Goal: Task Accomplishment & Management: Manage account settings

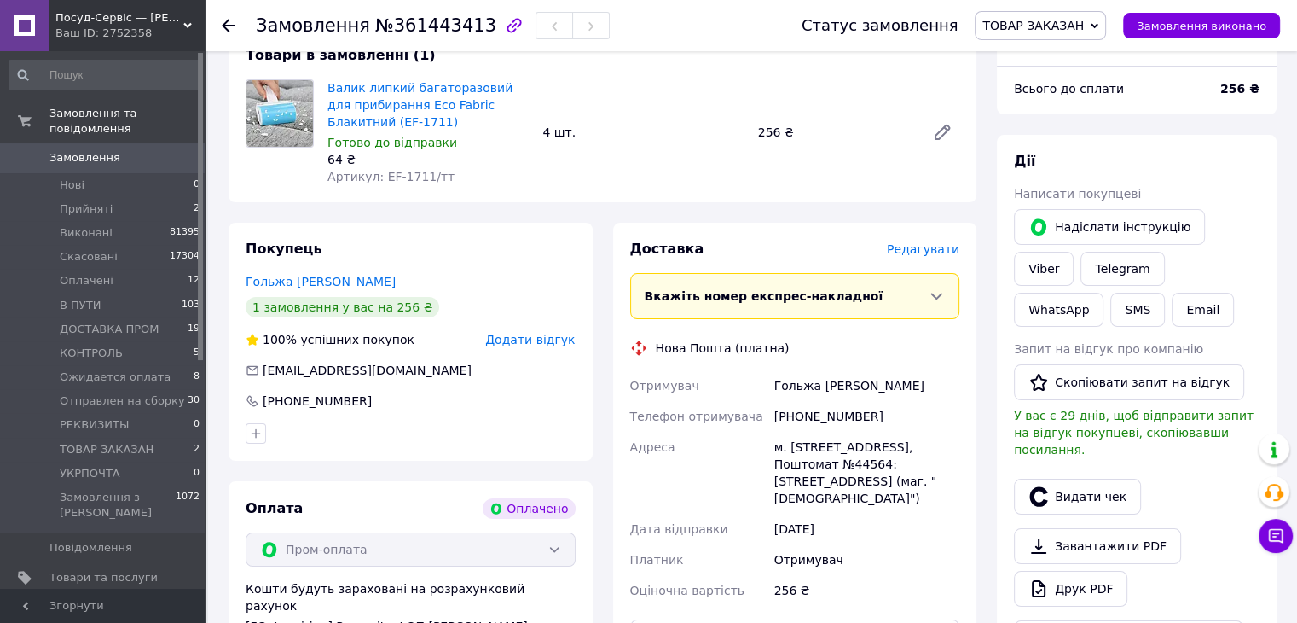
scroll to position [427, 0]
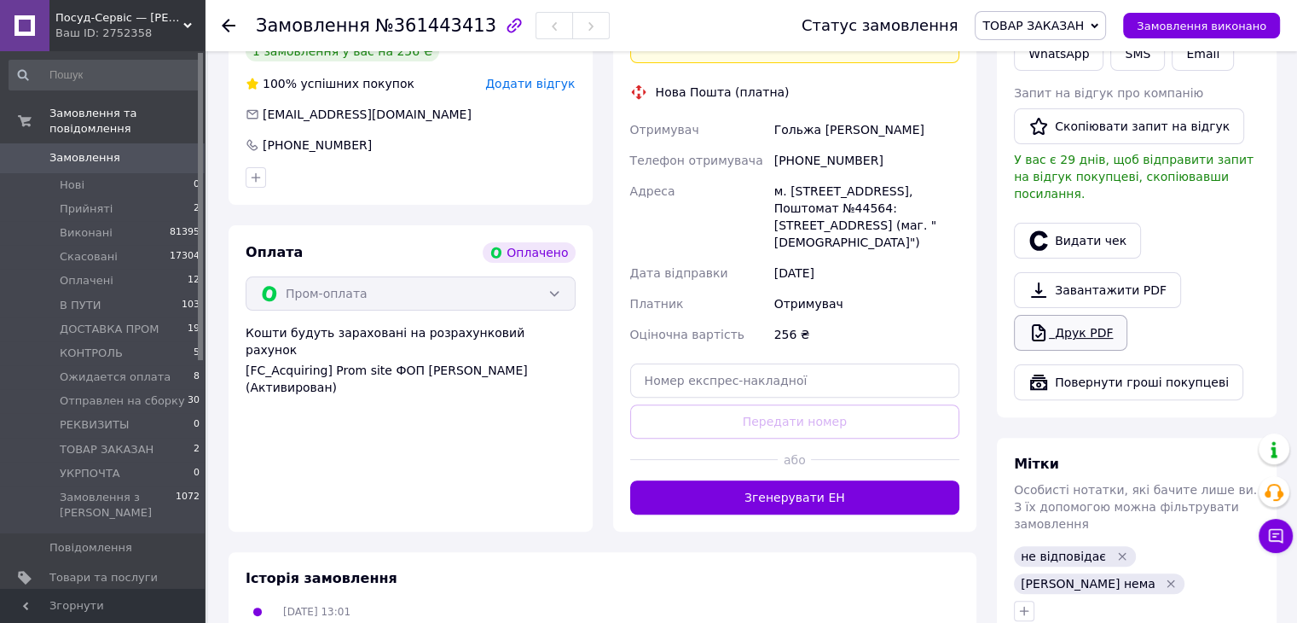
click at [1049, 315] on link "Друк PDF" at bounding box center [1070, 333] width 113 height 36
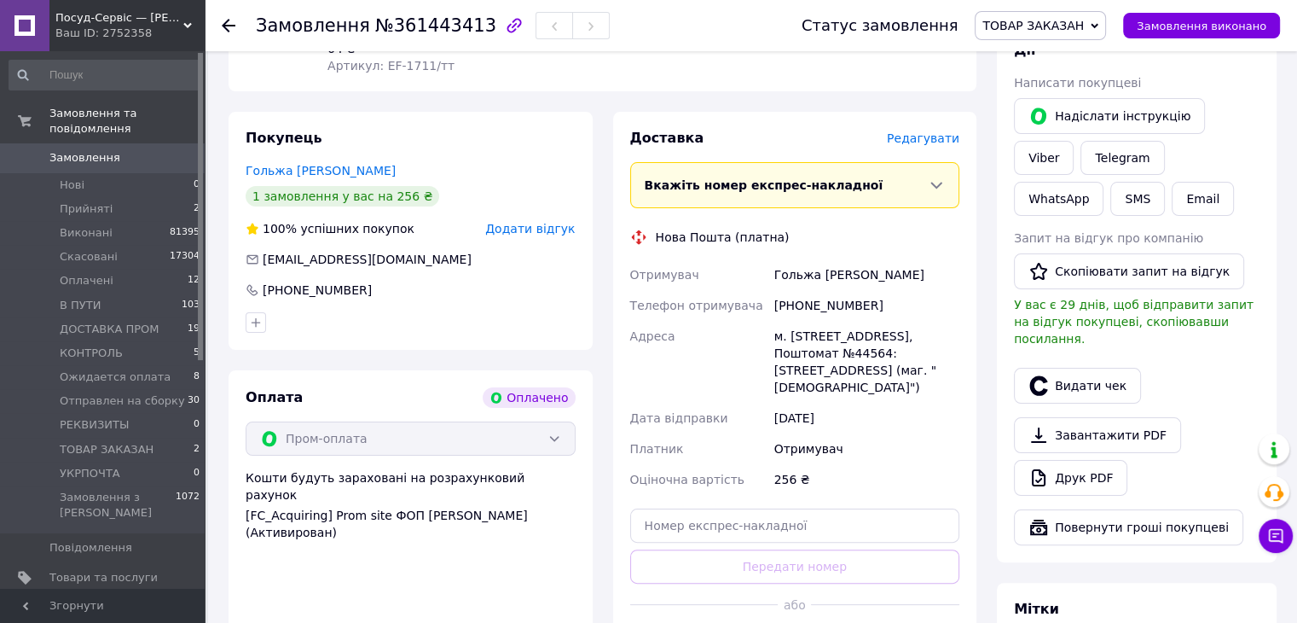
scroll to position [256, 0]
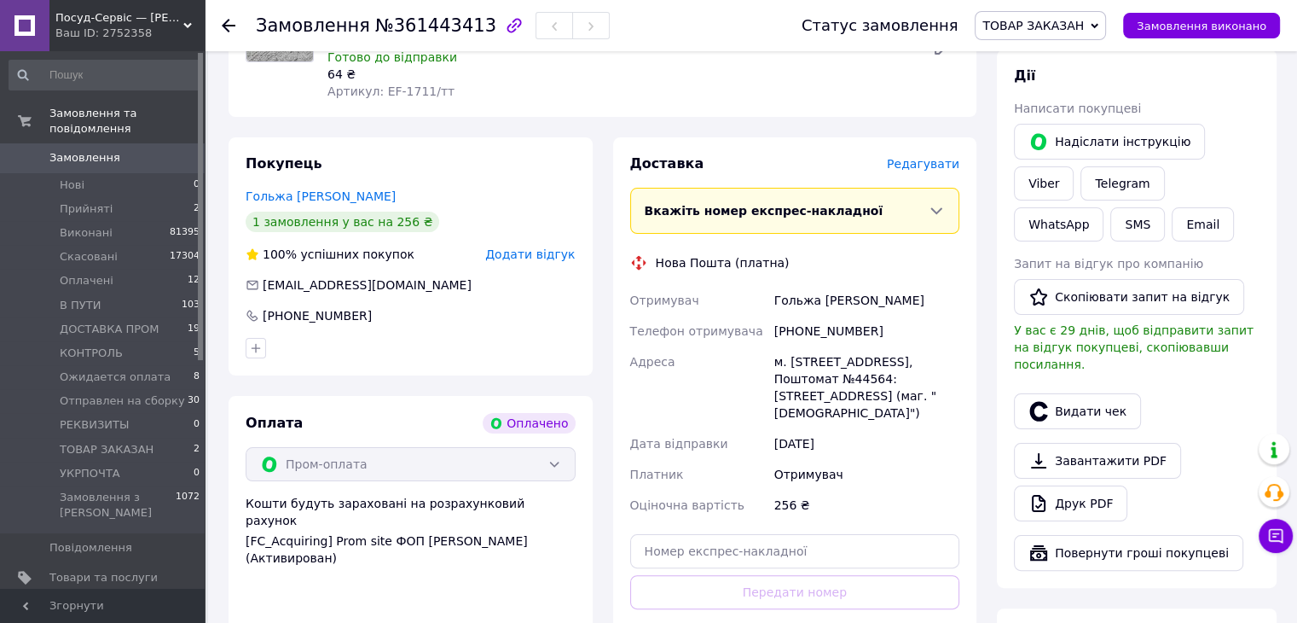
click at [1059, 13] on span "ТОВАР ЗАКАЗАН" at bounding box center [1040, 25] width 131 height 29
drag, startPoint x: 1035, startPoint y: 144, endPoint x: 552, endPoint y: 137, distance: 482.9
click at [1033, 144] on li "Отправлен на сборку" at bounding box center [1047, 144] width 142 height 26
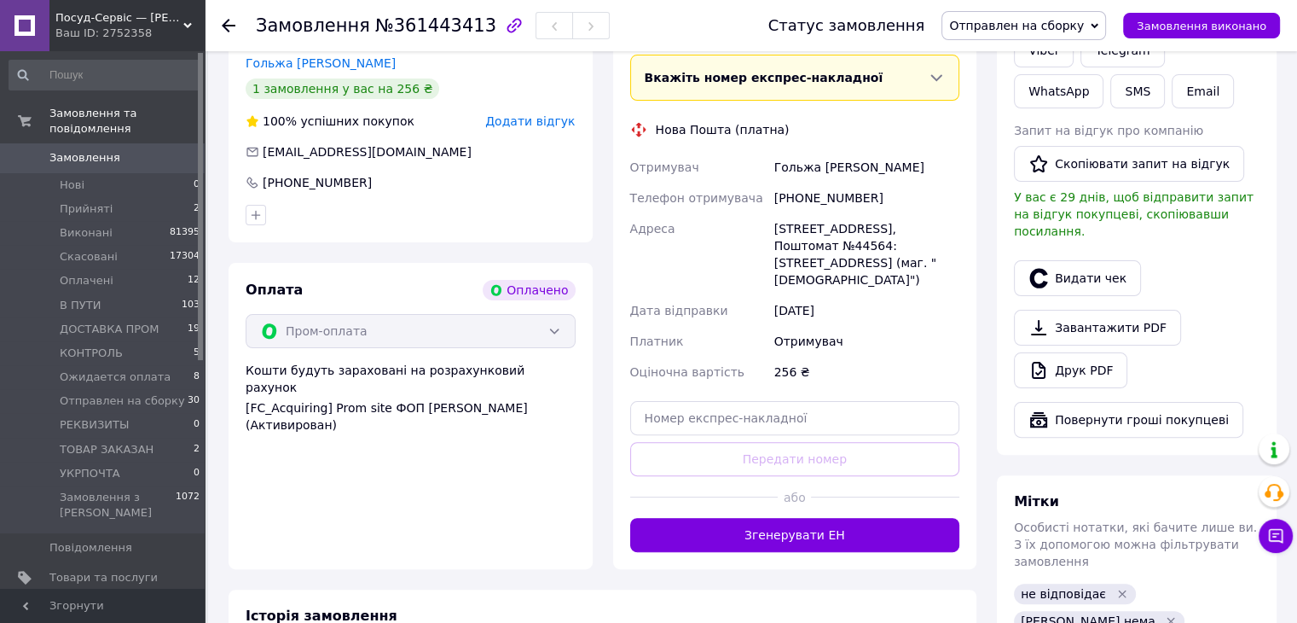
scroll to position [597, 0]
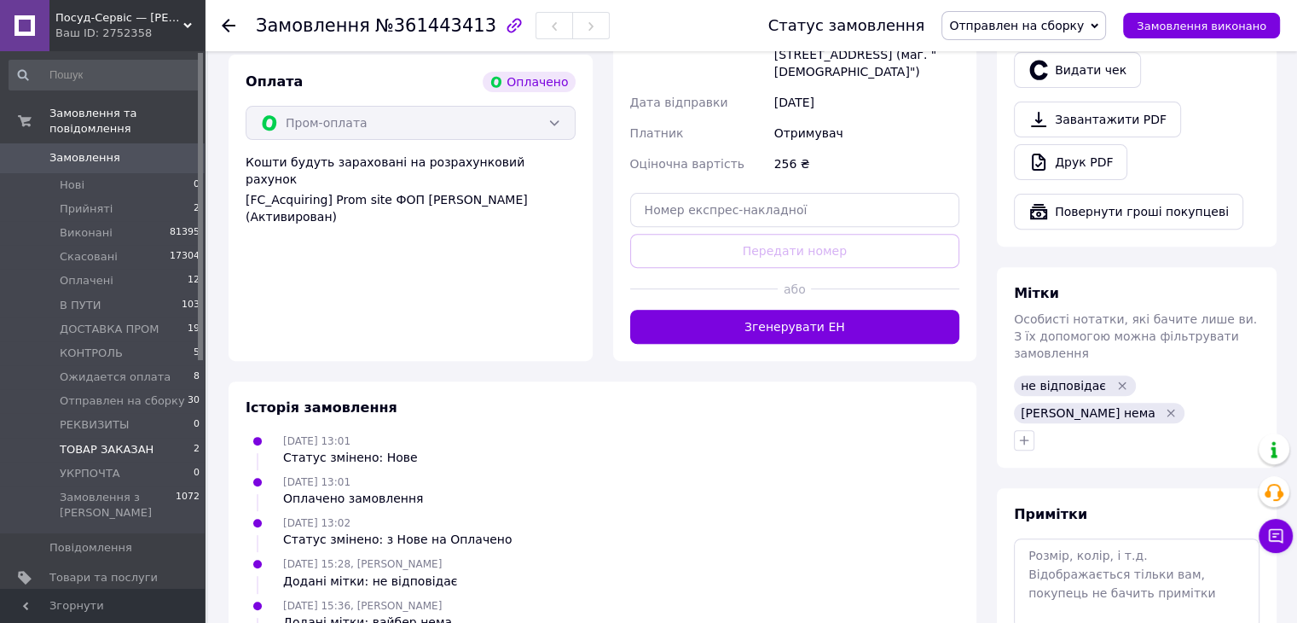
click at [93, 442] on span "ТОВАР ЗАКАЗАН" at bounding box center [107, 449] width 94 height 15
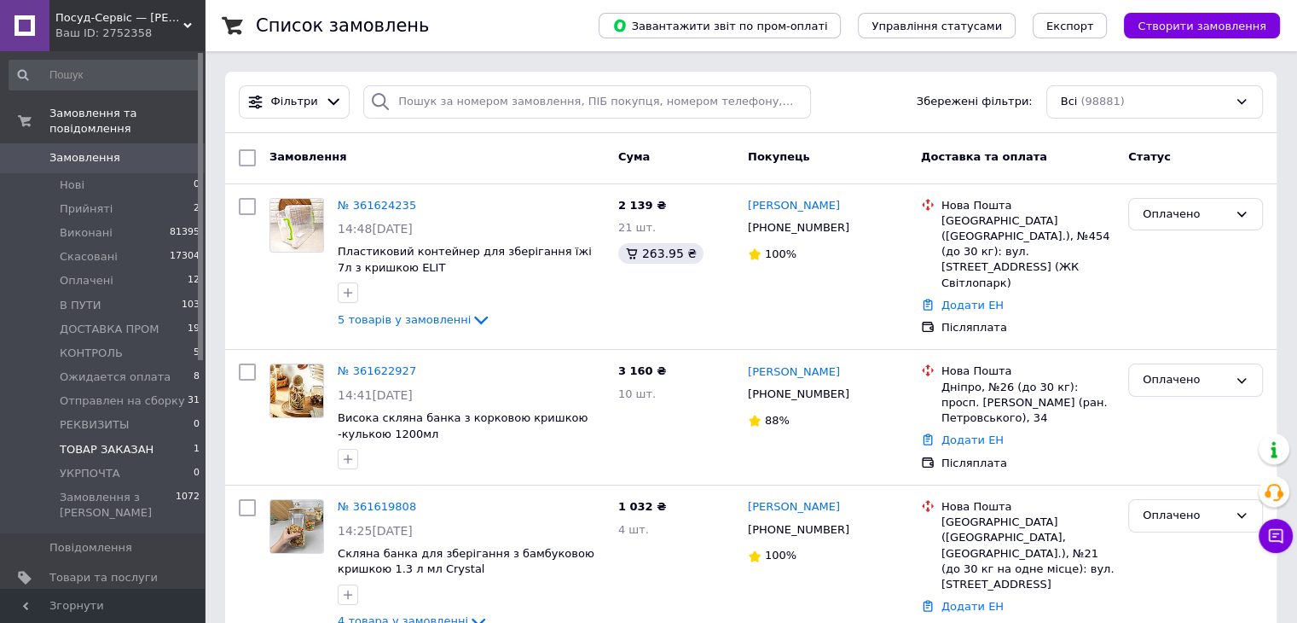
click at [109, 442] on span "ТОВАР ЗАКАЗАН" at bounding box center [107, 449] width 94 height 15
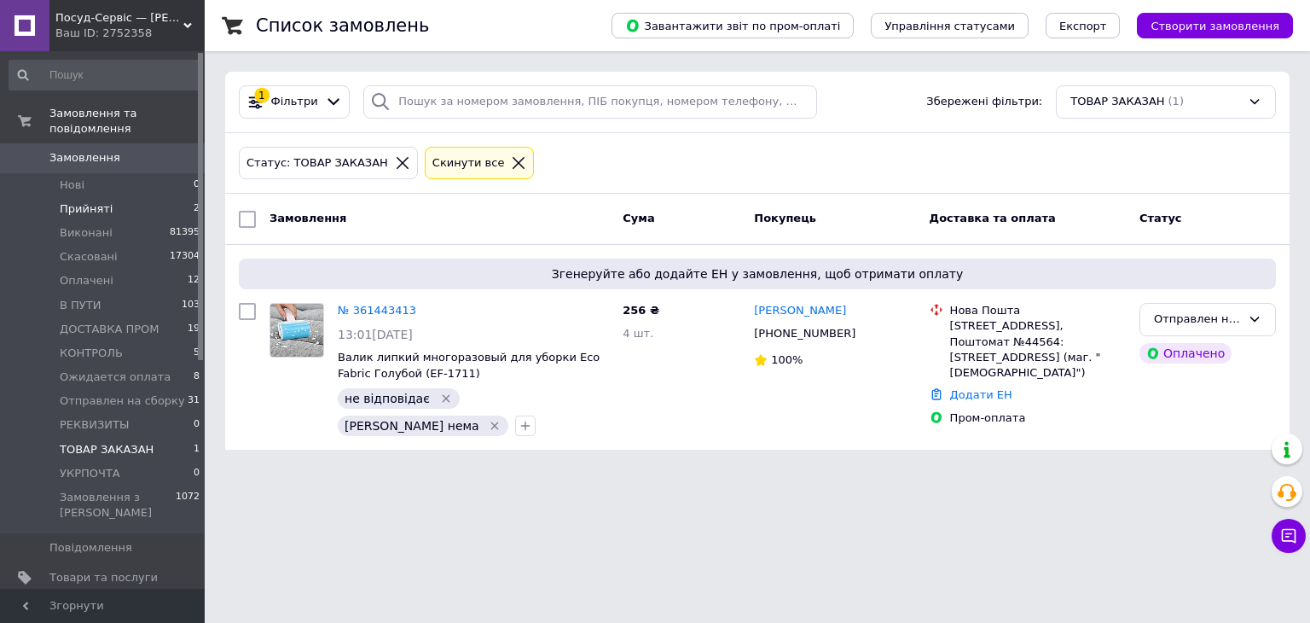
click at [96, 201] on span "Прийняті" at bounding box center [86, 208] width 53 height 15
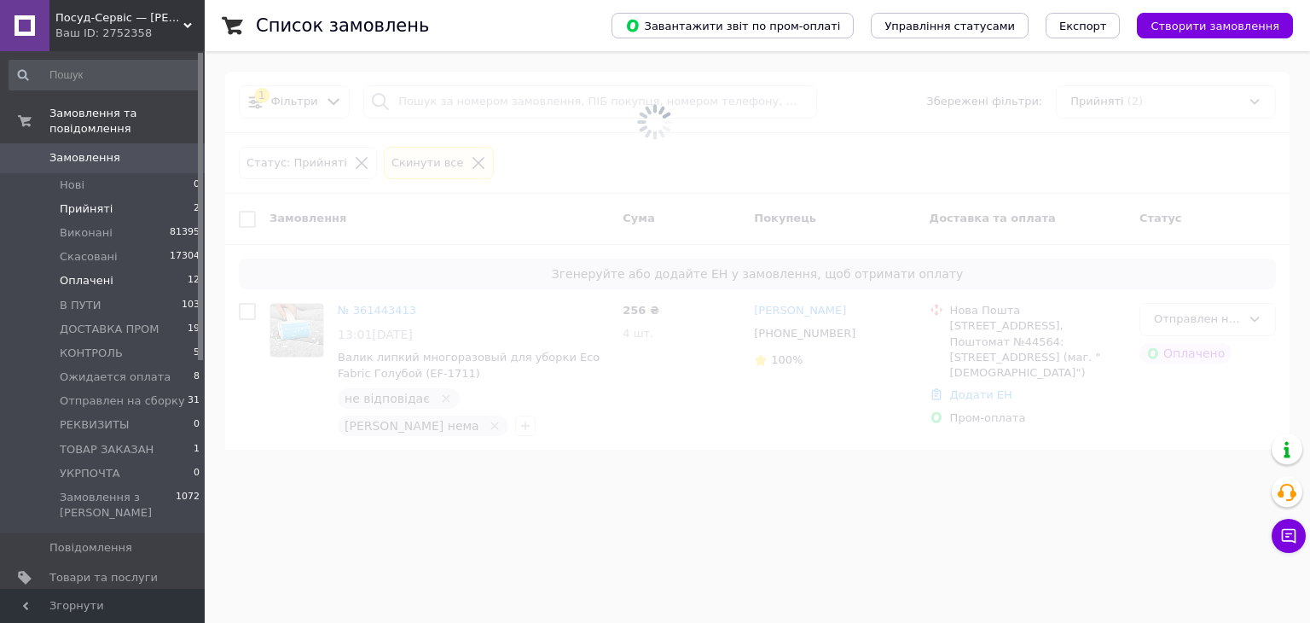
click at [106, 276] on li "Оплачені 12" at bounding box center [105, 281] width 210 height 24
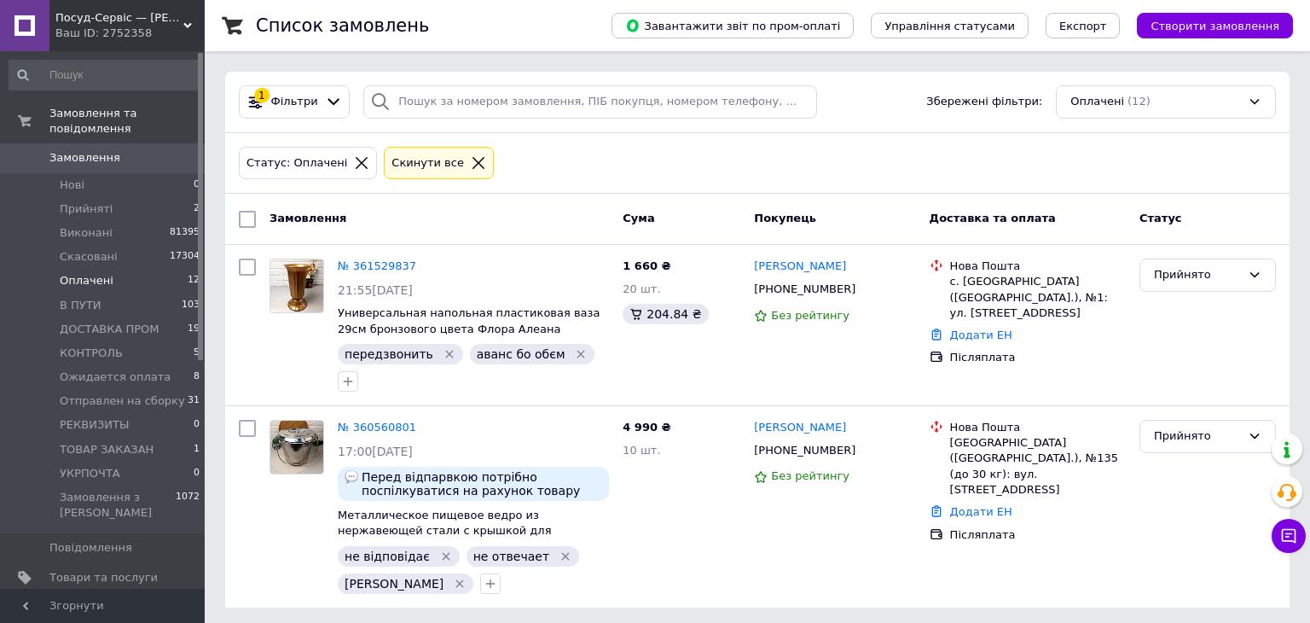
click at [101, 273] on span "Оплачені" at bounding box center [87, 280] width 54 height 15
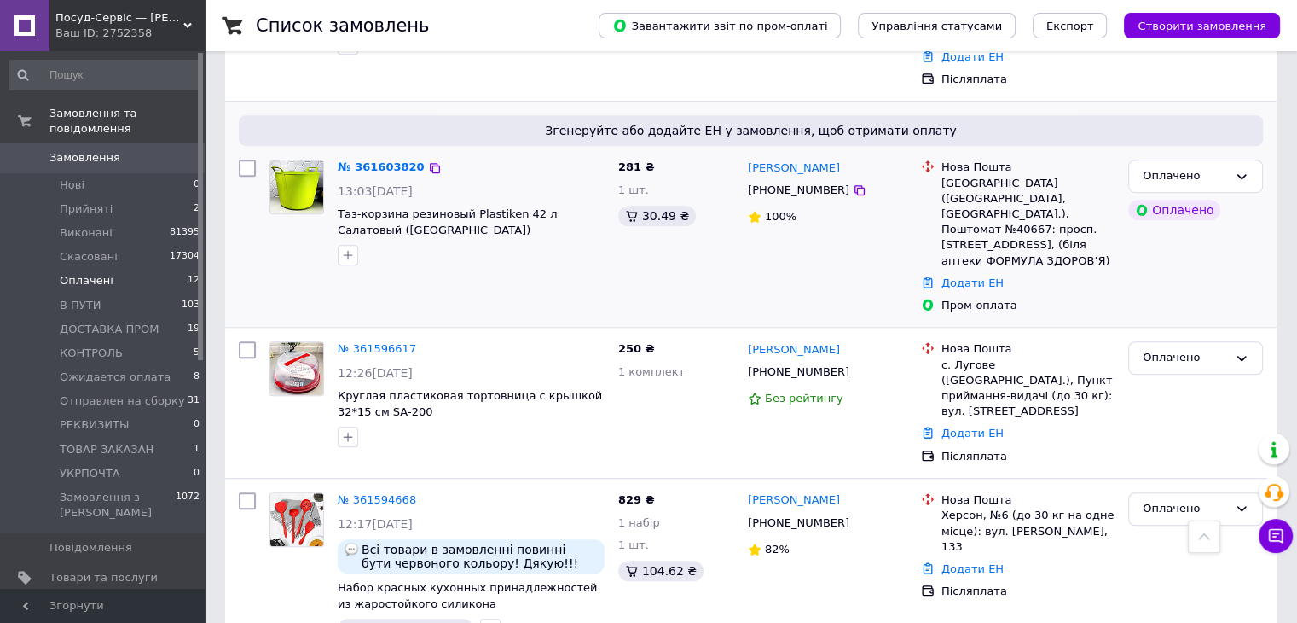
scroll to position [1077, 0]
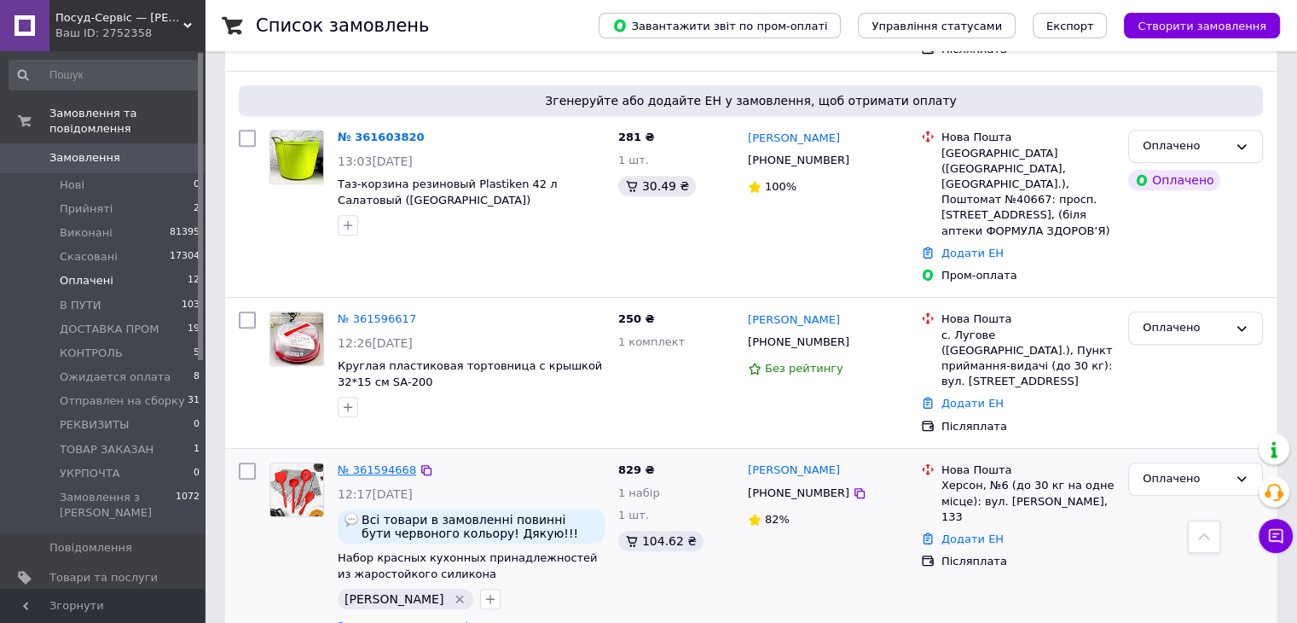
click at [349, 463] on link "№ 361594668" at bounding box center [377, 469] width 78 height 13
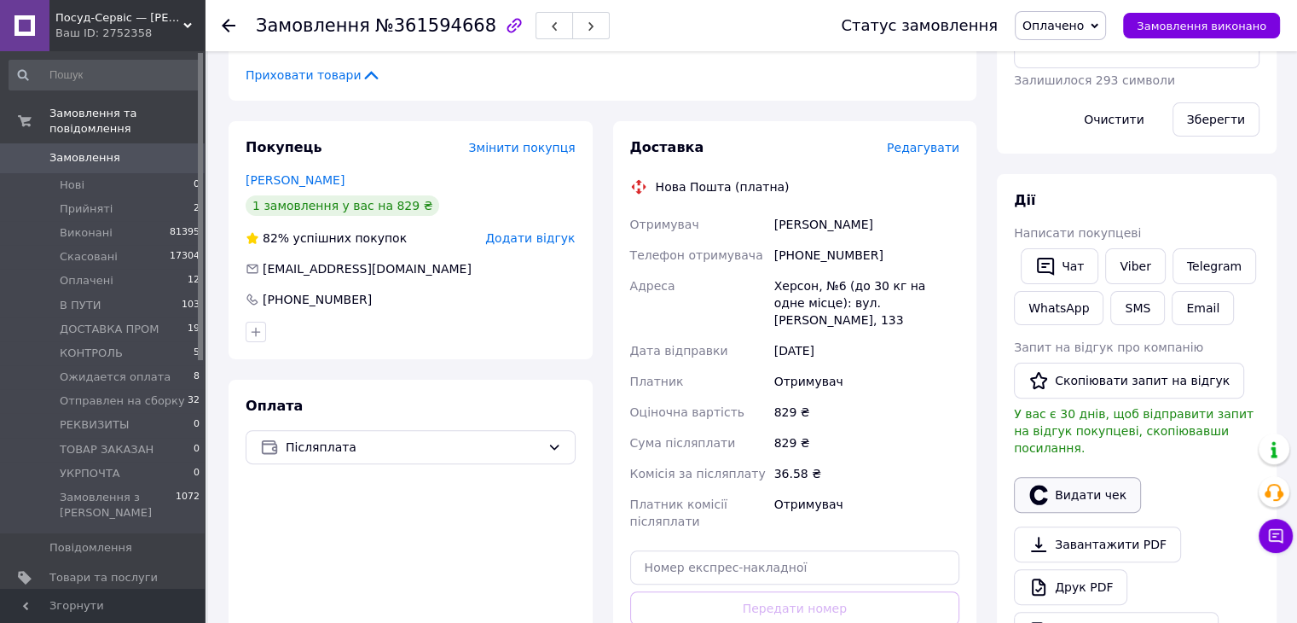
scroll to position [444, 0]
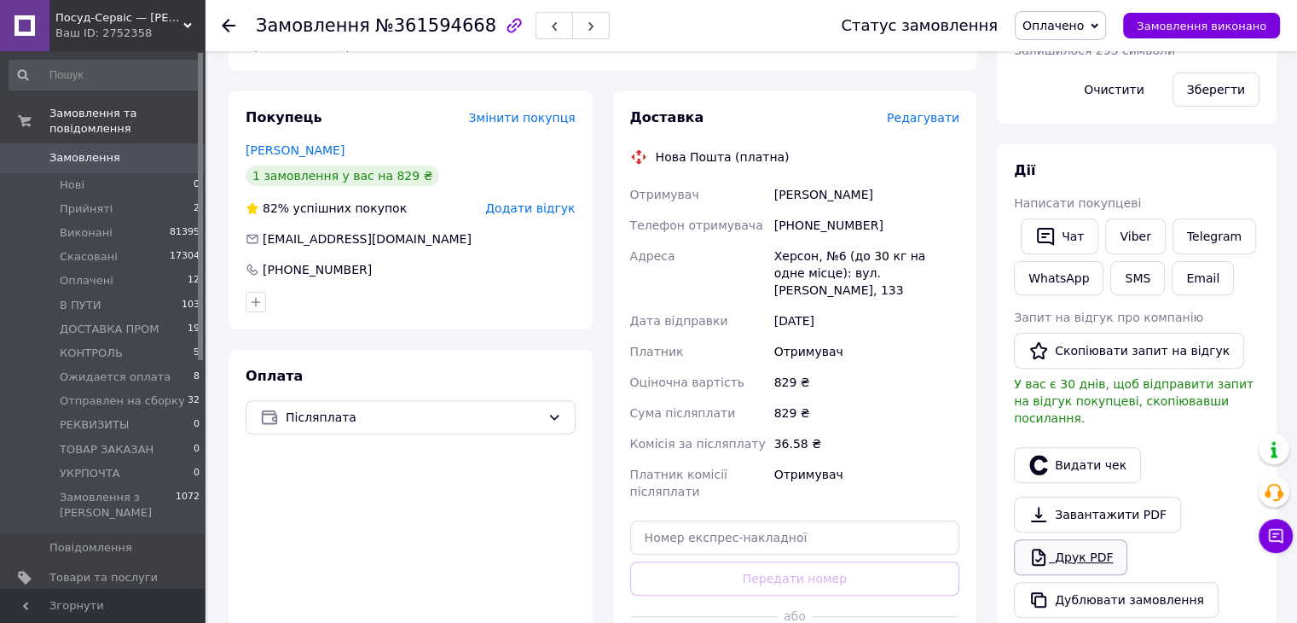
click at [1047, 547] on icon at bounding box center [1039, 557] width 20 height 20
click at [1070, 35] on span "Оплачено" at bounding box center [1060, 25] width 91 height 29
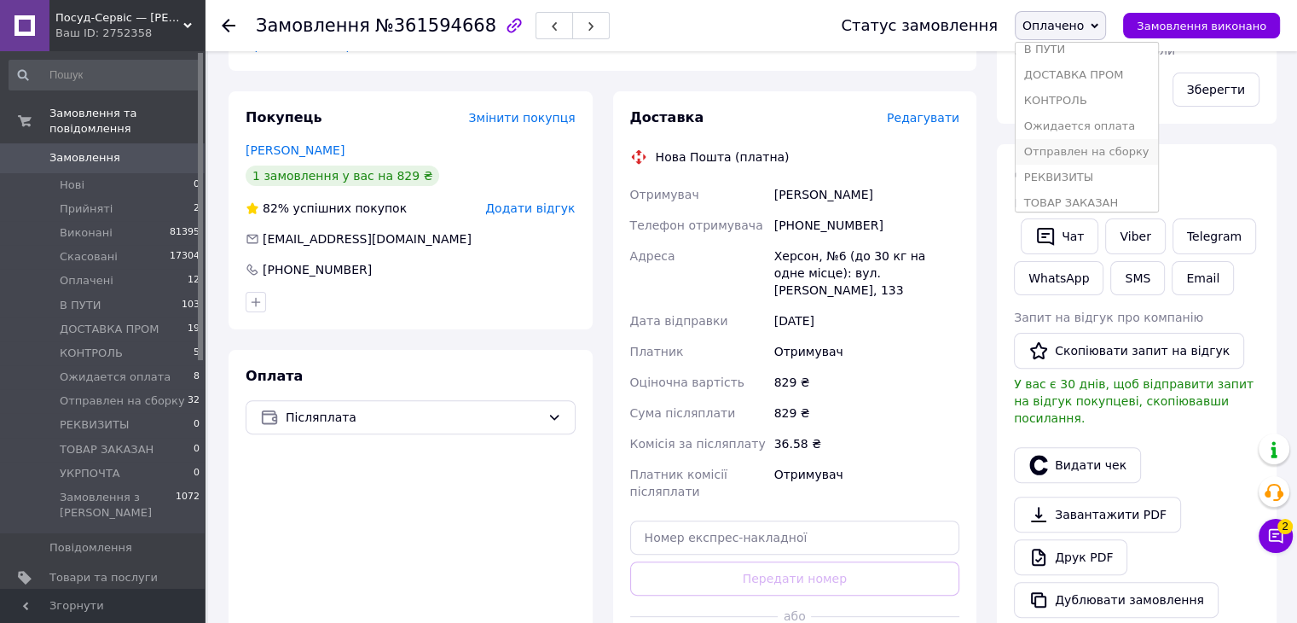
scroll to position [120, 0]
click at [1088, 120] on li "Отправлен на сборку" at bounding box center [1087, 119] width 142 height 26
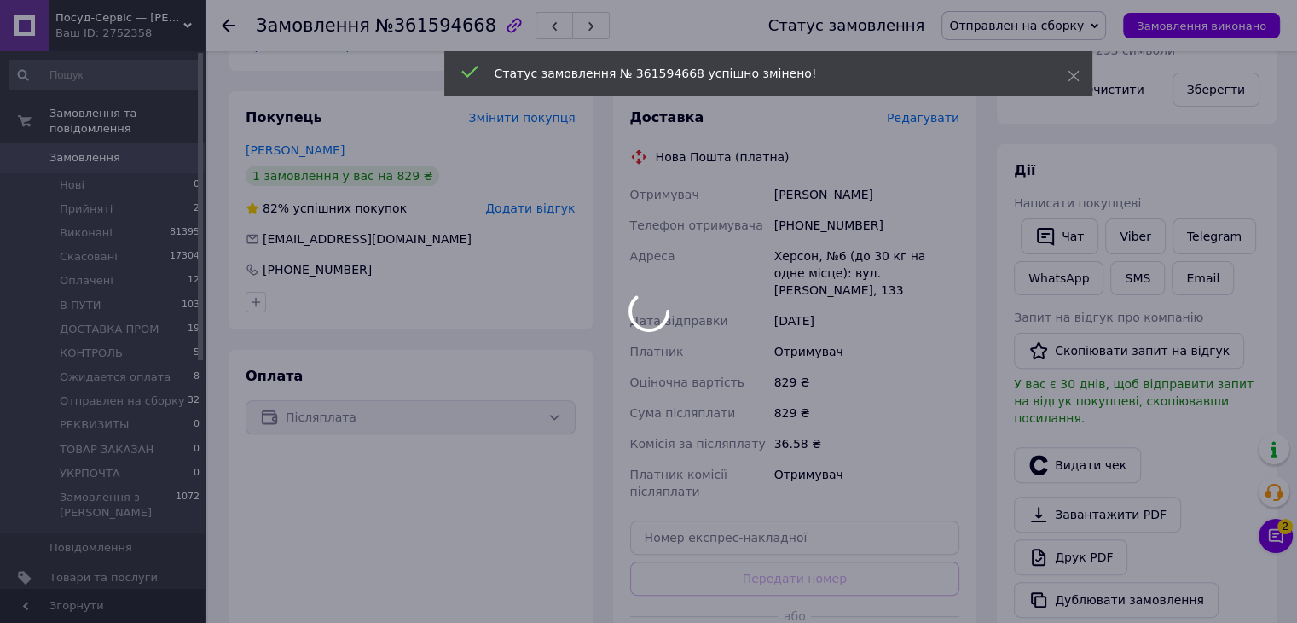
click at [151, 18] on span "Посуд-Сервіс — [PERSON_NAME]" at bounding box center [119, 17] width 128 height 15
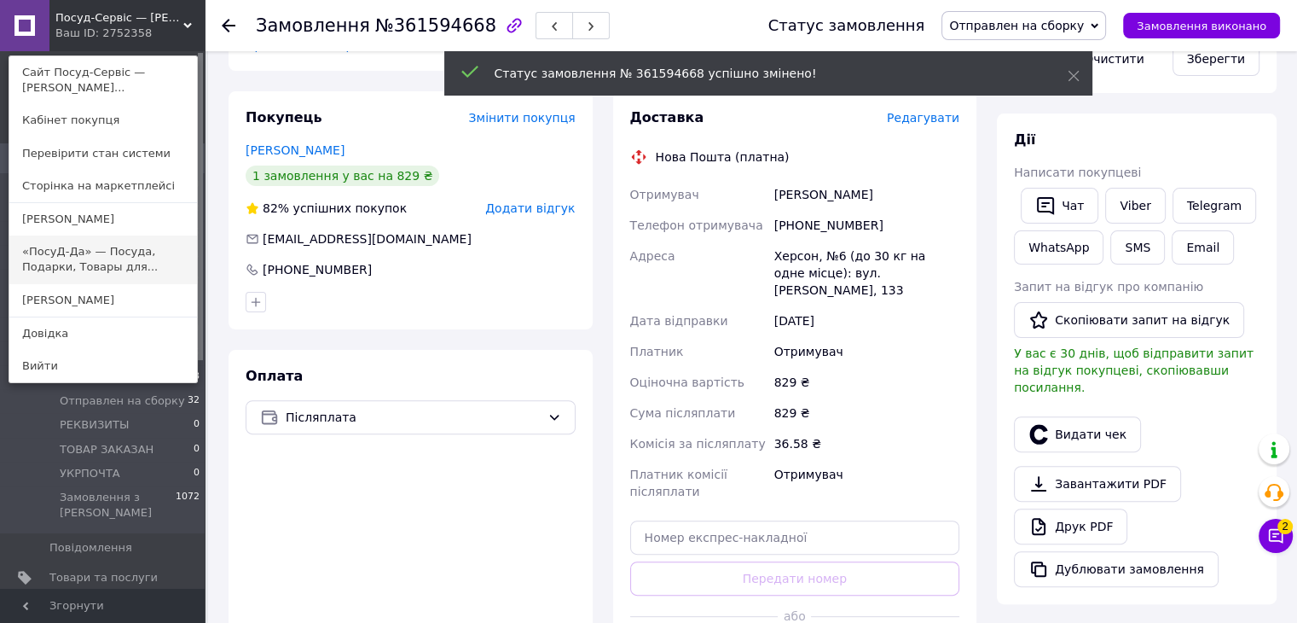
click at [57, 264] on link "«ПосуД-Да» — Посуда, Подарки, Товары для..." at bounding box center [103, 259] width 188 height 48
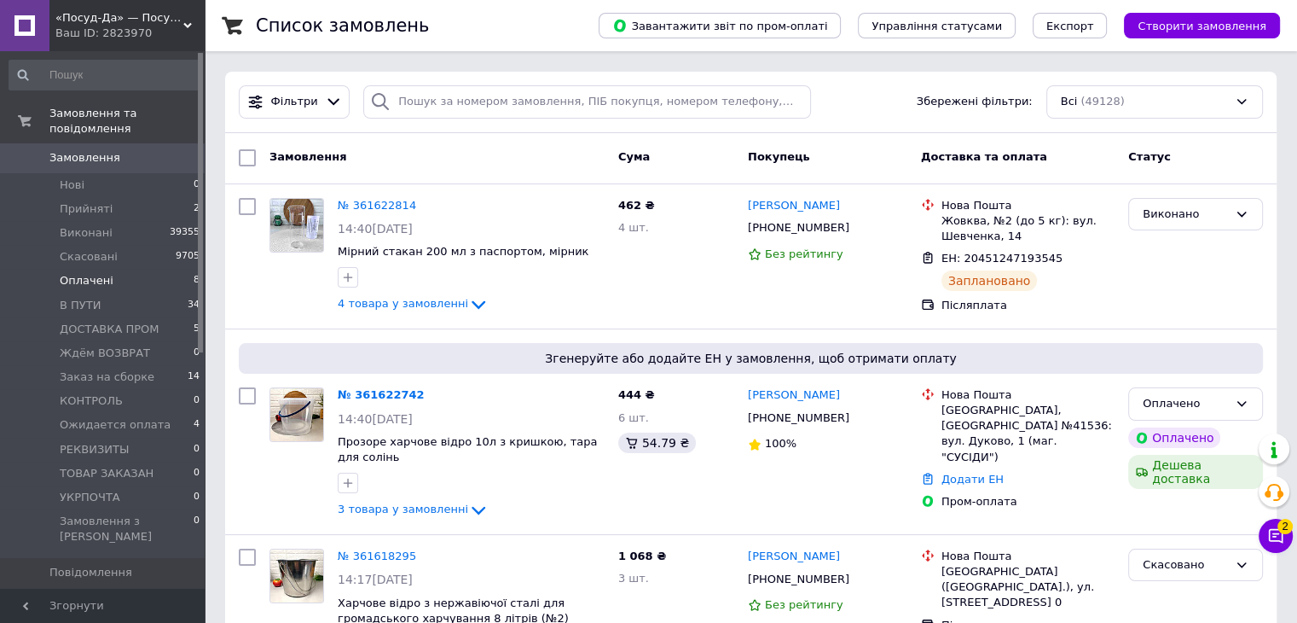
click at [89, 273] on span "Оплачені" at bounding box center [87, 280] width 54 height 15
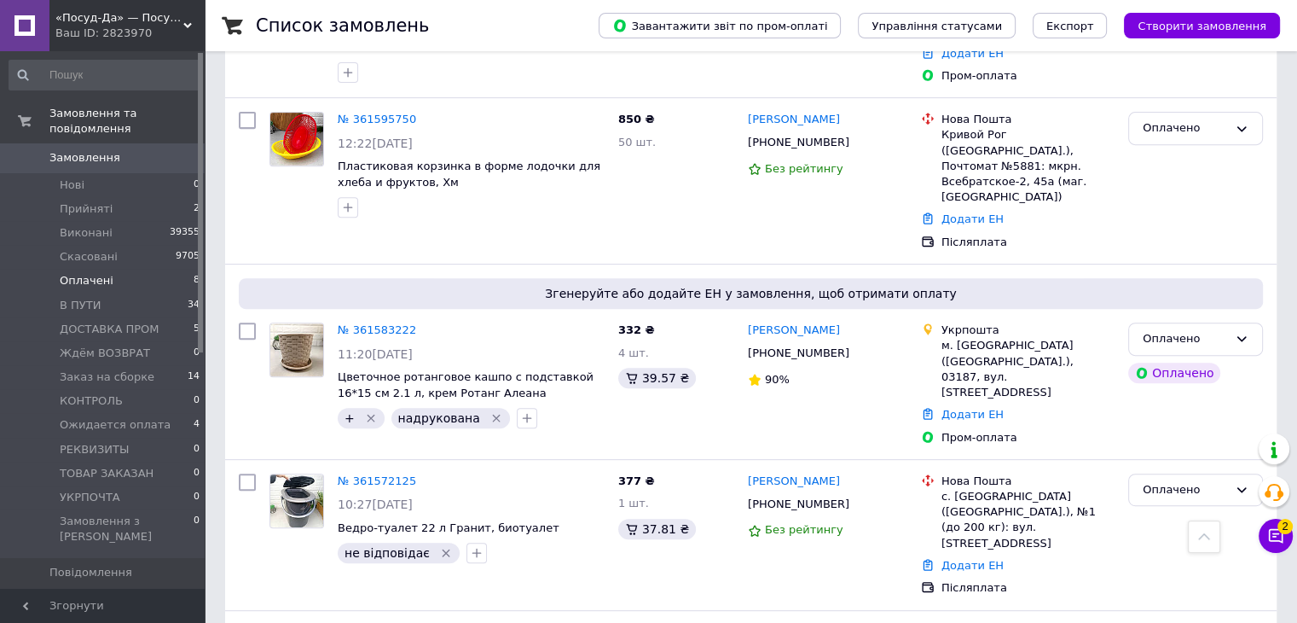
scroll to position [945, 0]
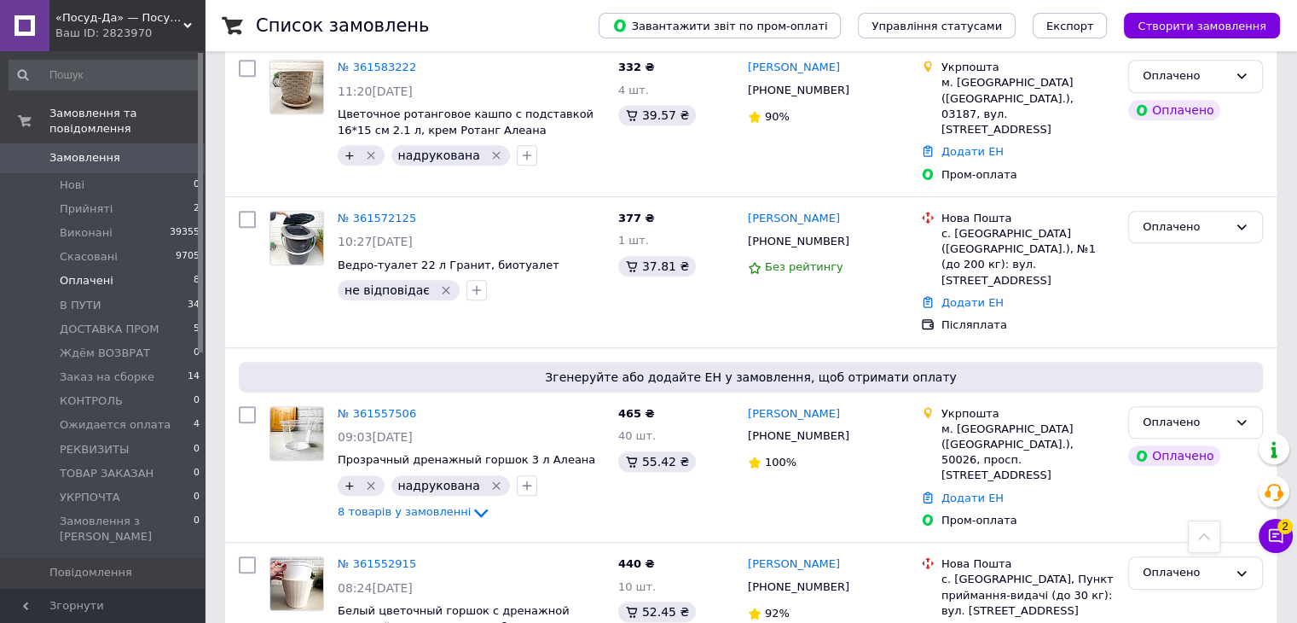
click at [113, 27] on div "Ваш ID: 2823970" at bounding box center [129, 33] width 149 height 15
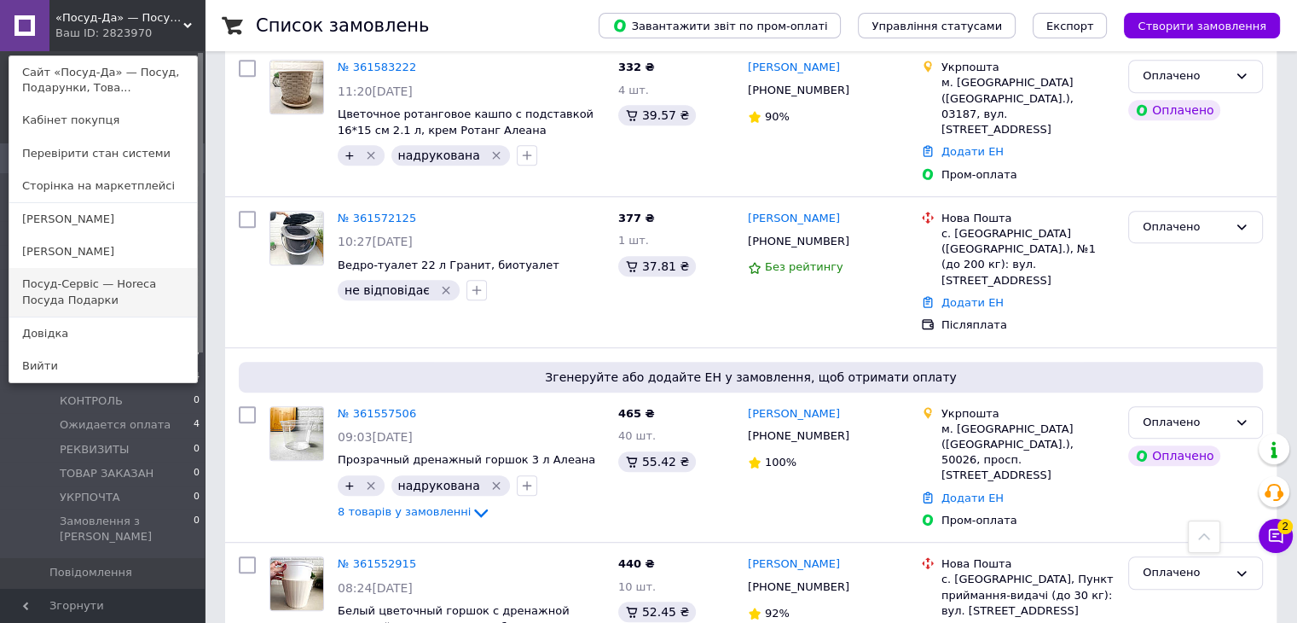
click at [106, 298] on link "Посуд-Сервіс — Horeca Посуда Подарки" at bounding box center [103, 292] width 188 height 48
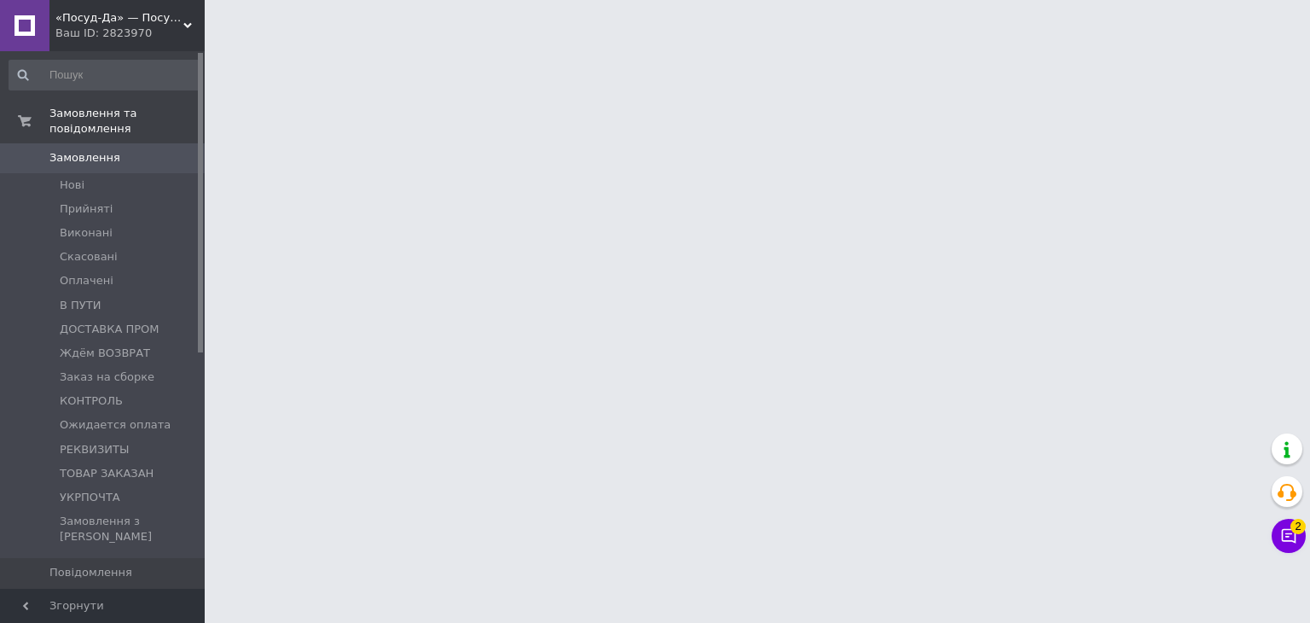
click at [125, 30] on div "Ваш ID: 2823970" at bounding box center [129, 33] width 149 height 15
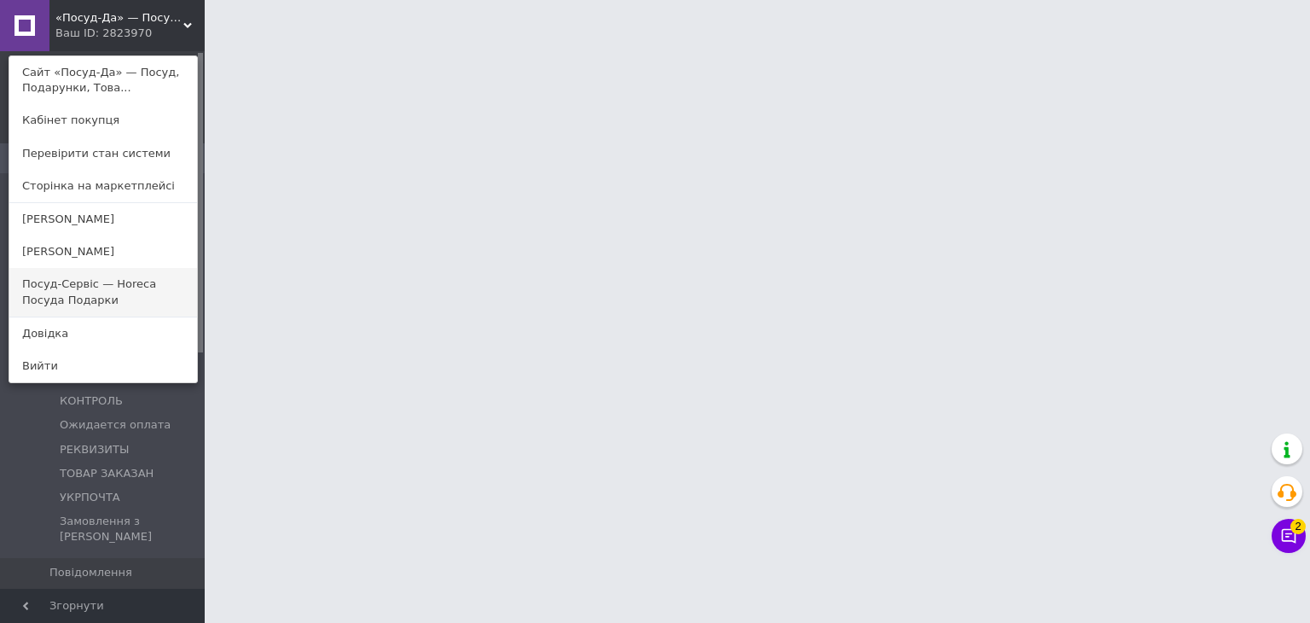
click at [93, 295] on link "Посуд-Сервіс — Horeca Посуда Подарки" at bounding box center [103, 292] width 188 height 48
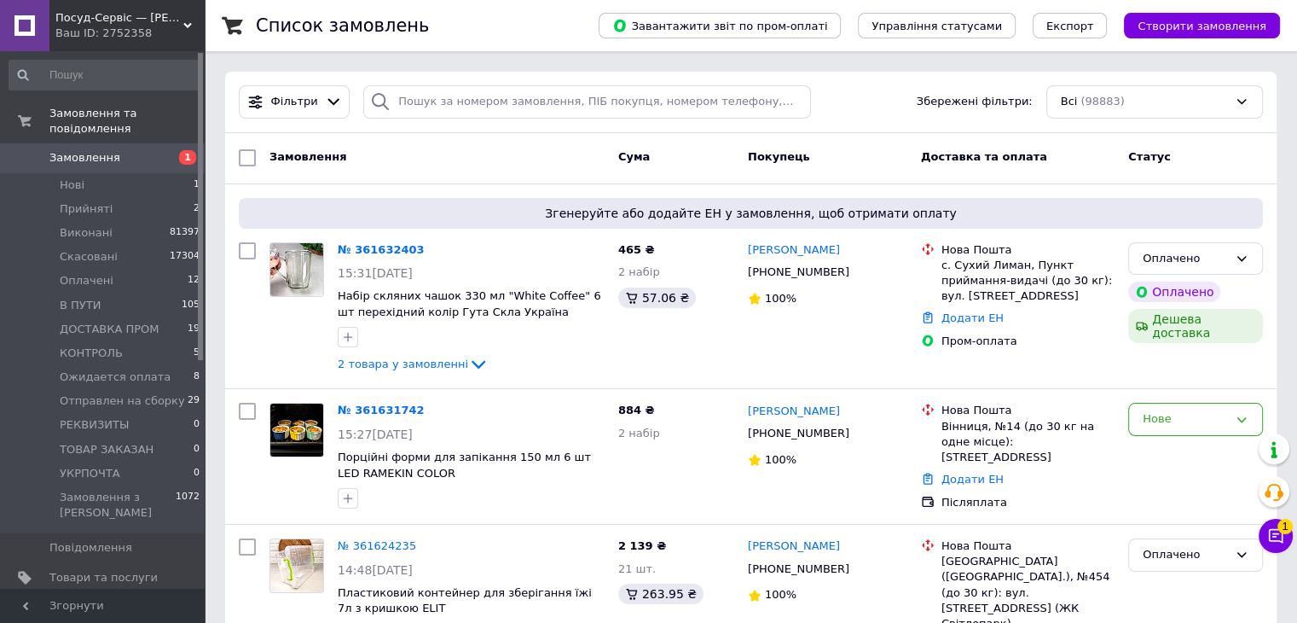
click at [450, 118] on div "Фільтри Збережені фільтри: Всі (98883)" at bounding box center [751, 102] width 1052 height 61
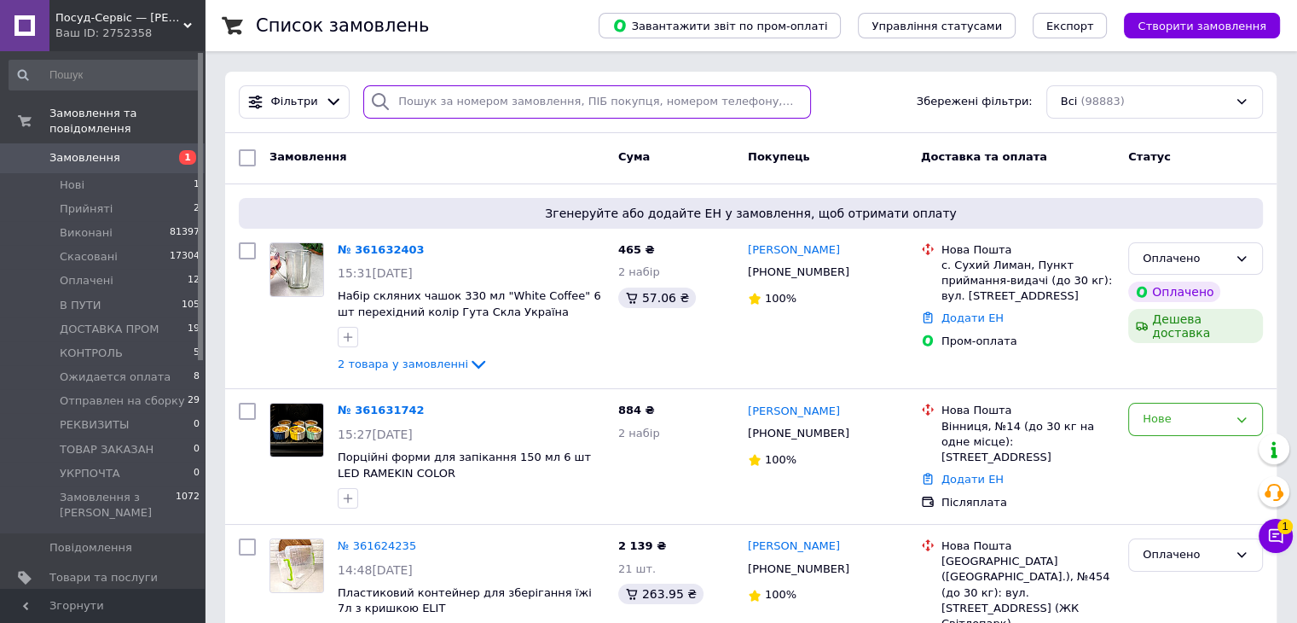
click at [452, 117] on input "search" at bounding box center [587, 101] width 448 height 33
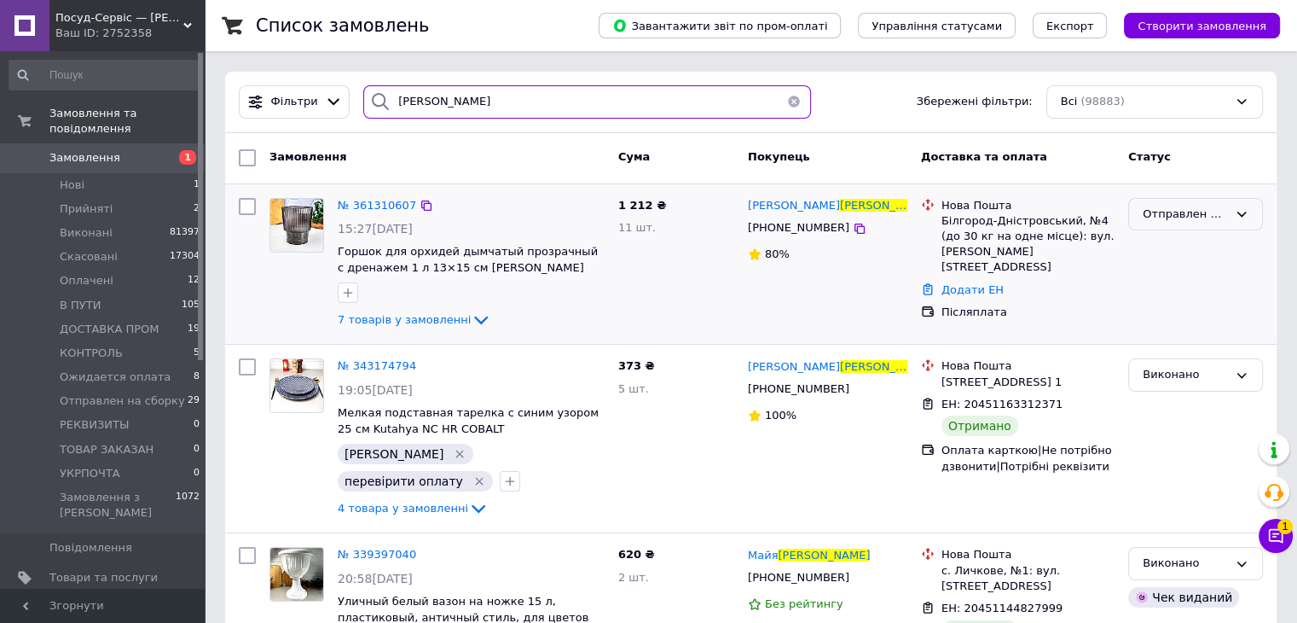
type input "Захарова"
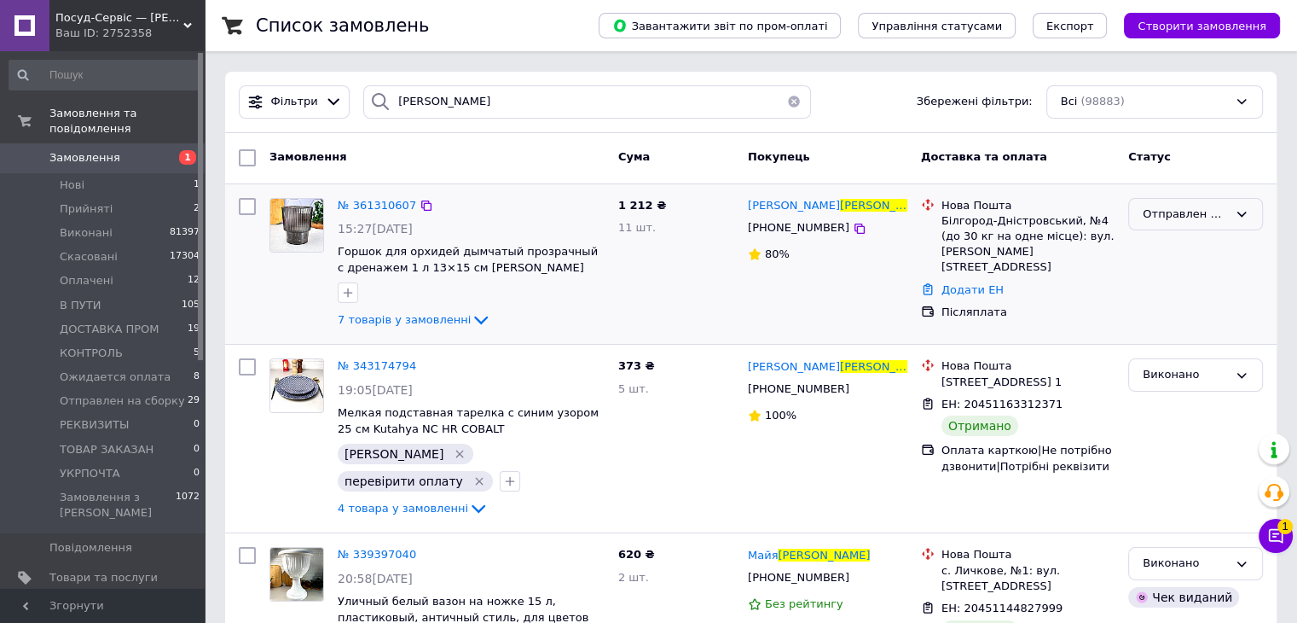
drag, startPoint x: 1229, startPoint y: 213, endPoint x: 1230, endPoint y: 222, distance: 8.6
click at [1228, 213] on div "Отправлен на сборку" at bounding box center [1196, 214] width 135 height 33
click at [1179, 349] on li "Оплачено" at bounding box center [1195, 344] width 133 height 32
click at [344, 295] on icon "button" at bounding box center [348, 293] width 14 height 14
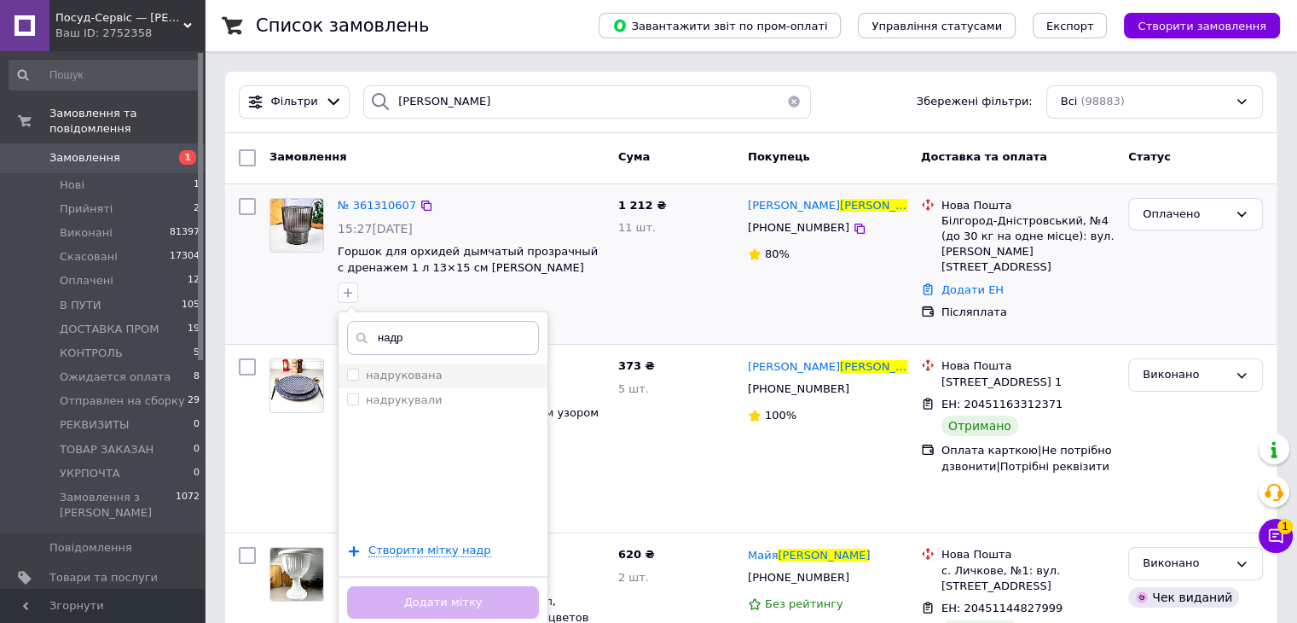
type input "надр"
click at [351, 374] on input "надрукована" at bounding box center [352, 374] width 11 height 11
checkbox input "true"
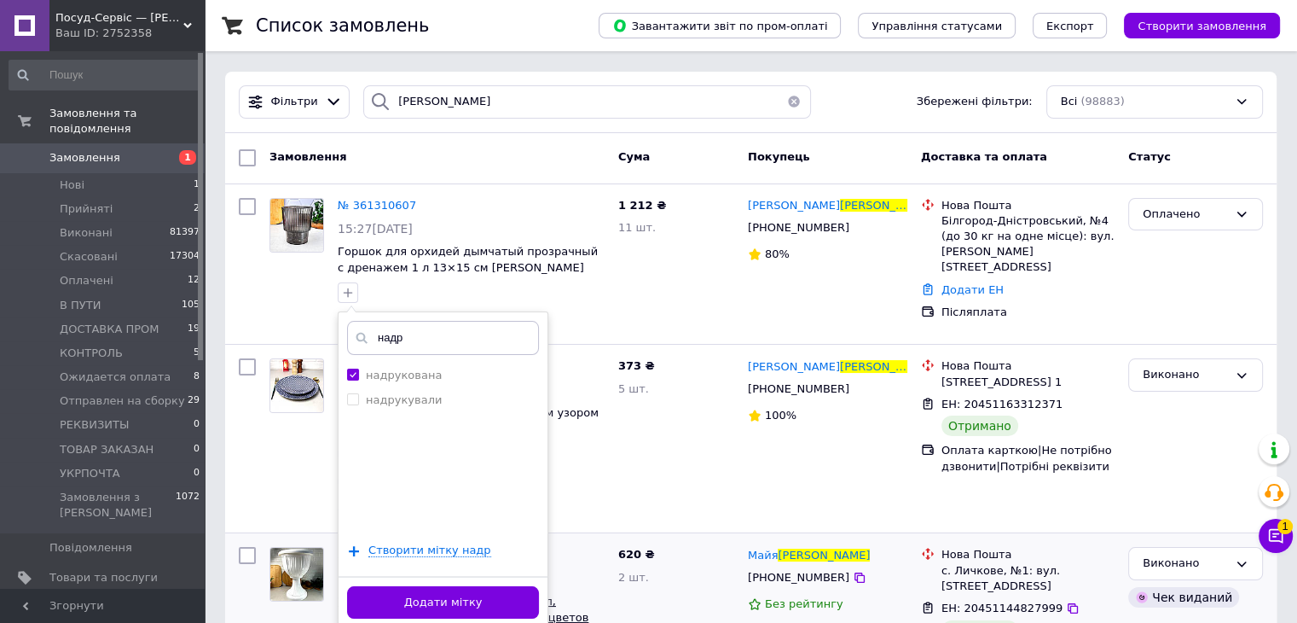
click at [457, 598] on button "Додати мітку" at bounding box center [443, 602] width 192 height 33
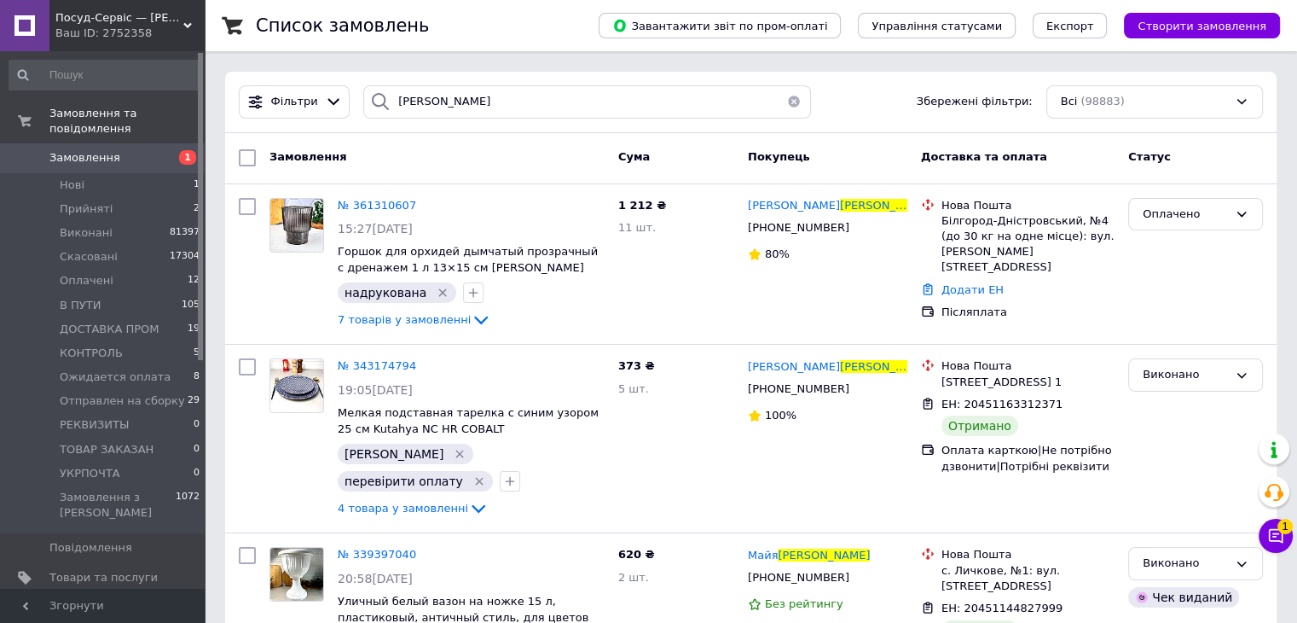
drag, startPoint x: 409, startPoint y: 127, endPoint x: 438, endPoint y: 119, distance: 29.4
click at [409, 127] on div "Фільтри Захарова Збережені фільтри: Всі (98883)" at bounding box center [751, 102] width 1052 height 61
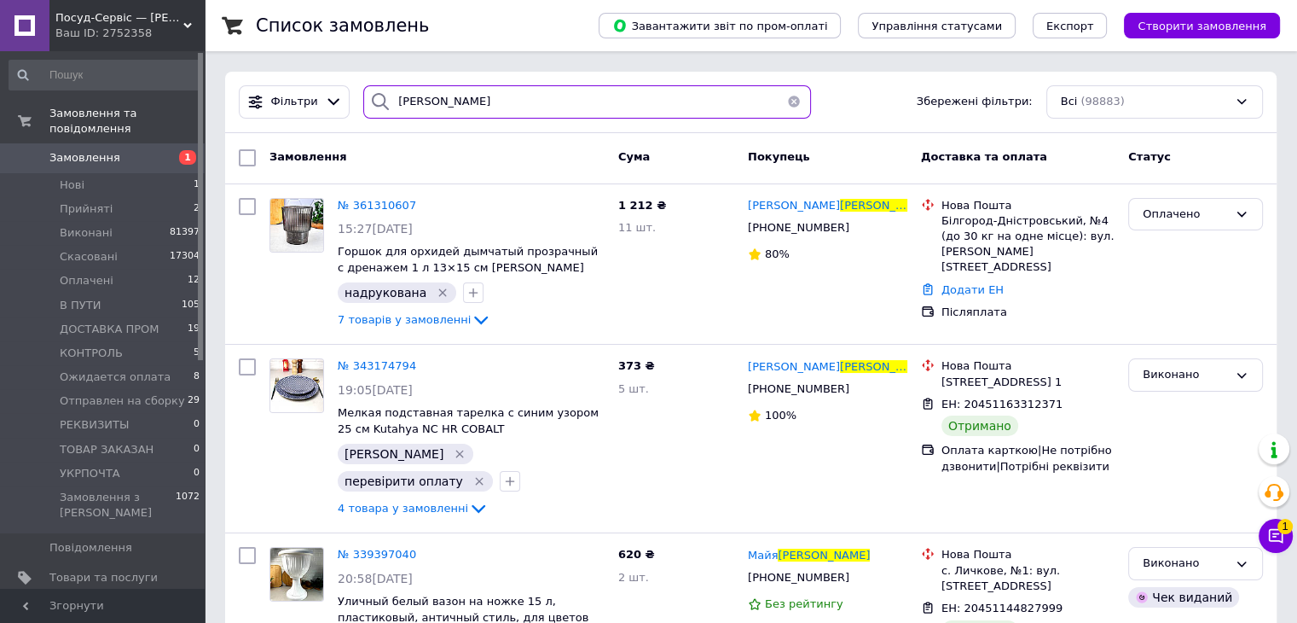
click at [348, 106] on div "Фільтри Захарова Збережені фільтри: Всі (98883)" at bounding box center [751, 101] width 1038 height 33
paste input "0508272921"
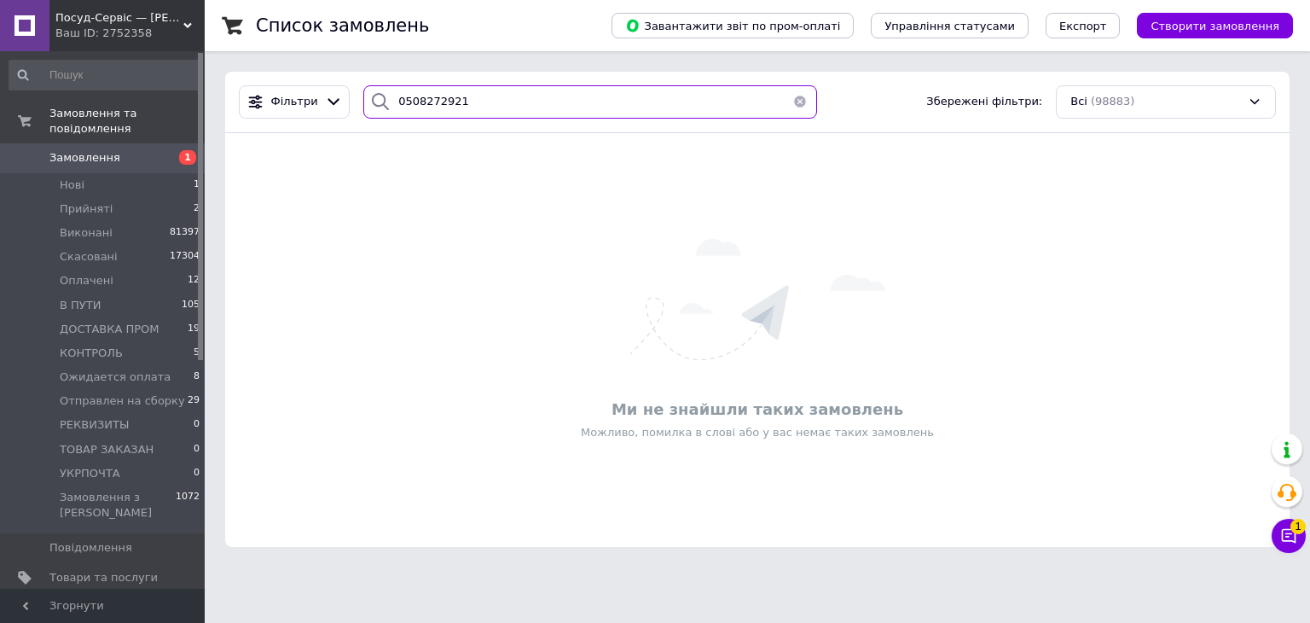
type input "0508272921"
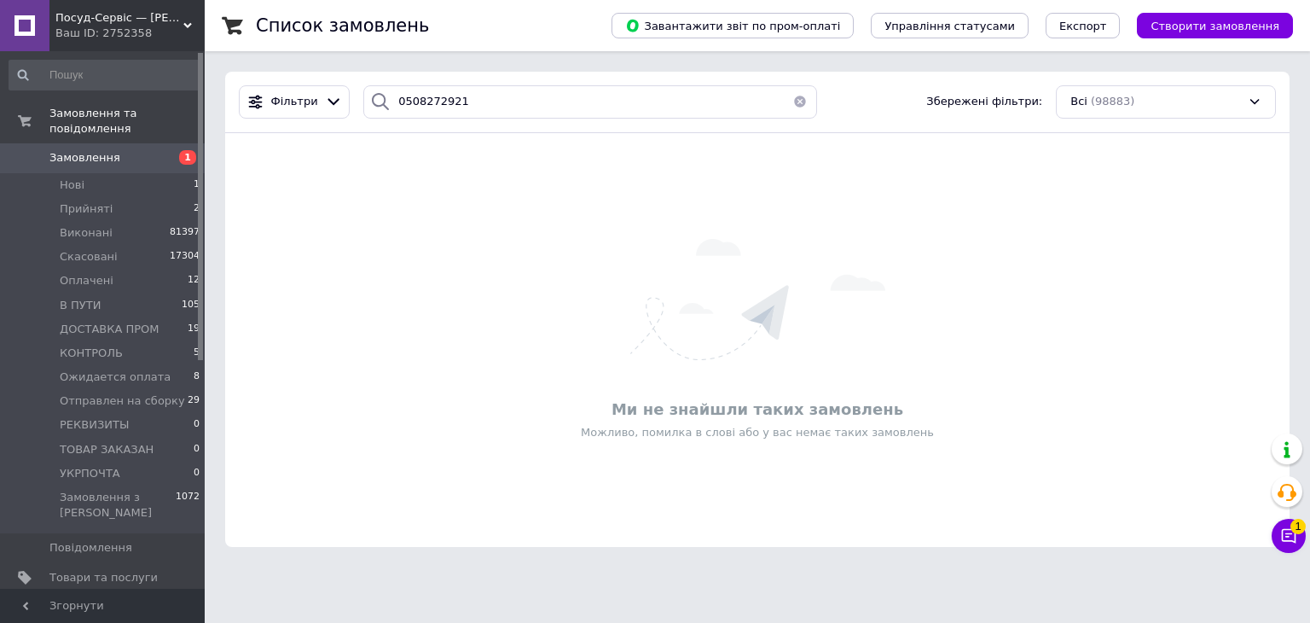
click at [129, 23] on span "Посуд-Сервіс — [PERSON_NAME]" at bounding box center [119, 17] width 128 height 15
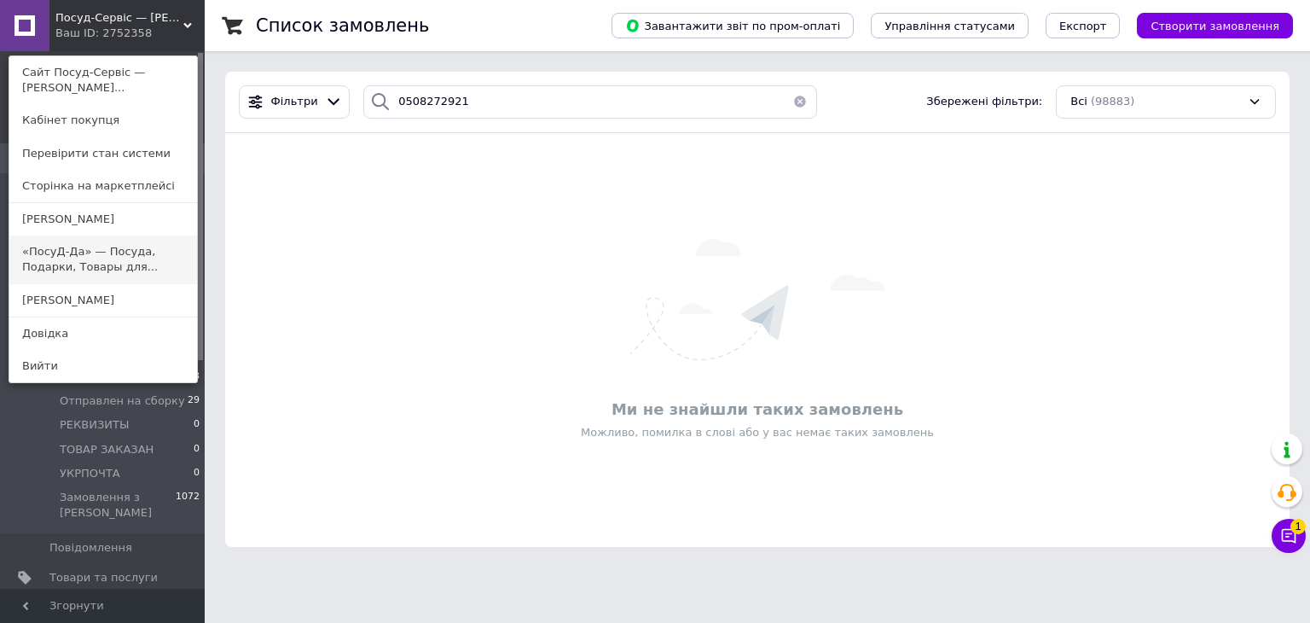
click at [83, 264] on link "«ПосуД-Да» — Посуда, Подарки, Товары для..." at bounding box center [103, 259] width 188 height 48
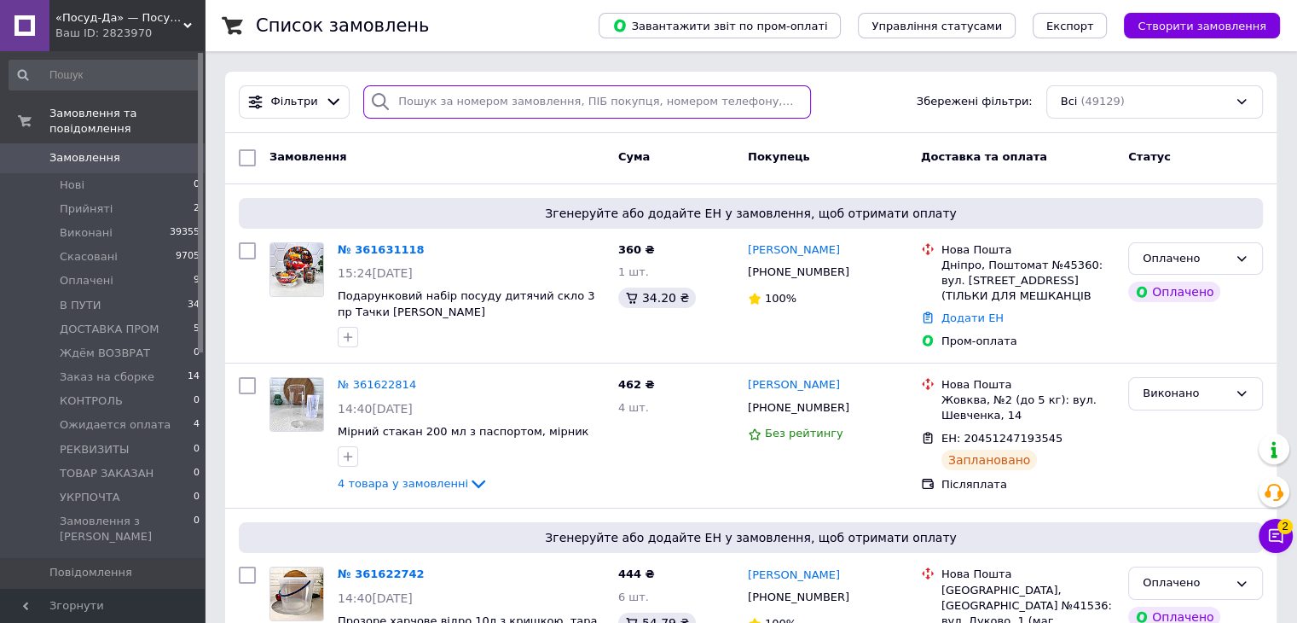
click at [422, 90] on input "search" at bounding box center [587, 101] width 448 height 33
paste input "0508272921"
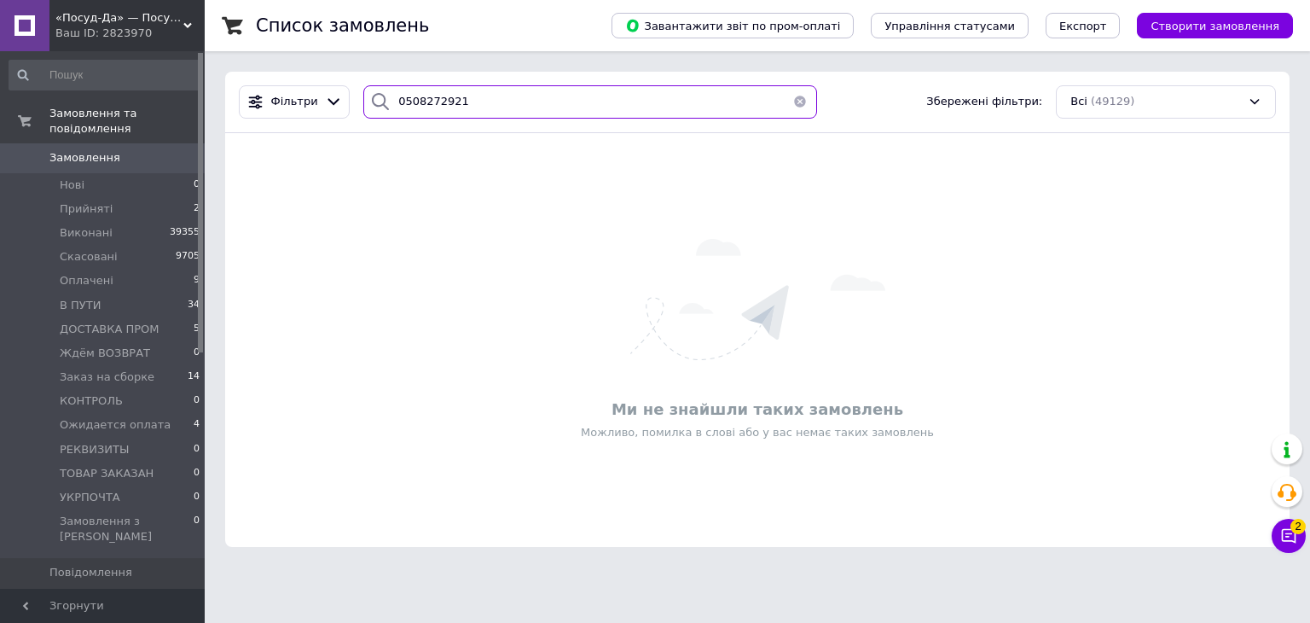
type input "0508272921"
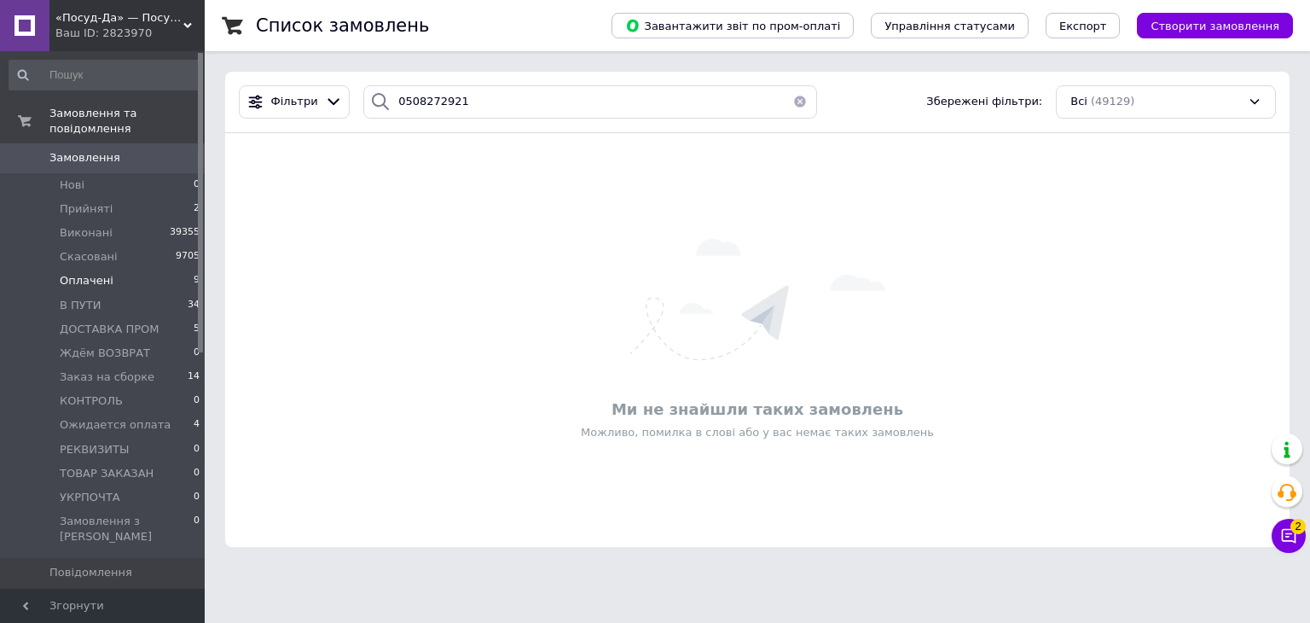
click at [99, 273] on span "Оплачені" at bounding box center [87, 280] width 54 height 15
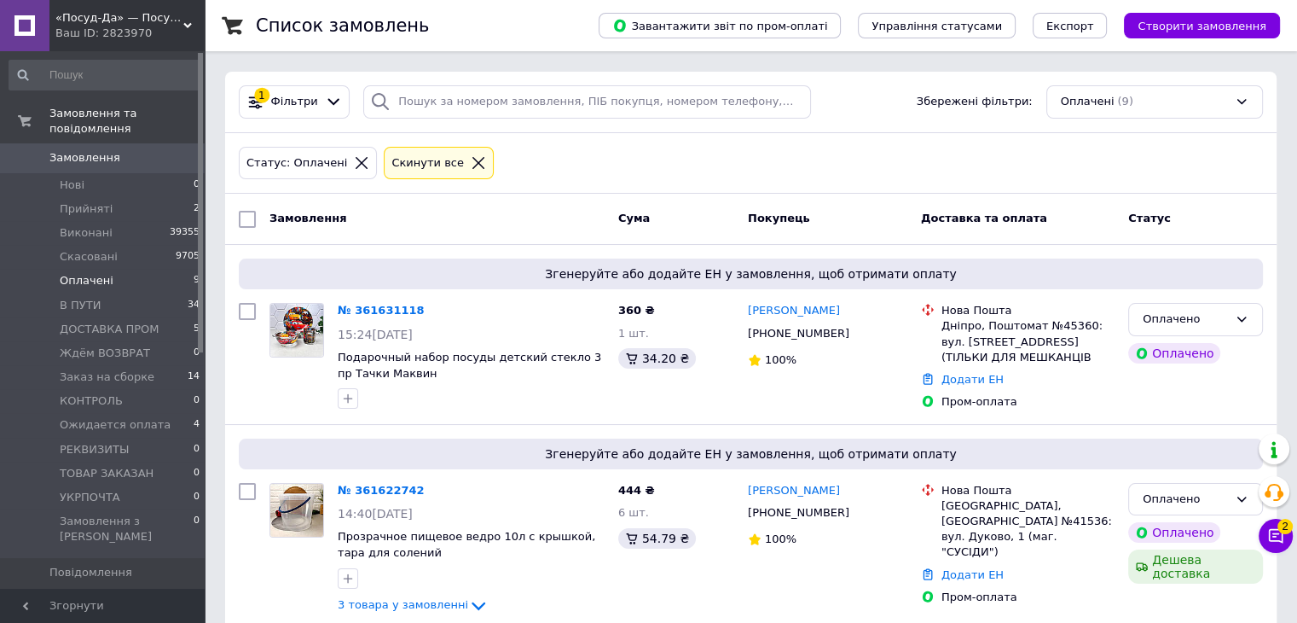
drag, startPoint x: 123, startPoint y: 9, endPoint x: 119, endPoint y: 25, distance: 15.7
click at [123, 10] on span "«Посуд-Да» — Посуд, Подарунки, Товари для дому" at bounding box center [119, 17] width 128 height 15
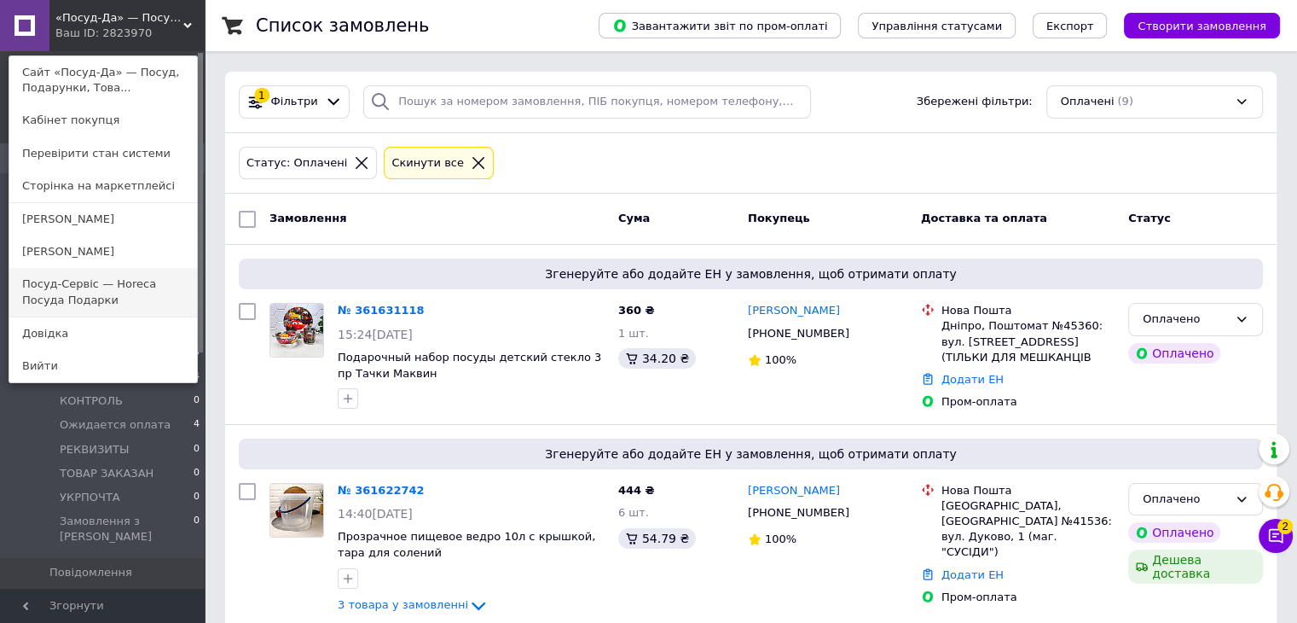
click at [40, 298] on link "Посуд-Сервіс — Horeca Посуда Подарки" at bounding box center [103, 292] width 188 height 48
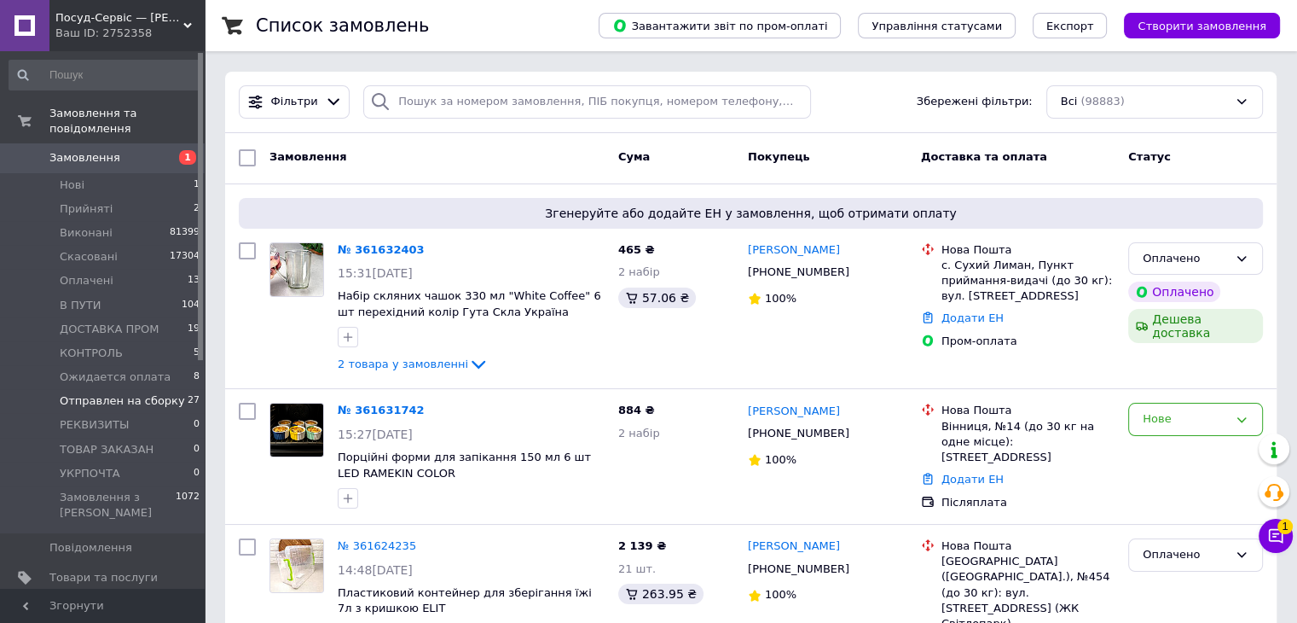
click at [101, 393] on span "Отправлен на сборку" at bounding box center [122, 400] width 125 height 15
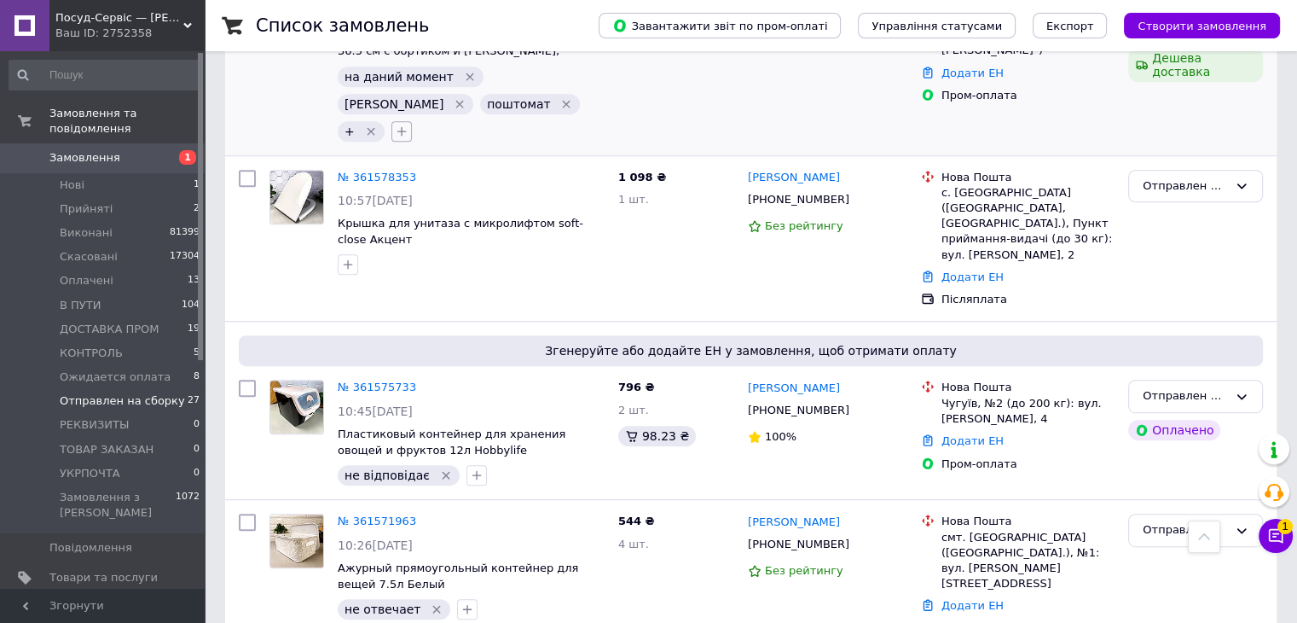
scroll to position [1194, 0]
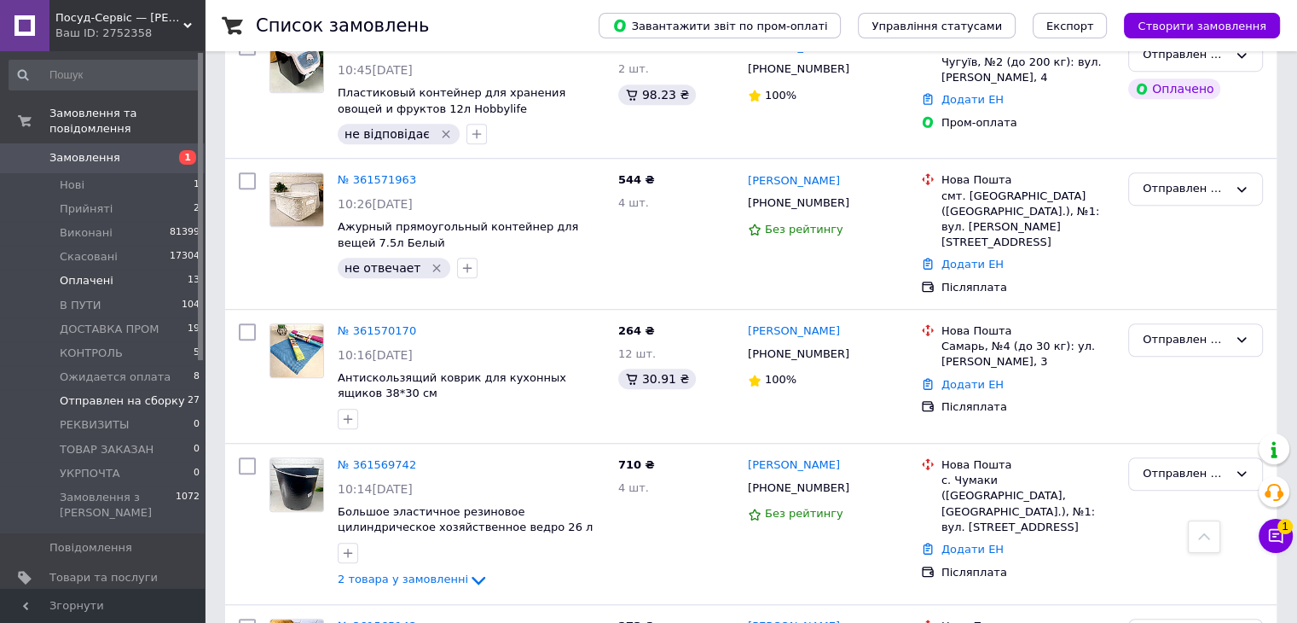
click at [127, 269] on li "Оплачені 13" at bounding box center [105, 281] width 210 height 24
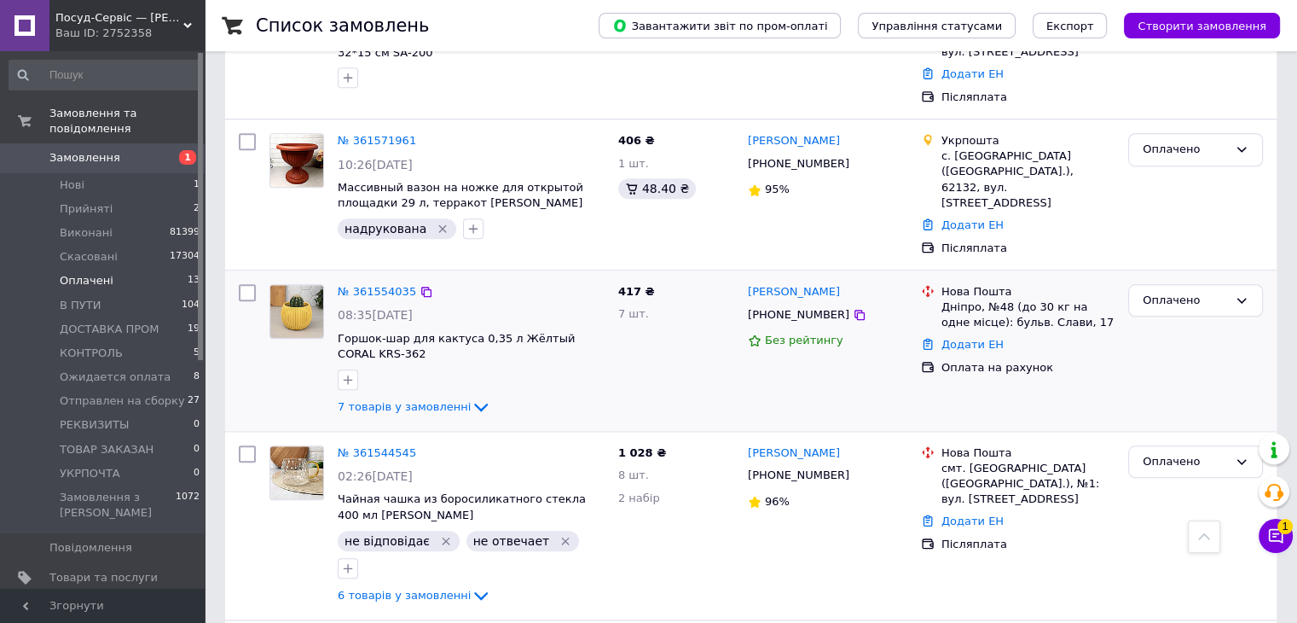
scroll to position [1669, 0]
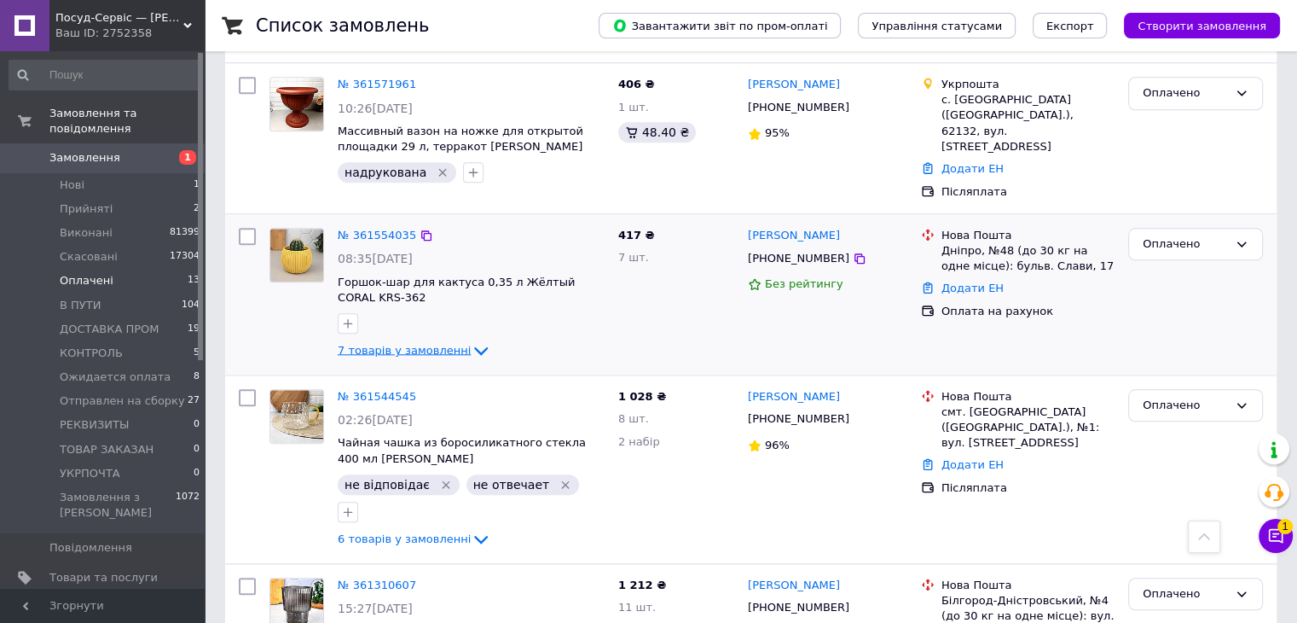
click at [436, 343] on span "7 товарів у замовленні" at bounding box center [404, 349] width 133 height 13
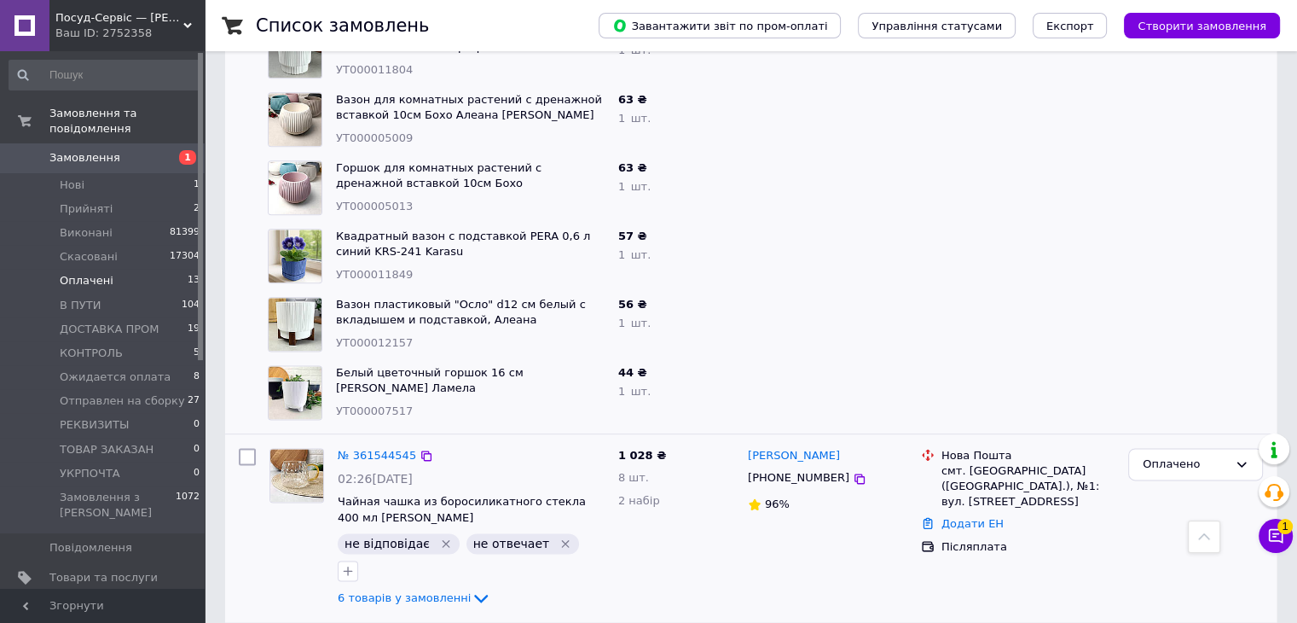
scroll to position [2095, 0]
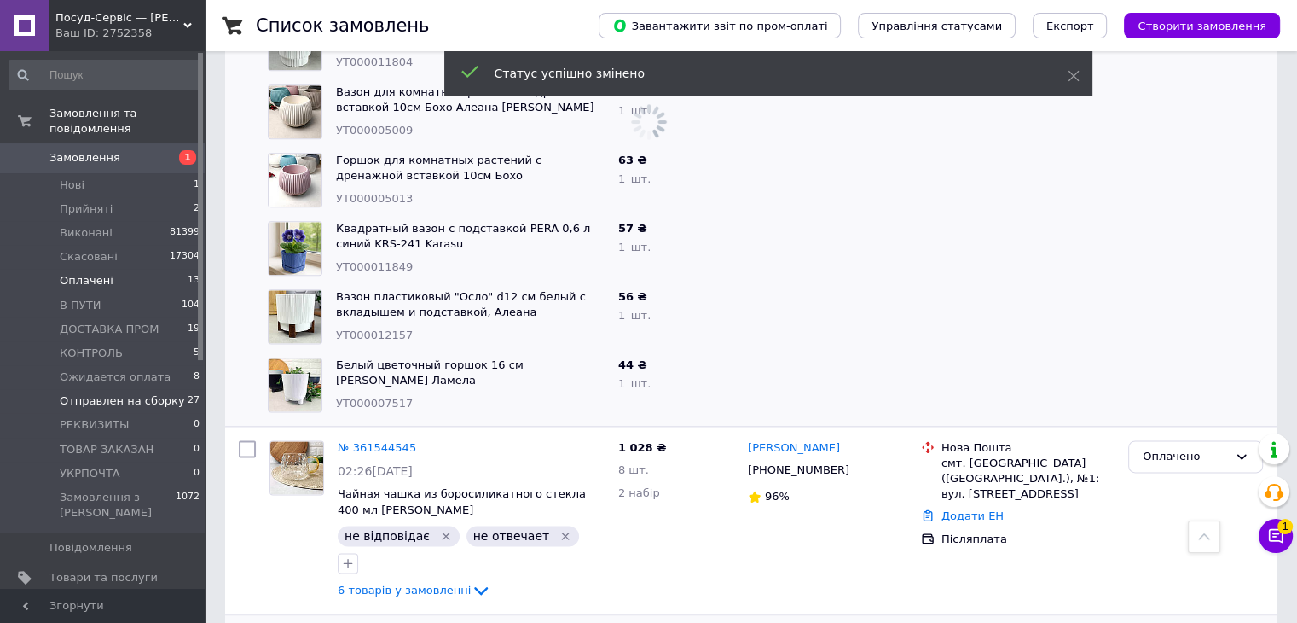
click at [105, 393] on span "Отправлен на сборку" at bounding box center [122, 400] width 125 height 15
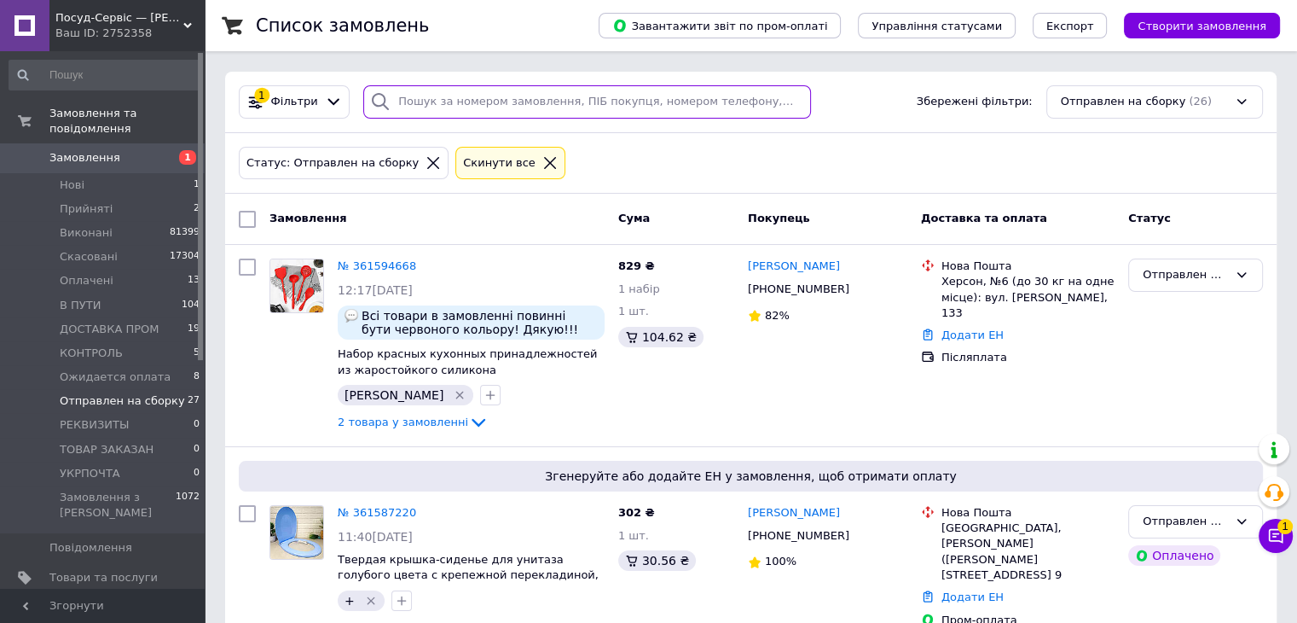
click at [465, 88] on input "search" at bounding box center [587, 101] width 448 height 33
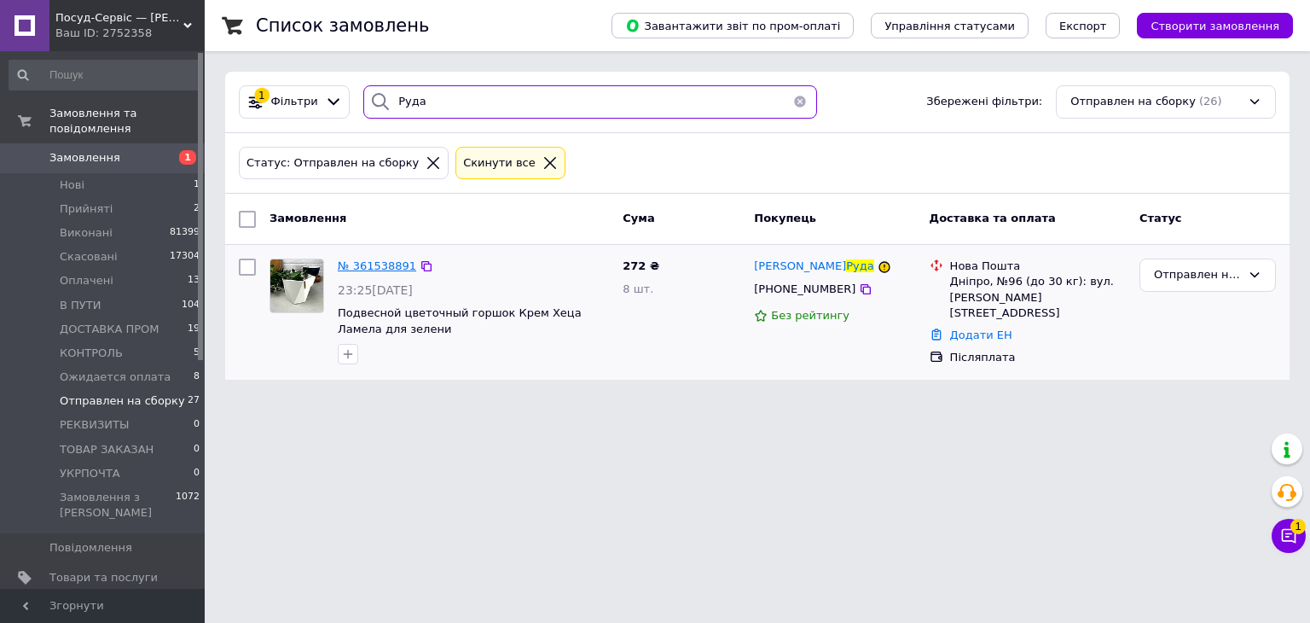
type input "Руда"
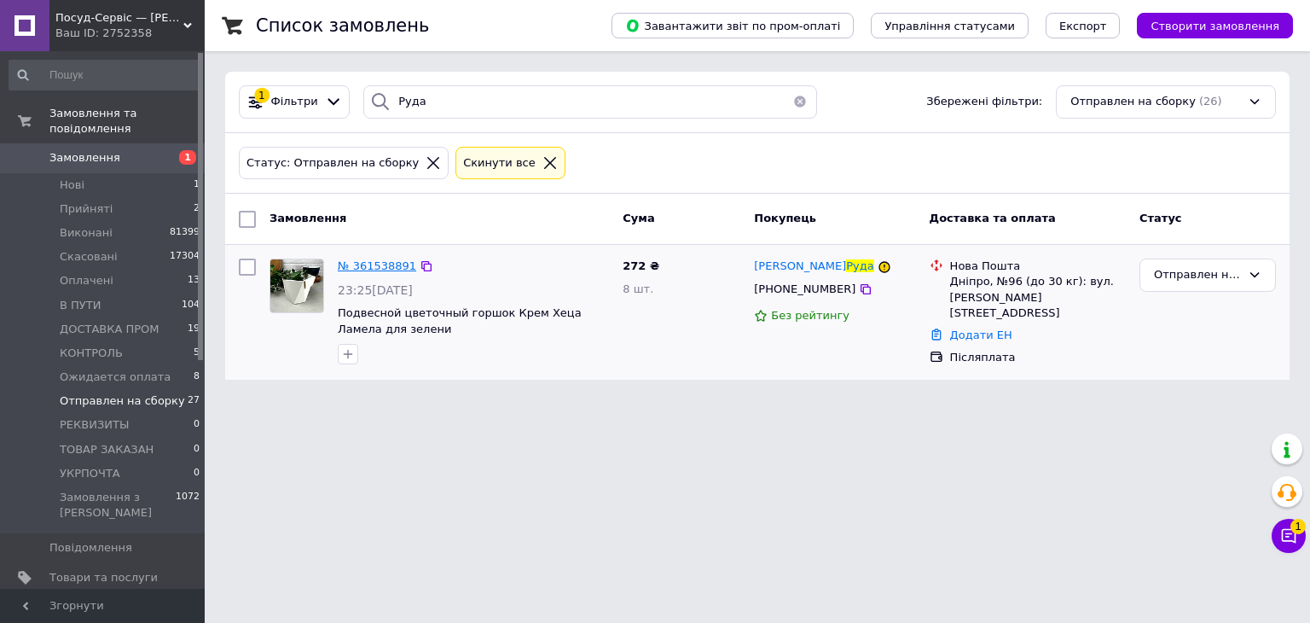
click at [361, 259] on span "№ 361538891" at bounding box center [377, 265] width 78 height 13
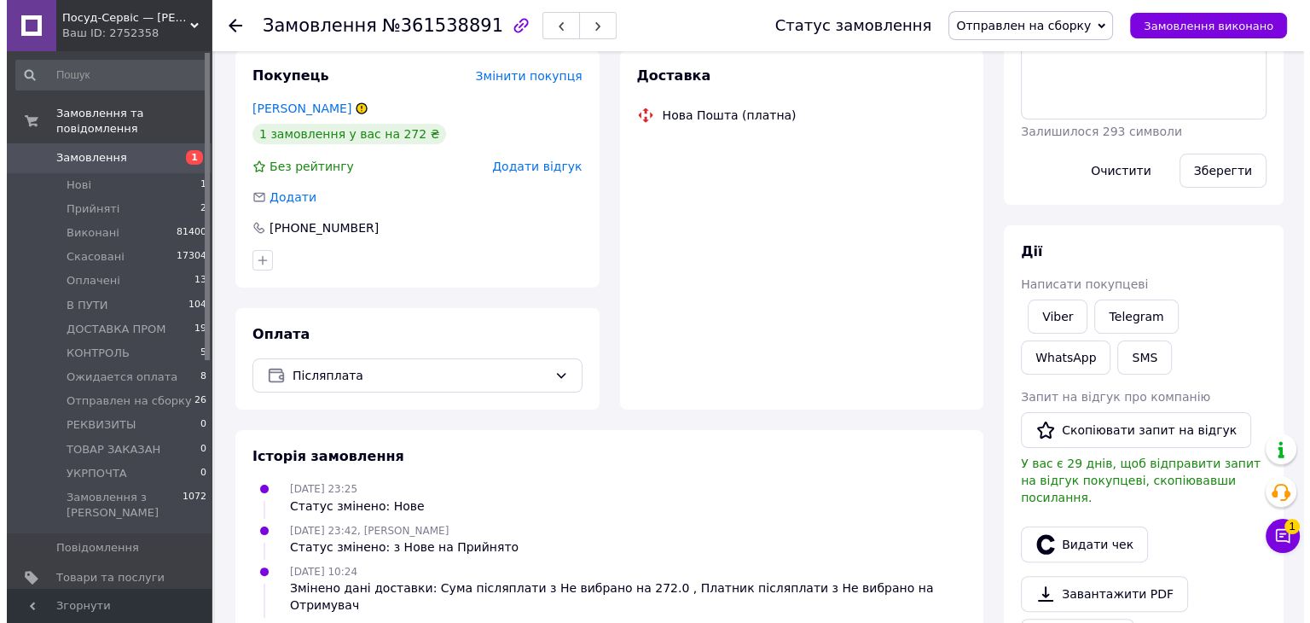
scroll to position [276, 0]
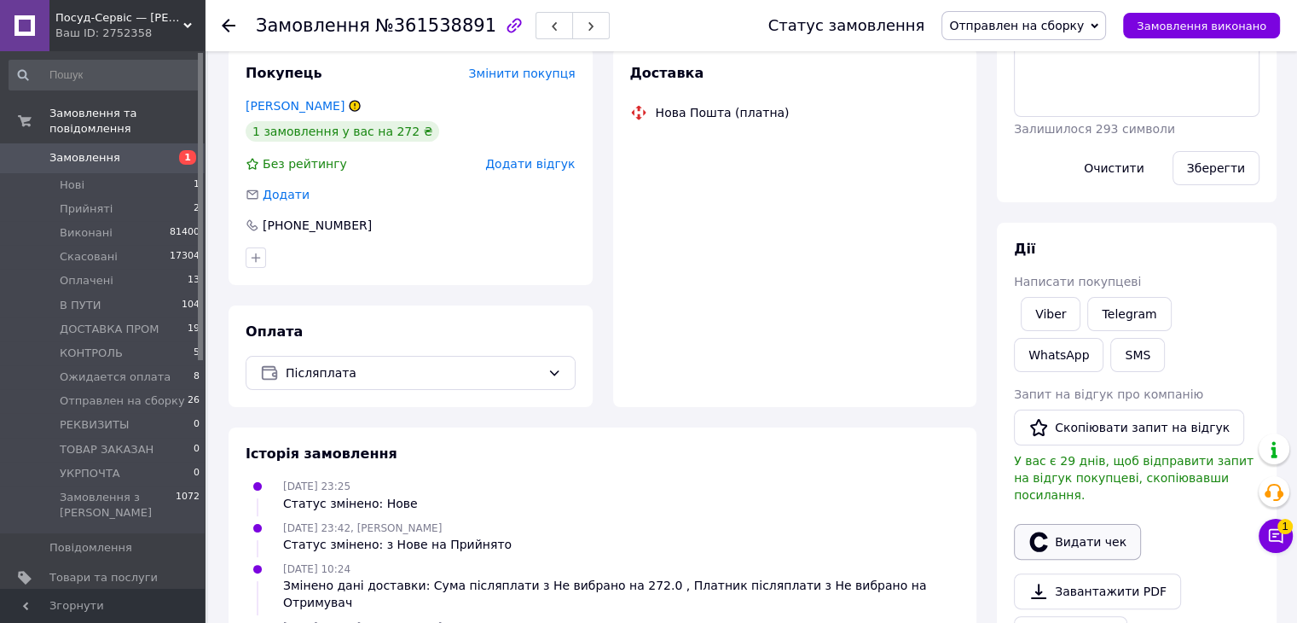
click at [1090, 537] on button "Видати чек" at bounding box center [1077, 542] width 127 height 36
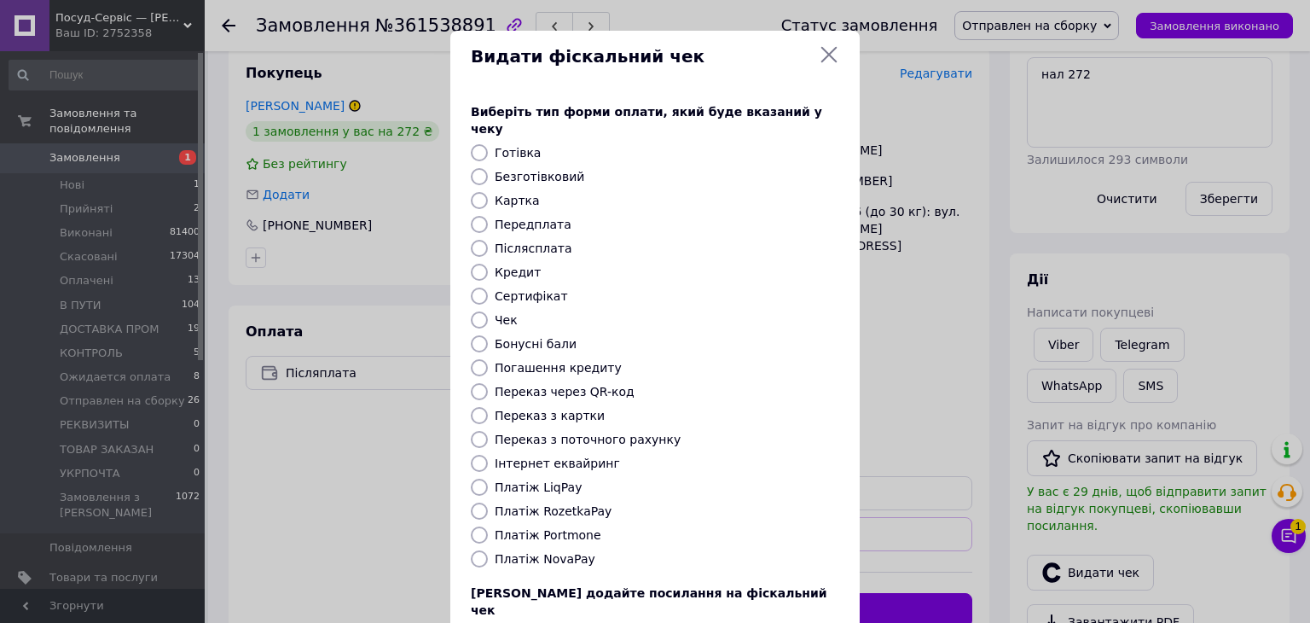
click at [471, 550] on input "Платіж NovaPay" at bounding box center [479, 558] width 17 height 17
radio input "true"
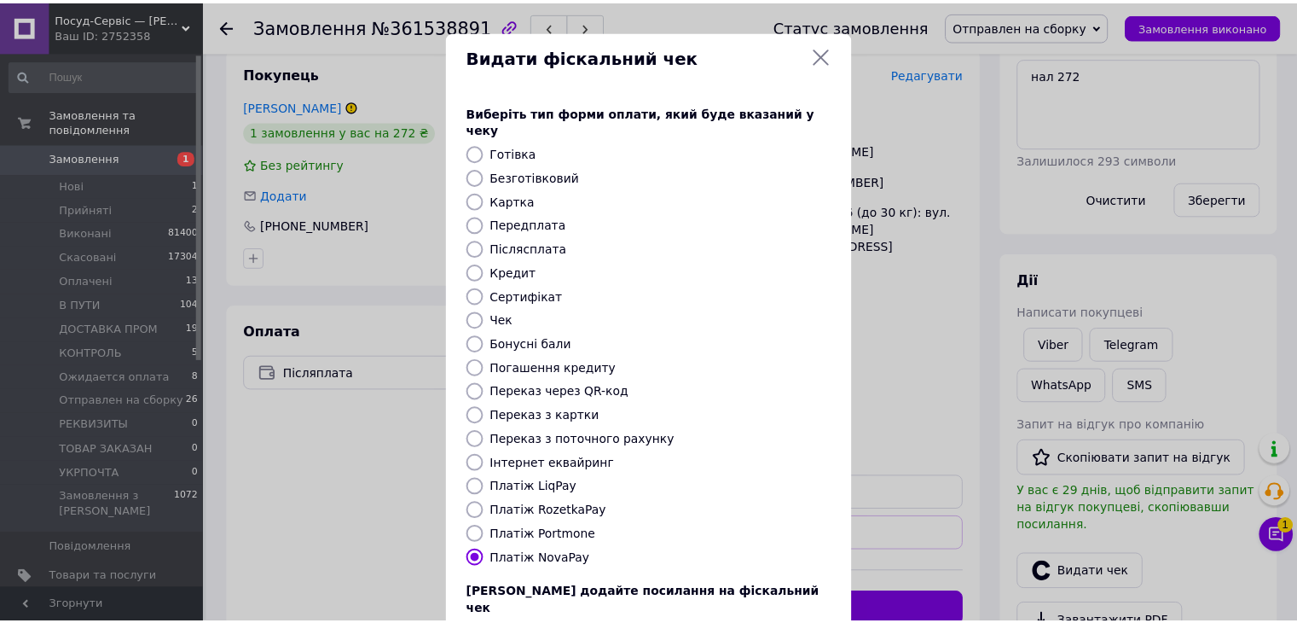
scroll to position [109, 0]
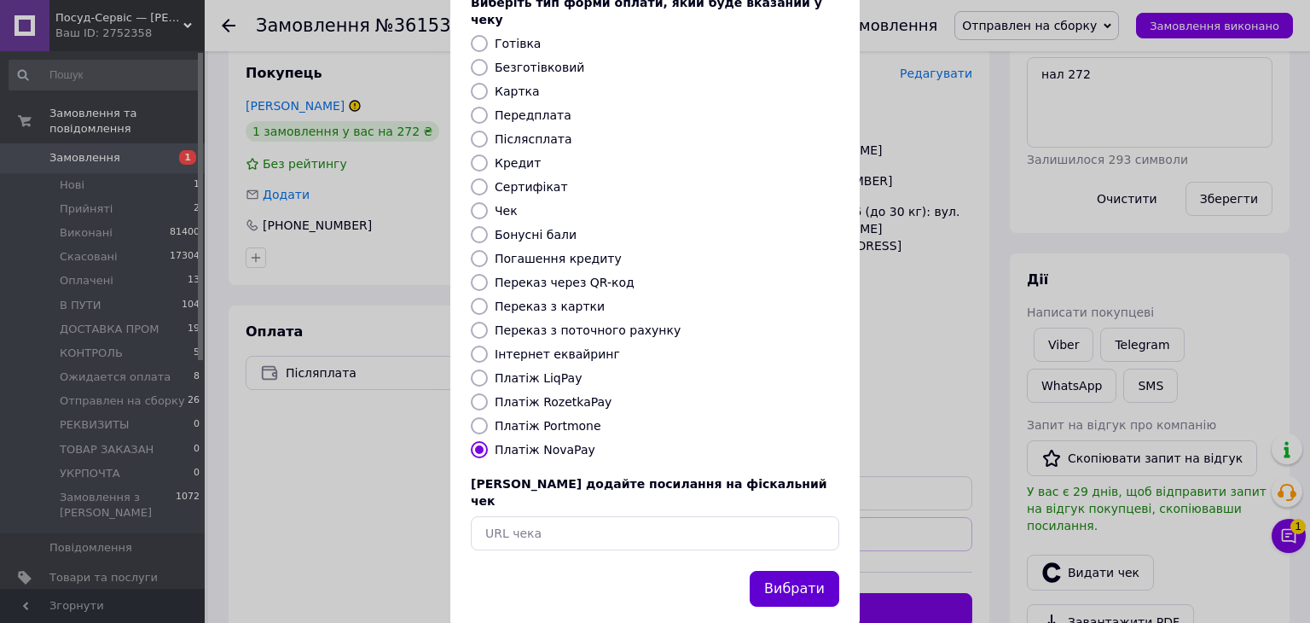
click at [787, 571] on button "Вибрати" at bounding box center [795, 589] width 90 height 37
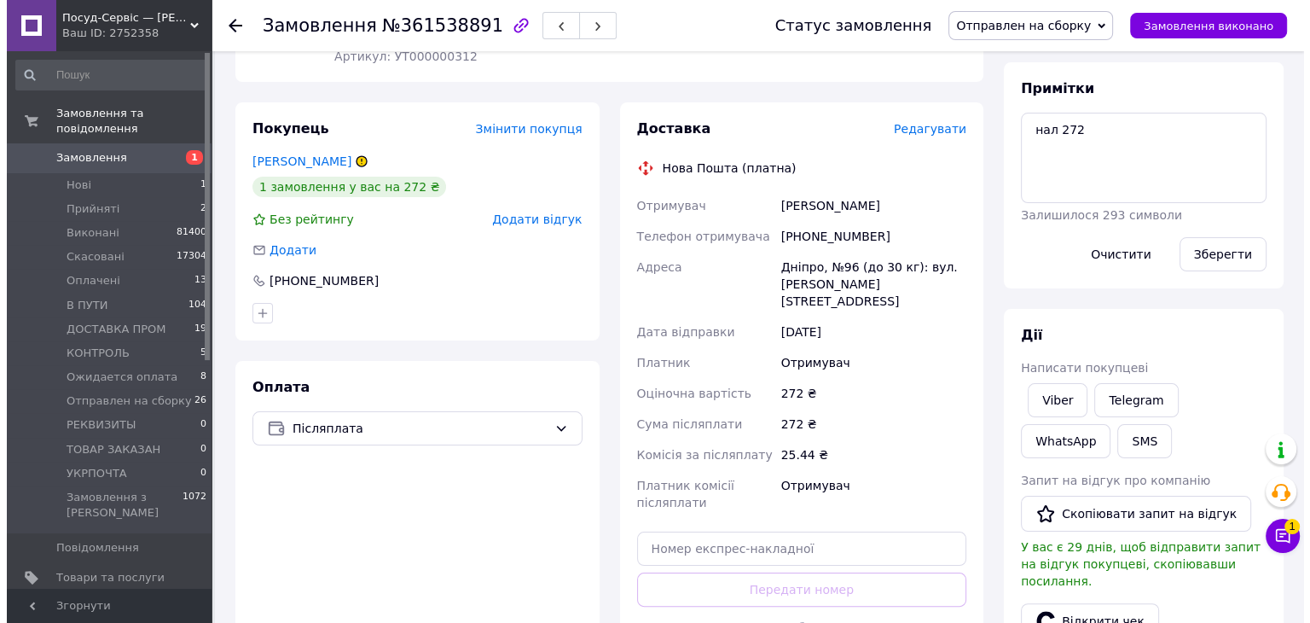
scroll to position [191, 0]
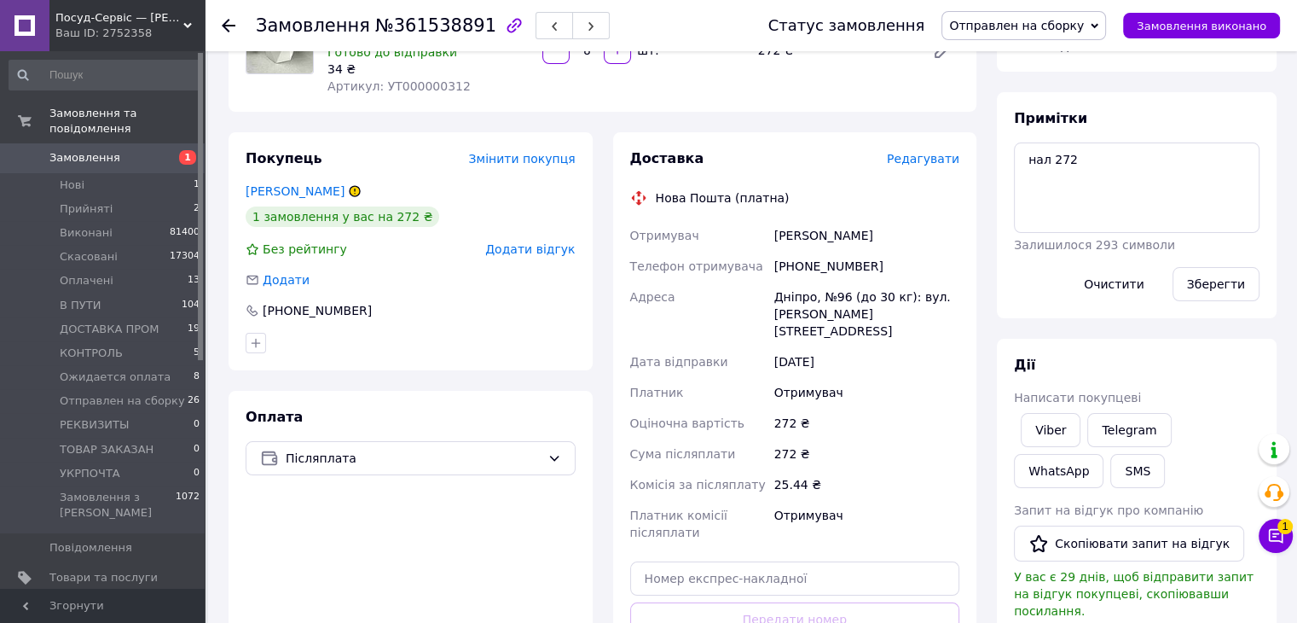
click at [929, 168] on div "Доставка Редагувати" at bounding box center [795, 159] width 330 height 20
click at [937, 156] on span "Редагувати" at bounding box center [923, 159] width 73 height 14
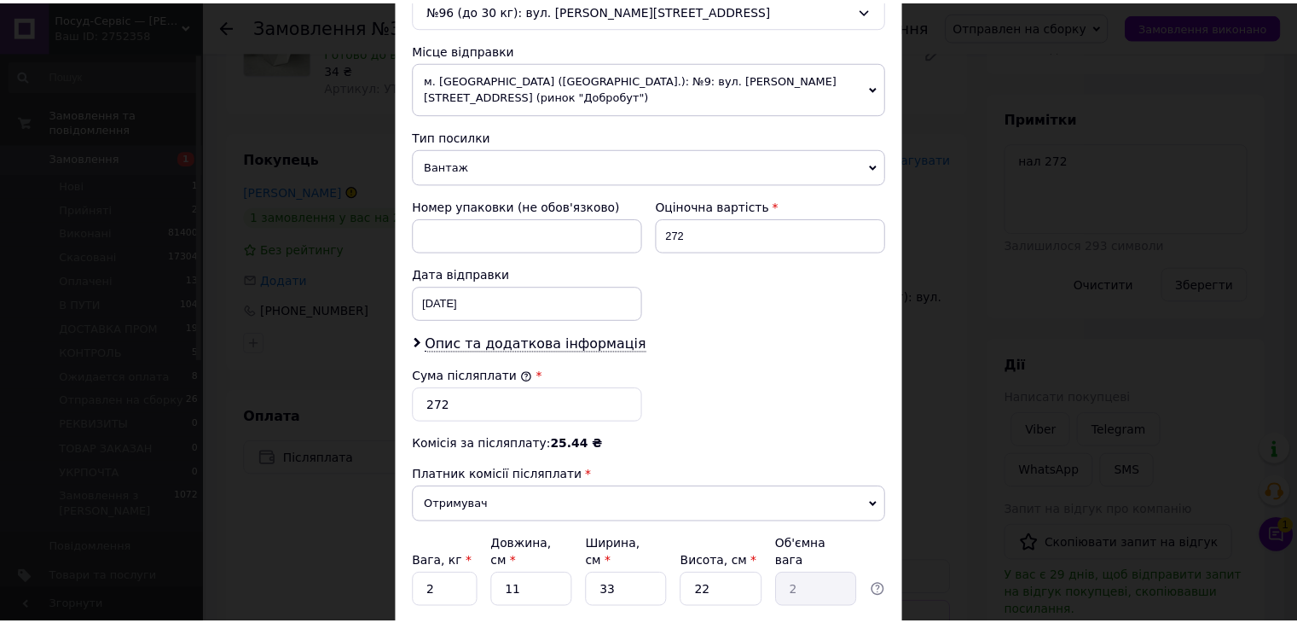
scroll to position [674, 0]
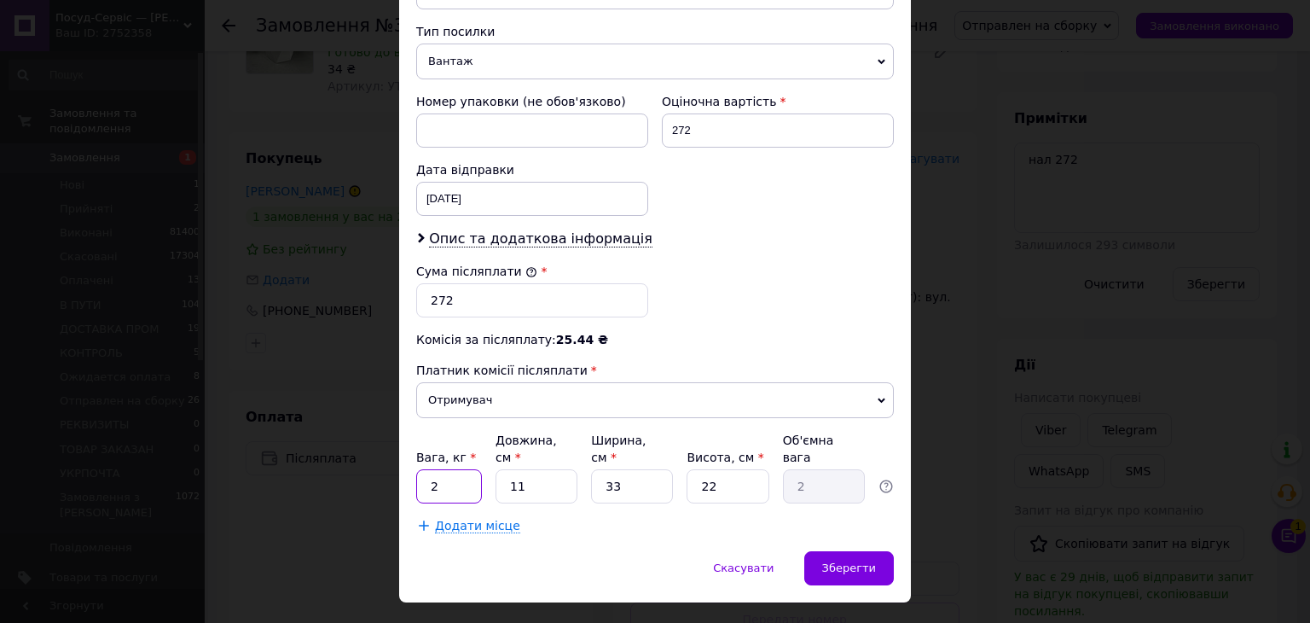
drag, startPoint x: 436, startPoint y: 443, endPoint x: 422, endPoint y: 443, distance: 13.6
click at [422, 469] on input "2" at bounding box center [449, 486] width 66 height 34
type input "1.12"
drag, startPoint x: 528, startPoint y: 450, endPoint x: 481, endPoint y: 465, distance: 49.4
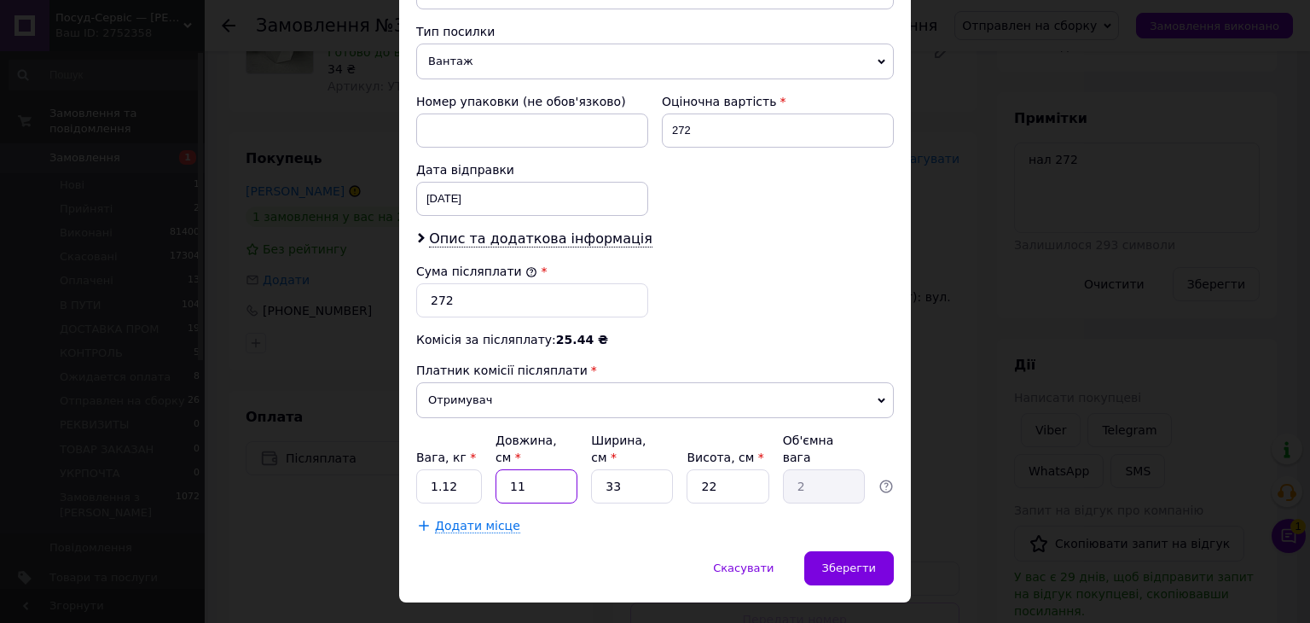
click at [482, 451] on div "Вага, кг * 1.12 Довжина, см * 11 Ширина, см * 33 Висота, см * 22 Об'ємна вага 2" at bounding box center [655, 468] width 478 height 72
type input "3"
type input "0.54"
type input "37"
type input "6.72"
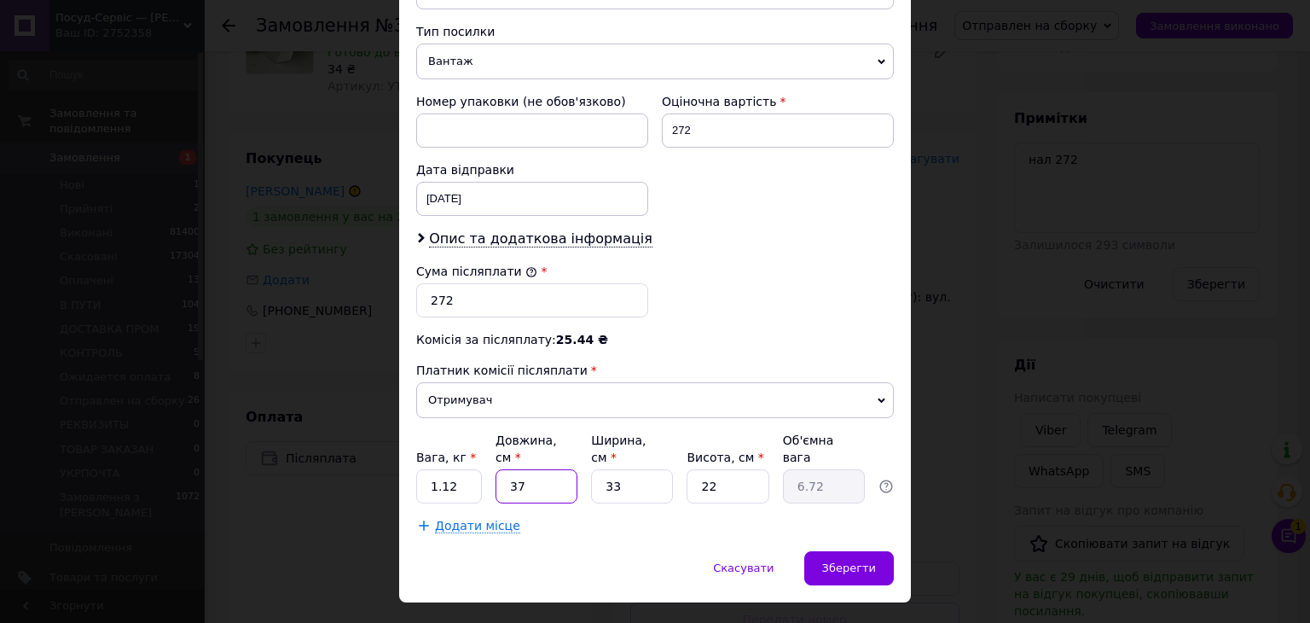
type input "37"
drag, startPoint x: 624, startPoint y: 455, endPoint x: 547, endPoint y: 472, distance: 79.5
click at [558, 470] on div "Платник Отримувач Відправник Прізвище отримувача Руда Ім'я отримувача Надія По …" at bounding box center [655, 28] width 478 height 1011
type input "2"
type input "0.41"
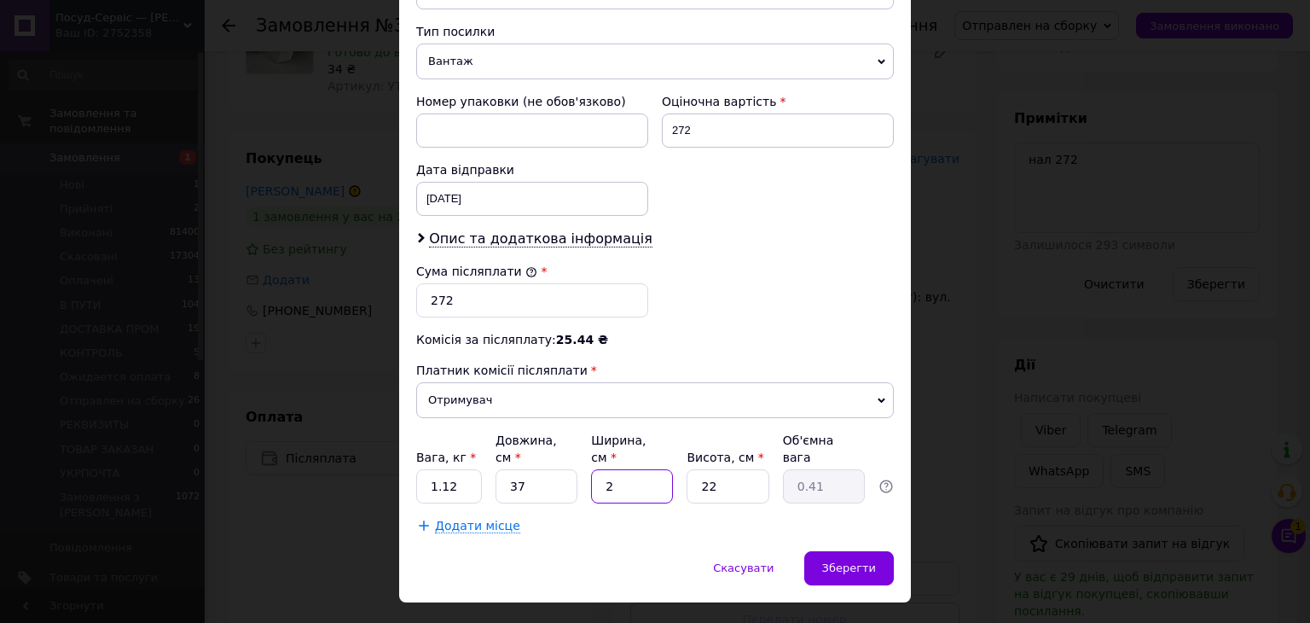
type input "20"
type input "4.07"
type input "20"
click at [614, 472] on div "Платник Отримувач Відправник Прізвище отримувача Руда Ім'я отримувача Надія По …" at bounding box center [655, 28] width 478 height 1011
type input "2"
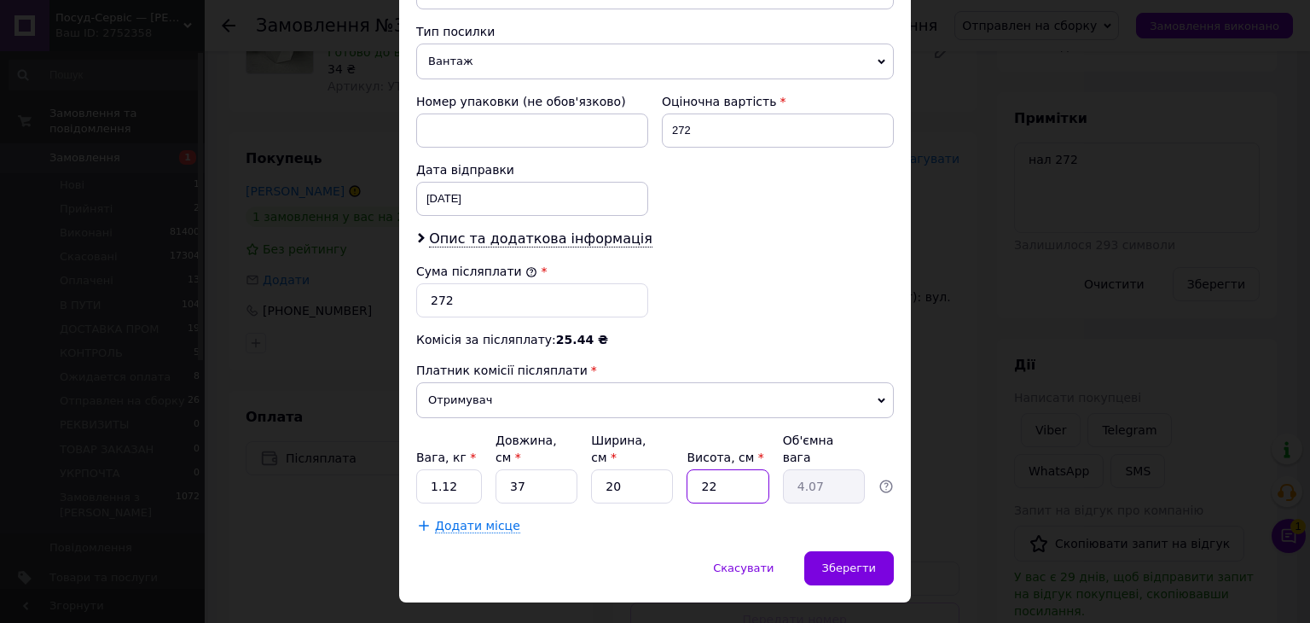
type input "0.37"
type input "20"
type input "3.7"
type input "20"
click at [843, 561] on span "Зберегти" at bounding box center [849, 567] width 54 height 13
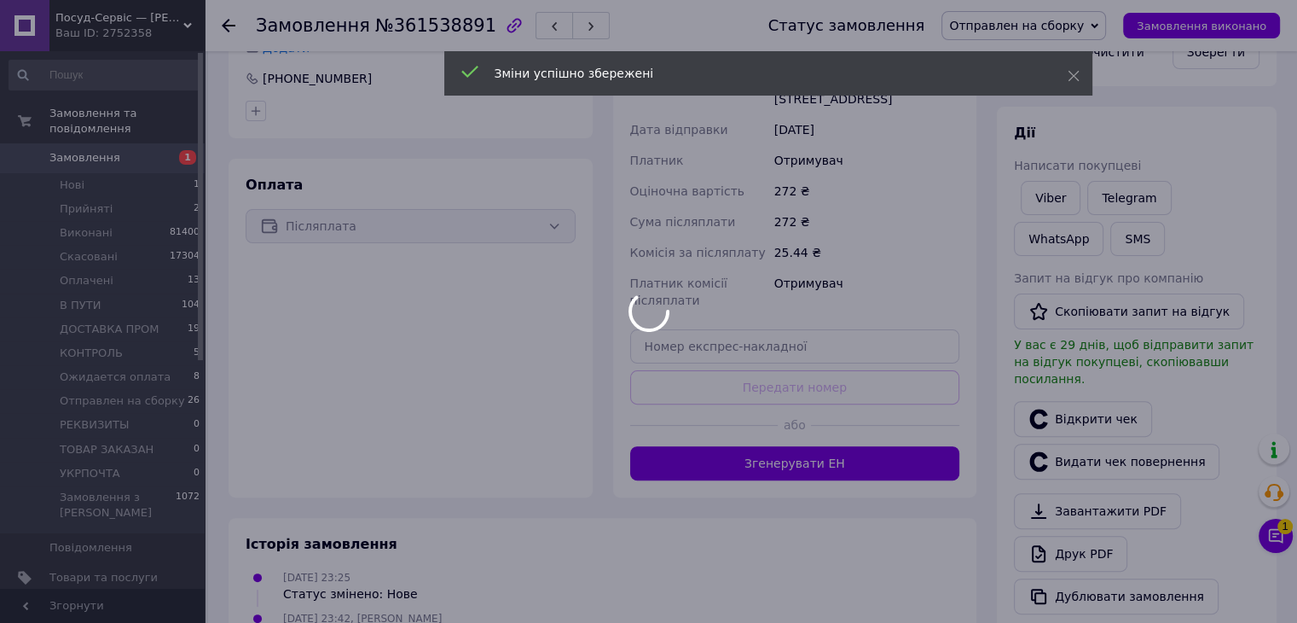
scroll to position [618, 0]
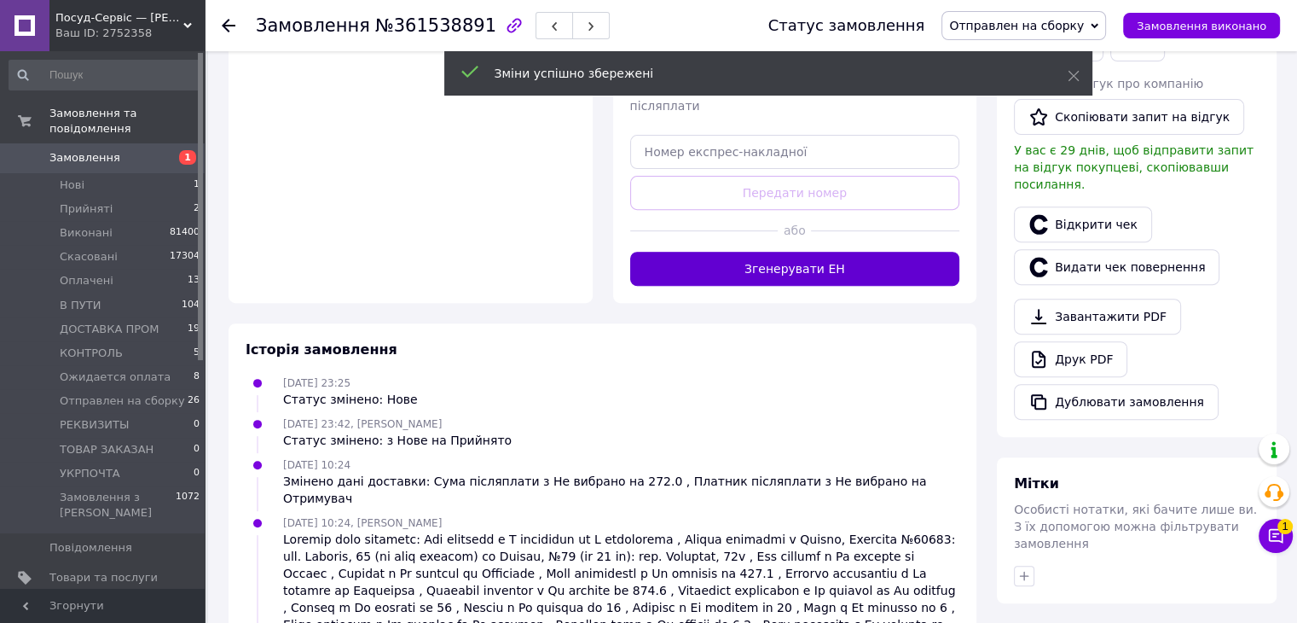
click at [785, 252] on button "Згенерувати ЕН" at bounding box center [795, 269] width 330 height 34
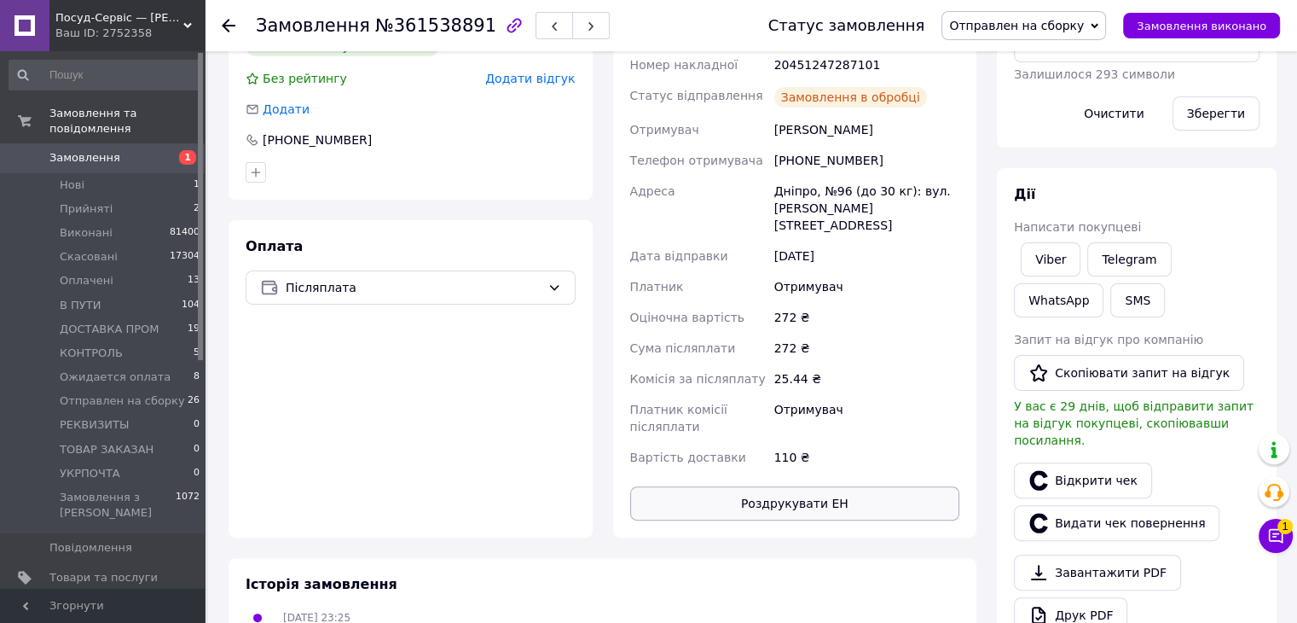
scroll to position [20, 0]
click at [781, 486] on button "Роздрукувати ЕН" at bounding box center [795, 503] width 330 height 34
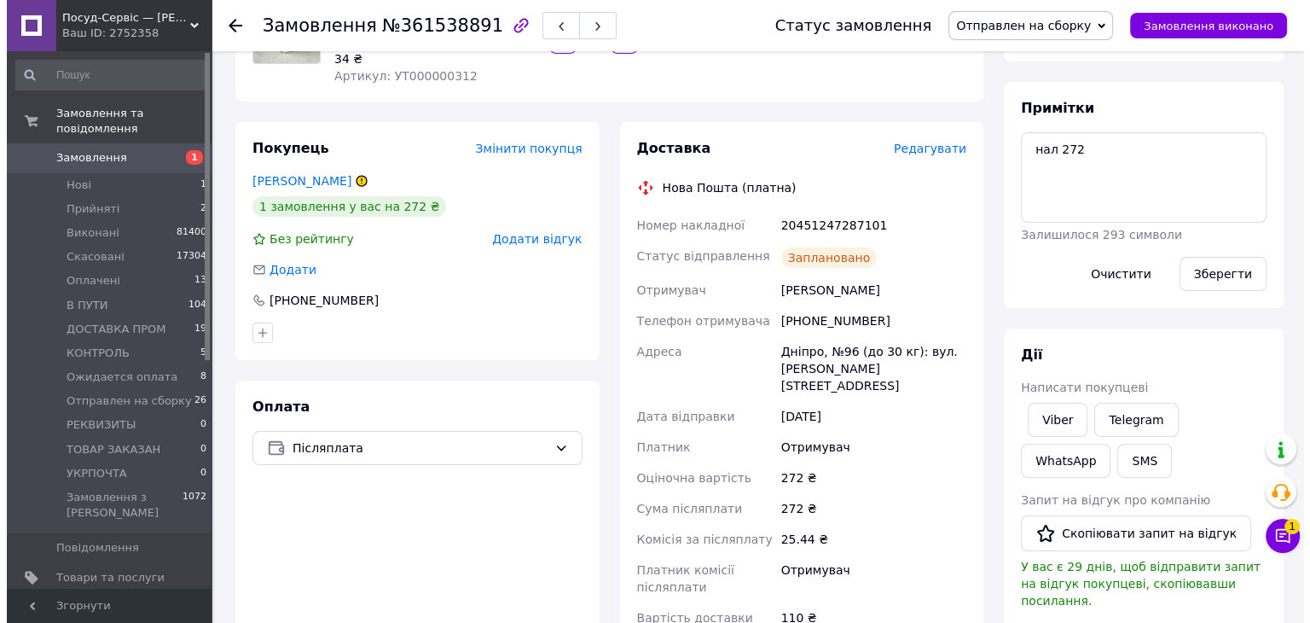
scroll to position [191, 0]
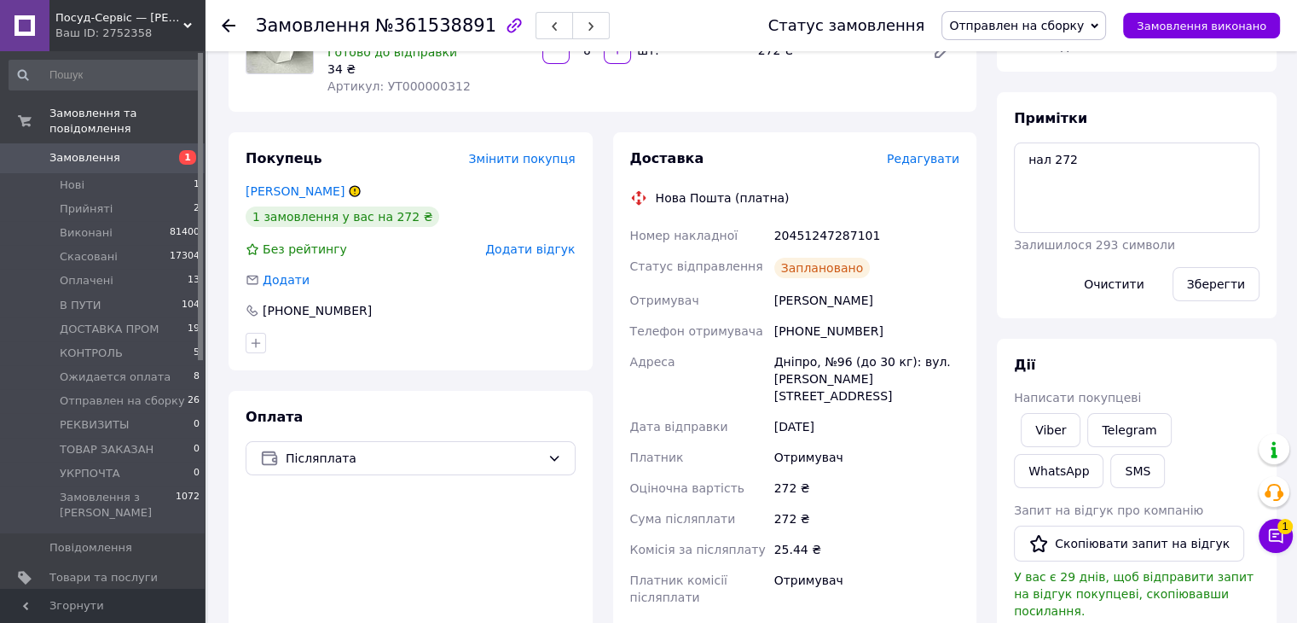
click at [821, 228] on div "20451247287101" at bounding box center [867, 235] width 192 height 31
copy div "20451247287101"
click at [1111, 484] on button "SMS" at bounding box center [1138, 471] width 55 height 34
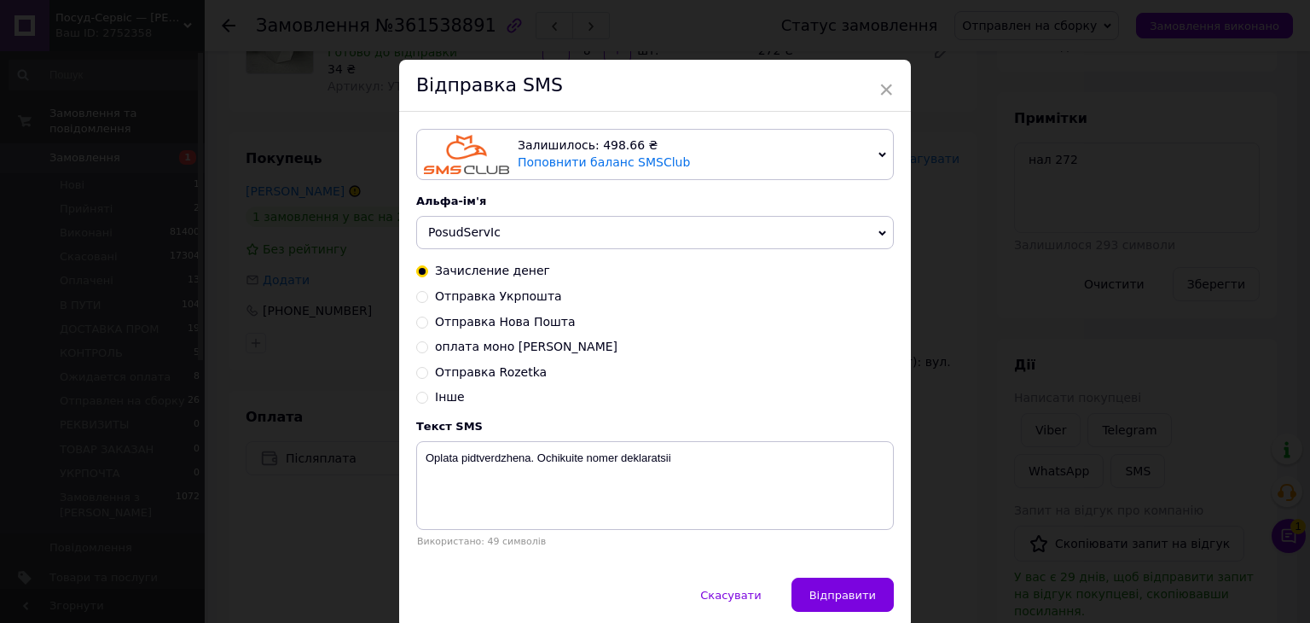
drag, startPoint x: 414, startPoint y: 322, endPoint x: 709, endPoint y: 449, distance: 321.0
click at [416, 322] on input "Отправка Нова Пошта" at bounding box center [422, 321] width 12 height 12
radio input "true"
radio input "false"
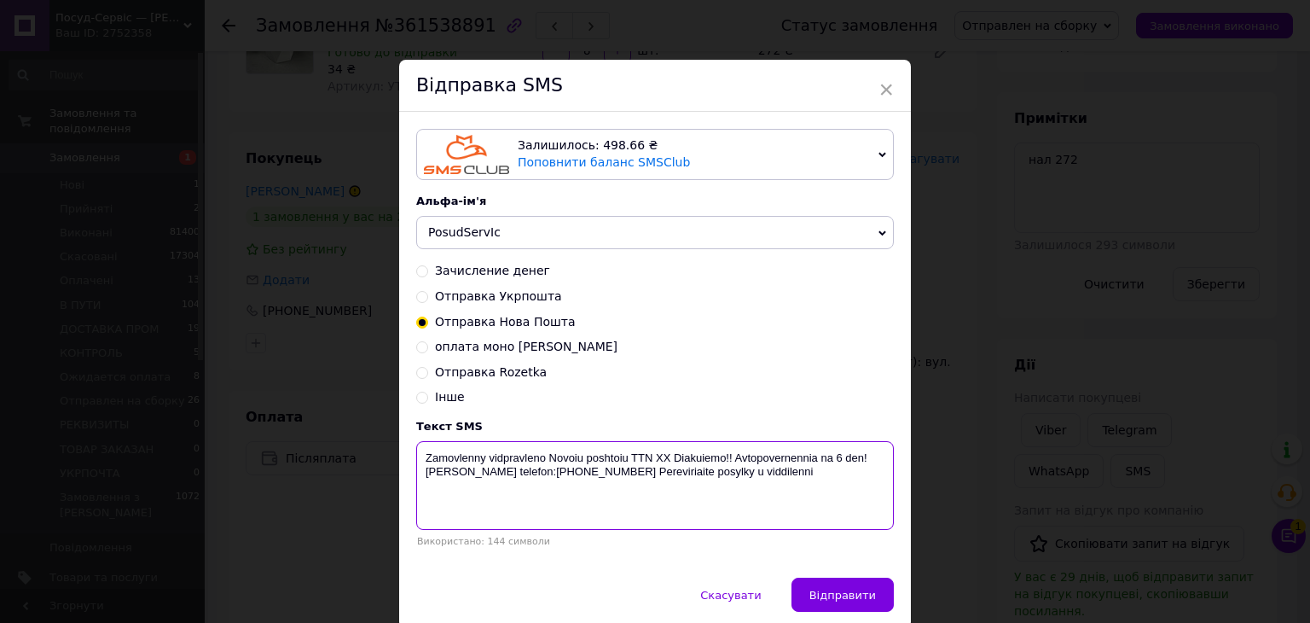
click at [655, 458] on textarea "Zamovlenny vidpravleno Novoiu poshtoiu TTN ХХ Diakuiemo!! Avtopovernennia na 6 …" at bounding box center [655, 485] width 478 height 89
paste textarea "20451247287101"
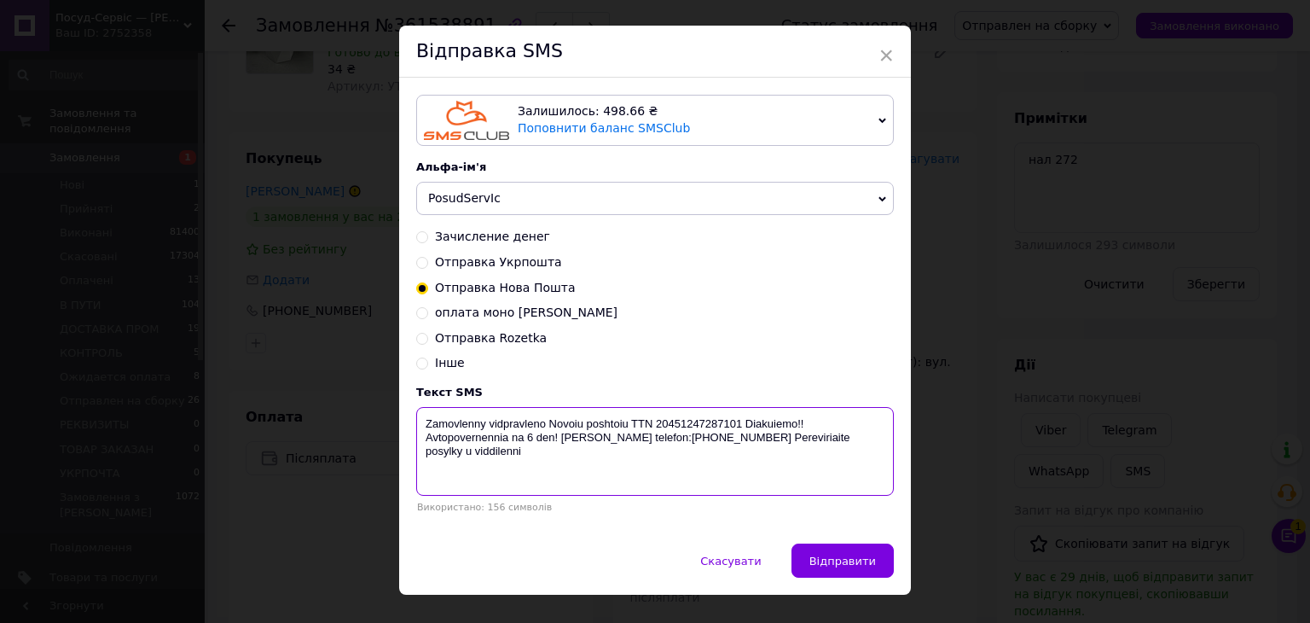
scroll to position [69, 0]
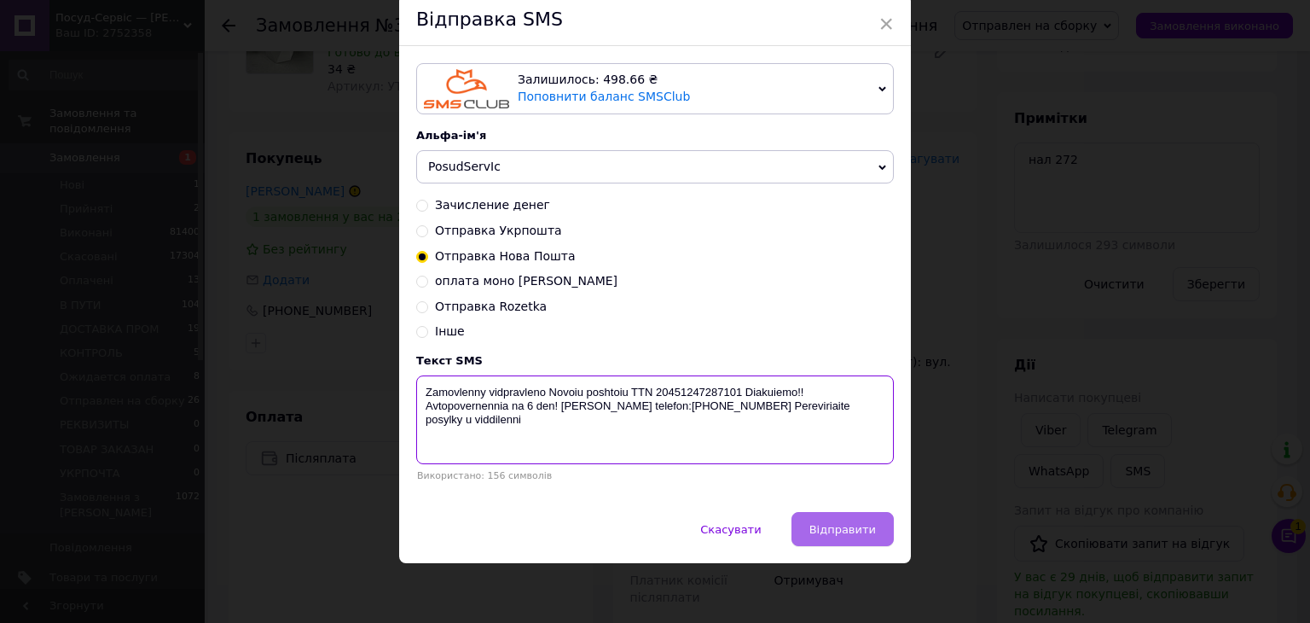
type textarea "Zamovlenny vidpravleno Novoiu poshtoiu TTN 20451247287101 Diakuiemo!! Avtopover…"
click at [829, 527] on span "Відправити" at bounding box center [843, 529] width 67 height 13
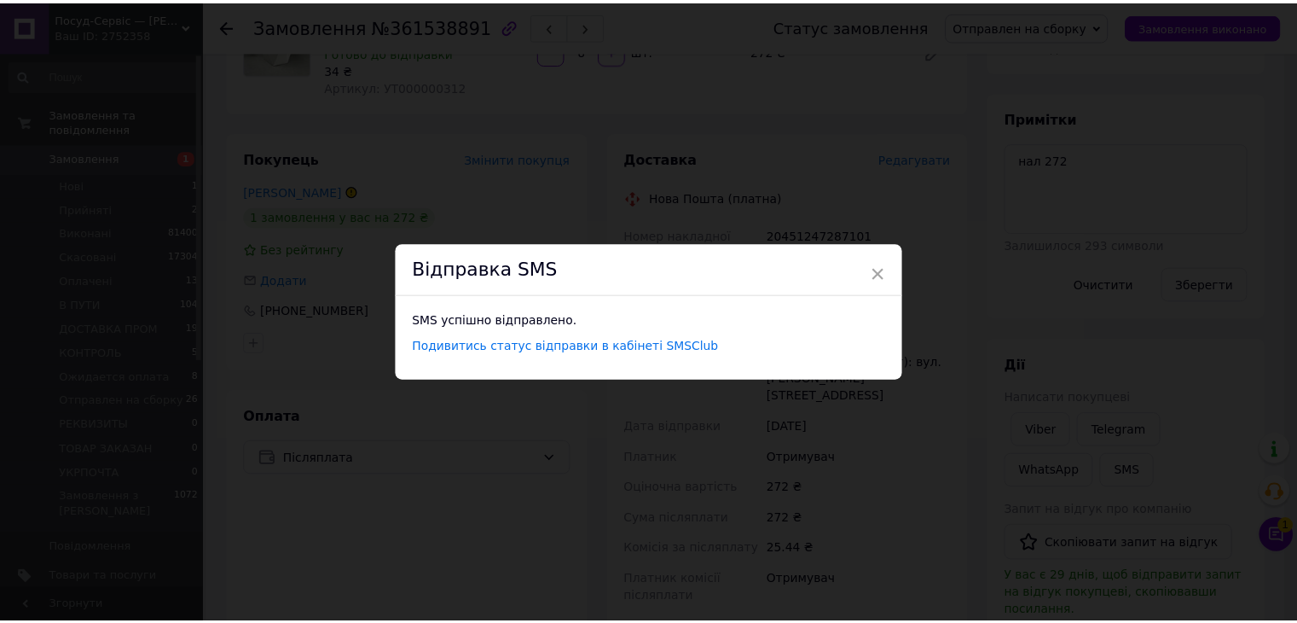
scroll to position [0, 0]
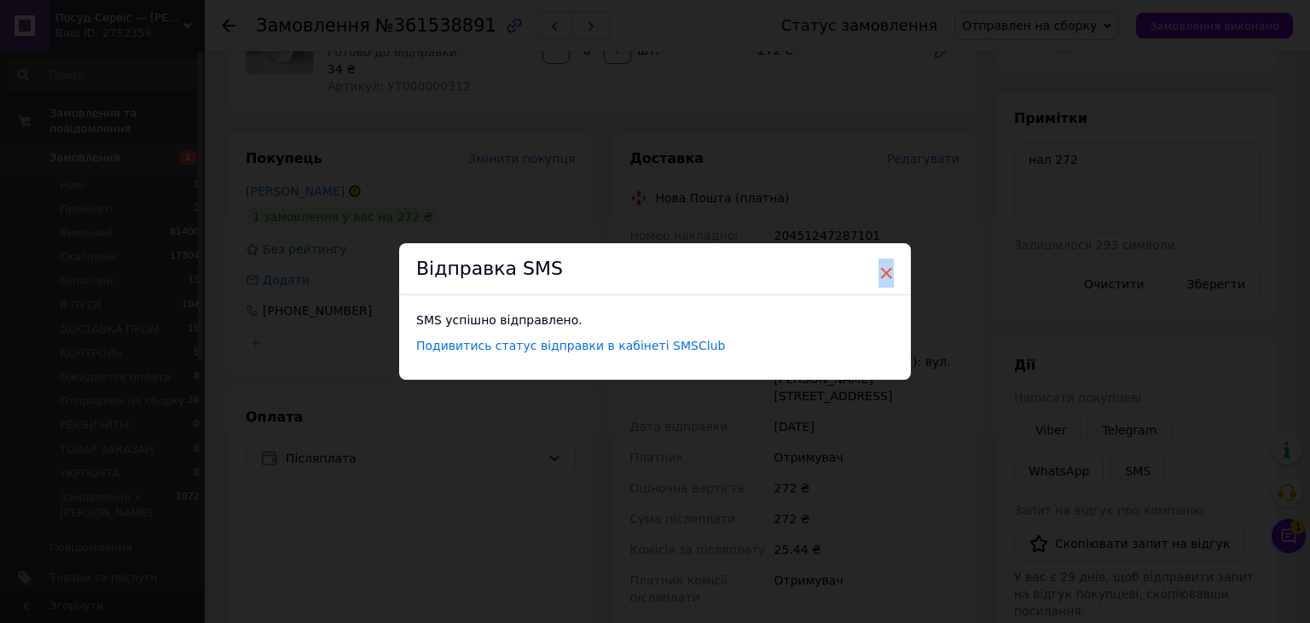
click at [884, 270] on span "×" at bounding box center [886, 272] width 15 height 29
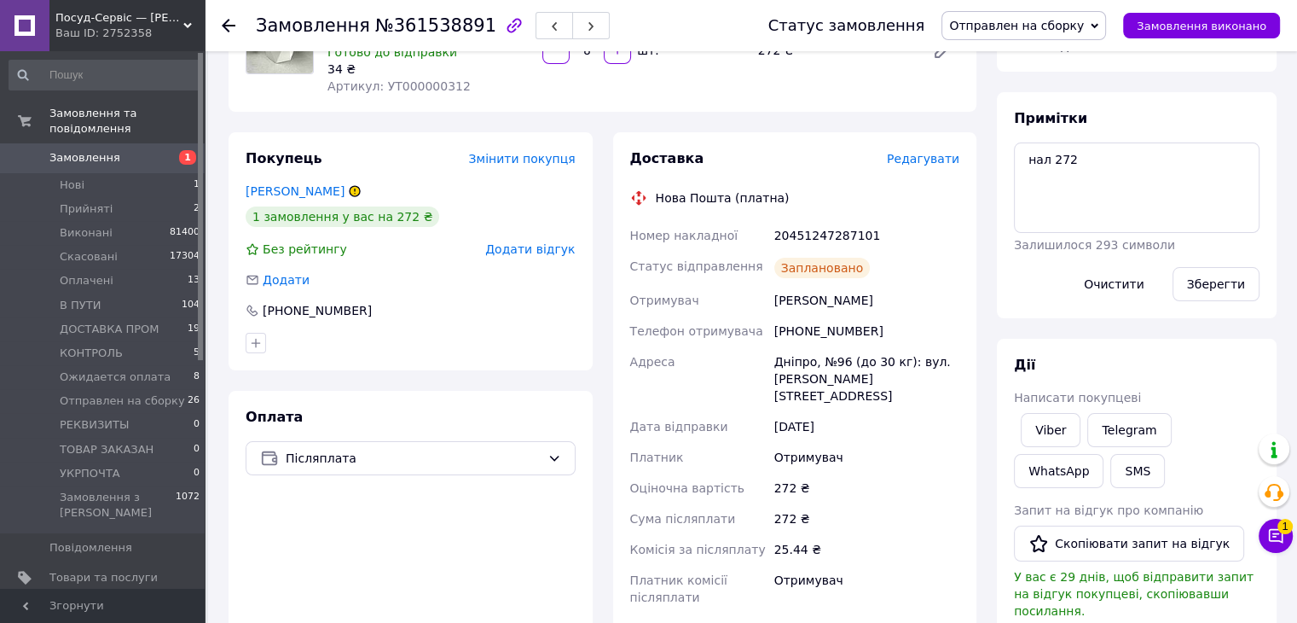
drag, startPoint x: 996, startPoint y: 25, endPoint x: 993, endPoint y: 55, distance: 30.9
click at [997, 25] on span "Отправлен на сборку" at bounding box center [1016, 26] width 135 height 14
drag, startPoint x: 1013, startPoint y: 91, endPoint x: 945, endPoint y: 93, distance: 68.3
click at [1001, 89] on li "Виконано" at bounding box center [1024, 86] width 163 height 26
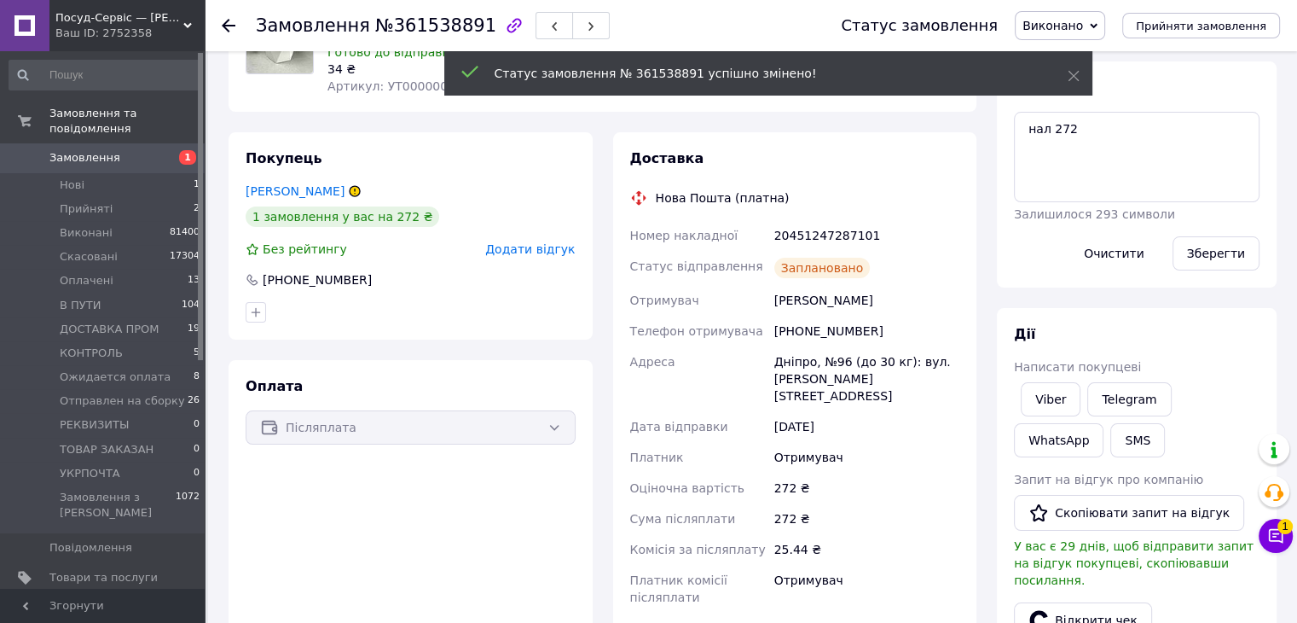
scroll to position [119, 0]
click at [130, 393] on span "Отправлен на сборку" at bounding box center [122, 400] width 125 height 15
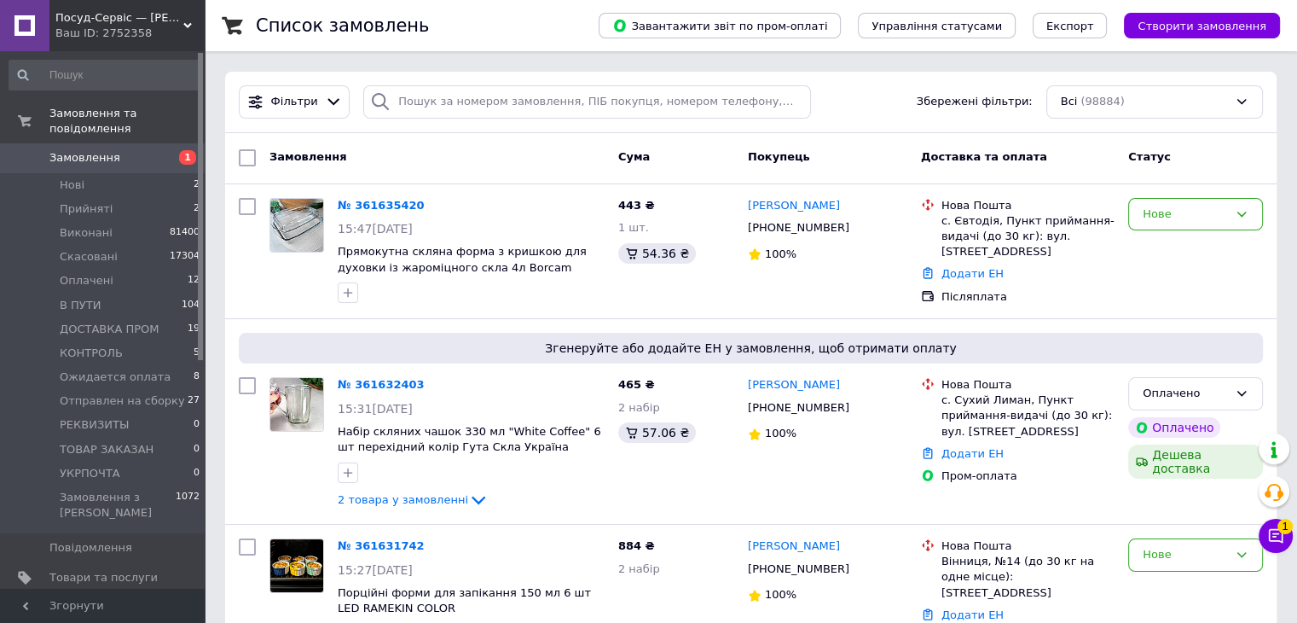
click at [130, 393] on span "Отправлен на сборку" at bounding box center [122, 400] width 125 height 15
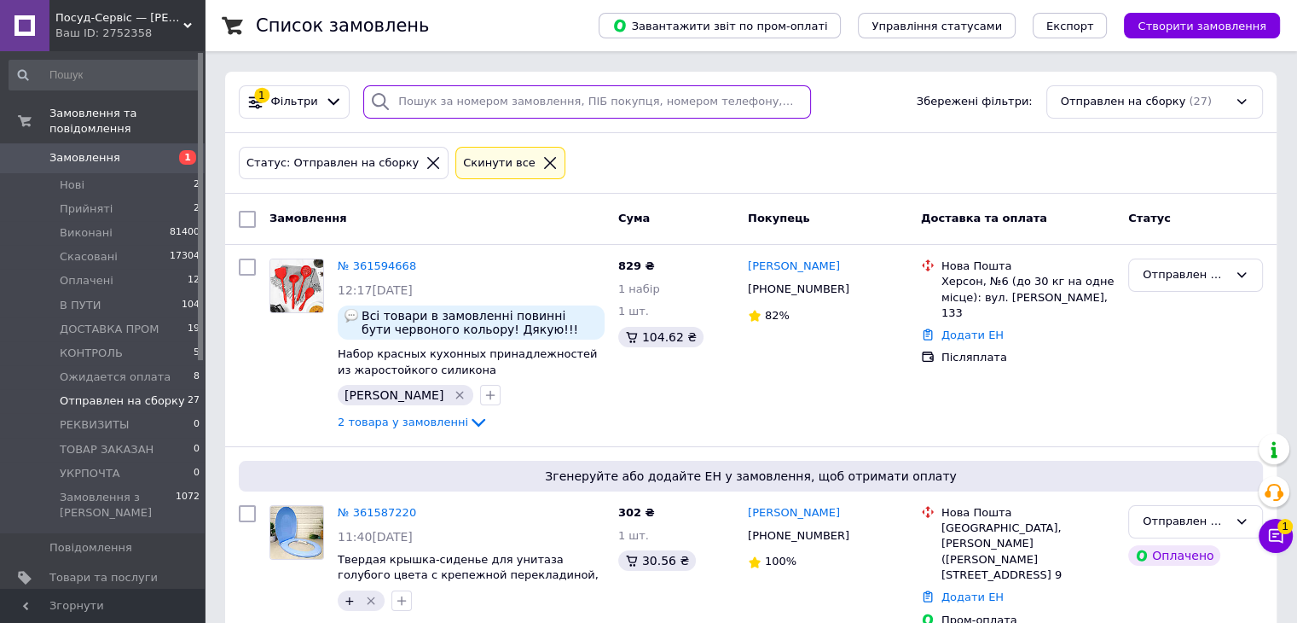
click at [427, 101] on input "search" at bounding box center [587, 101] width 448 height 33
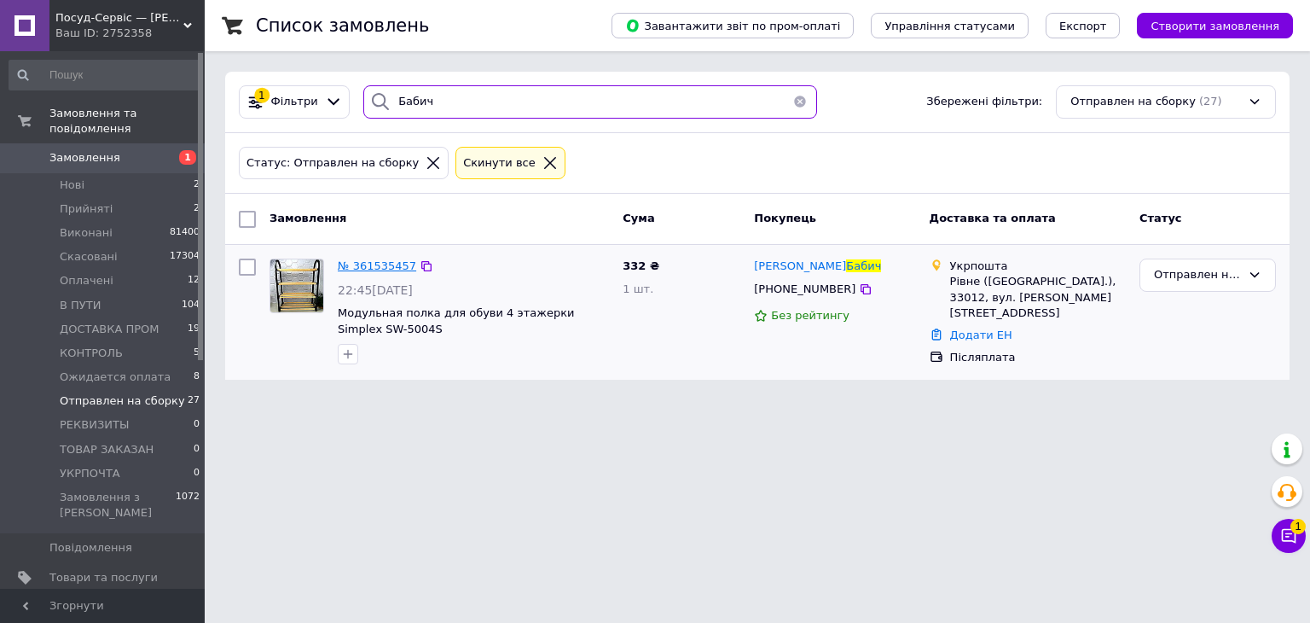
type input "Бабич"
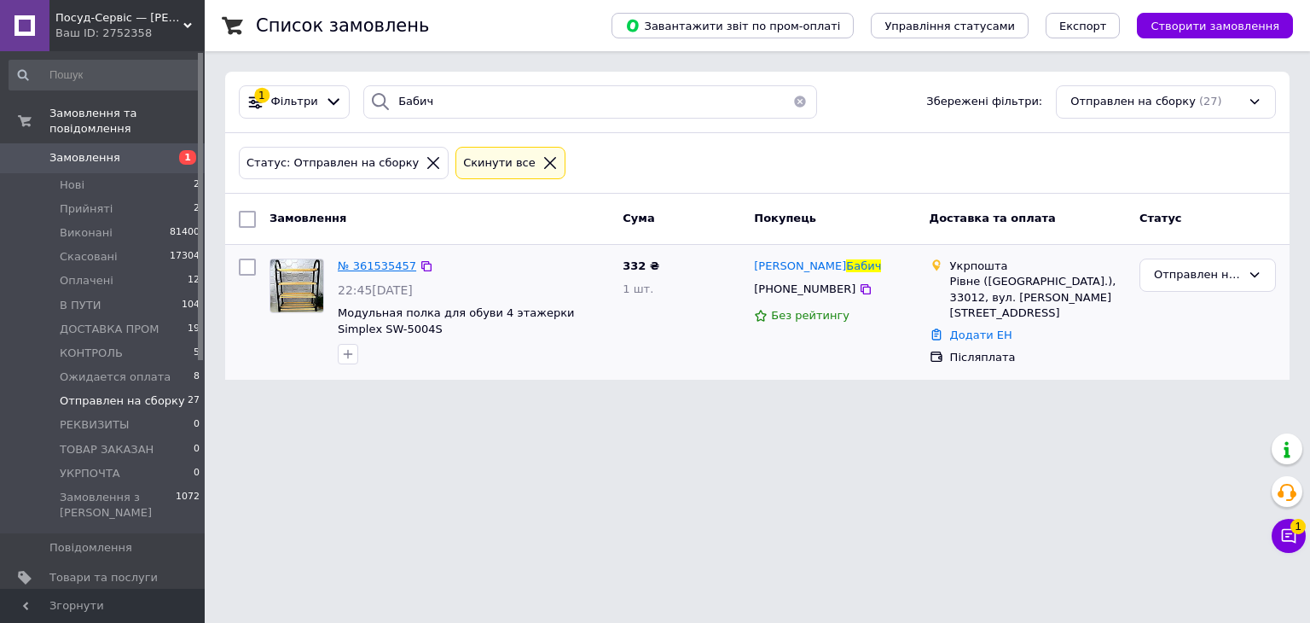
click at [369, 259] on span "№ 361535457" at bounding box center [377, 265] width 78 height 13
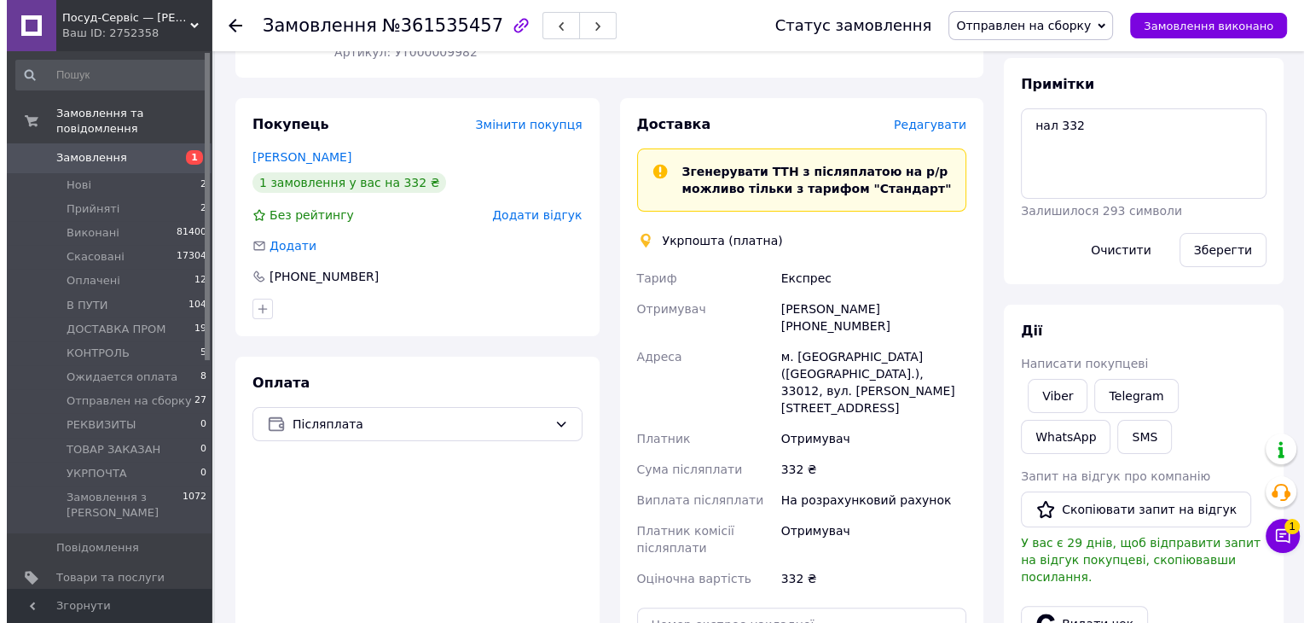
scroll to position [362, 0]
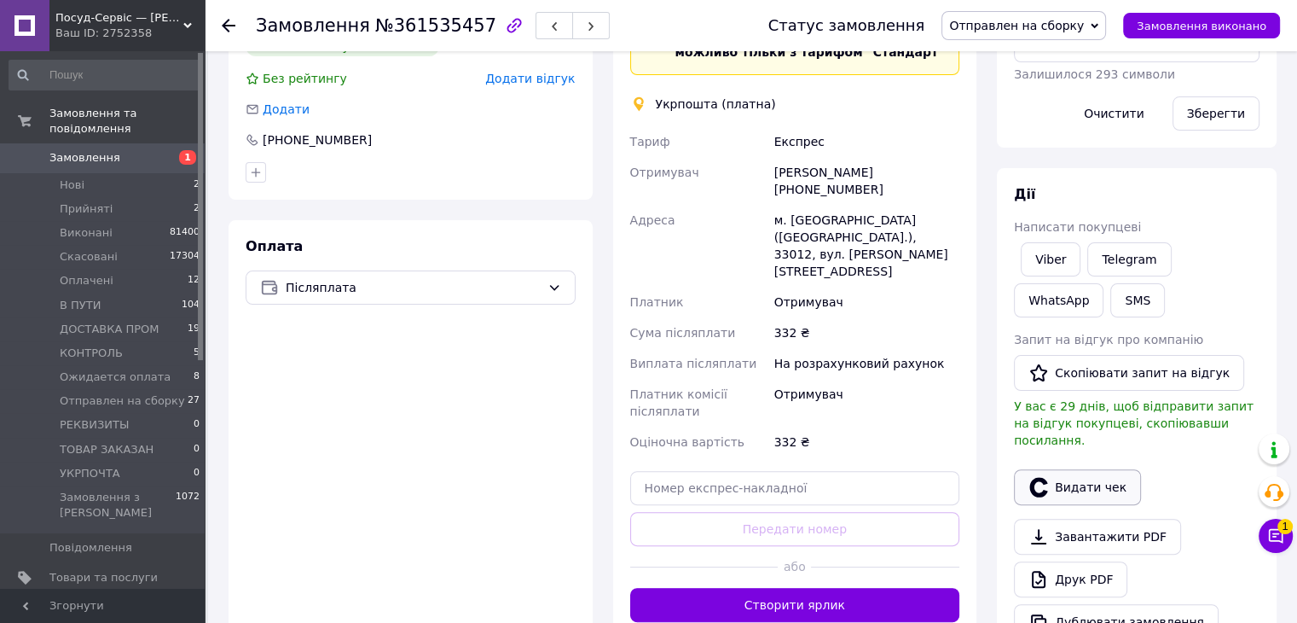
click at [1049, 473] on button "Видати чек" at bounding box center [1077, 487] width 127 height 36
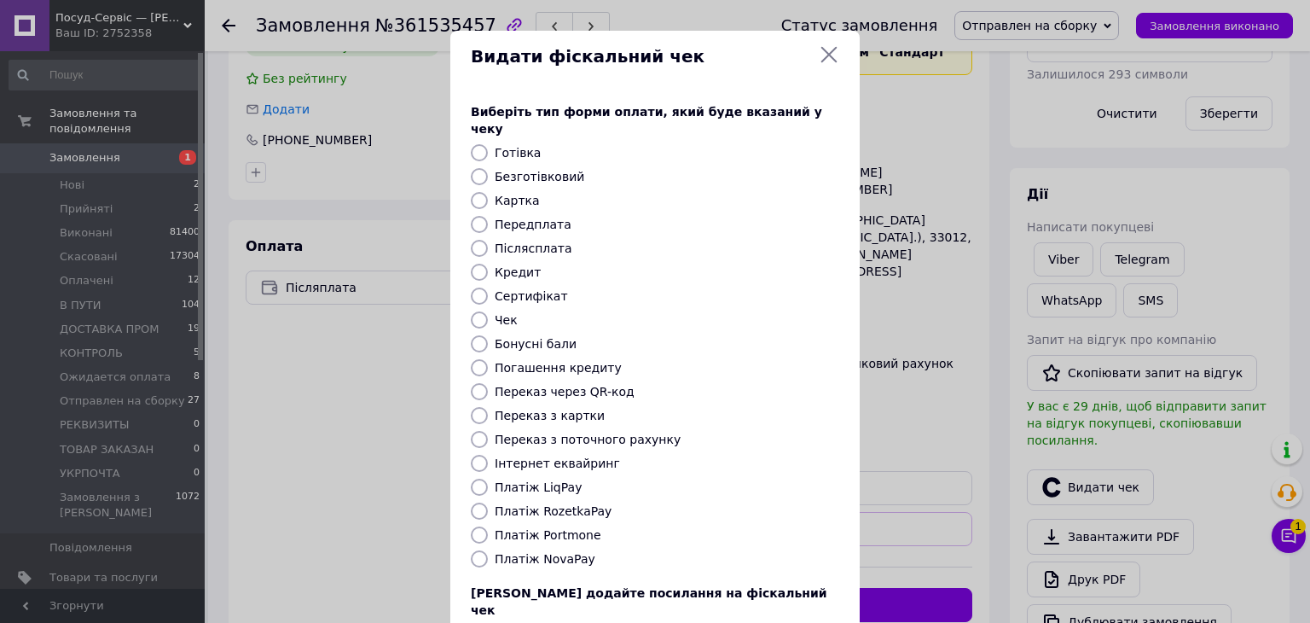
click at [473, 240] on input "Післясплата" at bounding box center [479, 248] width 17 height 17
radio input "true"
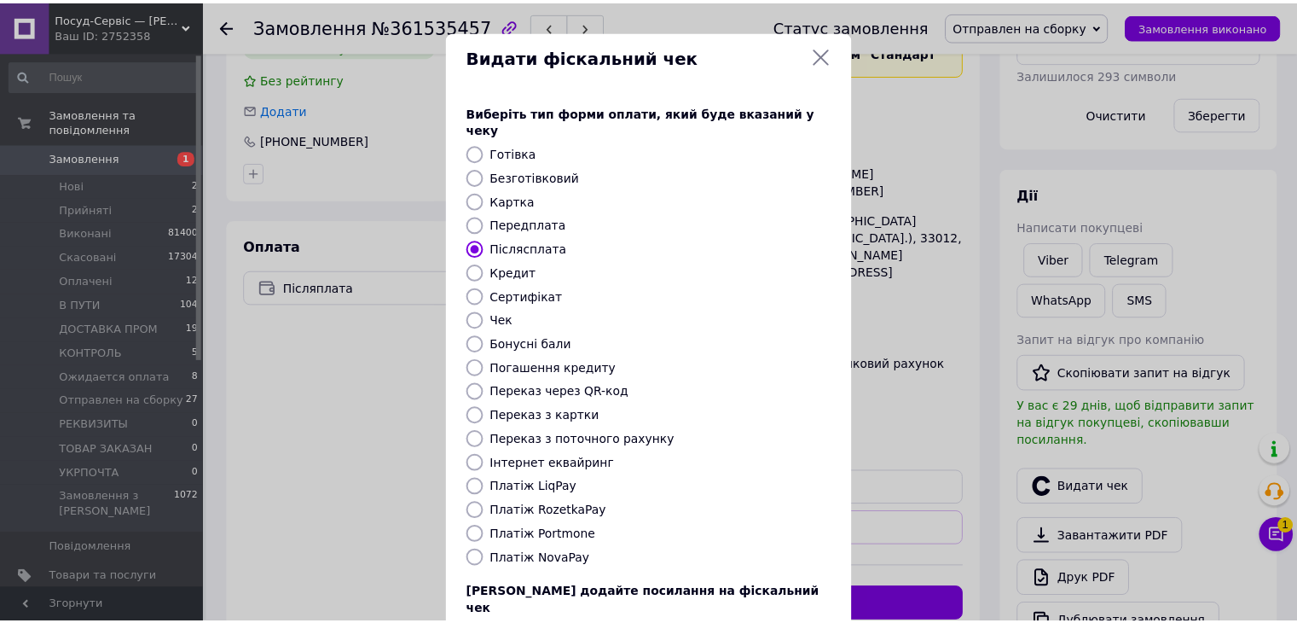
scroll to position [109, 0]
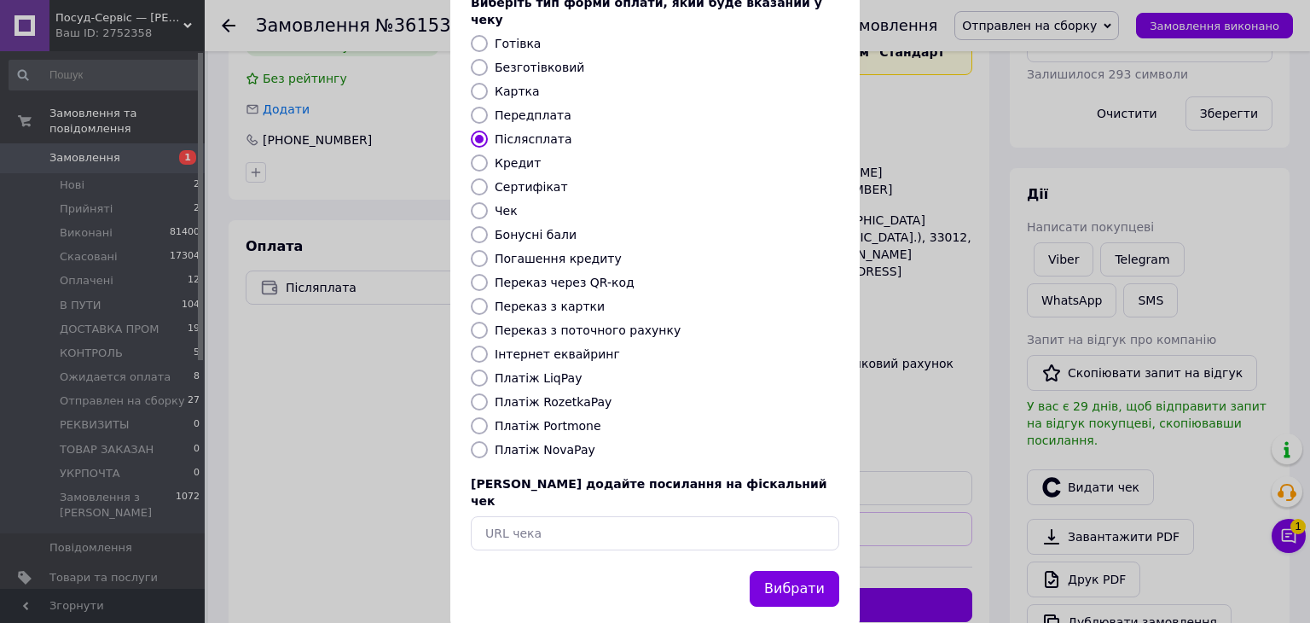
click at [792, 571] on button "Вибрати" at bounding box center [795, 589] width 90 height 37
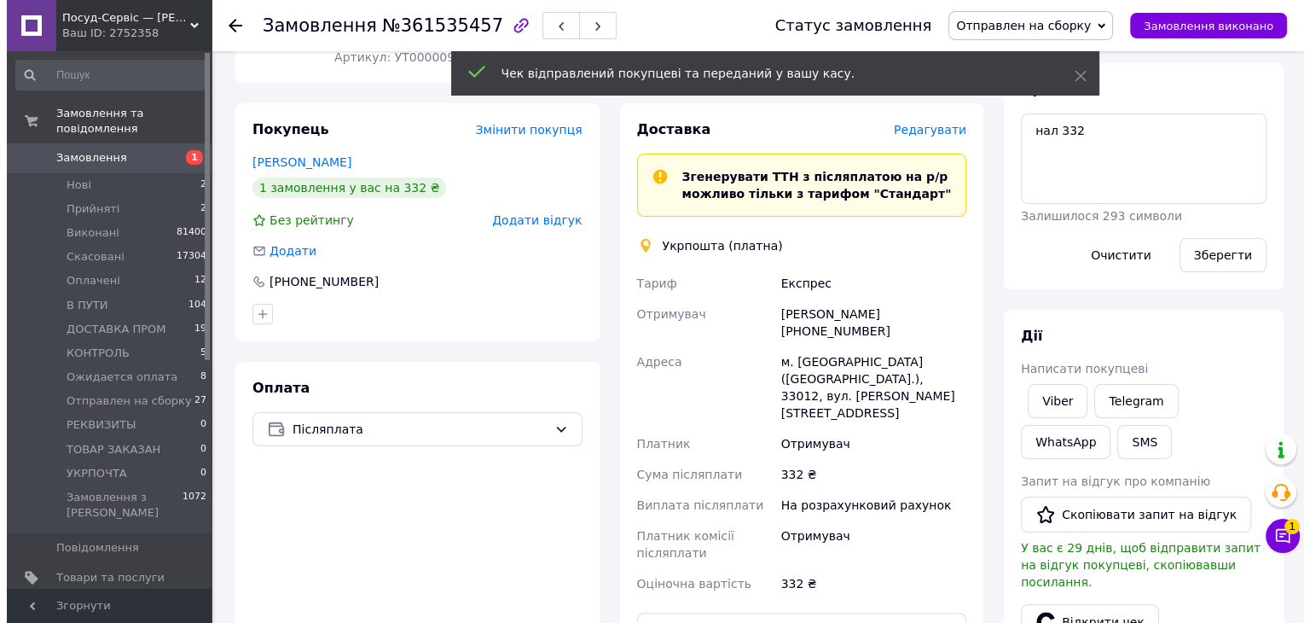
scroll to position [191, 0]
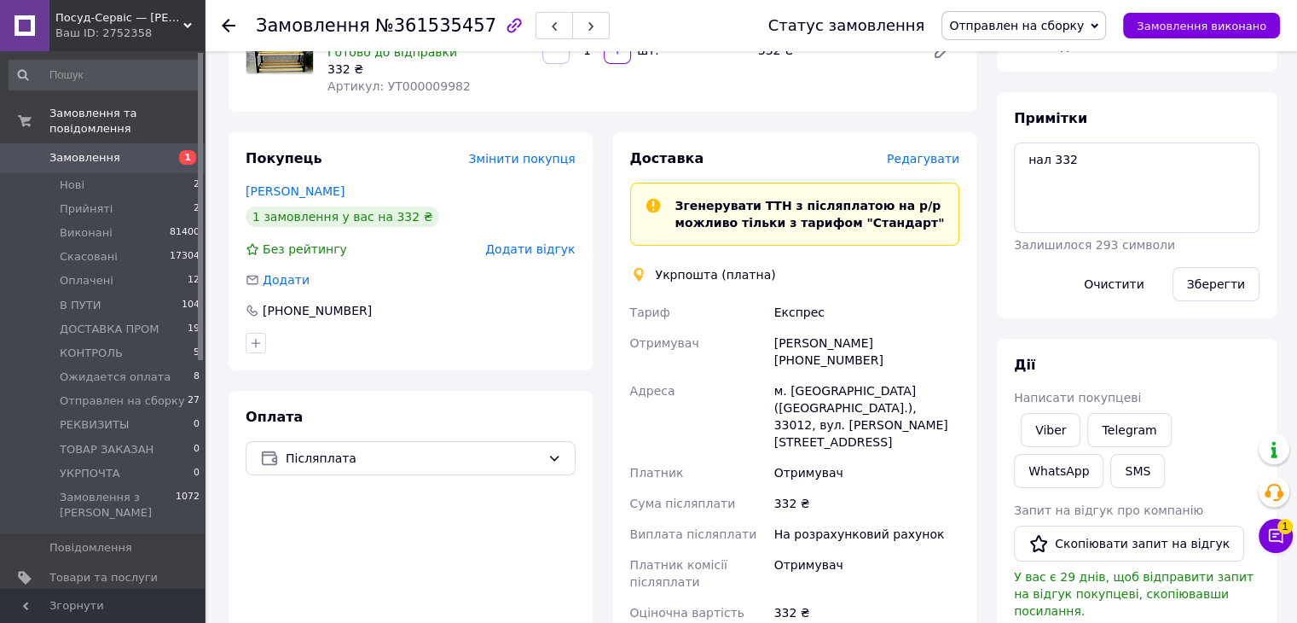
click at [935, 153] on span "Редагувати" at bounding box center [923, 159] width 73 height 14
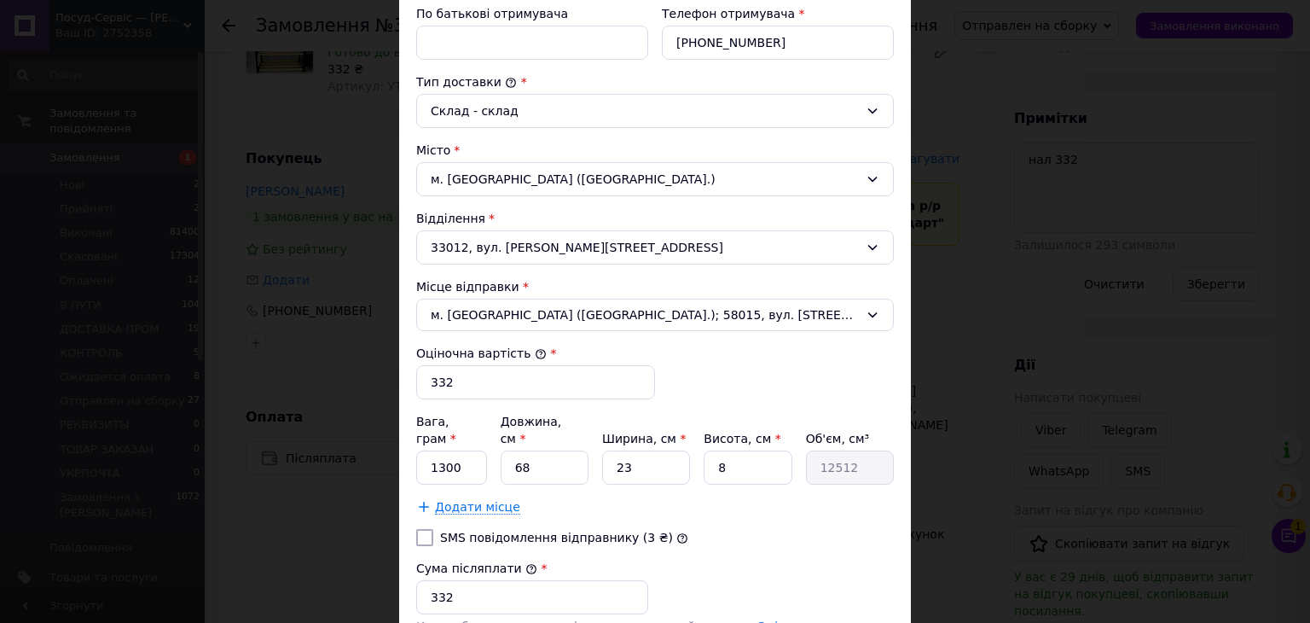
scroll to position [427, 0]
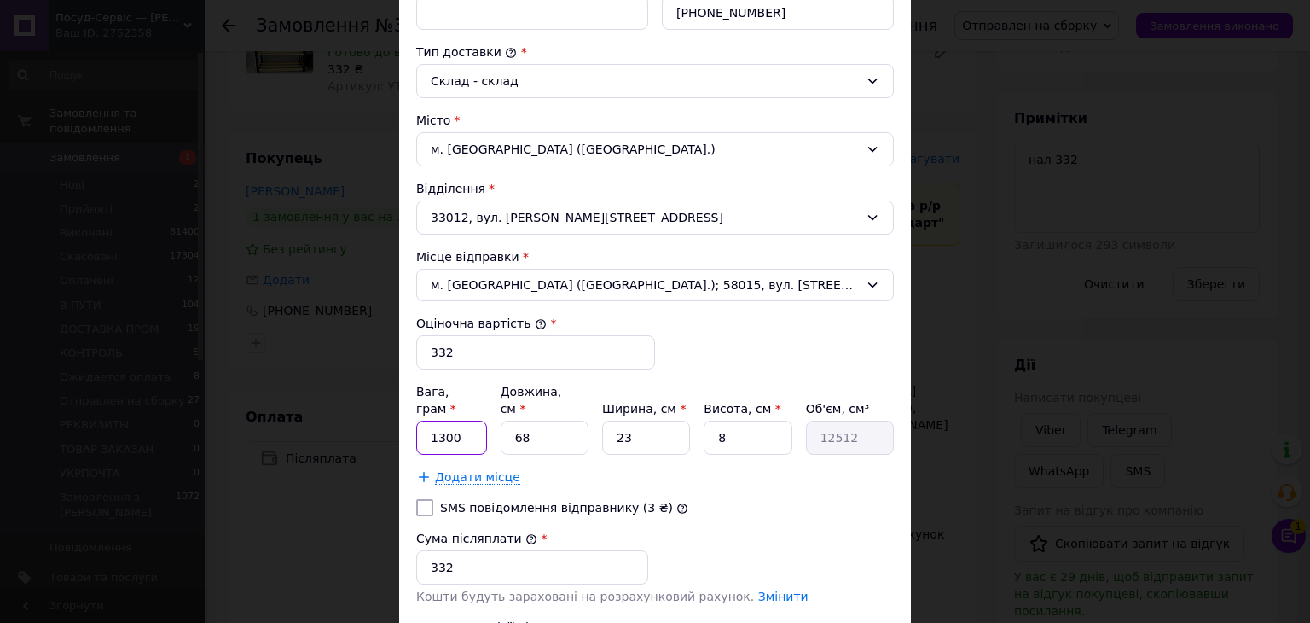
drag, startPoint x: 466, startPoint y: 410, endPoint x: 415, endPoint y: 422, distance: 52.6
click at [416, 422] on input "1300" at bounding box center [451, 438] width 71 height 34
type input "1200"
drag, startPoint x: 542, startPoint y: 414, endPoint x: 506, endPoint y: 425, distance: 37.5
click at [509, 424] on input "68" at bounding box center [545, 438] width 88 height 34
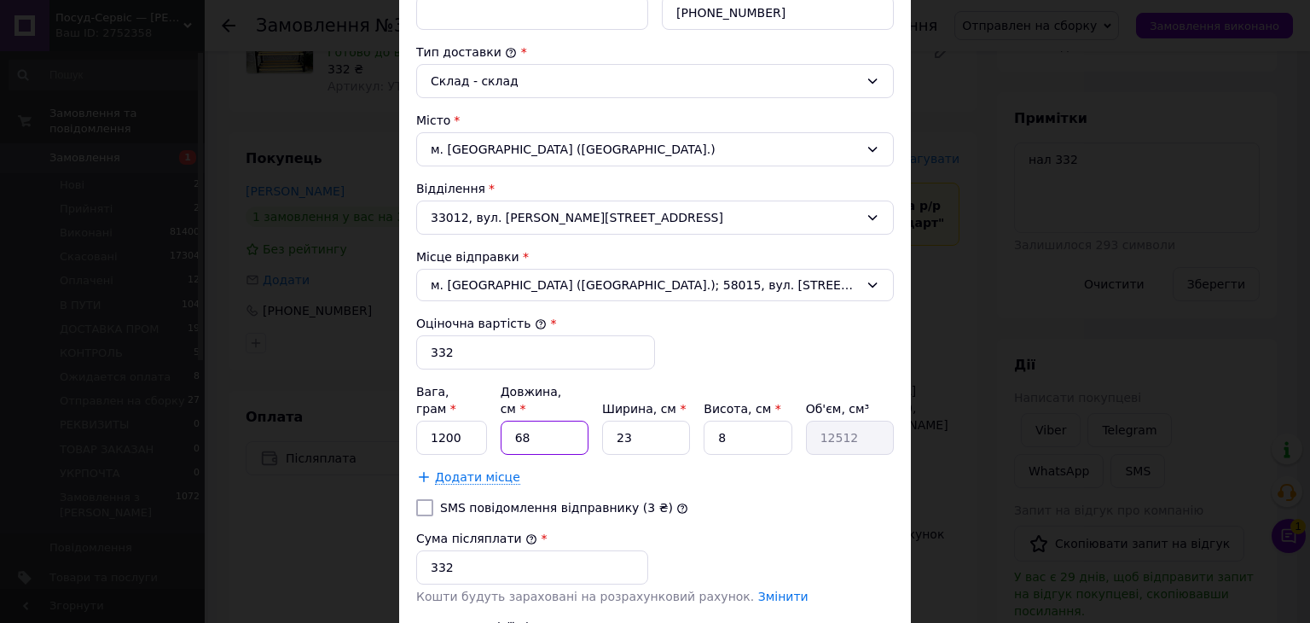
type input "6"
type input "1104"
type input "66"
type input "12144"
type input "66"
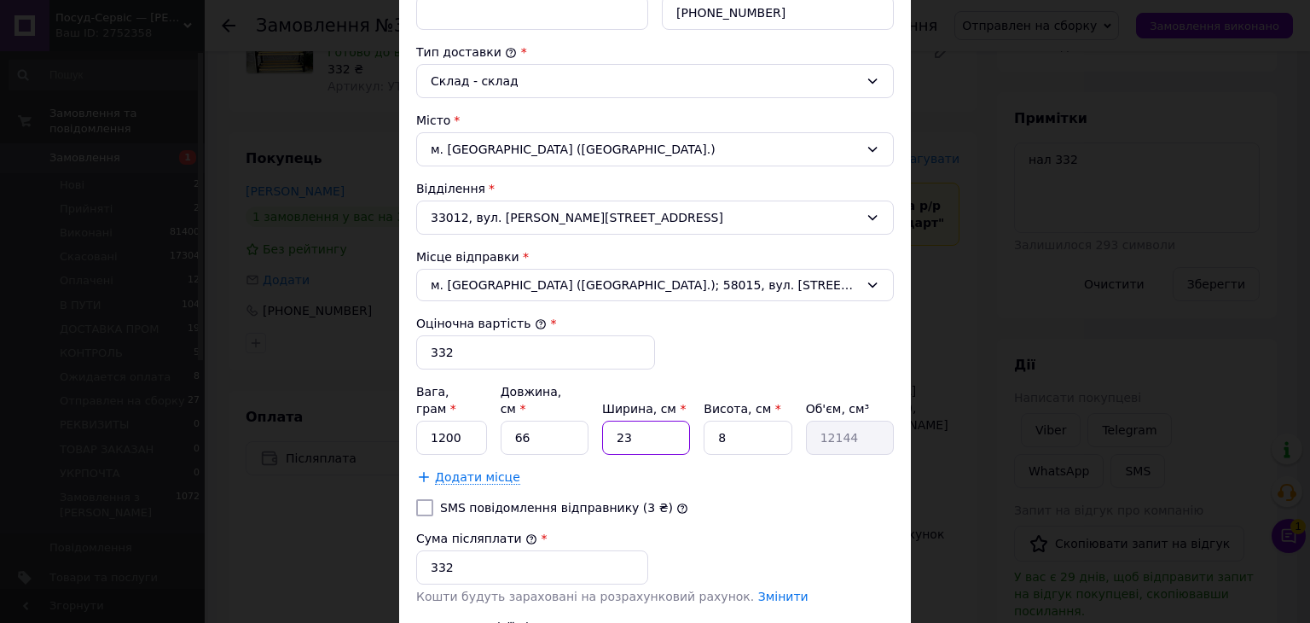
drag, startPoint x: 628, startPoint y: 427, endPoint x: 585, endPoint y: 427, distance: 42.7
click at [587, 426] on div "Вага, грам * 1200 Довжина, см * 66 Ширина, см * 23 Висота, см * 8 Об'єм, см³ 12…" at bounding box center [655, 419] width 478 height 72
type input "2"
type input "1056"
type input "20"
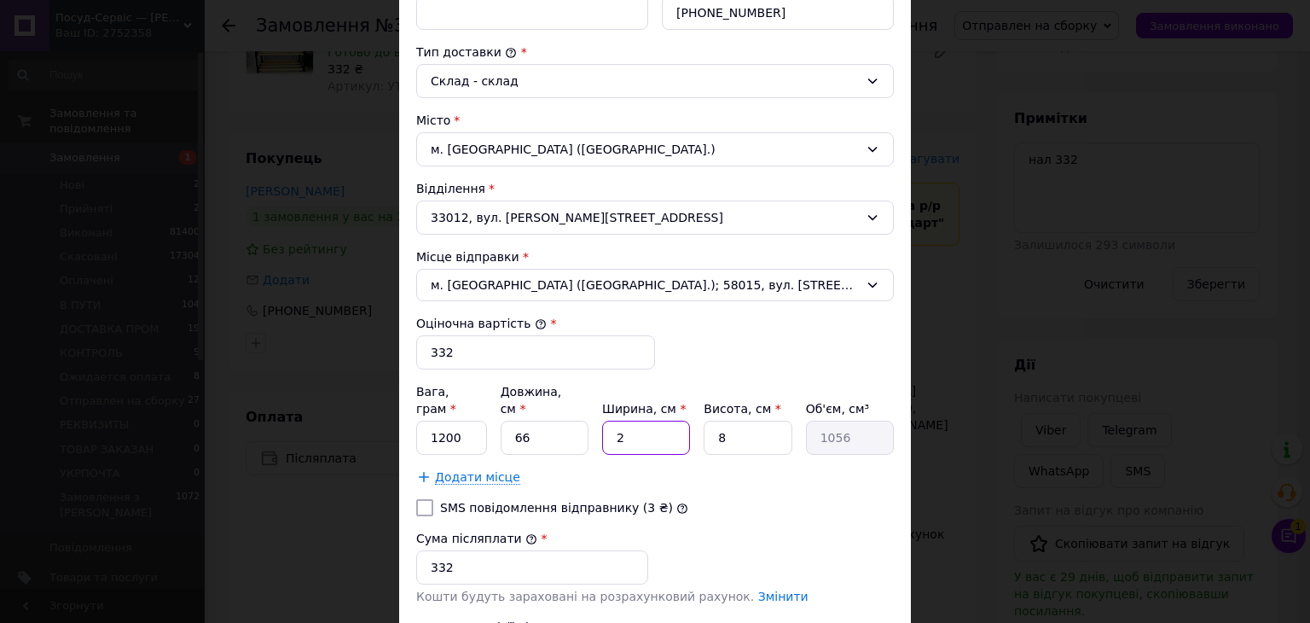
type input "10560"
type input "20"
drag, startPoint x: 713, startPoint y: 421, endPoint x: 680, endPoint y: 448, distance: 43.0
click at [679, 444] on div "Вага, грам * 1200 Довжина, см * 66 Ширина, см * 20 Висота, см * 8 Об'єм, см³ 10…" at bounding box center [655, 434] width 478 height 102
type input "5"
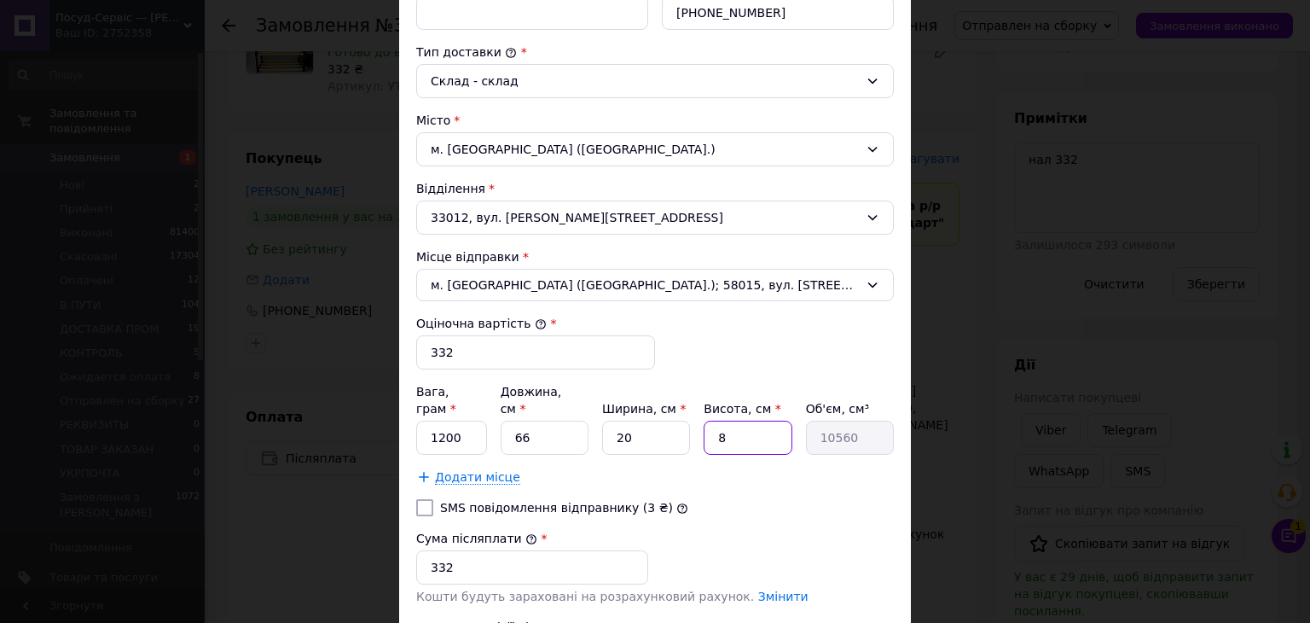
type input "6600"
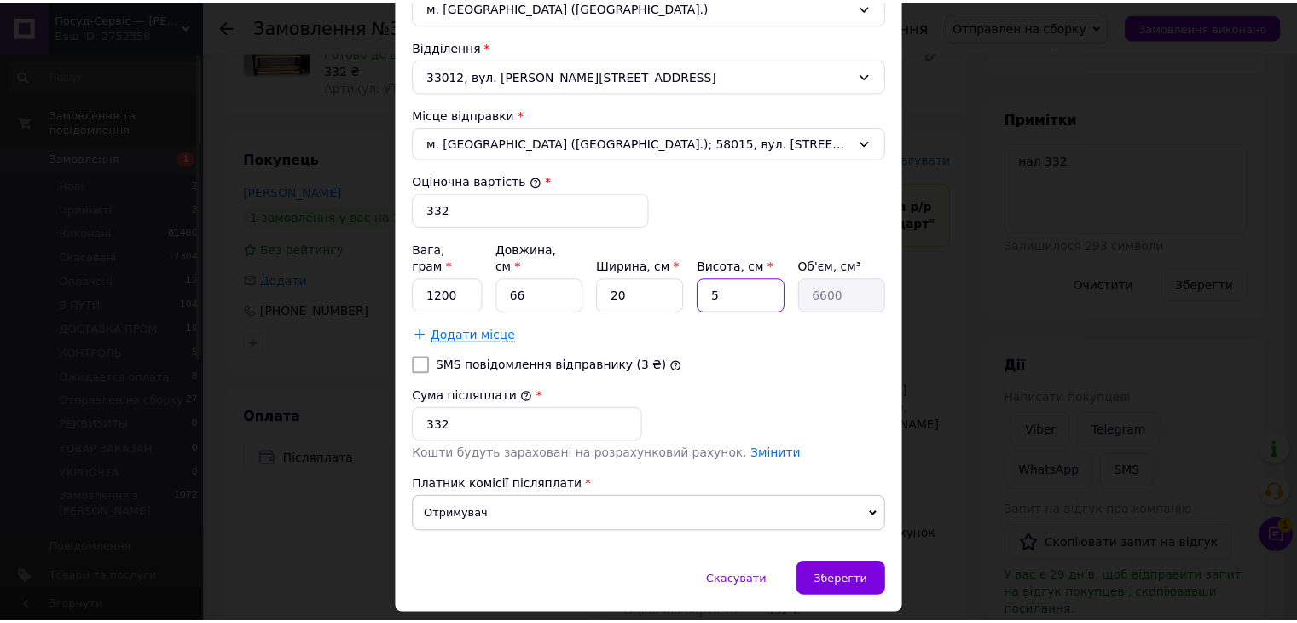
scroll to position [598, 0]
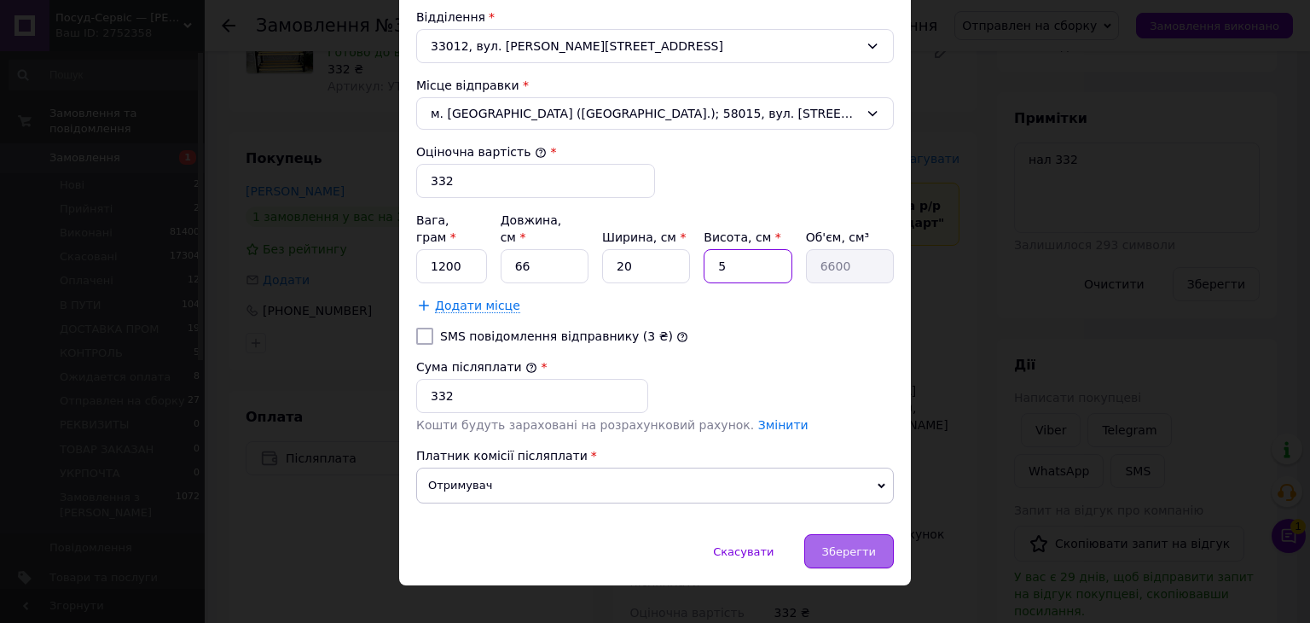
type input "5"
click at [839, 545] on span "Зберегти" at bounding box center [849, 551] width 54 height 13
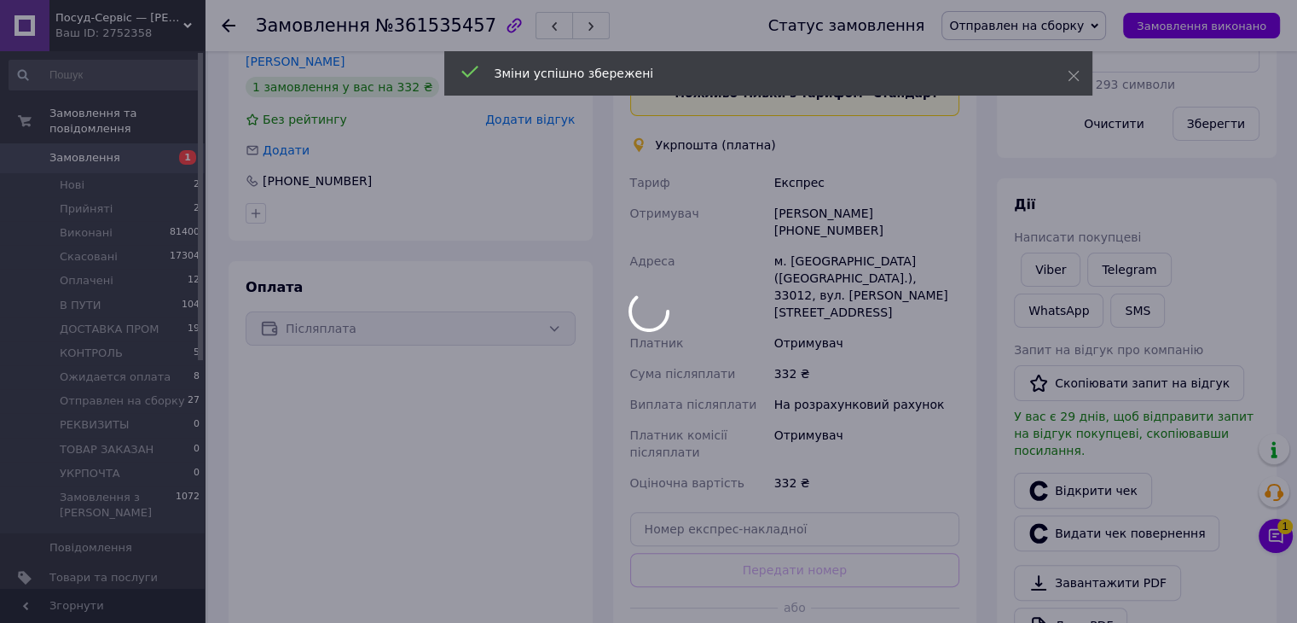
scroll to position [447, 0]
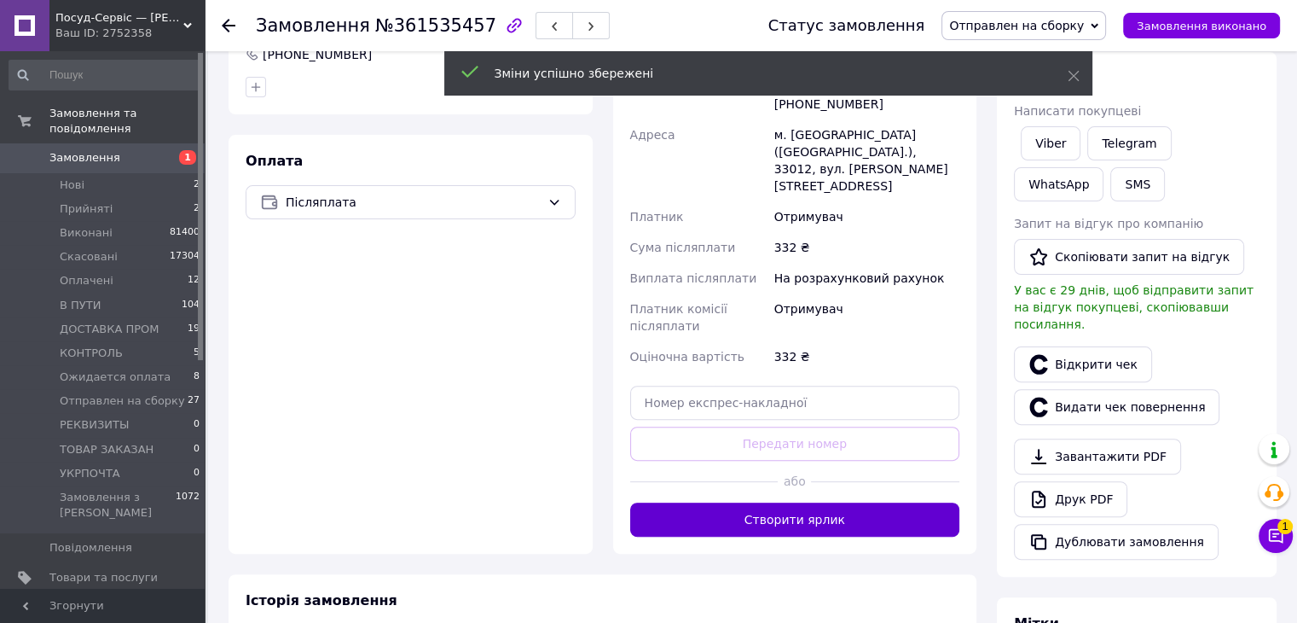
click at [805, 502] on button "Створити ярлик" at bounding box center [795, 519] width 330 height 34
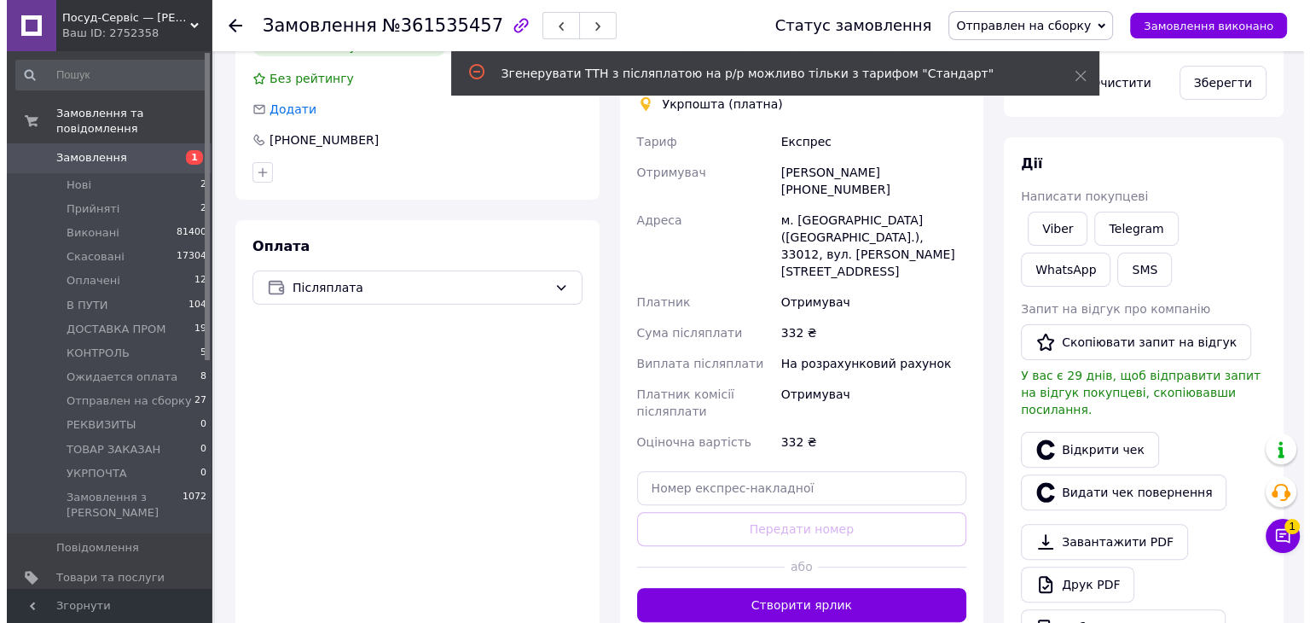
scroll to position [191, 0]
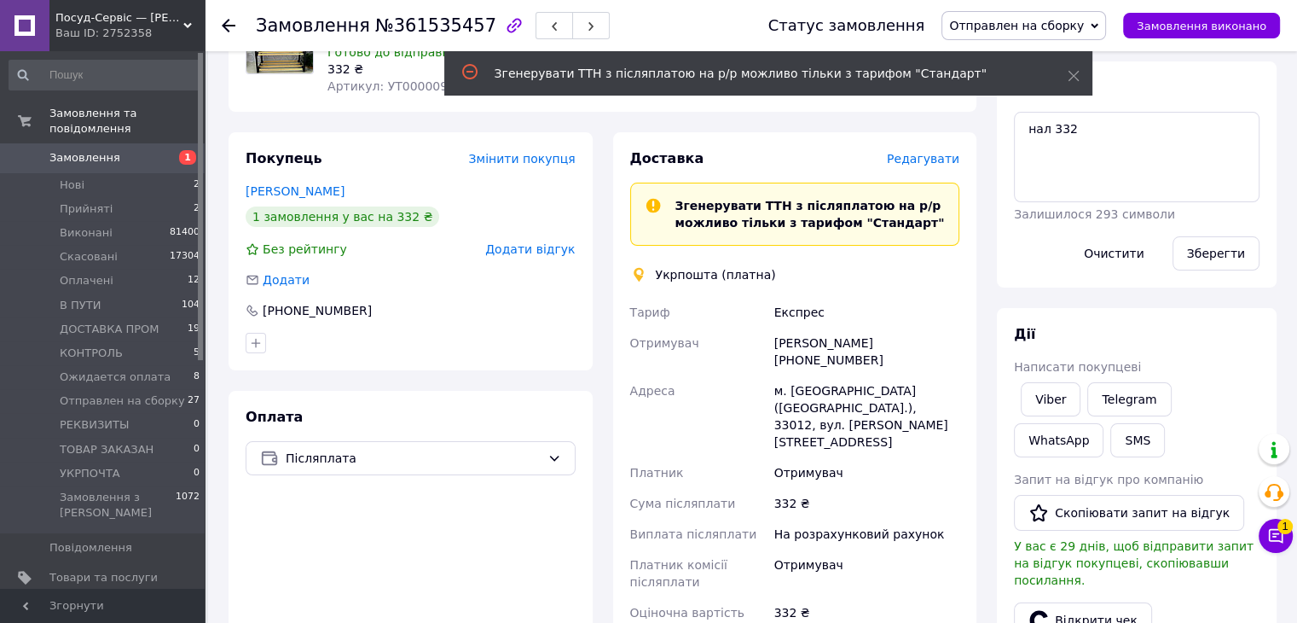
click at [907, 152] on span "Редагувати" at bounding box center [923, 159] width 73 height 14
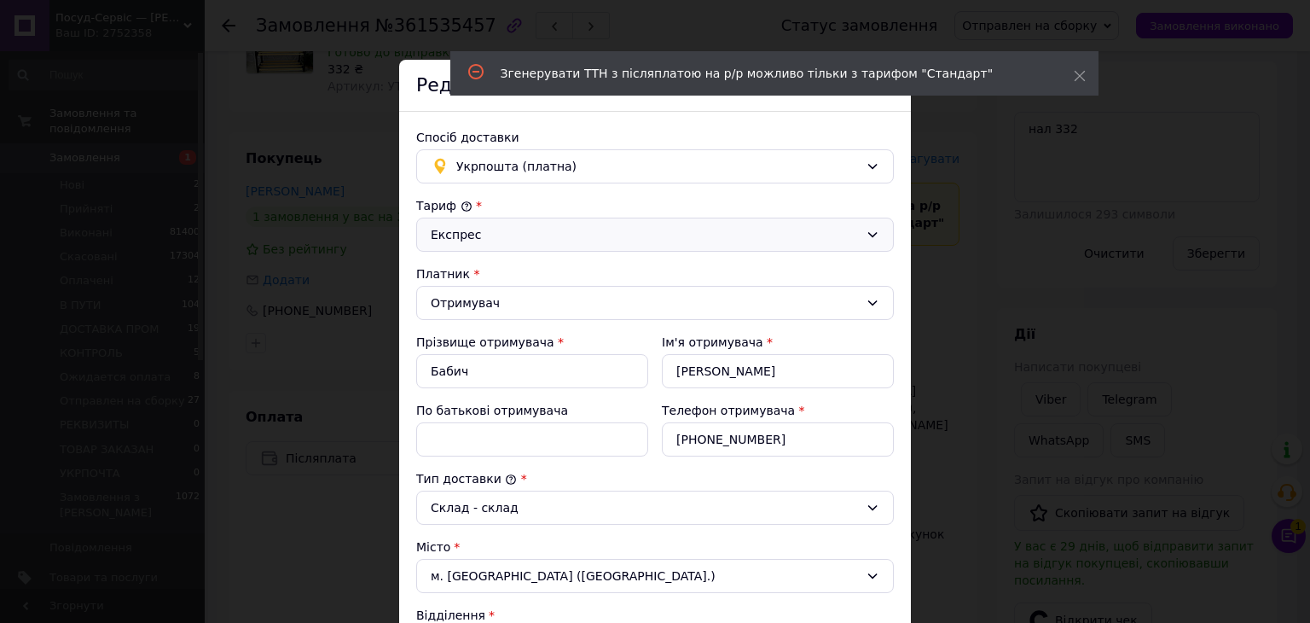
drag, startPoint x: 481, startPoint y: 240, endPoint x: 475, endPoint y: 250, distance: 11.9
click at [481, 240] on div "Експрес" at bounding box center [645, 234] width 428 height 19
click at [453, 285] on li "Стандарт" at bounding box center [655, 271] width 476 height 32
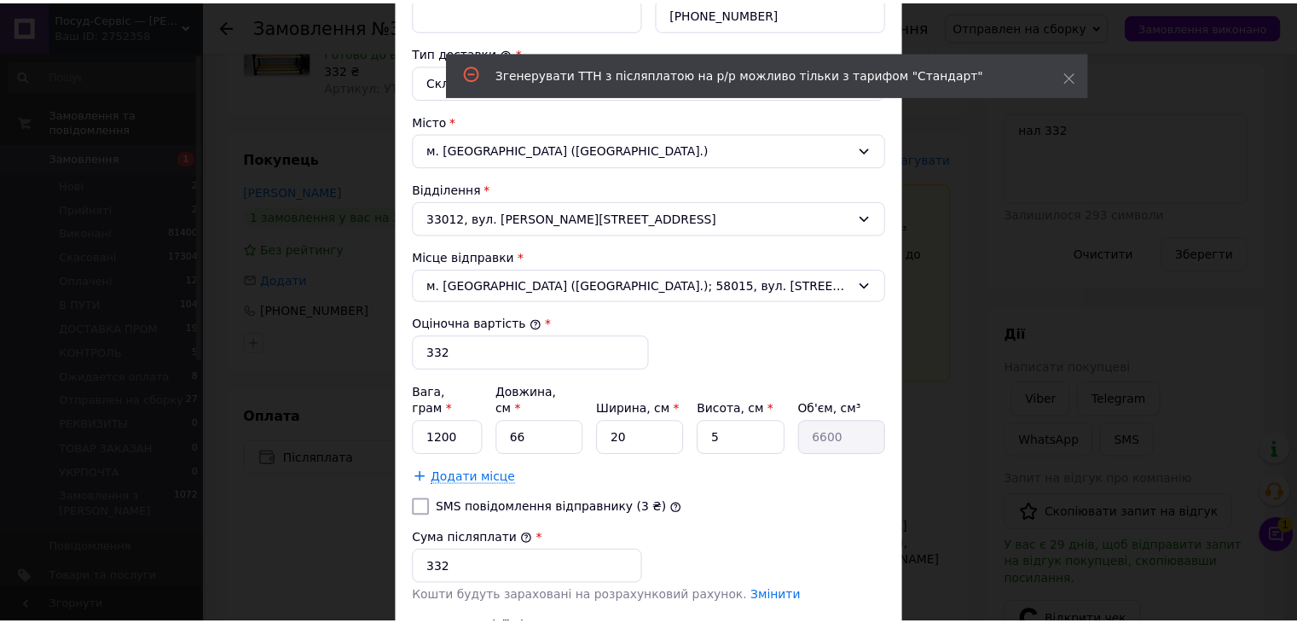
scroll to position [598, 0]
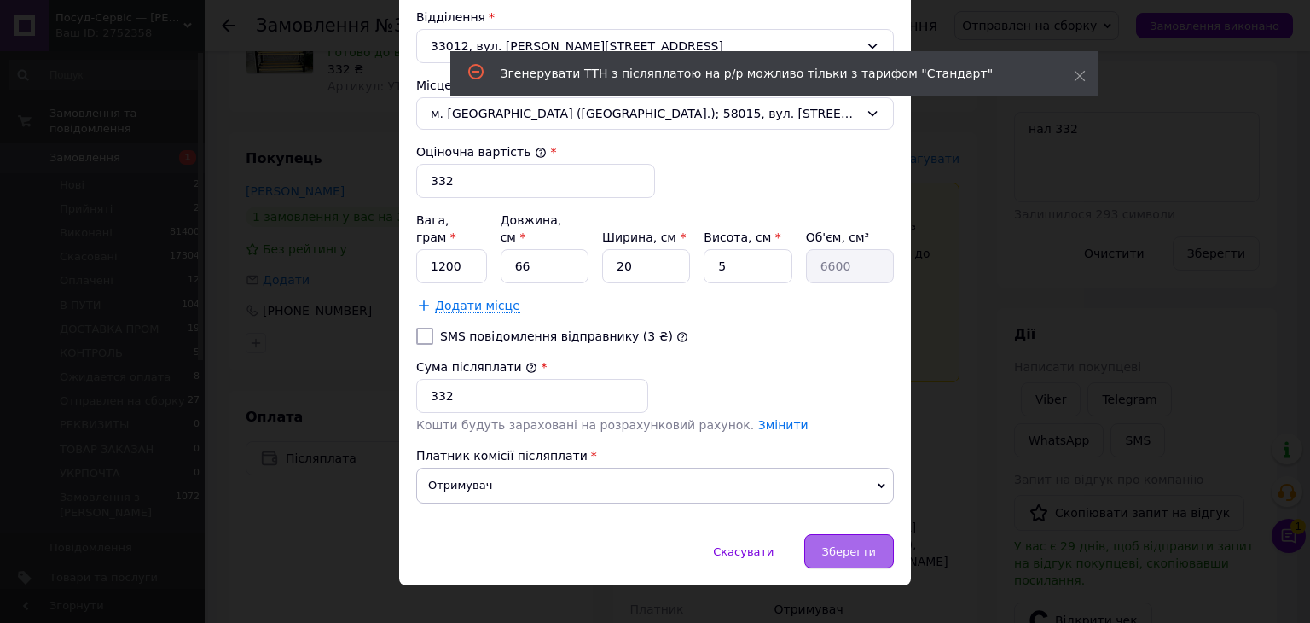
click at [839, 543] on div "Зберегти" at bounding box center [849, 551] width 90 height 34
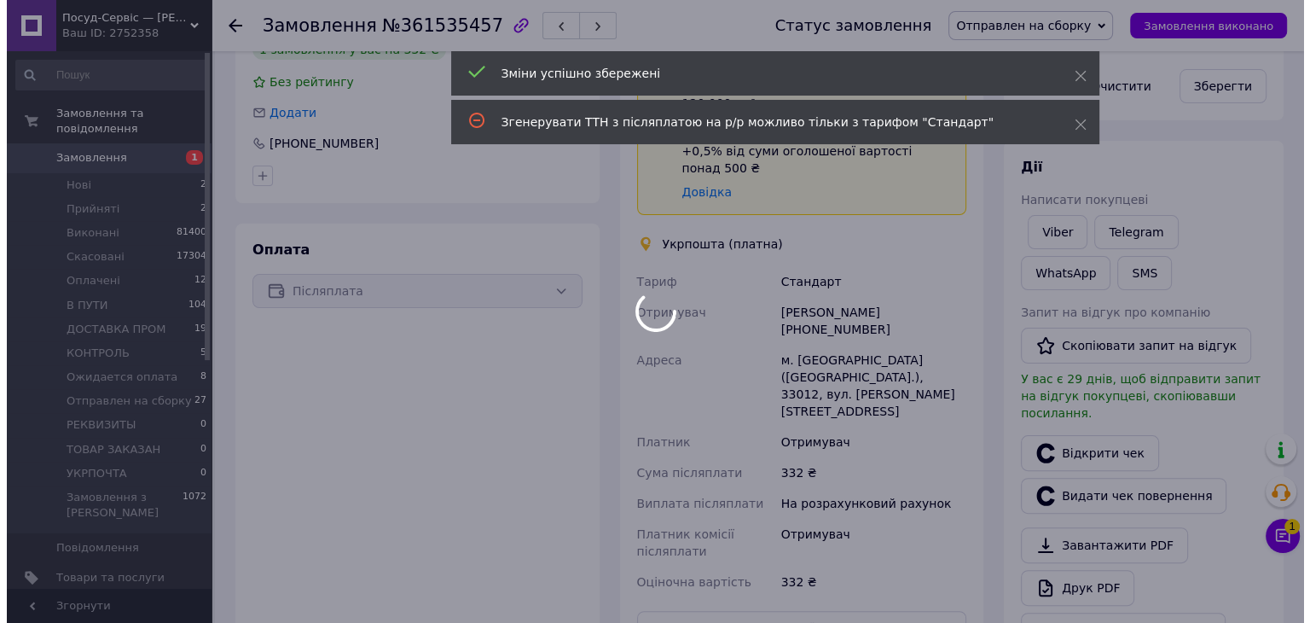
scroll to position [532, 0]
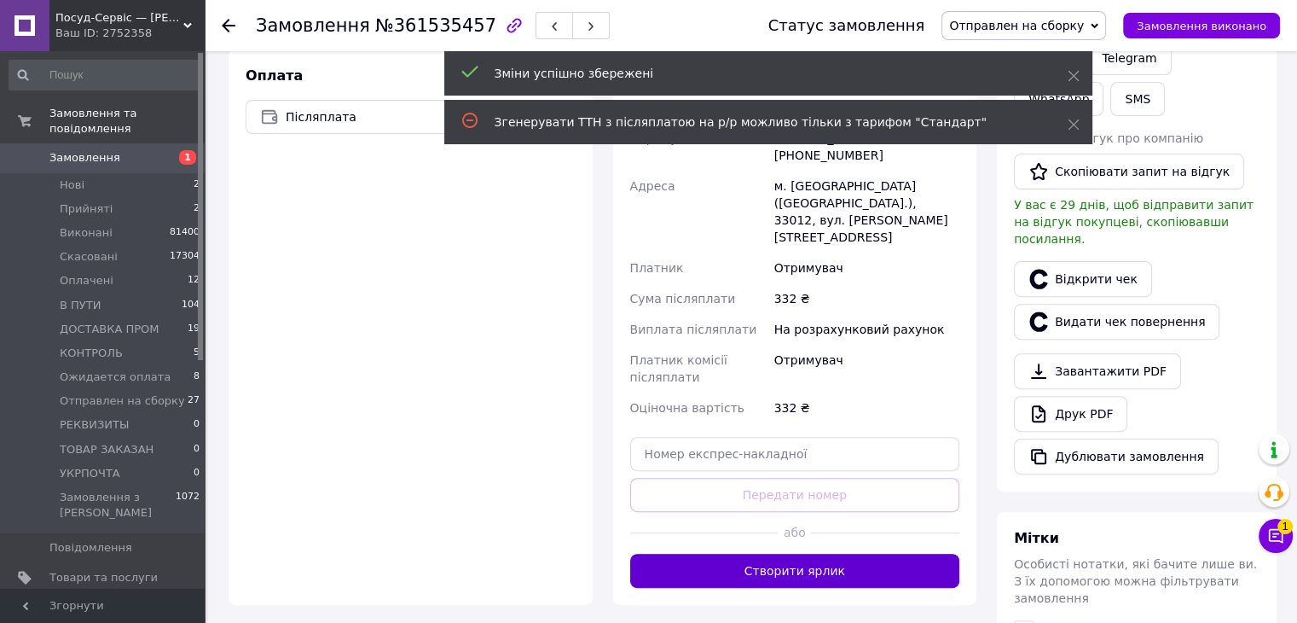
click at [769, 554] on button "Створити ярлик" at bounding box center [795, 571] width 330 height 34
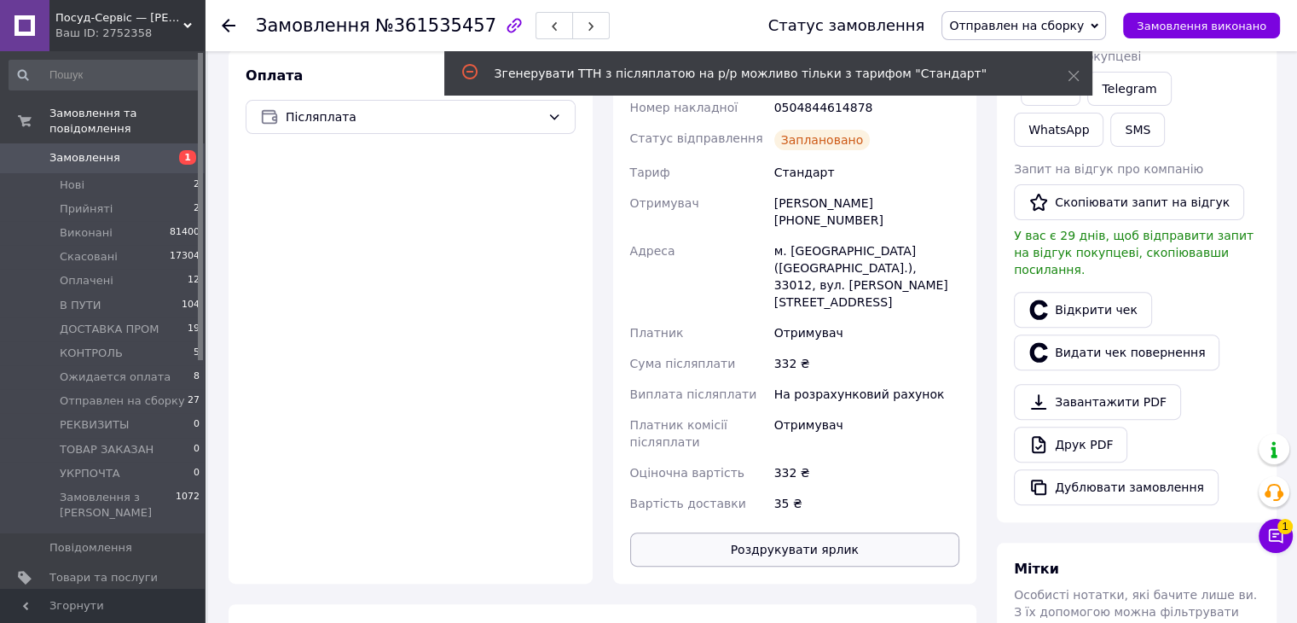
click at [781, 532] on button "Роздрукувати ярлик" at bounding box center [795, 549] width 330 height 34
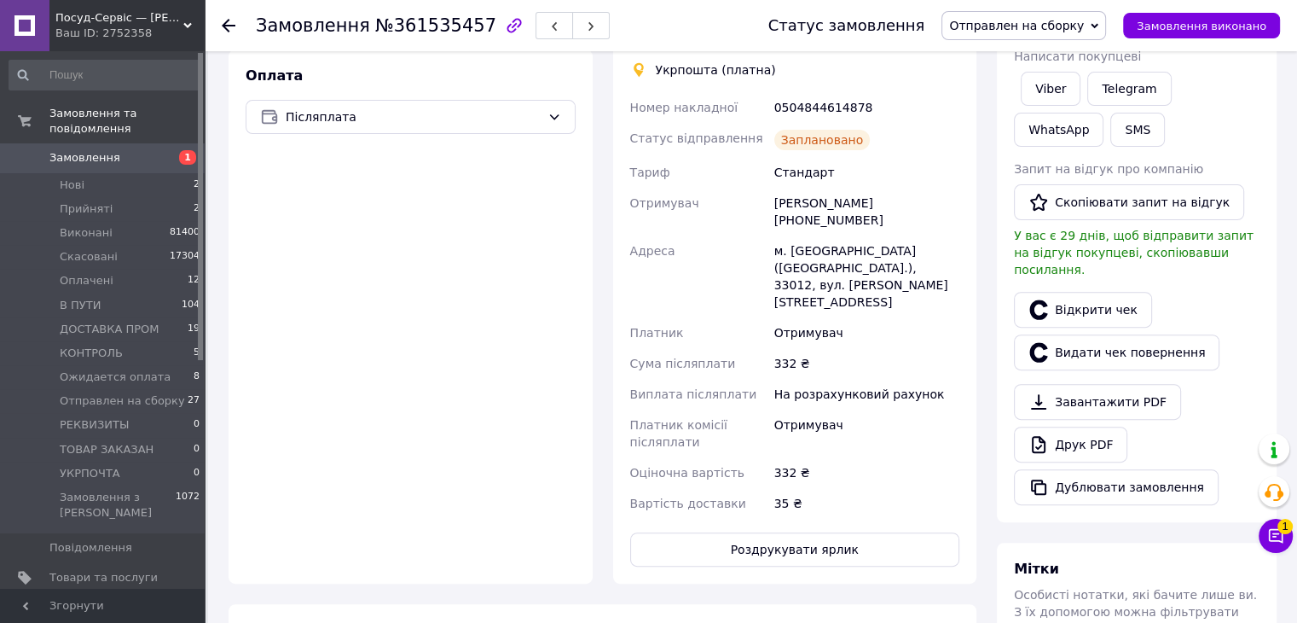
click at [826, 92] on div "0504844614878" at bounding box center [867, 107] width 192 height 31
copy div "0504844614878"
click at [1111, 141] on button "SMS" at bounding box center [1138, 130] width 55 height 34
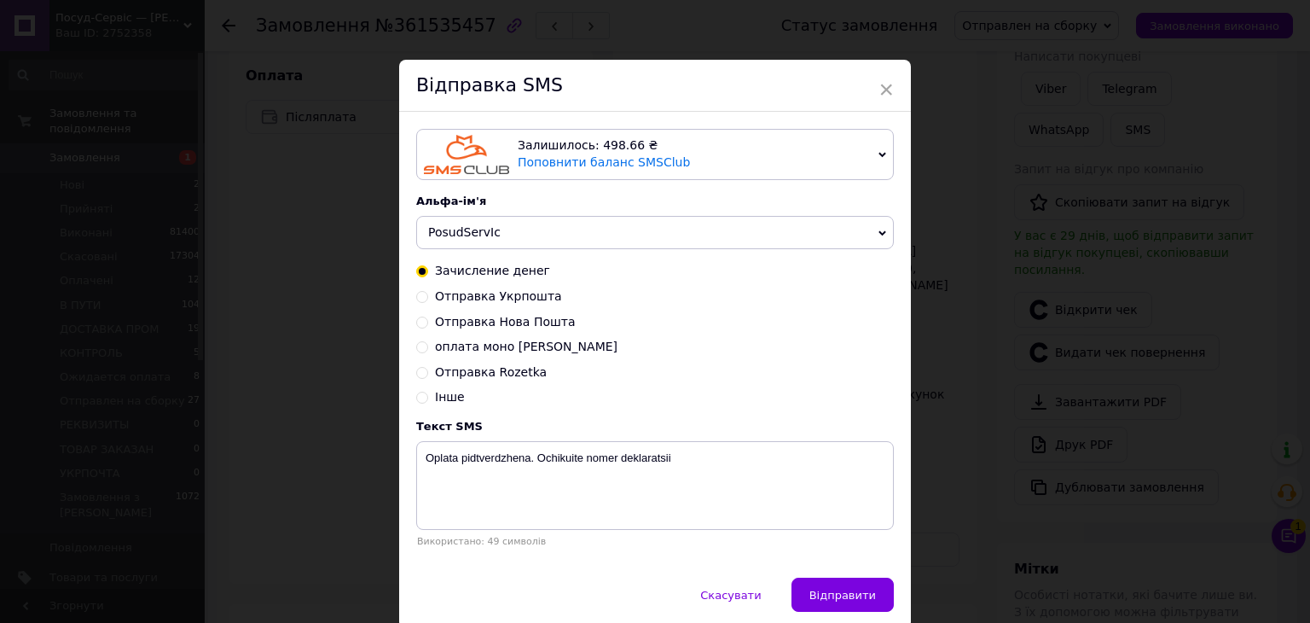
click at [418, 300] on input "Отправка Укрпошта" at bounding box center [422, 295] width 12 height 12
radio input "true"
radio input "false"
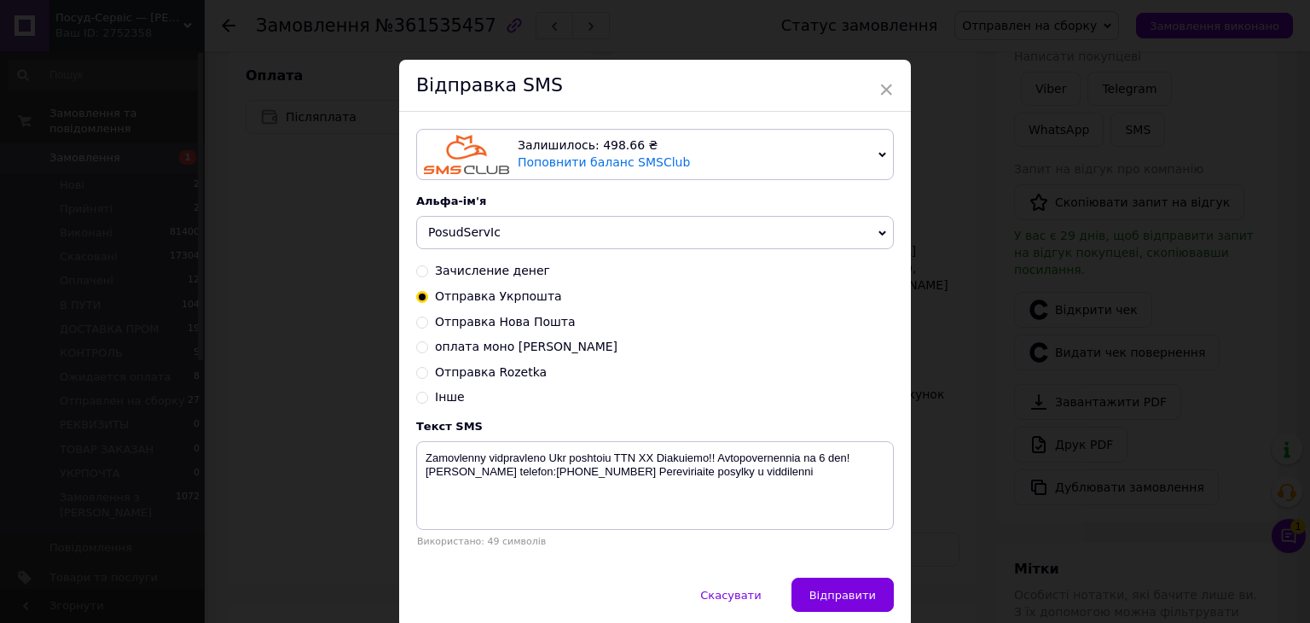
drag, startPoint x: 418, startPoint y: 300, endPoint x: 614, endPoint y: 390, distance: 215.7
click at [418, 299] on input "Отправка Укрпошта" at bounding box center [422, 295] width 12 height 12
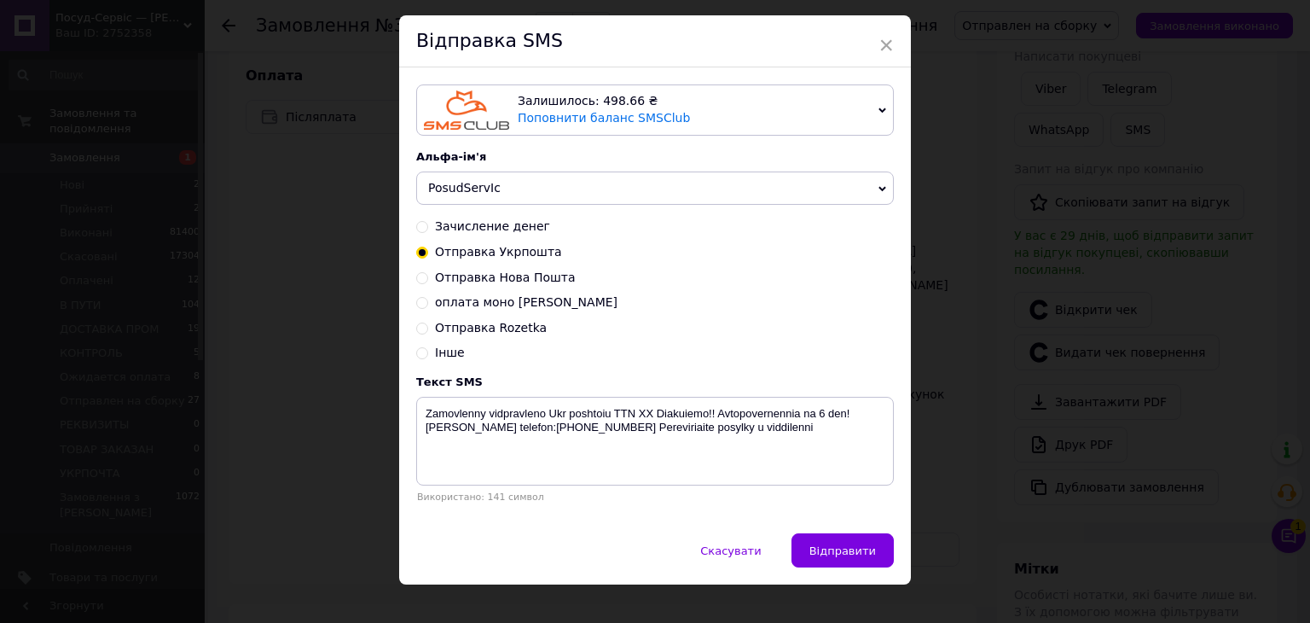
scroll to position [69, 0]
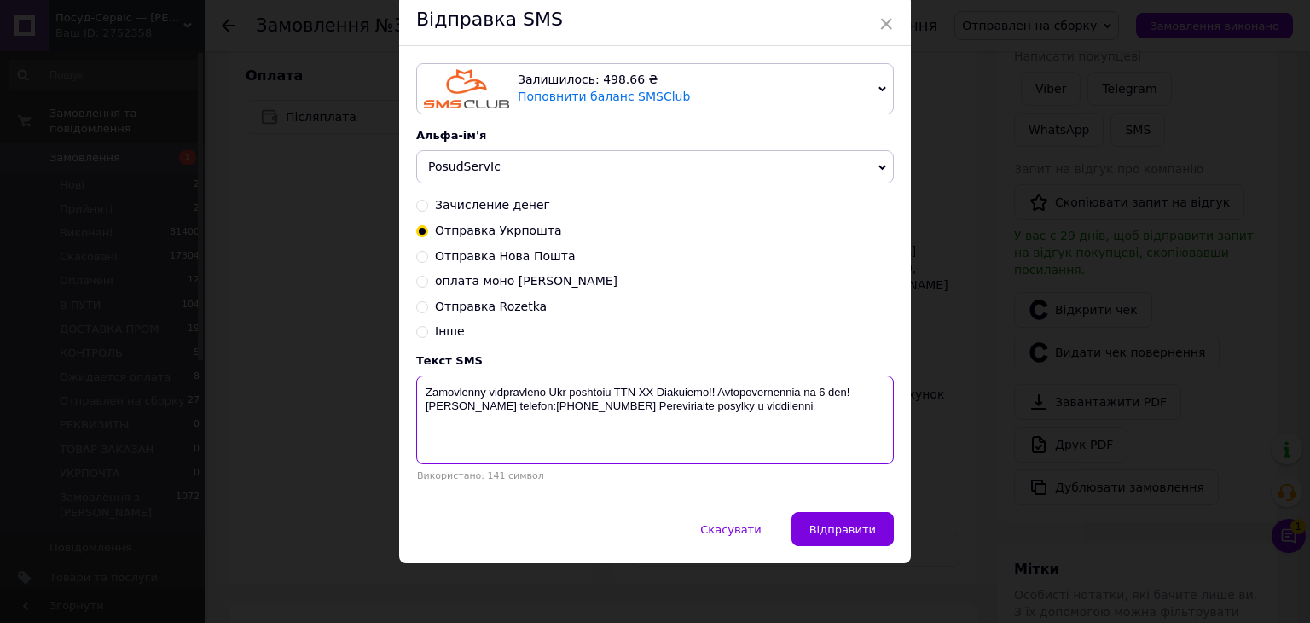
click at [641, 398] on textarea "Zamovlenny vidpravleno Ukr poshtoiu TTN ХХ Diakuiemo!! Avtopovernennia na 6 den…" at bounding box center [655, 419] width 478 height 89
paste textarea "0504844614878"
type textarea "Zamovlenny vidpravleno Ukr poshtoiu TTN 0504844614878 Diakuiemo!! Avtopovernenn…"
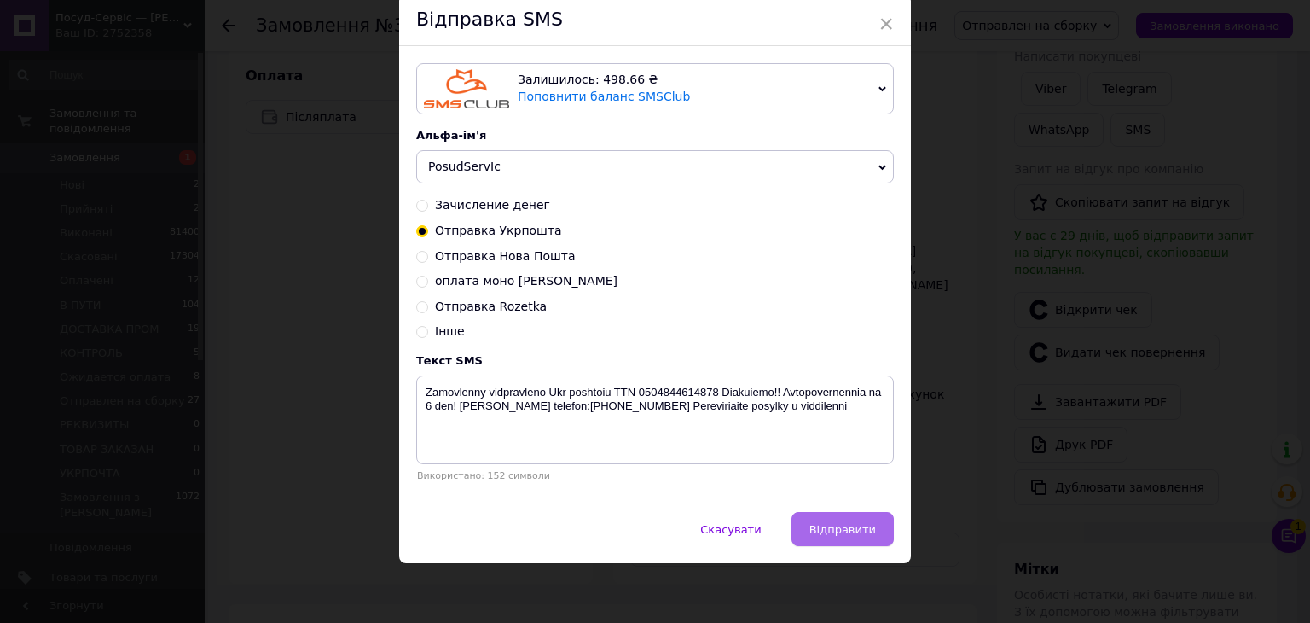
click at [845, 523] on span "Відправити" at bounding box center [843, 529] width 67 height 13
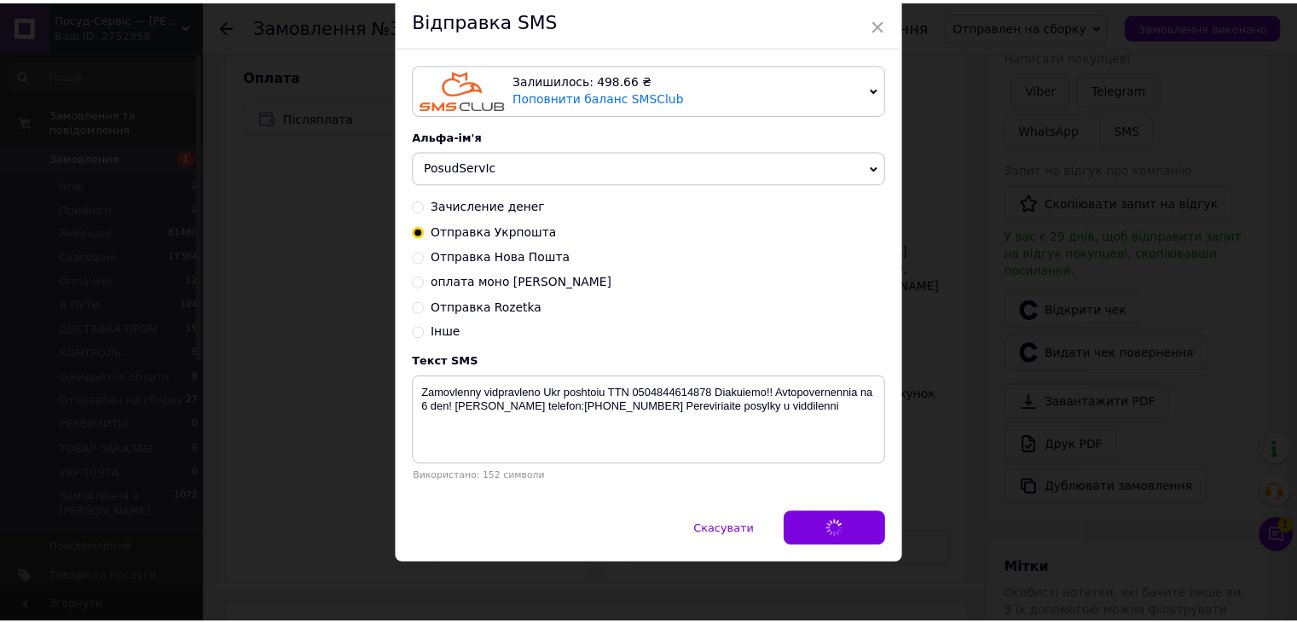
scroll to position [0, 0]
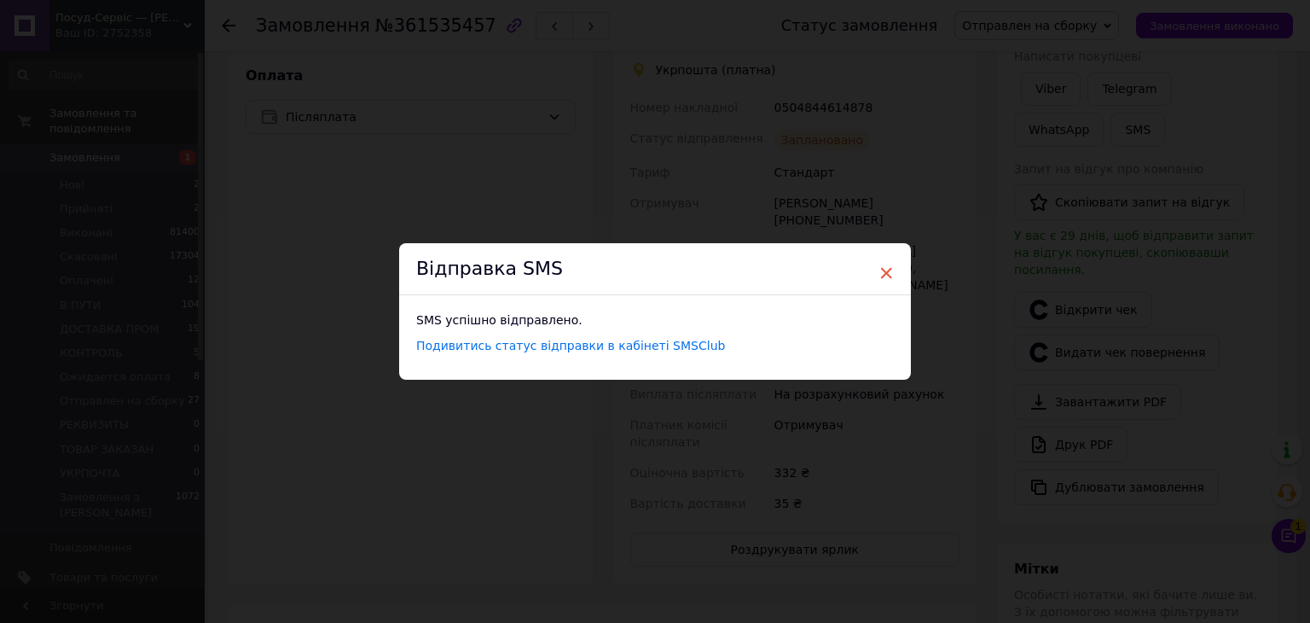
click at [884, 267] on span "×" at bounding box center [886, 272] width 15 height 29
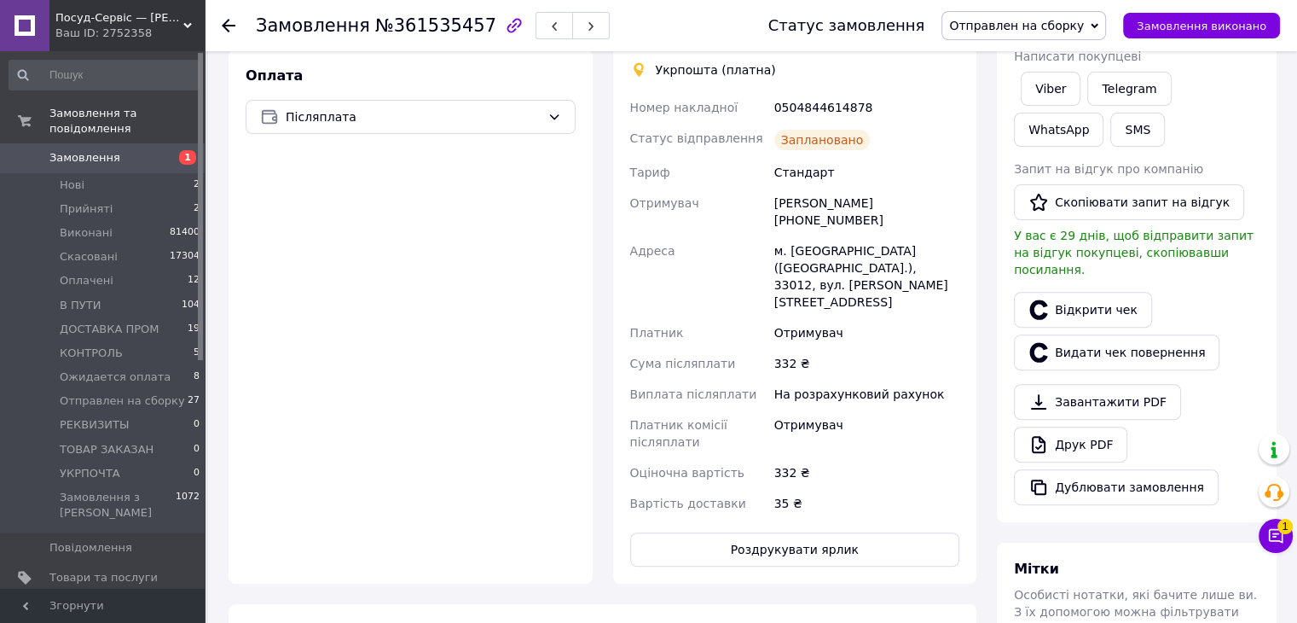
click at [1085, 11] on span "Отправлен на сборку" at bounding box center [1024, 25] width 165 height 29
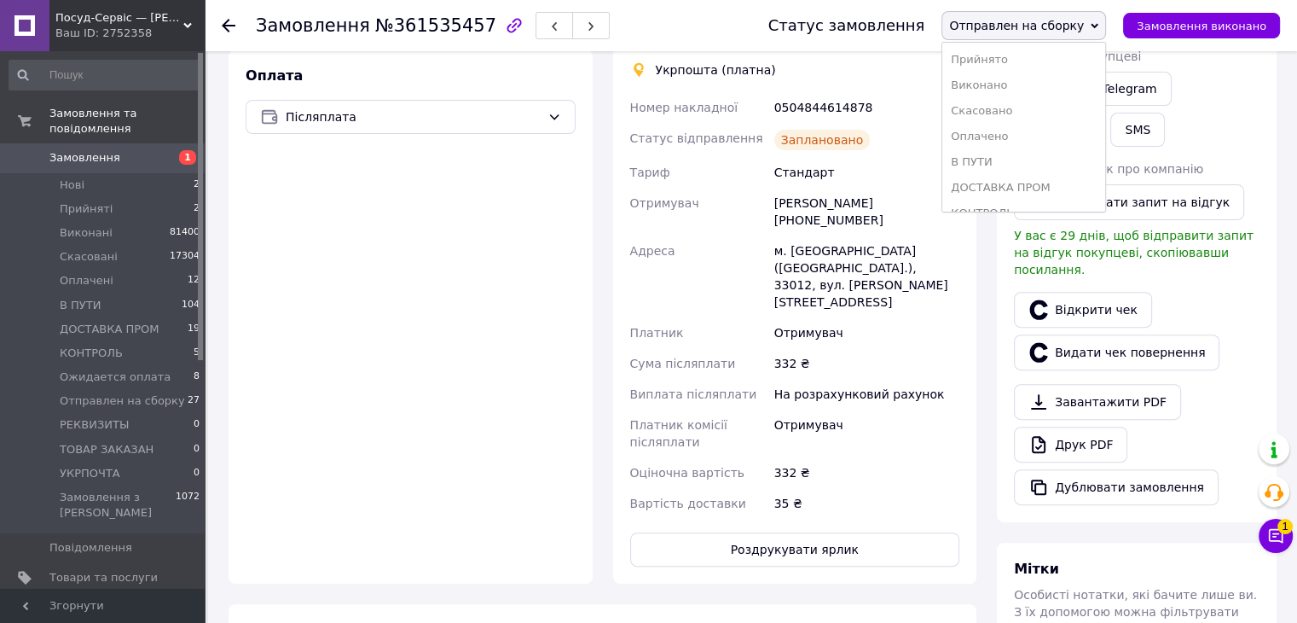
drag, startPoint x: 1002, startPoint y: 150, endPoint x: 444, endPoint y: 230, distance: 564.5
click at [1001, 151] on li "В ПУТИ" at bounding box center [1024, 162] width 163 height 26
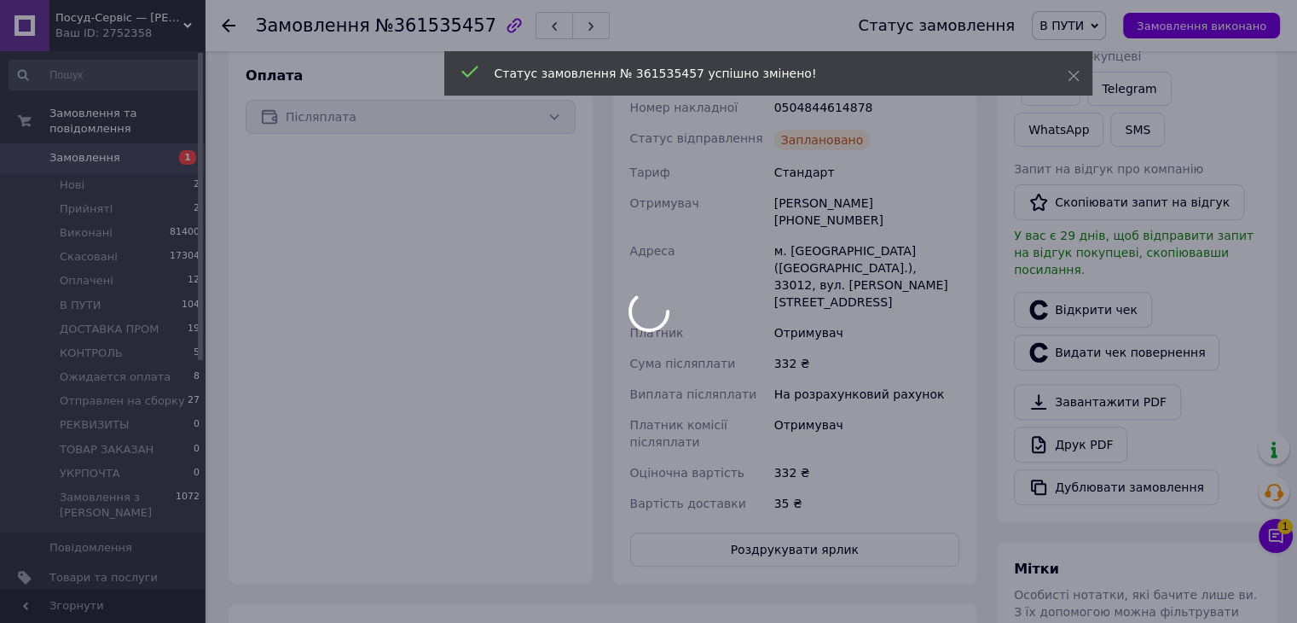
scroll to position [85, 0]
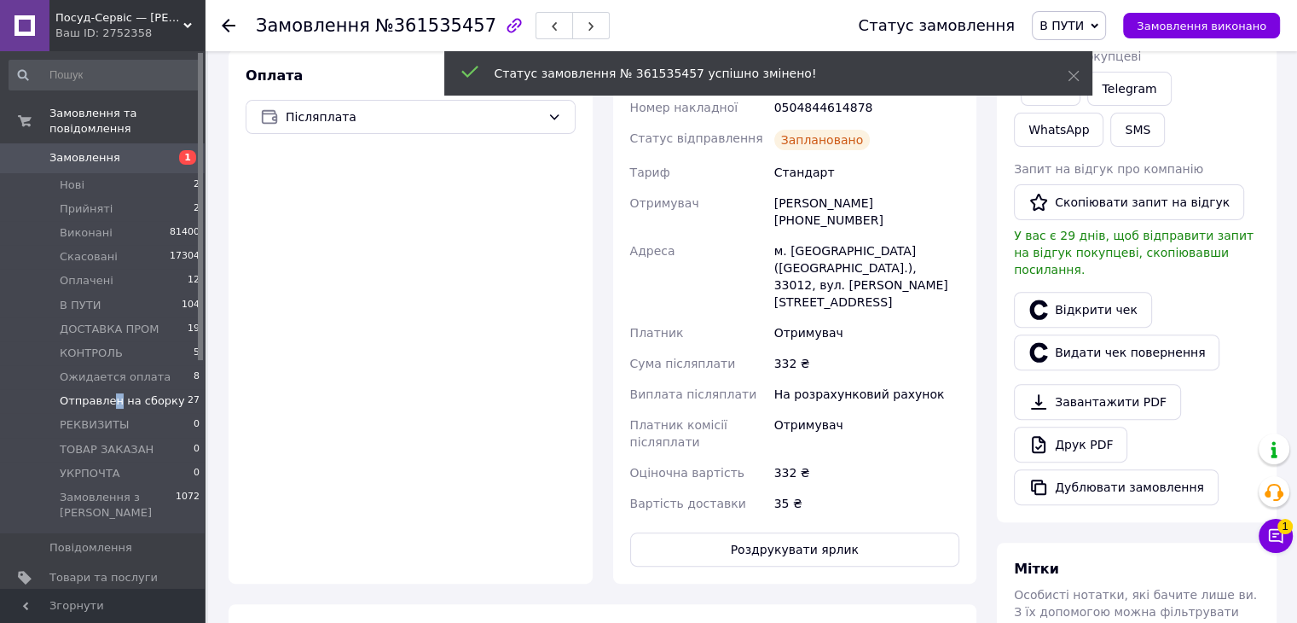
click at [112, 393] on span "Отправлен на сборку" at bounding box center [122, 400] width 125 height 15
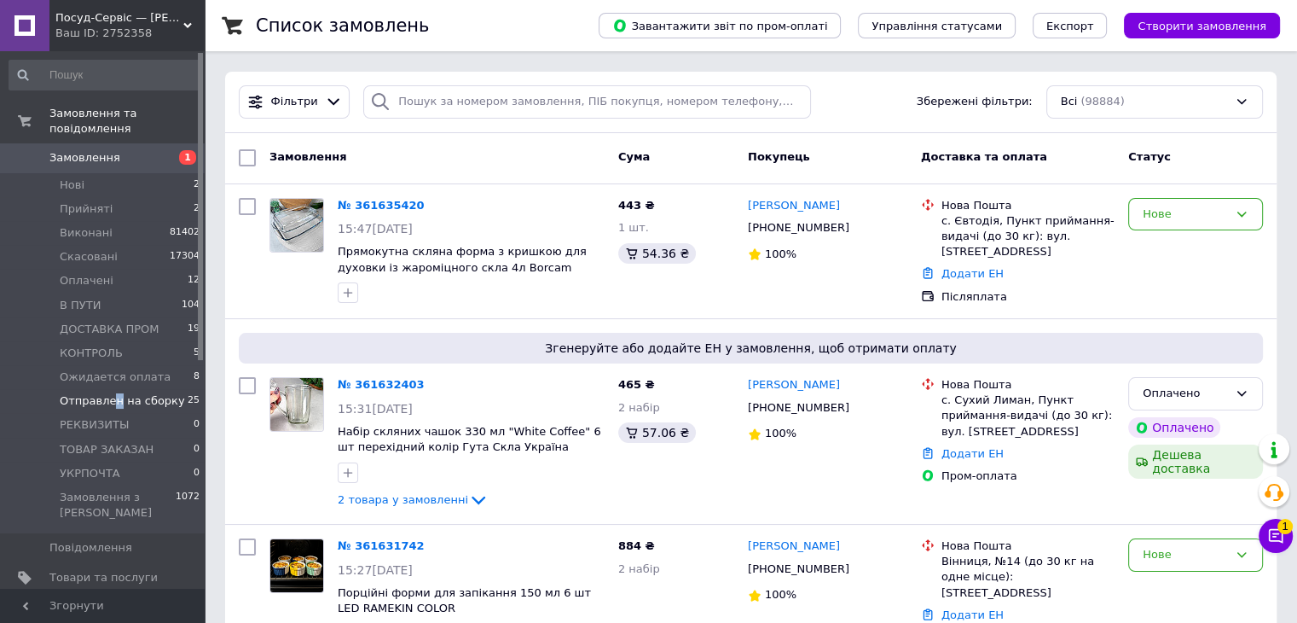
click at [107, 393] on span "Отправлен на сборку" at bounding box center [122, 400] width 125 height 15
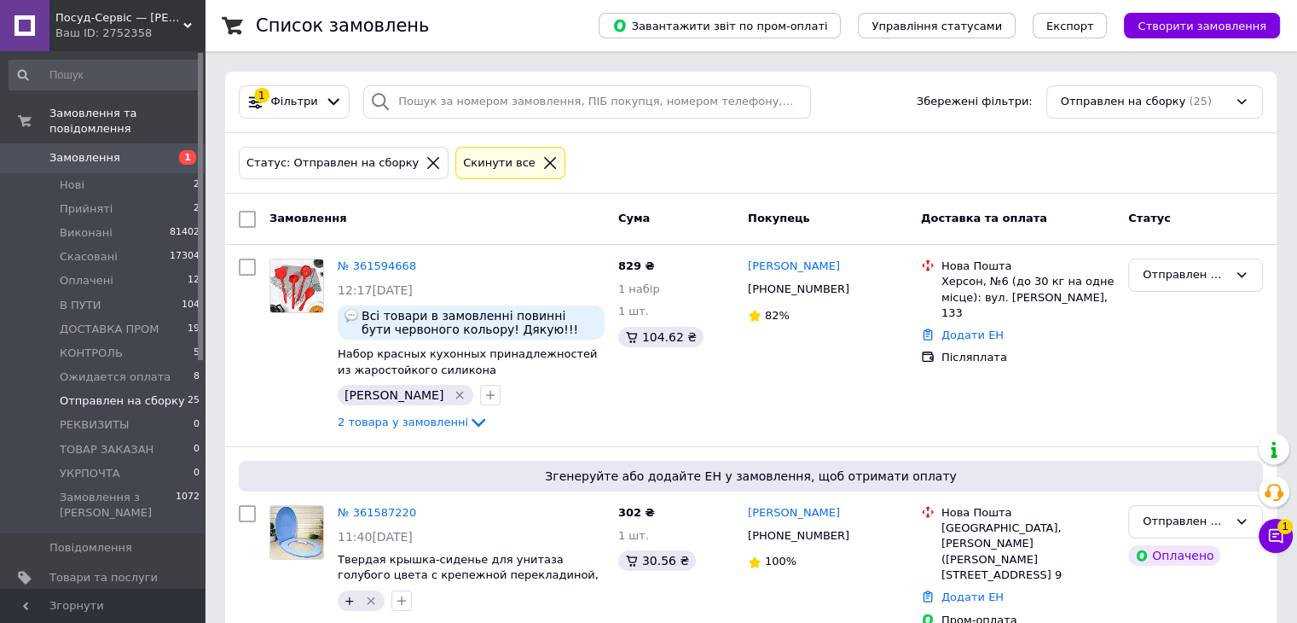
click at [107, 393] on span "Отправлен на сборку" at bounding box center [122, 400] width 125 height 15
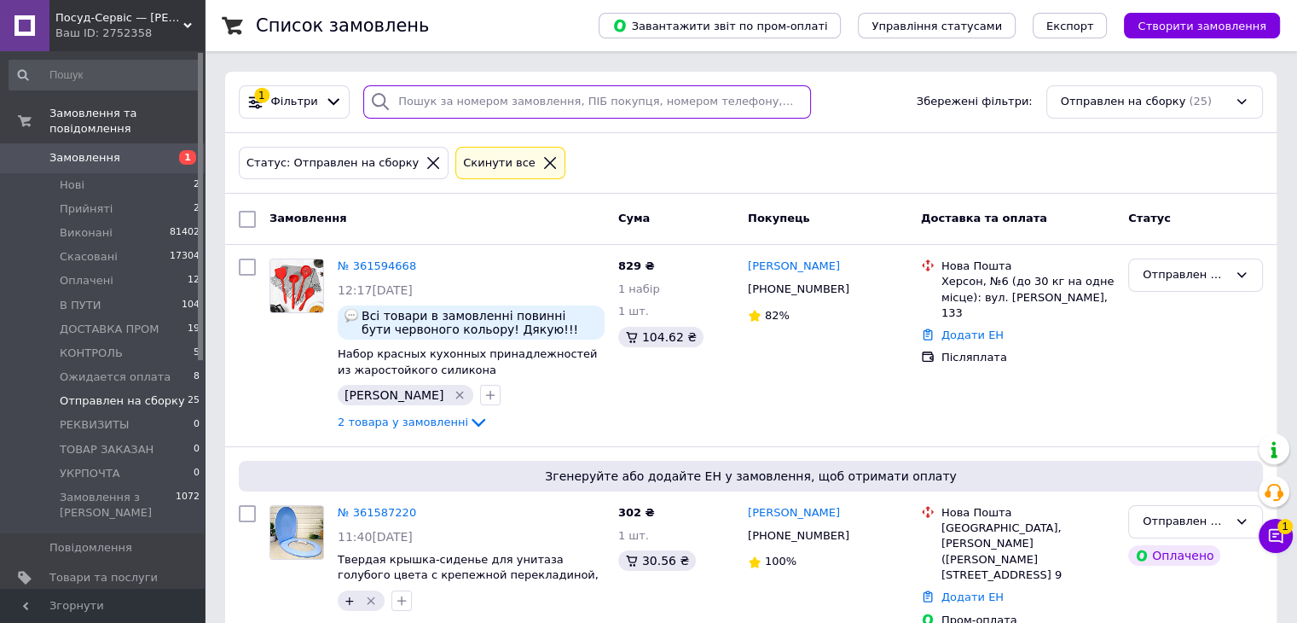
click at [492, 98] on input "search" at bounding box center [587, 101] width 448 height 33
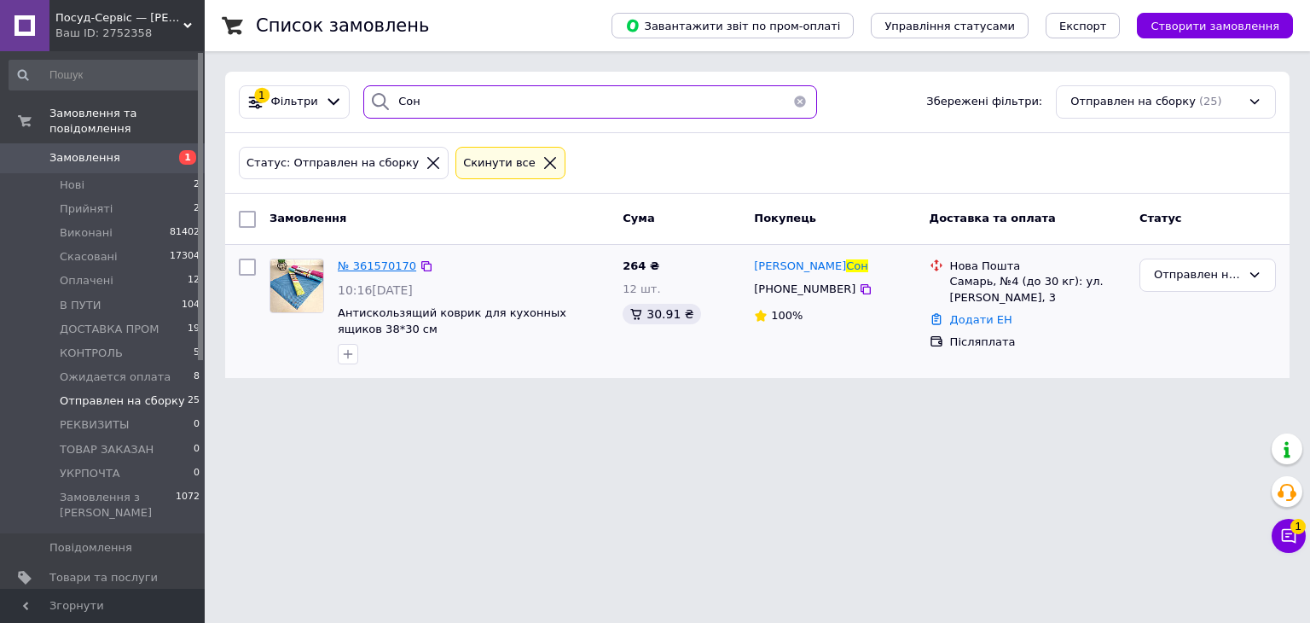
type input "Сон"
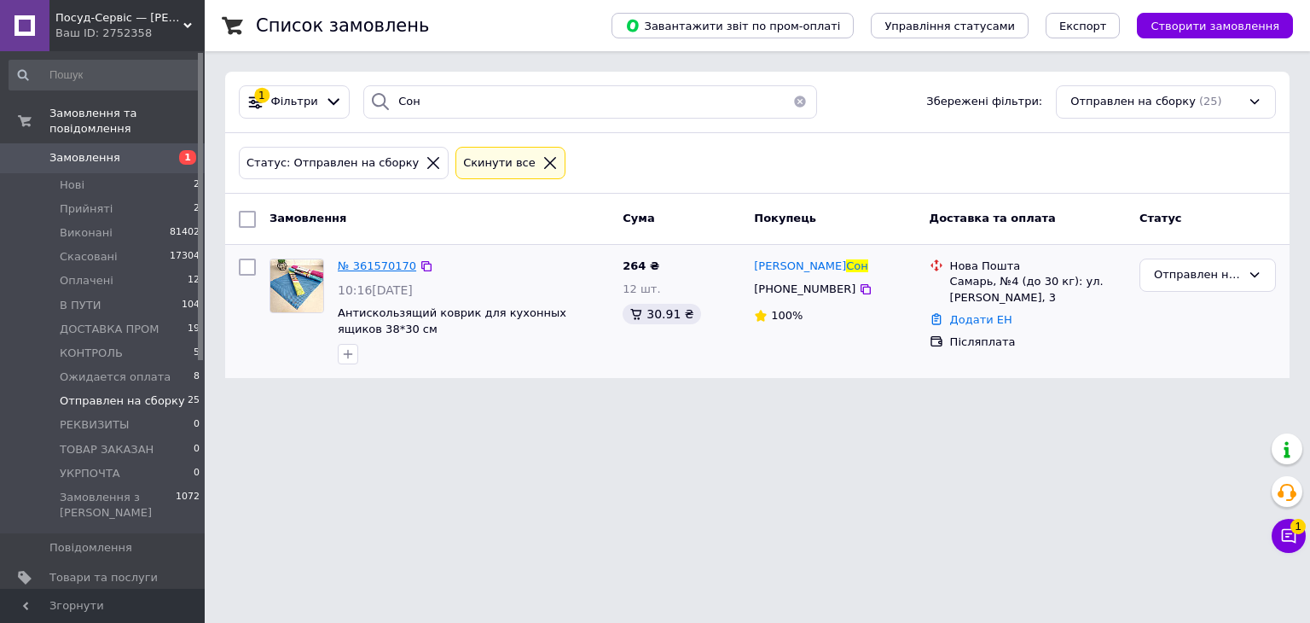
click at [346, 268] on span "№ 361570170" at bounding box center [377, 265] width 78 height 13
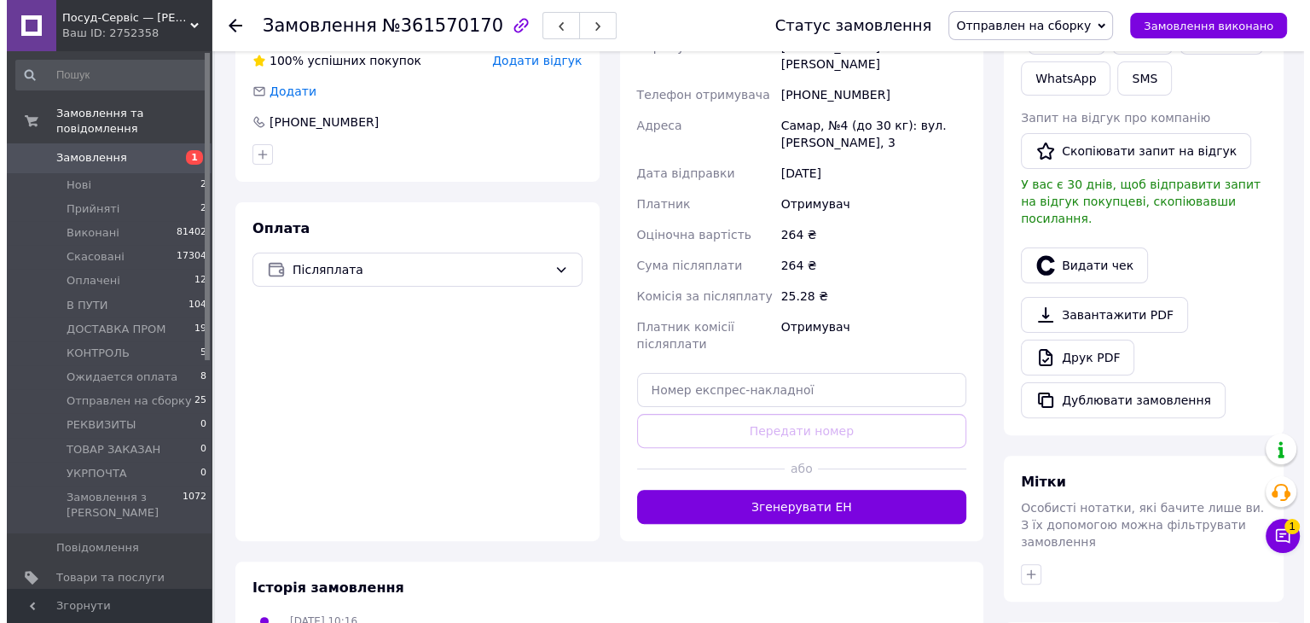
scroll to position [427, 0]
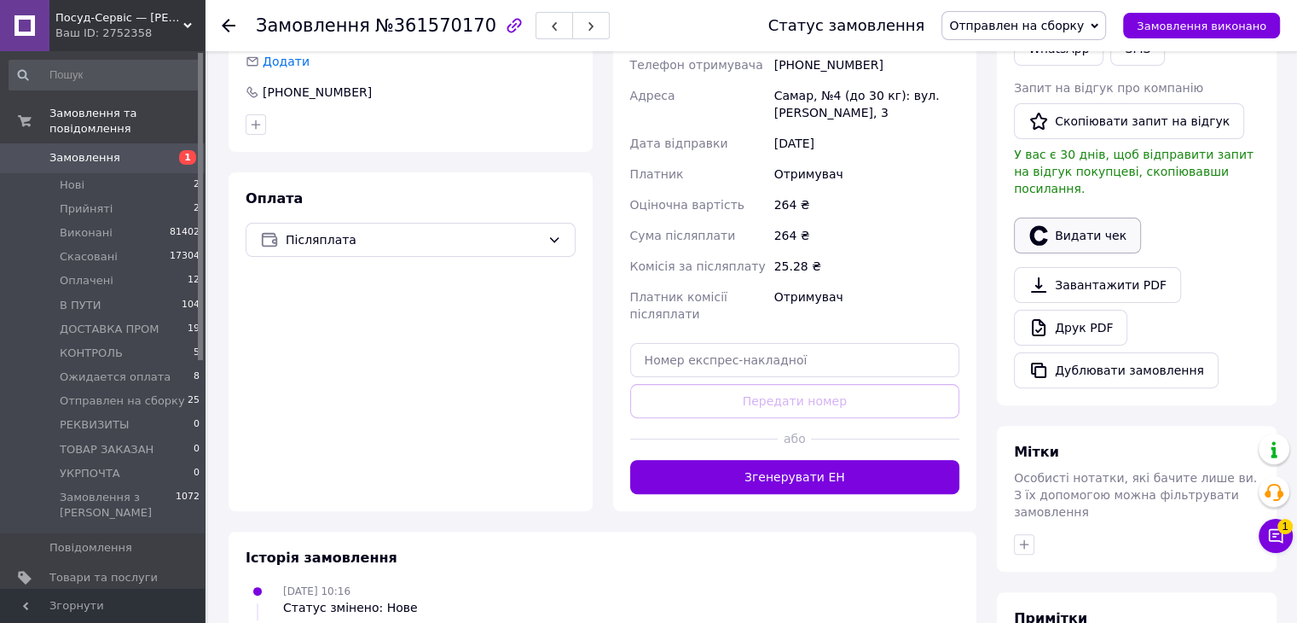
click at [1062, 221] on button "Видати чек" at bounding box center [1077, 236] width 127 height 36
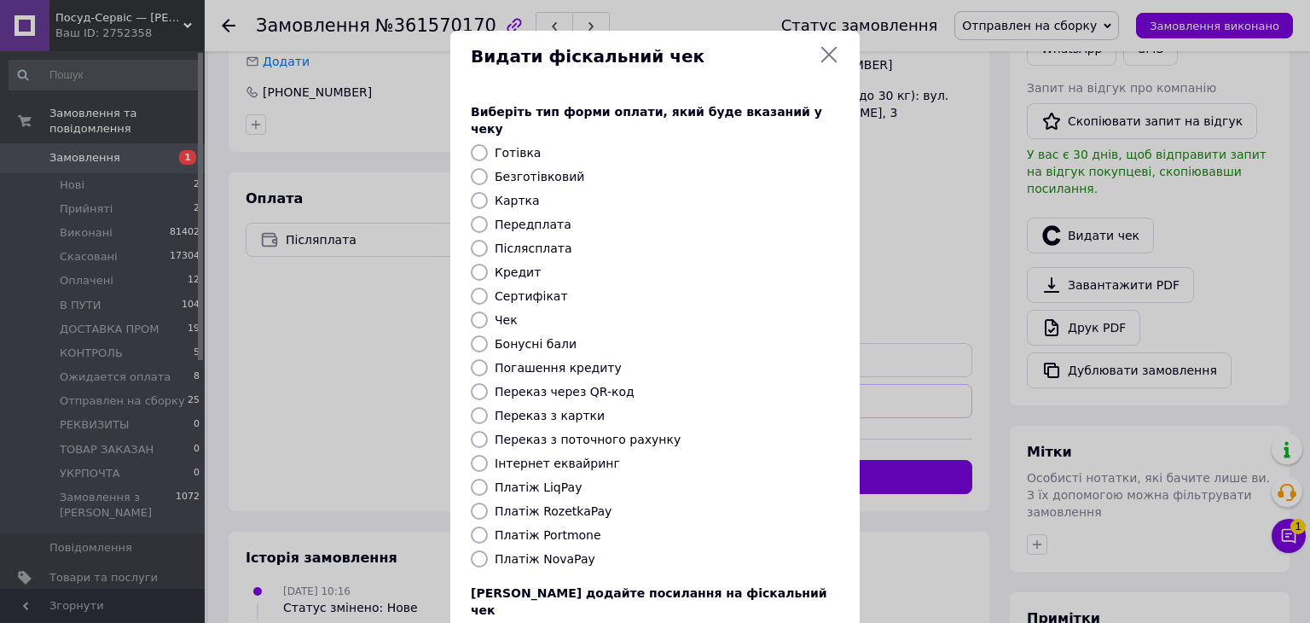
click at [477, 550] on input "Платіж NovaPay" at bounding box center [479, 558] width 17 height 17
radio input "true"
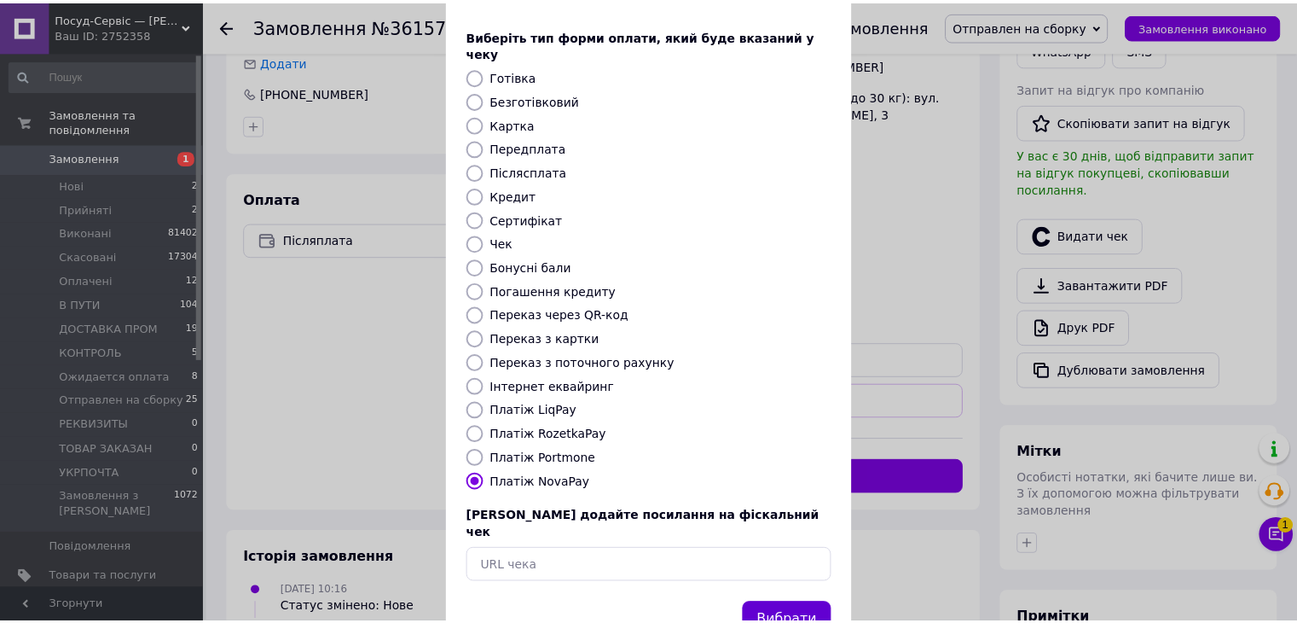
scroll to position [109, 0]
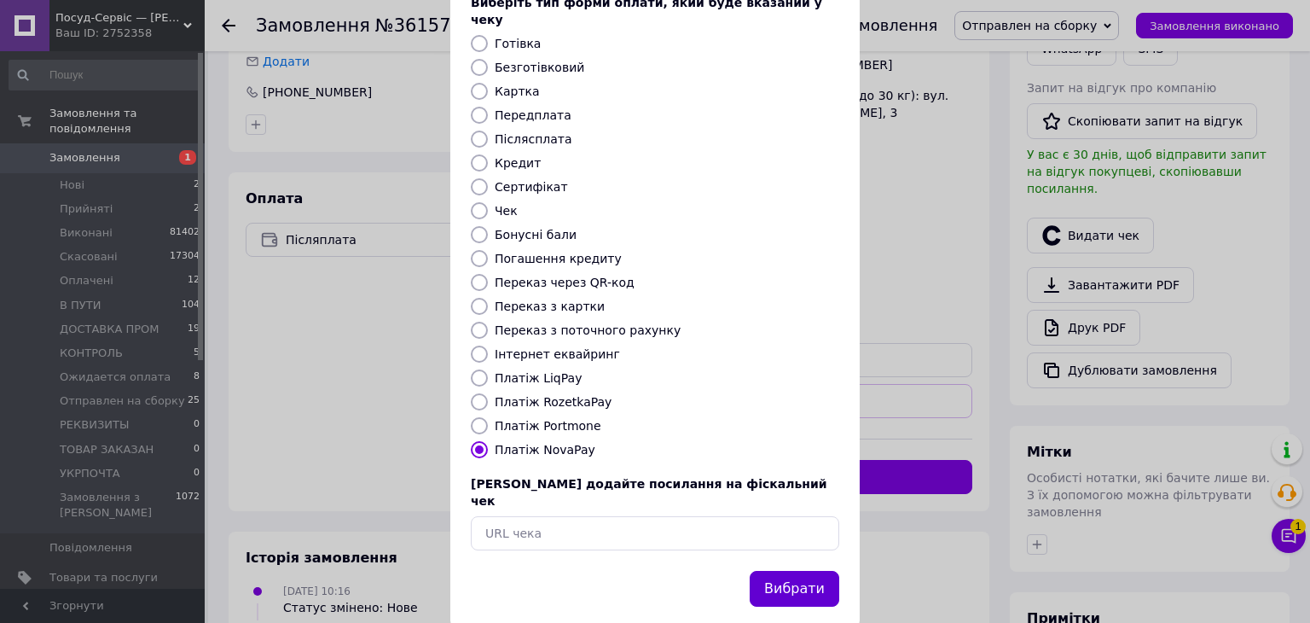
drag, startPoint x: 811, startPoint y: 550, endPoint x: 764, endPoint y: 535, distance: 49.4
click at [812, 571] on button "Вибрати" at bounding box center [795, 589] width 90 height 37
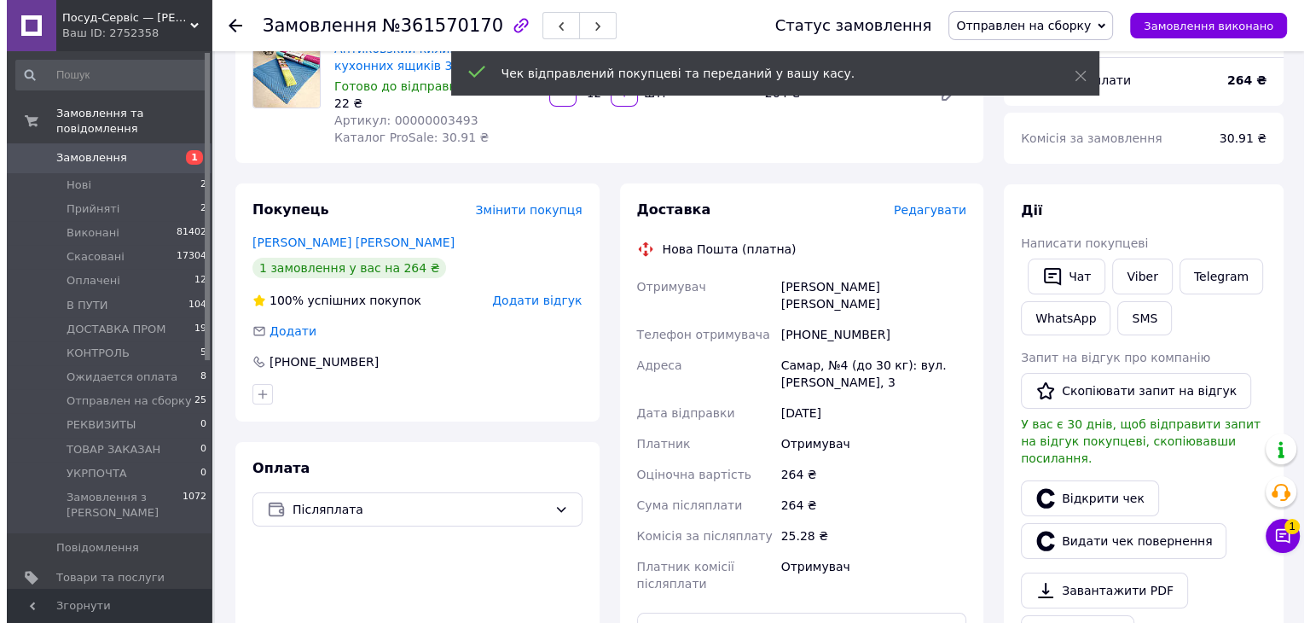
scroll to position [0, 0]
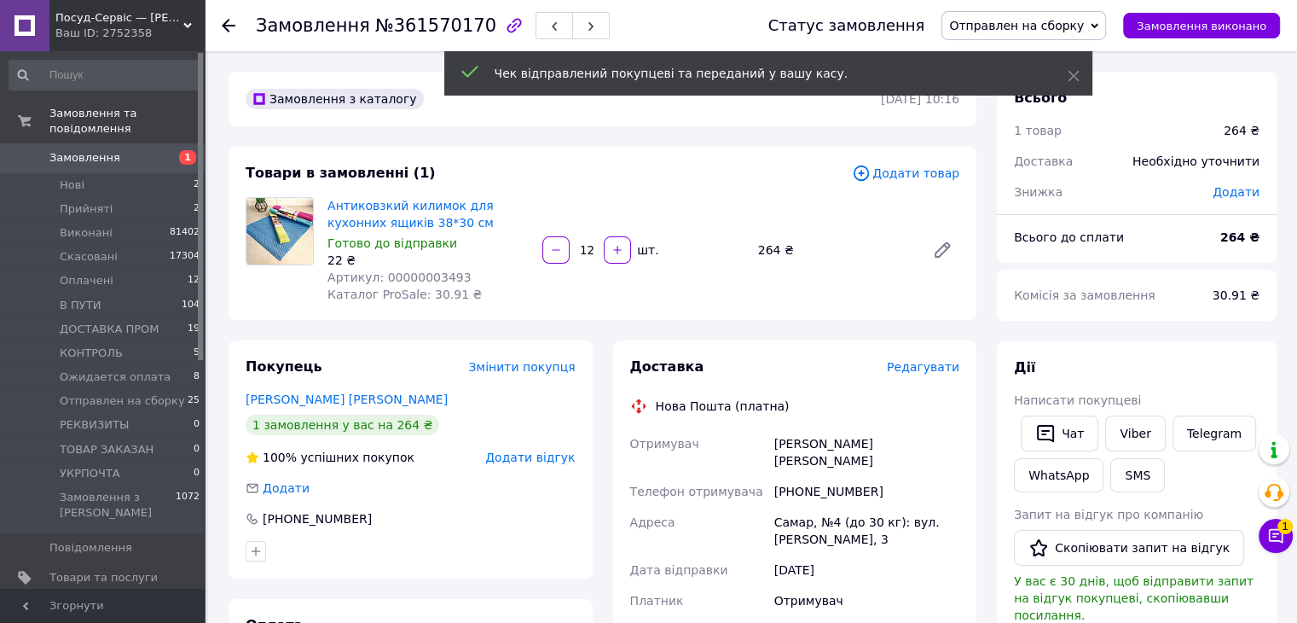
click at [932, 365] on span "Редагувати" at bounding box center [923, 367] width 73 height 14
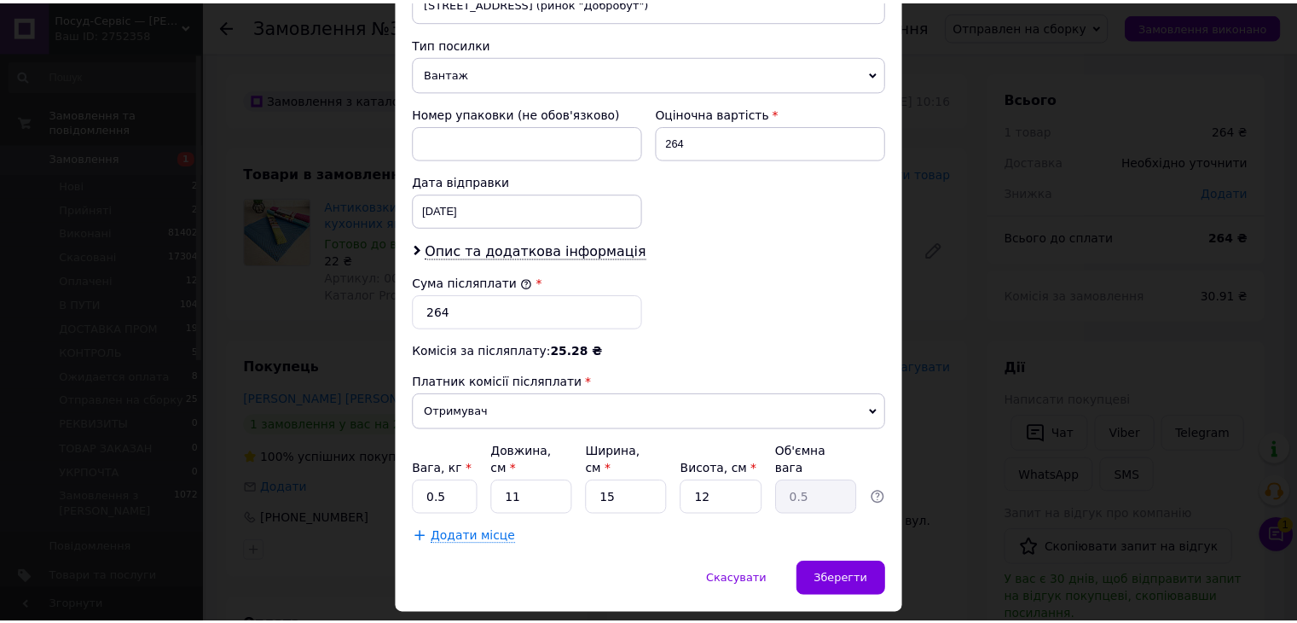
scroll to position [674, 0]
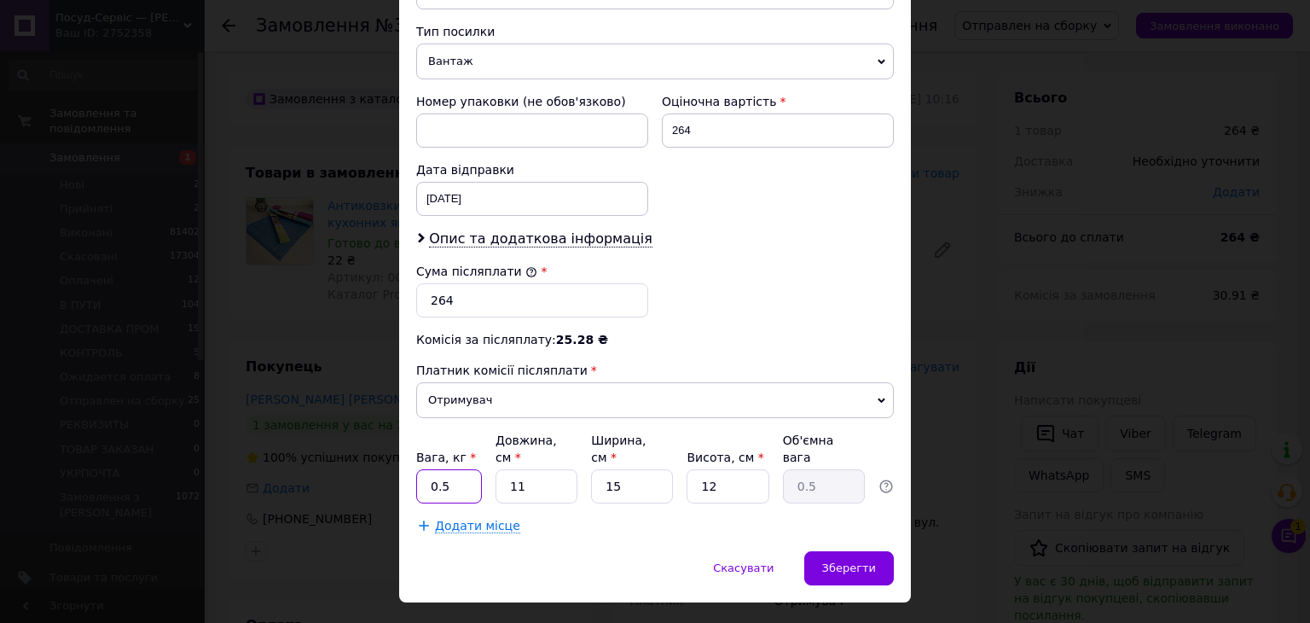
drag, startPoint x: 452, startPoint y: 451, endPoint x: 421, endPoint y: 449, distance: 30.8
click at [421, 469] on input "0.5" at bounding box center [449, 486] width 66 height 34
type input "2"
drag, startPoint x: 532, startPoint y: 463, endPoint x: 477, endPoint y: 452, distance: 56.5
click at [477, 452] on div "Вага, кг * 2 Довжина, см * 11 Ширина, см * 15 Висота, см * 12 Об'ємна вага 0.5" at bounding box center [655, 468] width 478 height 72
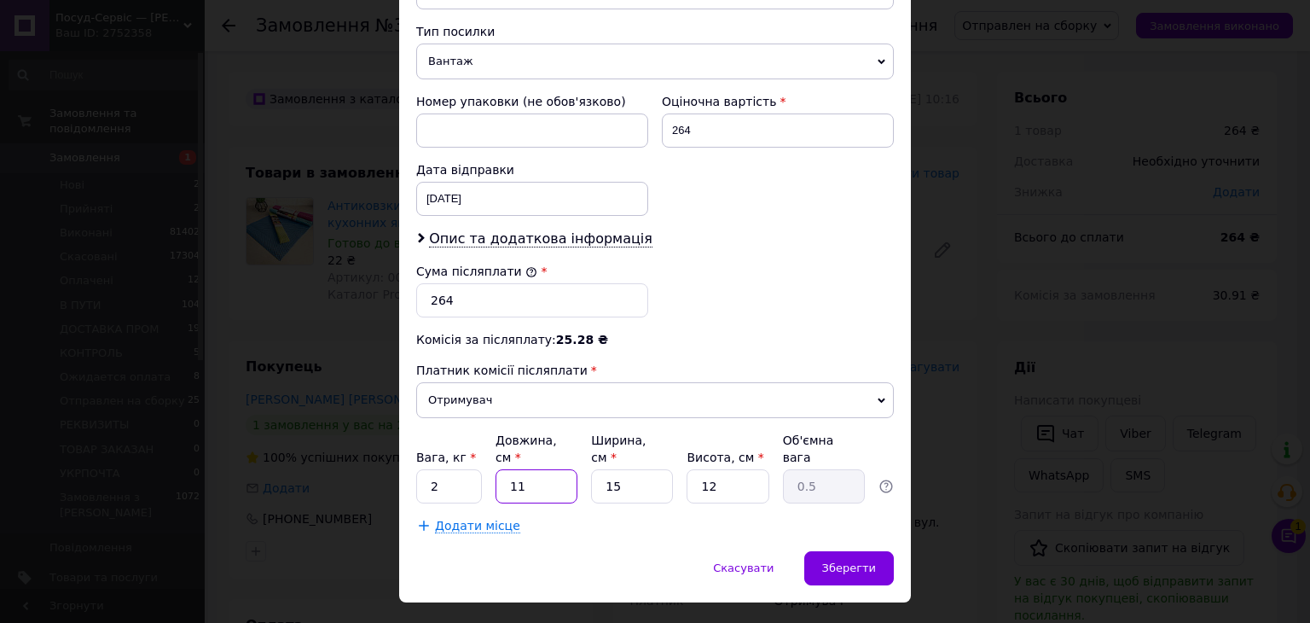
type input "4"
type input "0.18"
type input "45"
type input "2.03"
type input "45"
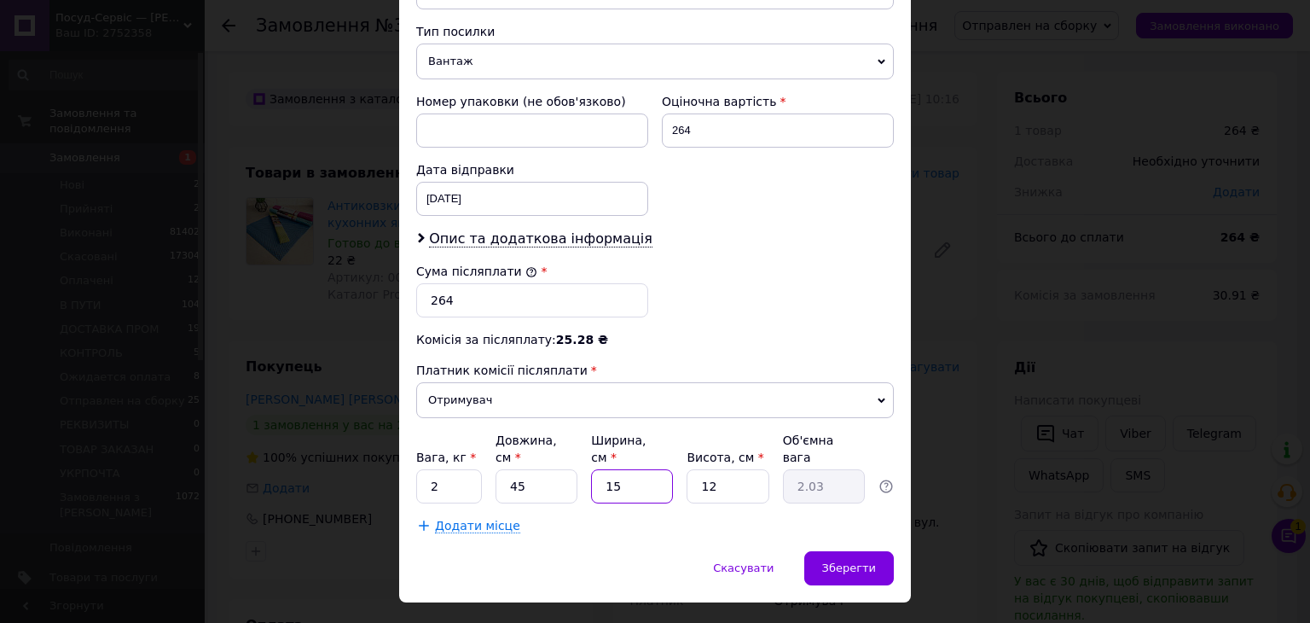
drag, startPoint x: 627, startPoint y: 451, endPoint x: 559, endPoint y: 458, distance: 68.6
click at [554, 456] on div "Вага, кг * 2 Довжина, см * 45 Ширина, см * 15 Висота, см * 12 Об'ємна вага 2.03" at bounding box center [655, 468] width 478 height 72
type input "3"
type input "0.41"
type input "35"
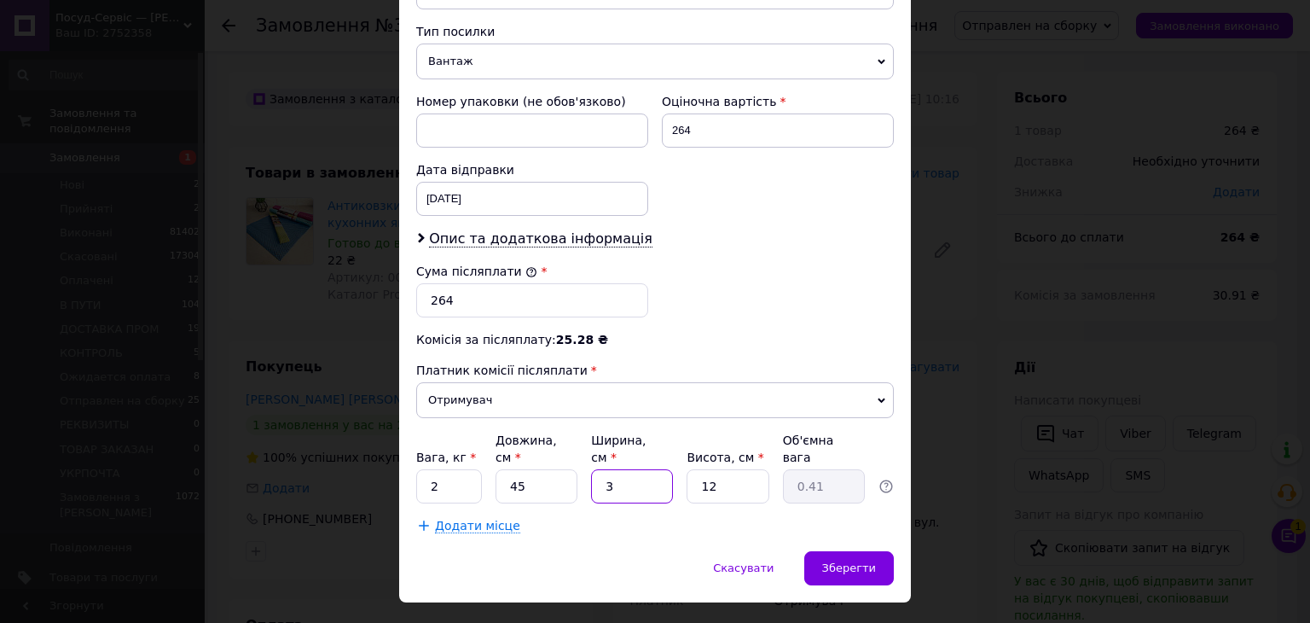
type input "4.72"
type input "35"
drag, startPoint x: 696, startPoint y: 451, endPoint x: 653, endPoint y: 463, distance: 44.3
click at [653, 462] on div "Вага, кг * 2 Довжина, см * 45 Ширина, см * 35 Висота, см * 12 Об'ємна вага 4.72" at bounding box center [655, 468] width 478 height 72
type input "2"
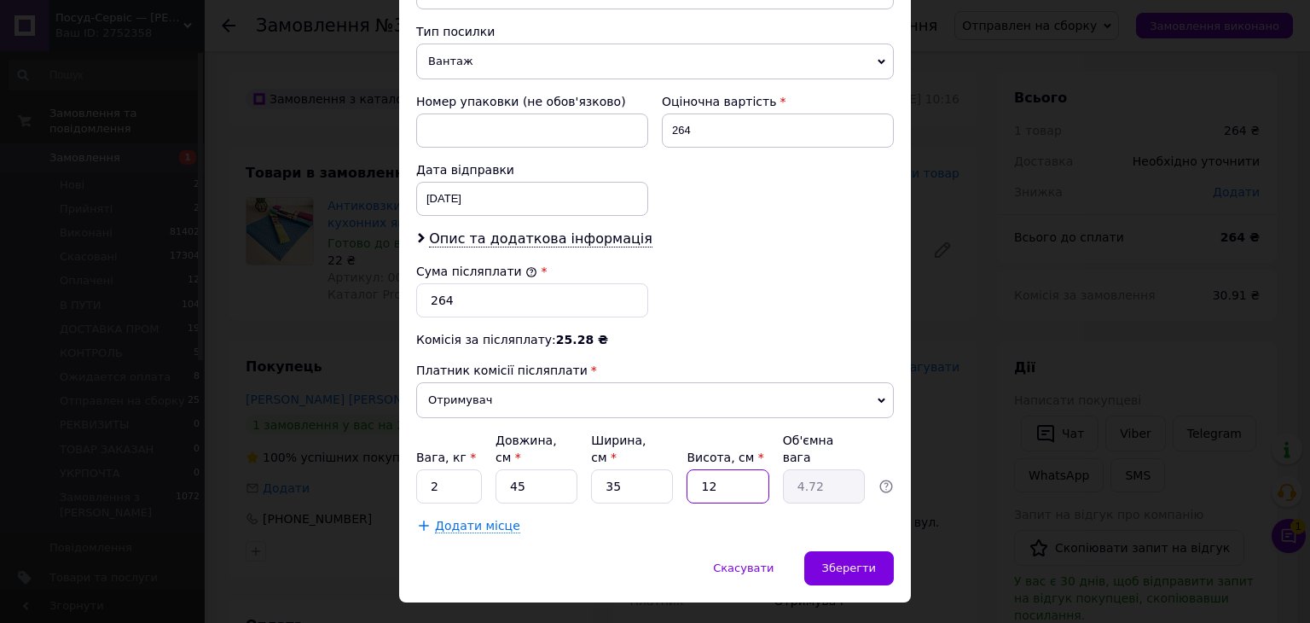
type input "0.79"
type input "2"
click at [862, 561] on span "Зберегти" at bounding box center [849, 567] width 54 height 13
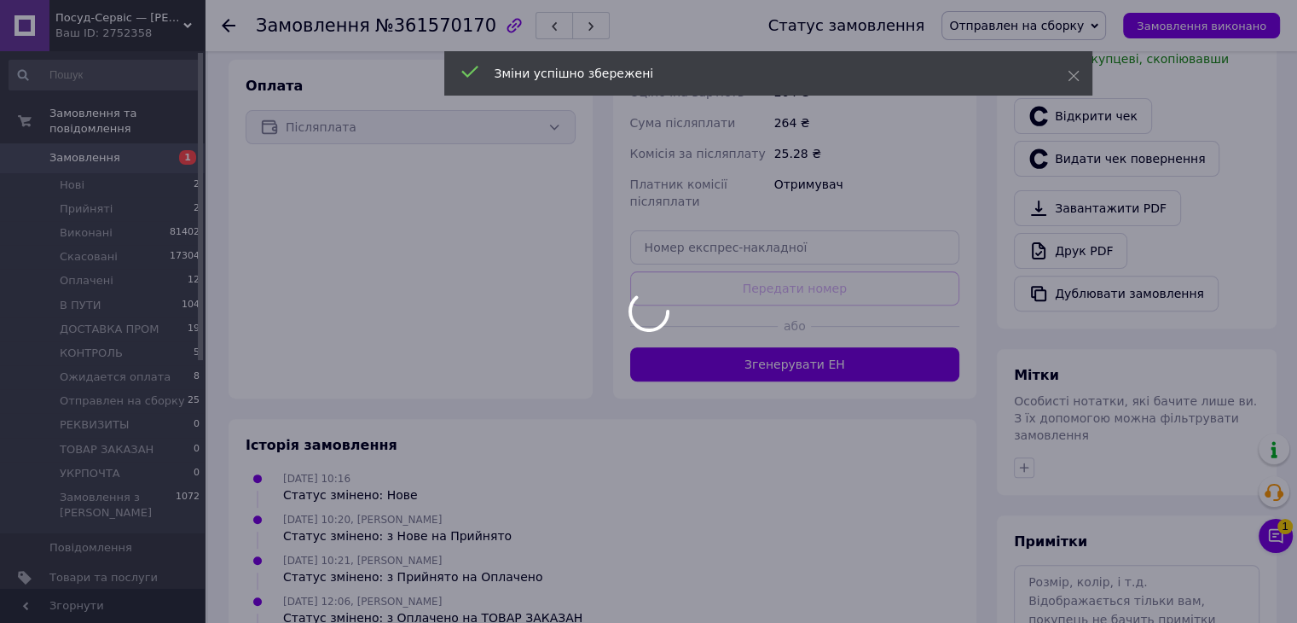
scroll to position [641, 0]
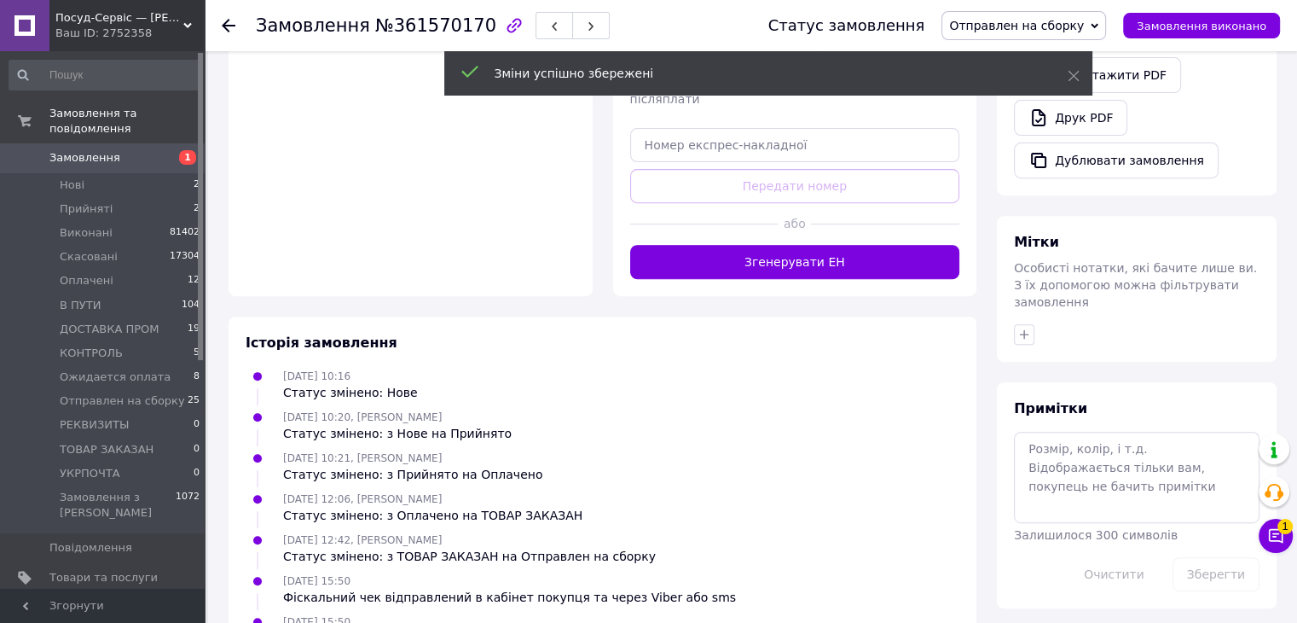
drag, startPoint x: 817, startPoint y: 243, endPoint x: 750, endPoint y: 238, distance: 67.6
click at [816, 245] on button "Згенерувати ЕН" at bounding box center [795, 262] width 330 height 34
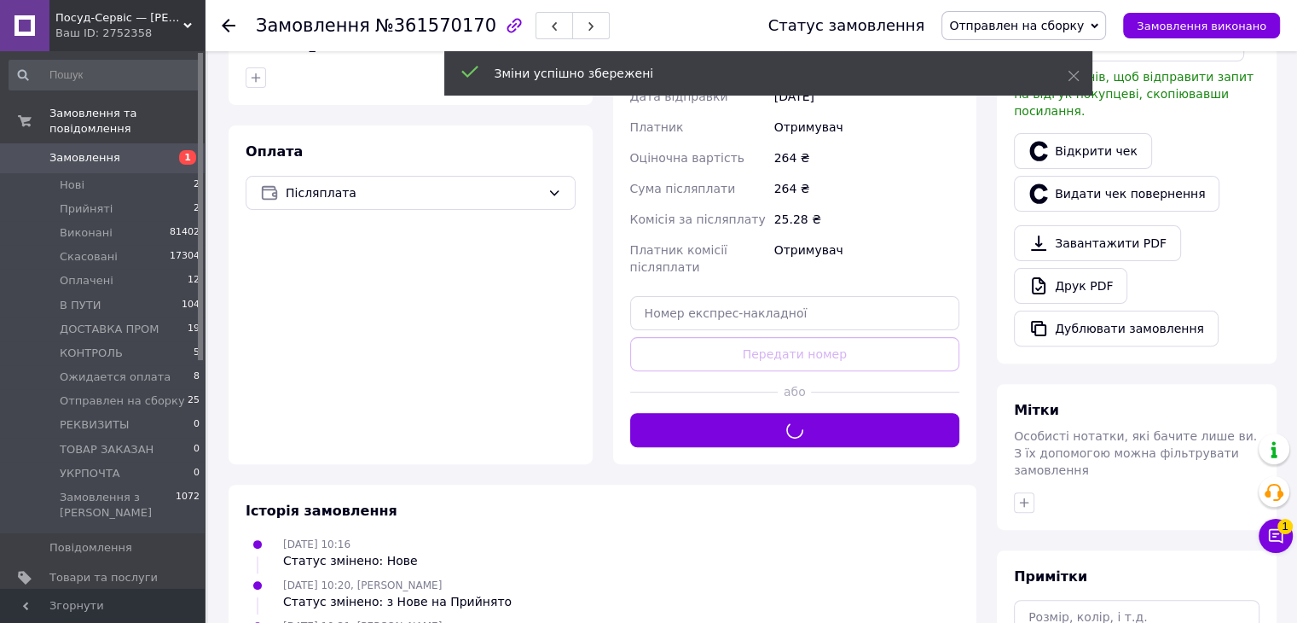
scroll to position [471, 0]
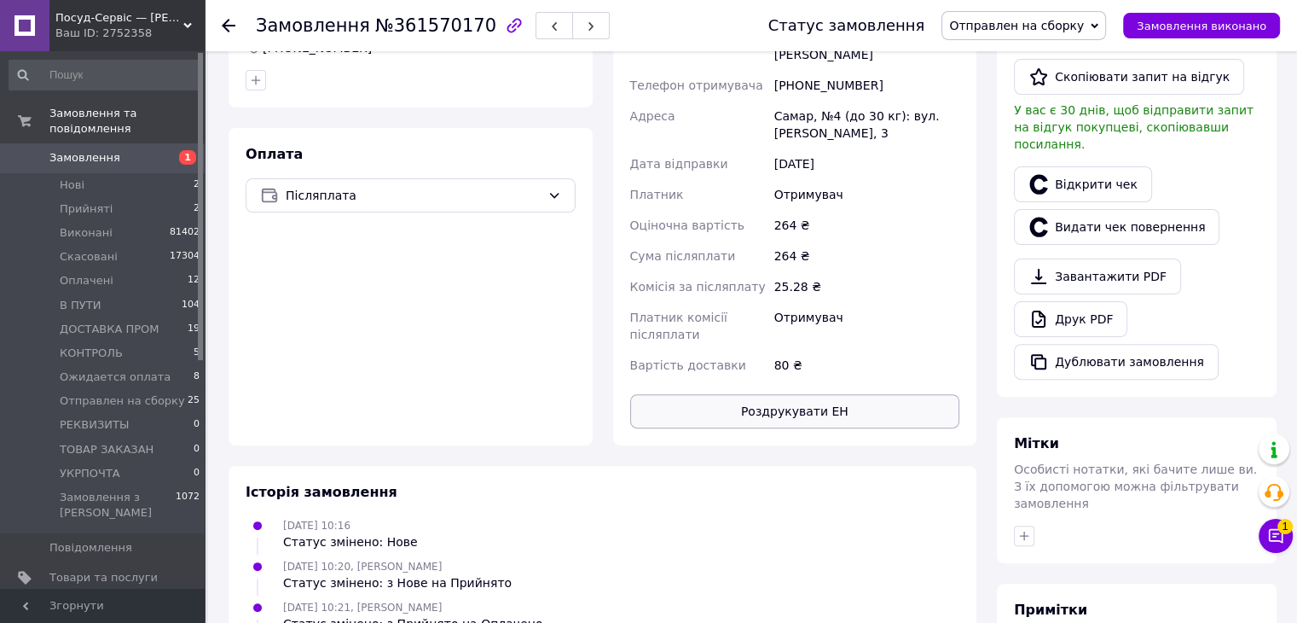
click at [798, 403] on button "Роздрукувати ЕН" at bounding box center [795, 411] width 330 height 34
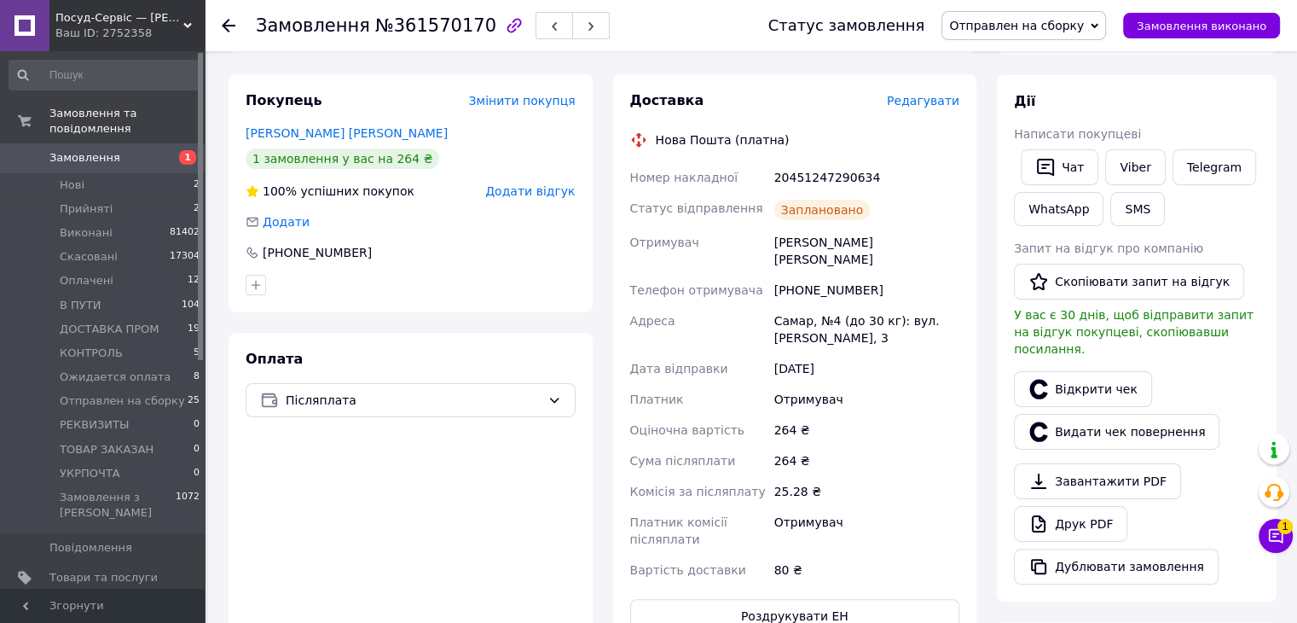
scroll to position [215, 0]
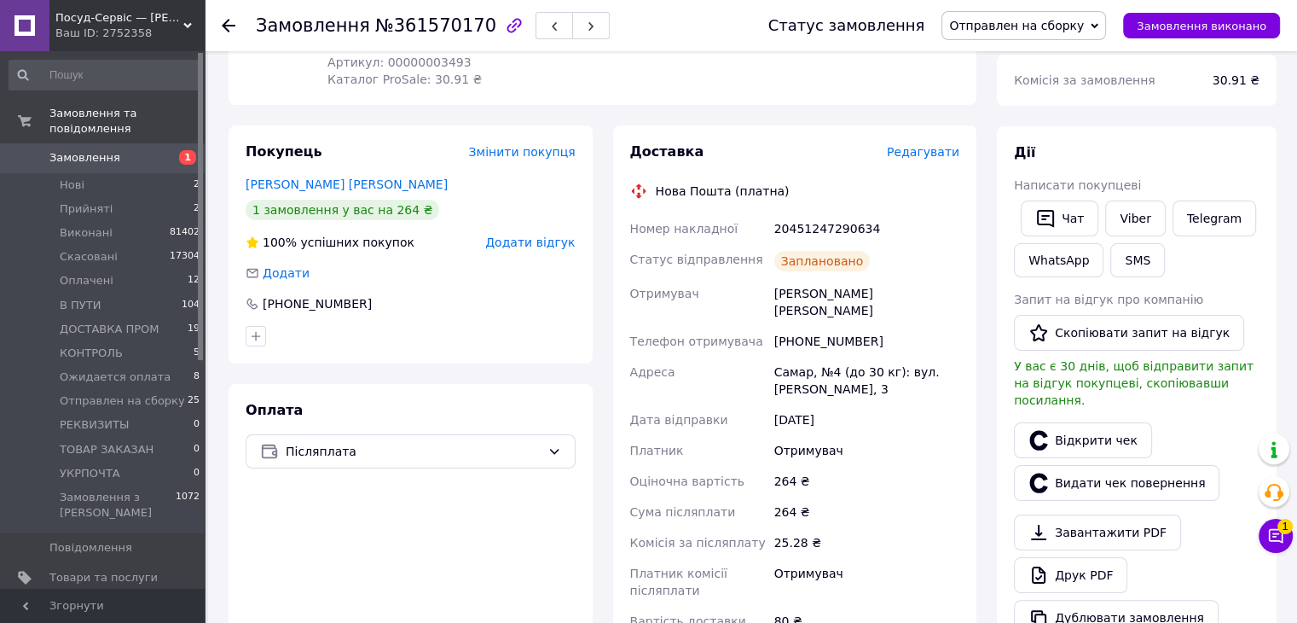
click at [800, 230] on div "20451247290634" at bounding box center [867, 228] width 192 height 31
copy div "20451247290634"
click at [1049, 208] on icon "button" at bounding box center [1046, 218] width 20 height 20
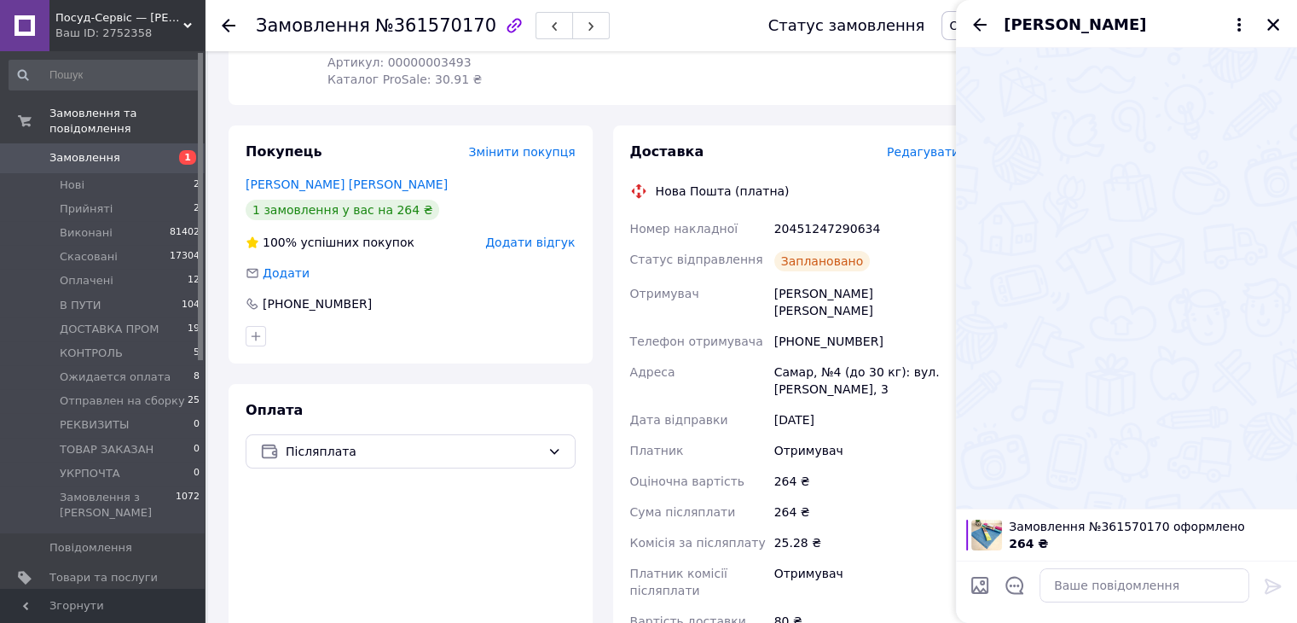
click at [1017, 572] on div at bounding box center [1015, 588] width 36 height 42
click at [1020, 581] on icon "Відкрити шаблони відповідей" at bounding box center [1015, 585] width 19 height 19
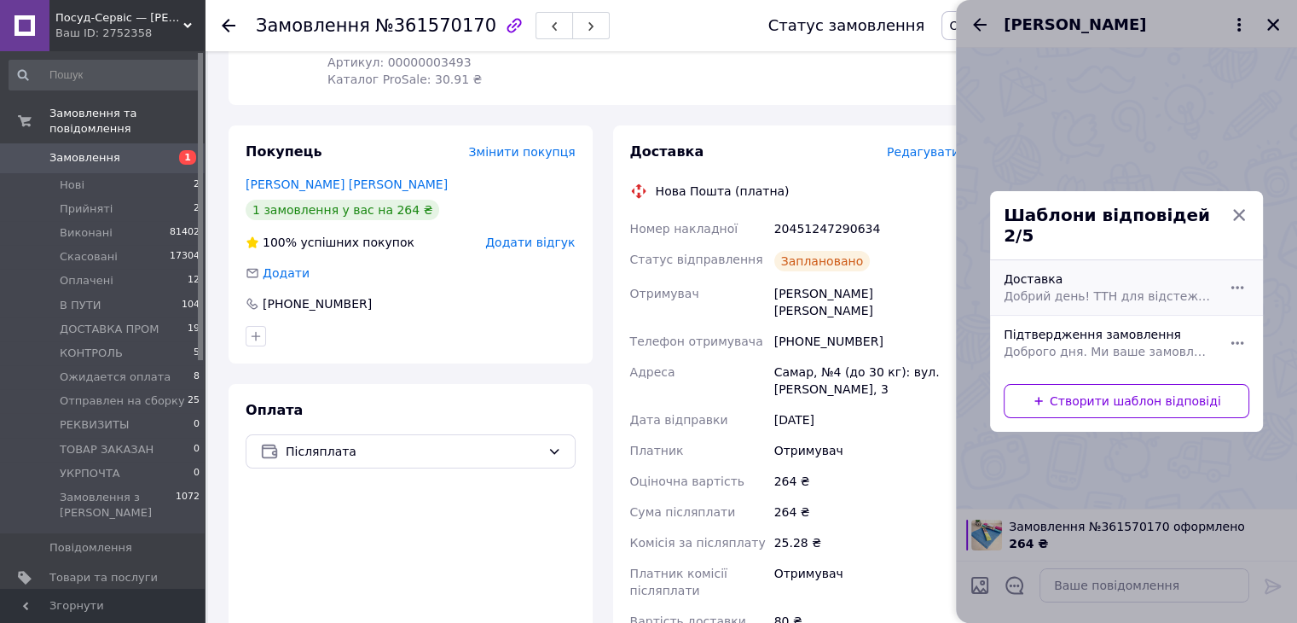
click at [1071, 297] on div "Доставка Добрий день! ТТН для відстеження замовлення (номер ТТН) Обов'язково пе…" at bounding box center [1108, 288] width 222 height 48
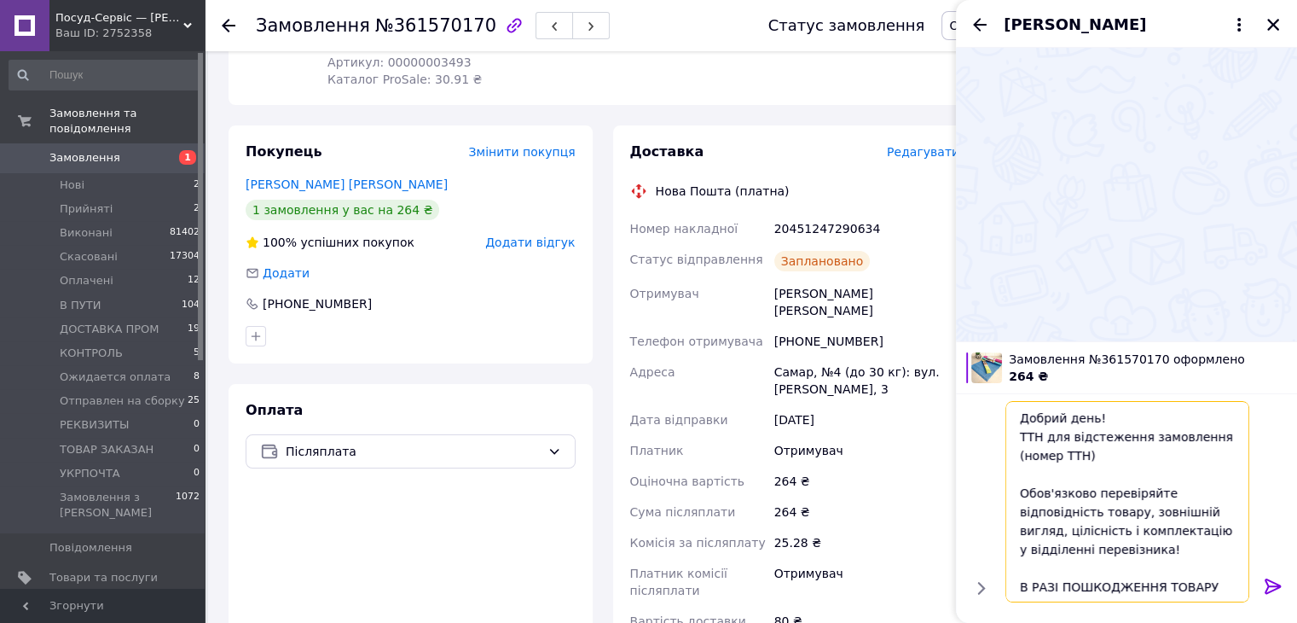
drag, startPoint x: 1104, startPoint y: 454, endPoint x: 942, endPoint y: 456, distance: 162.1
click at [942, 456] on body "Посуд-Сервіс — Horeca Посуд Подарунки Ваш ID: 2752358 Сайт Посуд-Сервіс — Horec…" at bounding box center [648, 529] width 1297 height 1489
paste textarea "20451247290634"
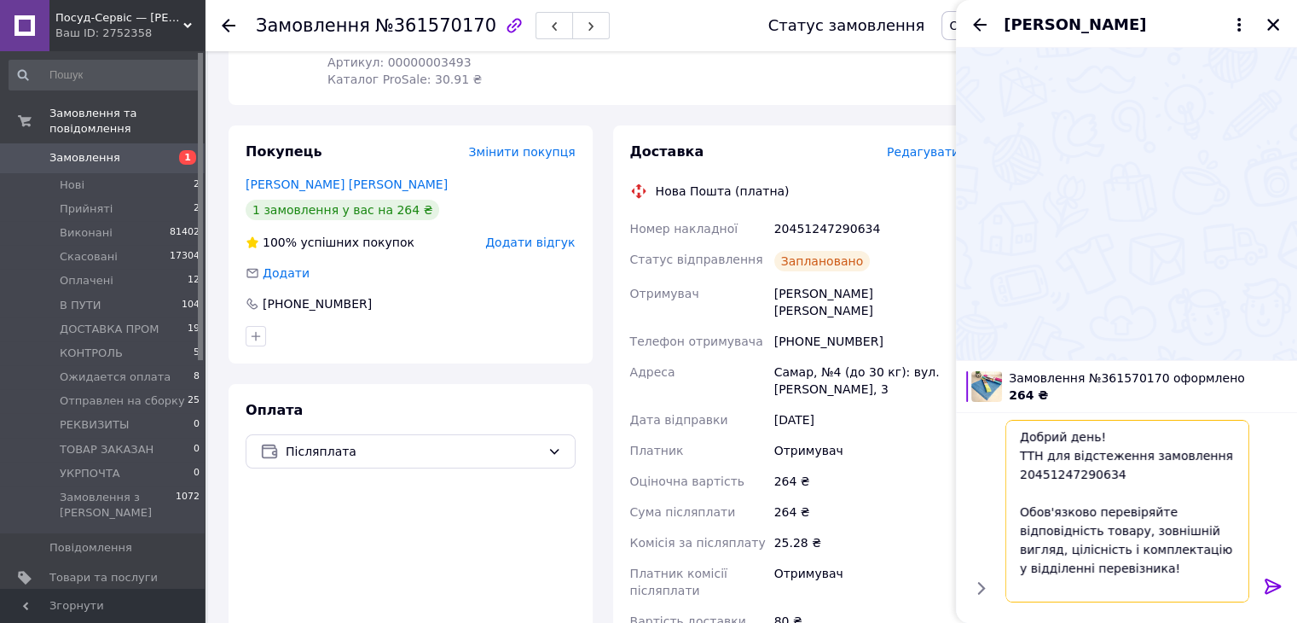
type textarea "Добрий день! ТТН для відстеження замовлення 20451247290634 Обов'язково перевіря…"
click at [1275, 586] on icon at bounding box center [1273, 585] width 16 height 15
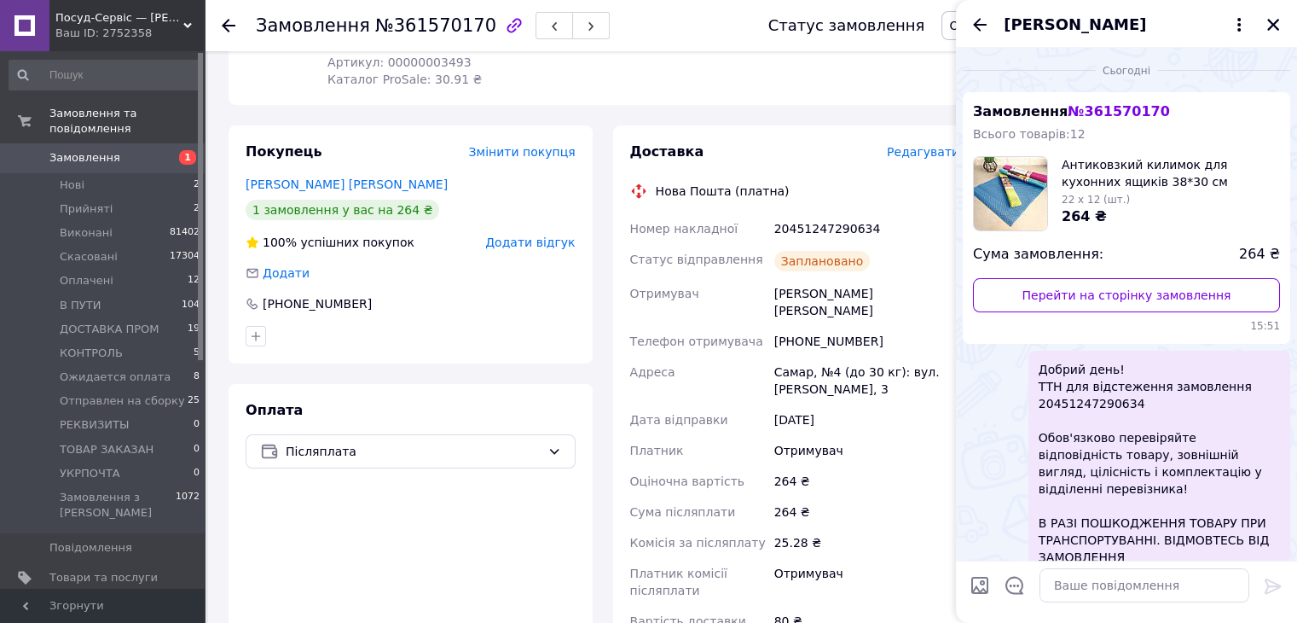
drag, startPoint x: 980, startPoint y: 23, endPoint x: 1054, endPoint y: 40, distance: 76.2
click at [981, 23] on icon "Назад" at bounding box center [980, 25] width 20 height 20
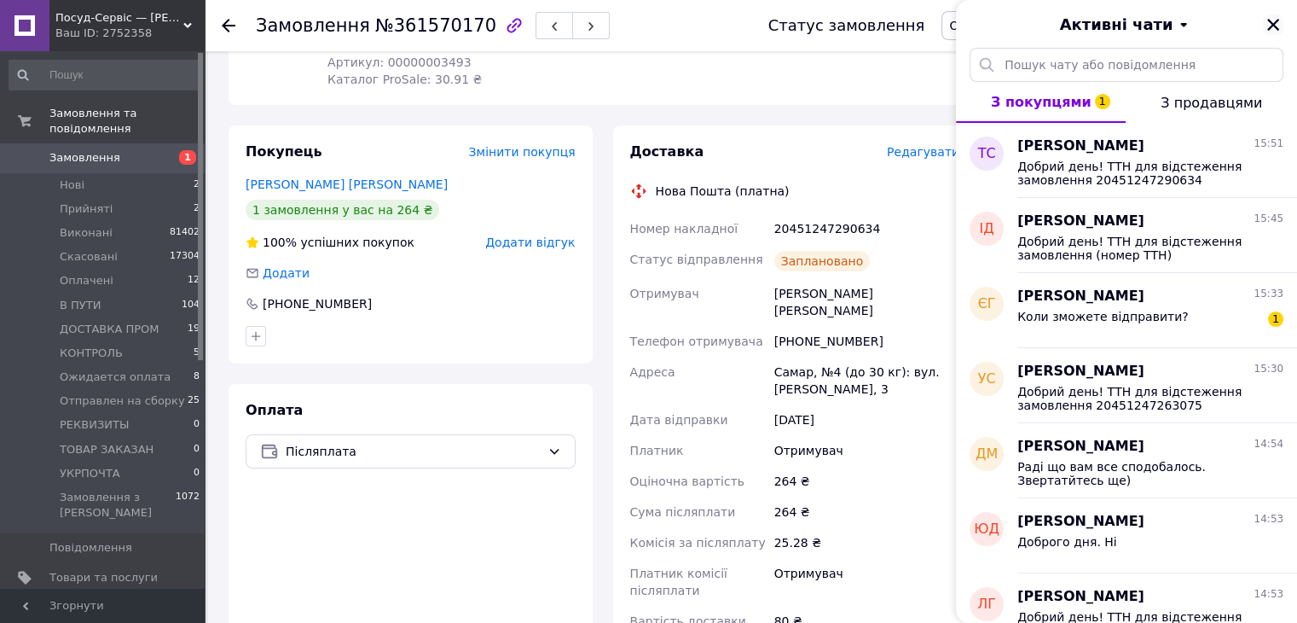
click at [1271, 26] on icon "Закрити" at bounding box center [1274, 25] width 12 height 12
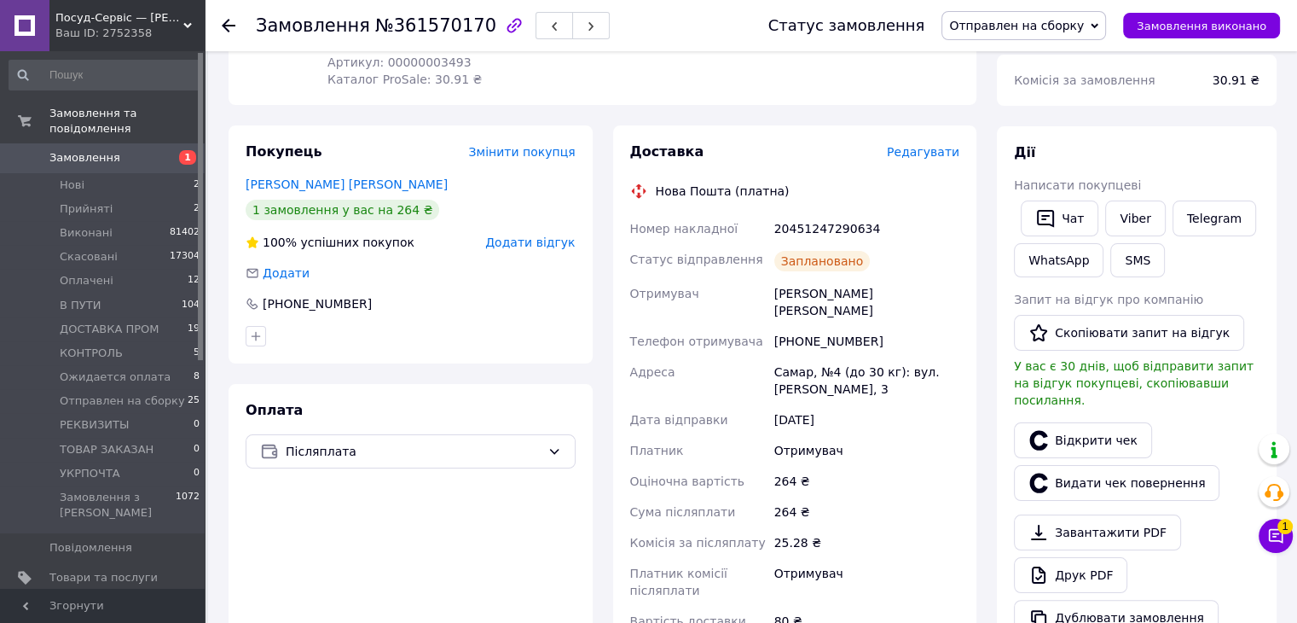
drag, startPoint x: 1082, startPoint y: 25, endPoint x: 1061, endPoint y: 54, distance: 35.5
click at [1080, 25] on span "Отправлен на сборку" at bounding box center [1016, 26] width 135 height 14
click at [1037, 75] on li "Виконано" at bounding box center [1024, 86] width 163 height 26
click at [1280, 526] on span "1" at bounding box center [1285, 526] width 15 height 15
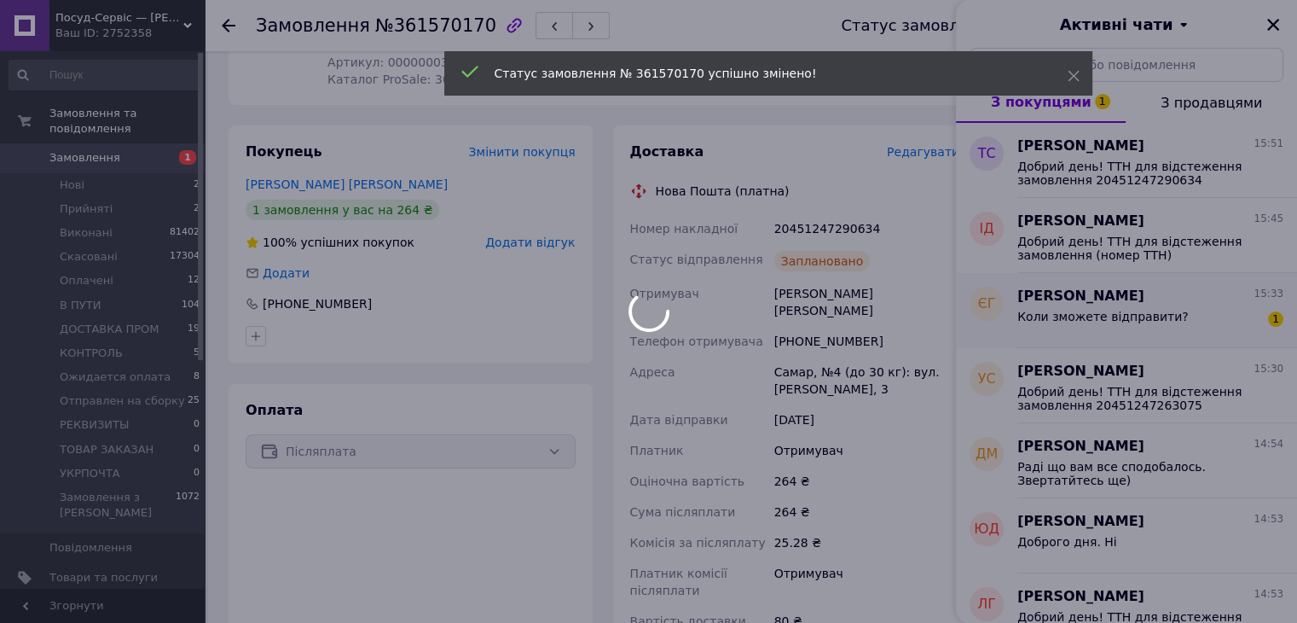
click at [1049, 322] on div at bounding box center [648, 311] width 1297 height 623
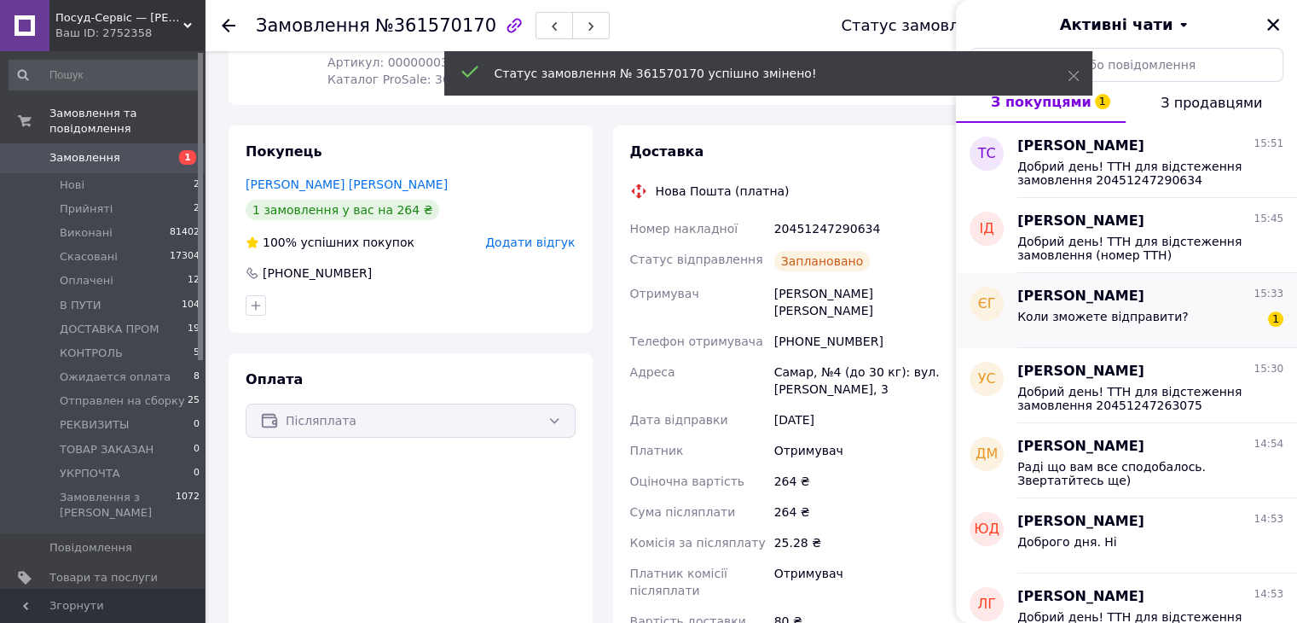
click at [1115, 313] on span "Коли зможете відправити?" at bounding box center [1103, 317] width 171 height 14
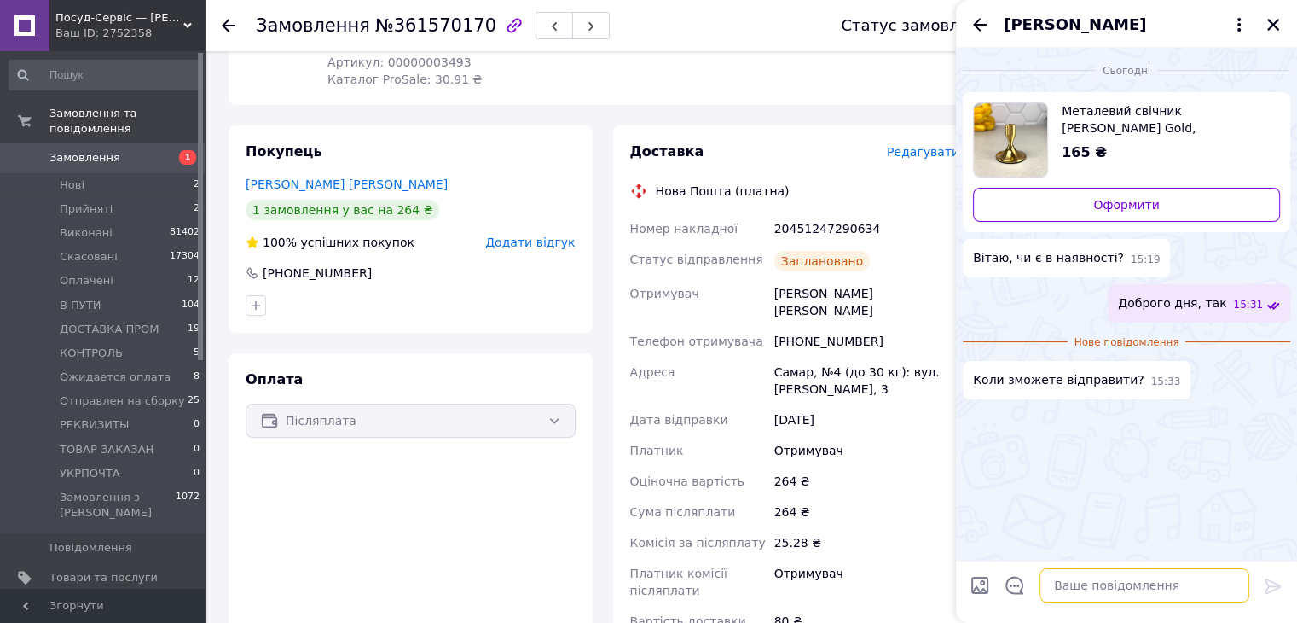
click at [1102, 587] on textarea at bounding box center [1145, 585] width 210 height 34
type textarea "Відправка протягом двох робочих днів"
click at [1273, 588] on icon at bounding box center [1273, 586] width 20 height 20
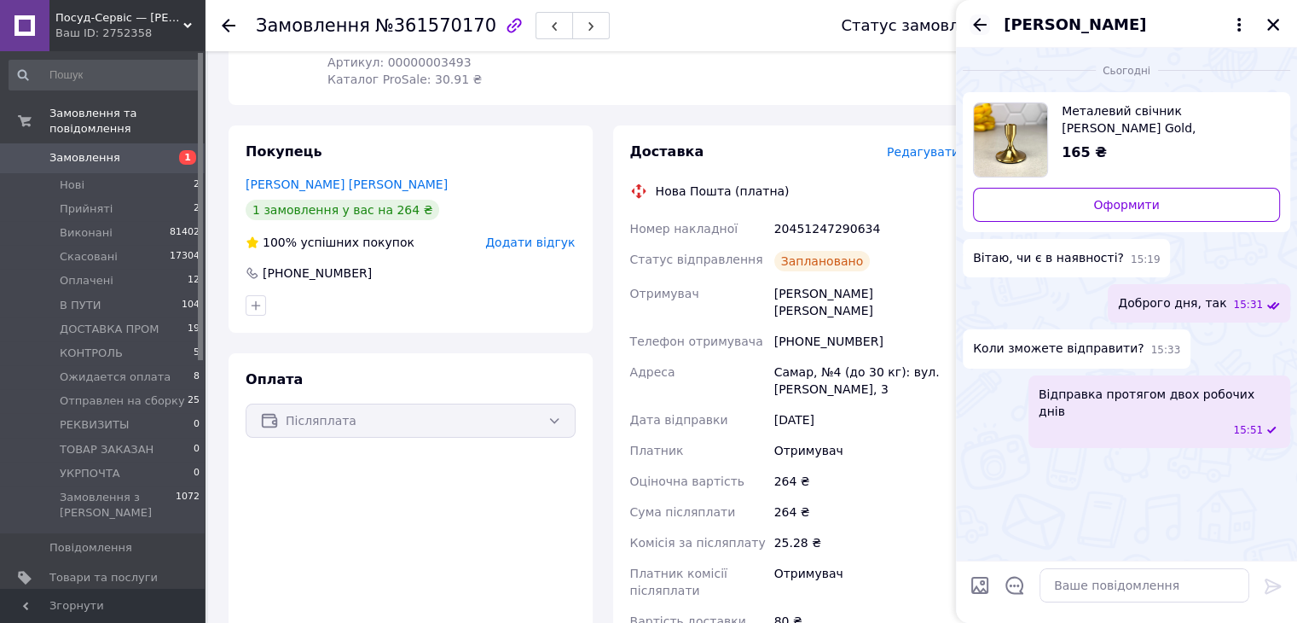
click at [978, 29] on icon "Назад" at bounding box center [980, 24] width 14 height 13
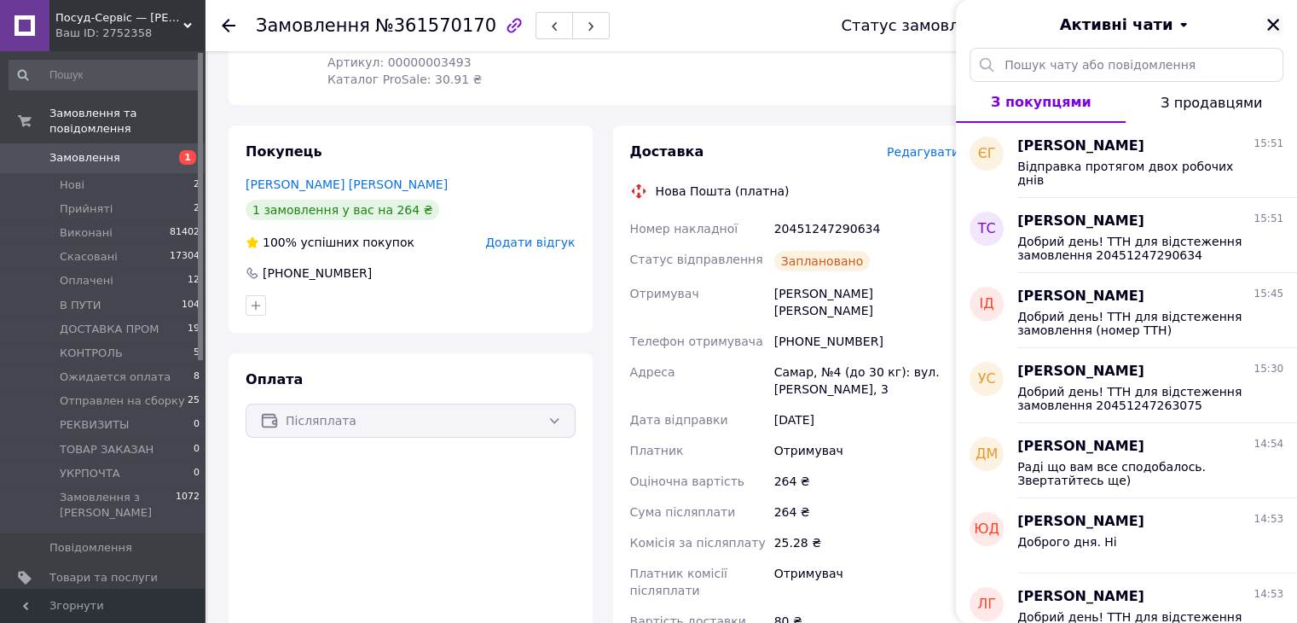
click at [1269, 21] on icon "Закрити" at bounding box center [1274, 25] width 12 height 12
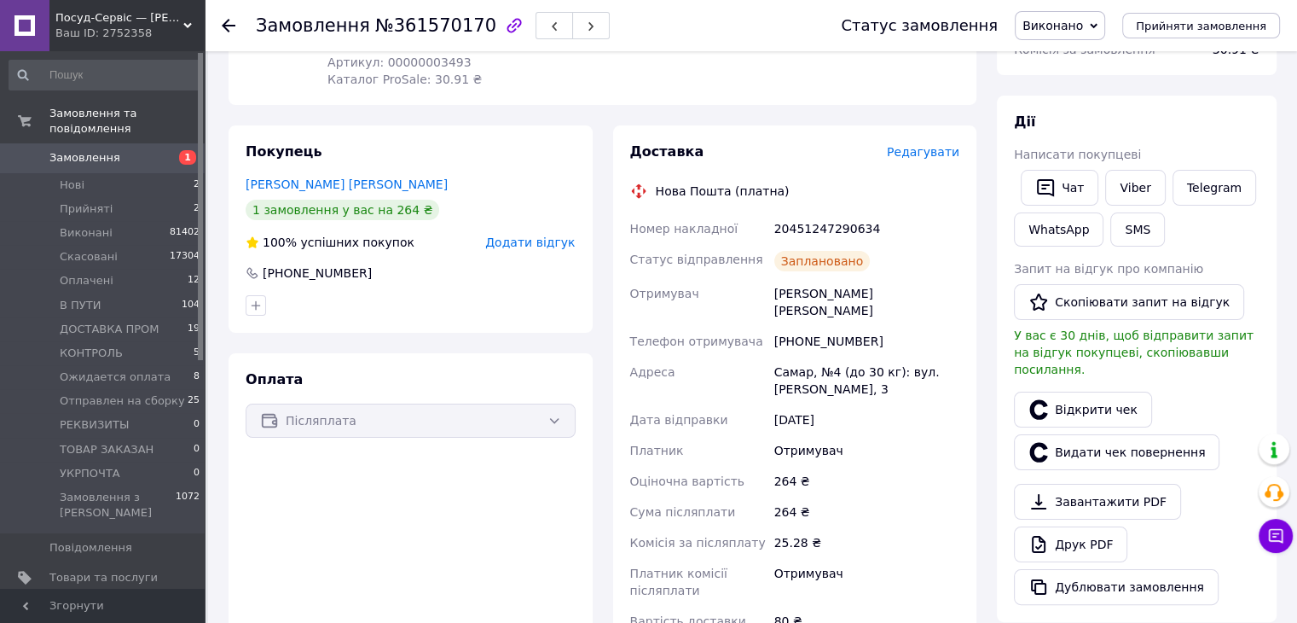
scroll to position [0, 0]
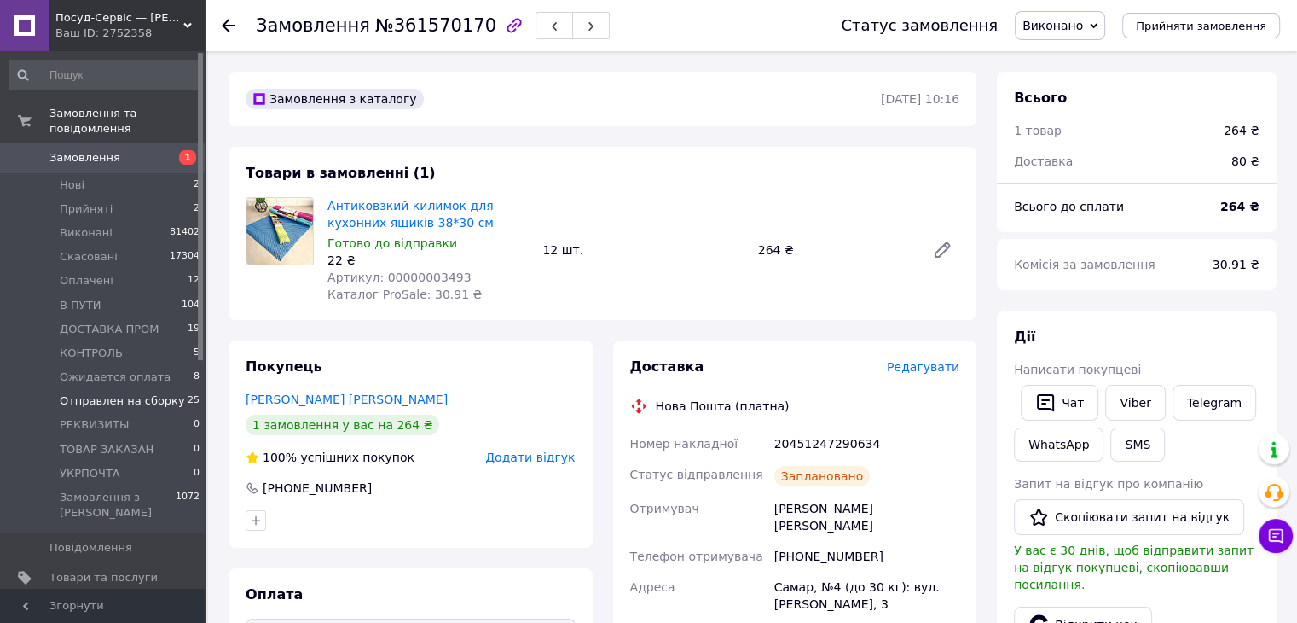
click at [145, 393] on span "Отправлен на сборку" at bounding box center [122, 400] width 125 height 15
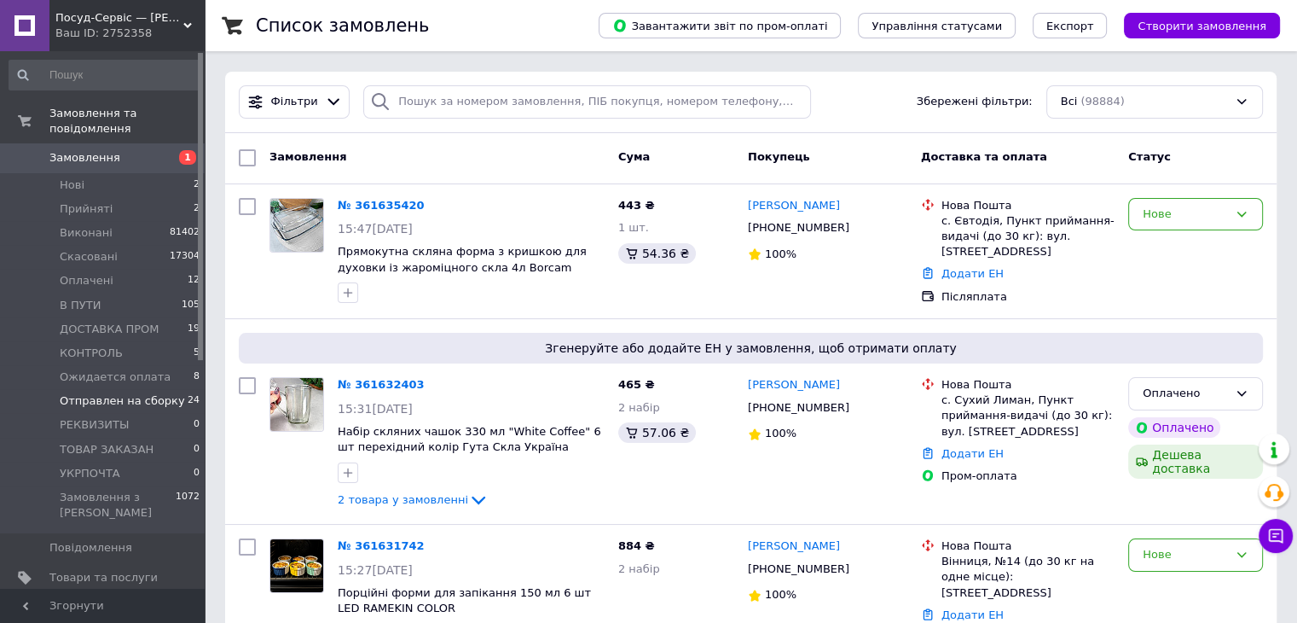
click at [147, 393] on span "Отправлен на сборку" at bounding box center [122, 400] width 125 height 15
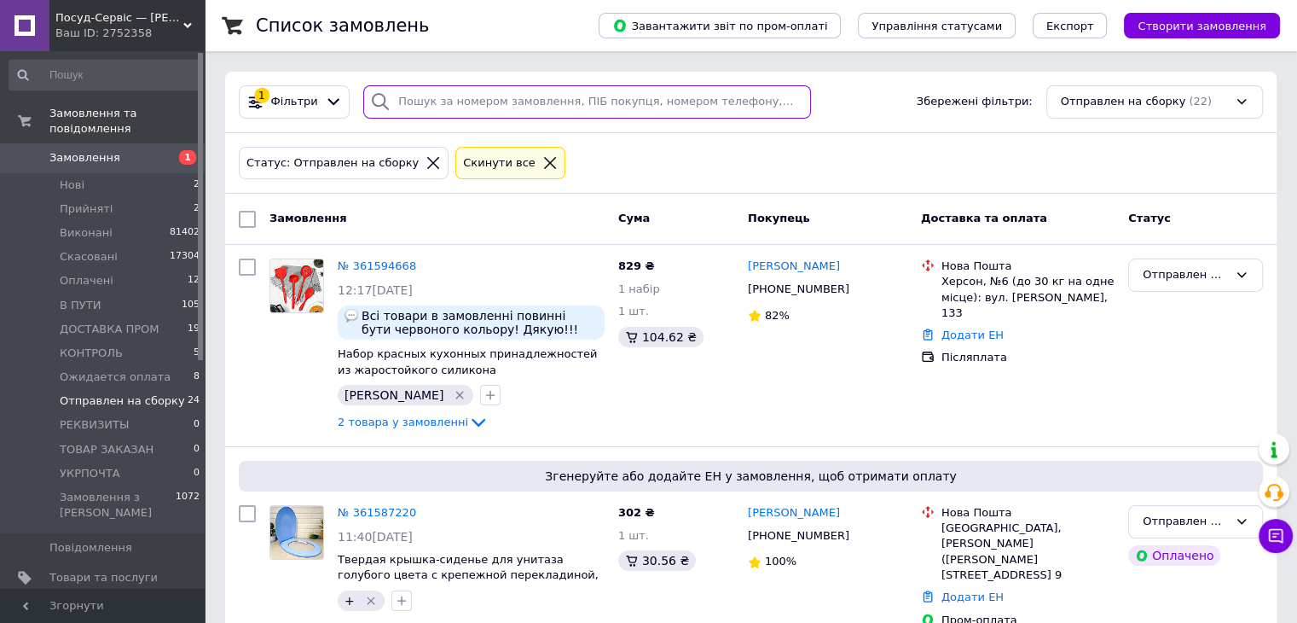
click at [424, 107] on input "search" at bounding box center [587, 101] width 448 height 33
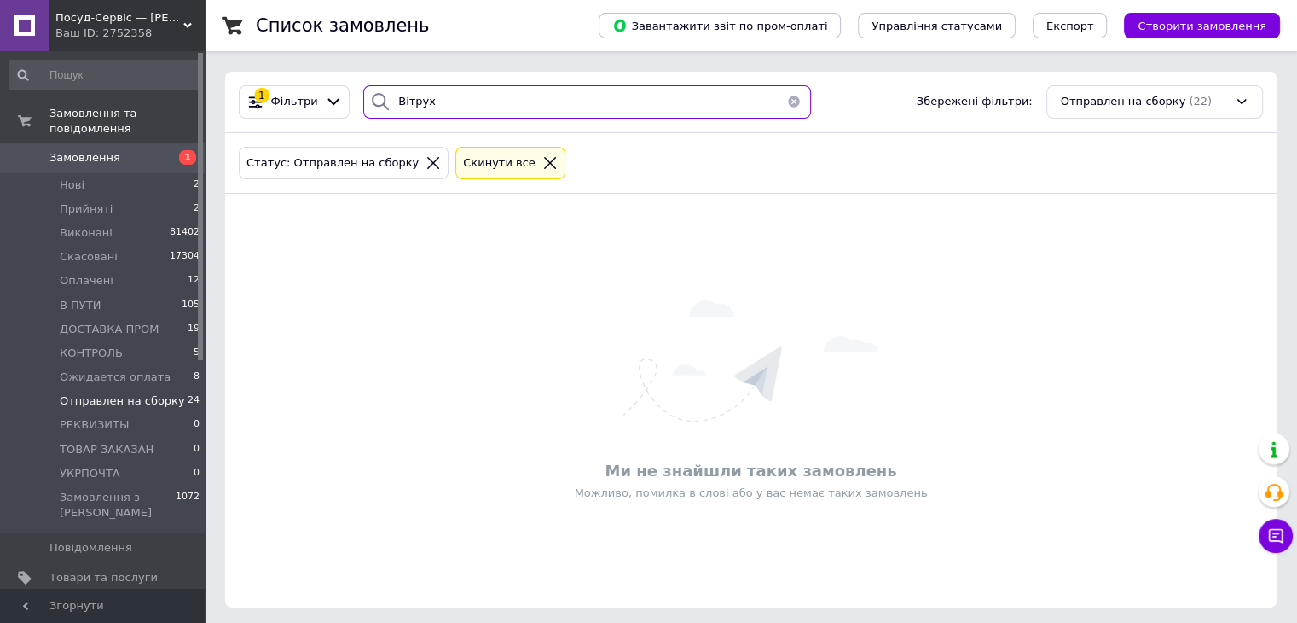
click at [407, 100] on input "Вітрух" at bounding box center [587, 101] width 448 height 33
type input "Вітрух"
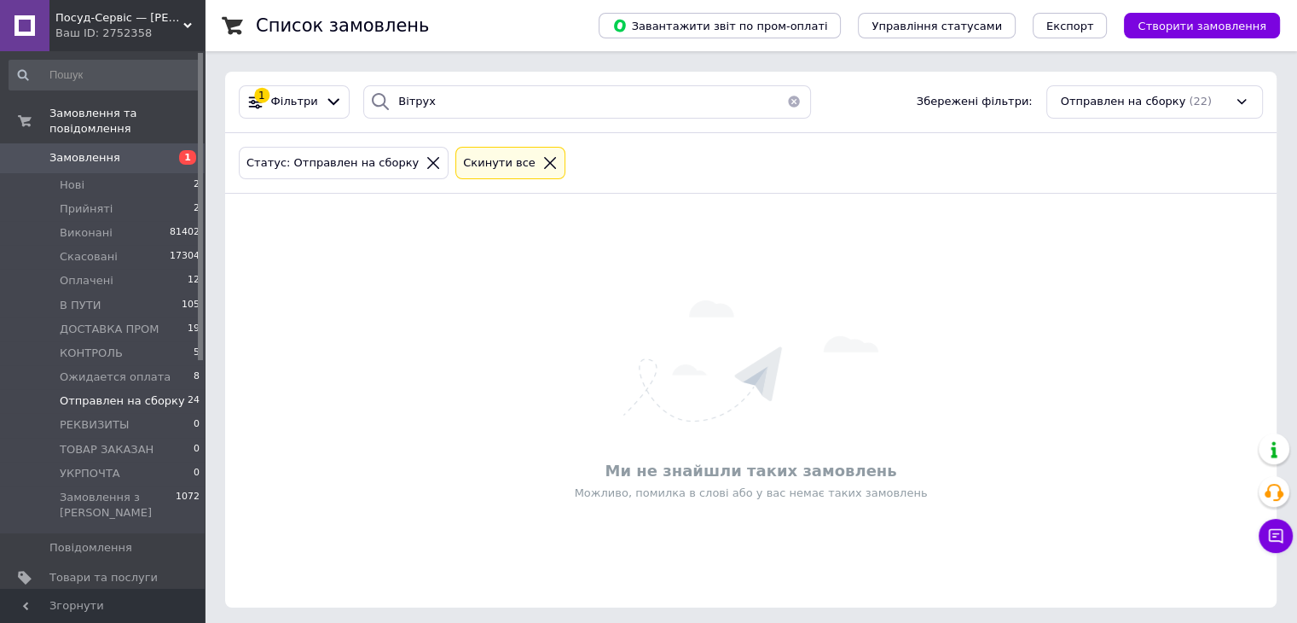
click at [100, 150] on span "Замовлення" at bounding box center [84, 157] width 71 height 15
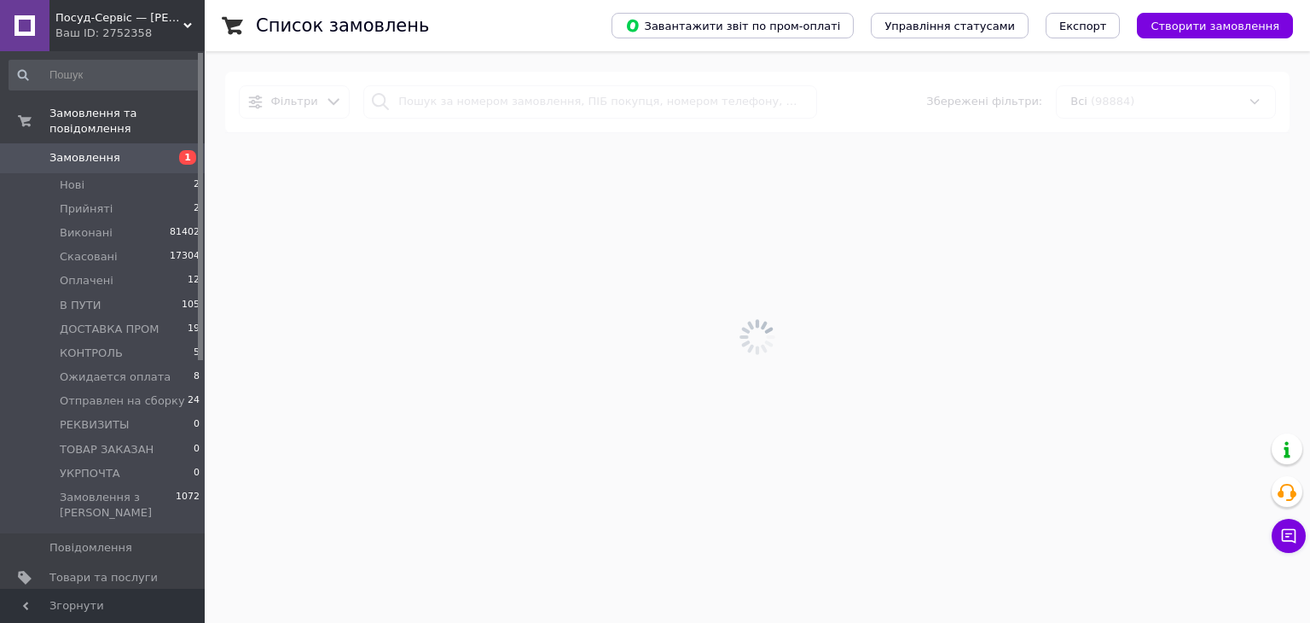
click at [461, 100] on div at bounding box center [758, 337] width 1106 height 572
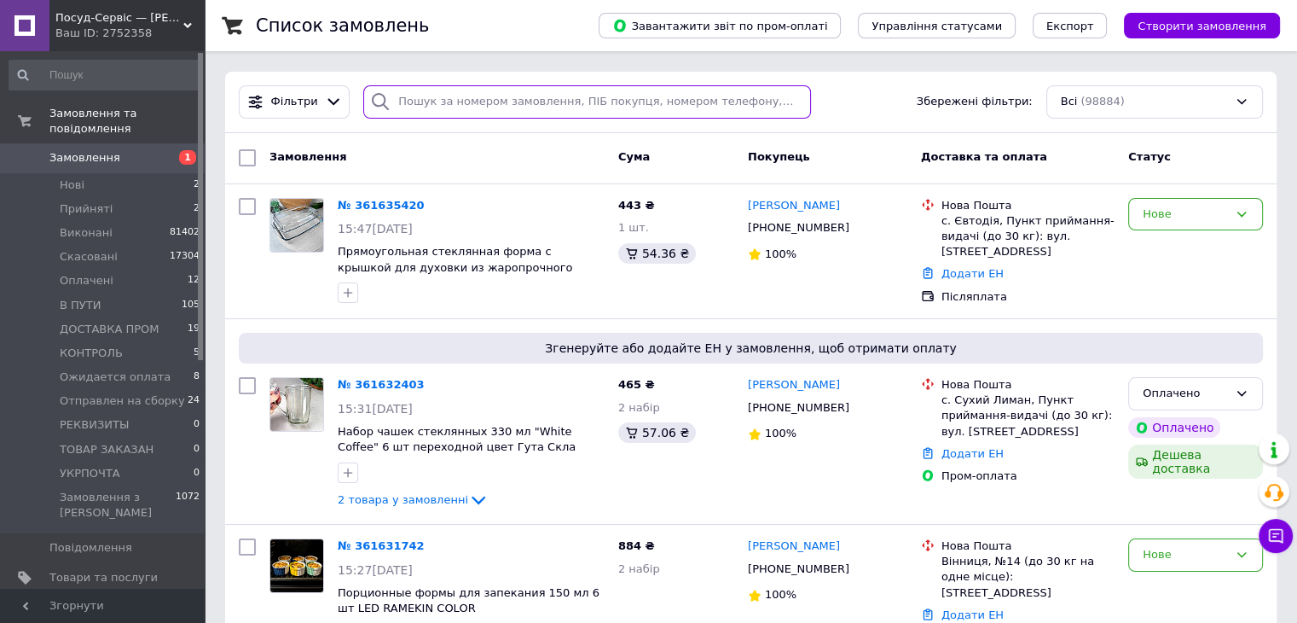
click at [456, 102] on input "search" at bounding box center [587, 101] width 448 height 33
paste input "Вітрух"
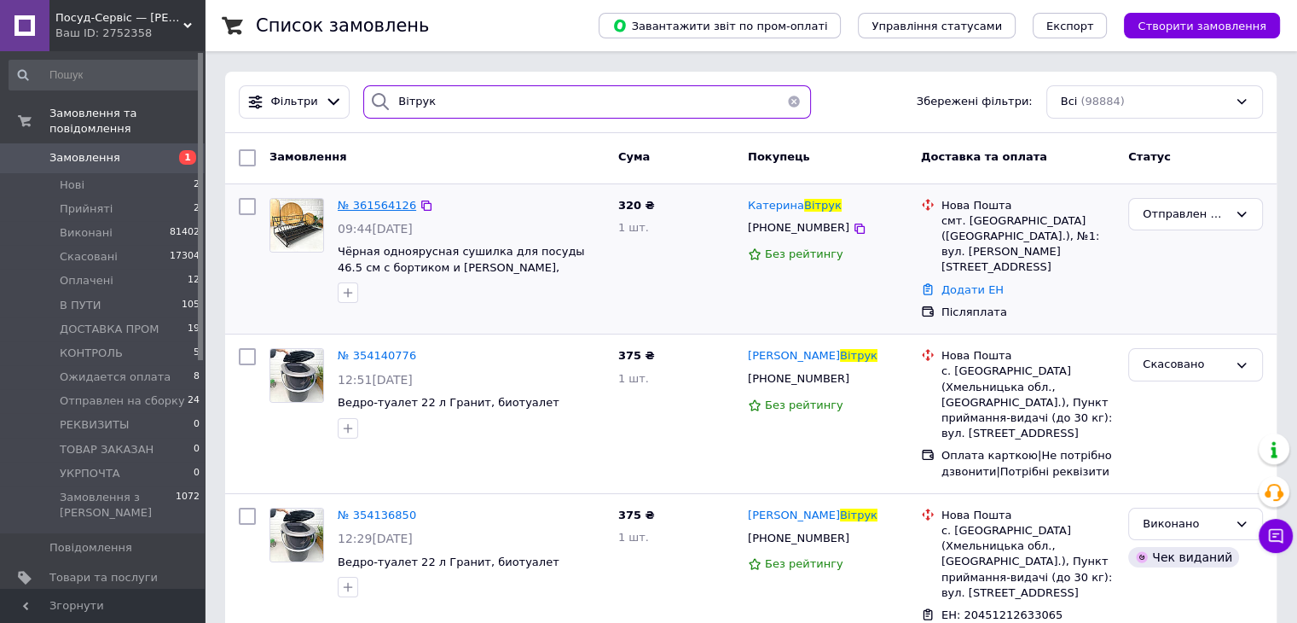
type input "Вітрук"
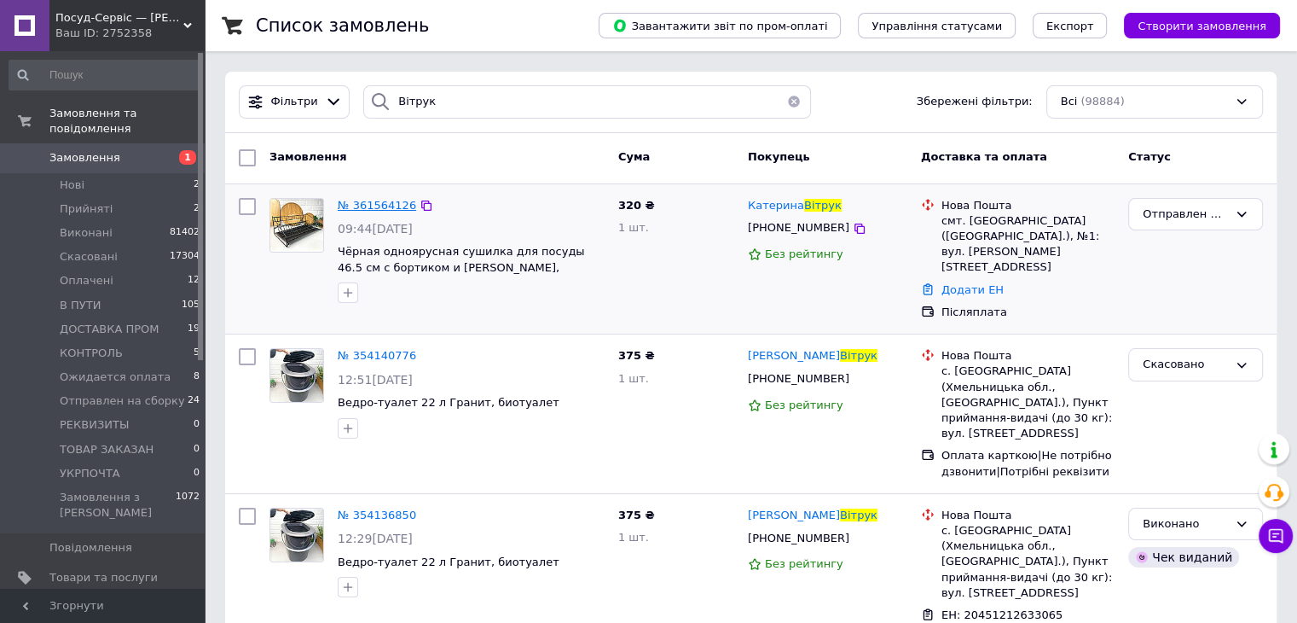
click at [363, 200] on span "№ 361564126" at bounding box center [377, 205] width 78 height 13
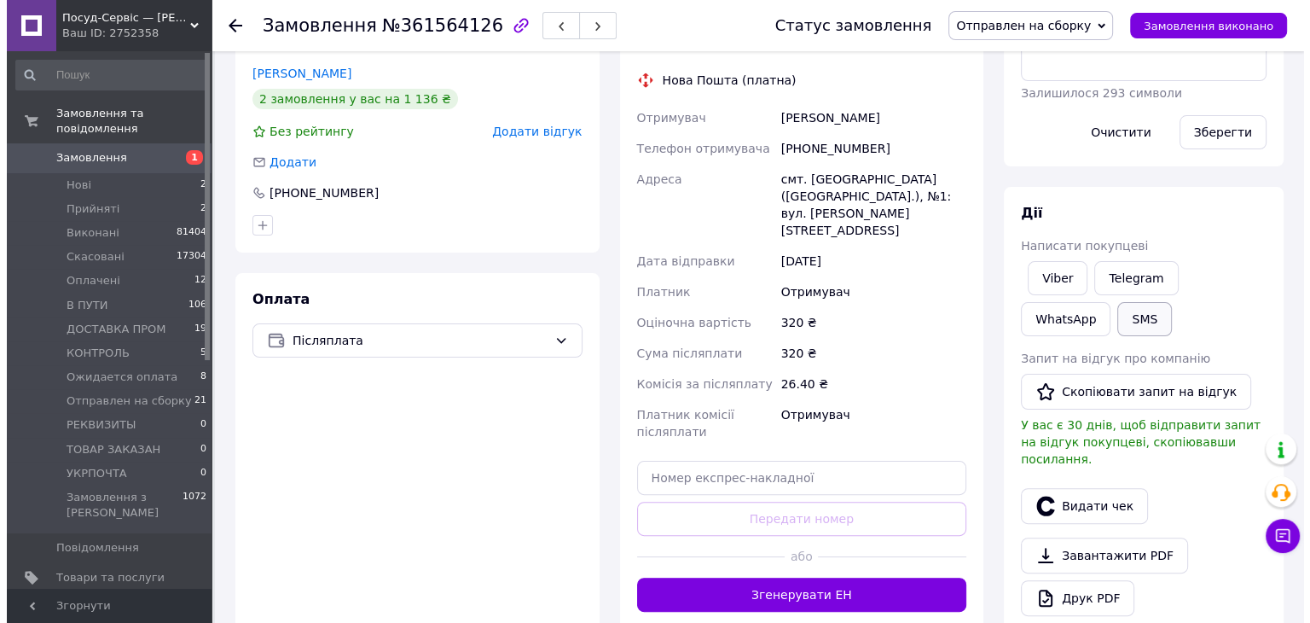
scroll to position [372, 0]
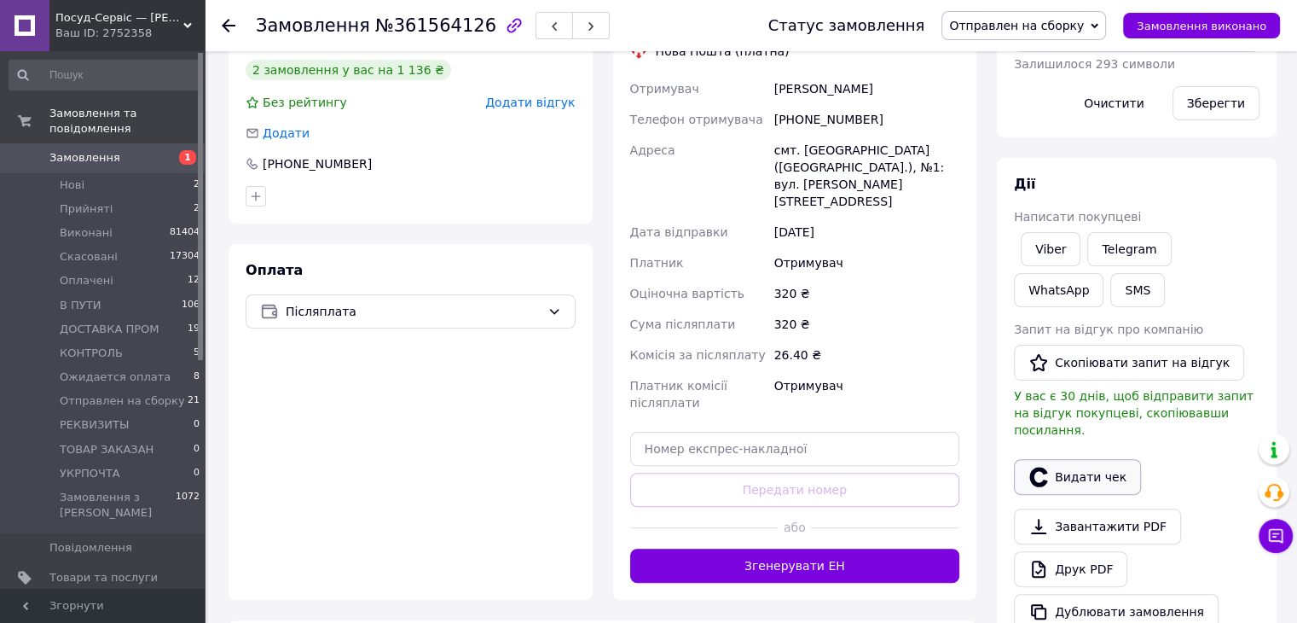
click at [1093, 459] on button "Видати чек" at bounding box center [1077, 477] width 127 height 36
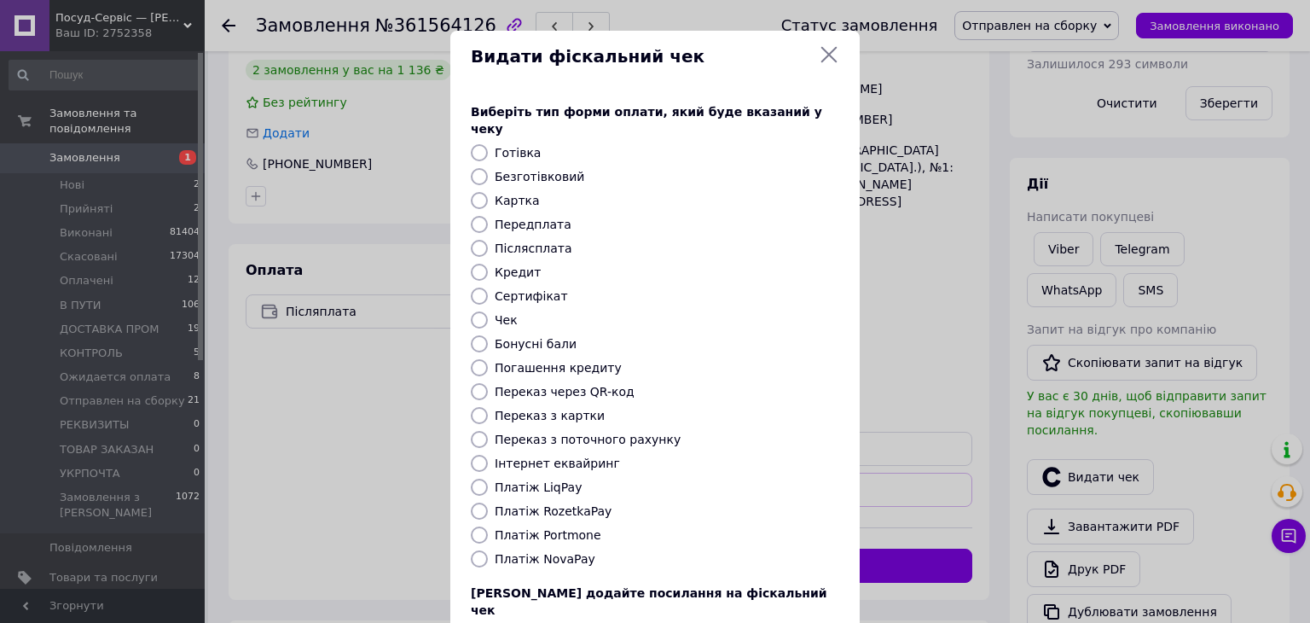
click at [478, 550] on input "Платіж NovaPay" at bounding box center [479, 558] width 17 height 17
radio input "true"
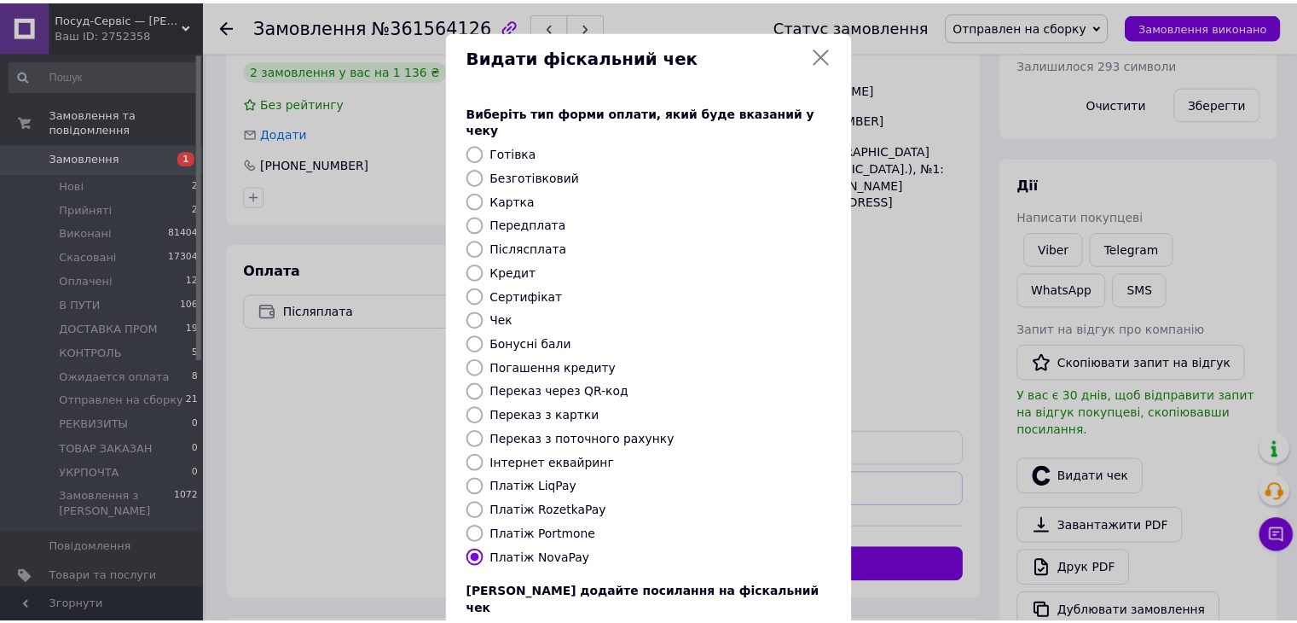
scroll to position [109, 0]
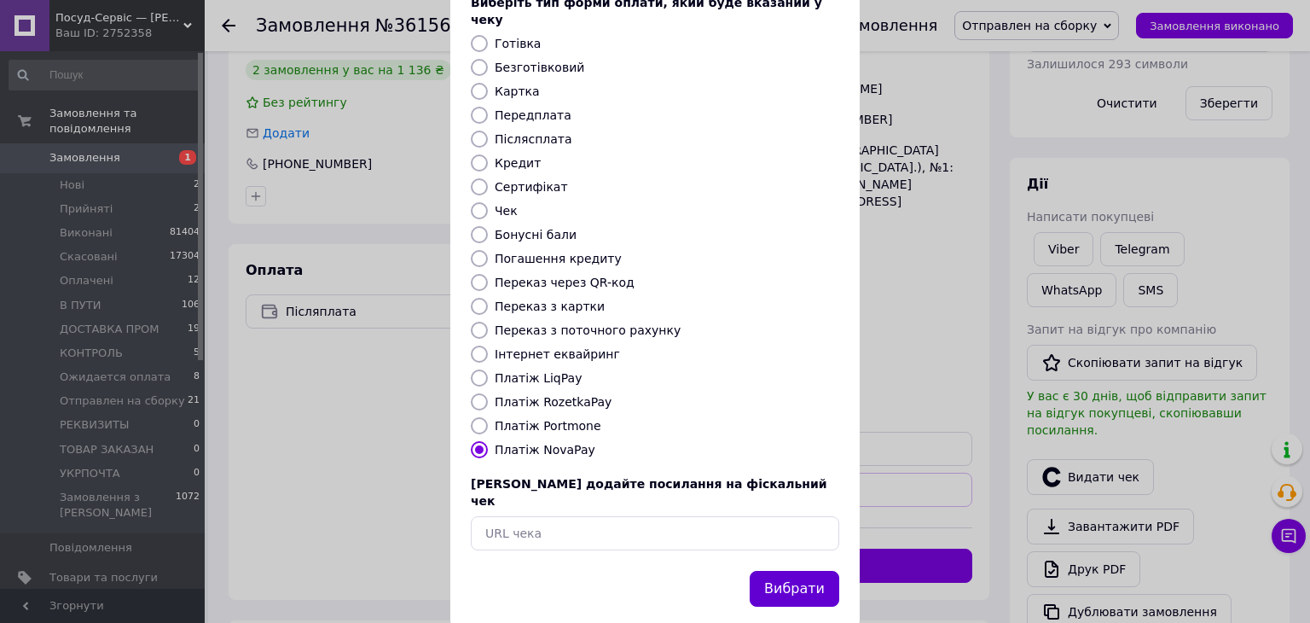
click at [787, 571] on button "Вибрати" at bounding box center [795, 589] width 90 height 37
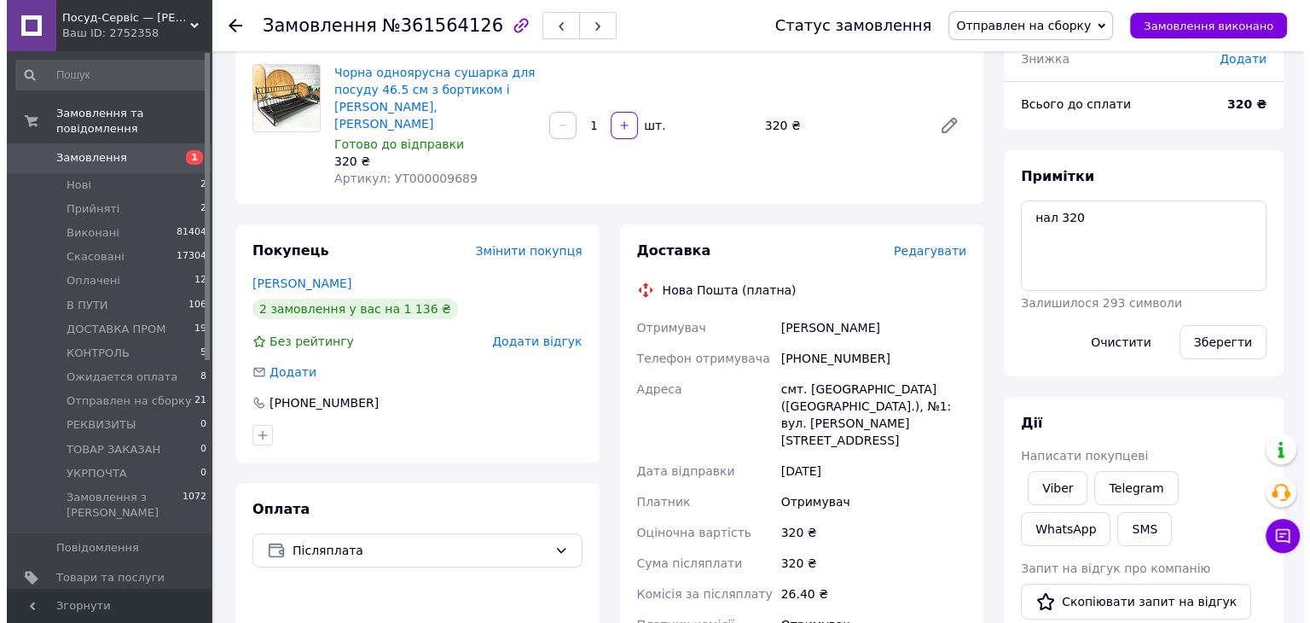
scroll to position [31, 0]
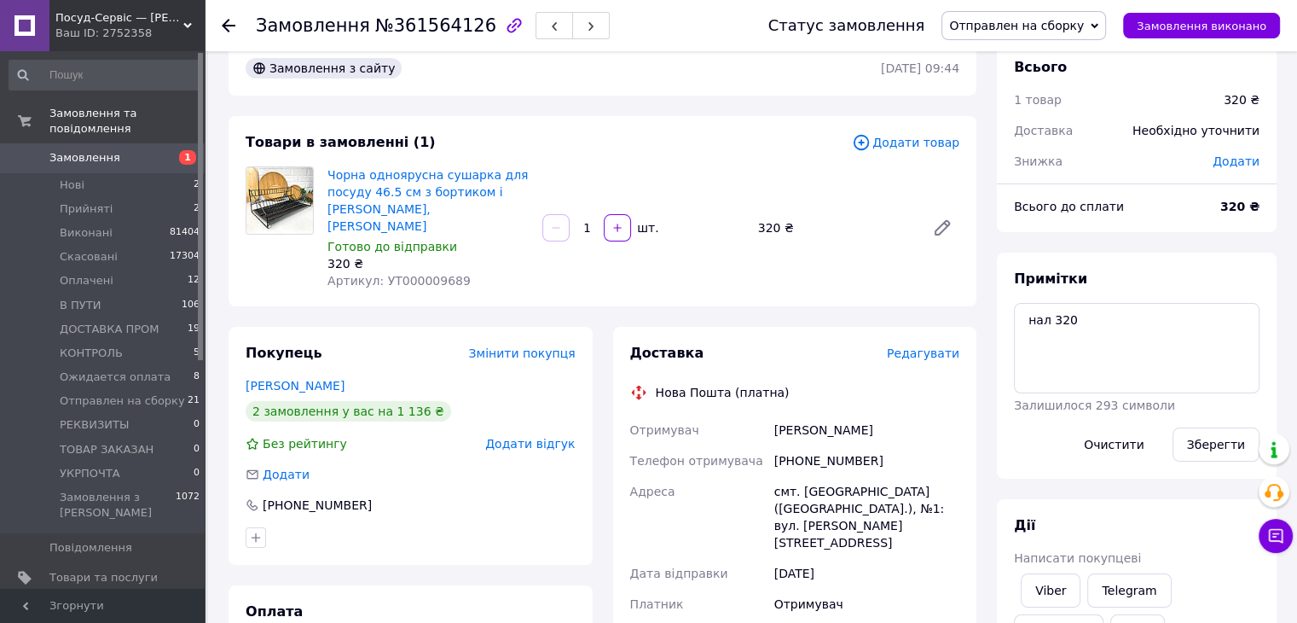
click at [937, 347] on div "Доставка Редагувати Нова Пошта (платна) Отримувач Вітрук Катерина Телефон отрим…" at bounding box center [795, 634] width 330 height 580
click at [943, 346] on span "Редагувати" at bounding box center [923, 353] width 73 height 14
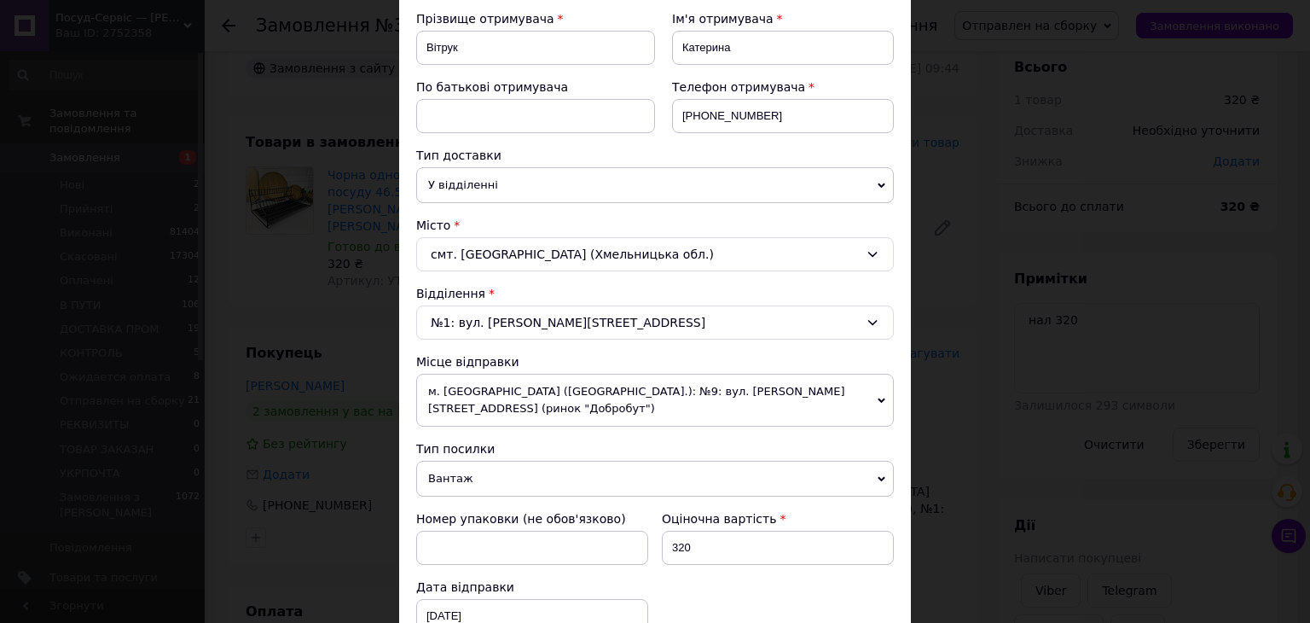
scroll to position [597, 0]
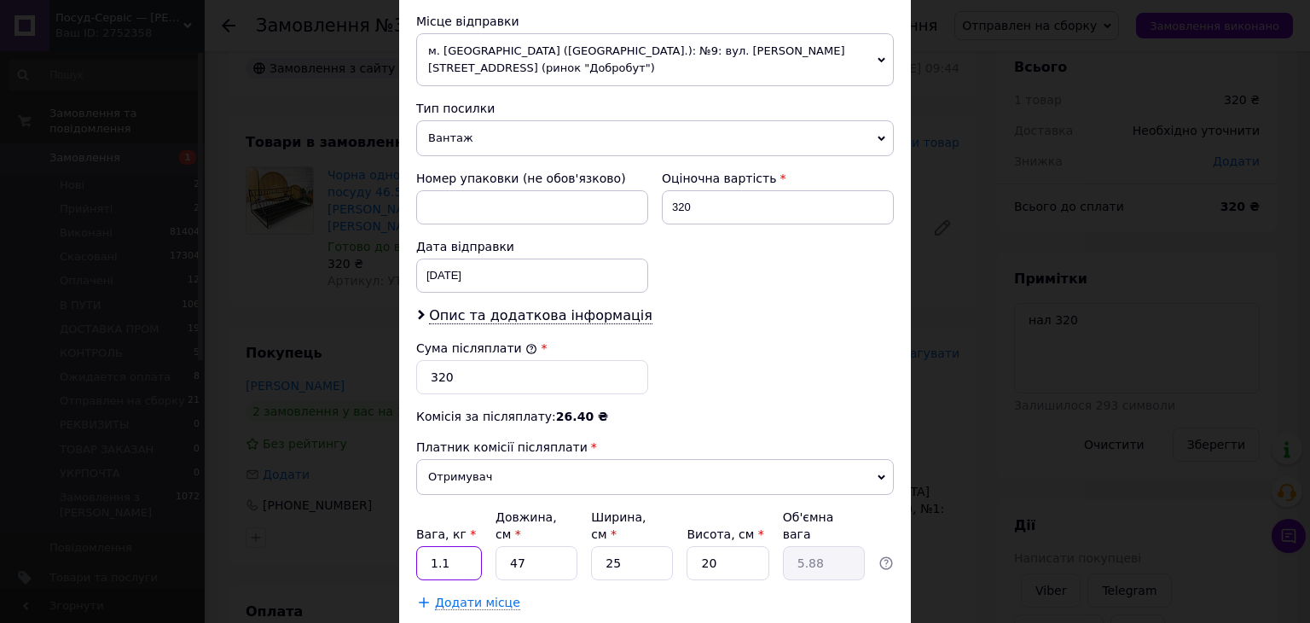
drag, startPoint x: 440, startPoint y: 526, endPoint x: 420, endPoint y: 528, distance: 20.5
click at [420, 546] on input "1.1" at bounding box center [449, 563] width 66 height 34
type input "1"
drag, startPoint x: 538, startPoint y: 520, endPoint x: 485, endPoint y: 542, distance: 58.1
click at [485, 542] on div "Платник Отримувач Відправник Прізвище отримувача Вітрук Ім'я отримувача Катерин…" at bounding box center [655, 105] width 478 height 1011
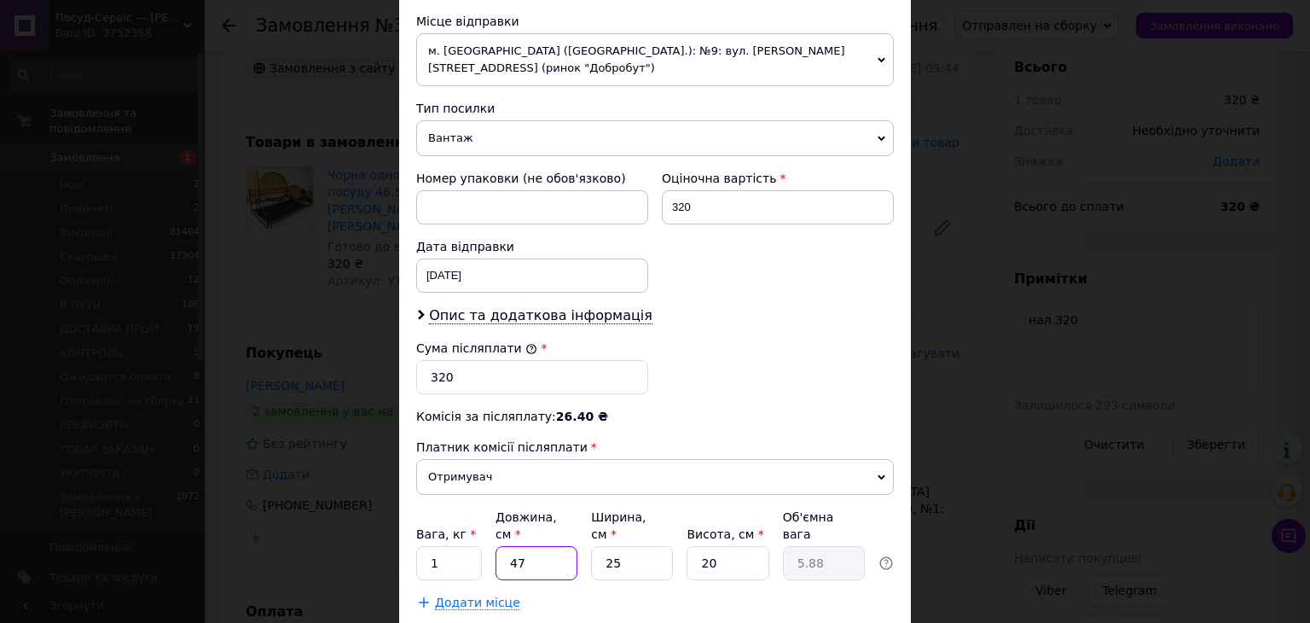
type input "5"
type input "0.63"
type input "50"
type input "6.25"
type input "50"
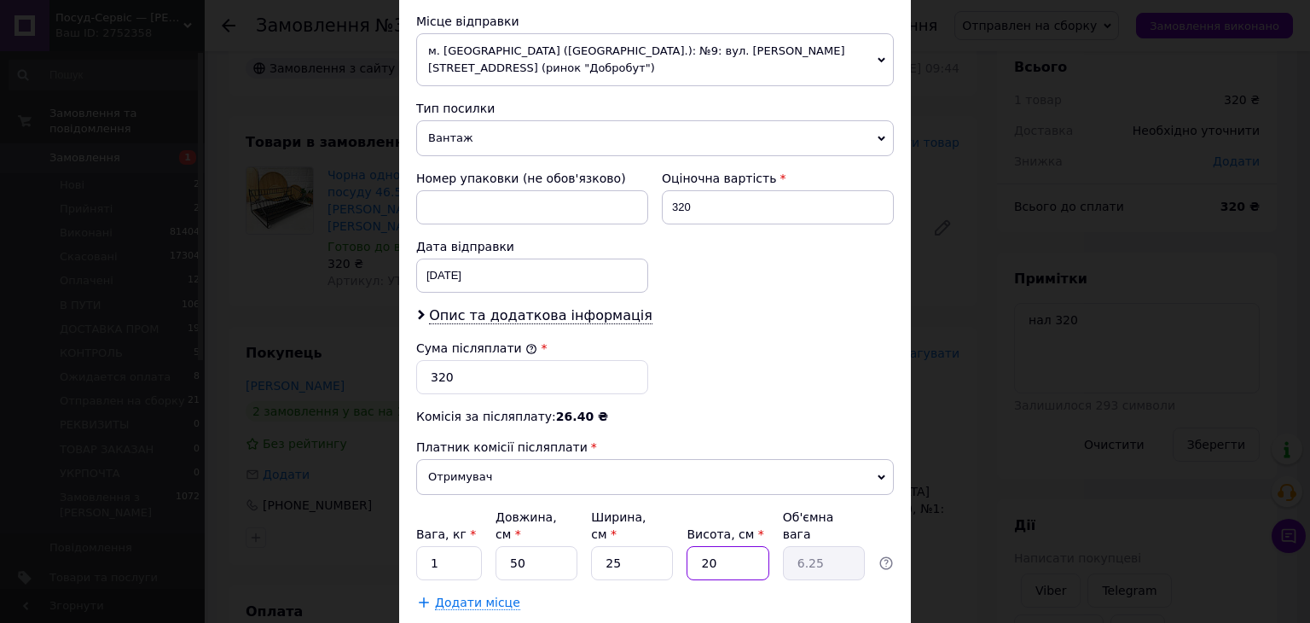
drag, startPoint x: 716, startPoint y: 530, endPoint x: 670, endPoint y: 540, distance: 47.2
click at [670, 540] on div "Вага, кг * 1 Довжина, см * 50 Ширина, см * 25 Висота, см * 20 Об'ємна вага 6.25" at bounding box center [655, 544] width 478 height 72
type input "2"
type input "0.63"
type input "20"
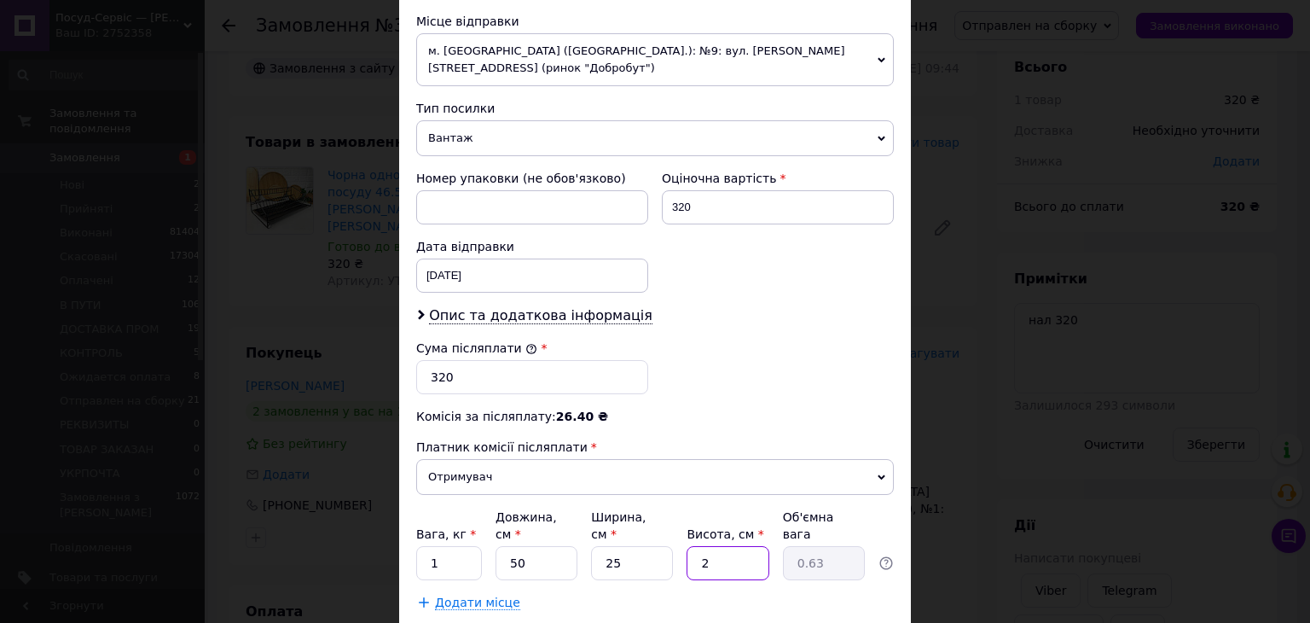
type input "6.25"
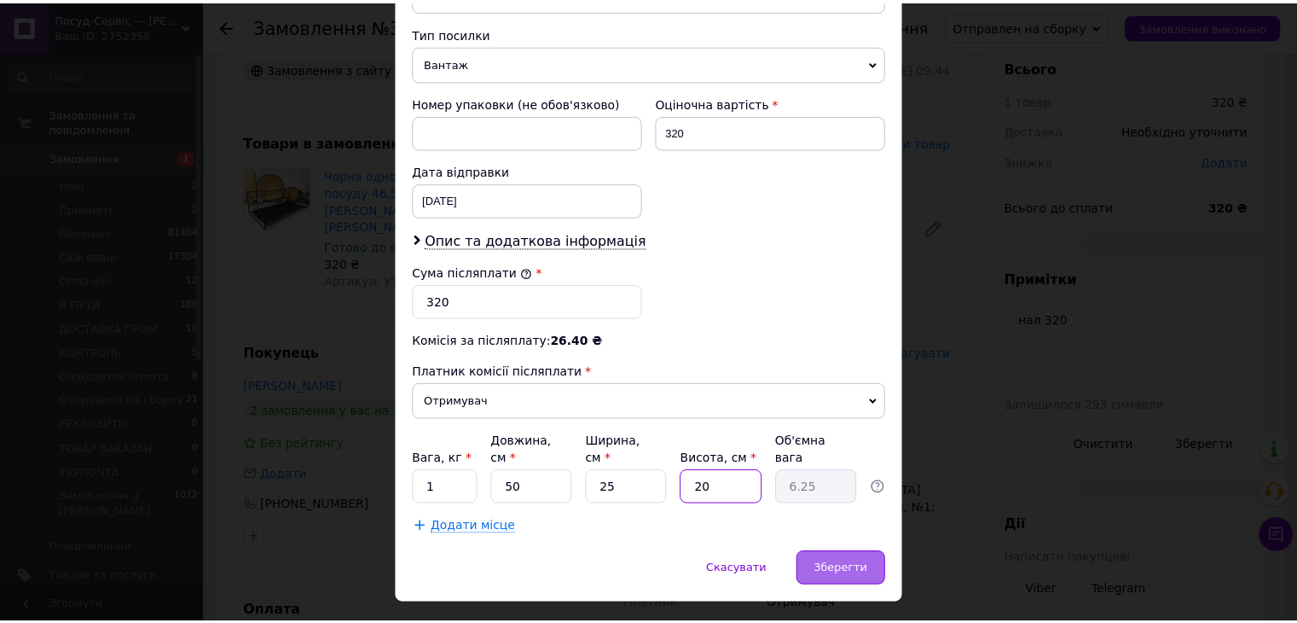
scroll to position [674, 0]
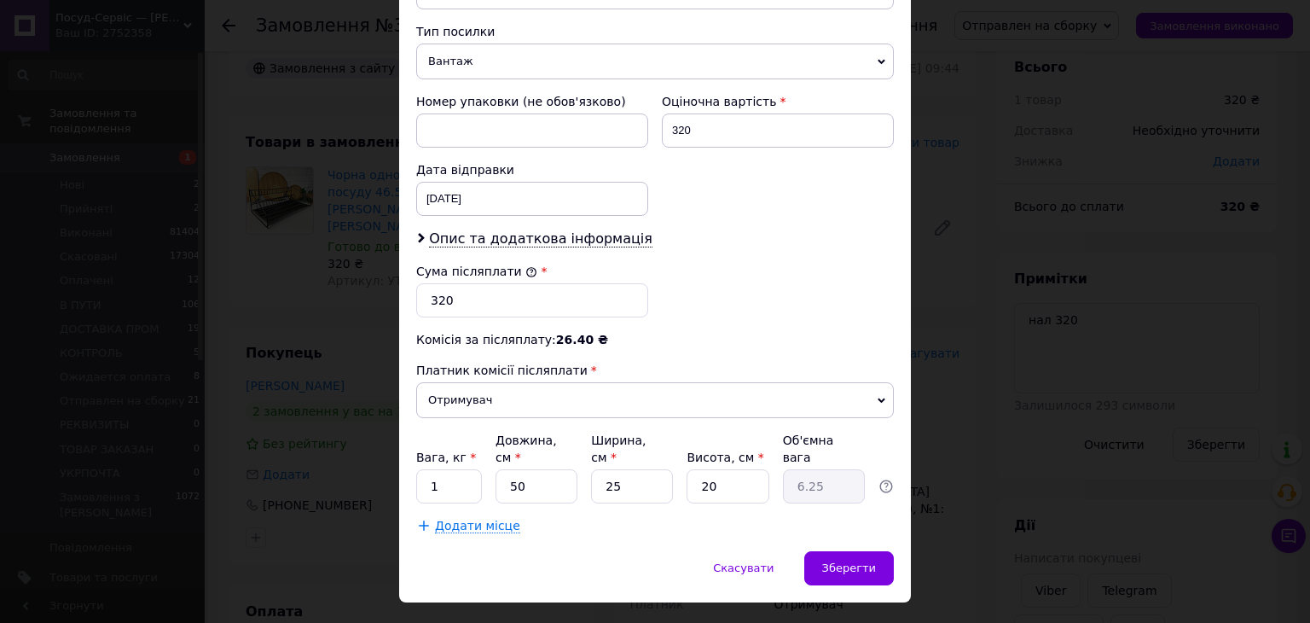
drag, startPoint x: 853, startPoint y: 524, endPoint x: 705, endPoint y: 460, distance: 161.6
click at [854, 561] on span "Зберегти" at bounding box center [849, 567] width 54 height 13
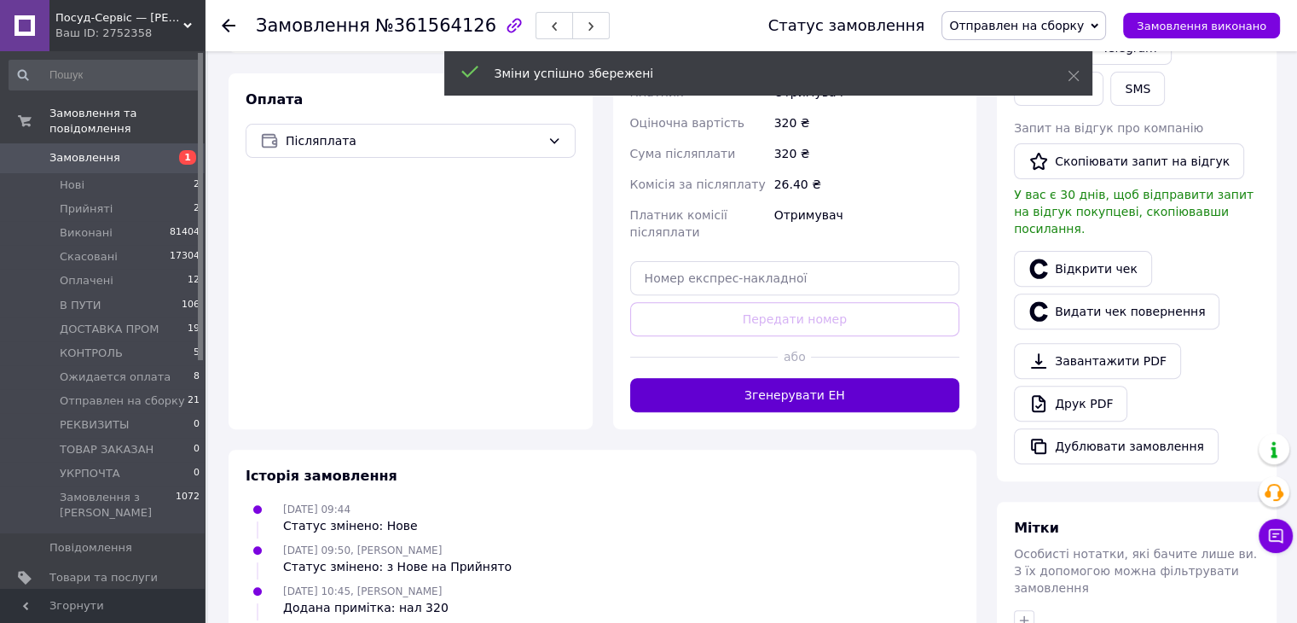
click at [840, 378] on button "Згенерувати ЕН" at bounding box center [795, 395] width 330 height 34
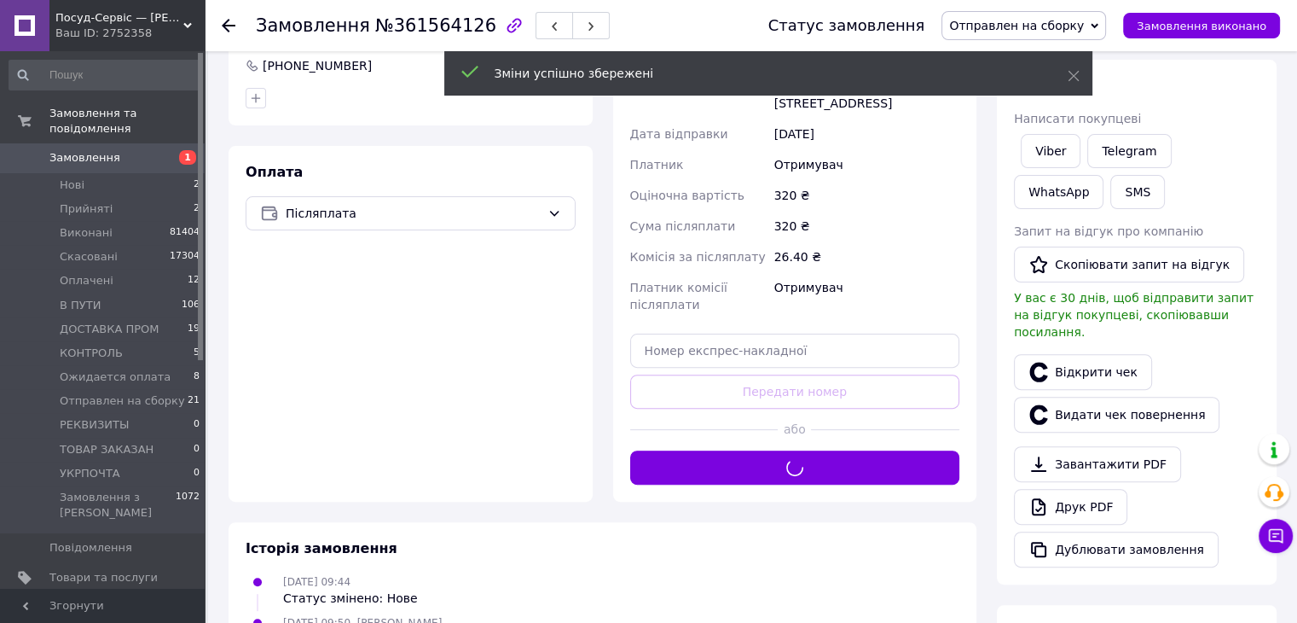
scroll to position [372, 0]
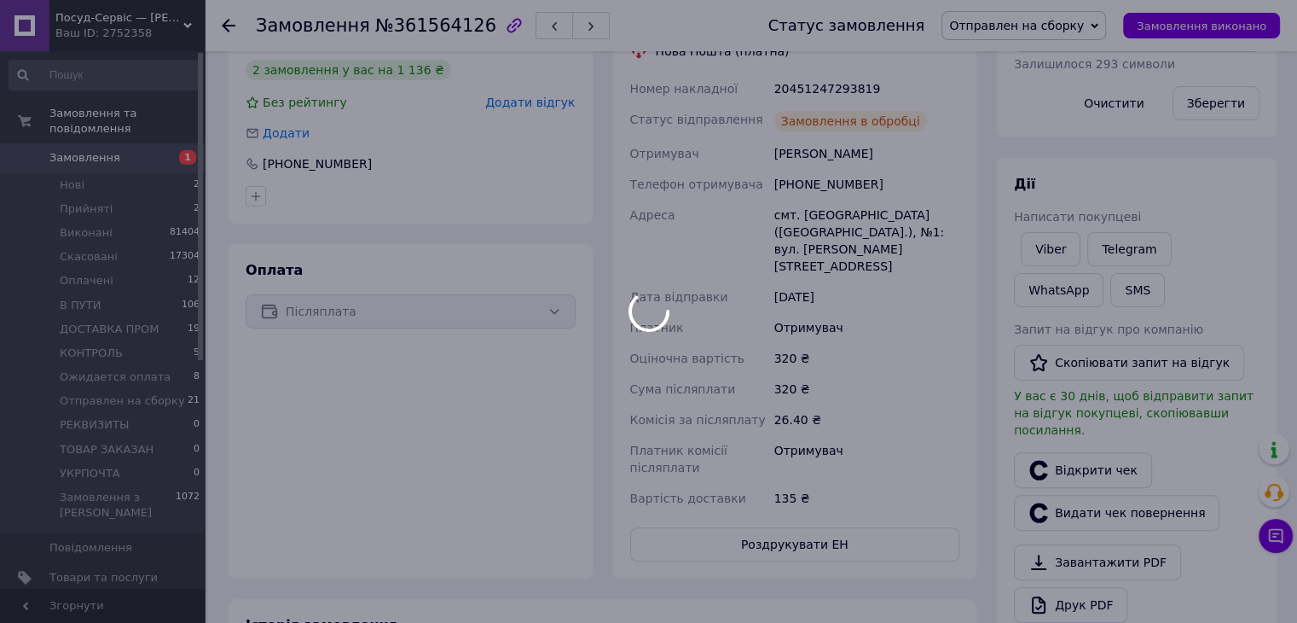
click at [776, 496] on div at bounding box center [648, 311] width 1297 height 623
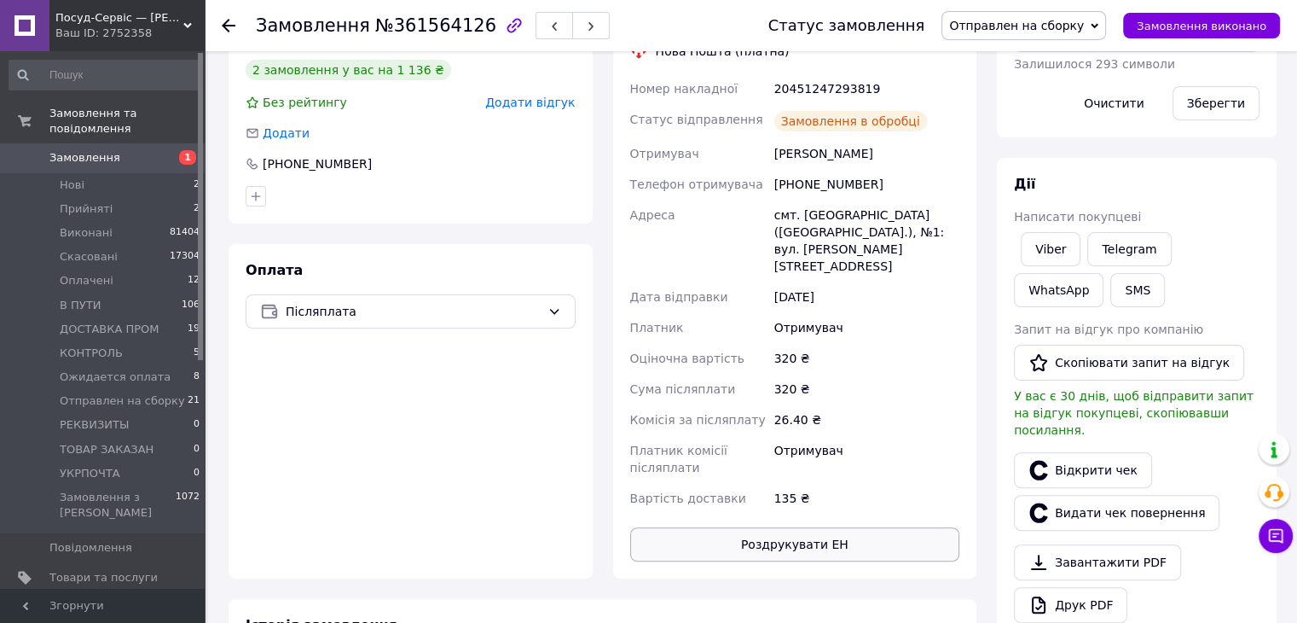
click at [792, 527] on button "Роздрукувати ЕН" at bounding box center [795, 544] width 330 height 34
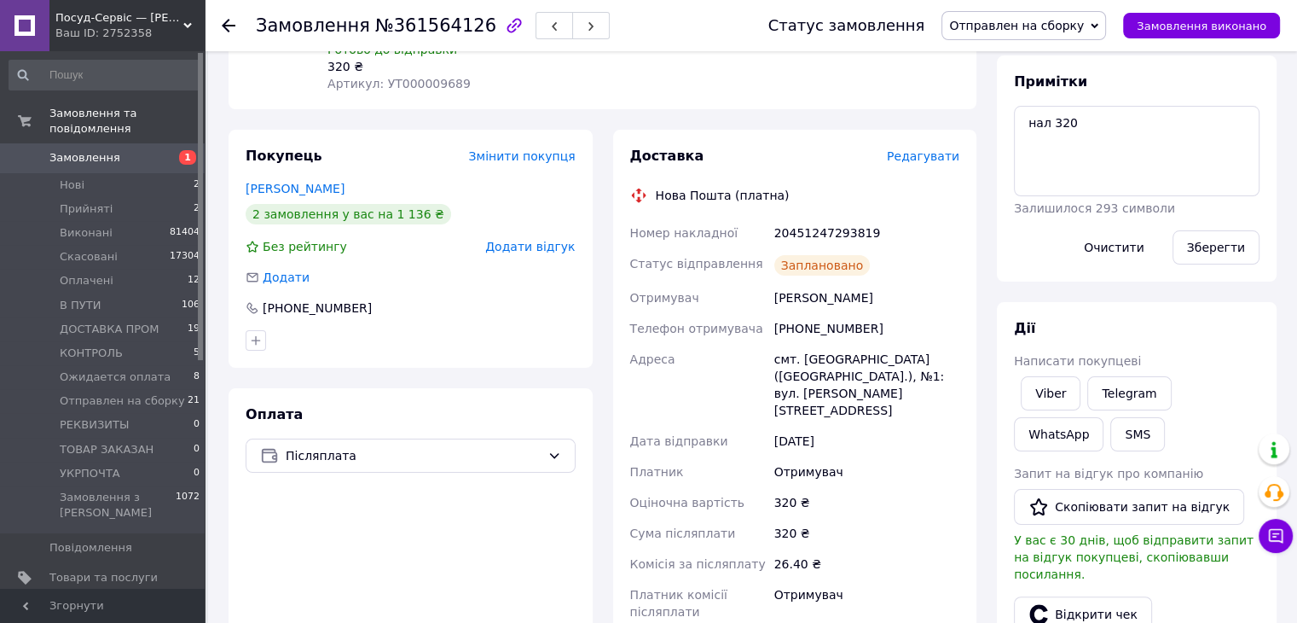
scroll to position [116, 0]
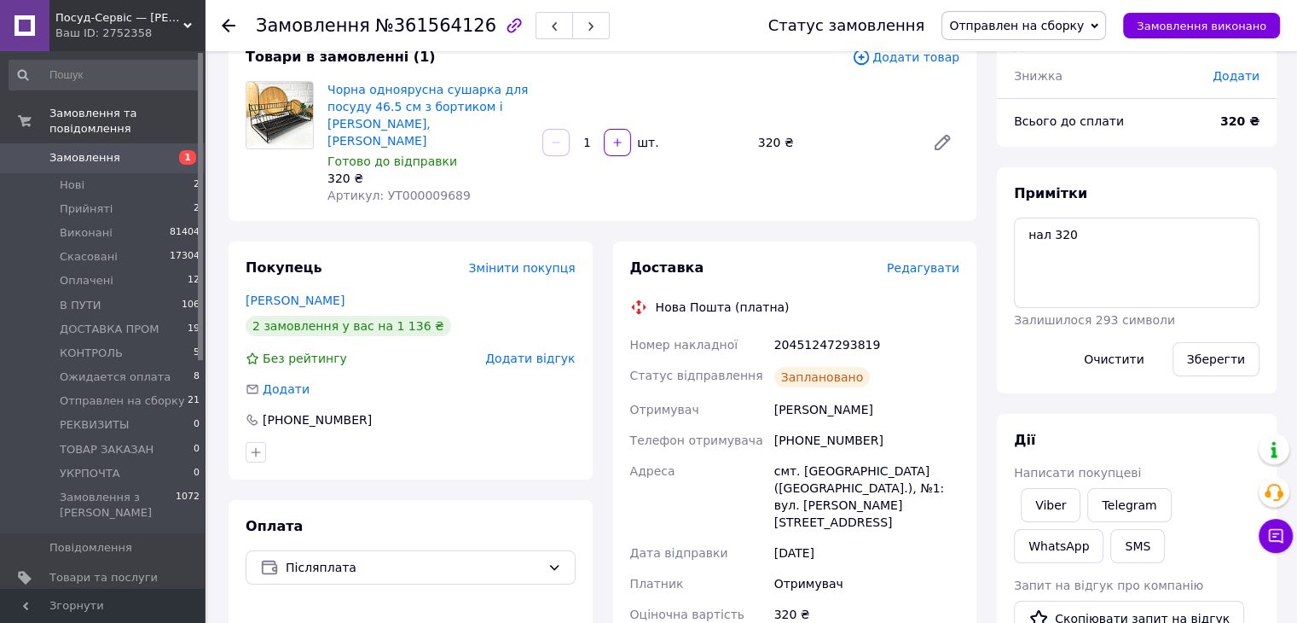
click at [821, 329] on div "20451247293819" at bounding box center [867, 344] width 192 height 31
copy div "20451247293819"
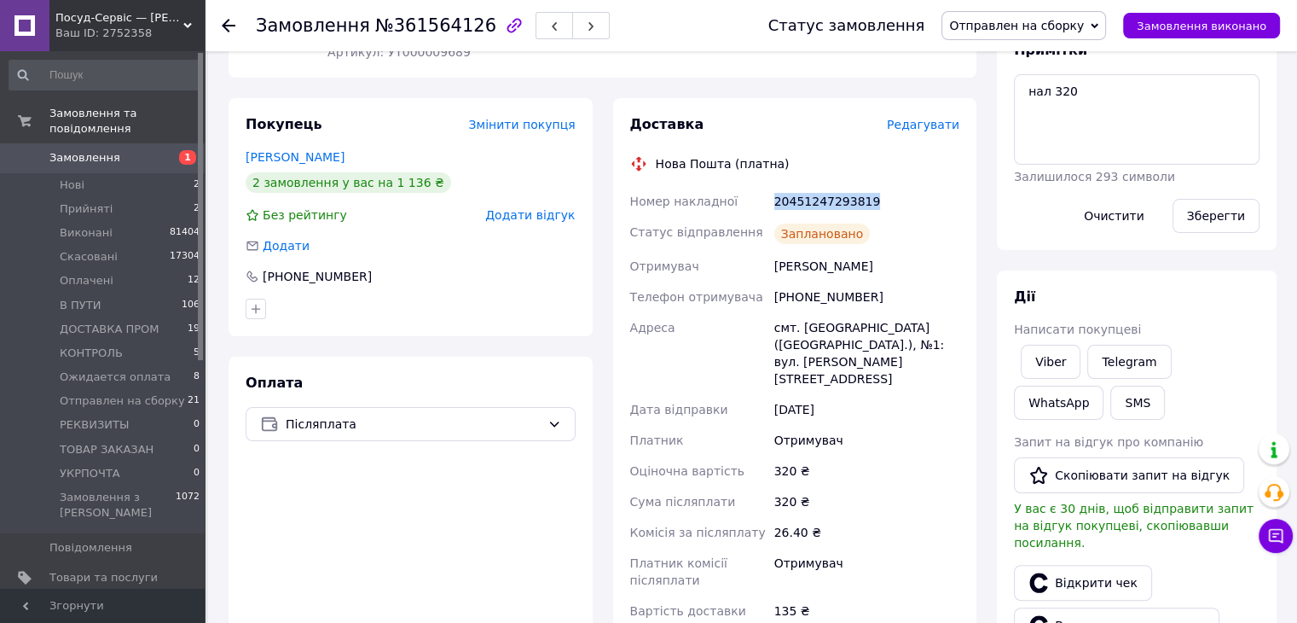
scroll to position [287, 0]
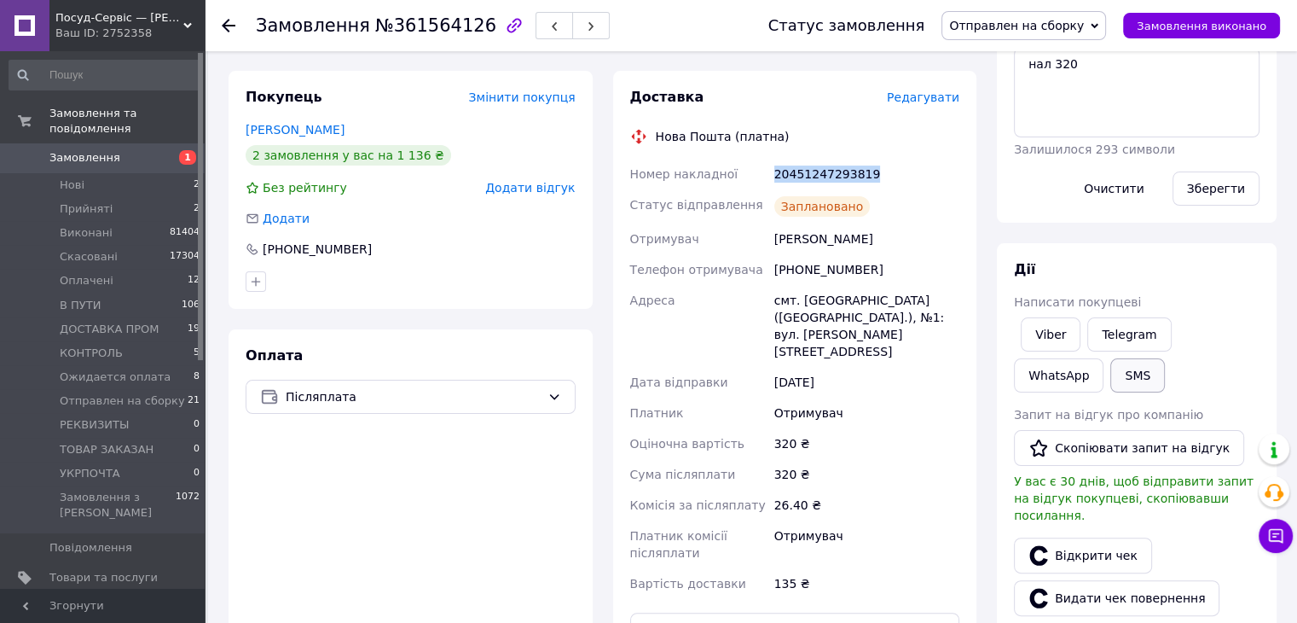
click at [1111, 383] on button "SMS" at bounding box center [1138, 375] width 55 height 34
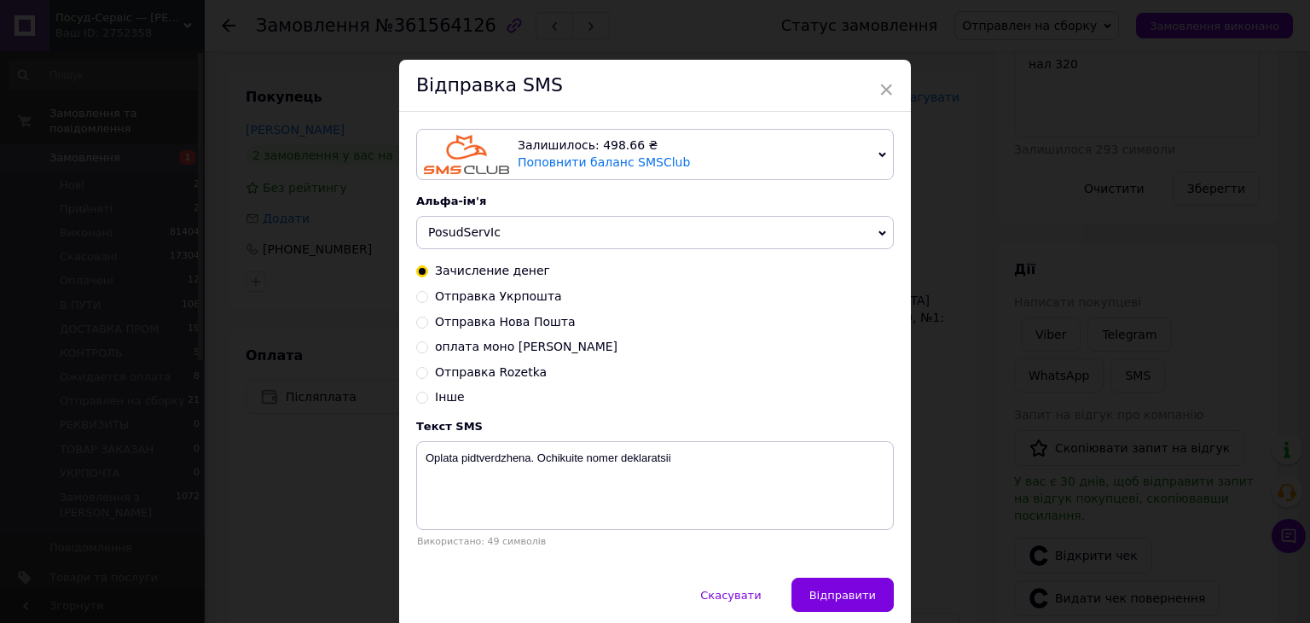
click at [420, 317] on input "Отправка Нова Пошта" at bounding box center [422, 321] width 12 height 12
radio input "true"
radio input "false"
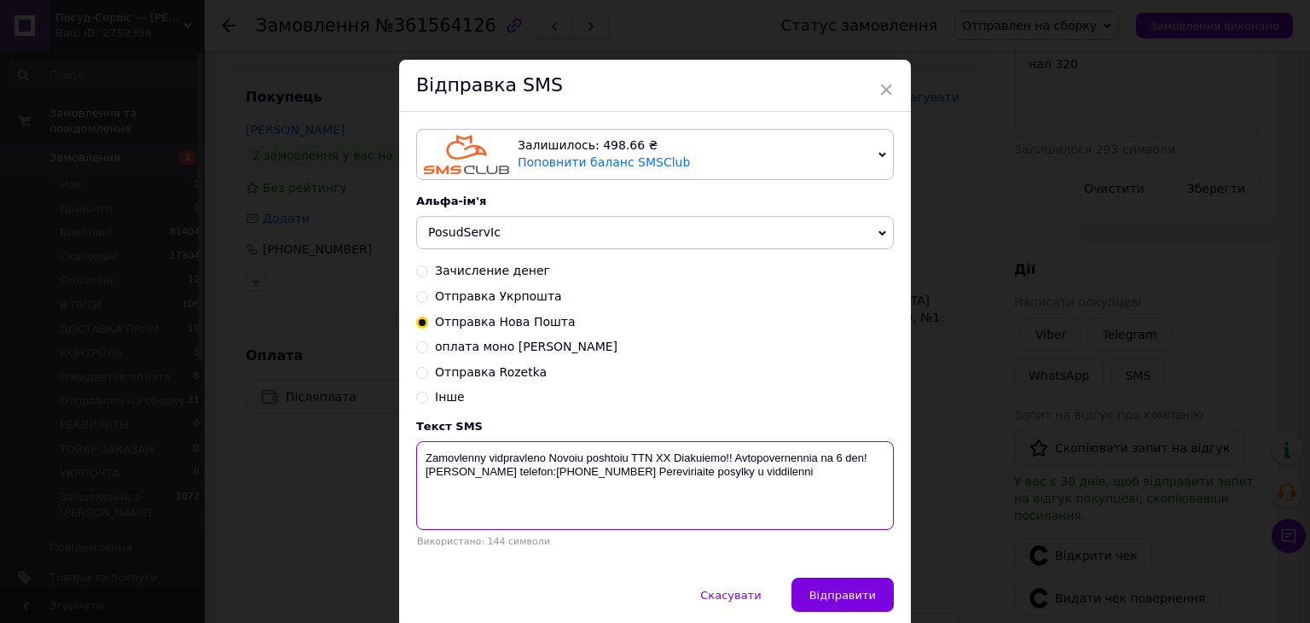
click at [659, 458] on textarea "Zamovlenny vidpravleno Novoiu poshtoiu TTN ХХ Diakuiemo!! Avtopovernennia na 6 …" at bounding box center [655, 485] width 478 height 89
paste textarea "20451247293819"
type textarea "Zamovlenny vidpravleno Novoiu poshtoiu TTN 20451247293819 Diakuiemo!! Avtopover…"
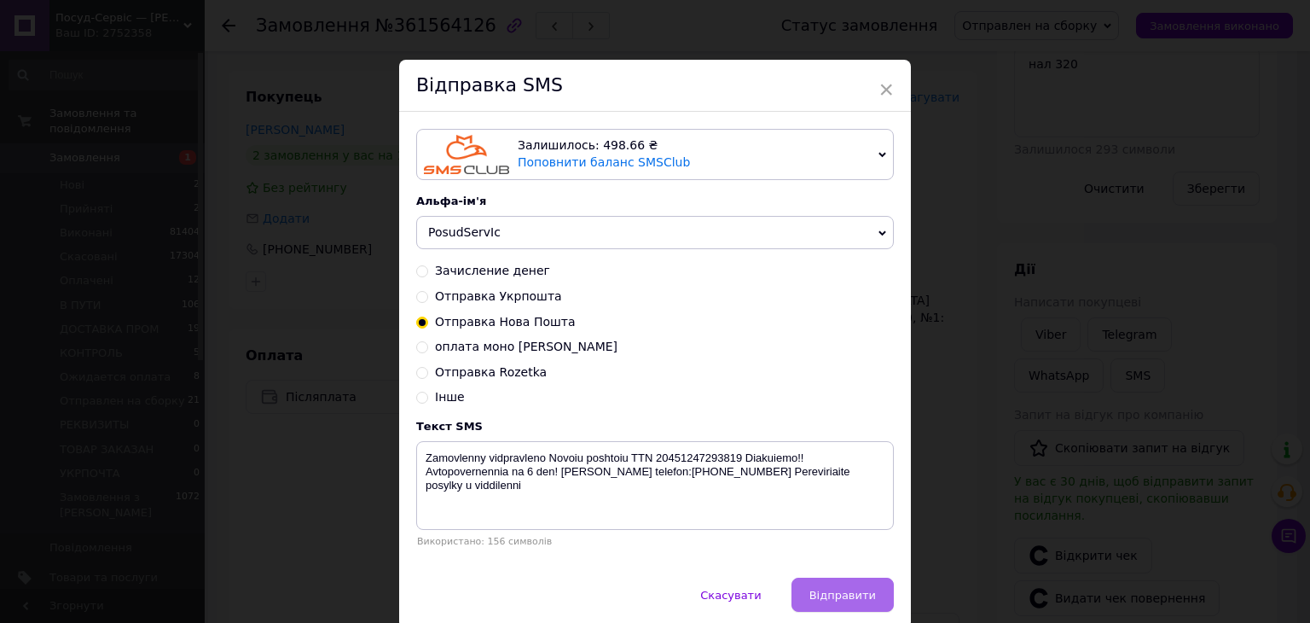
click at [876, 598] on button "Відправити" at bounding box center [843, 595] width 102 height 34
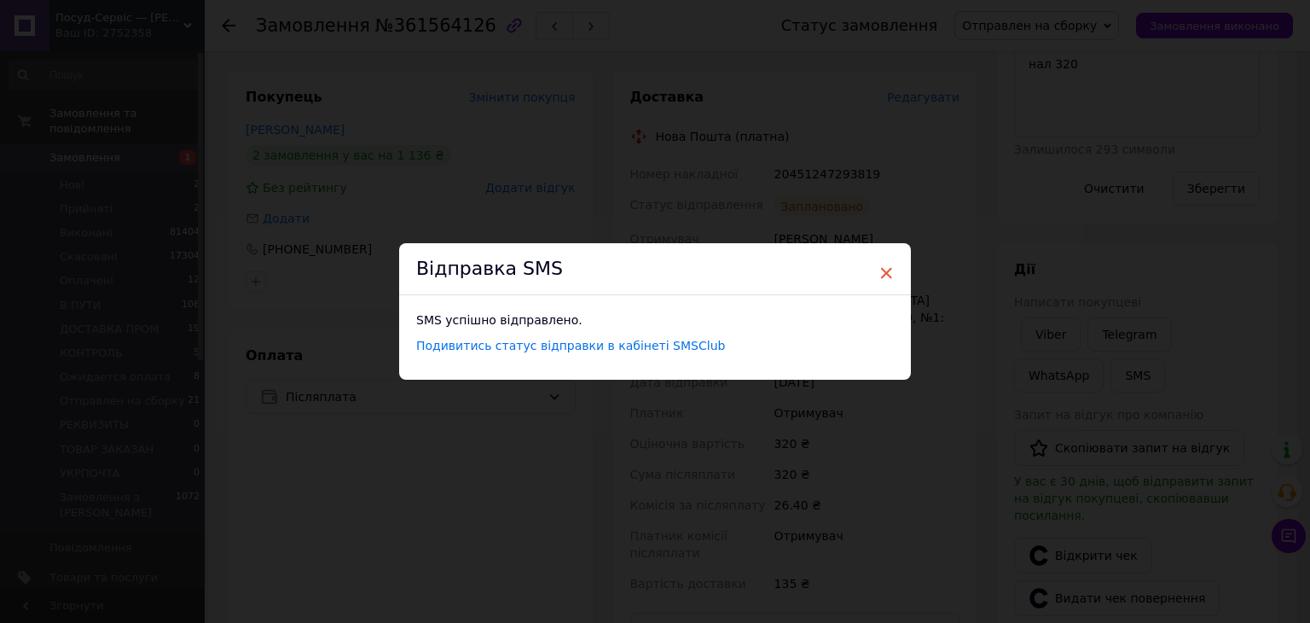
click at [888, 270] on span "×" at bounding box center [886, 272] width 15 height 29
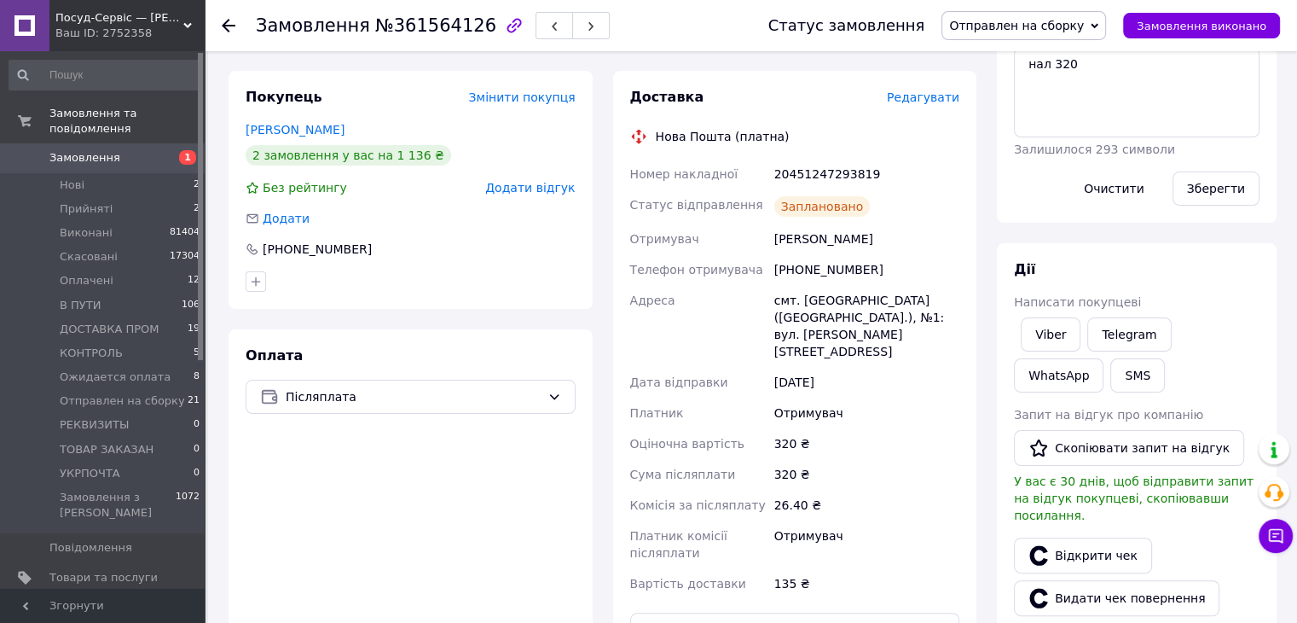
click at [1019, 27] on span "Отправлен на сборку" at bounding box center [1016, 26] width 135 height 14
drag, startPoint x: 1006, startPoint y: 78, endPoint x: 595, endPoint y: 206, distance: 430.4
click at [1001, 79] on li "Виконано" at bounding box center [1024, 86] width 163 height 26
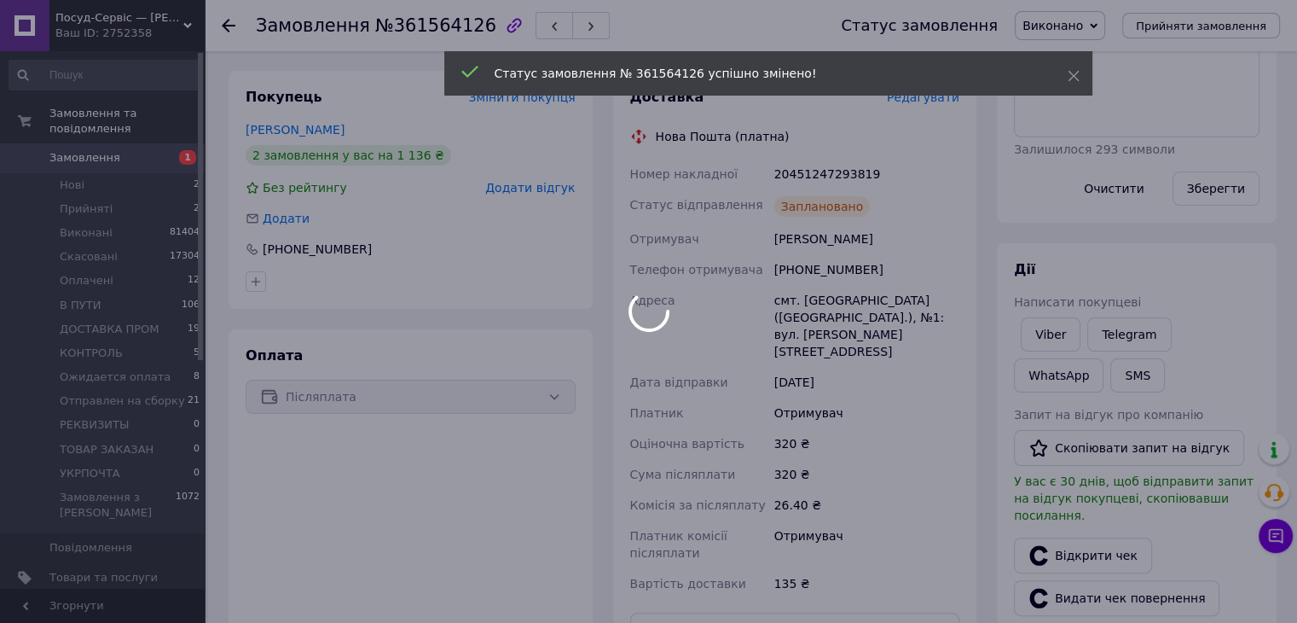
scroll to position [20, 0]
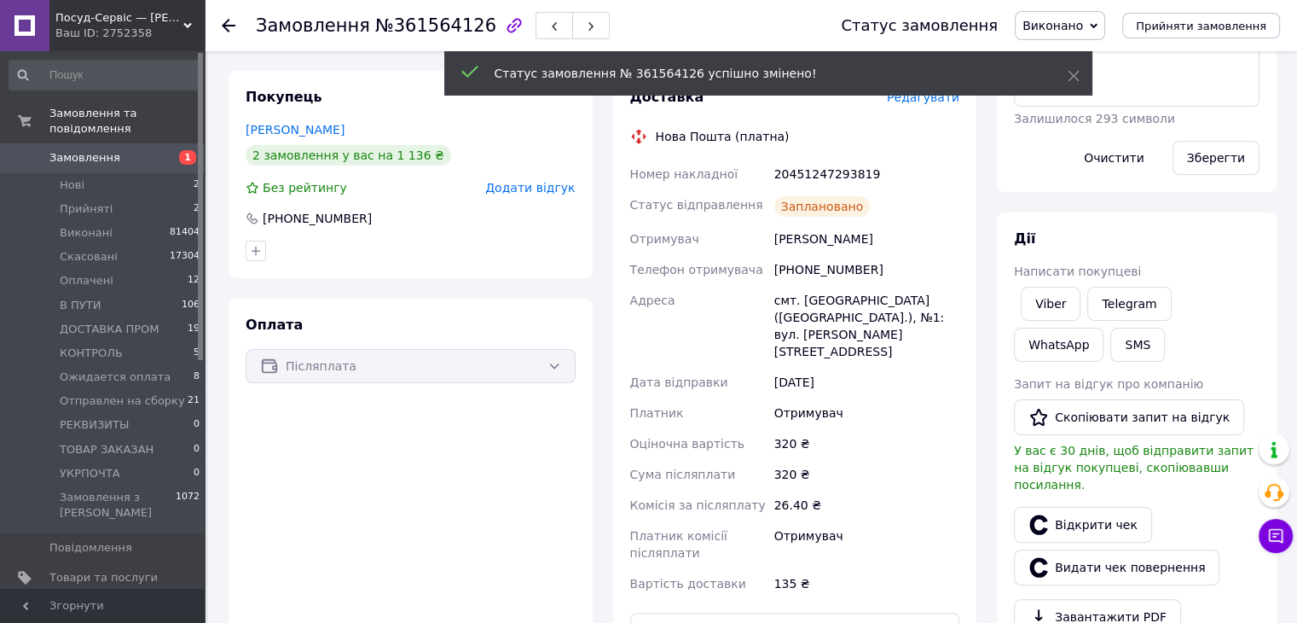
click at [125, 37] on div "Ваш ID: 2752358" at bounding box center [129, 33] width 149 height 15
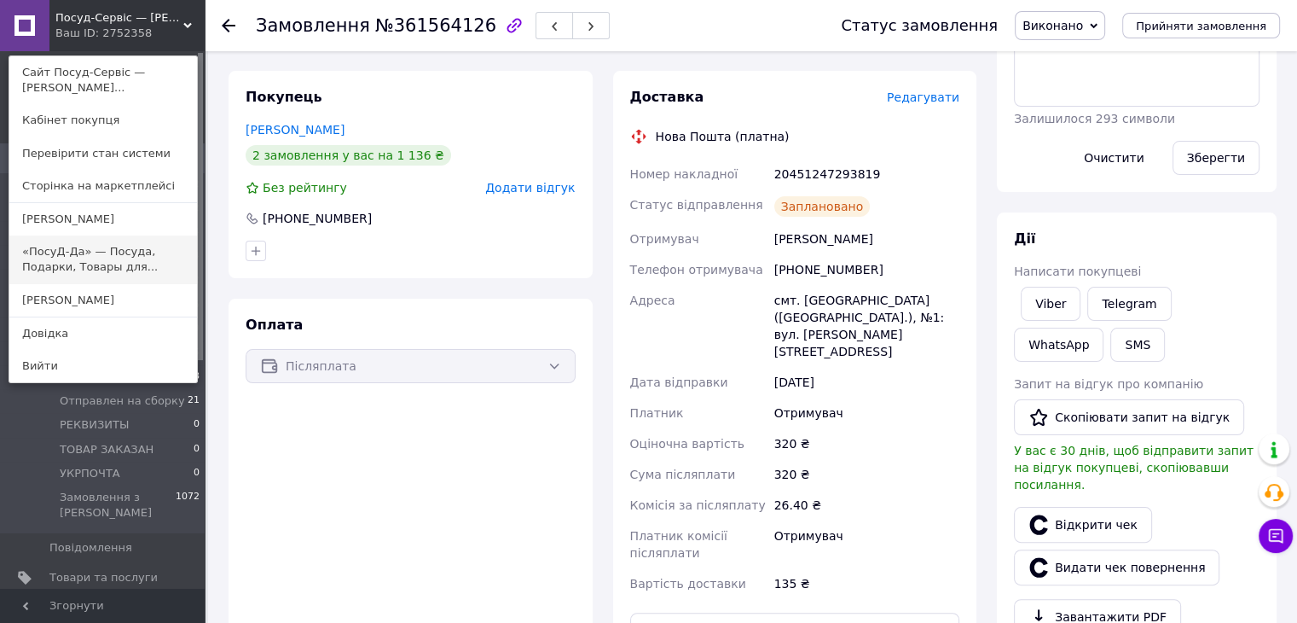
click at [108, 270] on link "«ПосуД-Да» — Посуда, Подарки, Товары для..." at bounding box center [103, 259] width 188 height 48
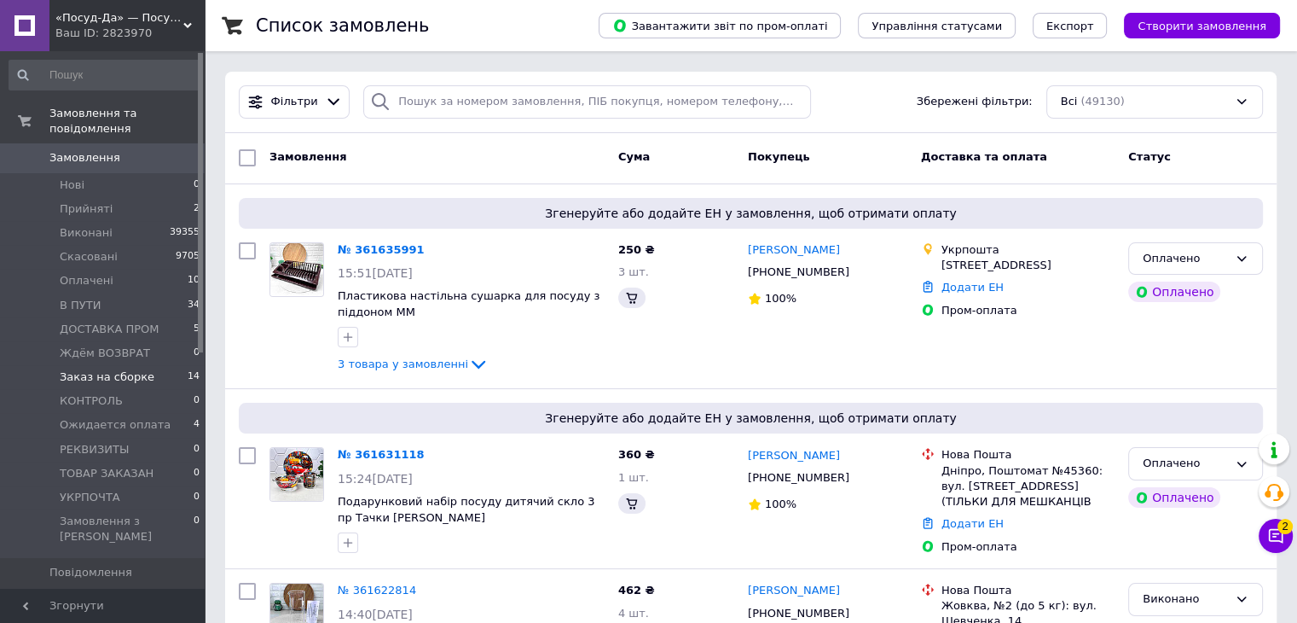
click at [106, 369] on span "Заказ на сборке" at bounding box center [107, 376] width 95 height 15
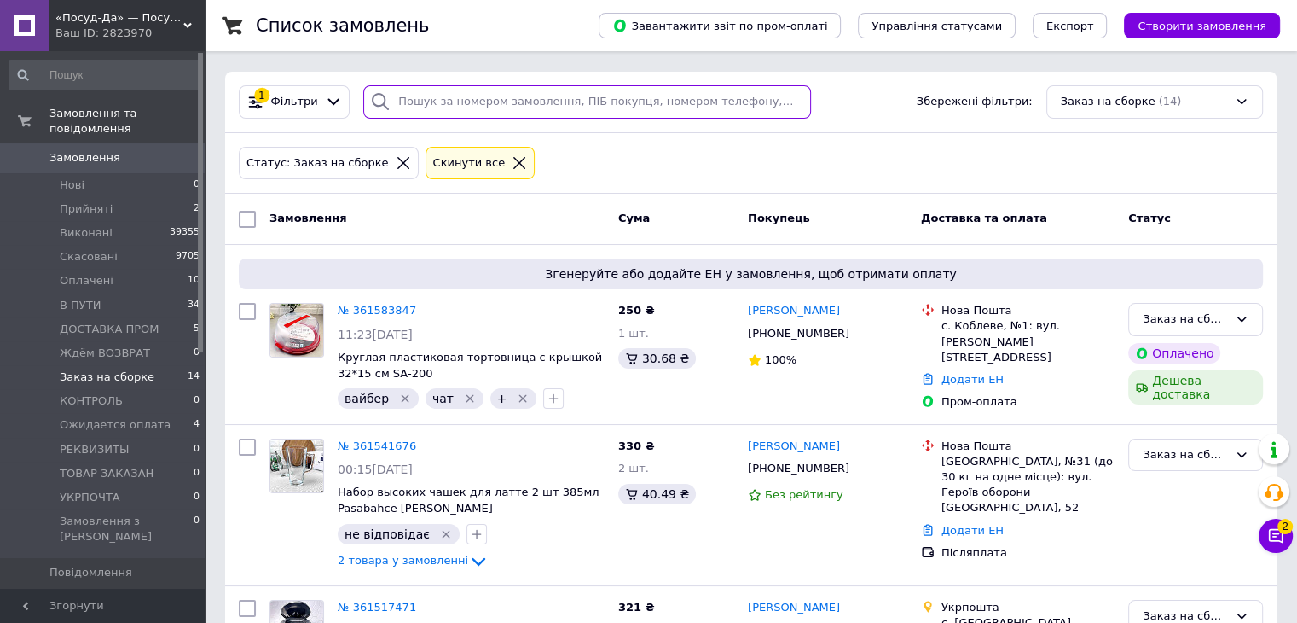
click at [445, 102] on input "search" at bounding box center [587, 101] width 448 height 33
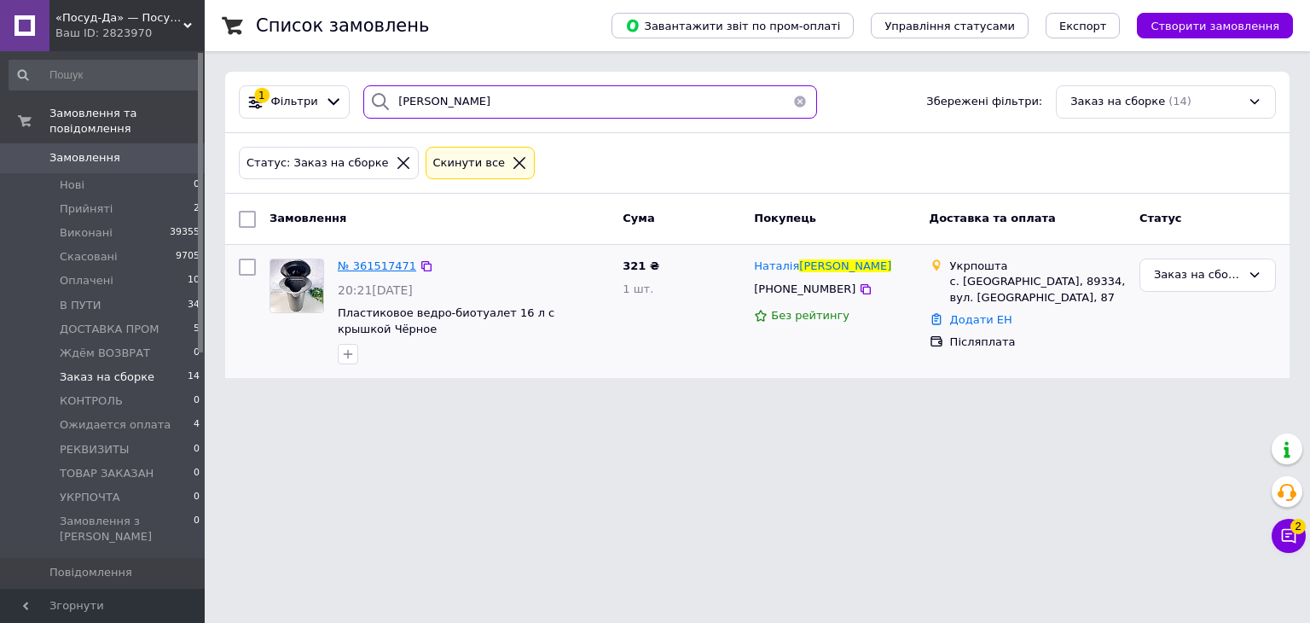
type input "[PERSON_NAME]"
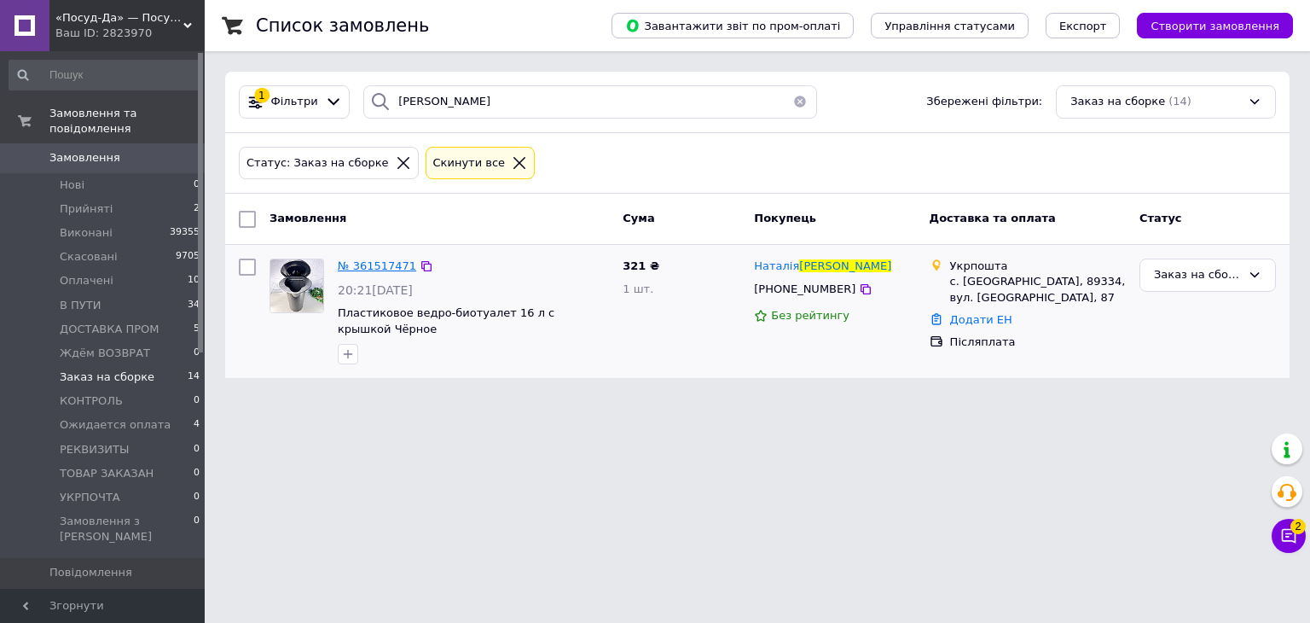
click at [350, 259] on span "№ 361517471" at bounding box center [377, 265] width 78 height 13
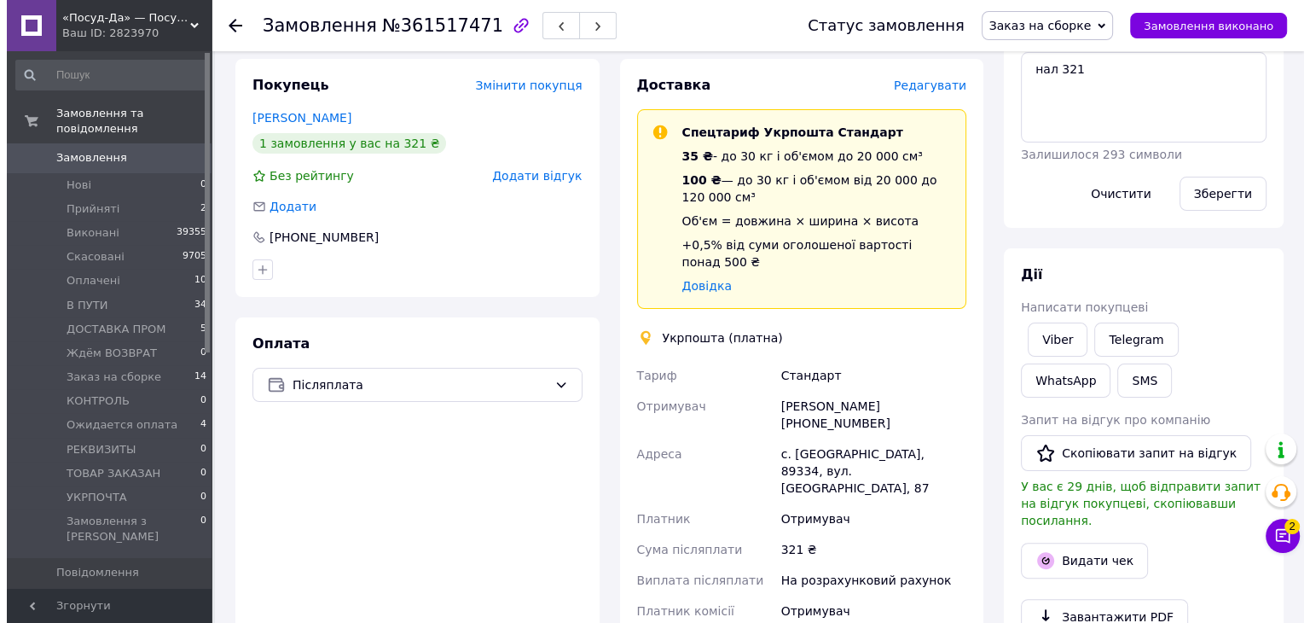
scroll to position [379, 0]
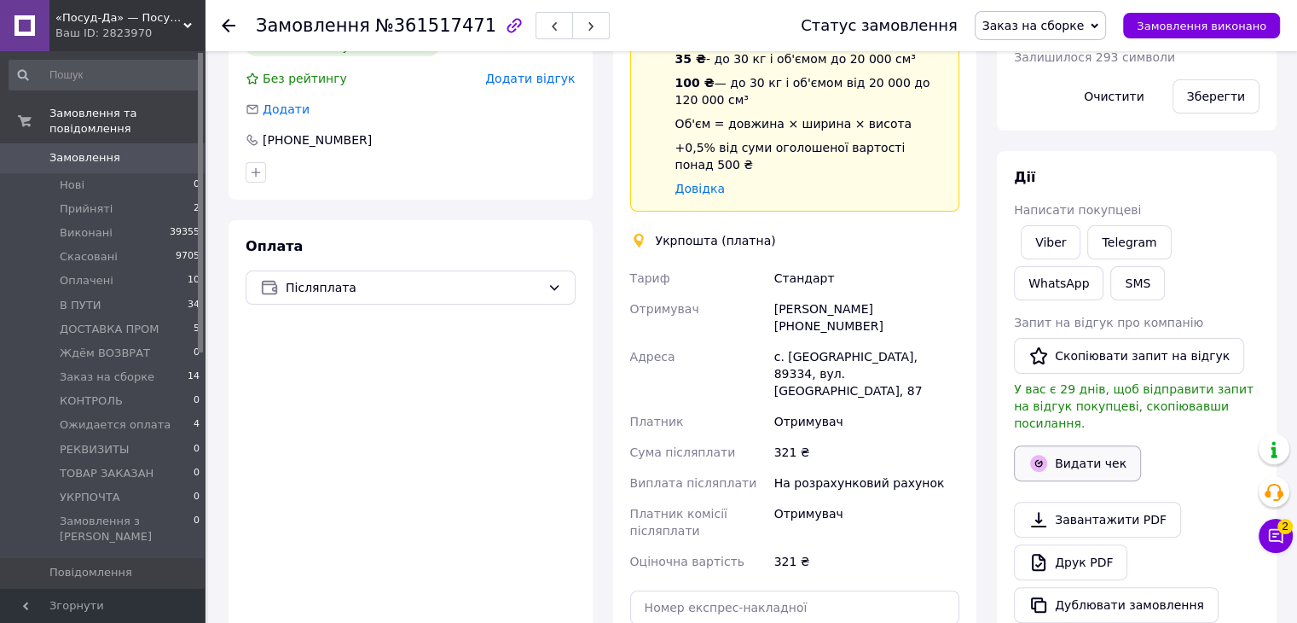
click at [1052, 445] on button "Видати чек" at bounding box center [1077, 463] width 127 height 36
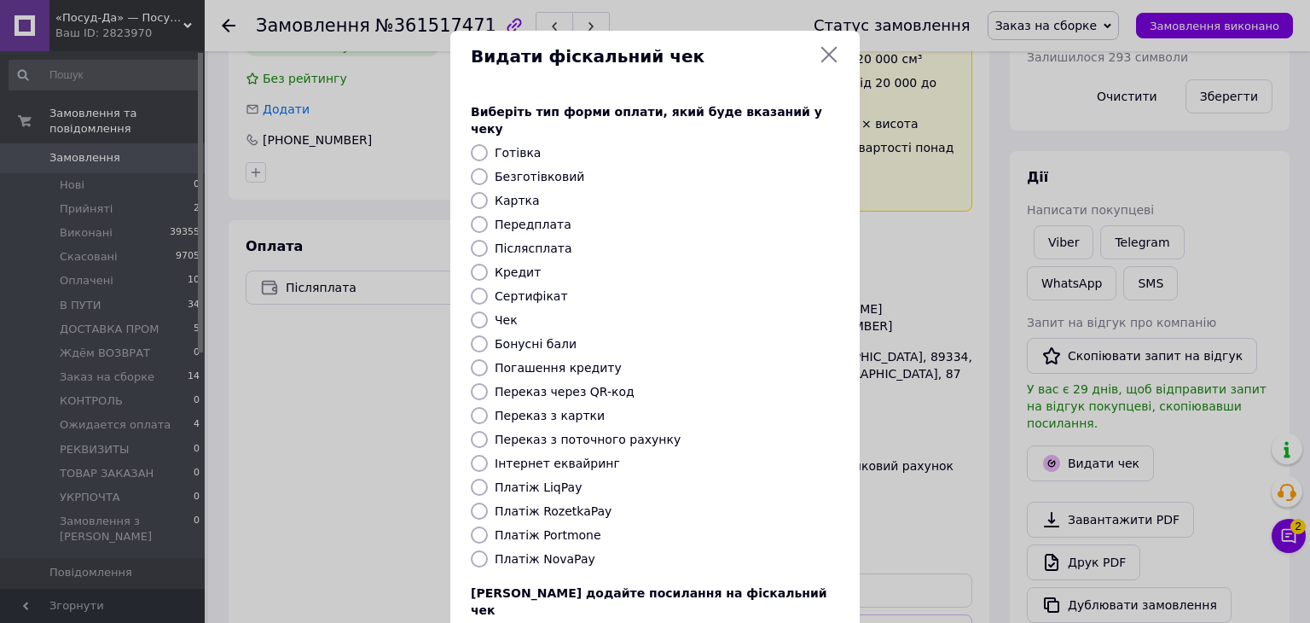
click at [475, 240] on input "Післясплата" at bounding box center [479, 248] width 17 height 17
radio input "true"
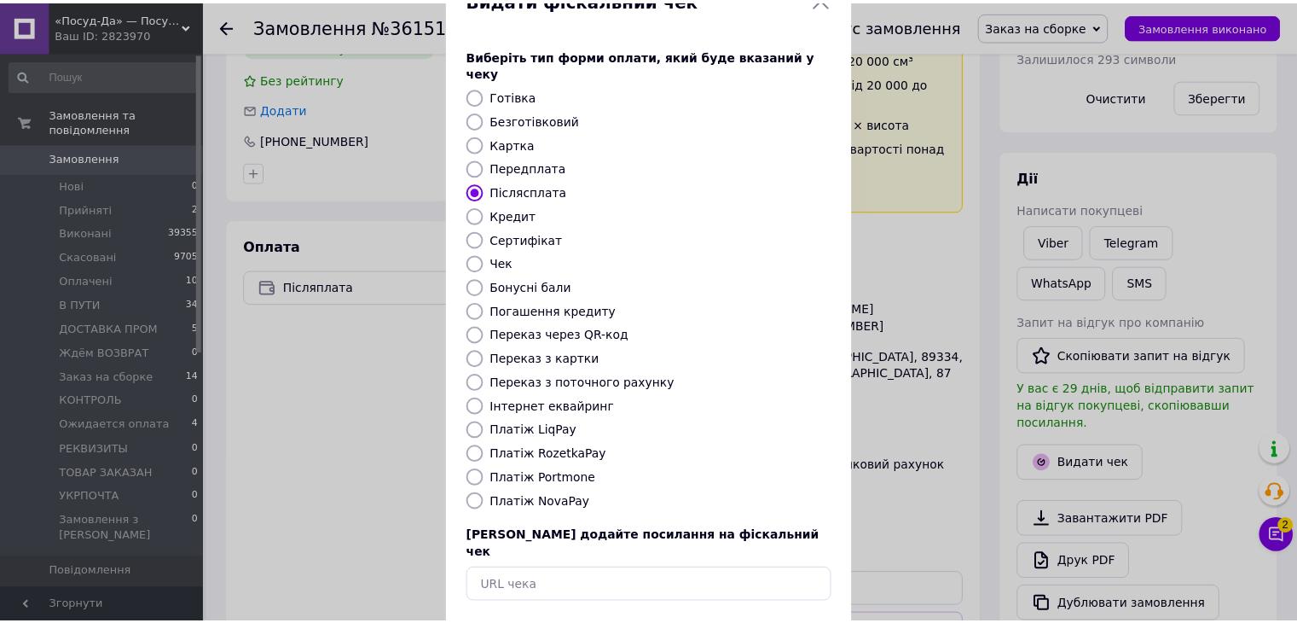
scroll to position [109, 0]
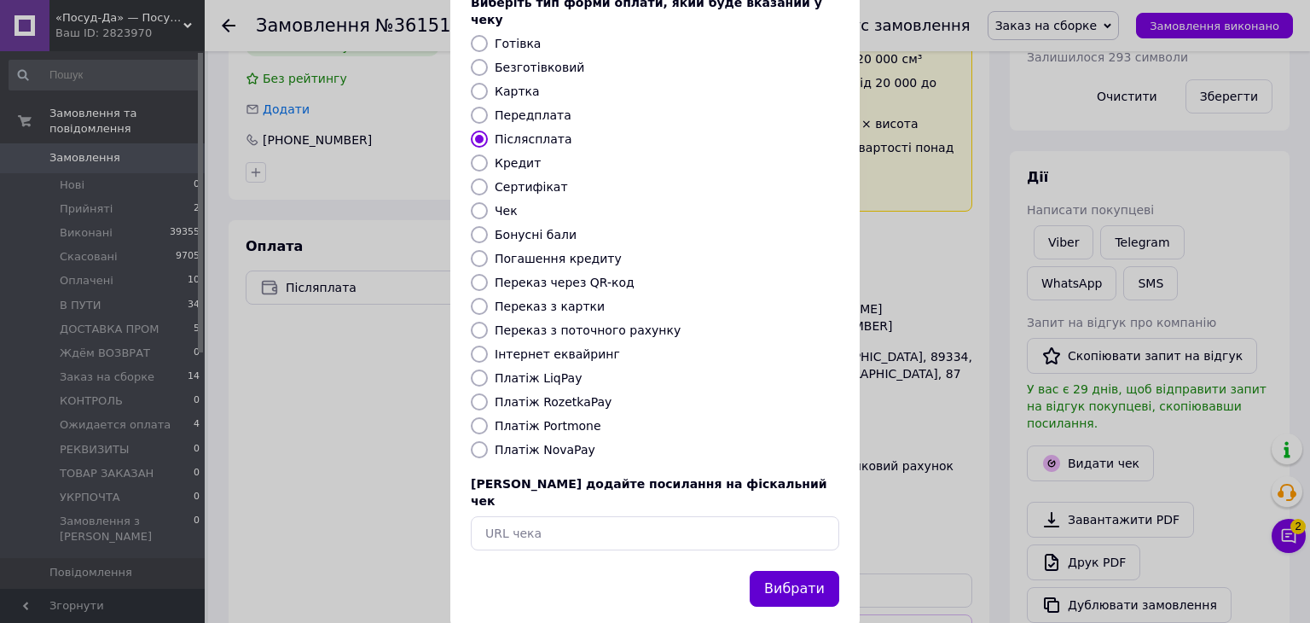
click at [787, 571] on button "Вибрати" at bounding box center [795, 589] width 90 height 37
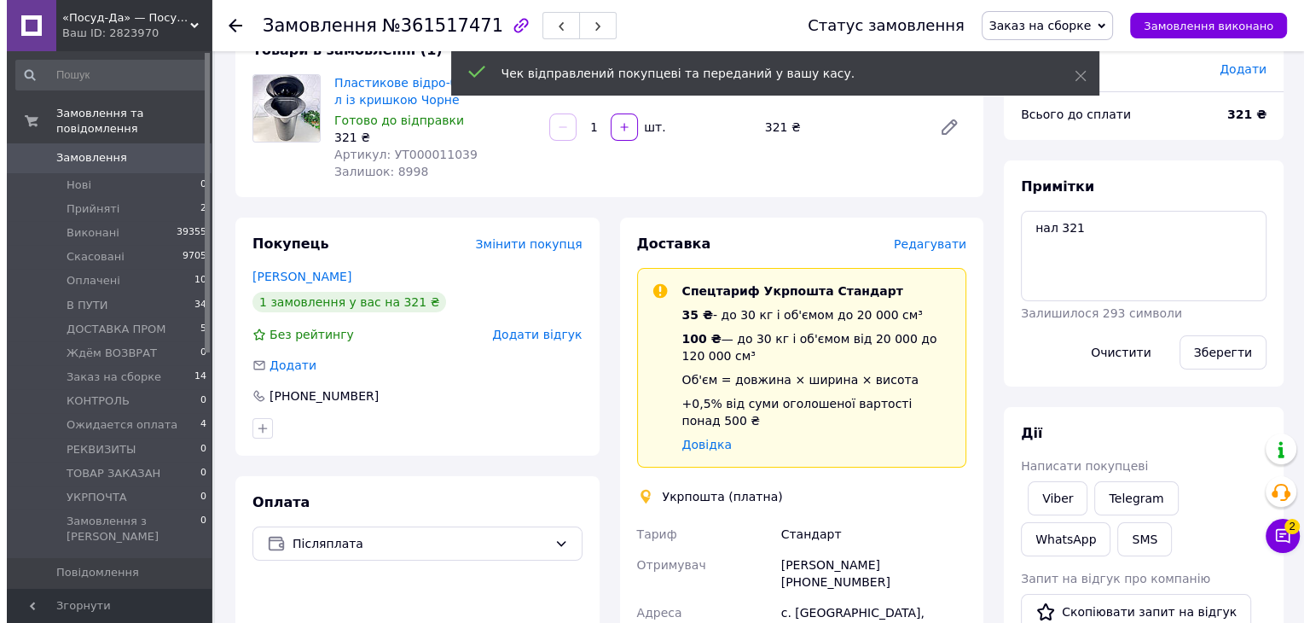
scroll to position [123, 0]
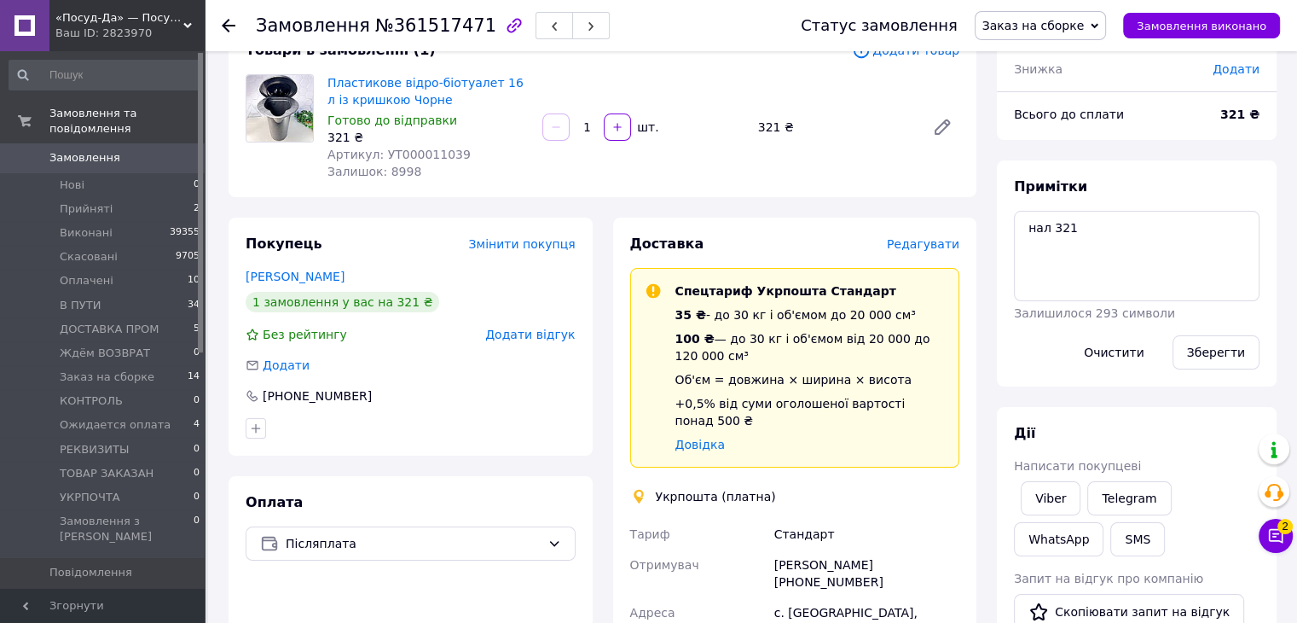
click at [935, 243] on span "Редагувати" at bounding box center [923, 244] width 73 height 14
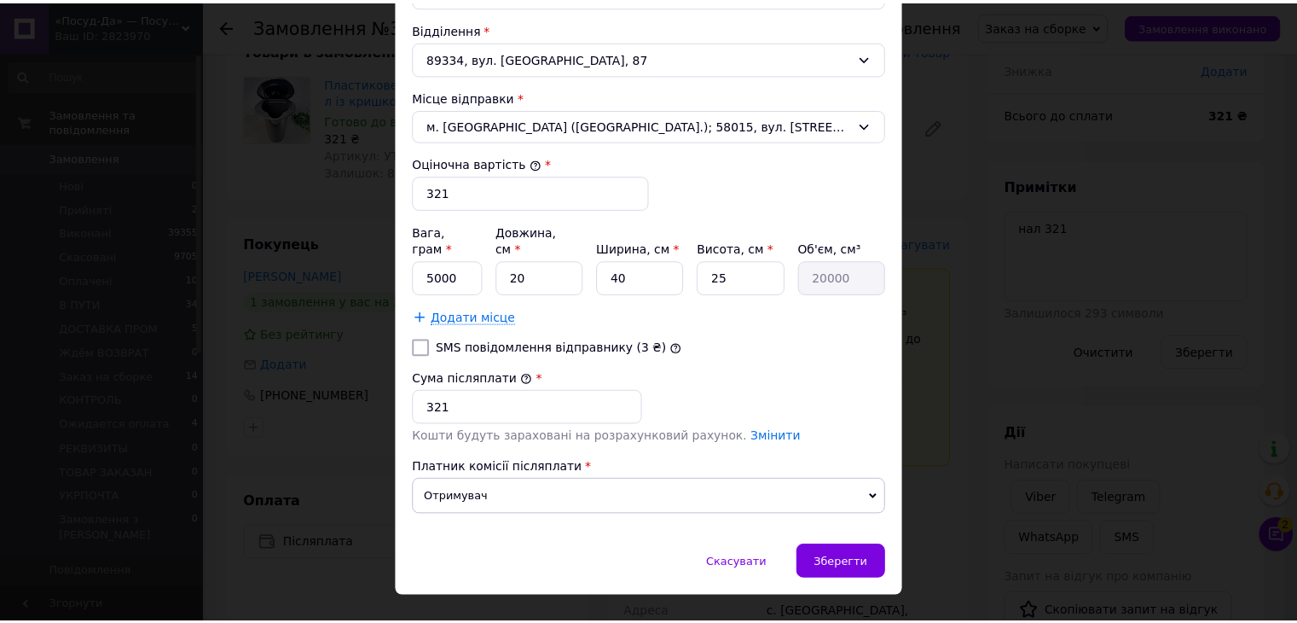
scroll to position [597, 0]
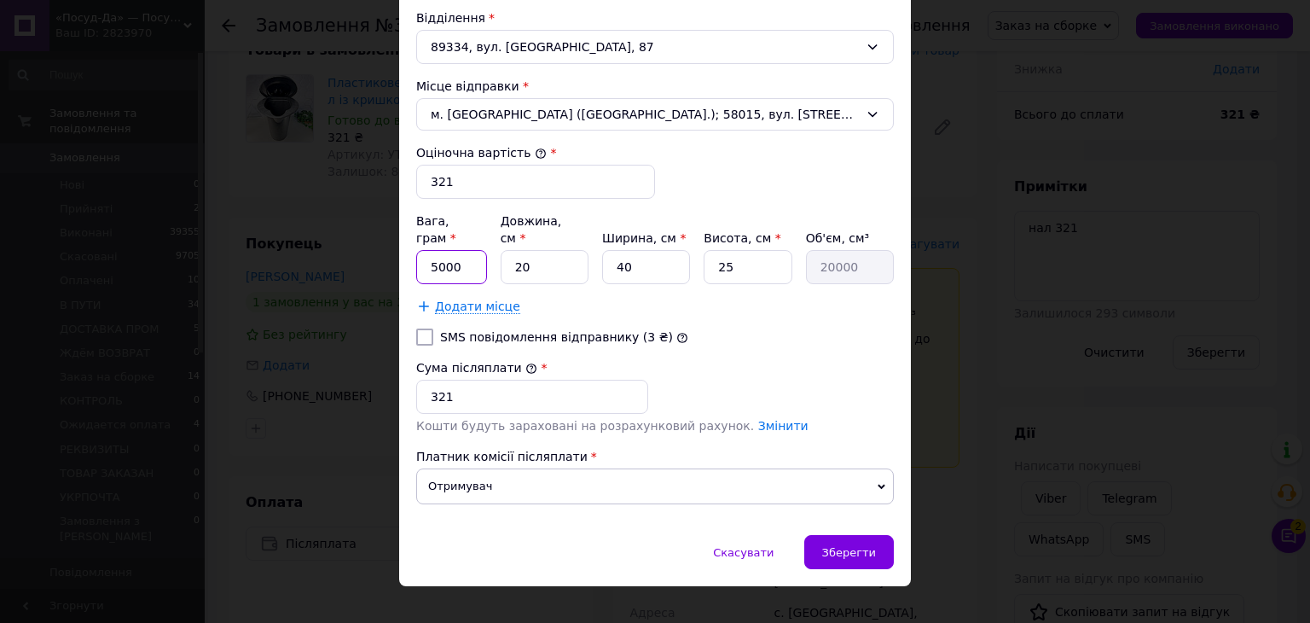
click at [424, 250] on input "5000" at bounding box center [451, 267] width 71 height 34
type input "2600"
drag, startPoint x: 537, startPoint y: 250, endPoint x: 502, endPoint y: 258, distance: 36.0
click at [501, 251] on input "20" at bounding box center [545, 267] width 88 height 34
type input "5"
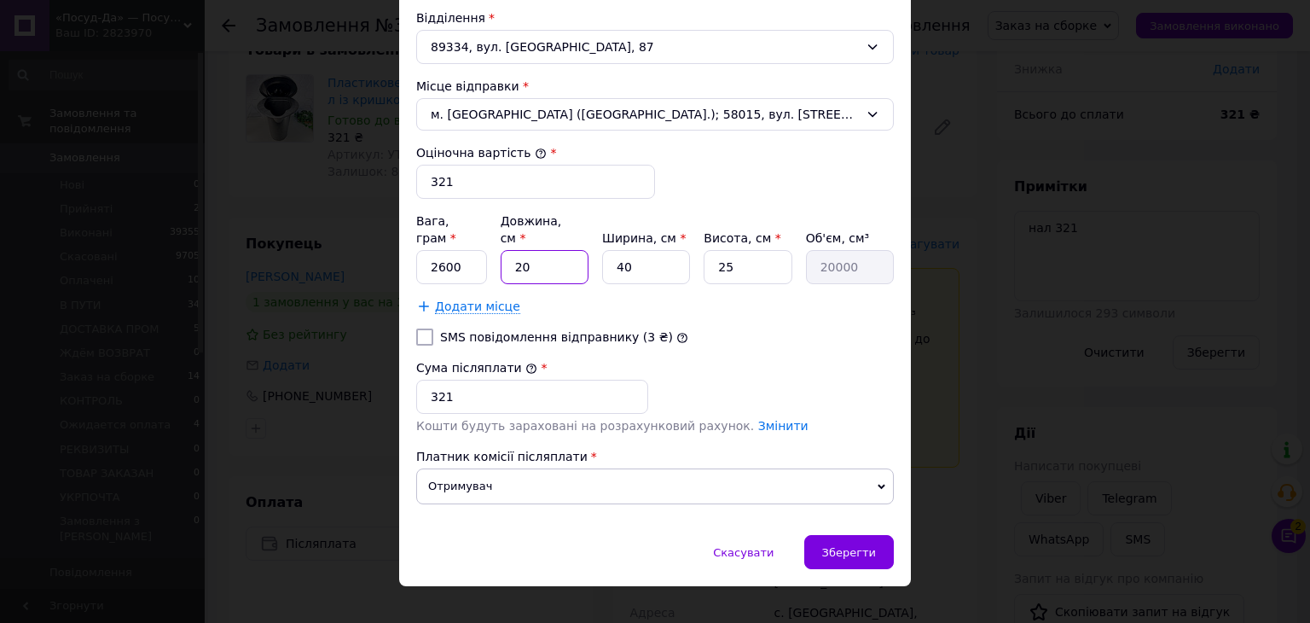
type input "5000"
type input "50"
type input "50000"
type input "50"
drag, startPoint x: 659, startPoint y: 254, endPoint x: 573, endPoint y: 259, distance: 86.3
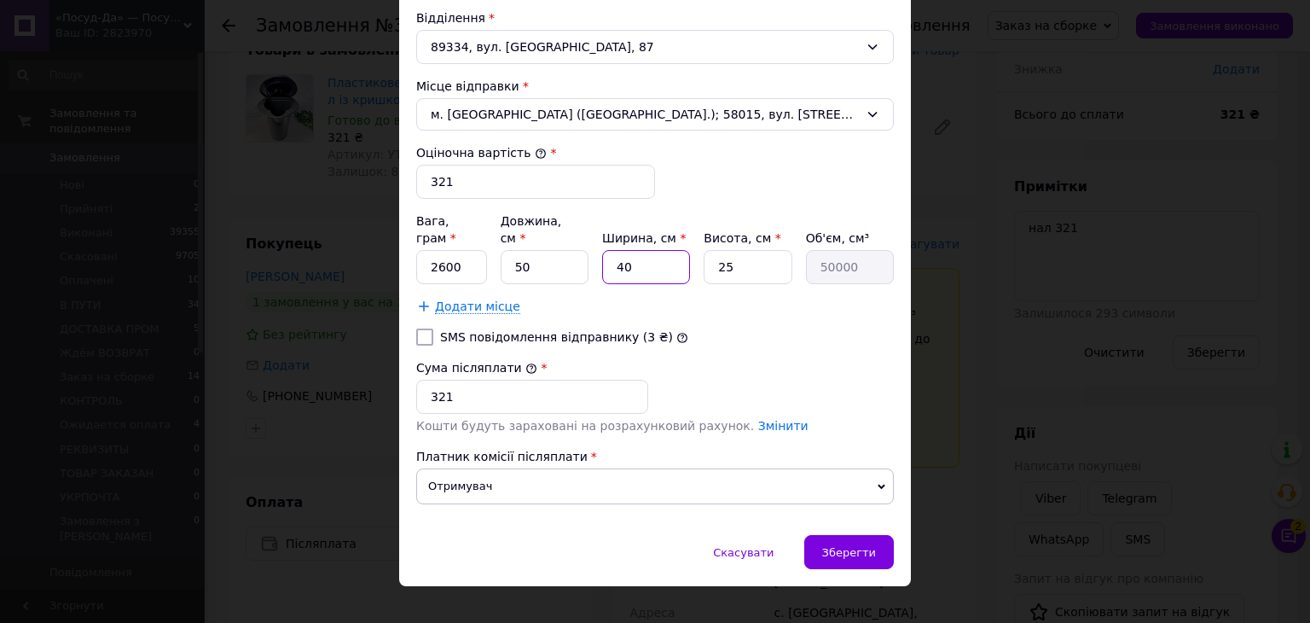
click at [580, 254] on div "Вага, грам * 2600 Довжина, см * 50 Ширина, см * 40 Висота, см * 25 Об'єм, см³ 5…" at bounding box center [655, 248] width 478 height 72
type input "4"
type input "5000"
type input "45"
type input "56250"
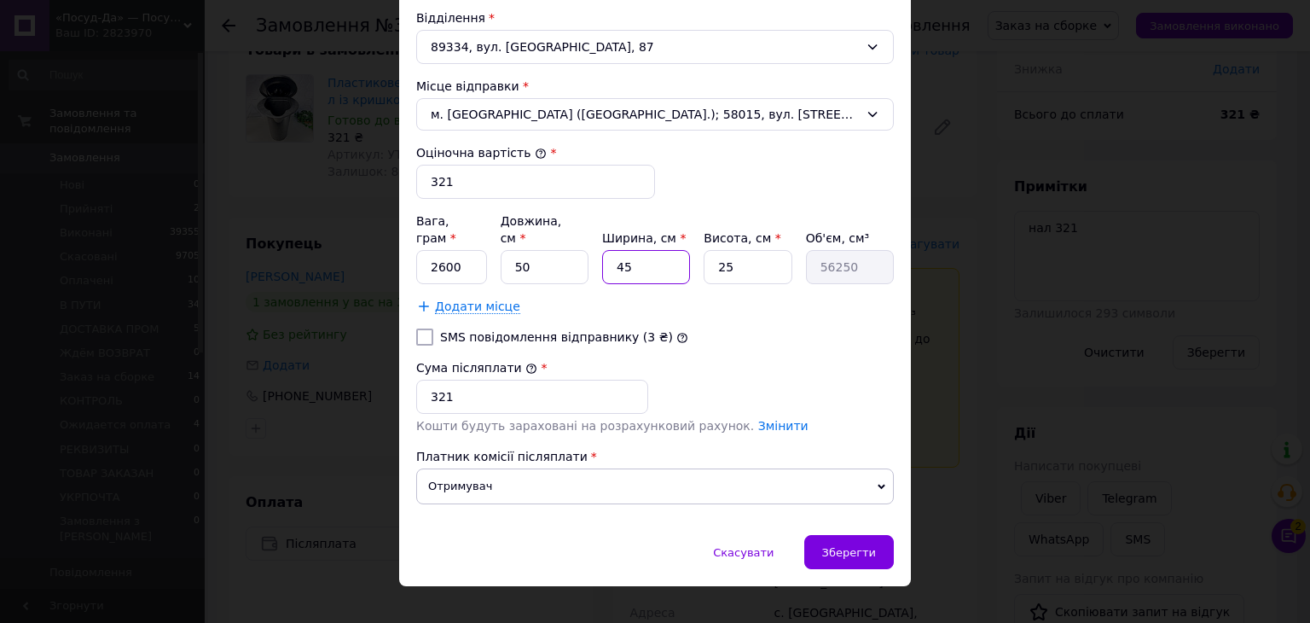
type input "45"
drag, startPoint x: 754, startPoint y: 243, endPoint x: 665, endPoint y: 257, distance: 89.8
click at [671, 251] on div "Вага, грам * 2600 Довжина, см * 50 Ширина, см * 45 Висота, см * 25 Об'єм, см³ 5…" at bounding box center [655, 248] width 478 height 72
type input "4"
type input "9000"
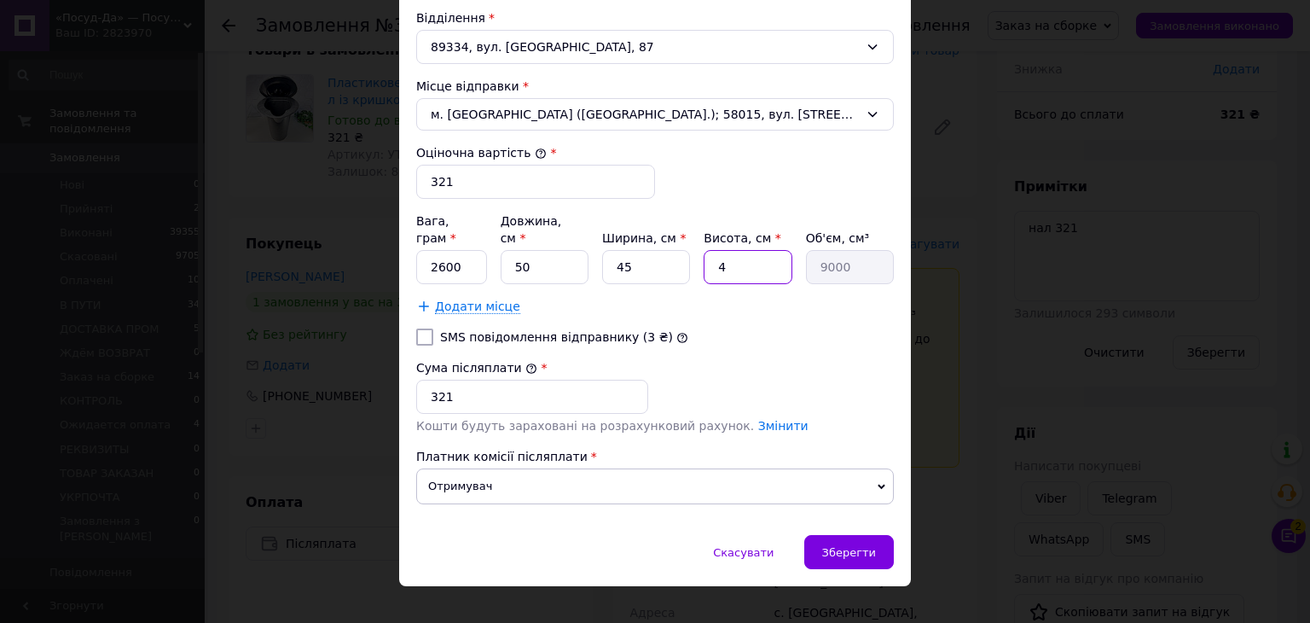
type input "45"
type input "101250"
type input "45"
click at [845, 546] on span "Зберегти" at bounding box center [849, 552] width 54 height 13
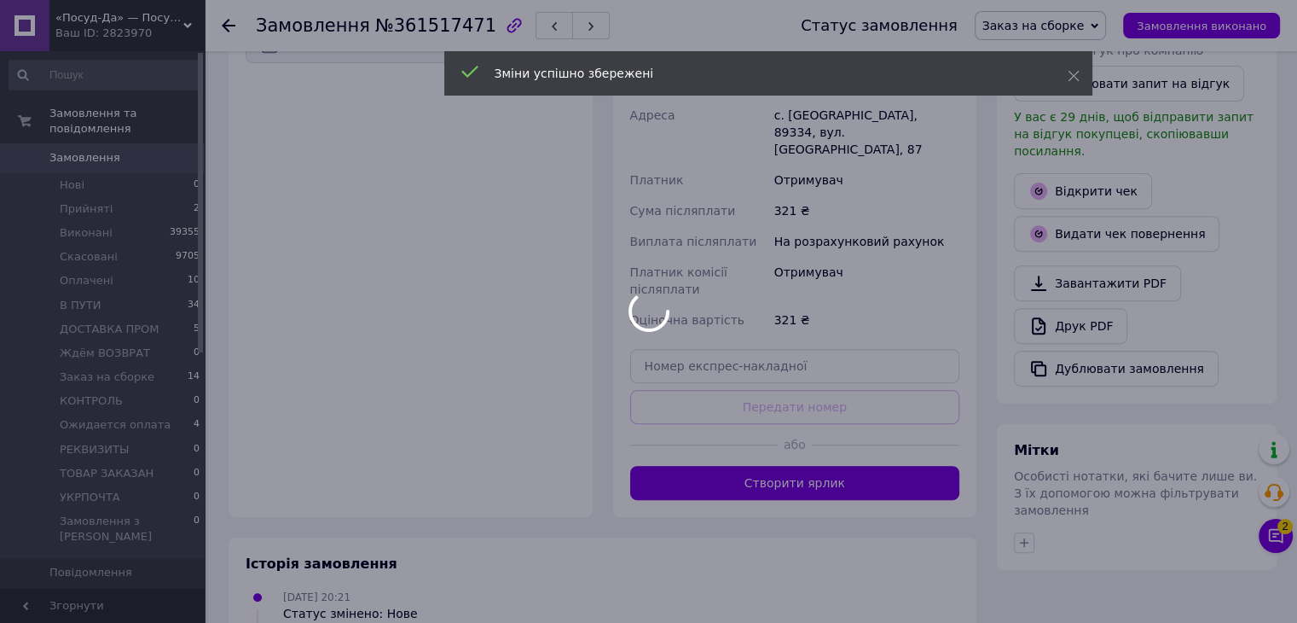
scroll to position [720, 0]
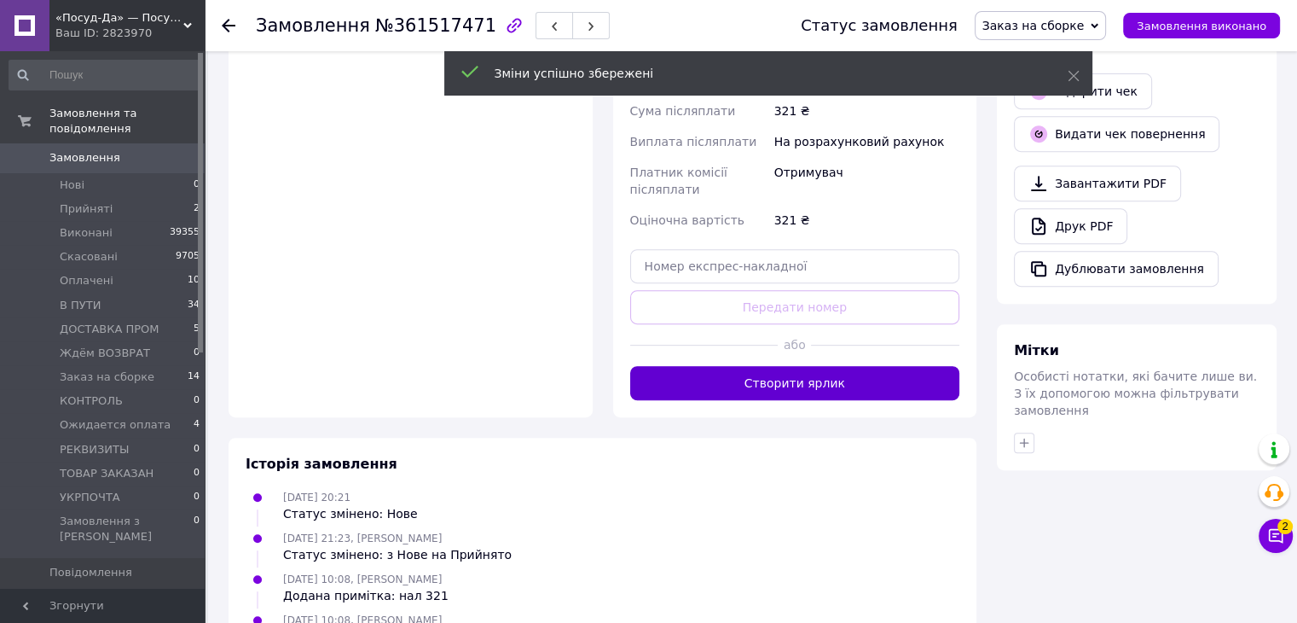
click at [792, 366] on button "Створити ярлик" at bounding box center [795, 383] width 330 height 34
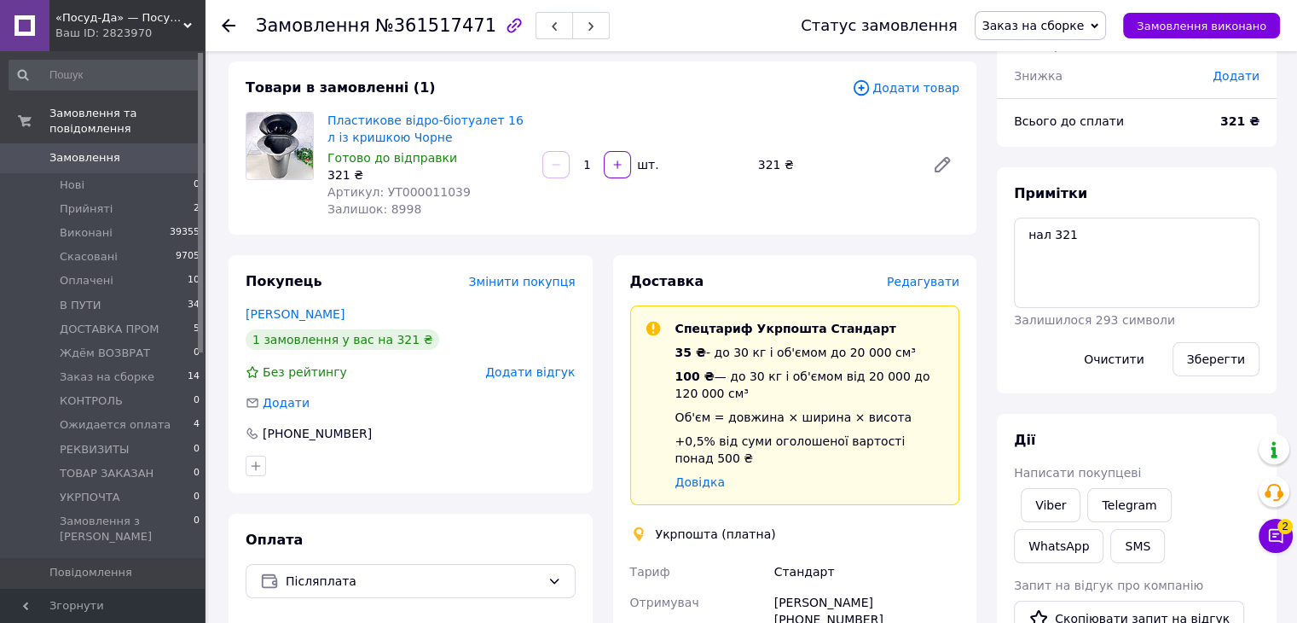
scroll to position [85, 0]
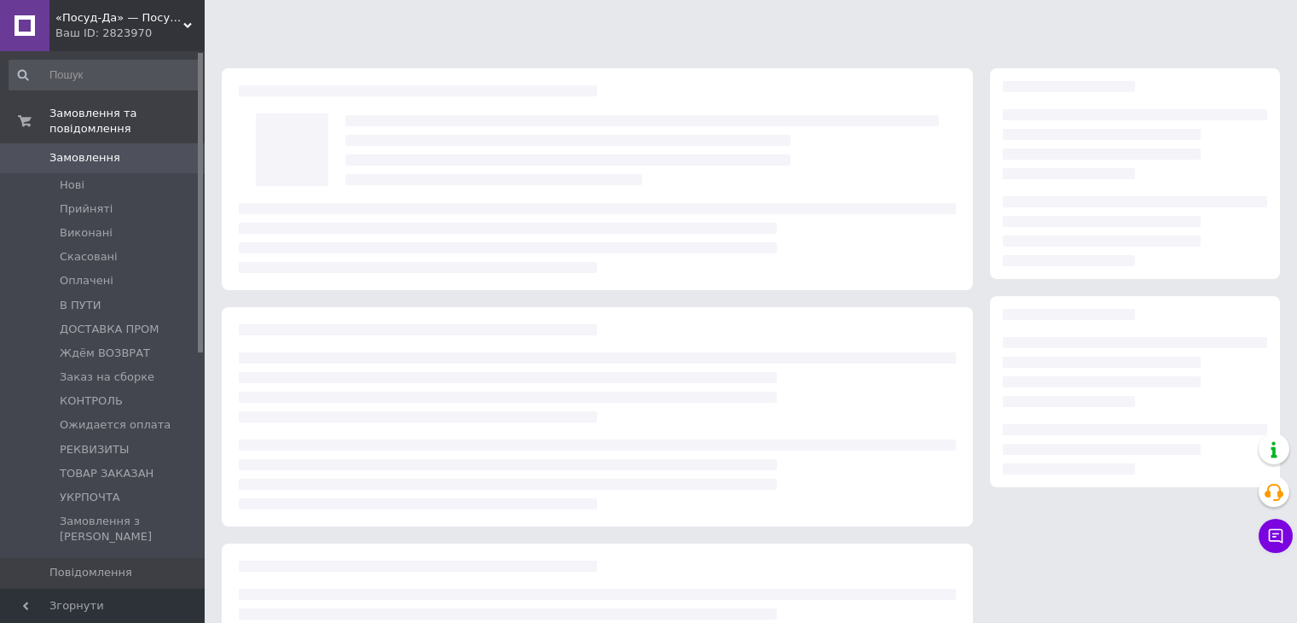
scroll to position [85, 0]
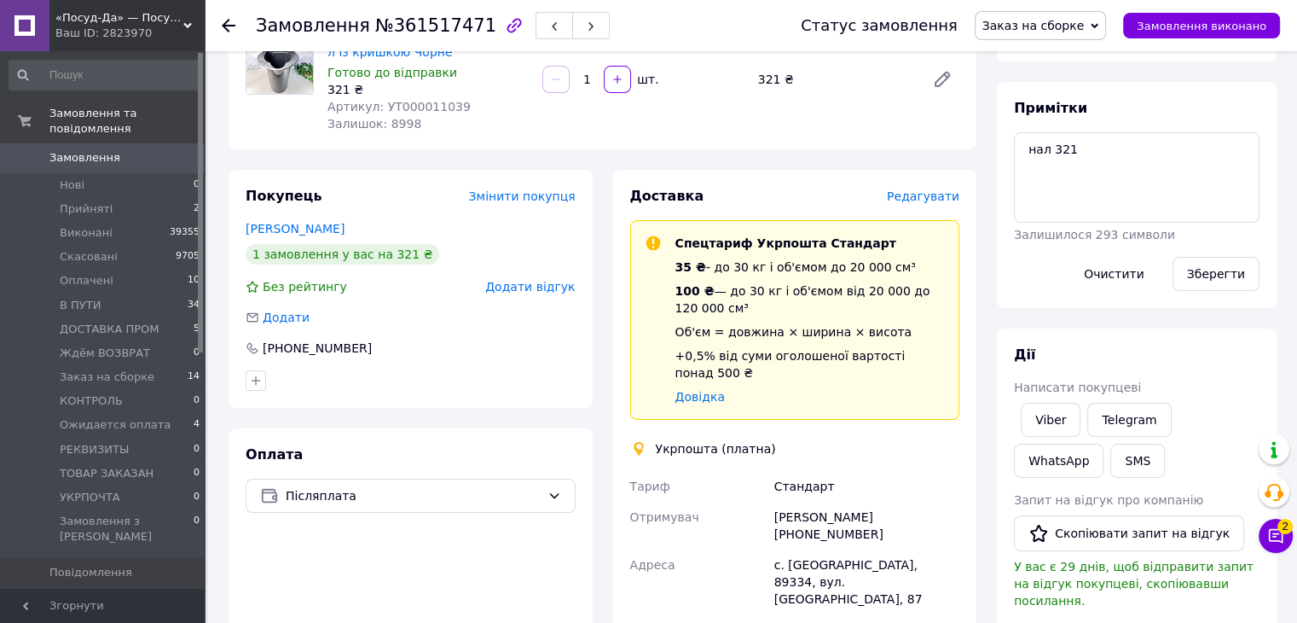
click at [925, 189] on span "Редагувати" at bounding box center [923, 196] width 73 height 14
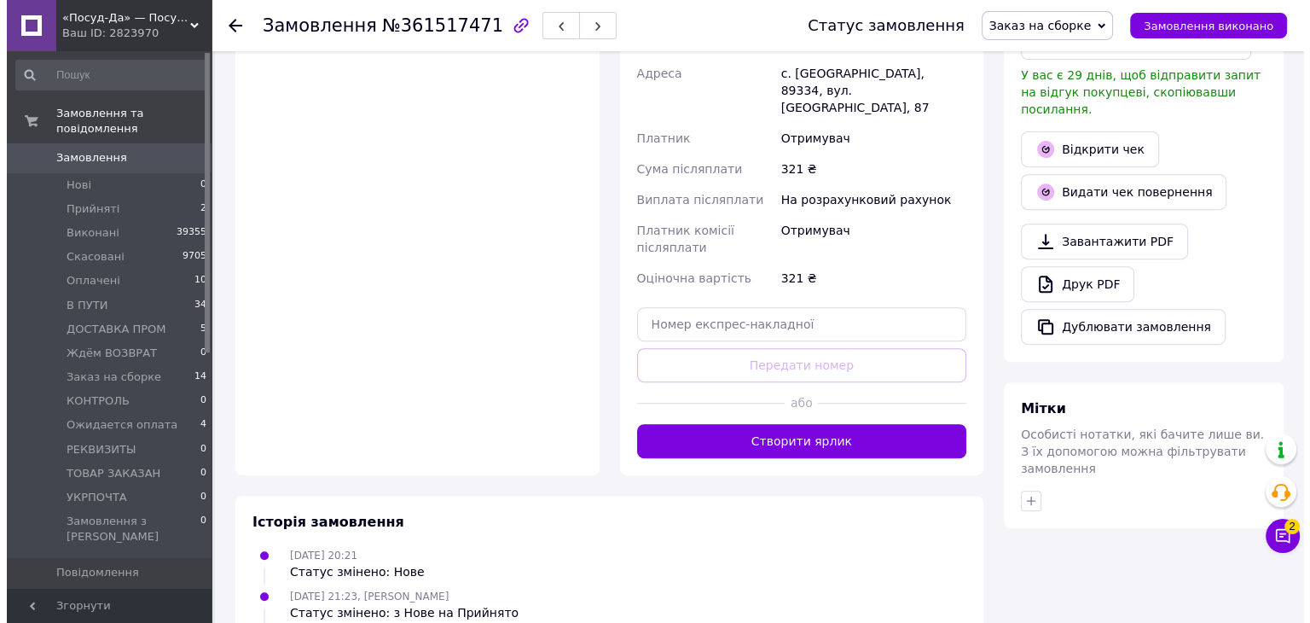
scroll to position [171, 0]
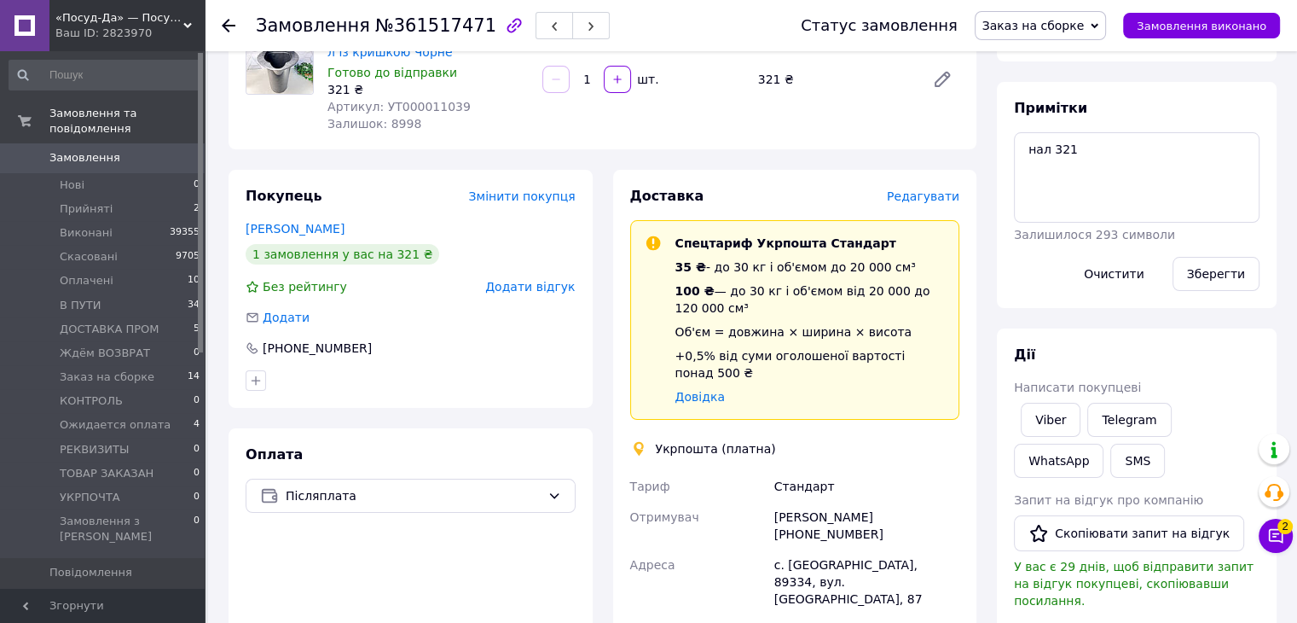
click at [946, 197] on span "Редагувати" at bounding box center [923, 196] width 73 height 14
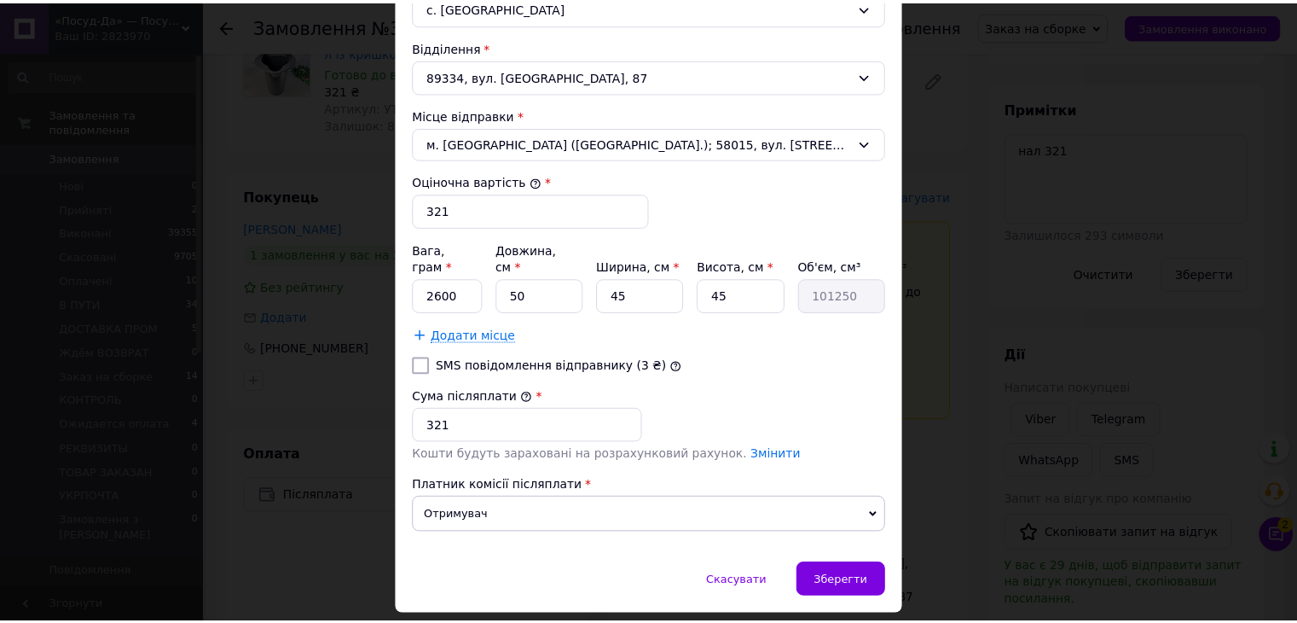
scroll to position [598, 0]
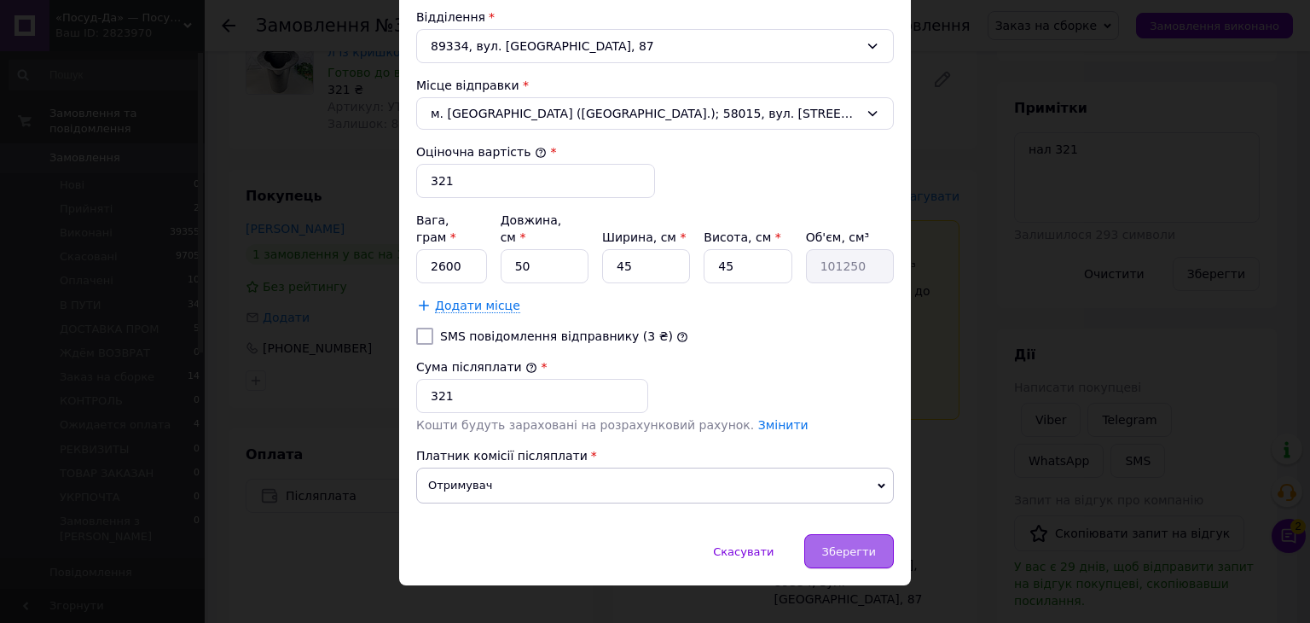
click at [817, 534] on div "Зберегти" at bounding box center [849, 551] width 90 height 34
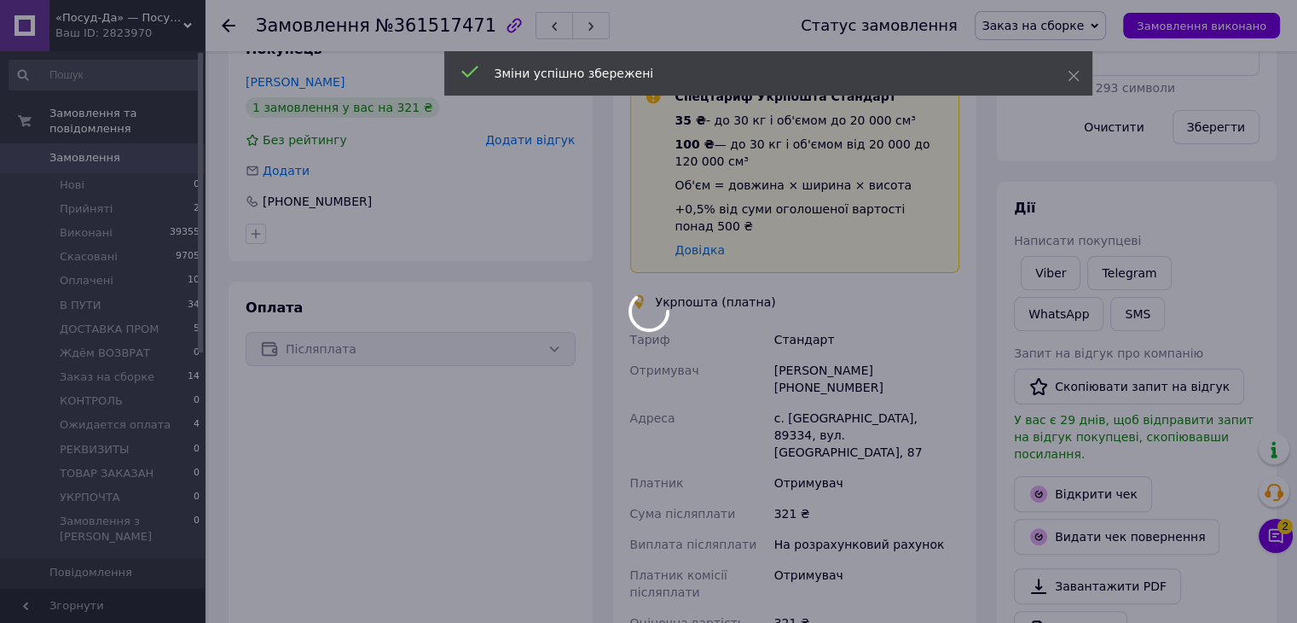
scroll to position [512, 0]
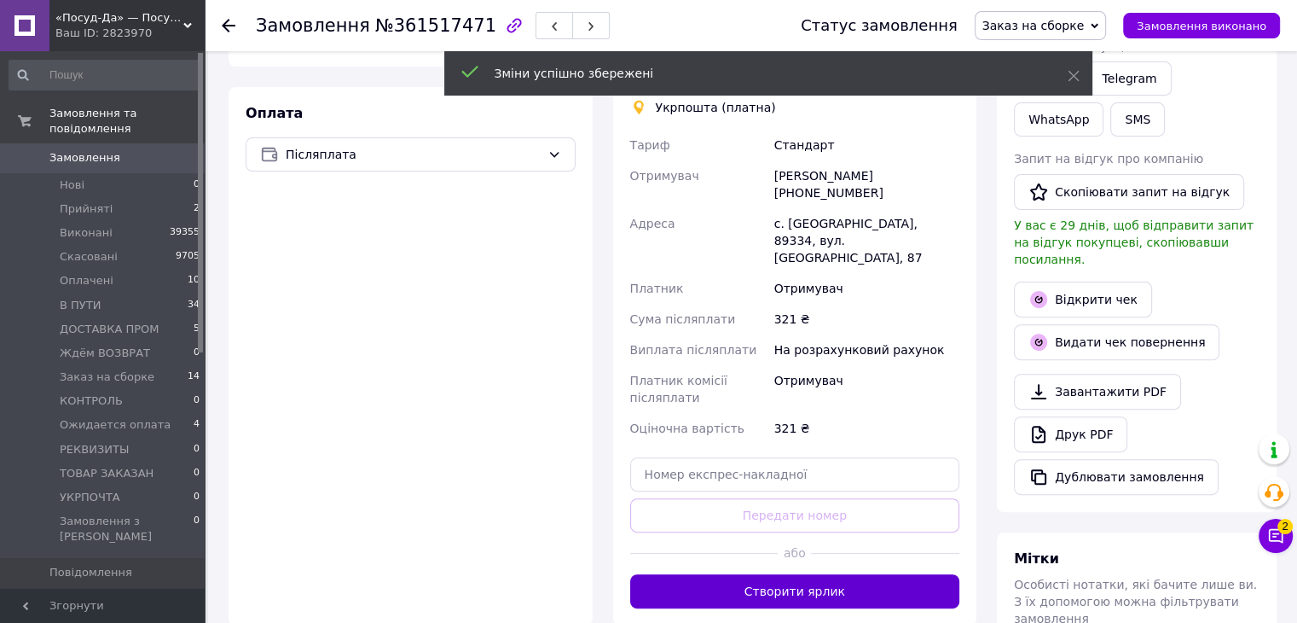
click at [793, 574] on button "Створити ярлик" at bounding box center [795, 591] width 330 height 34
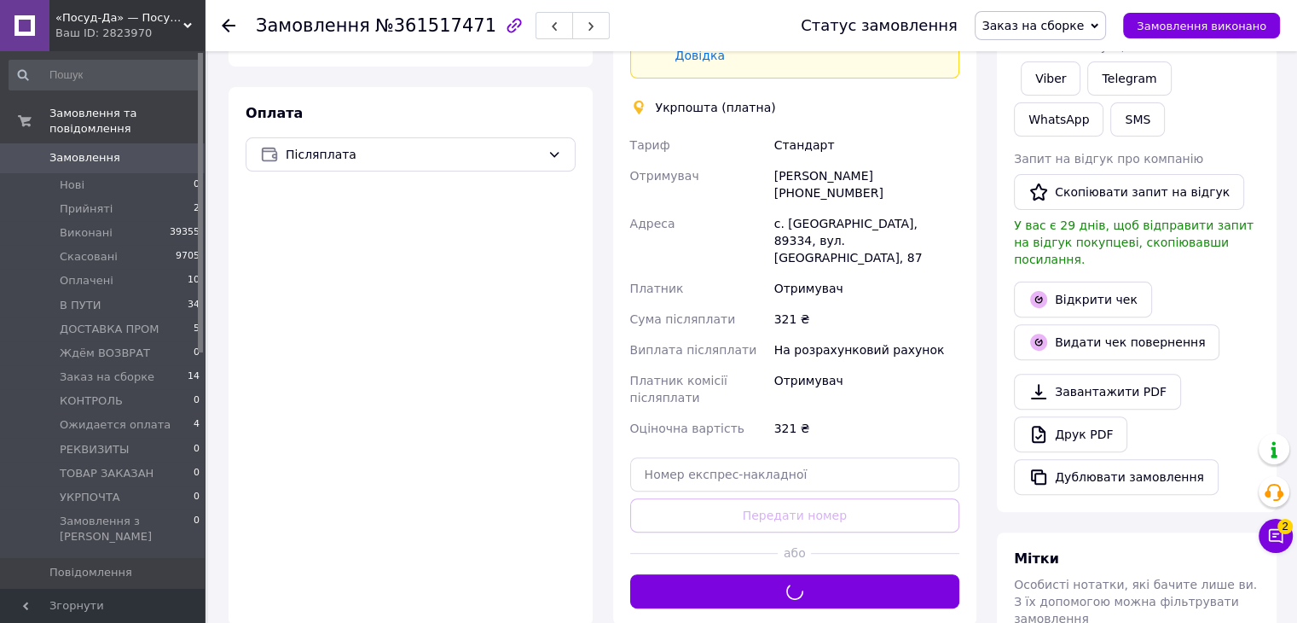
click at [1288, 531] on span "2" at bounding box center [1285, 526] width 15 height 15
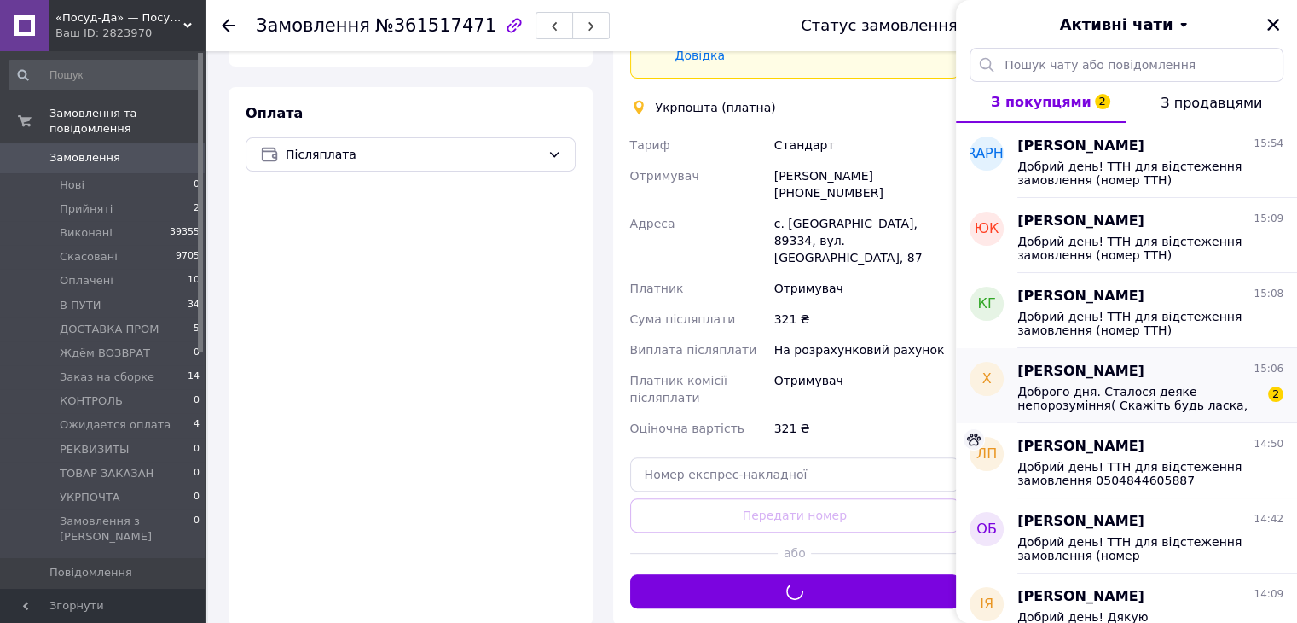
click at [1117, 409] on span "Доброго дня. Сталося деяке непорозуміння( Скажіть будь ласка, чи можна це замов…" at bounding box center [1139, 398] width 242 height 27
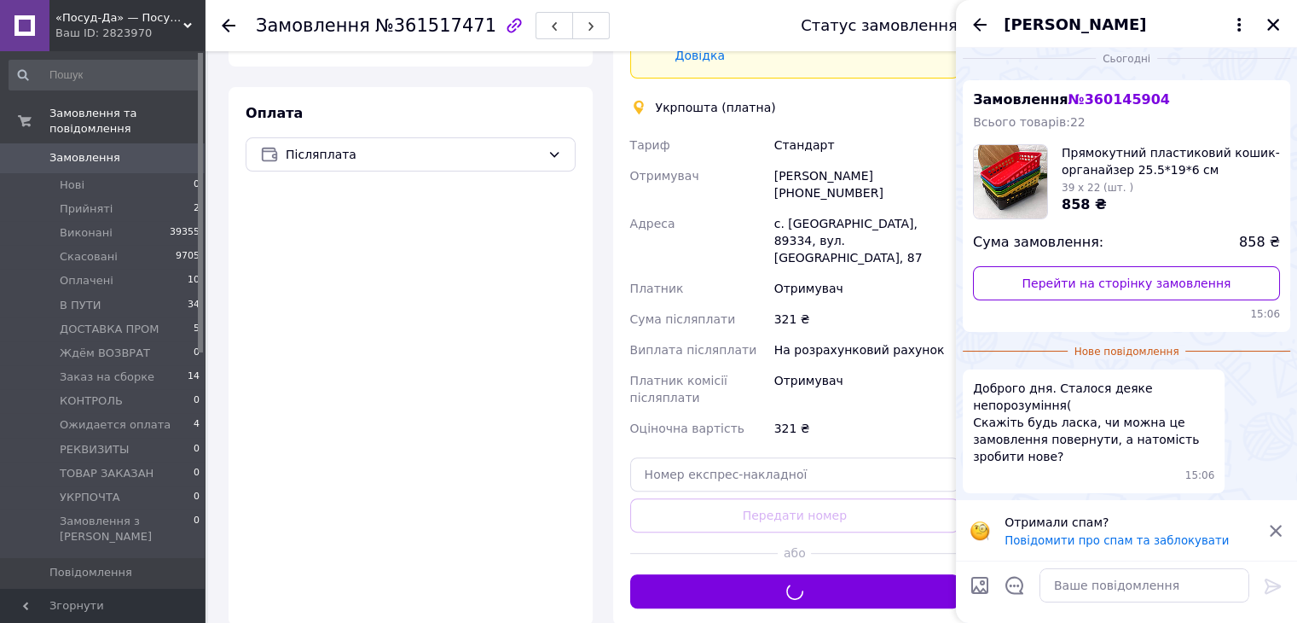
scroll to position [0, 0]
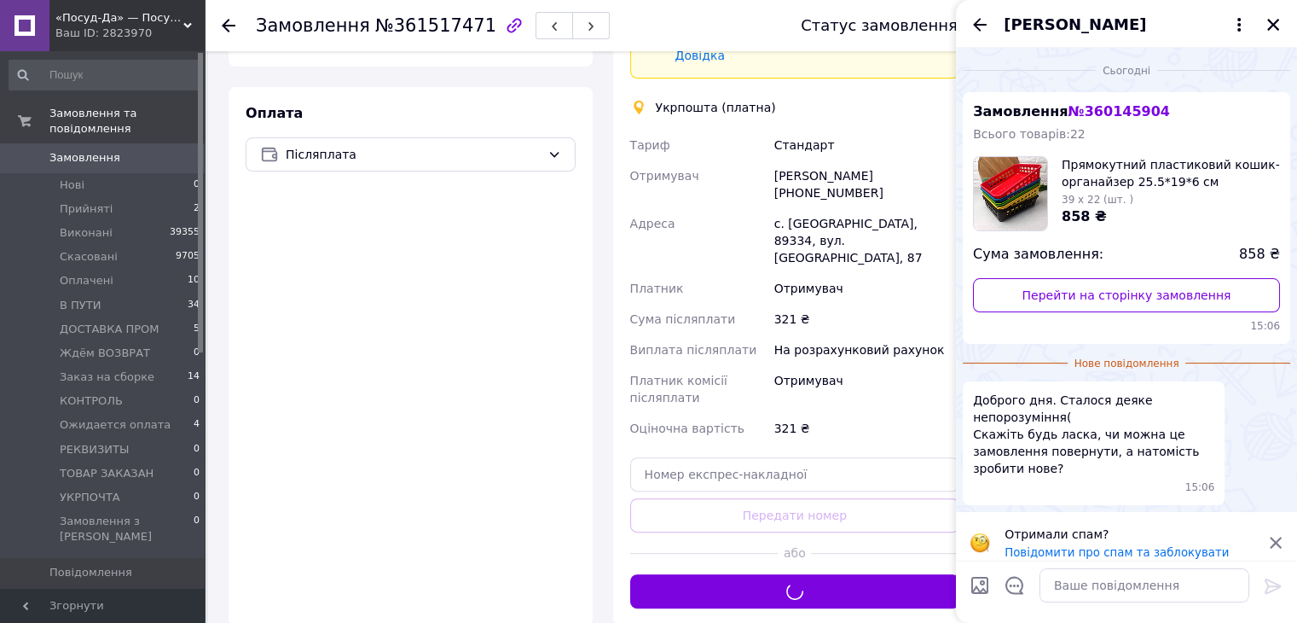
drag, startPoint x: 1088, startPoint y: 19, endPoint x: 1101, endPoint y: 38, distance: 23.9
click at [1088, 19] on span "[PERSON_NAME]" at bounding box center [1075, 25] width 142 height 22
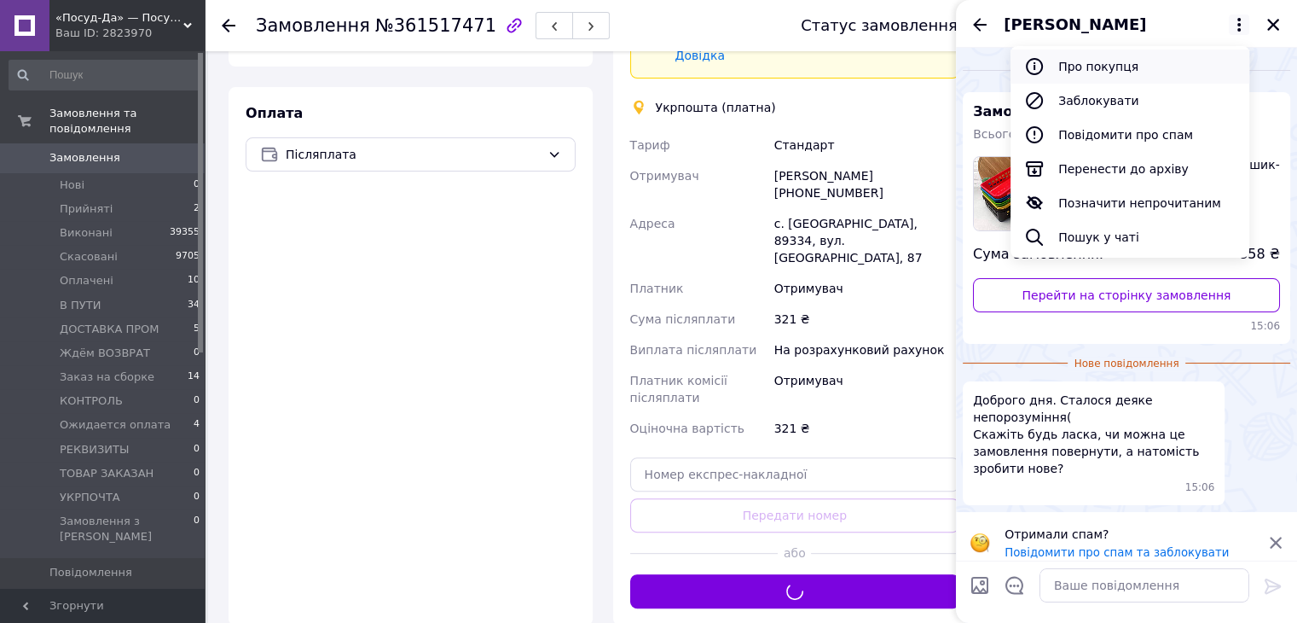
click at [1131, 73] on button "Про покупця" at bounding box center [1130, 66] width 239 height 34
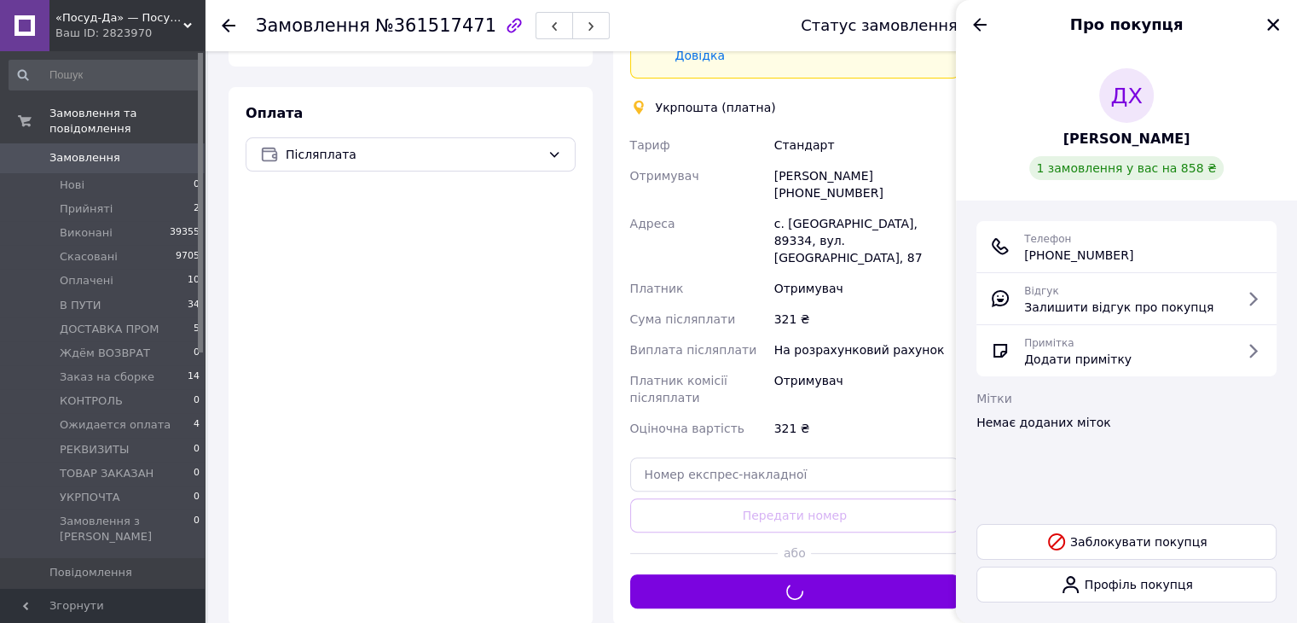
click at [1126, 137] on span "[PERSON_NAME]" at bounding box center [1127, 140] width 127 height 20
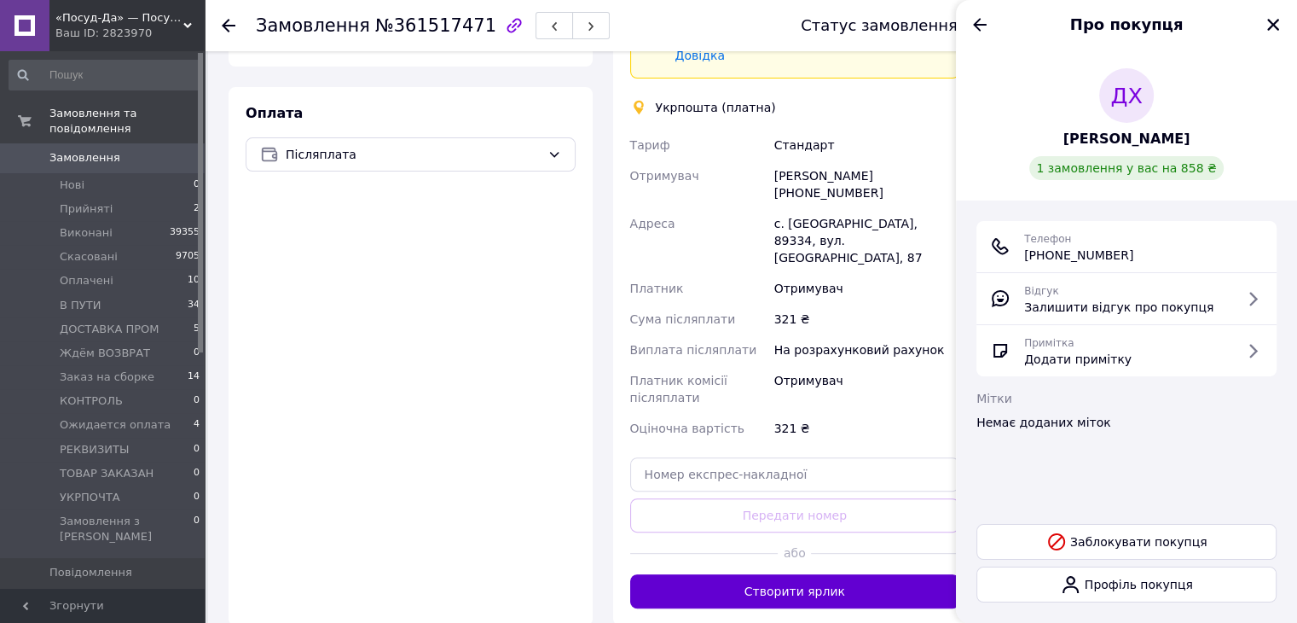
click at [791, 574] on button "Створити ярлик" at bounding box center [795, 591] width 330 height 34
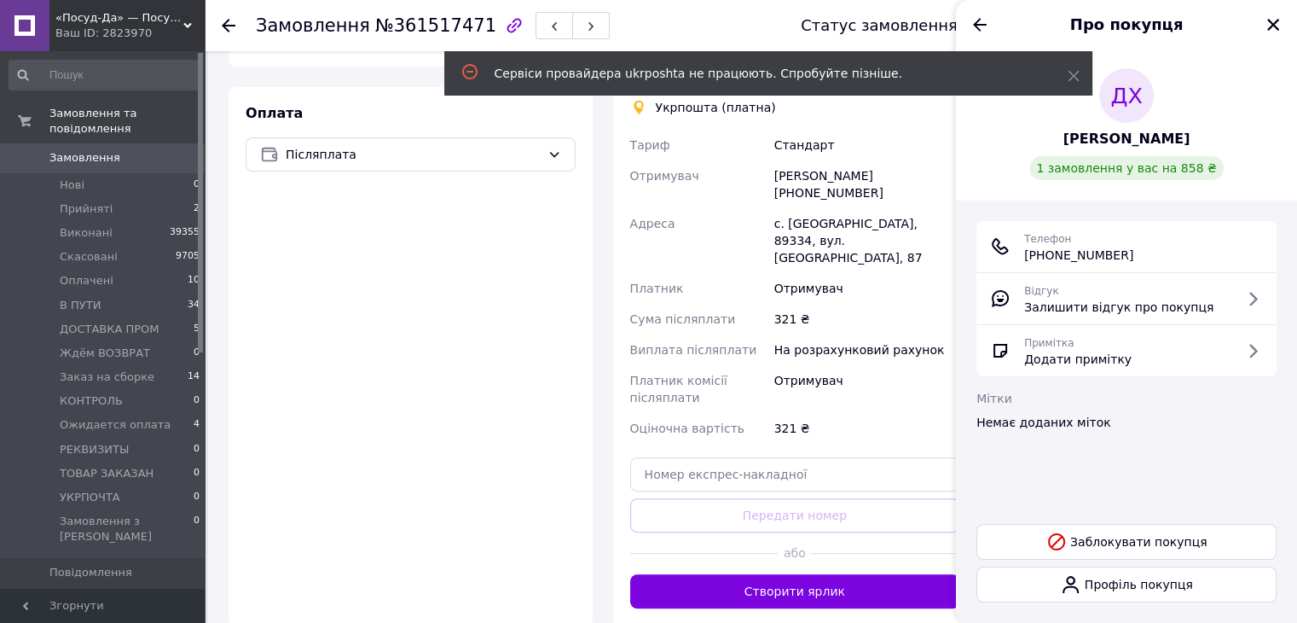
click at [119, 26] on div "Ваш ID: 2823970" at bounding box center [129, 33] width 149 height 15
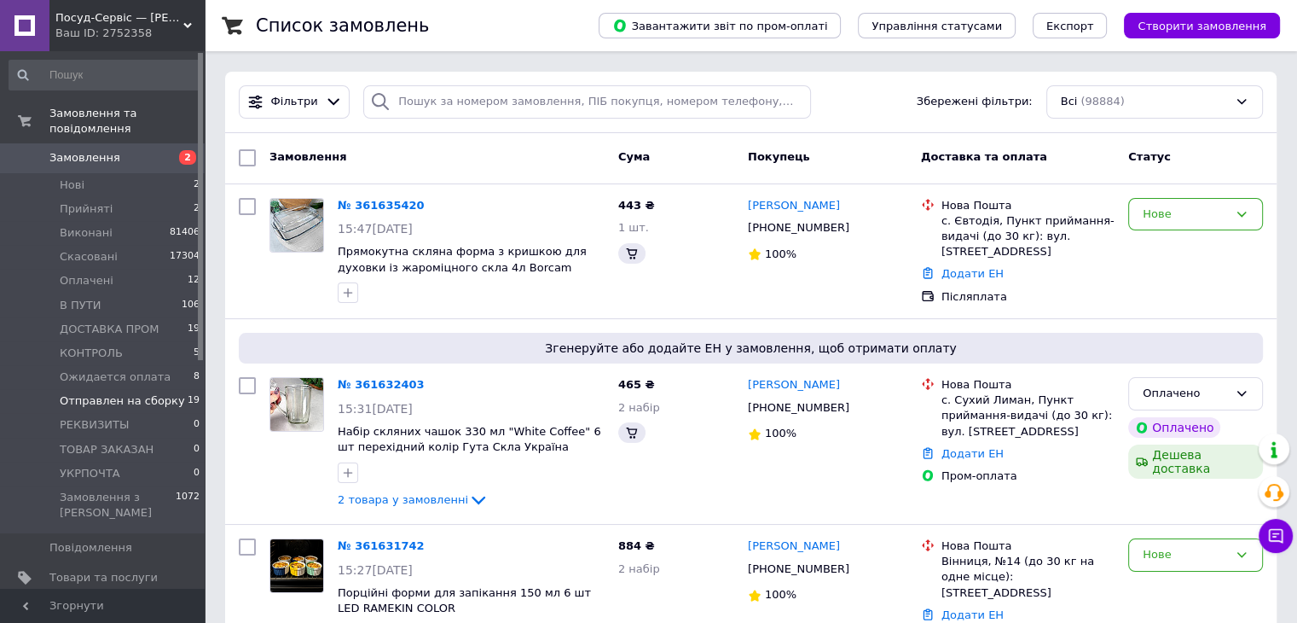
click at [136, 393] on span "Отправлен на сборку" at bounding box center [122, 400] width 125 height 15
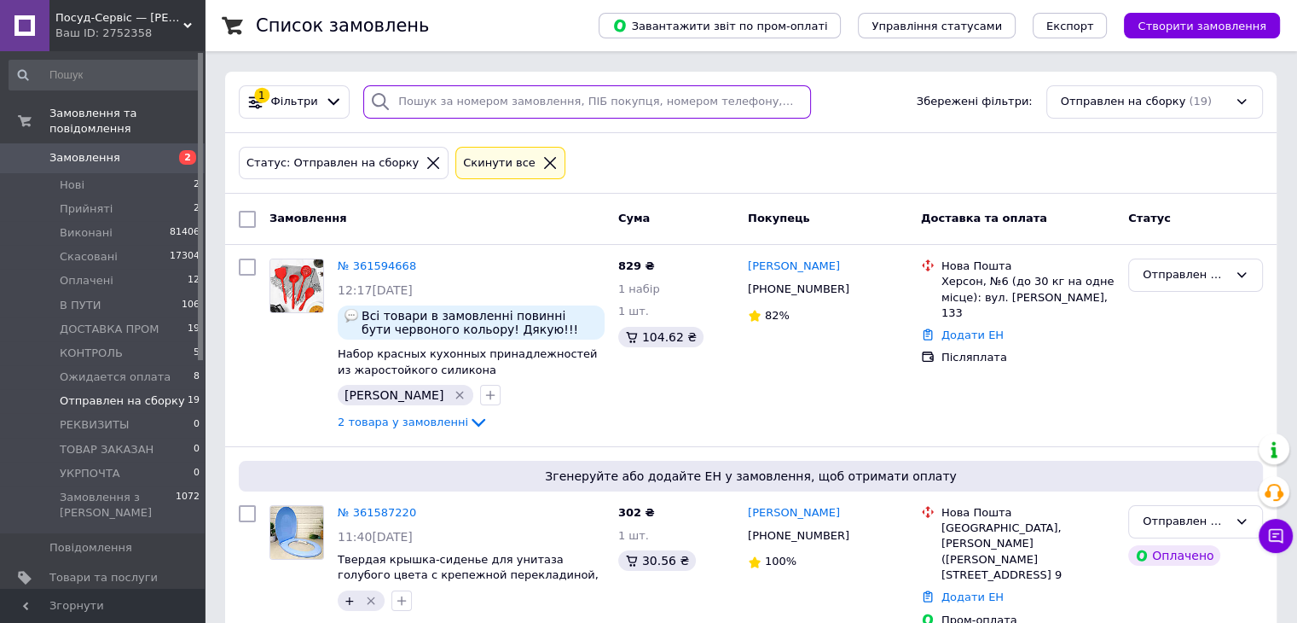
click at [427, 100] on input "search" at bounding box center [587, 101] width 448 height 33
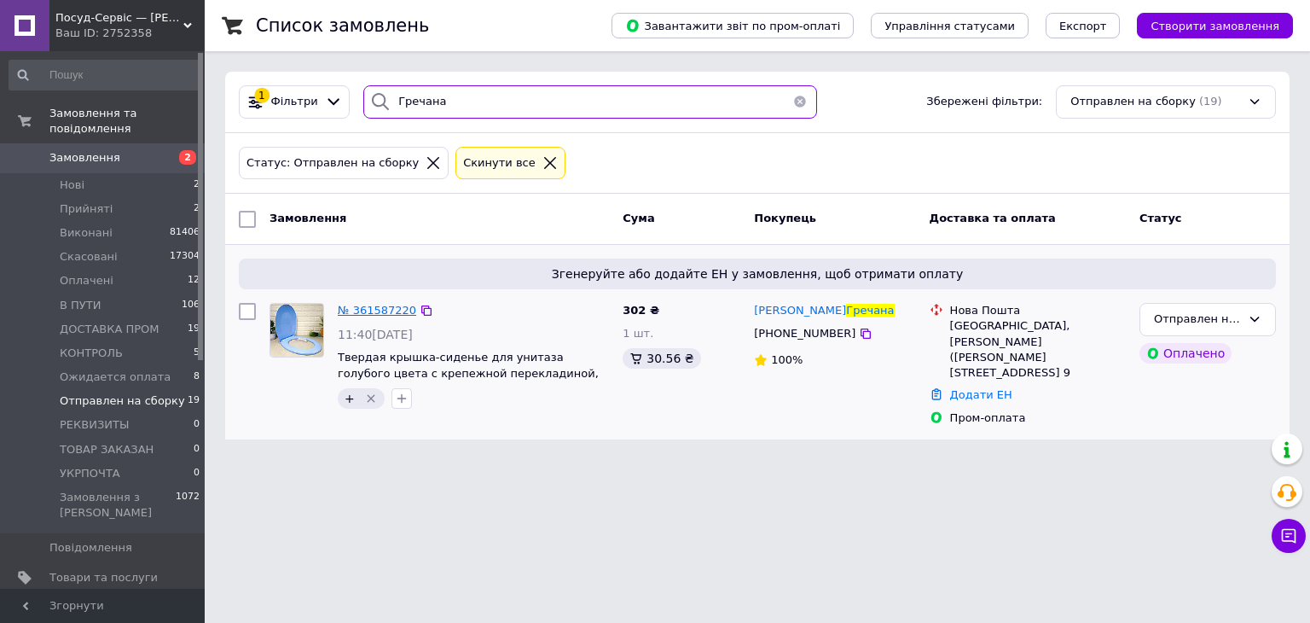
type input "Гречана"
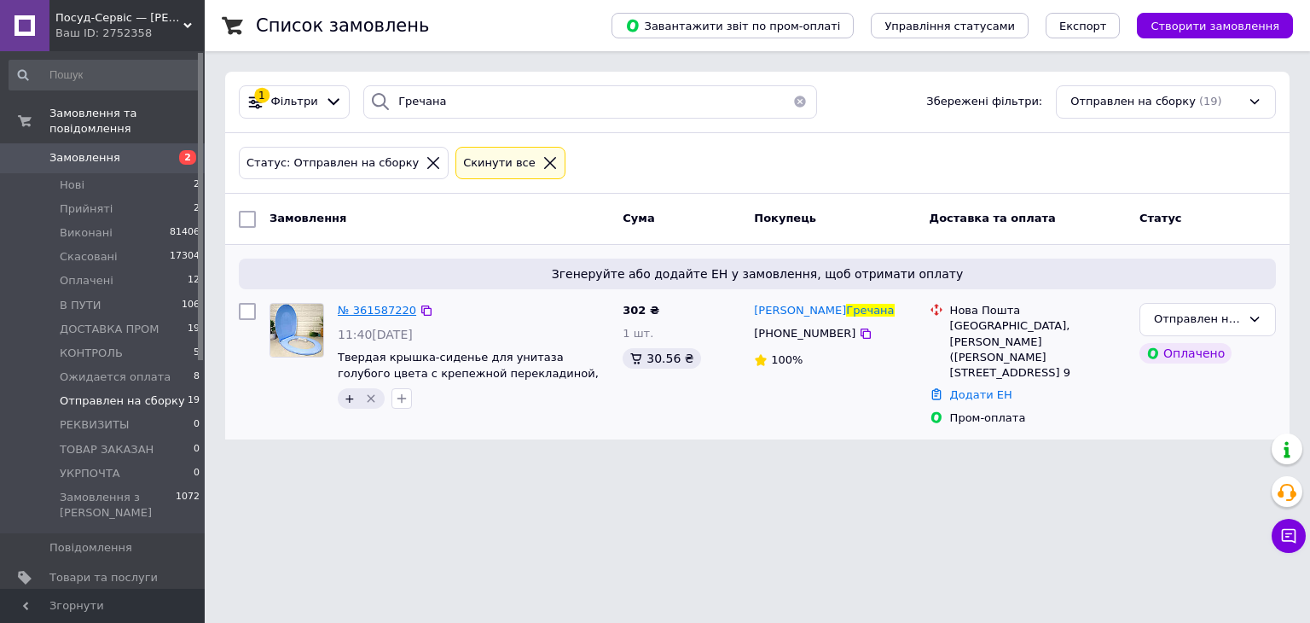
click at [369, 304] on span "№ 361587220" at bounding box center [377, 310] width 78 height 13
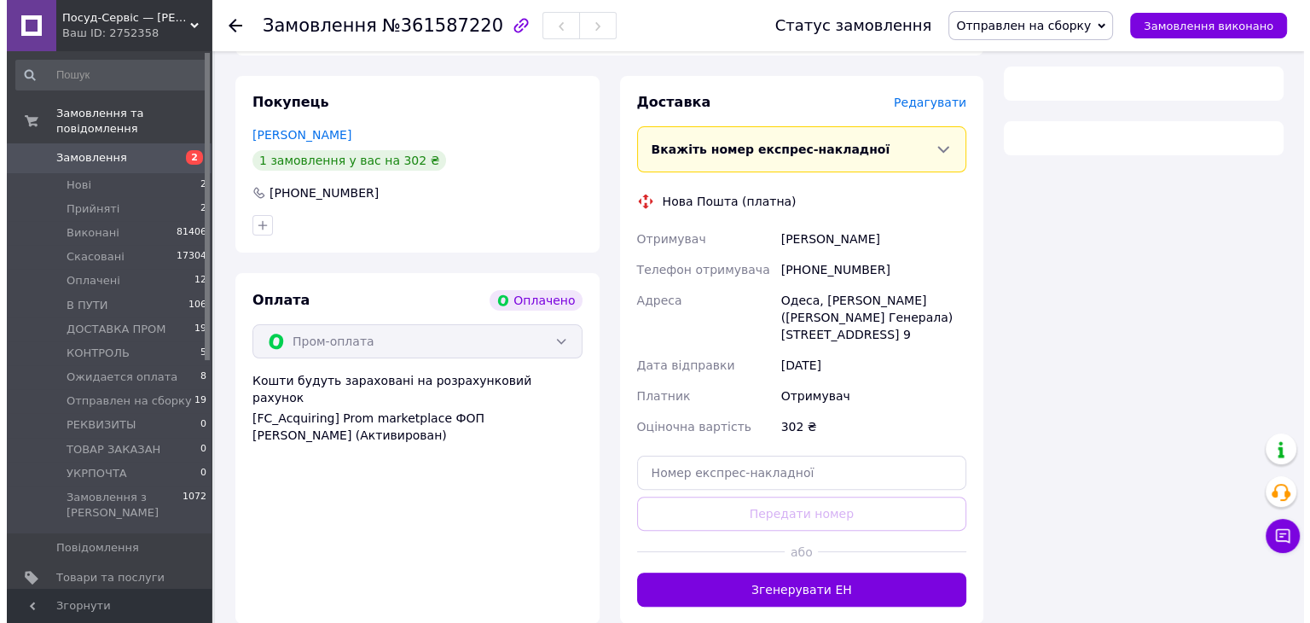
scroll to position [410, 0]
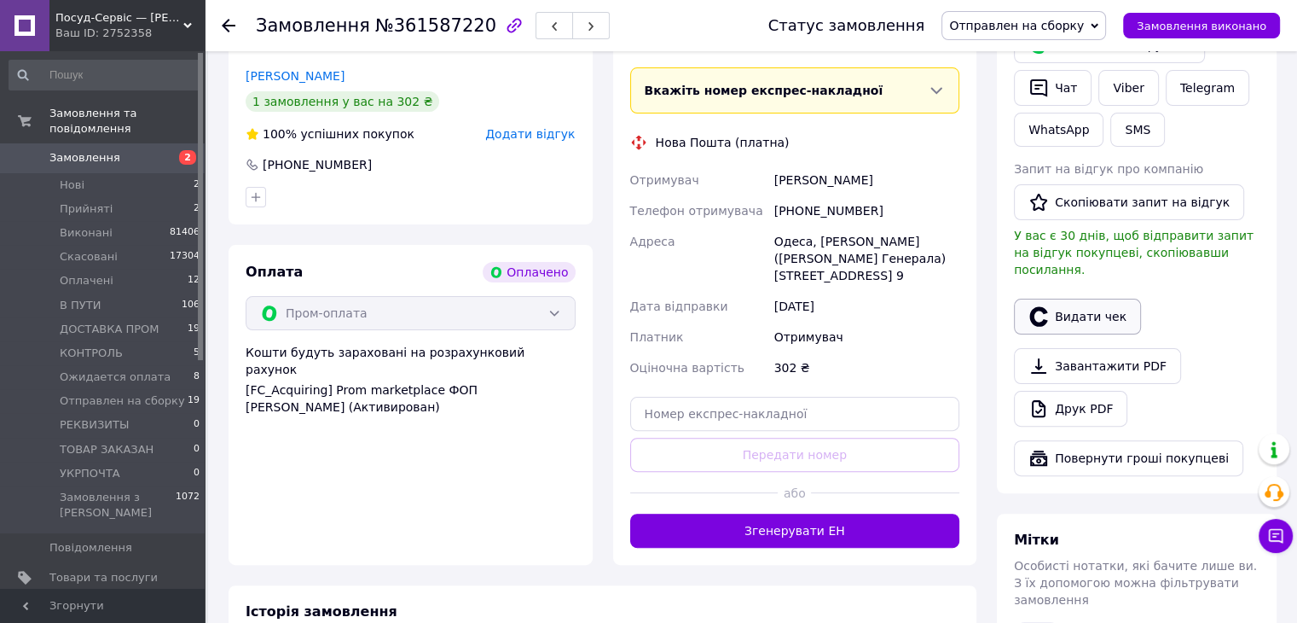
click at [1078, 299] on button "Видати чек" at bounding box center [1077, 317] width 127 height 36
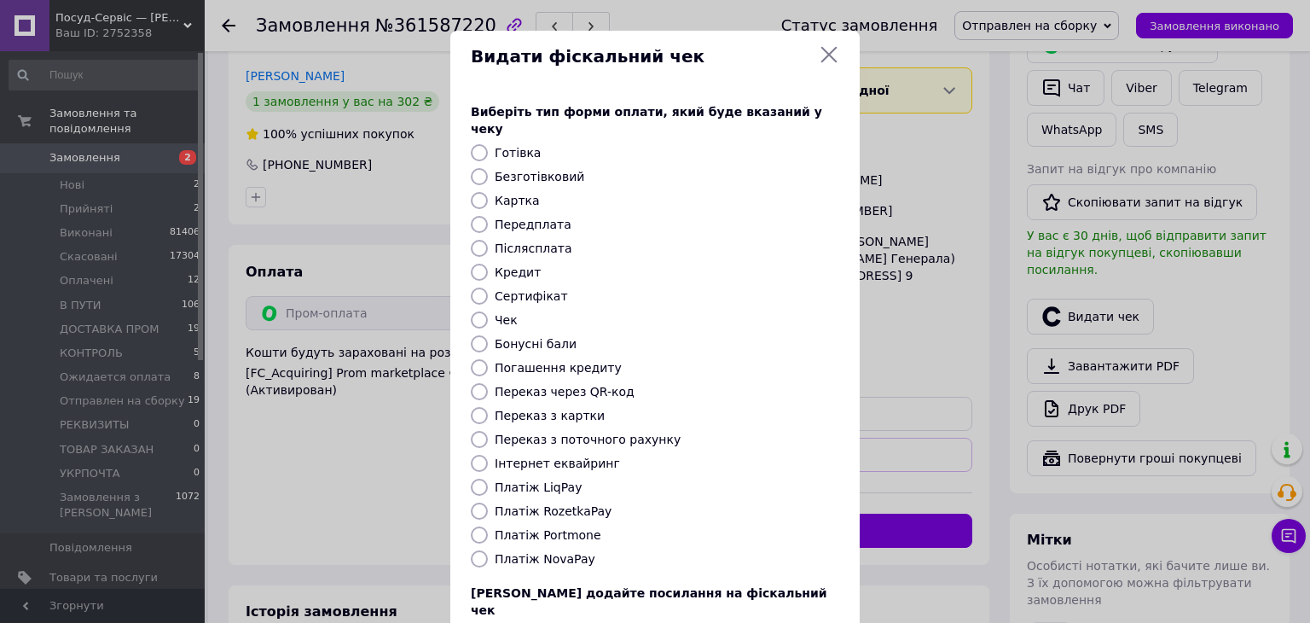
click at [475, 502] on input "Платіж RozetkaPay" at bounding box center [479, 510] width 17 height 17
radio input "true"
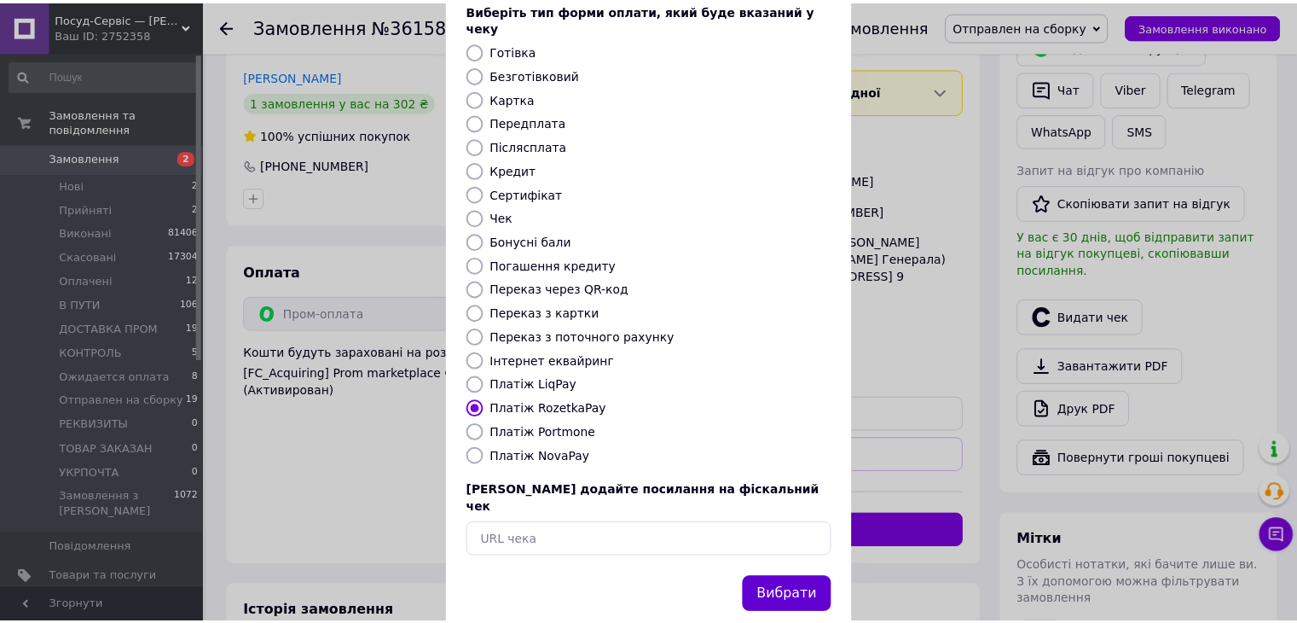
scroll to position [109, 0]
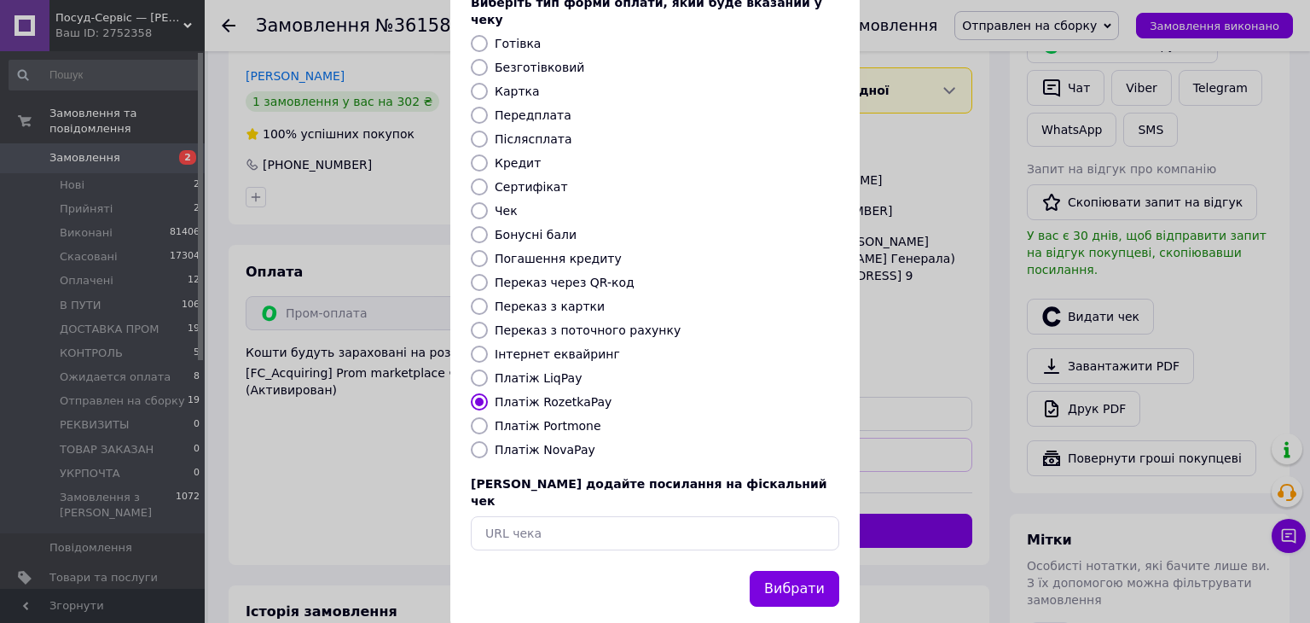
click at [811, 572] on div "Вибрати" at bounding box center [794, 589] width 96 height 44
click at [803, 571] on button "Вибрати" at bounding box center [795, 589] width 90 height 37
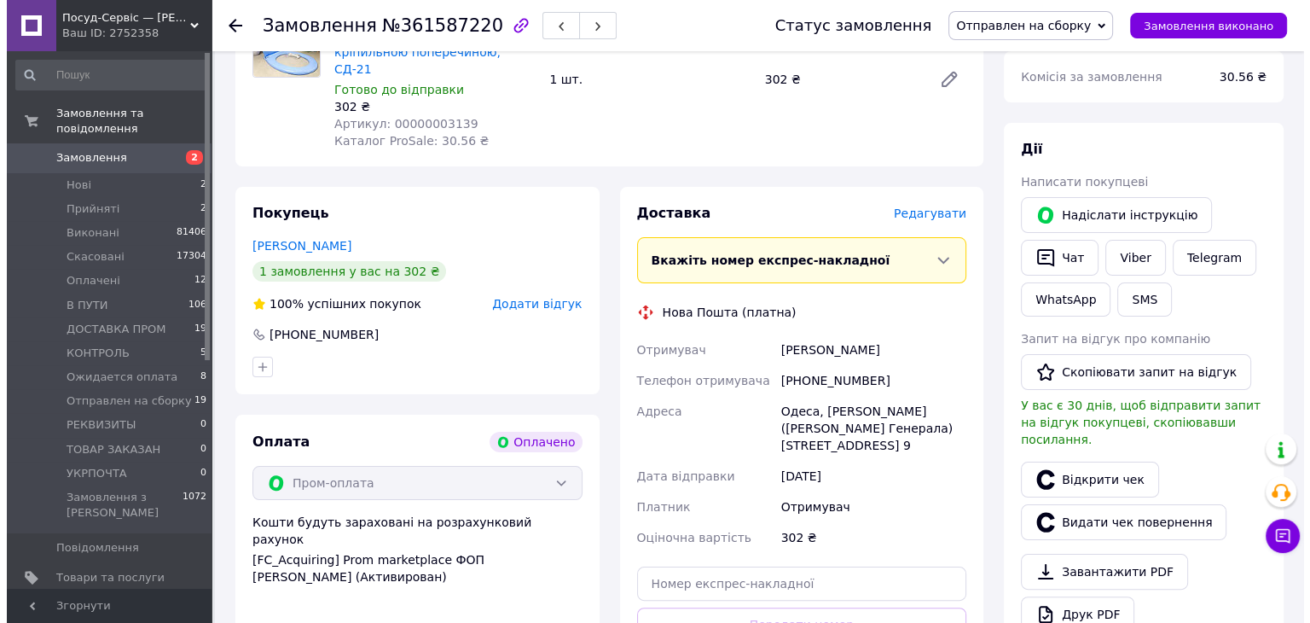
scroll to position [240, 0]
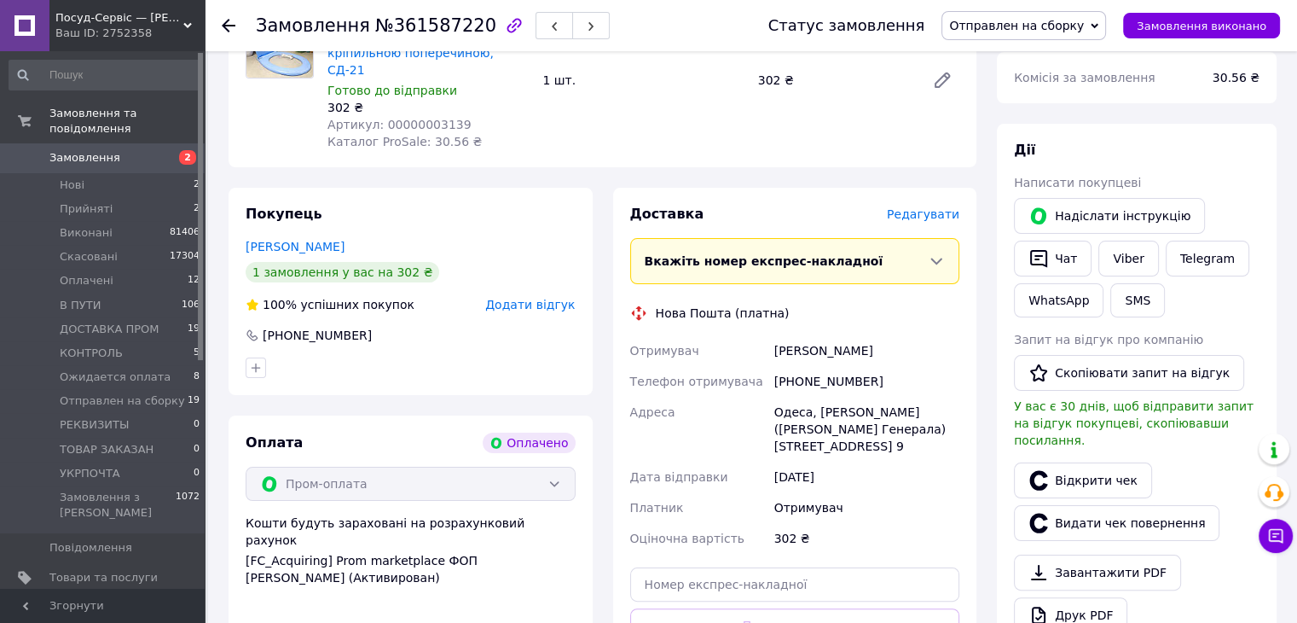
click at [943, 207] on span "Редагувати" at bounding box center [923, 214] width 73 height 14
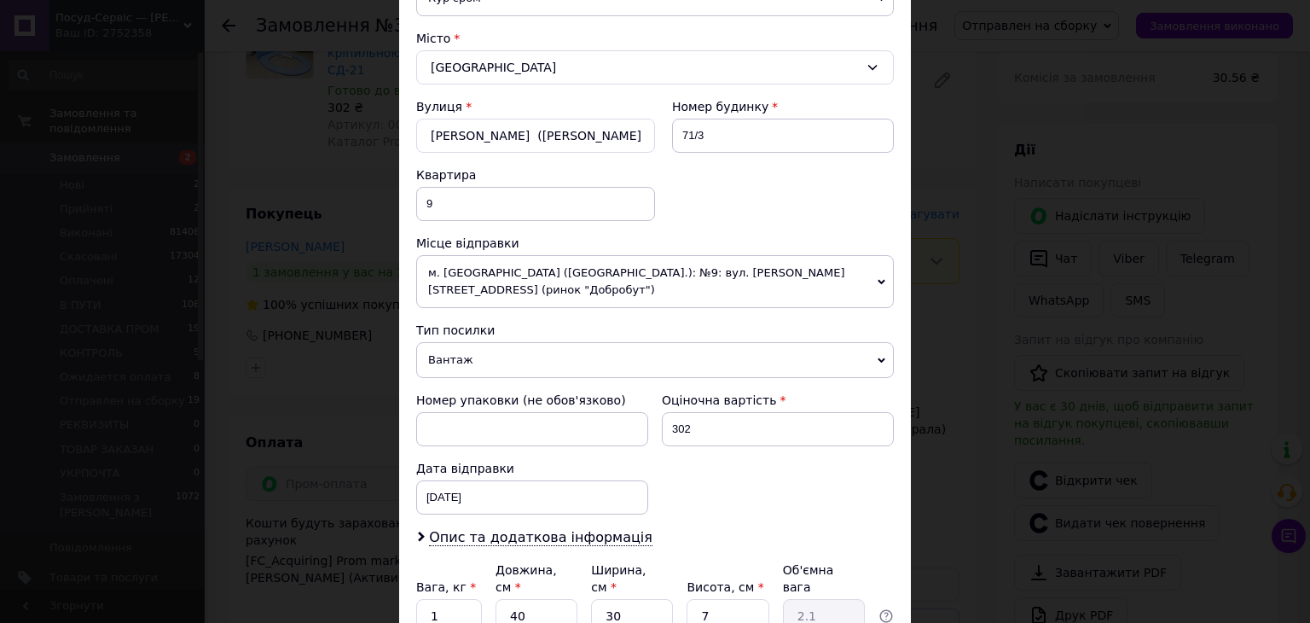
scroll to position [573, 0]
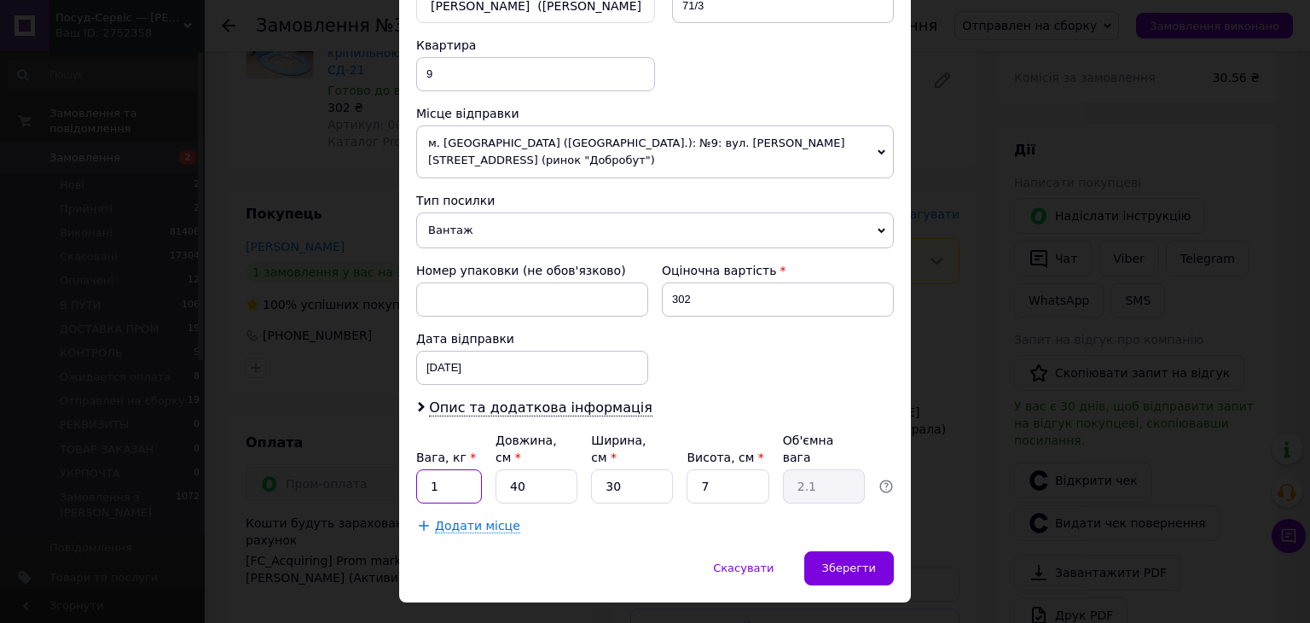
click at [420, 469] on input "1" at bounding box center [449, 486] width 66 height 34
type input "1.1"
click at [496, 469] on input "40" at bounding box center [537, 486] width 82 height 34
type input "5"
type input "0.26"
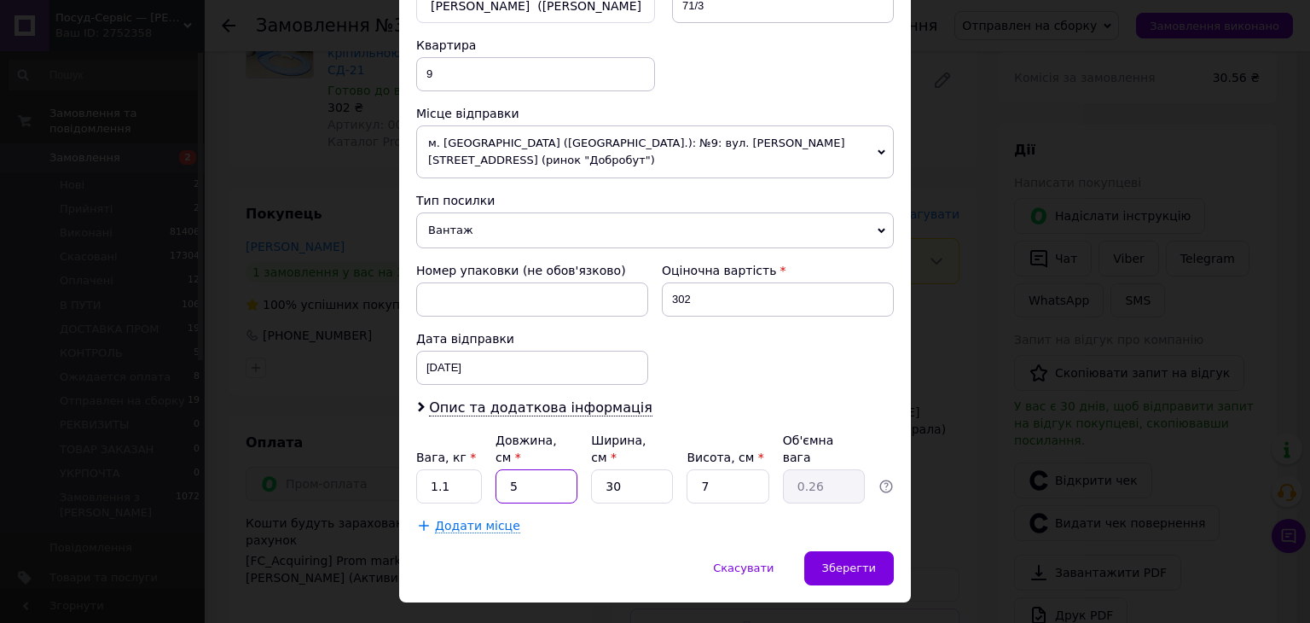
type input "50"
type input "2.63"
type input "50"
click at [573, 432] on div "Вага, кг * 1.1 Довжина, см * 50 Ширина, см * 30 Висота, см * 7 Об'ємна вага 2.63" at bounding box center [655, 468] width 478 height 72
type input "4"
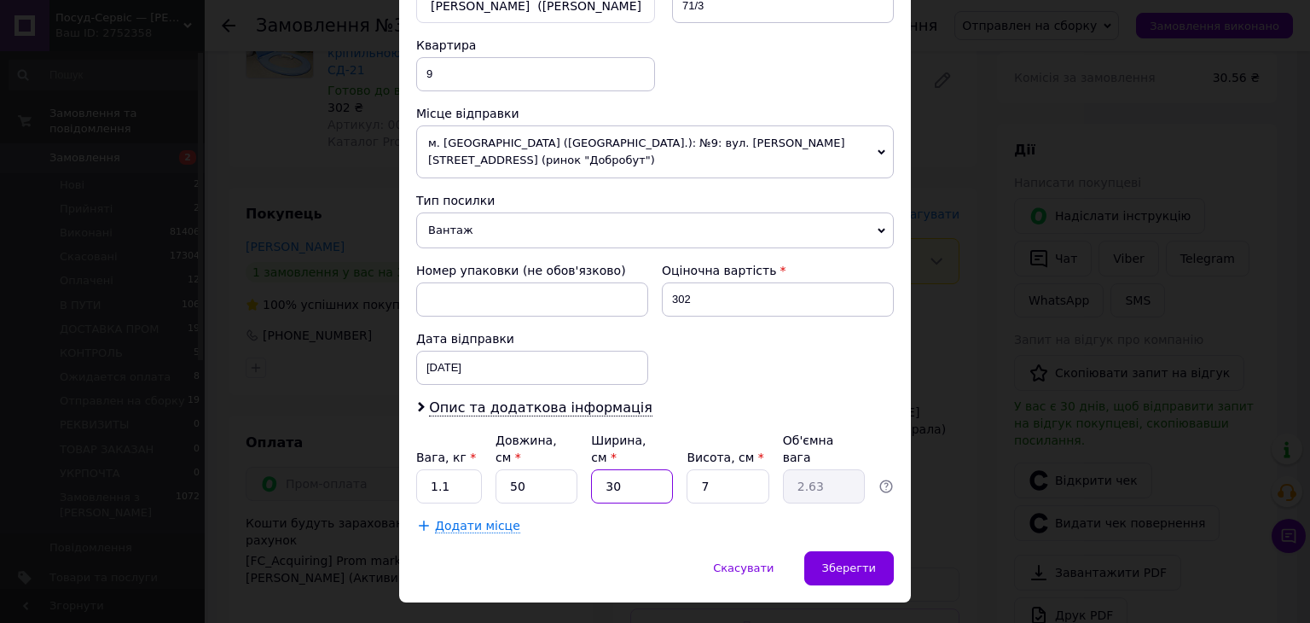
type input "0.35"
type input "40"
type input "3.5"
type input "40"
drag, startPoint x: 726, startPoint y: 434, endPoint x: 672, endPoint y: 444, distance: 54.6
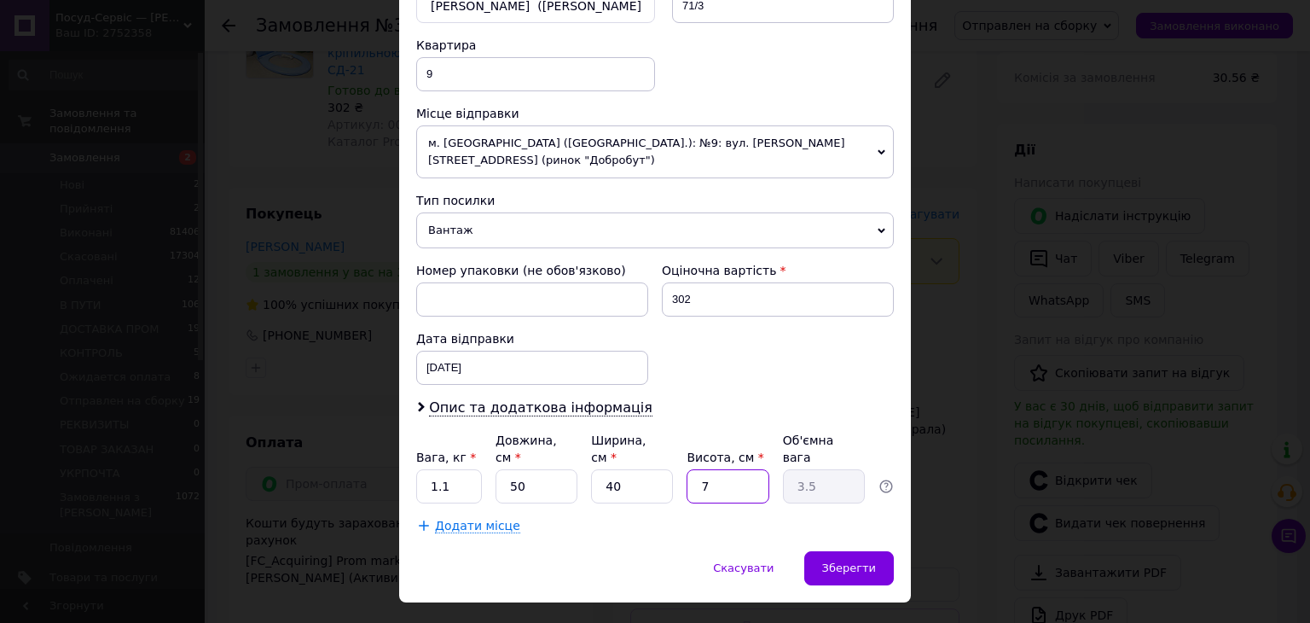
click at [672, 444] on div "Вага, кг * 1.1 Довжина, см * 50 Ширина, см * 40 Висота, см * 7 Об'ємна вага 3.5" at bounding box center [655, 468] width 478 height 72
type input "1"
type input "0.5"
type input "10"
type input "5"
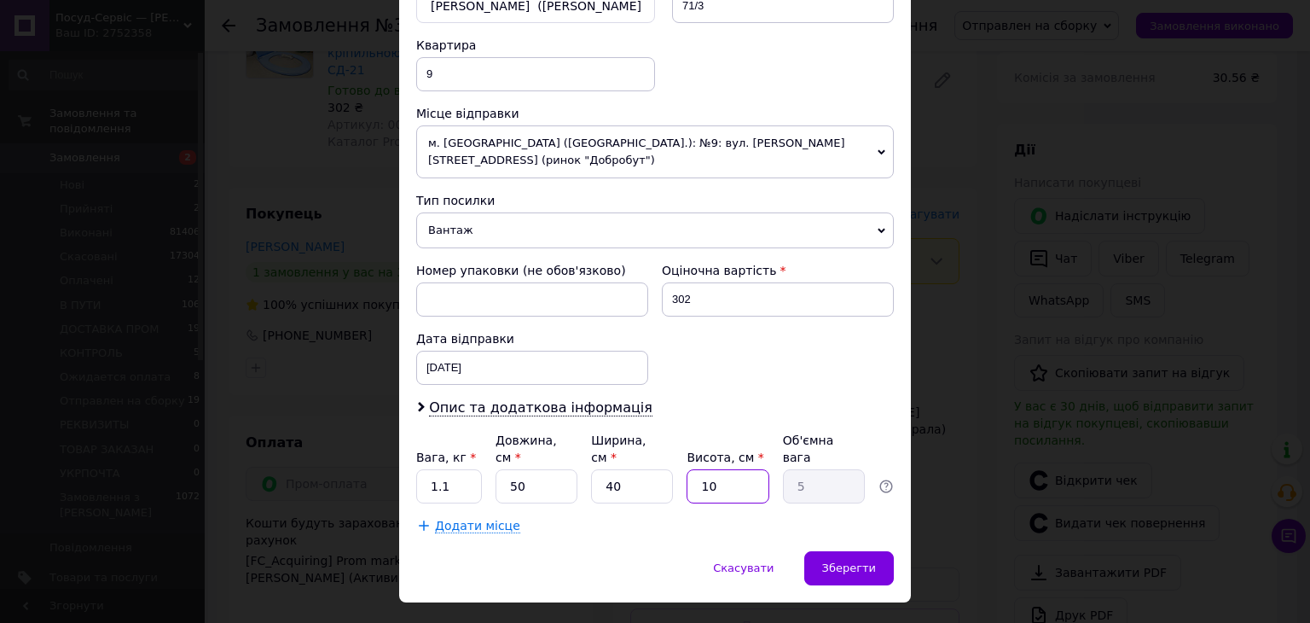
type input "10"
click at [798, 551] on div "Скасувати   Зберегти" at bounding box center [655, 576] width 512 height 51
click at [836, 551] on div "Зберегти" at bounding box center [849, 568] width 90 height 34
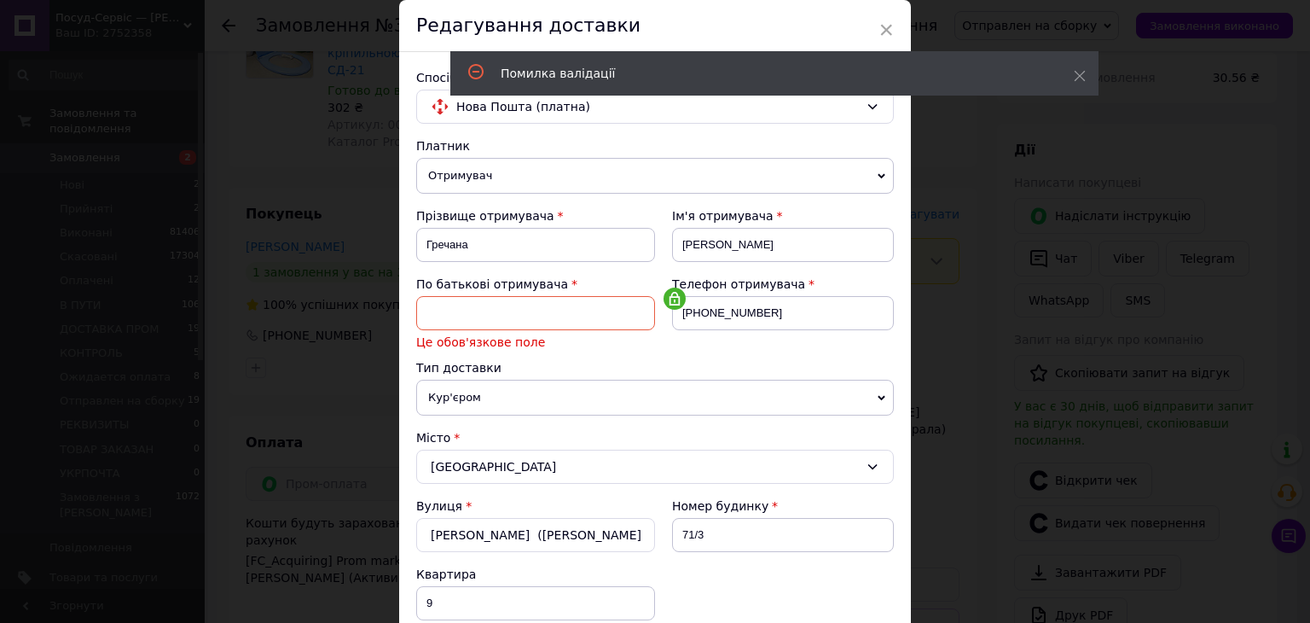
click at [465, 311] on input at bounding box center [535, 313] width 239 height 34
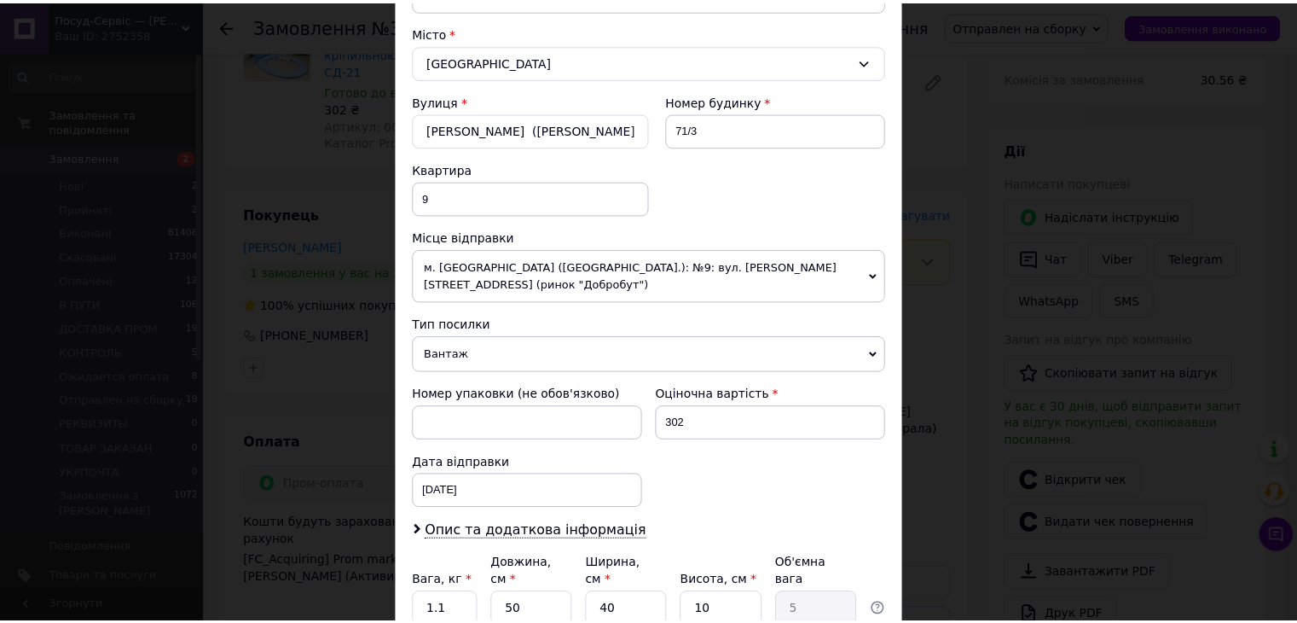
scroll to position [573, 0]
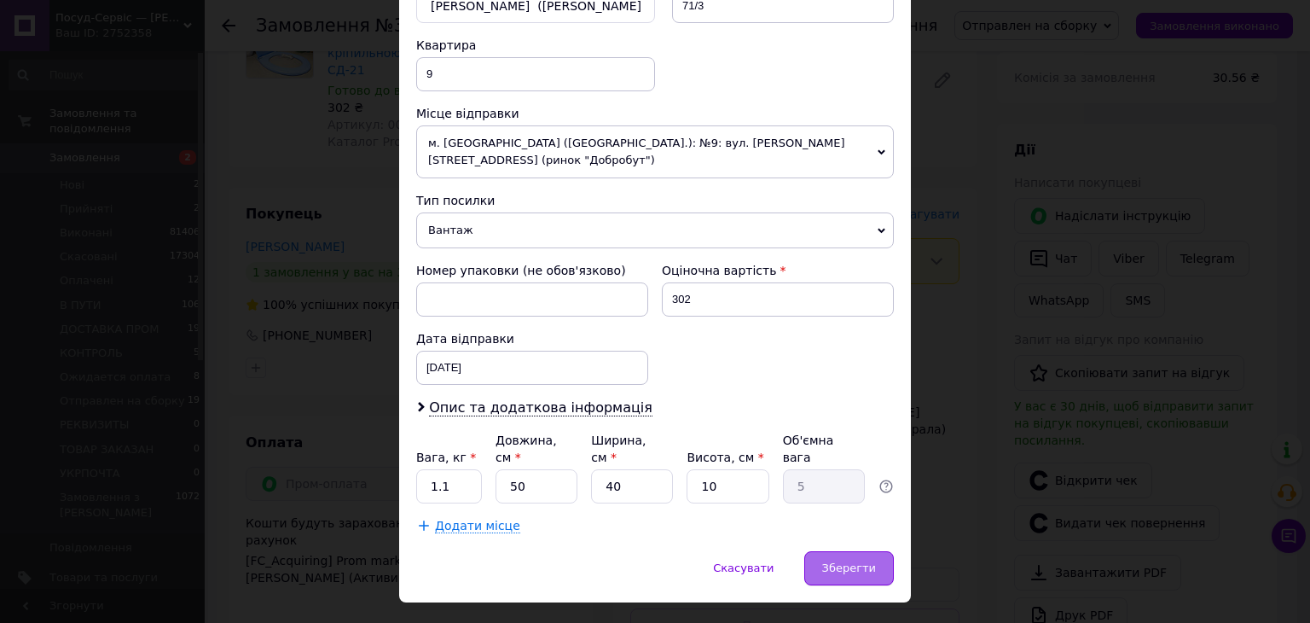
type input "По"
click at [860, 561] on span "Зберегти" at bounding box center [849, 567] width 54 height 13
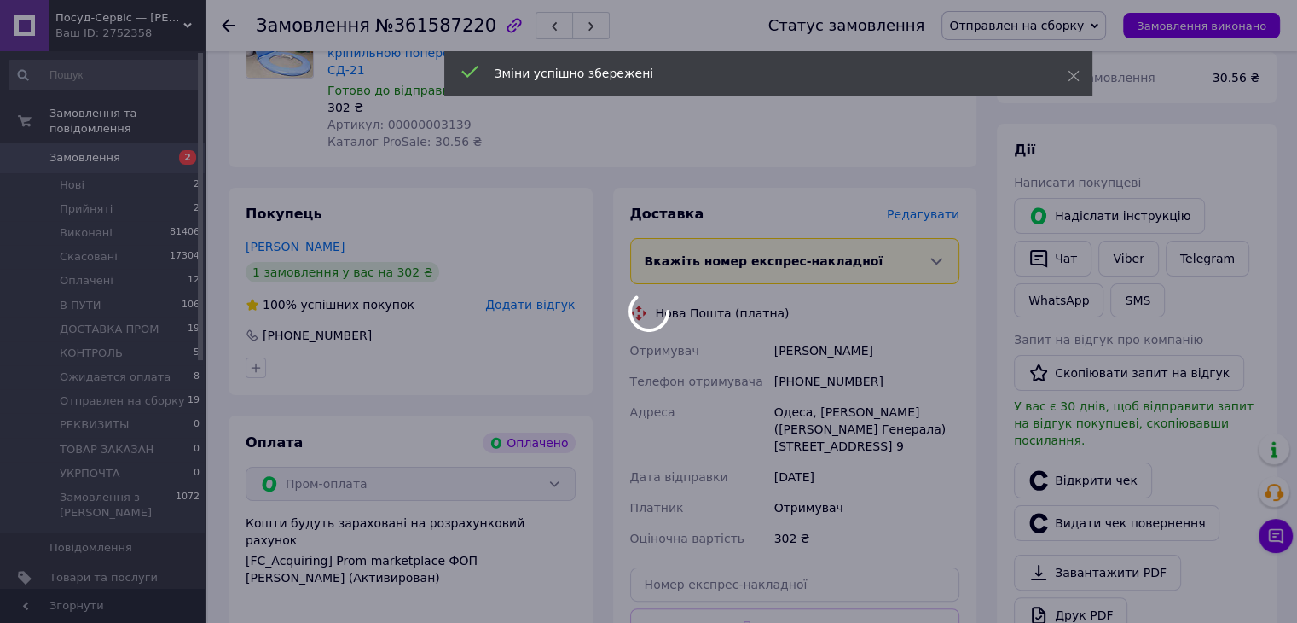
scroll to position [581, 0]
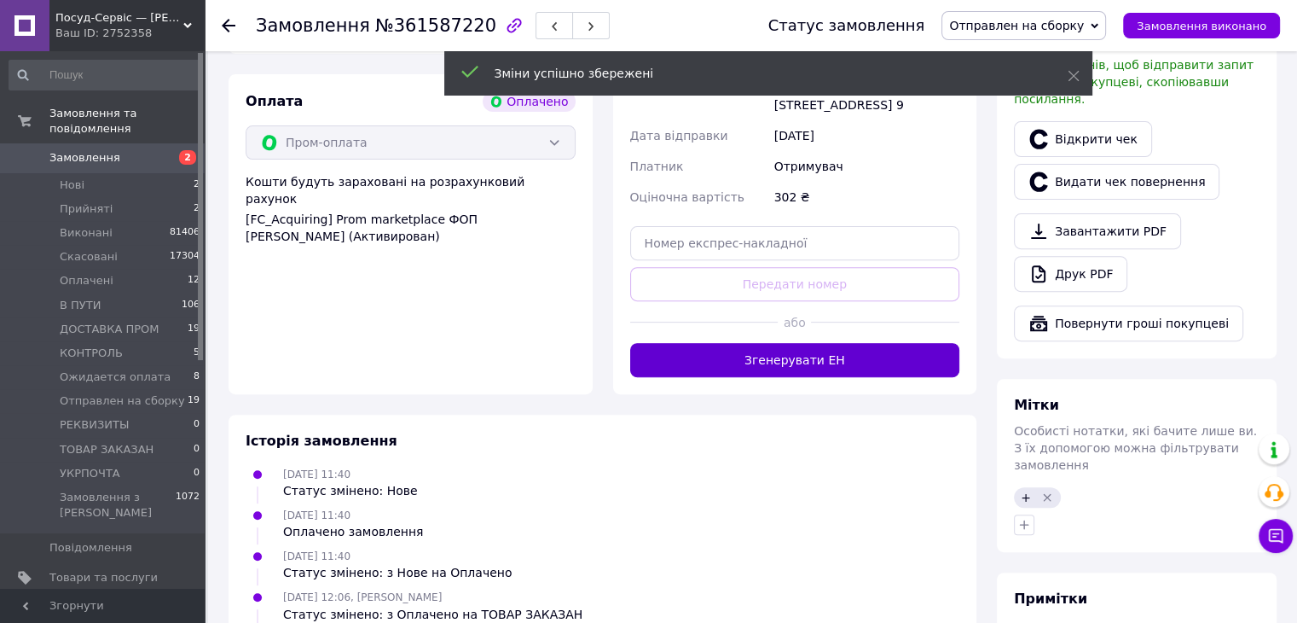
click at [780, 343] on button "Згенерувати ЕН" at bounding box center [795, 360] width 330 height 34
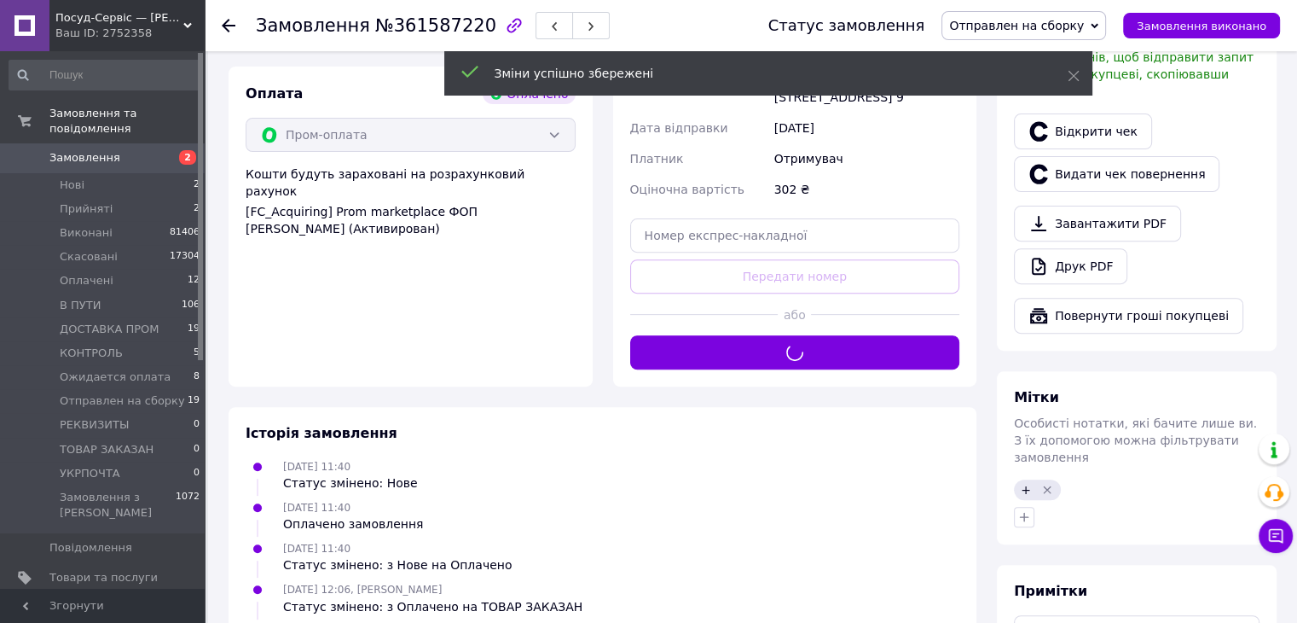
scroll to position [496, 0]
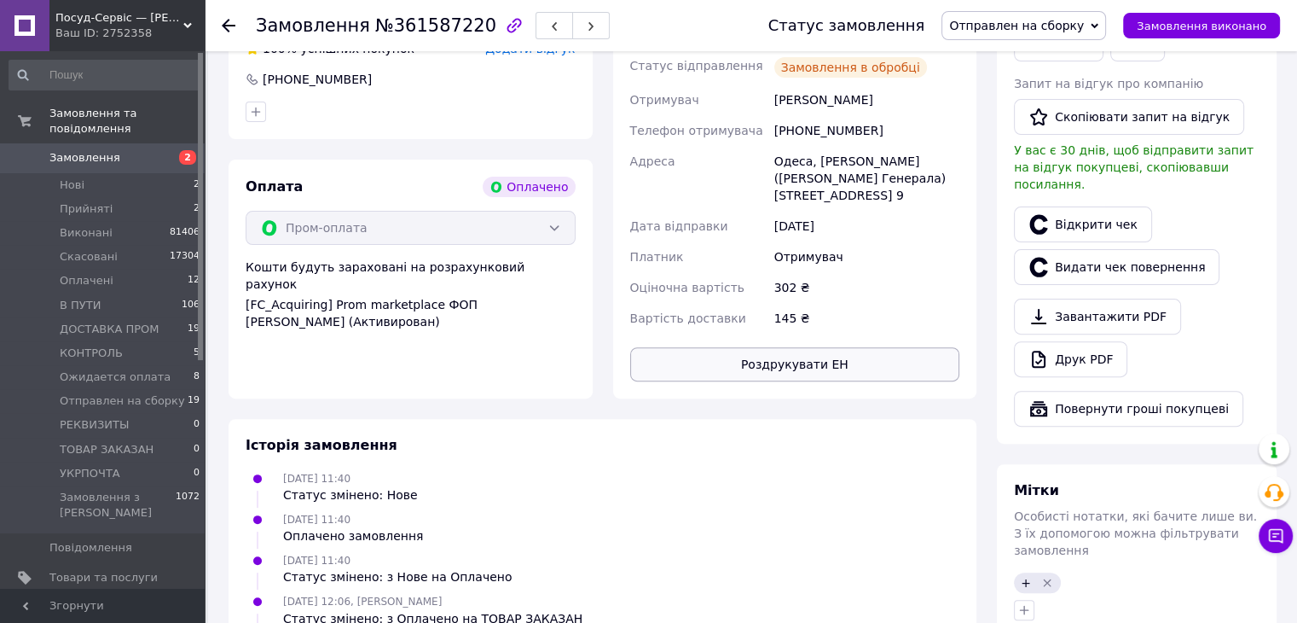
click at [771, 349] on button "Роздрукувати ЕН" at bounding box center [795, 364] width 330 height 34
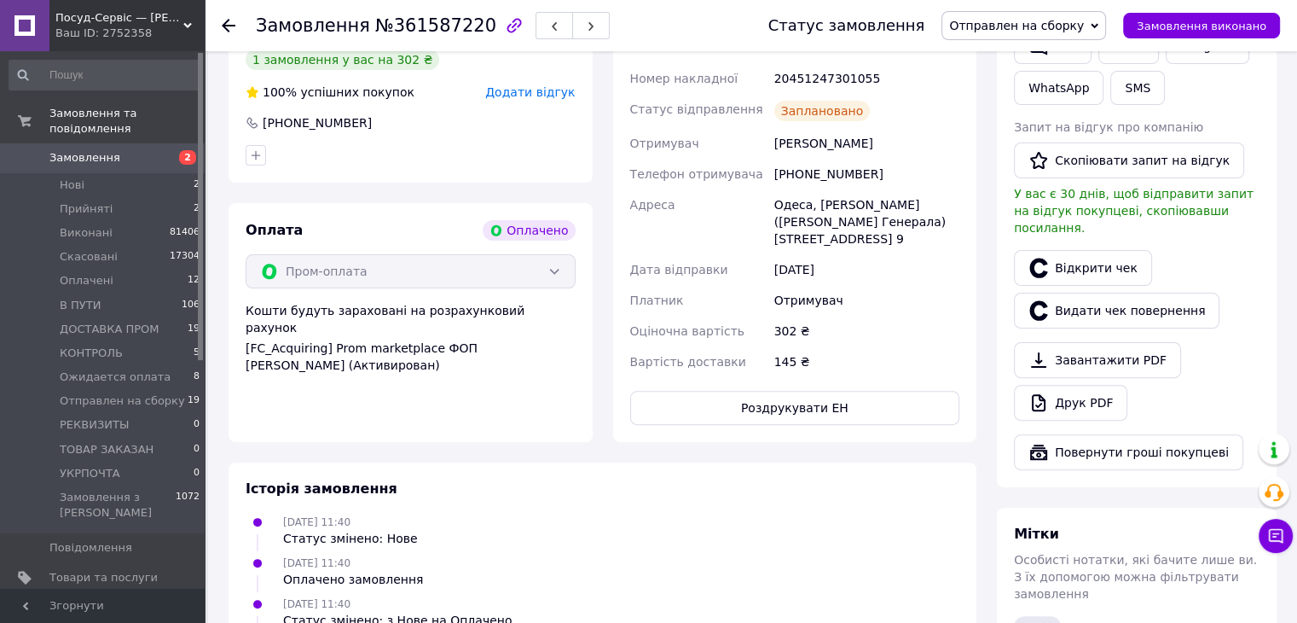
scroll to position [410, 0]
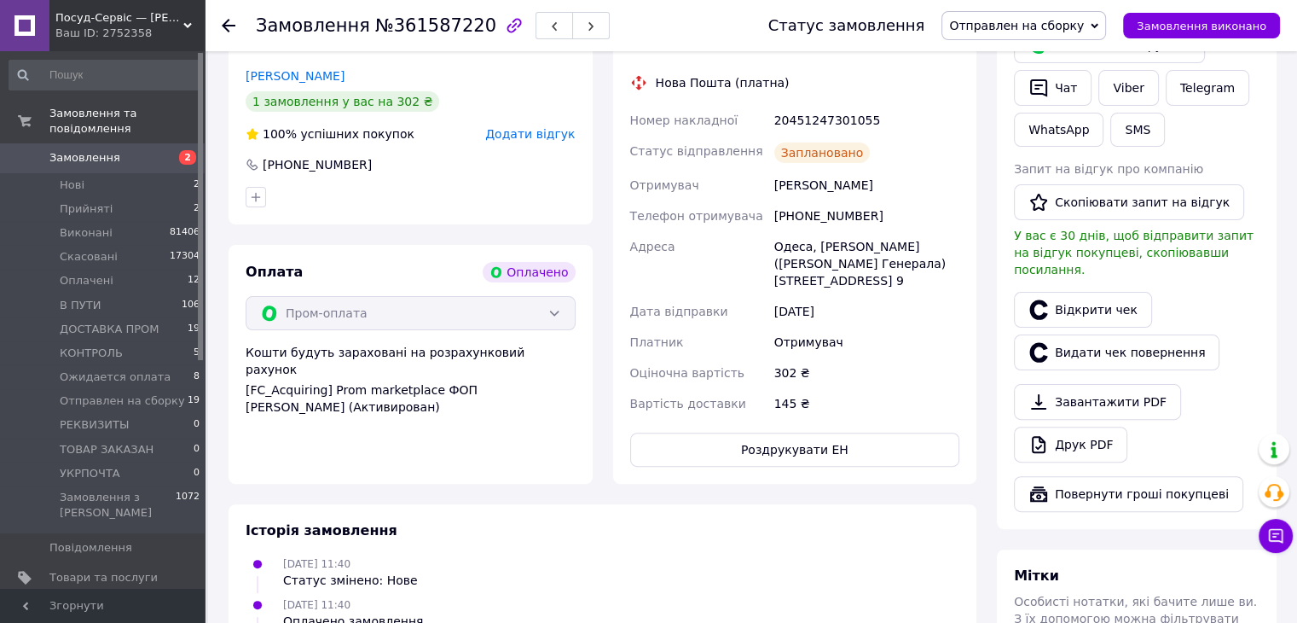
click at [816, 109] on div "20451247301055" at bounding box center [867, 120] width 192 height 31
copy div "20451247301055"
click at [1054, 93] on button "Чат" at bounding box center [1053, 88] width 78 height 36
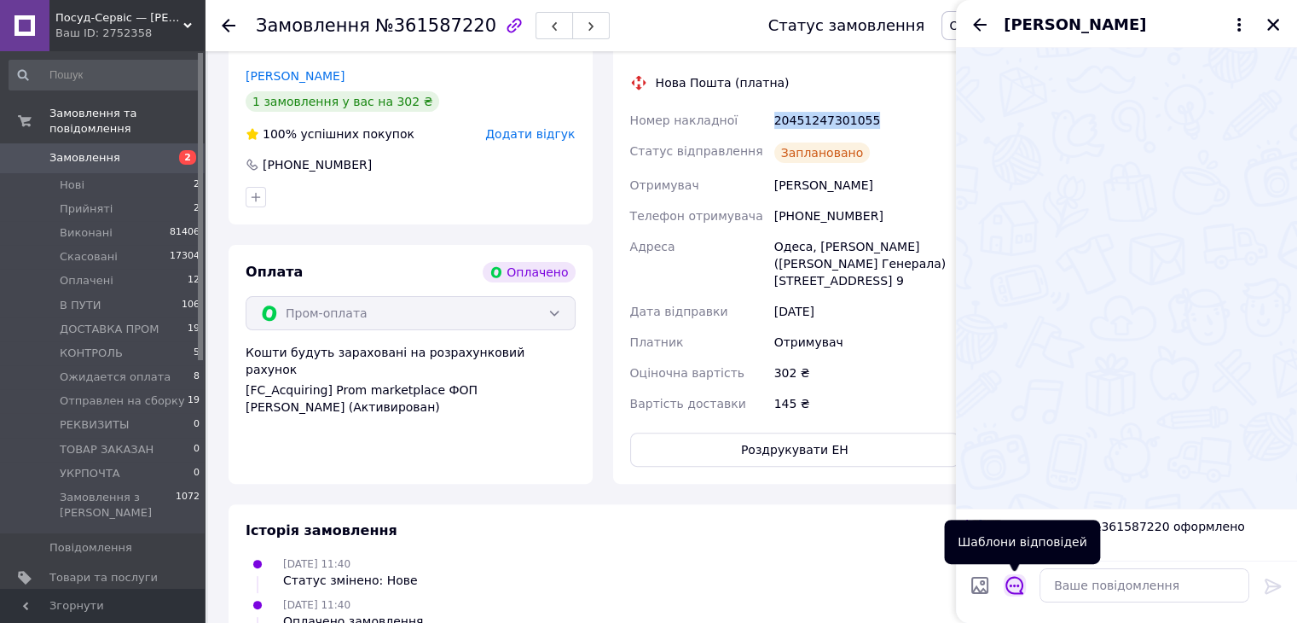
click at [1019, 580] on icon "Відкрити шаблони відповідей" at bounding box center [1015, 585] width 19 height 19
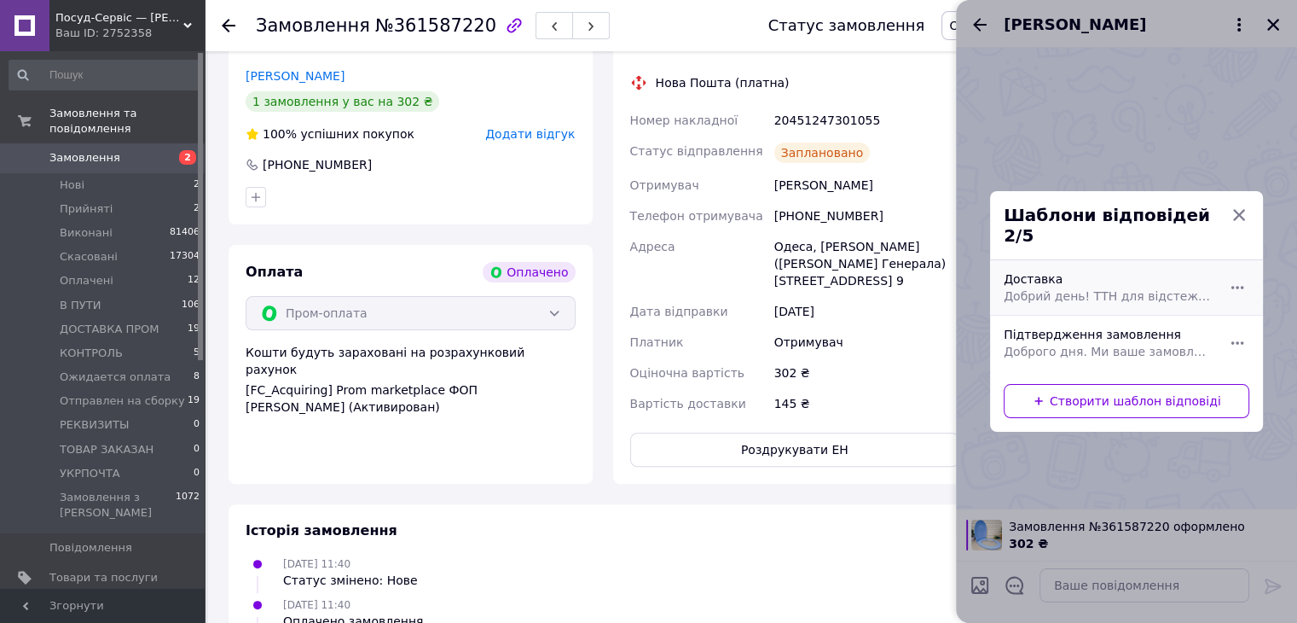
click at [1082, 271] on div "Доставка Добрий день! ТТН для відстеження замовлення (номер ТТН) Обов'язково пе…" at bounding box center [1108, 288] width 222 height 48
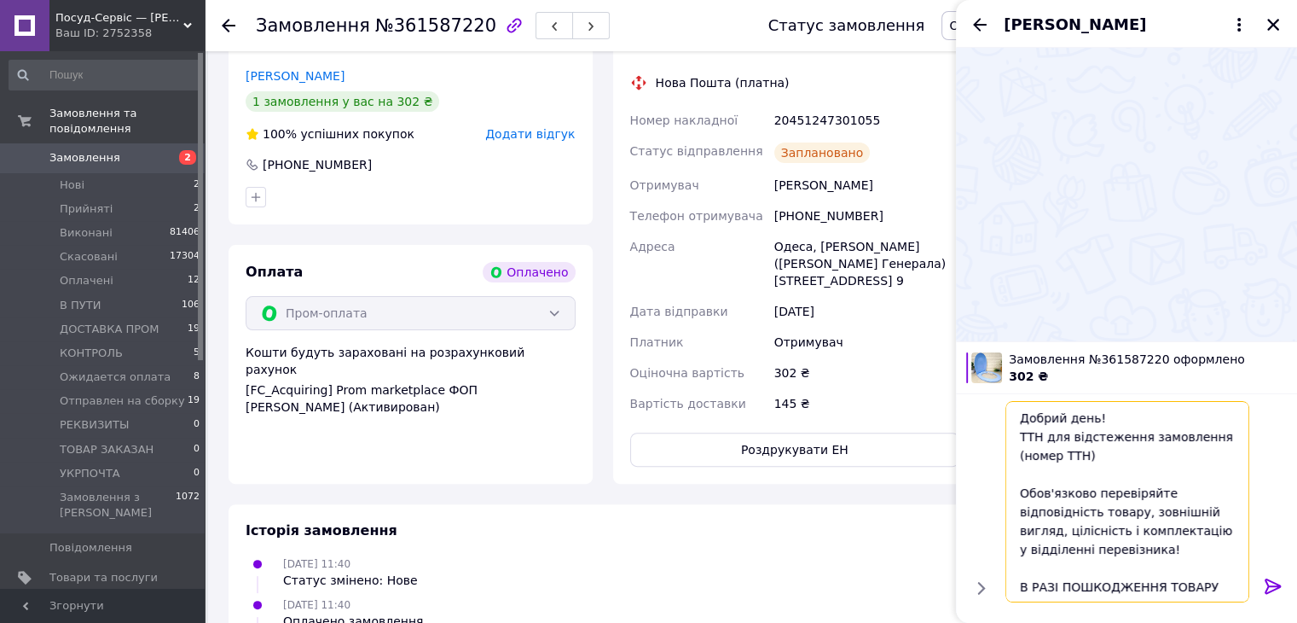
drag, startPoint x: 1040, startPoint y: 456, endPoint x: 972, endPoint y: 456, distance: 67.4
click at [972, 456] on div "Добрий день! ТТН для відстеження замовлення (номер ТТН) Обов'язково перевіряйте…" at bounding box center [1127, 501] width 328 height 215
paste textarea "20451247301055"
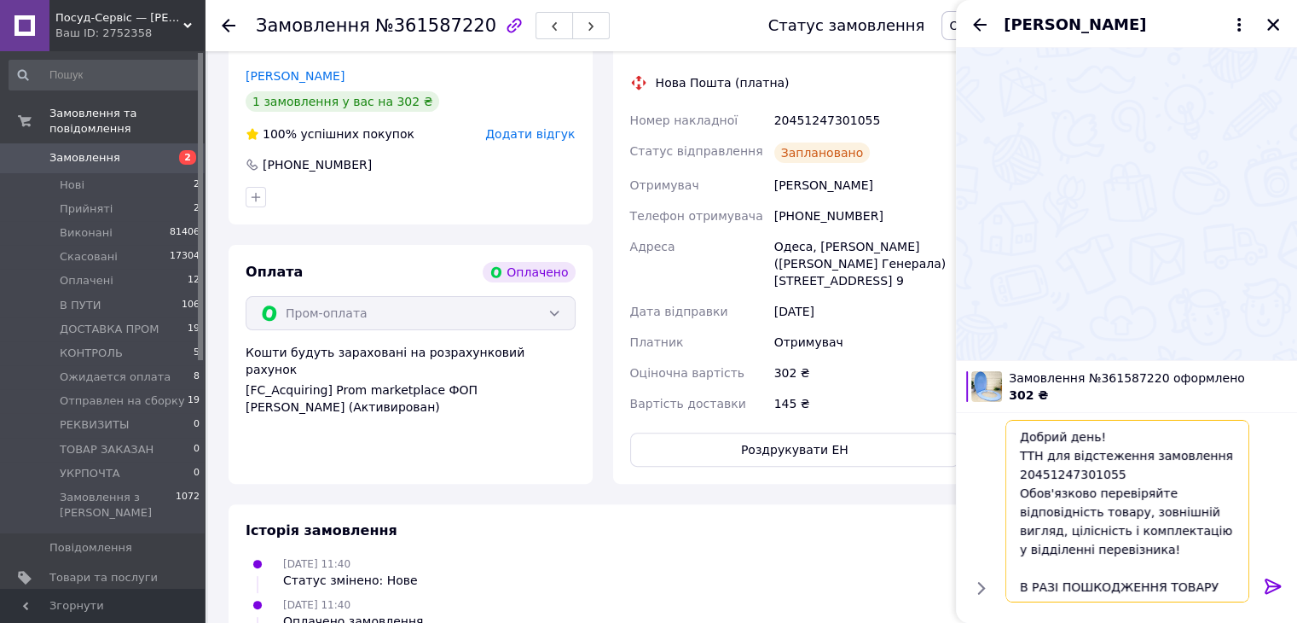
type textarea "Добрий день! ТТН для відстеження замовлення 20451247301055 Обов'язково перевіря…"
drag, startPoint x: 1274, startPoint y: 587, endPoint x: 1274, endPoint y: 573, distance: 13.7
click at [1274, 586] on icon at bounding box center [1273, 586] width 20 height 20
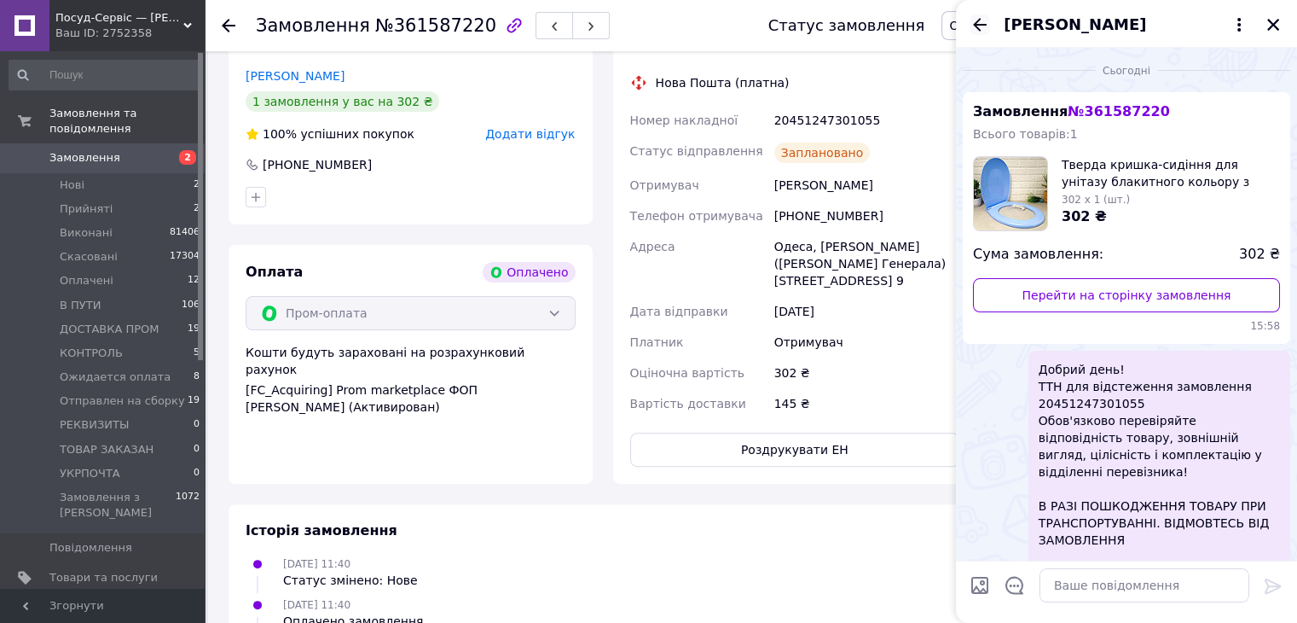
click at [979, 31] on icon "Назад" at bounding box center [980, 24] width 14 height 13
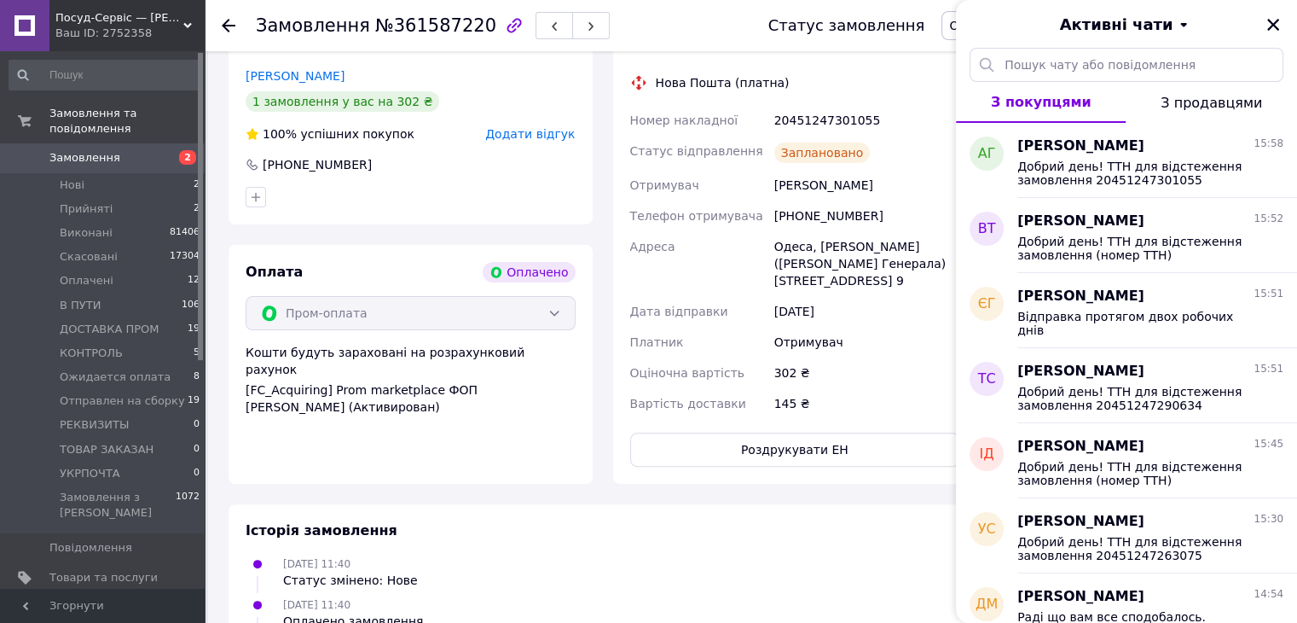
drag, startPoint x: 1268, startPoint y: 21, endPoint x: 922, endPoint y: 66, distance: 348.3
click at [1262, 21] on div "Активні чати" at bounding box center [1126, 24] width 341 height 48
click at [846, 45] on div "Статус замовлення Отправлен на сборку Прийнято Виконано Скасовано Оплачено В ПУ…" at bounding box center [1007, 25] width 546 height 51
drag, startPoint x: 844, startPoint y: 65, endPoint x: 870, endPoint y: 68, distance: 26.7
click at [845, 74] on div "Нова Пошта (платна)" at bounding box center [795, 82] width 339 height 17
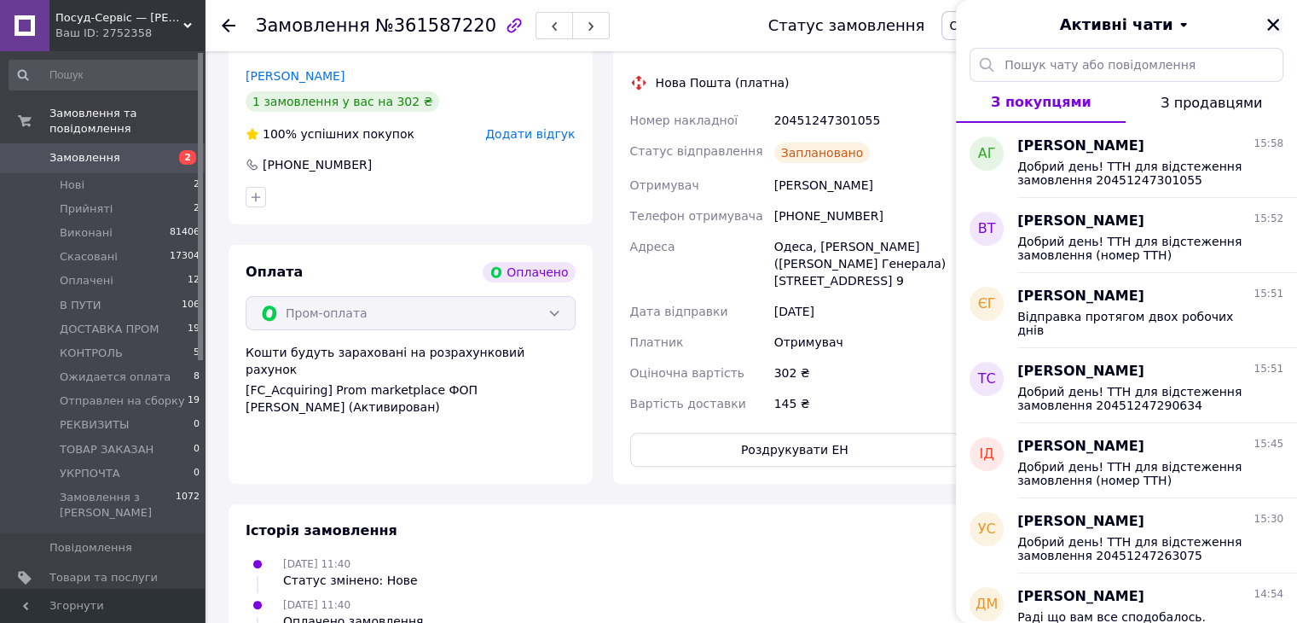
click at [1277, 21] on icon "Закрити" at bounding box center [1273, 24] width 15 height 15
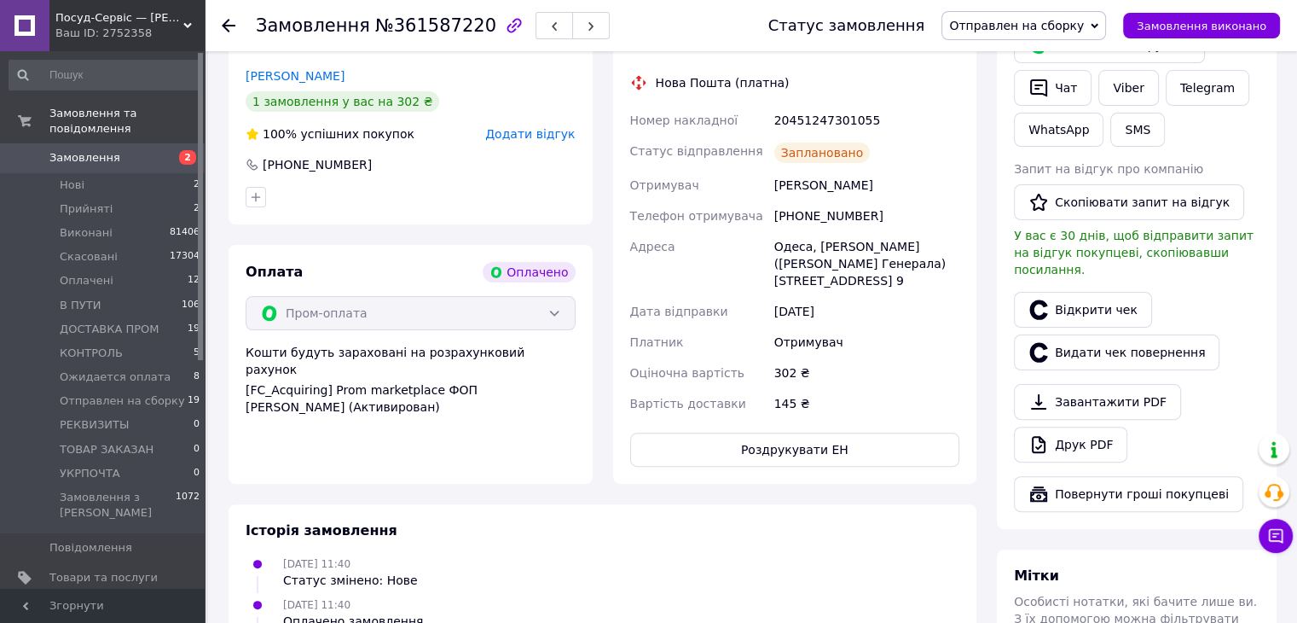
drag, startPoint x: 1034, startPoint y: 19, endPoint x: 1007, endPoint y: 86, distance: 72.4
click at [1035, 19] on span "Отправлен на сборку" at bounding box center [1016, 26] width 135 height 14
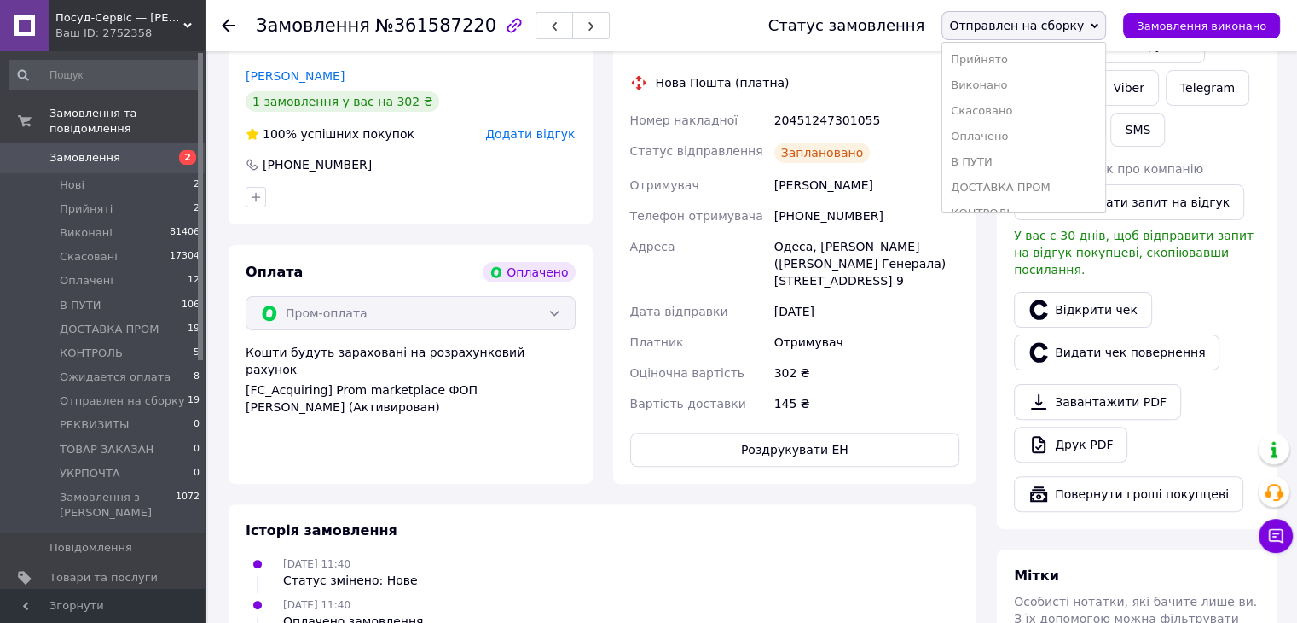
drag, startPoint x: 1007, startPoint y: 160, endPoint x: 453, endPoint y: 159, distance: 553.6
click at [1000, 160] on li "В ПУТИ" at bounding box center [1024, 162] width 163 height 26
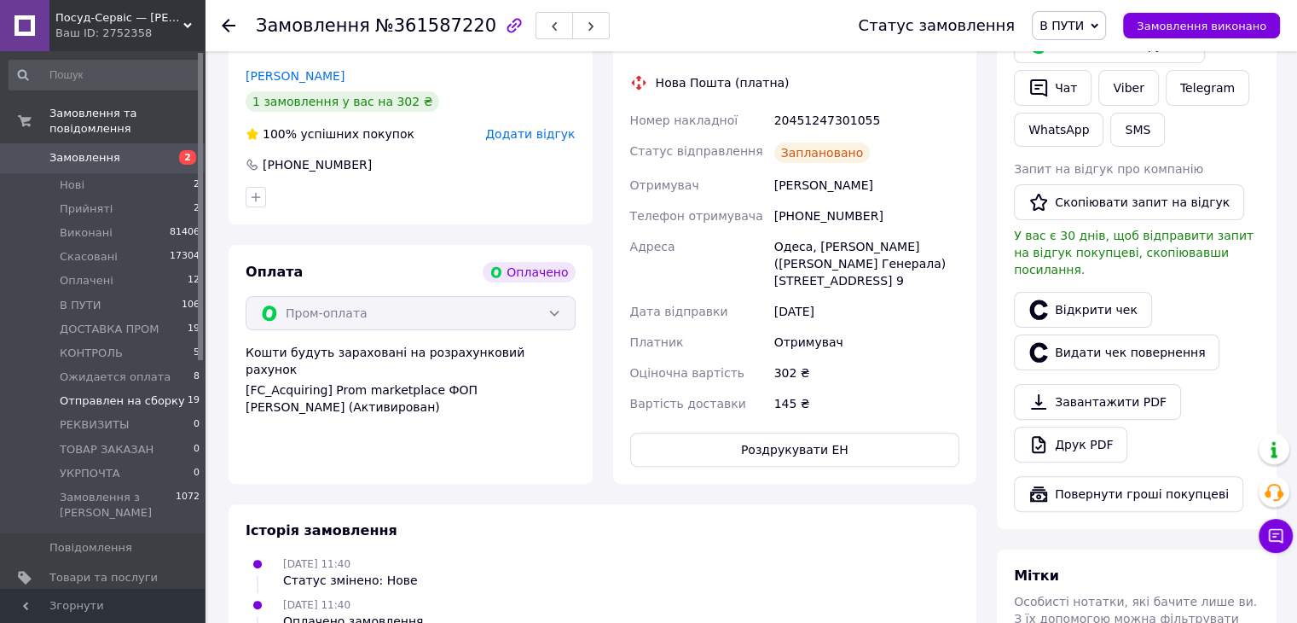
click at [119, 393] on span "Отправлен на сборку" at bounding box center [122, 400] width 125 height 15
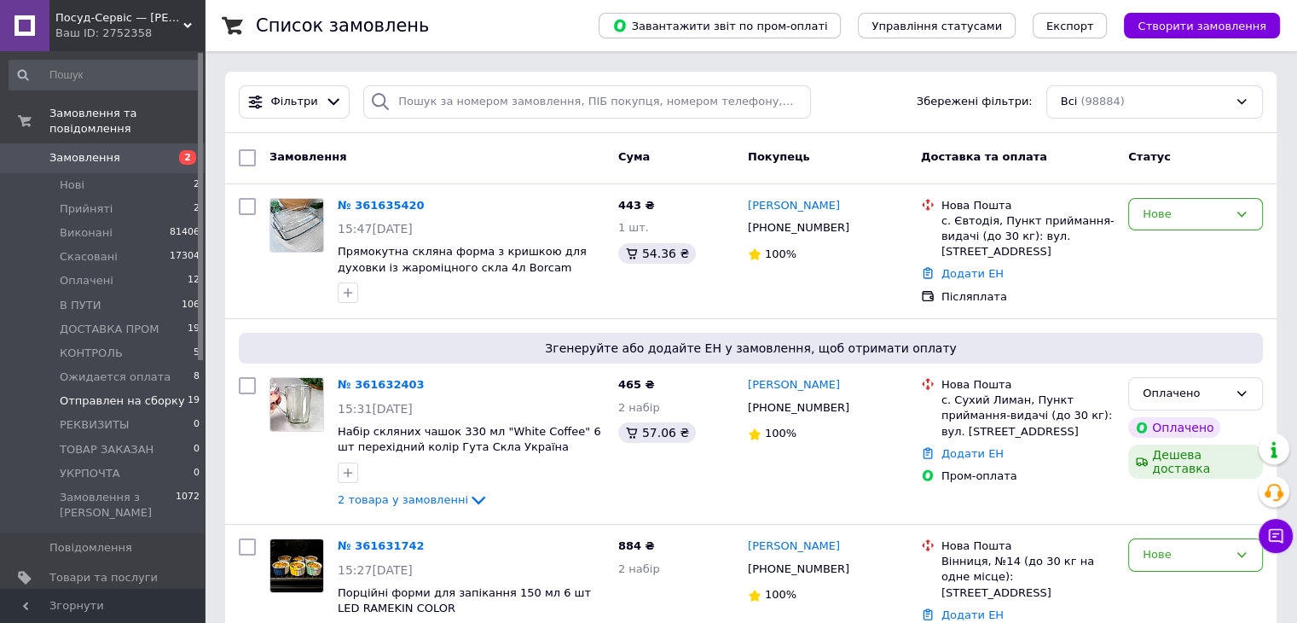
click at [119, 393] on span "Отправлен на сборку" at bounding box center [122, 400] width 125 height 15
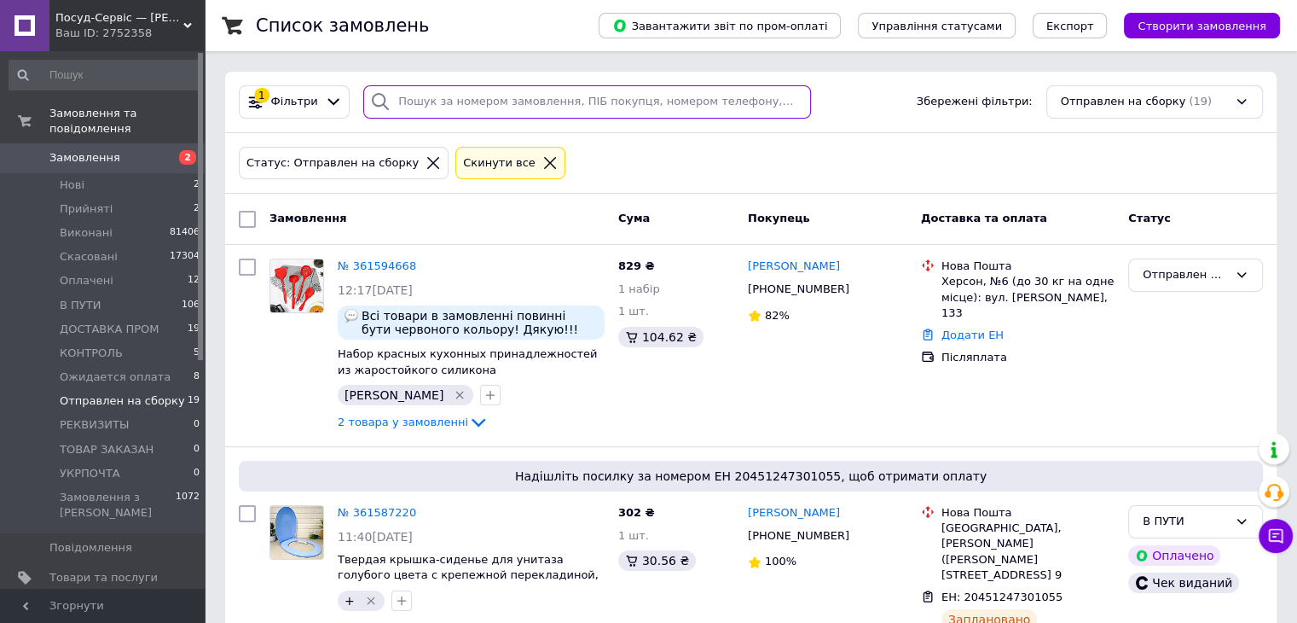
click at [438, 101] on input "search" at bounding box center [587, 101] width 448 height 33
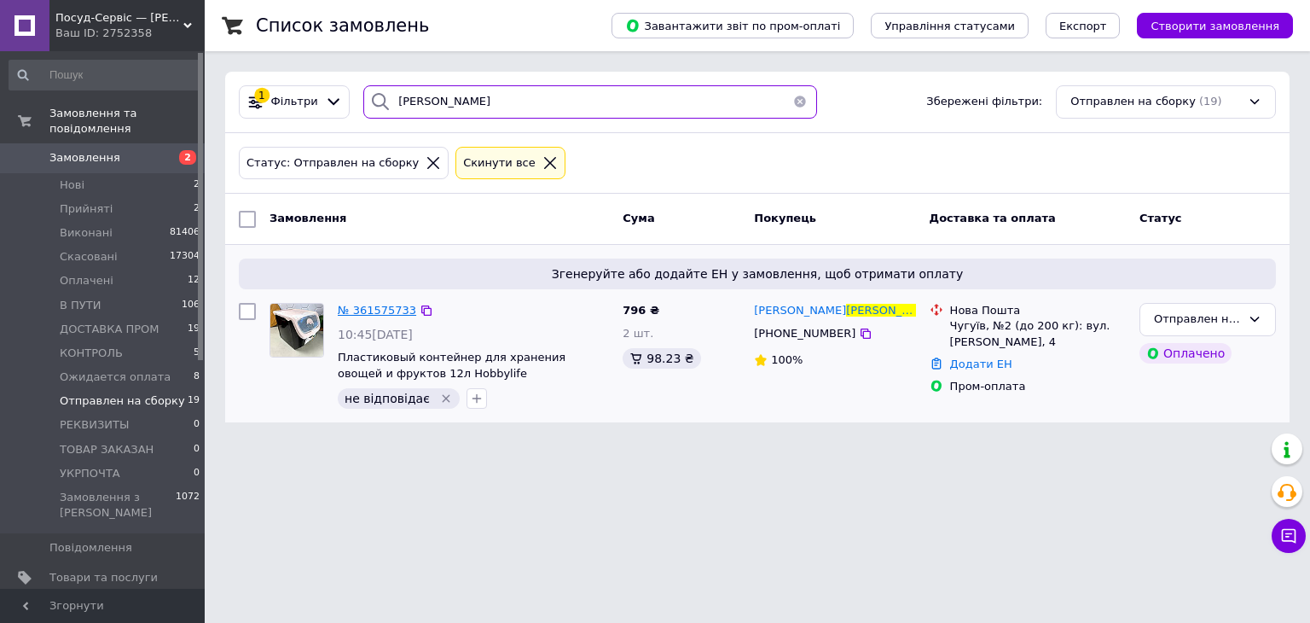
type input "Заварзина"
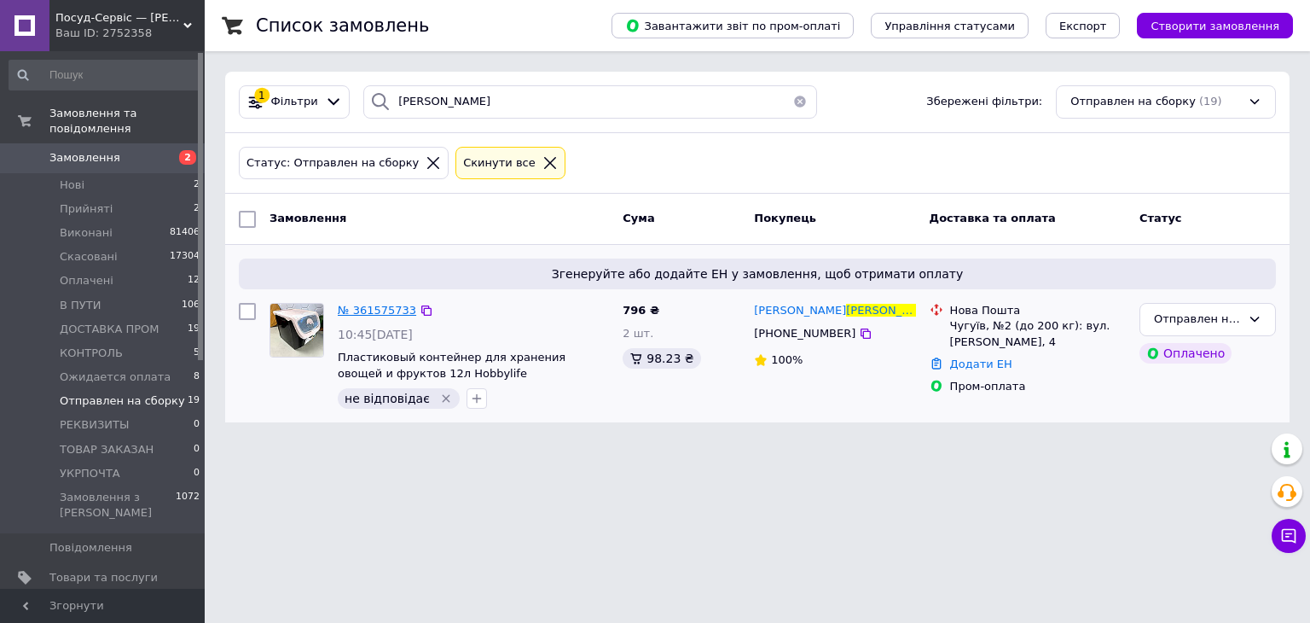
click at [351, 308] on span "№ 361575733" at bounding box center [377, 310] width 78 height 13
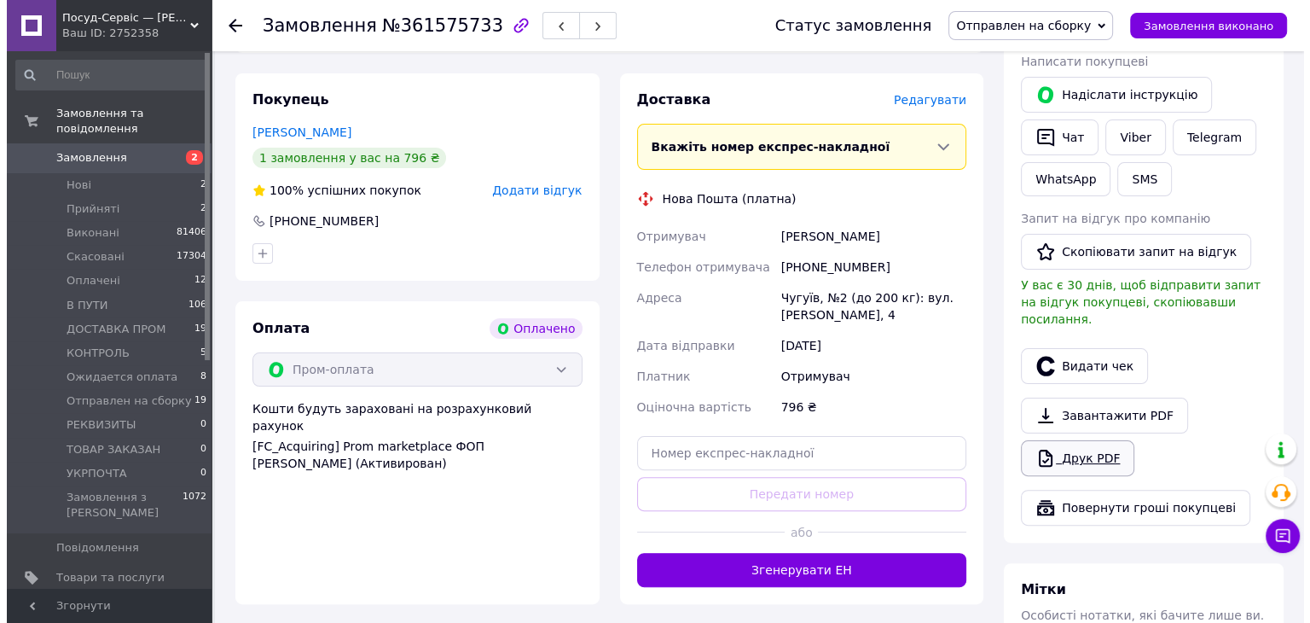
scroll to position [428, 0]
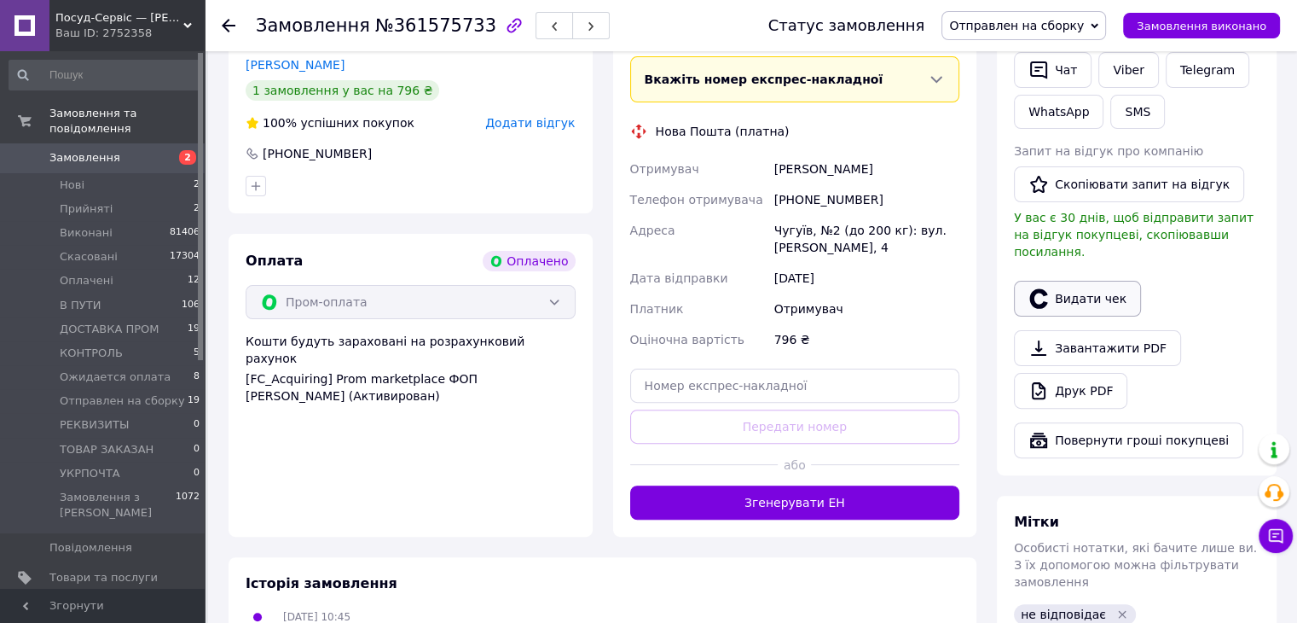
click at [1059, 286] on button "Видати чек" at bounding box center [1077, 299] width 127 height 36
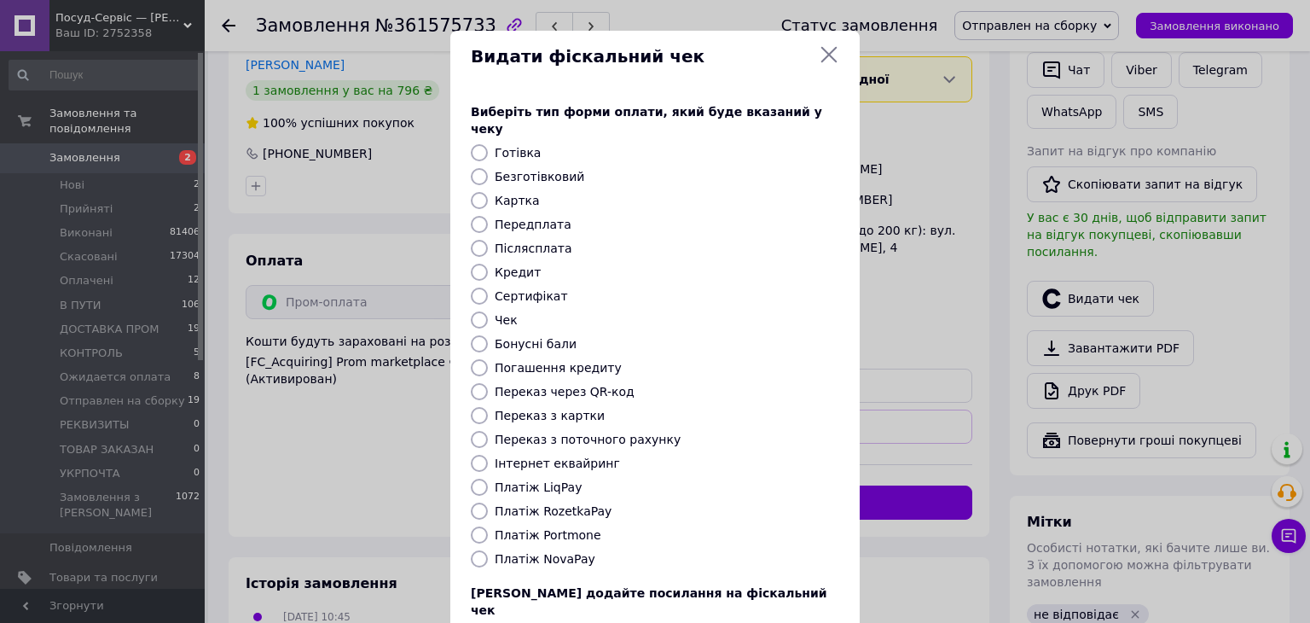
click at [476, 502] on input "Платіж RozetkaPay" at bounding box center [479, 510] width 17 height 17
radio input "true"
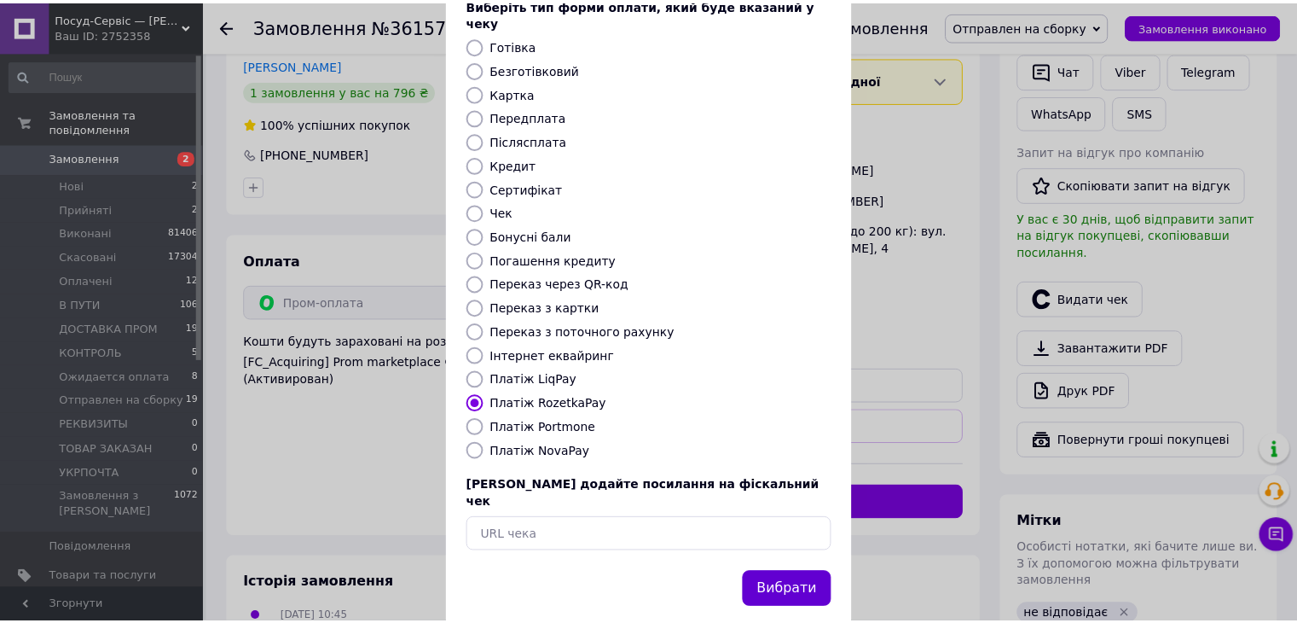
scroll to position [109, 0]
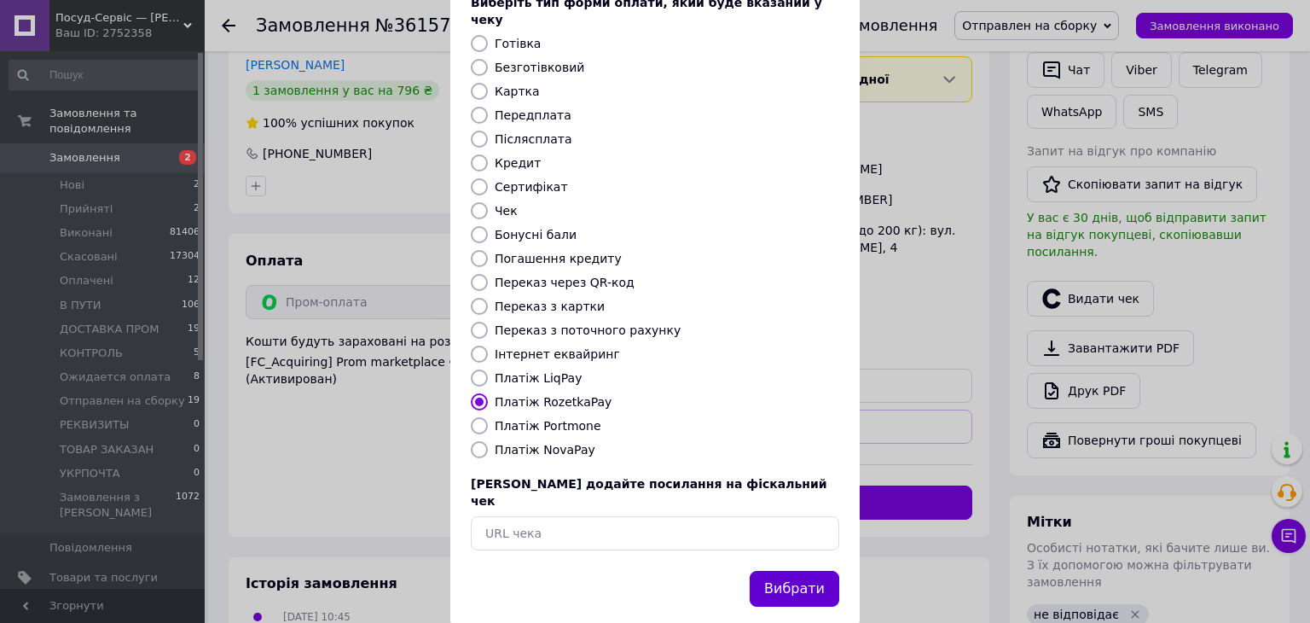
click at [815, 571] on button "Вибрати" at bounding box center [795, 589] width 90 height 37
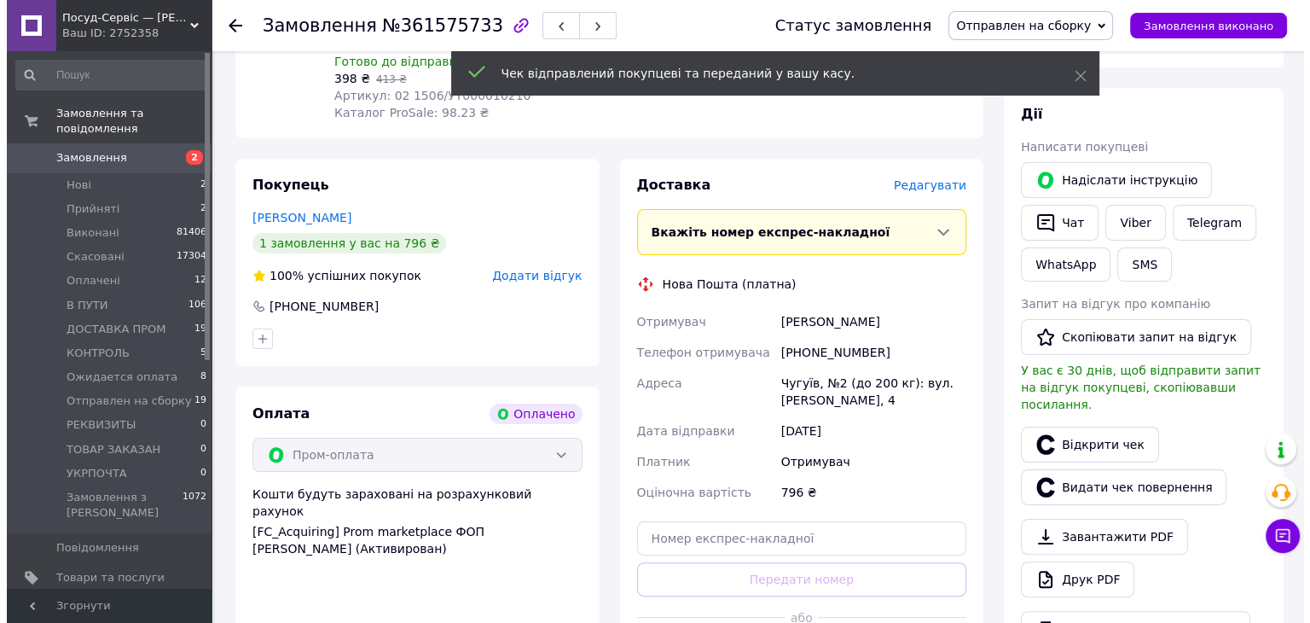
scroll to position [172, 0]
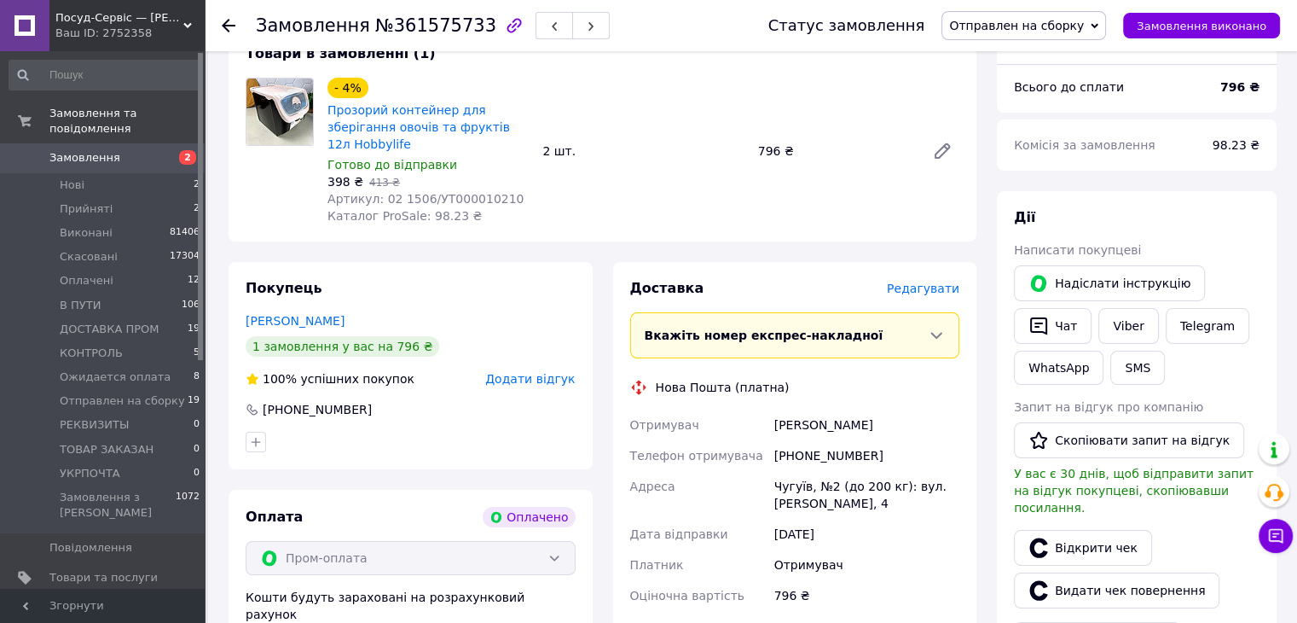
click at [937, 282] on span "Редагувати" at bounding box center [923, 289] width 73 height 14
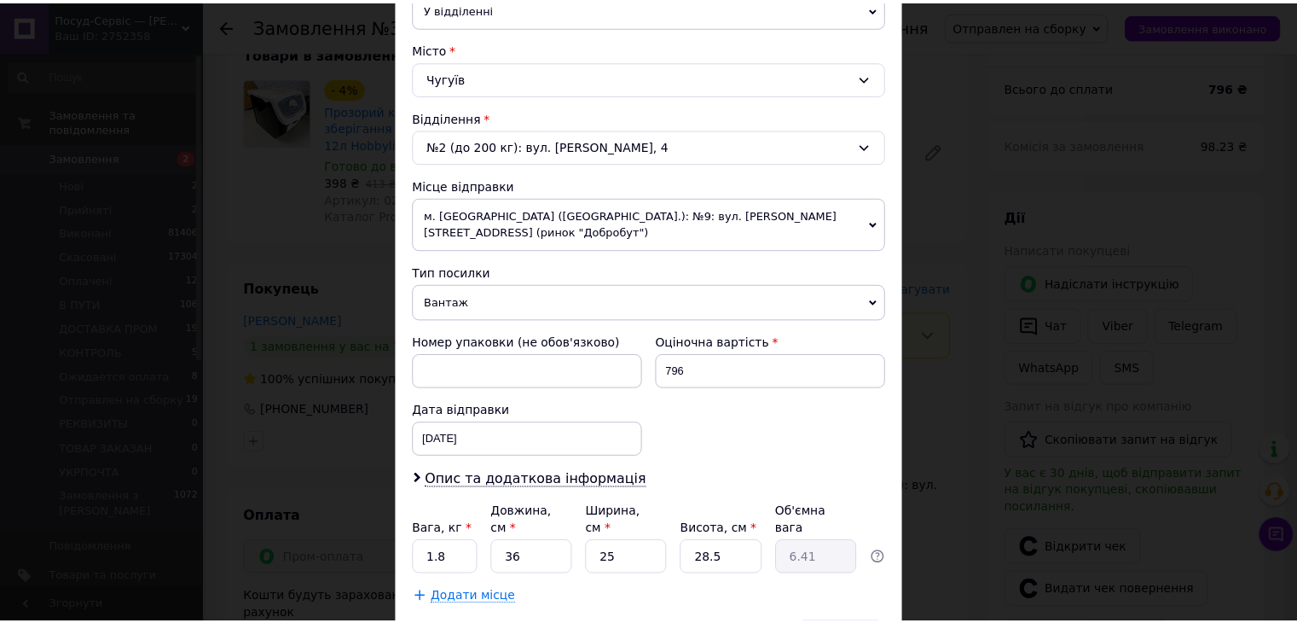
scroll to position [505, 0]
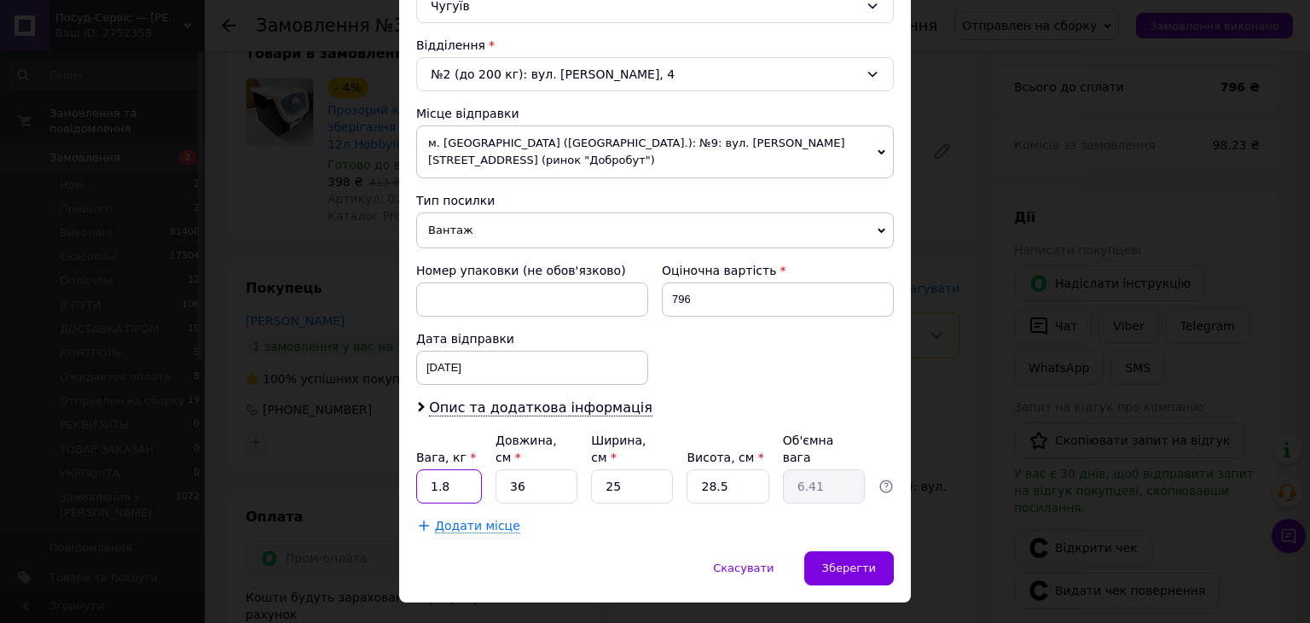
click at [424, 469] on input "1.8" at bounding box center [449, 486] width 66 height 34
type input "1.7"
click at [477, 458] on div "Вага, кг * 1.7 Довжина, см * 36 Ширина, см * 25 Висота, см * 28.5 Об'ємна вага …" at bounding box center [655, 468] width 478 height 72
type input "4"
type input "0.71"
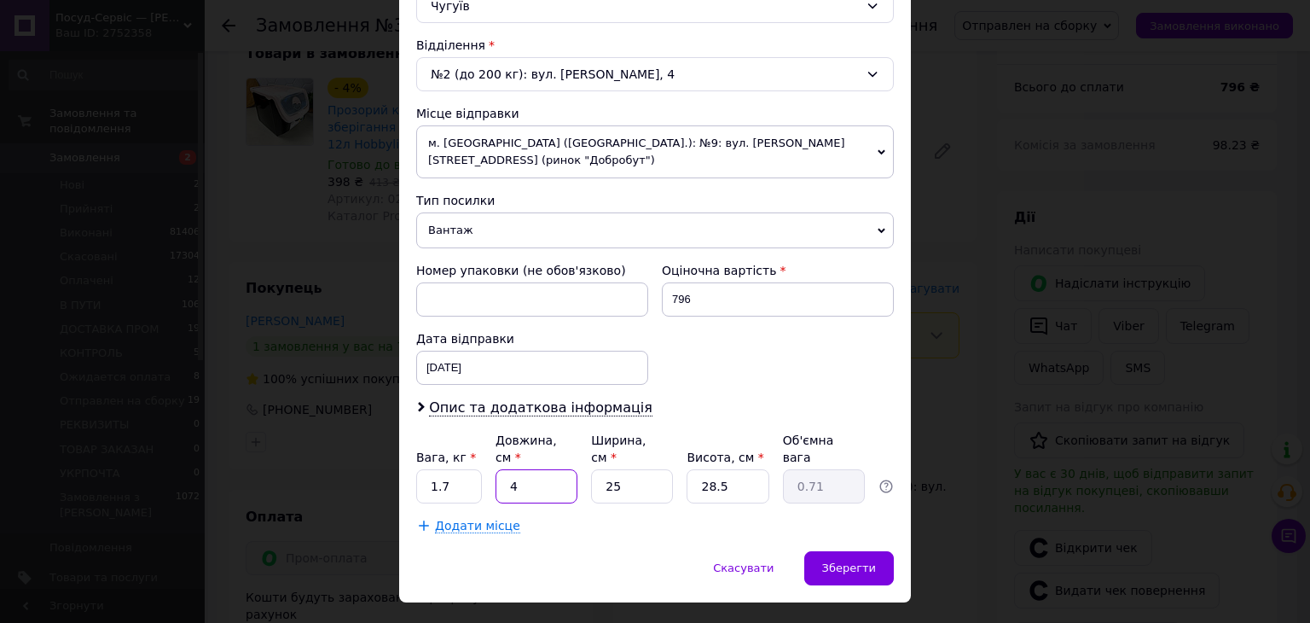
type input "40"
type input "7.13"
type input "40"
click at [586, 444] on div "Вага, кг * 1.7 Довжина, см * 40 Ширина, см * 25 Висота, см * 28.5 Об'ємна вага …" at bounding box center [655, 468] width 478 height 72
type input "3"
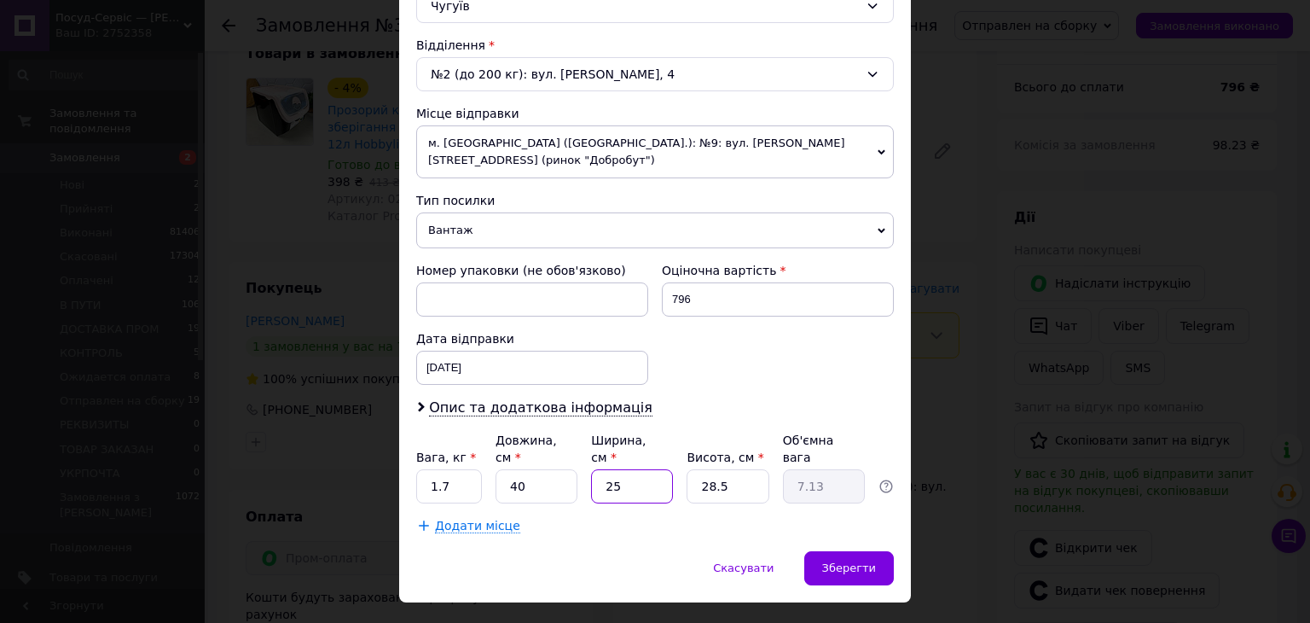
type input "0.86"
type input "30"
type input "8.55"
type input "30"
click at [673, 455] on div "Вага, кг * 1.7 Довжина, см * 40 Ширина, см * 30 Висота, см * 28.5 Об'ємна вага …" at bounding box center [655, 468] width 478 height 72
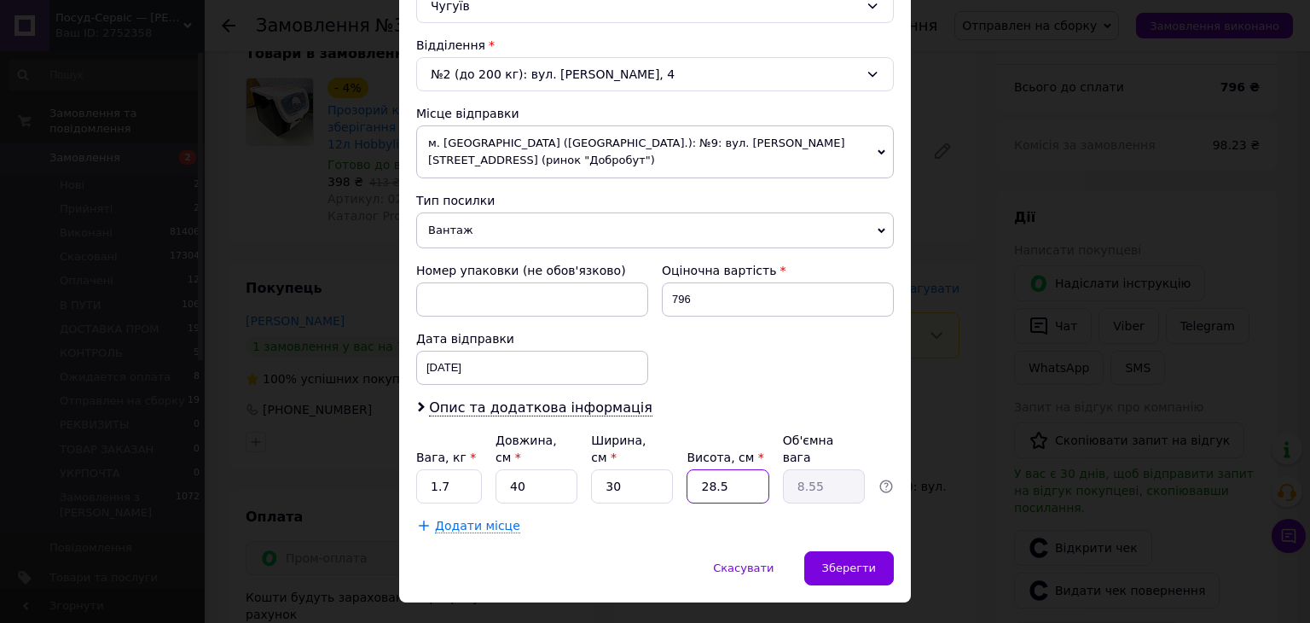
type input "2"
type input "0.6"
type input "25"
type input "7.5"
type input "25"
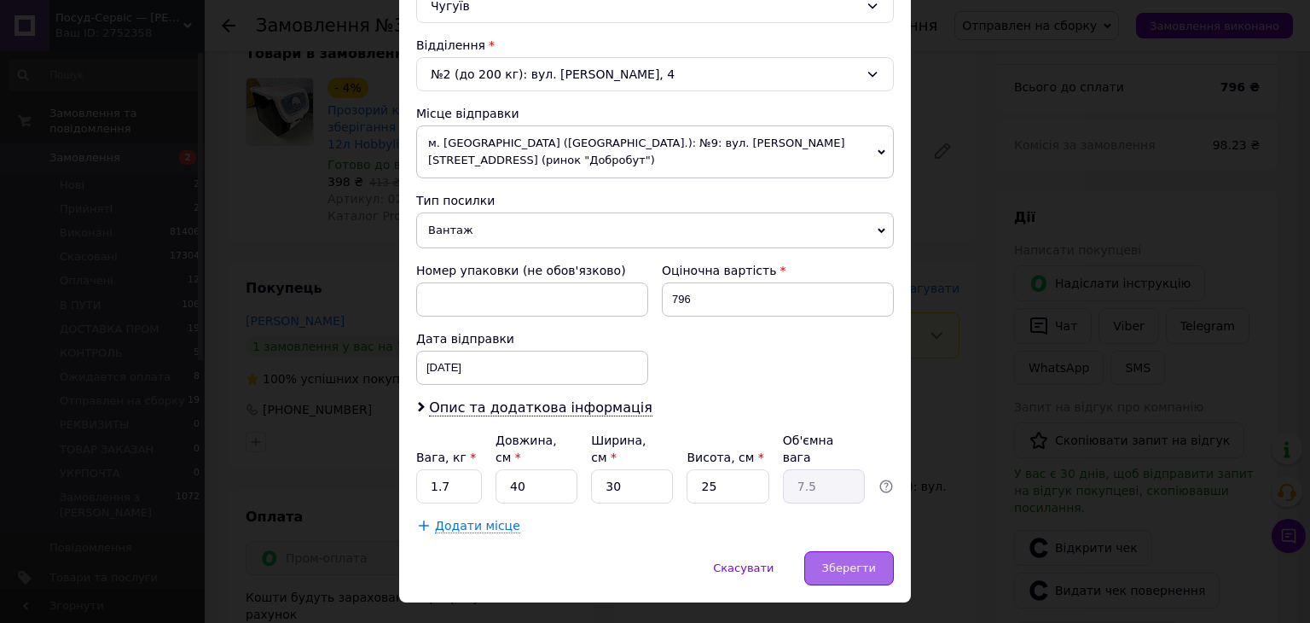
click at [868, 561] on span "Зберегти" at bounding box center [849, 567] width 54 height 13
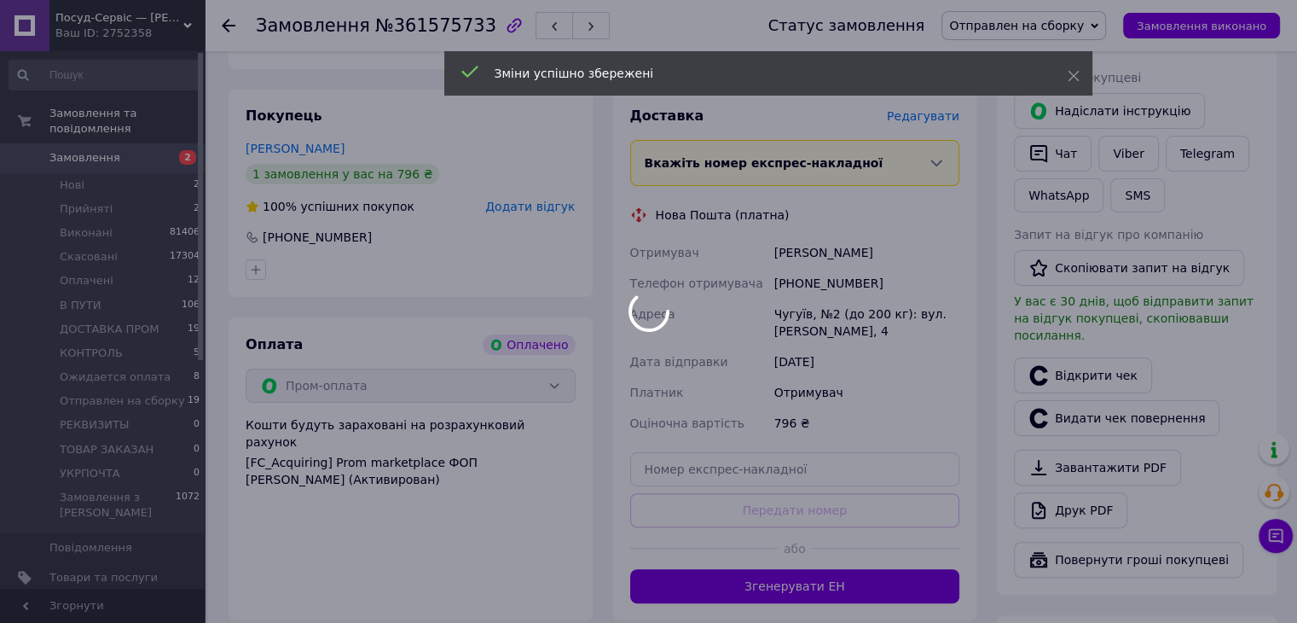
scroll to position [599, 0]
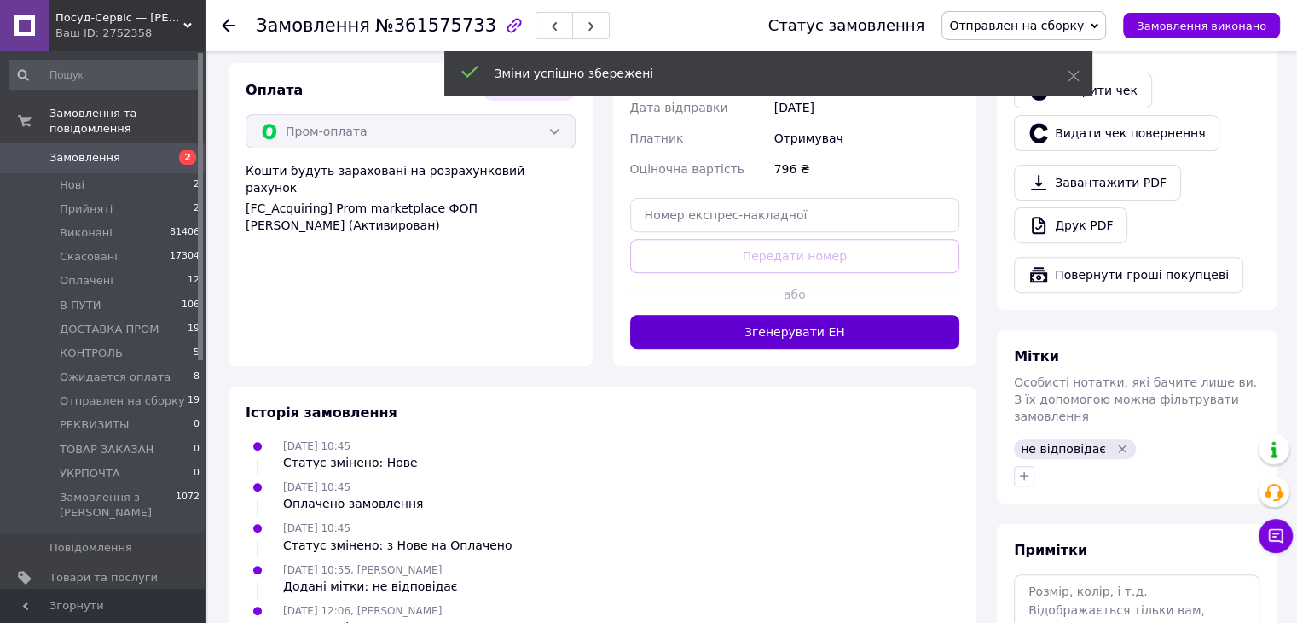
click at [802, 322] on button "Згенерувати ЕН" at bounding box center [795, 332] width 330 height 34
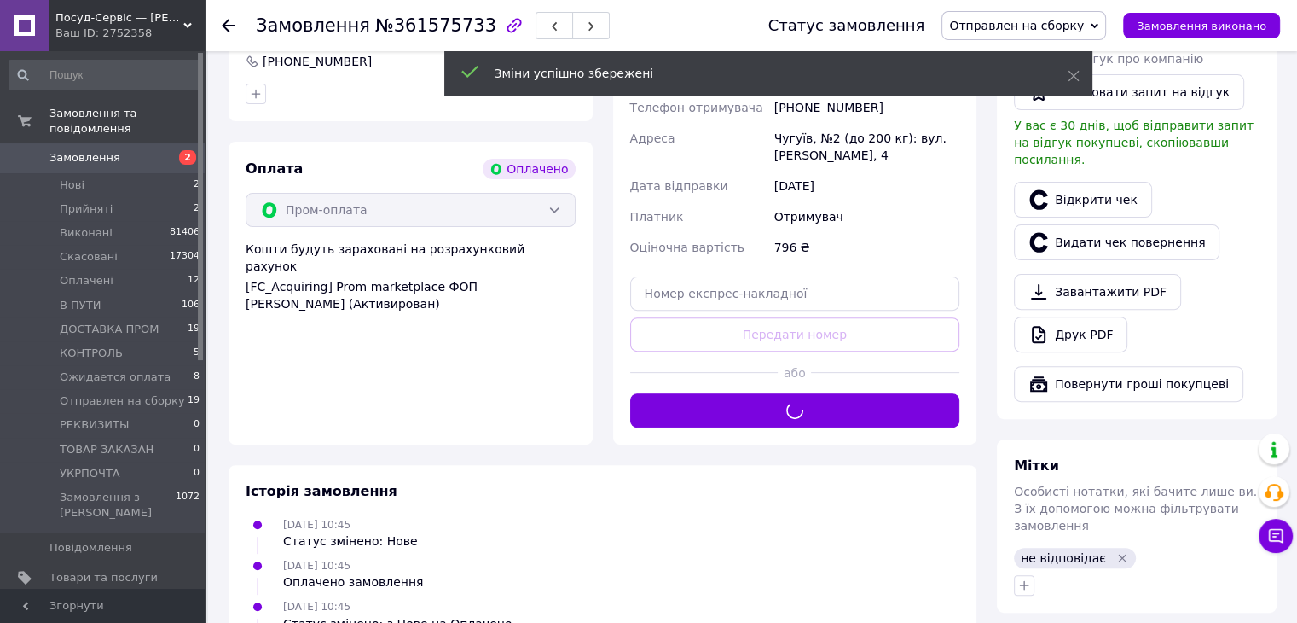
scroll to position [514, 0]
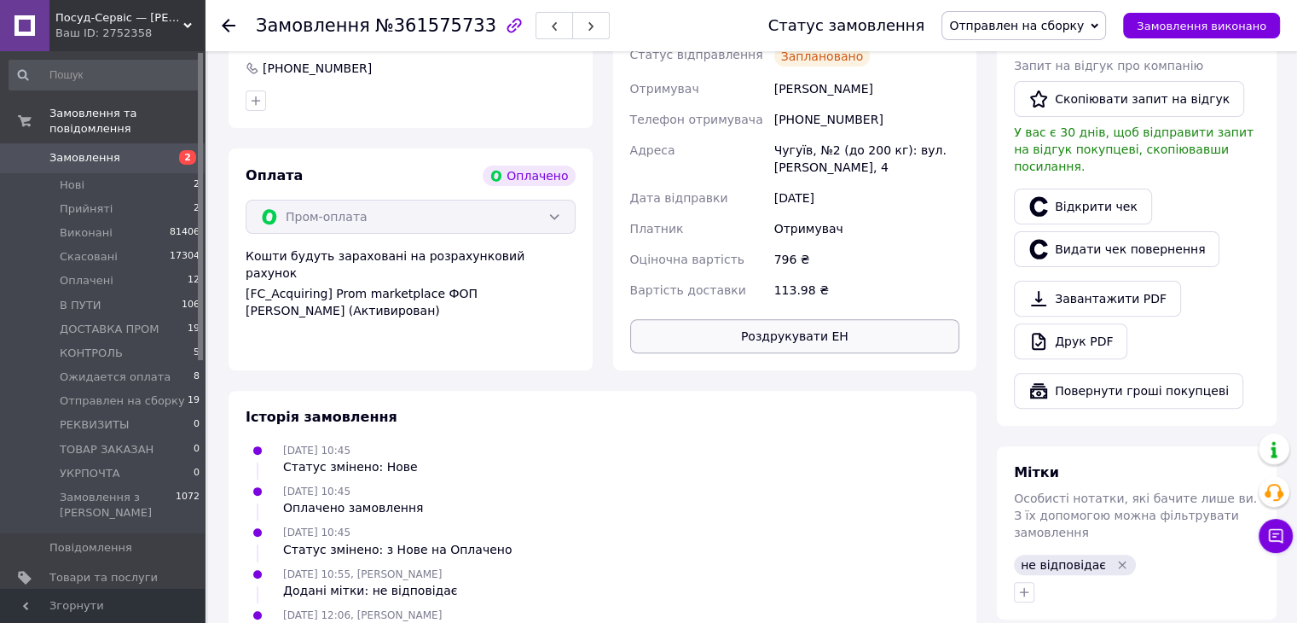
click at [781, 319] on button "Роздрукувати ЕН" at bounding box center [795, 336] width 330 height 34
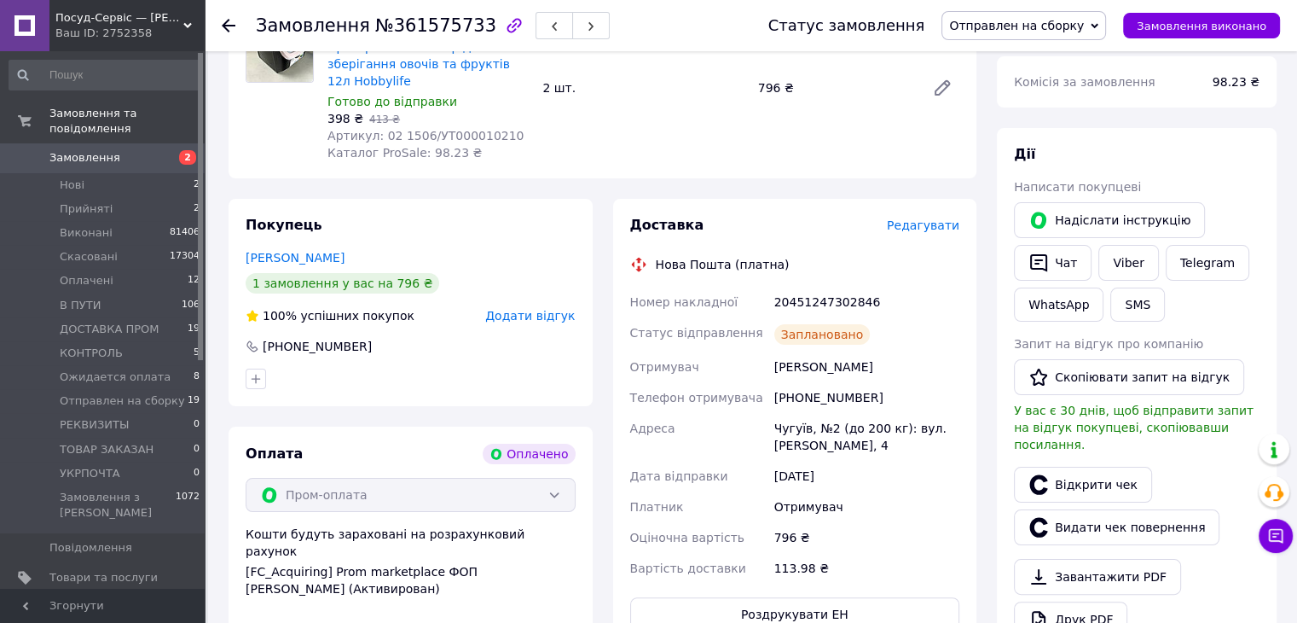
scroll to position [172, 0]
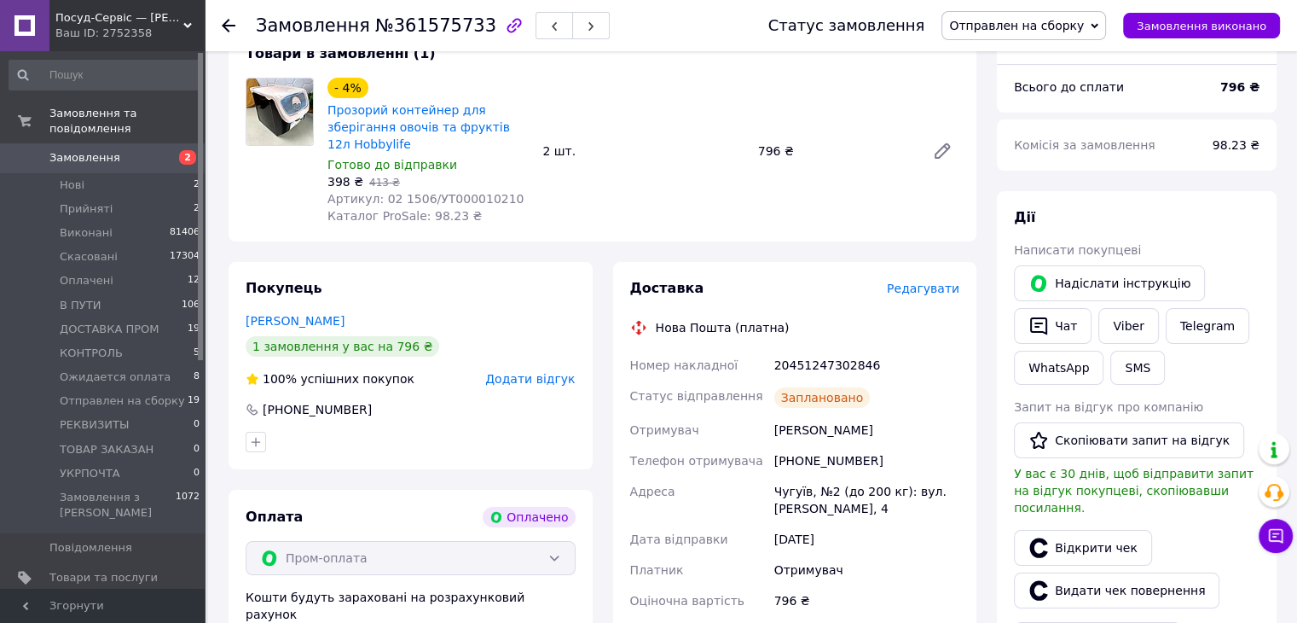
click at [828, 351] on div "20451247302846" at bounding box center [867, 365] width 192 height 31
copy div "20451247302846"
click at [1079, 322] on button "Чат" at bounding box center [1053, 326] width 78 height 36
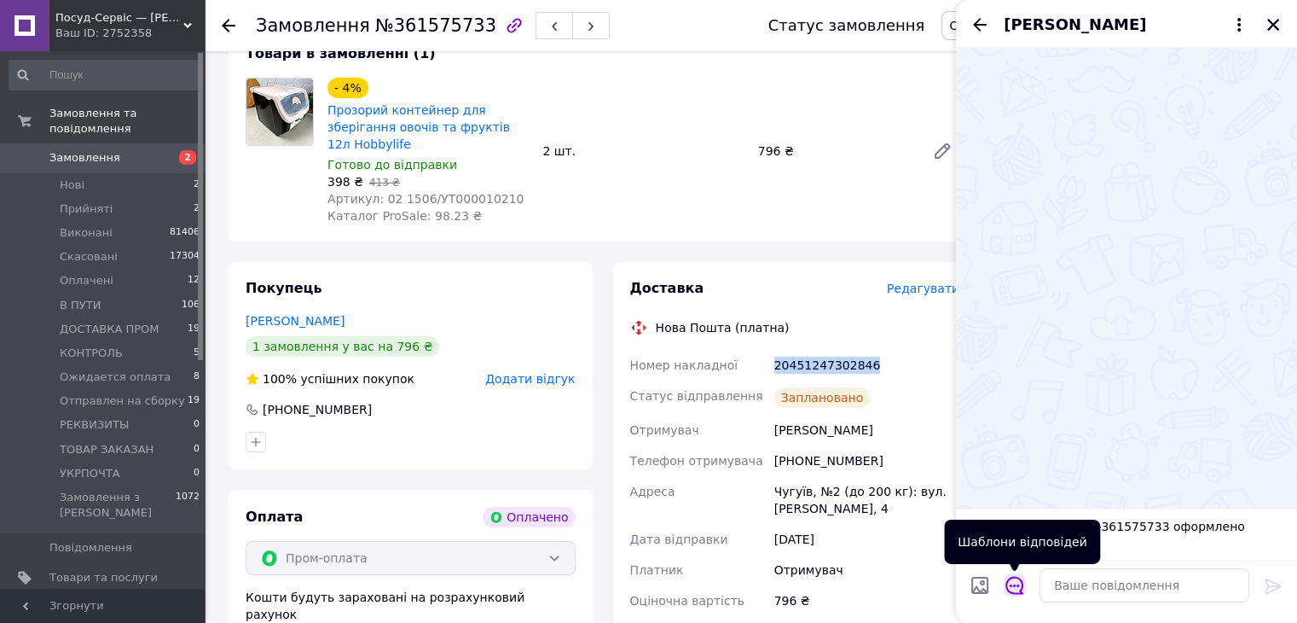
click at [1006, 578] on icon "Відкрити шаблони відповідей" at bounding box center [1015, 585] width 19 height 19
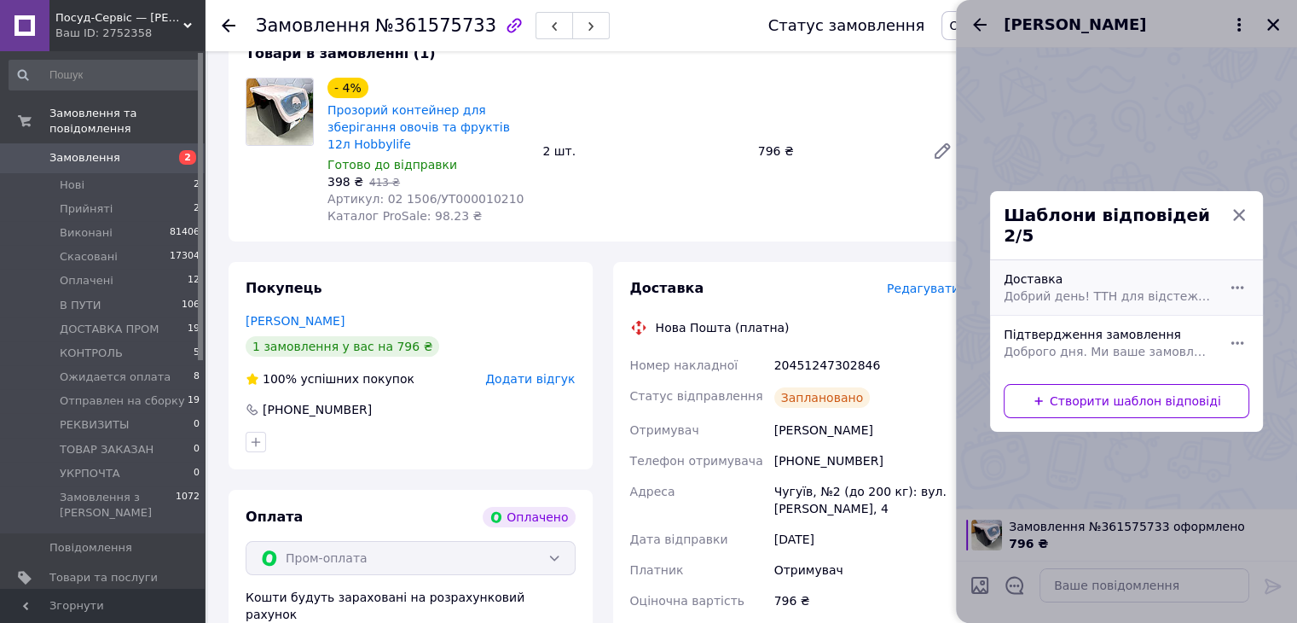
click at [1099, 287] on span "Добрий день! ТТН для відстеження замовлення (номер ТТН) Обов'язково перевіряйте…" at bounding box center [1108, 295] width 208 height 17
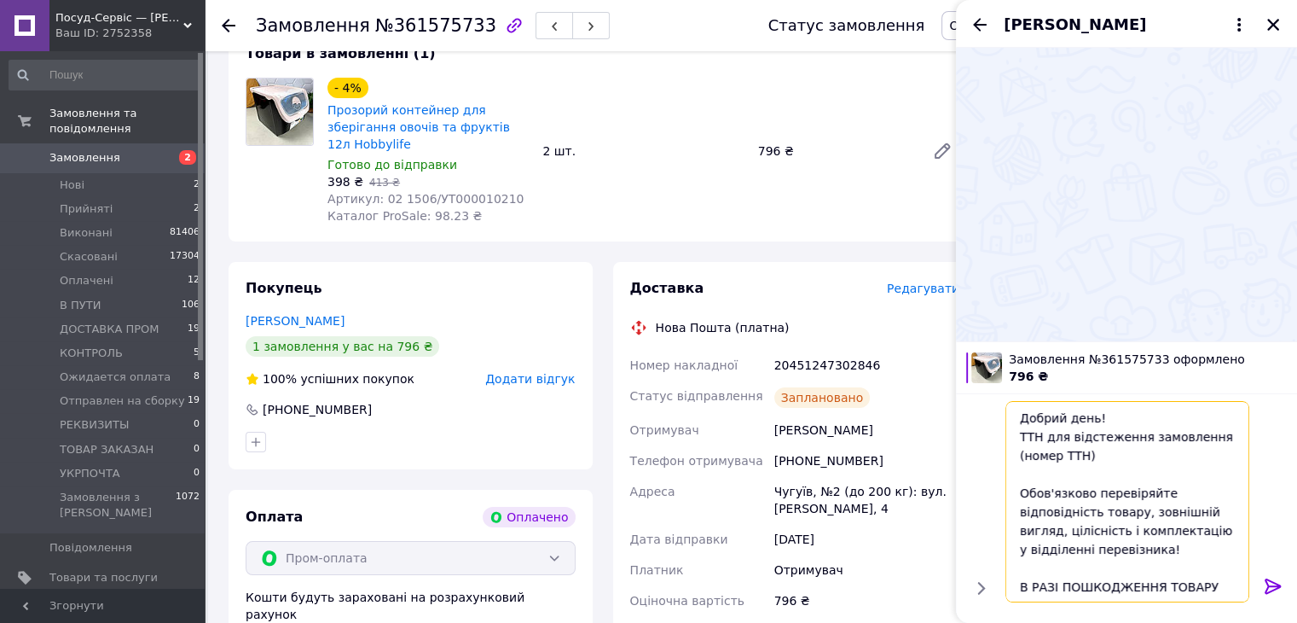
drag, startPoint x: 986, startPoint y: 452, endPoint x: 1007, endPoint y: 464, distance: 24.4
click at [966, 452] on div "Добрий день! ТТН для відстеження замовлення (номер ТТН) Обов'язково перевіряйте…" at bounding box center [1127, 501] width 328 height 215
paste textarea "20451247302846"
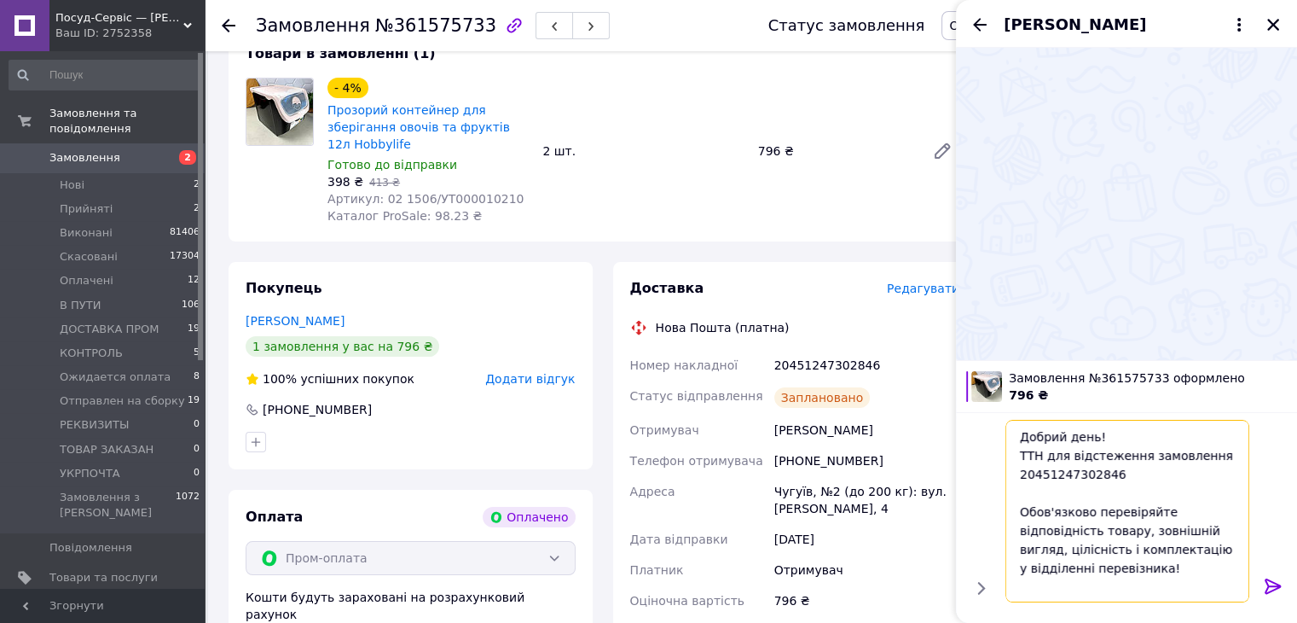
type textarea "Добрий день! ТТН для відстеження замовлення 20451247302846 Обов'язково перевіря…"
click at [1273, 590] on icon at bounding box center [1273, 585] width 16 height 15
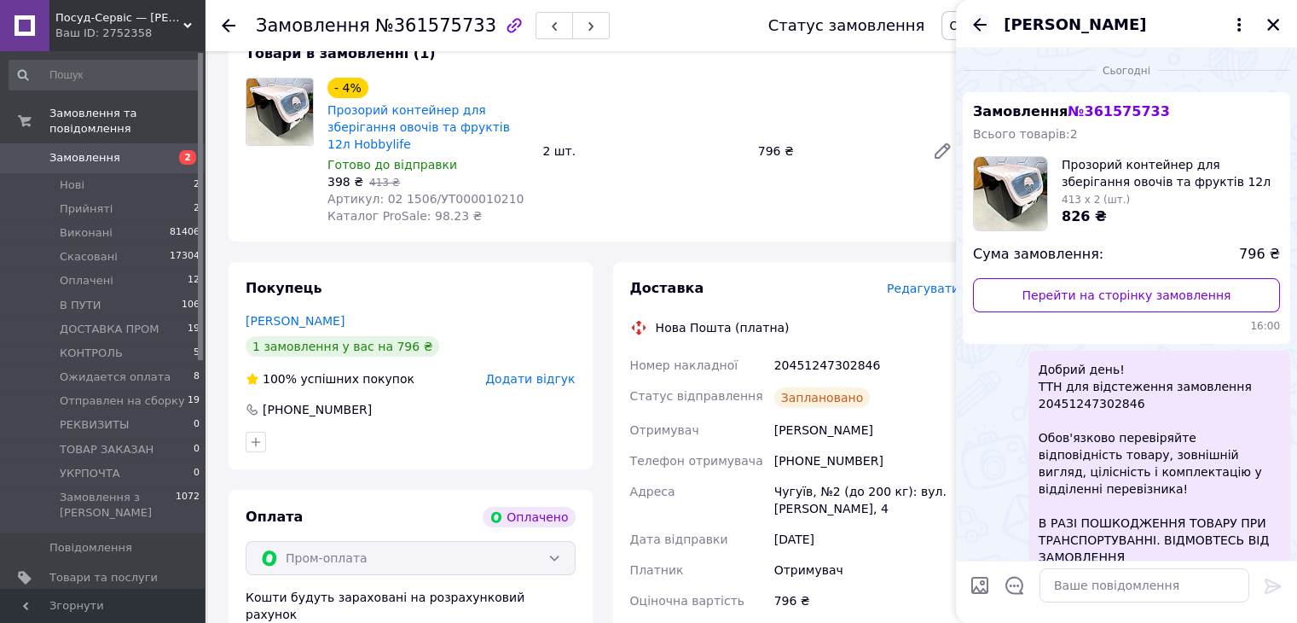
click at [986, 22] on icon "Назад" at bounding box center [980, 25] width 20 height 20
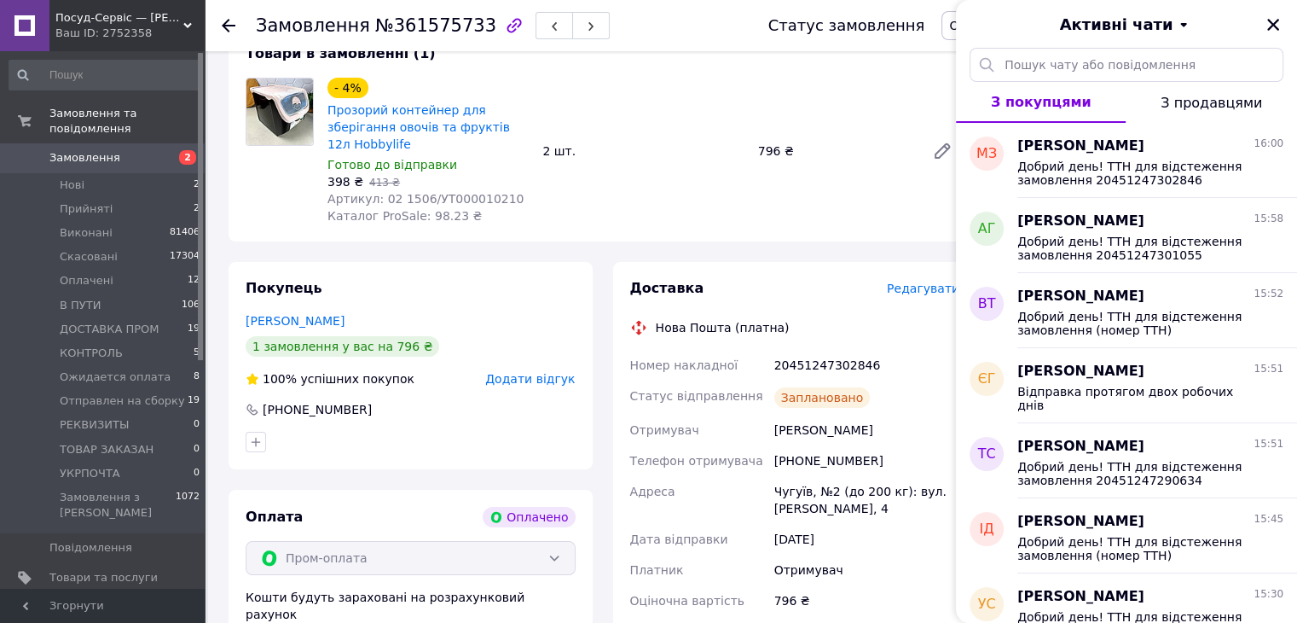
drag, startPoint x: 1262, startPoint y: 18, endPoint x: 1225, endPoint y: 18, distance: 36.7
click at [1262, 18] on div "Активні чати" at bounding box center [1126, 24] width 341 height 48
drag, startPoint x: 1275, startPoint y: 22, endPoint x: 1243, endPoint y: 21, distance: 32.4
click at [1272, 21] on icon "Закрити" at bounding box center [1273, 24] width 15 height 15
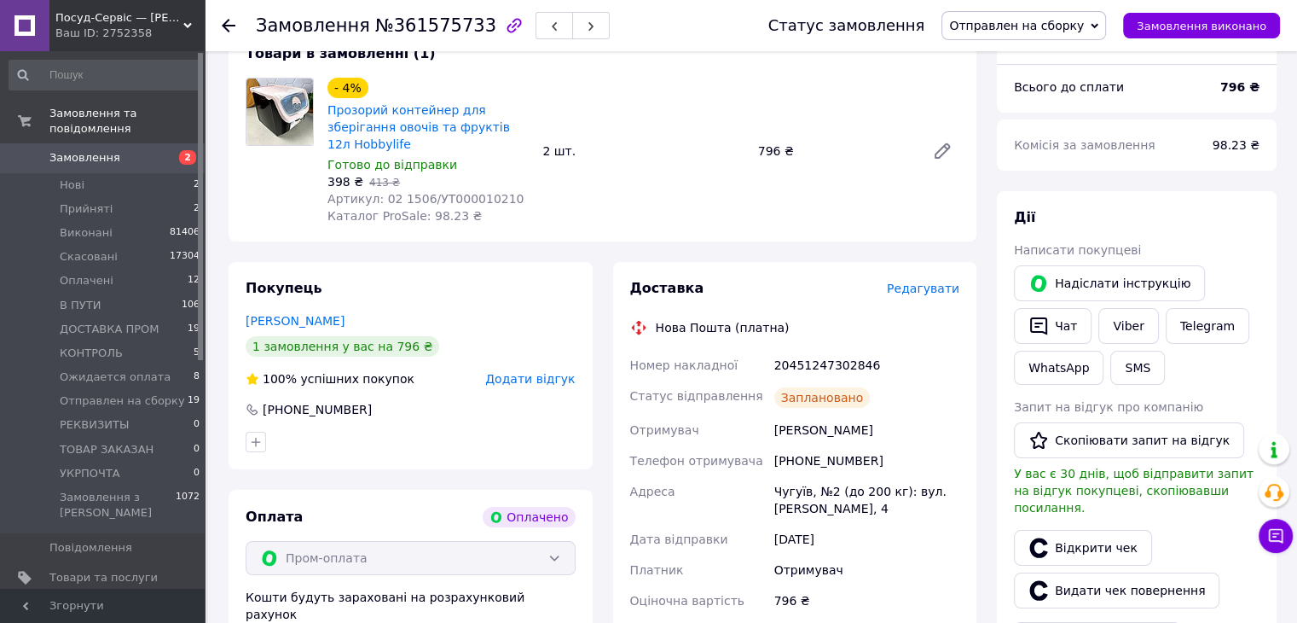
drag, startPoint x: 1036, startPoint y: 28, endPoint x: 1044, endPoint y: 123, distance: 95.1
click at [1035, 28] on span "Отправлен на сборку" at bounding box center [1016, 26] width 135 height 14
drag, startPoint x: 1020, startPoint y: 152, endPoint x: 626, endPoint y: 201, distance: 397.2
click at [1013, 153] on li "В ПУТИ" at bounding box center [1024, 162] width 163 height 26
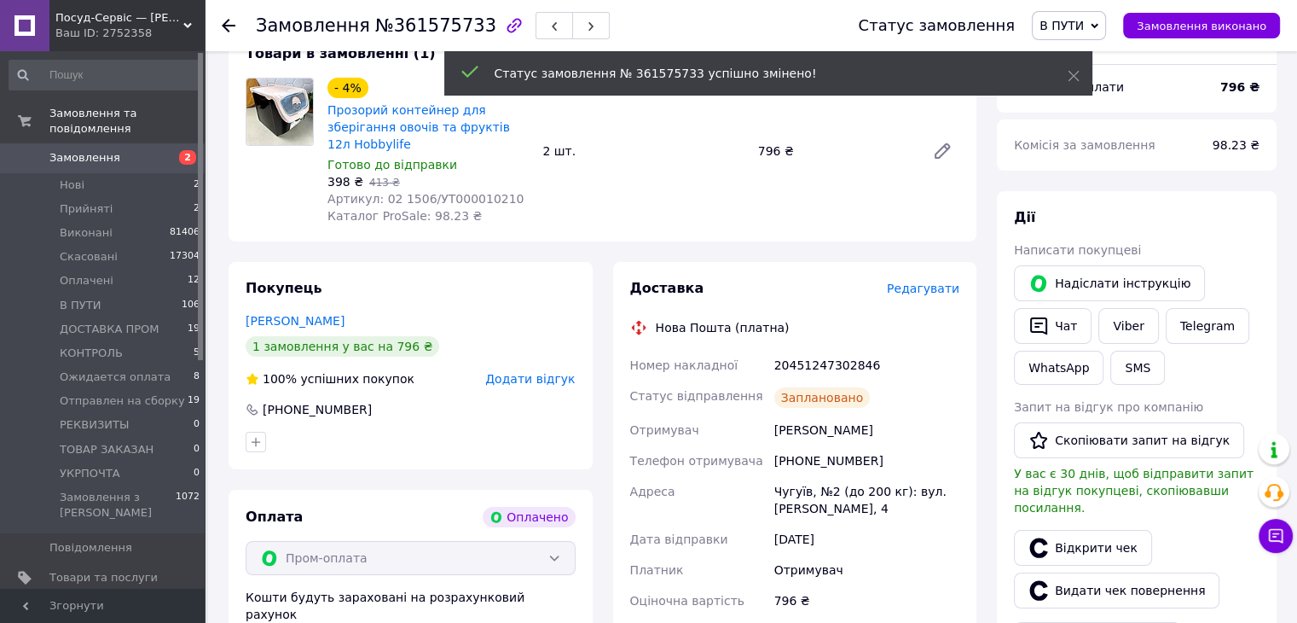
scroll to position [20, 0]
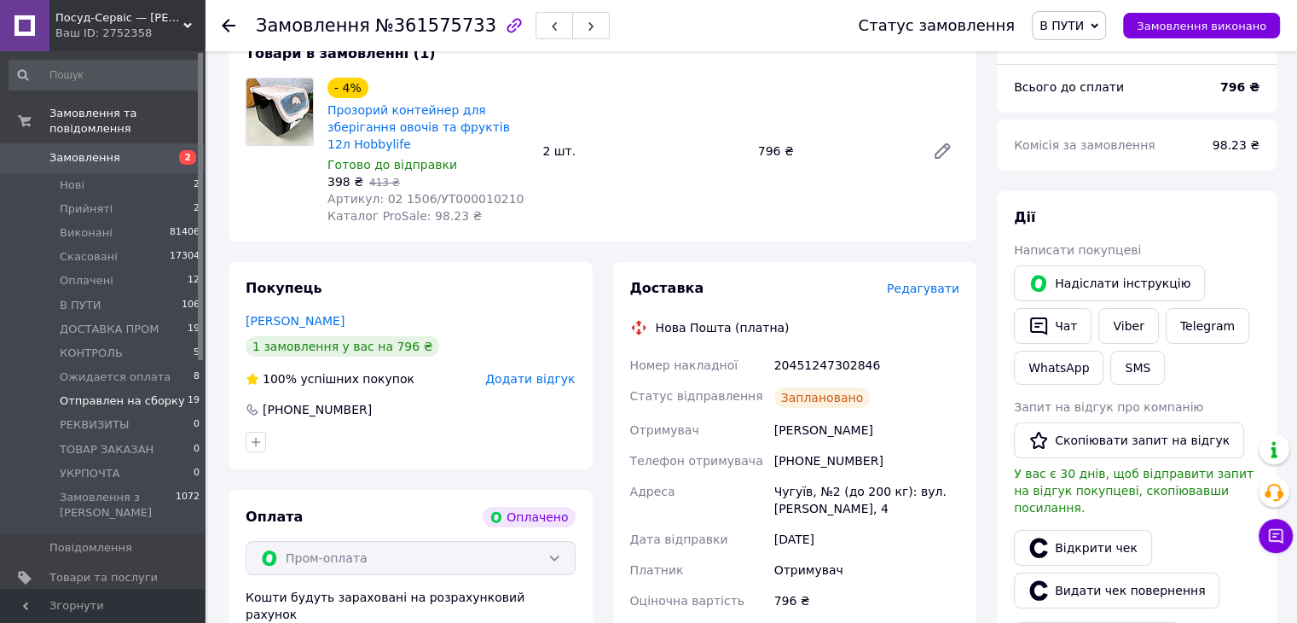
click at [143, 393] on span "Отправлен на сборку" at bounding box center [122, 400] width 125 height 15
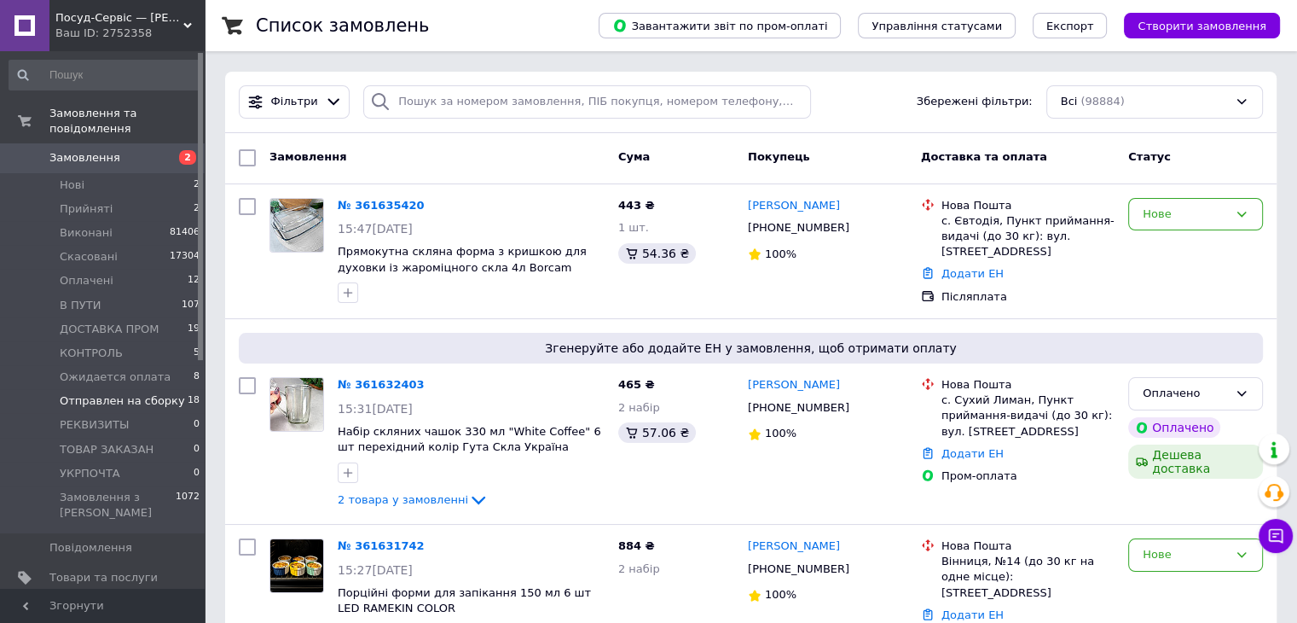
click at [143, 393] on span "Отправлен на сборку" at bounding box center [122, 400] width 125 height 15
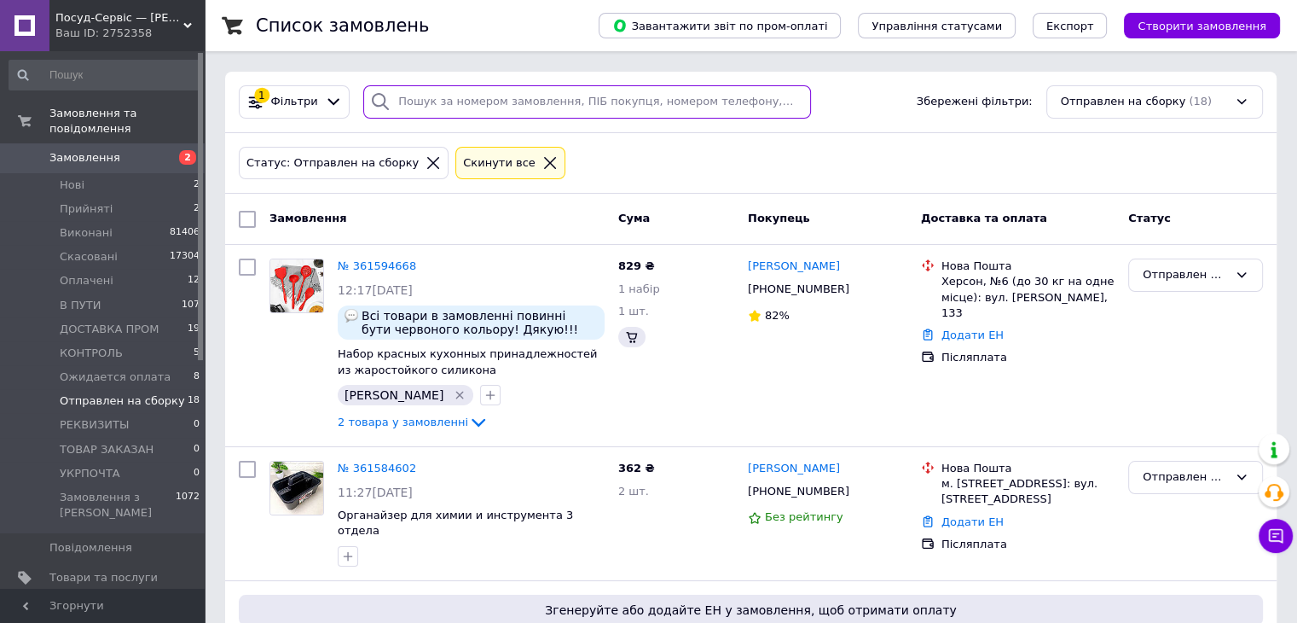
click at [415, 106] on input "search" at bounding box center [587, 101] width 448 height 33
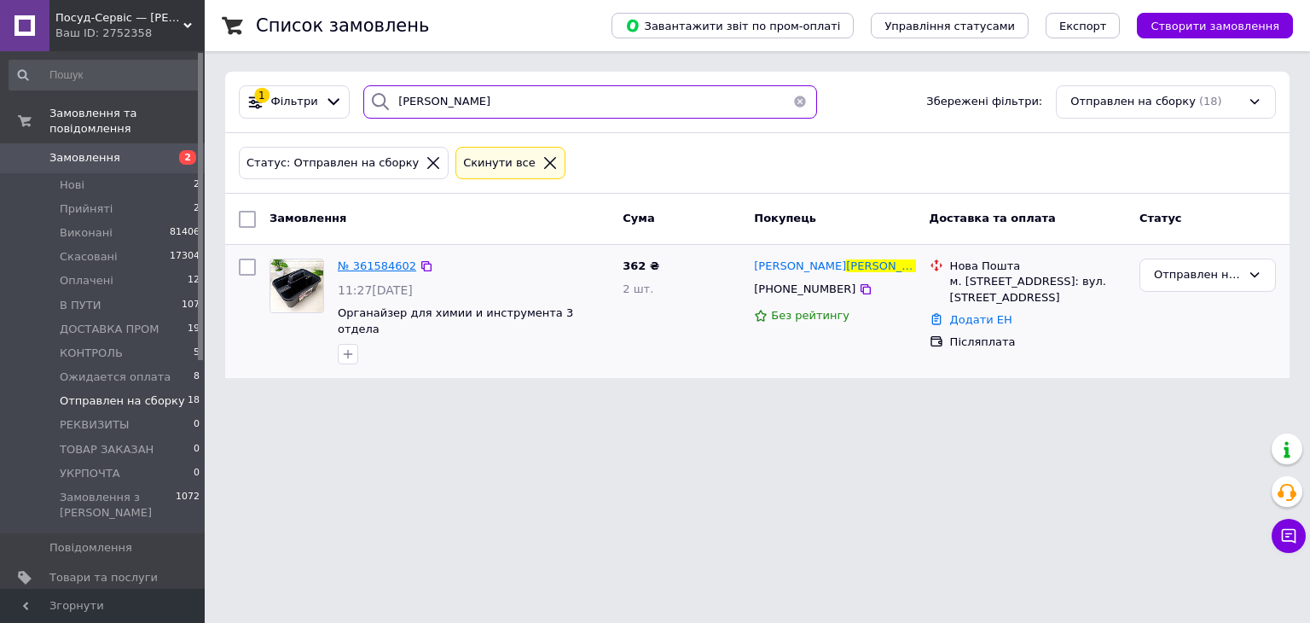
type input "Анішков"
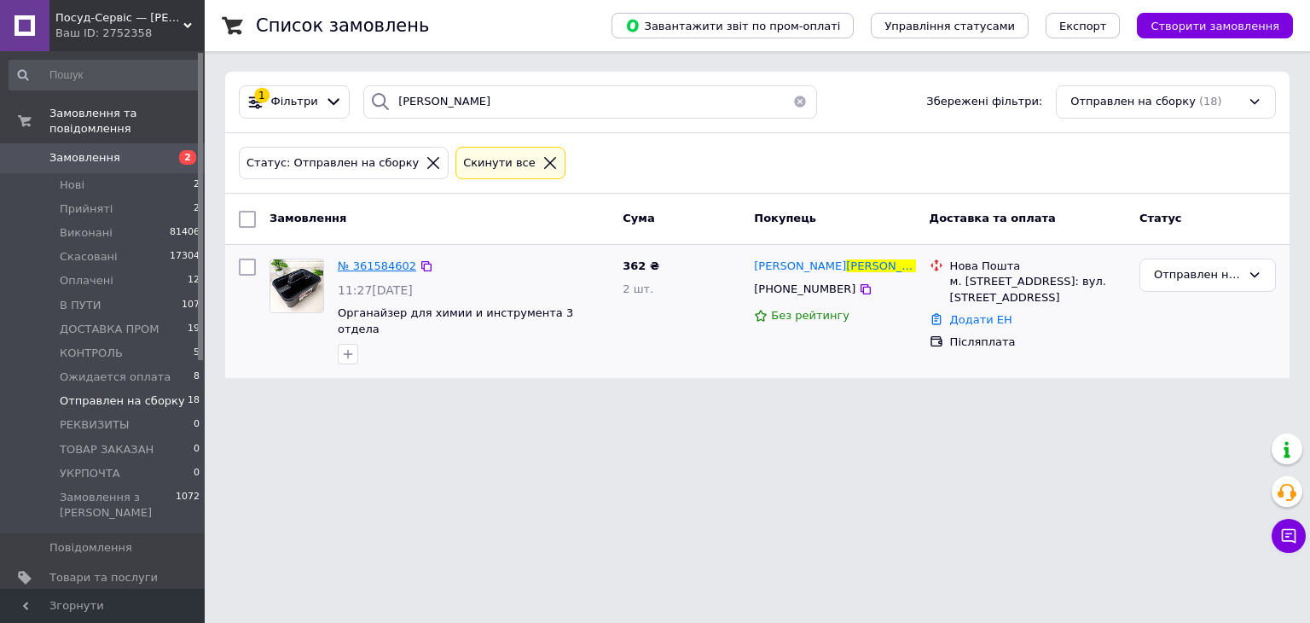
click at [380, 259] on span "№ 361584602" at bounding box center [377, 265] width 78 height 13
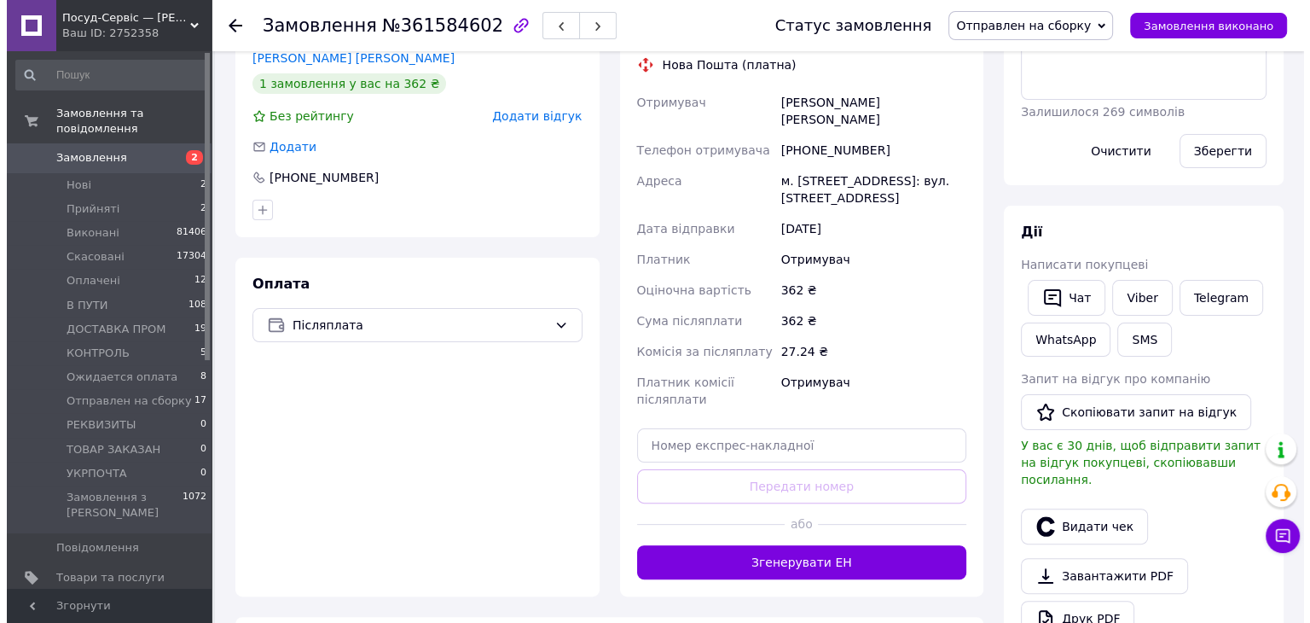
scroll to position [355, 0]
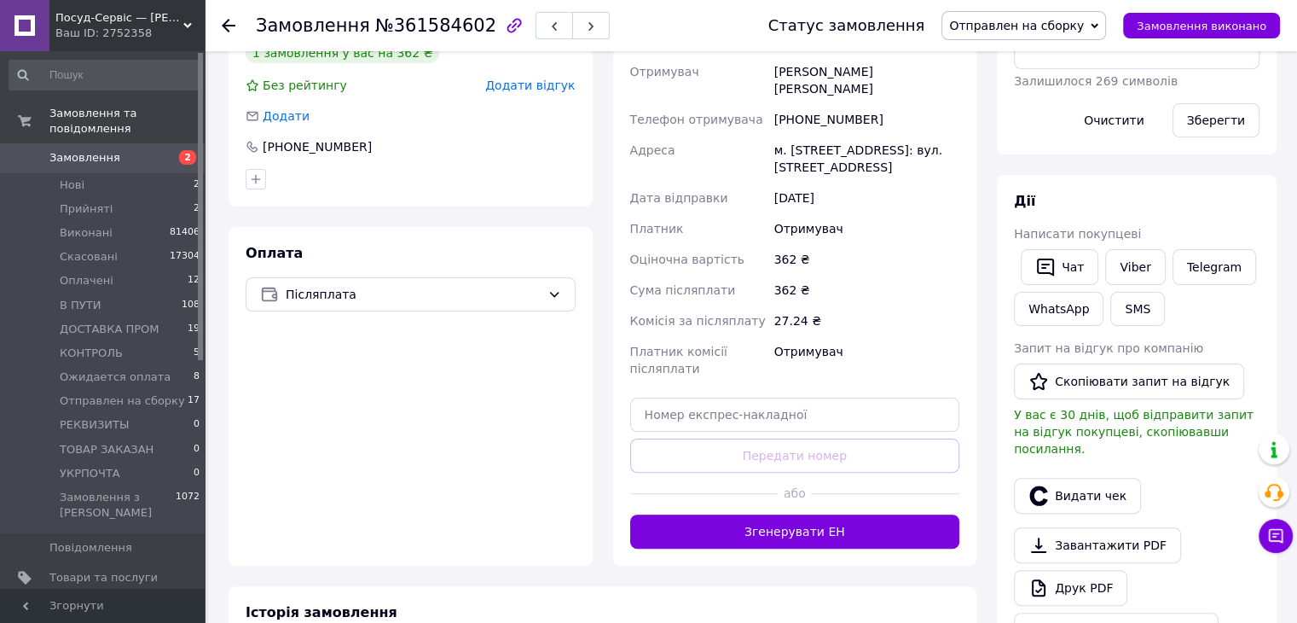
click at [1090, 467] on div at bounding box center [1137, 470] width 253 height 7
click at [1088, 478] on button "Видати чек" at bounding box center [1077, 496] width 127 height 36
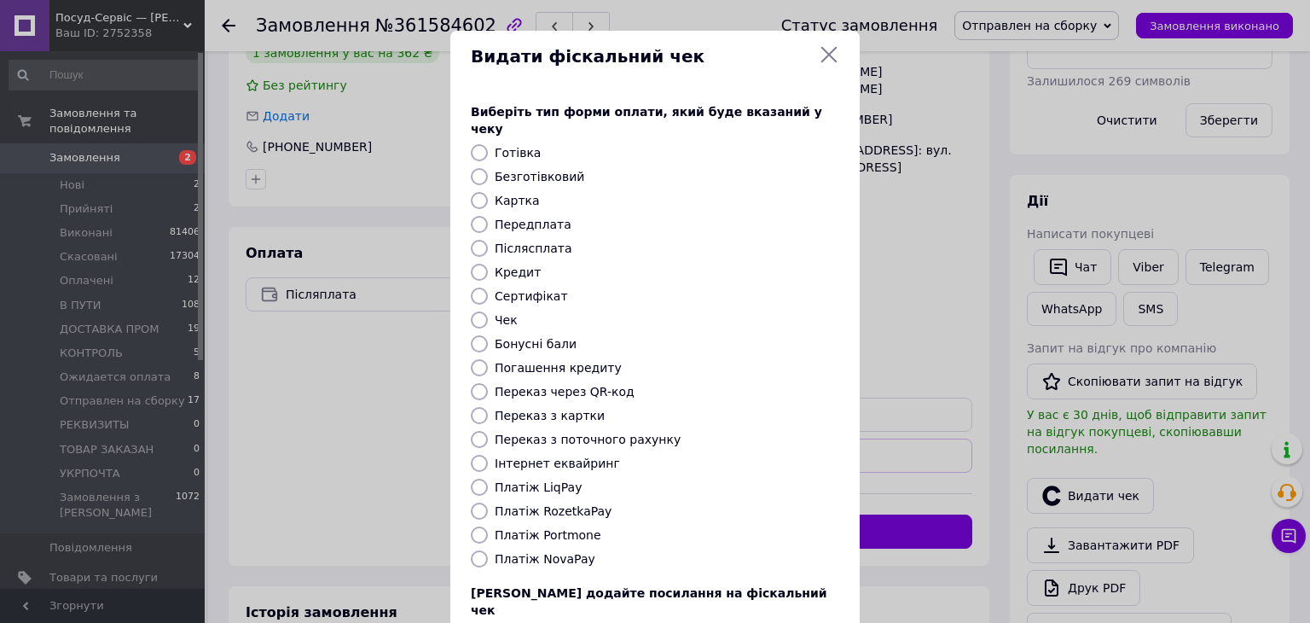
click at [471, 550] on input "Платіж NovaPay" at bounding box center [479, 558] width 17 height 17
radio input "true"
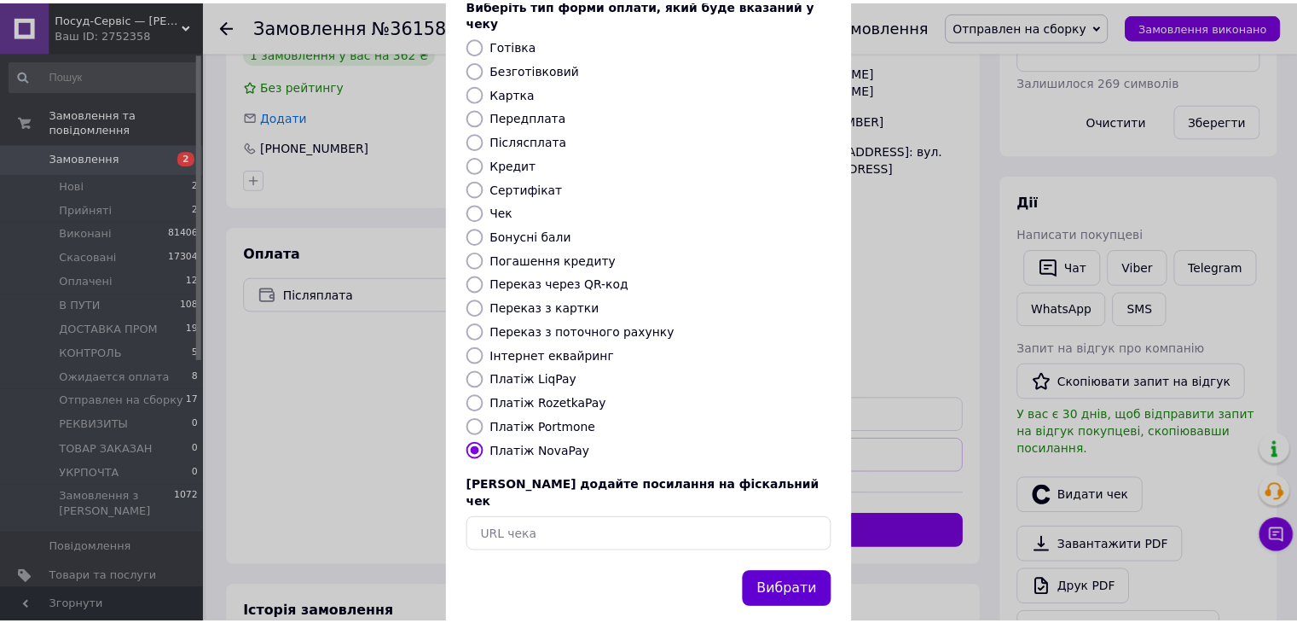
scroll to position [109, 0]
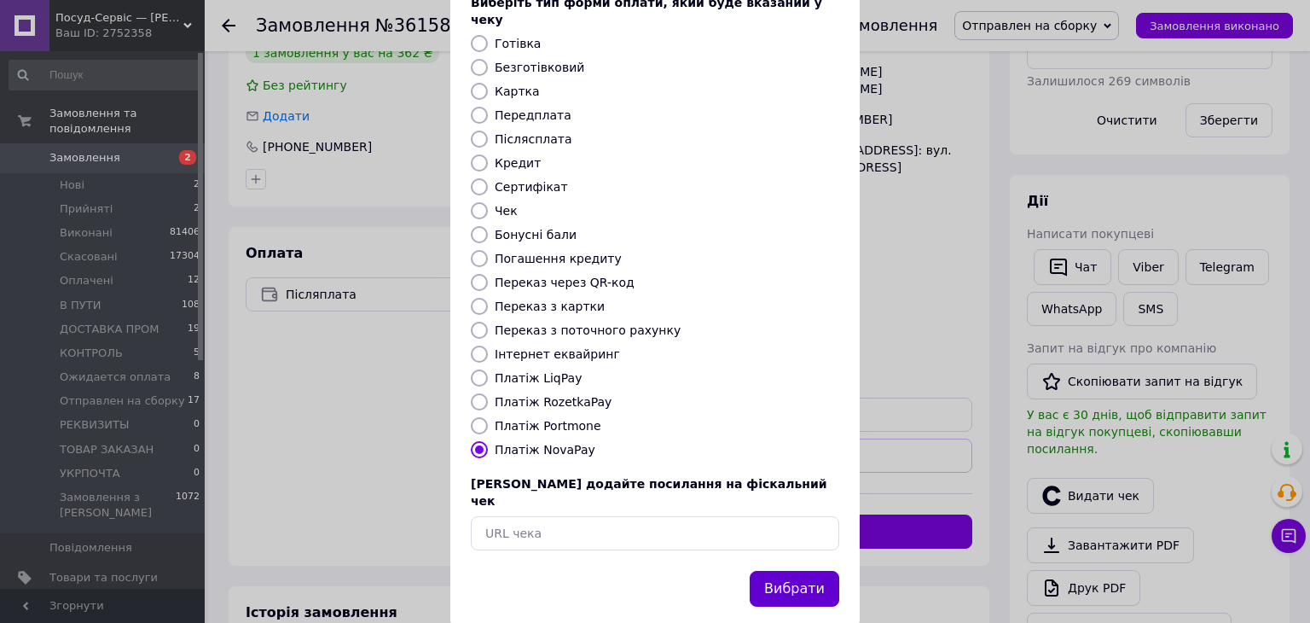
click at [781, 571] on button "Вибрати" at bounding box center [795, 589] width 90 height 37
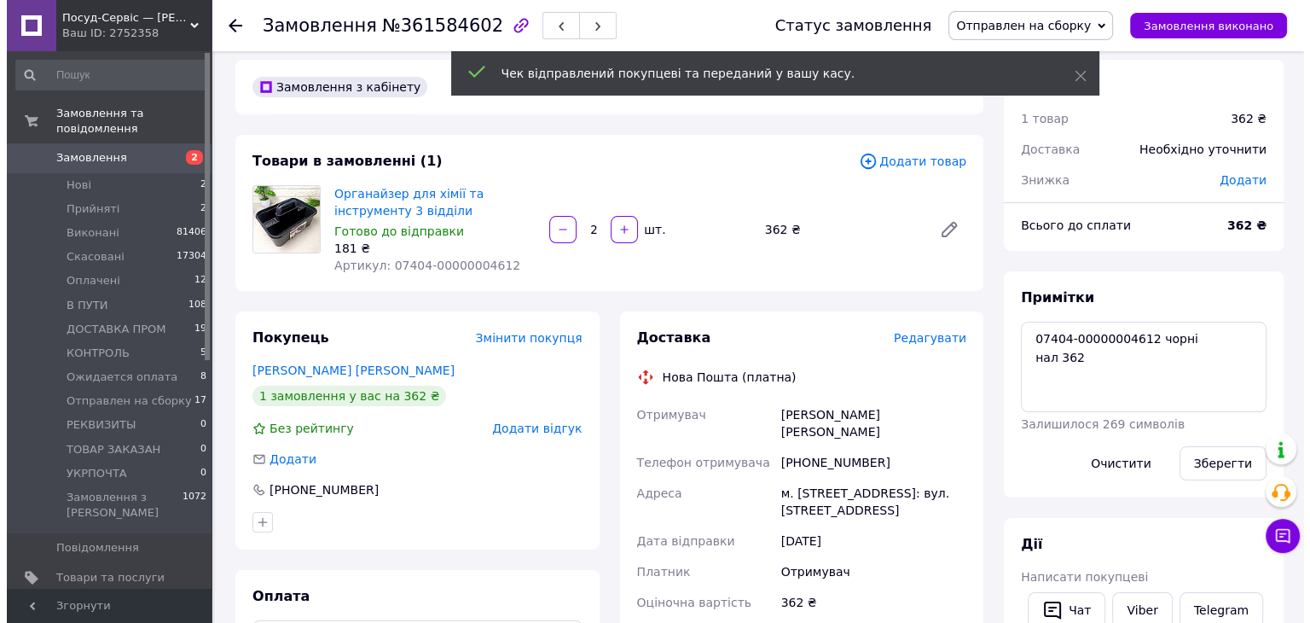
scroll to position [0, 0]
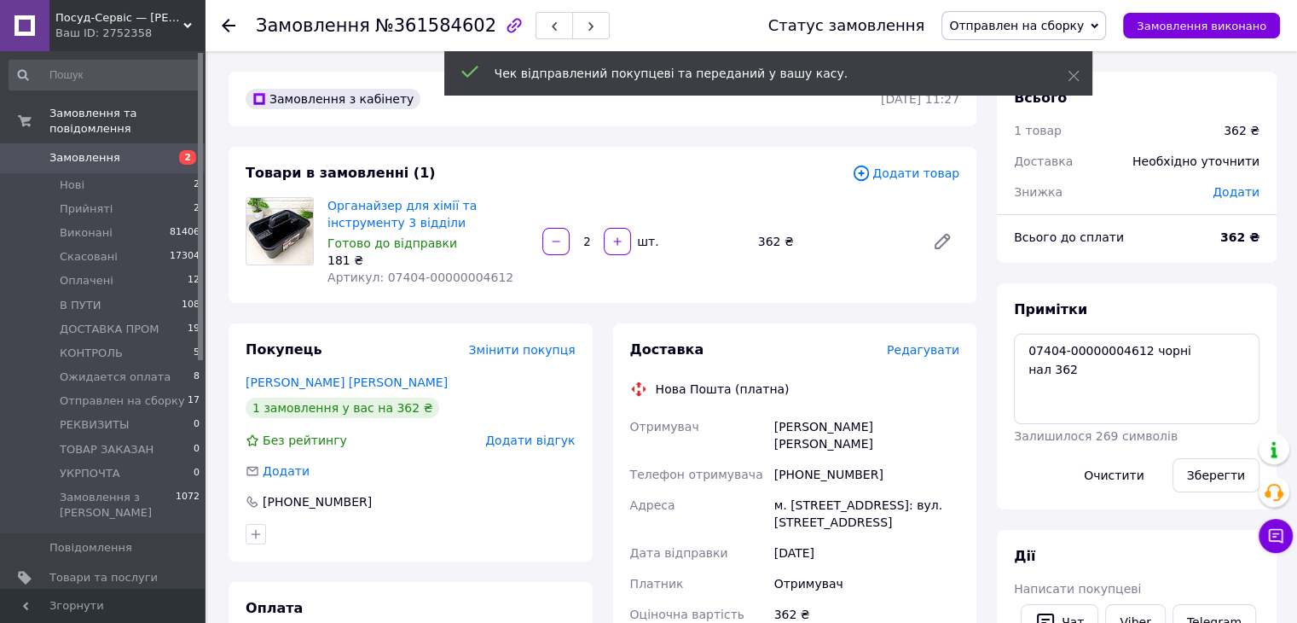
click at [942, 352] on span "Редагувати" at bounding box center [923, 350] width 73 height 14
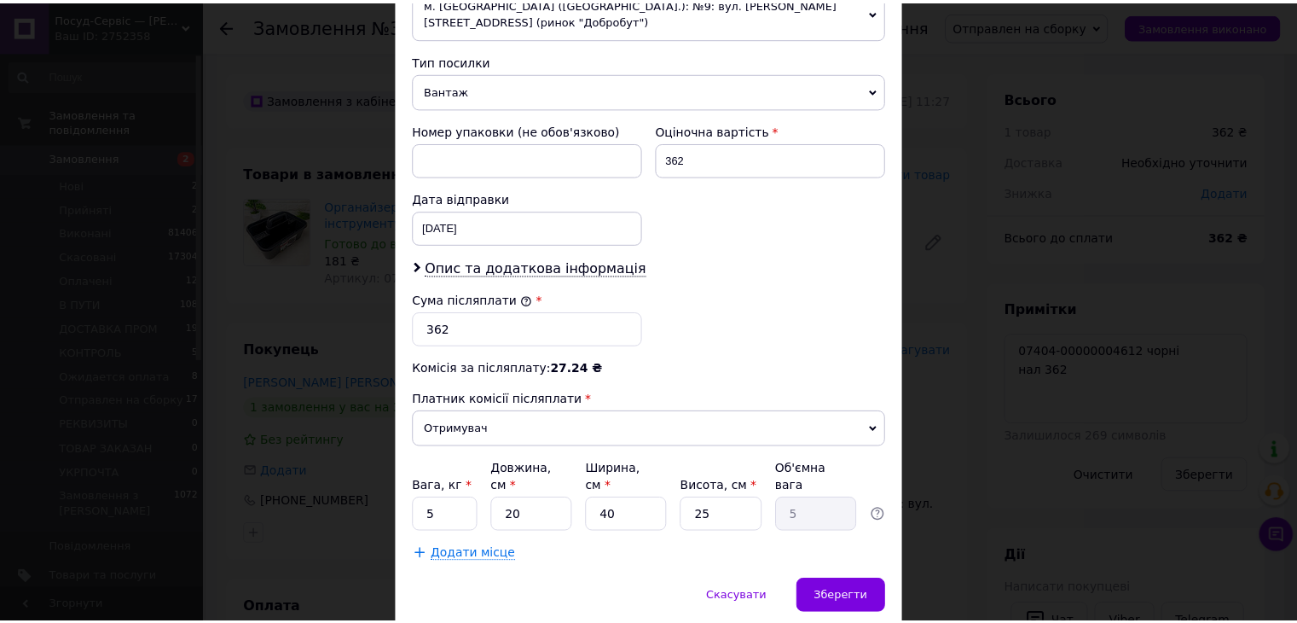
scroll to position [674, 0]
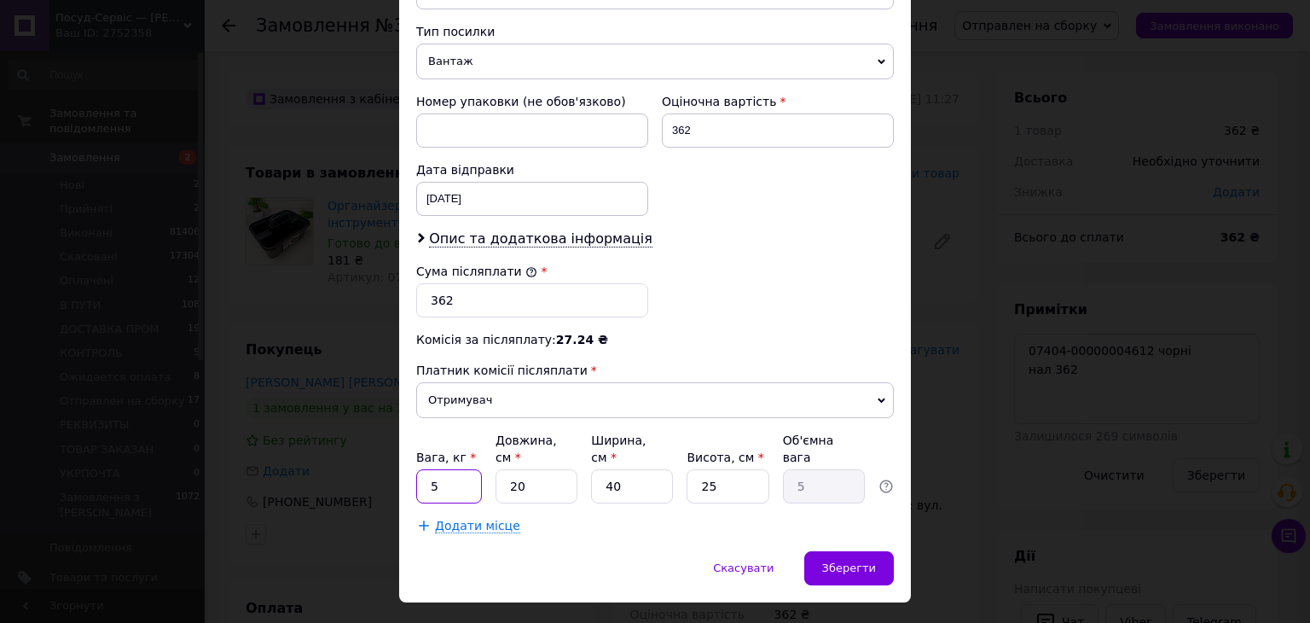
click at [432, 469] on input "5" at bounding box center [449, 486] width 66 height 34
drag, startPoint x: 452, startPoint y: 448, endPoint x: 427, endPoint y: 444, distance: 25.8
click at [427, 469] on input "5" at bounding box center [449, 486] width 66 height 34
type input "1.2"
click at [447, 457] on div "Вага, кг * 1.2 Довжина, см * 20 Ширина, см * 40 Висота, см * 25 Об'ємна вага 5" at bounding box center [655, 468] width 478 height 72
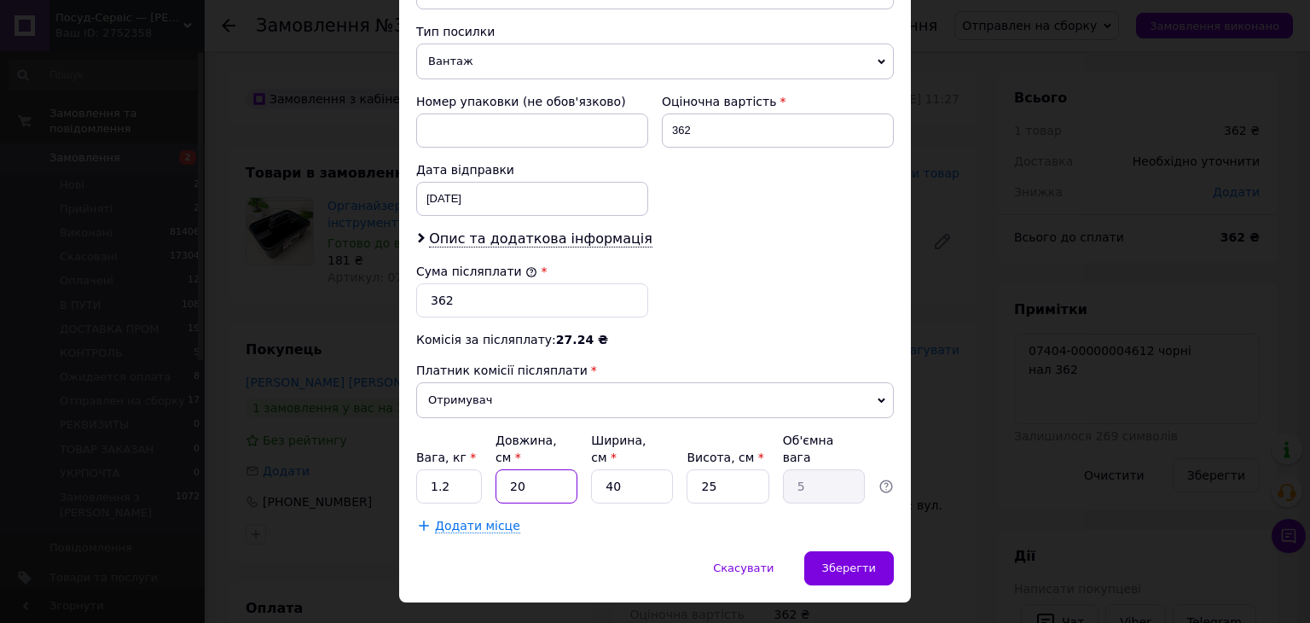
type input "3"
type input "0.75"
type input "34"
type input "8.5"
type input "34"
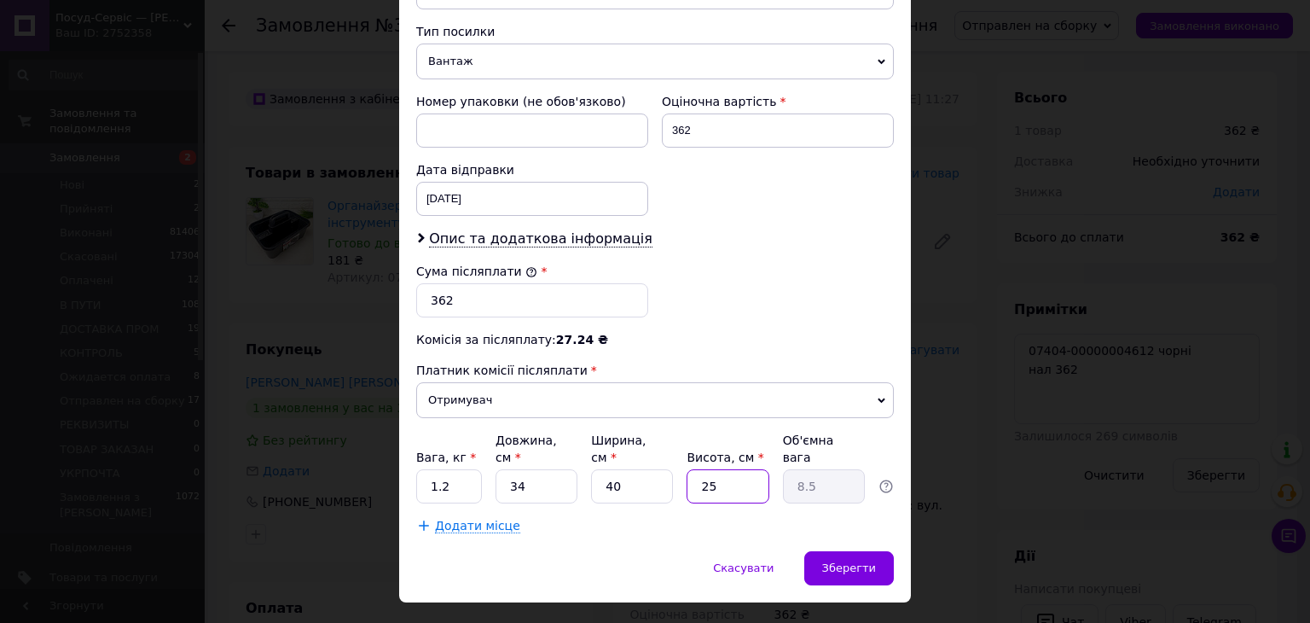
click at [665, 465] on div "Платник Отримувач Відправник Прізвище отримувача Анішков Ім'я отримувача Ігор П…" at bounding box center [655, 28] width 478 height 1011
type input "2"
type input "0.68"
type input "28"
type input "9.52"
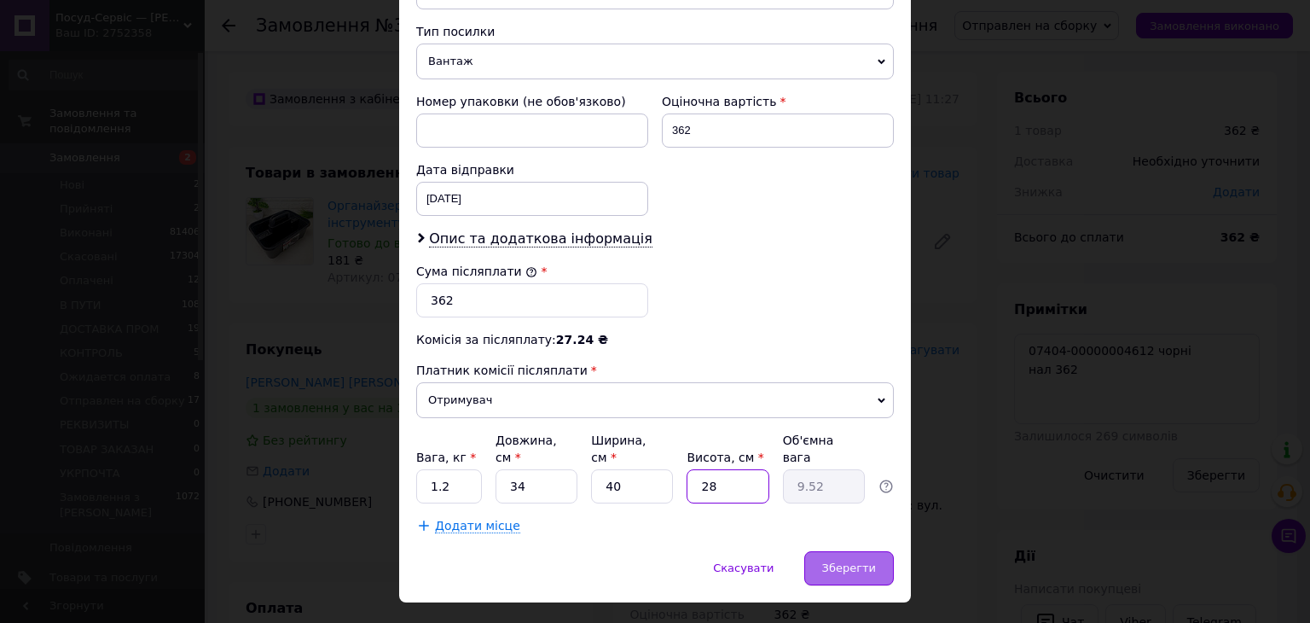
type input "28"
click at [846, 561] on span "Зберегти" at bounding box center [849, 567] width 54 height 13
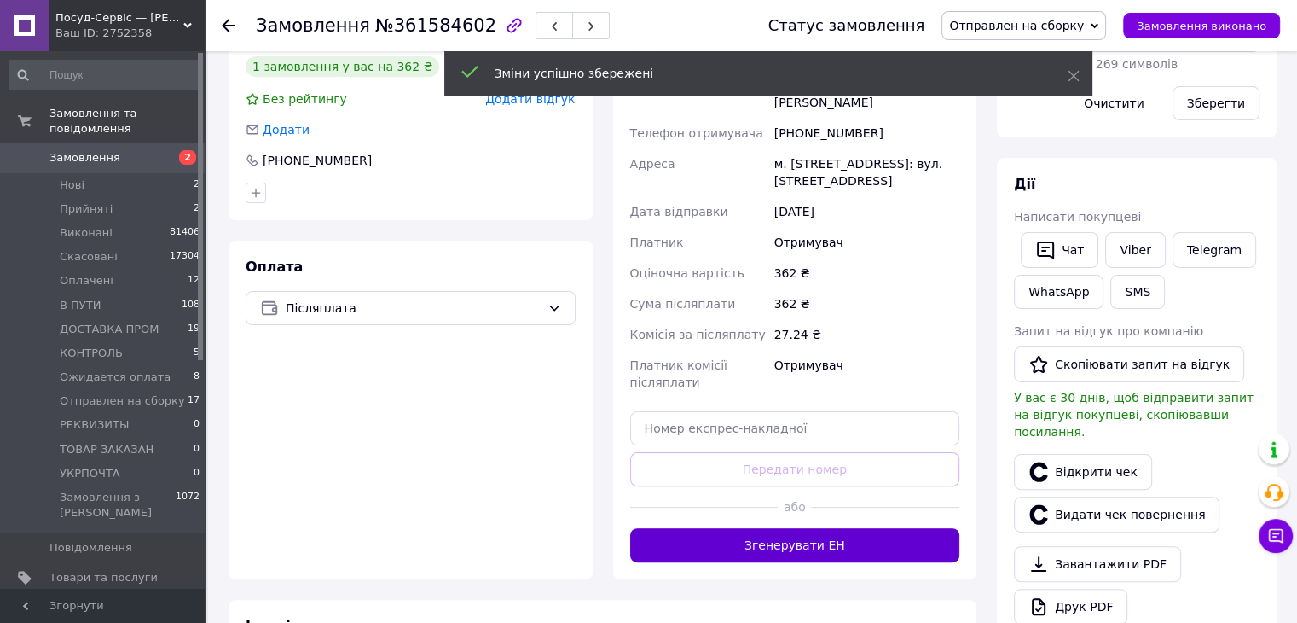
scroll to position [20, 0]
click at [750, 528] on button "Згенерувати ЕН" at bounding box center [795, 545] width 330 height 34
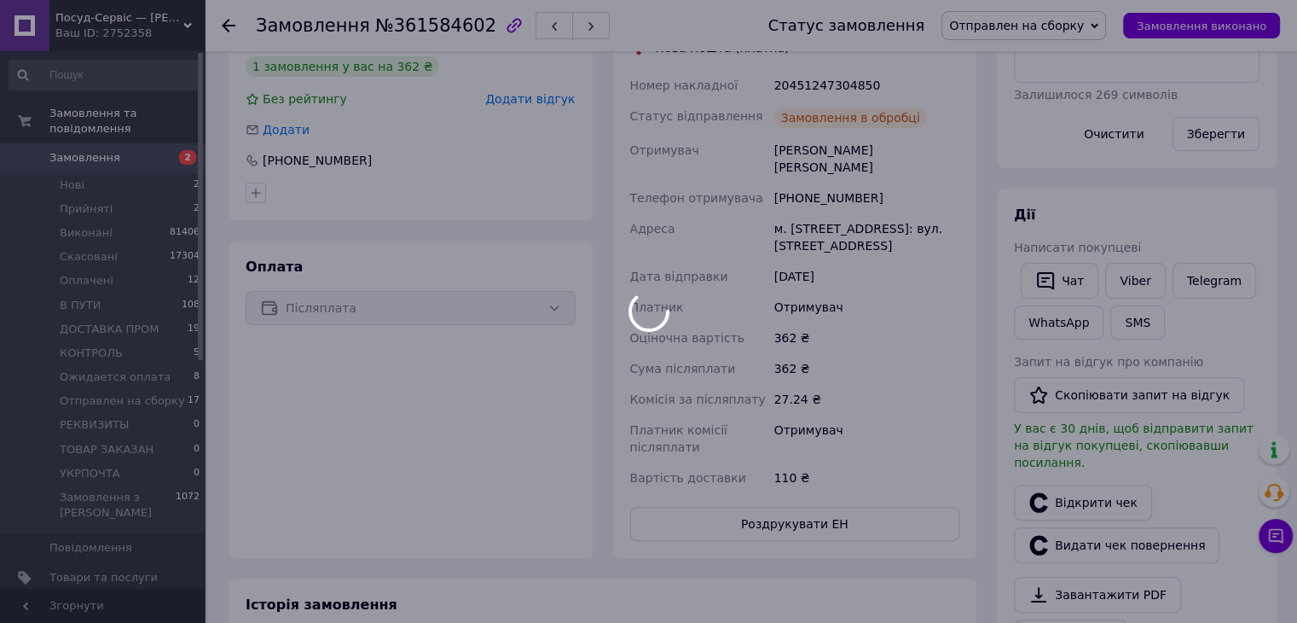
click at [853, 461] on div at bounding box center [648, 311] width 1297 height 623
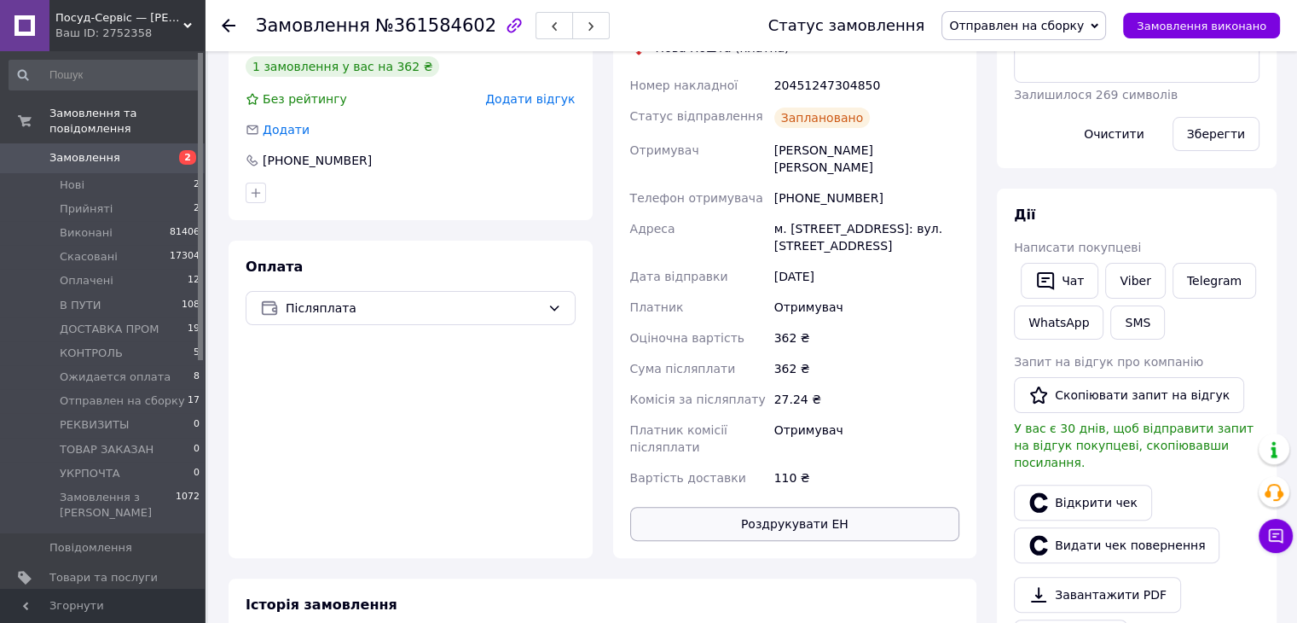
click at [864, 507] on button "Роздрукувати ЕН" at bounding box center [795, 524] width 330 height 34
click at [797, 93] on div "20451247304850" at bounding box center [867, 85] width 192 height 31
copy div "20451247304850"
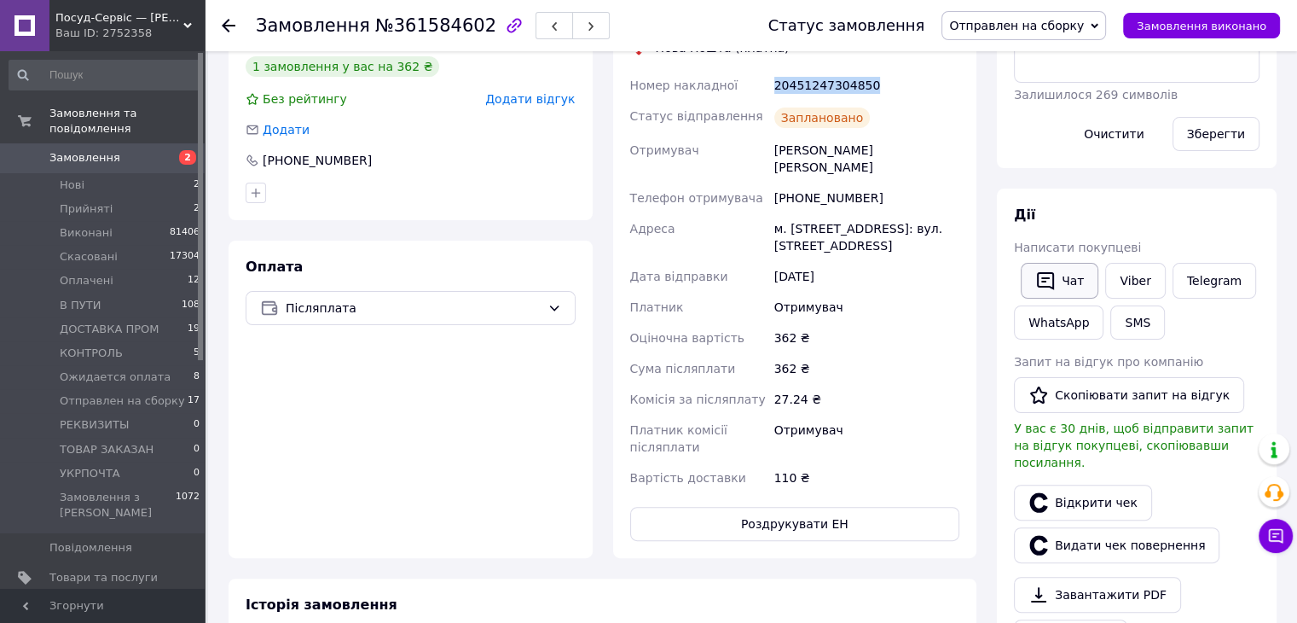
click at [1058, 274] on button "Чат" at bounding box center [1060, 281] width 78 height 36
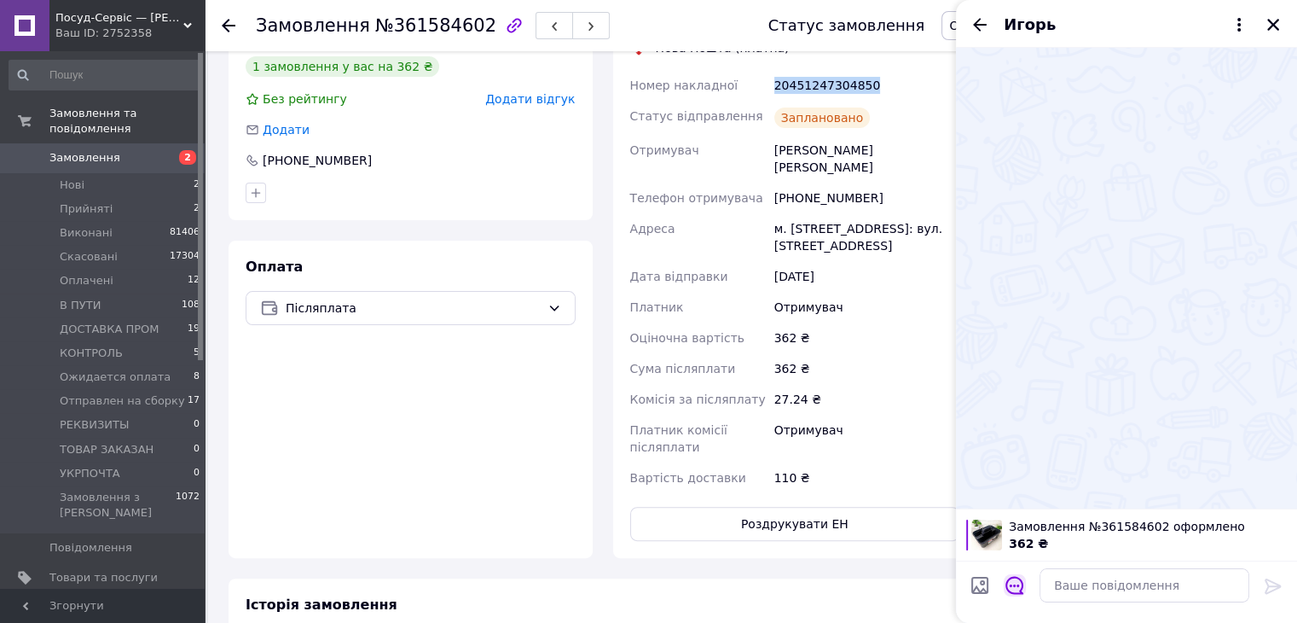
click at [1020, 588] on icon "Відкрити шаблони відповідей" at bounding box center [1015, 585] width 19 height 19
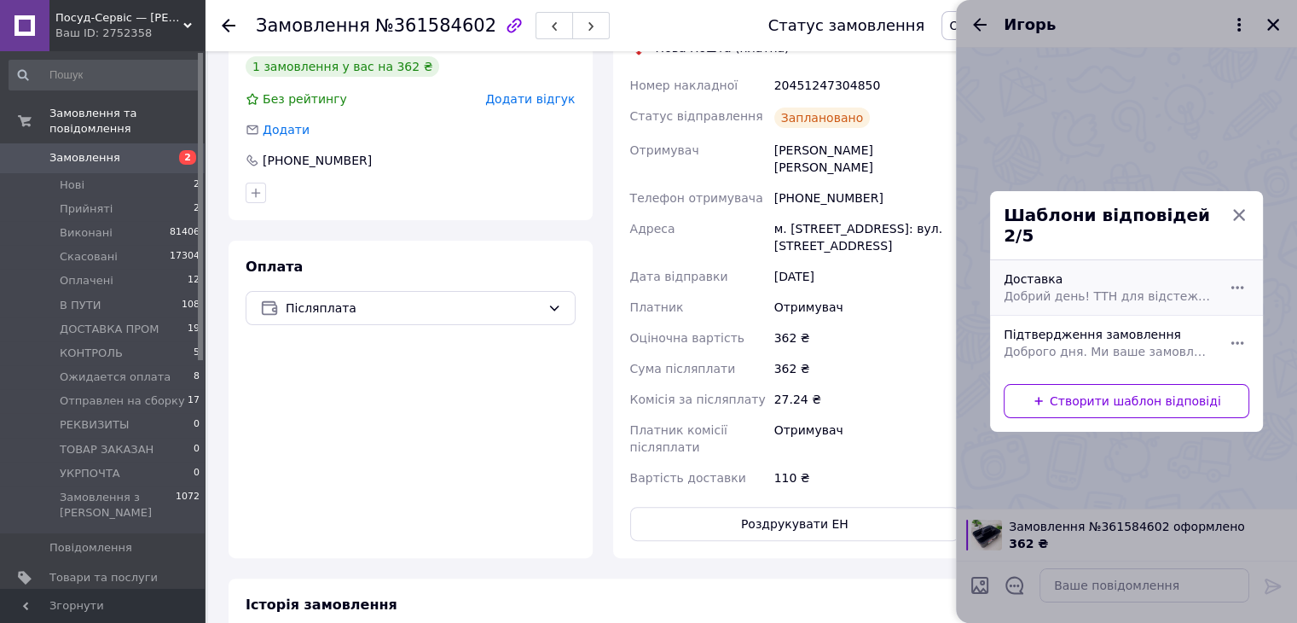
click at [1125, 271] on div "Доставка Добрий день! ТТН для відстеження замовлення (номер ТТН) Обов'язково пе…" at bounding box center [1108, 288] width 222 height 48
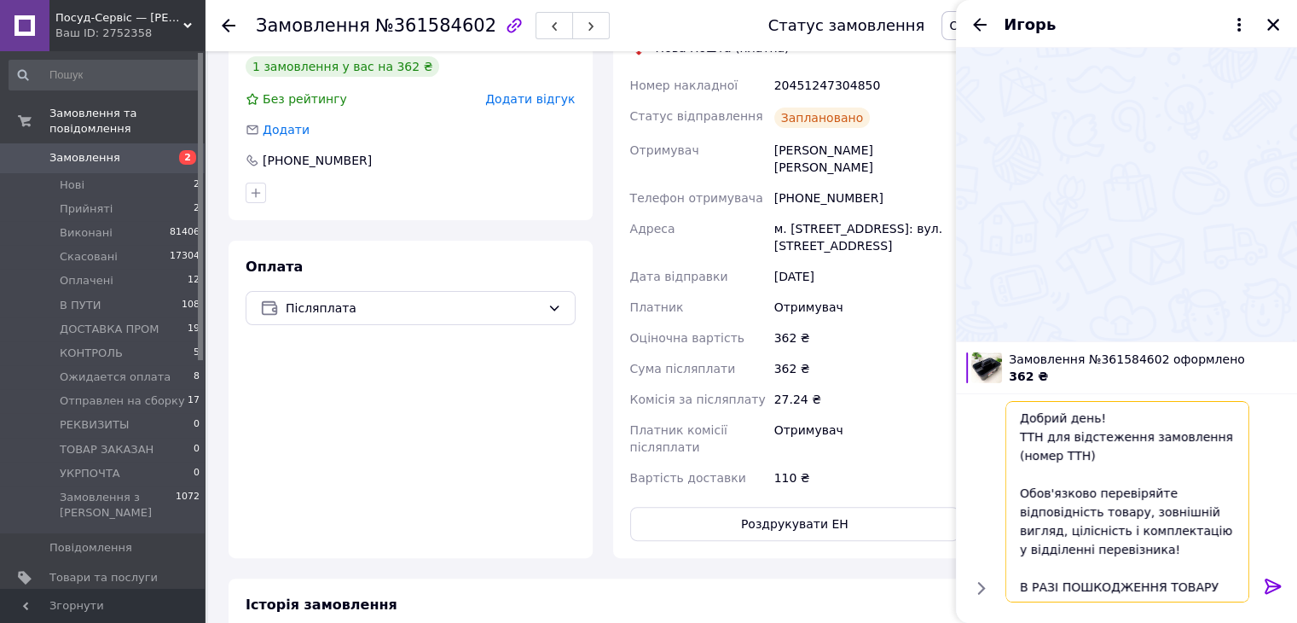
drag, startPoint x: 1106, startPoint y: 460, endPoint x: 985, endPoint y: 456, distance: 121.2
click at [968, 451] on div "Добрий день! ТТН для відстеження замовлення (номер ТТН) Обов'язково перевіряйте…" at bounding box center [1127, 501] width 328 height 215
paste textarea "20451247304850"
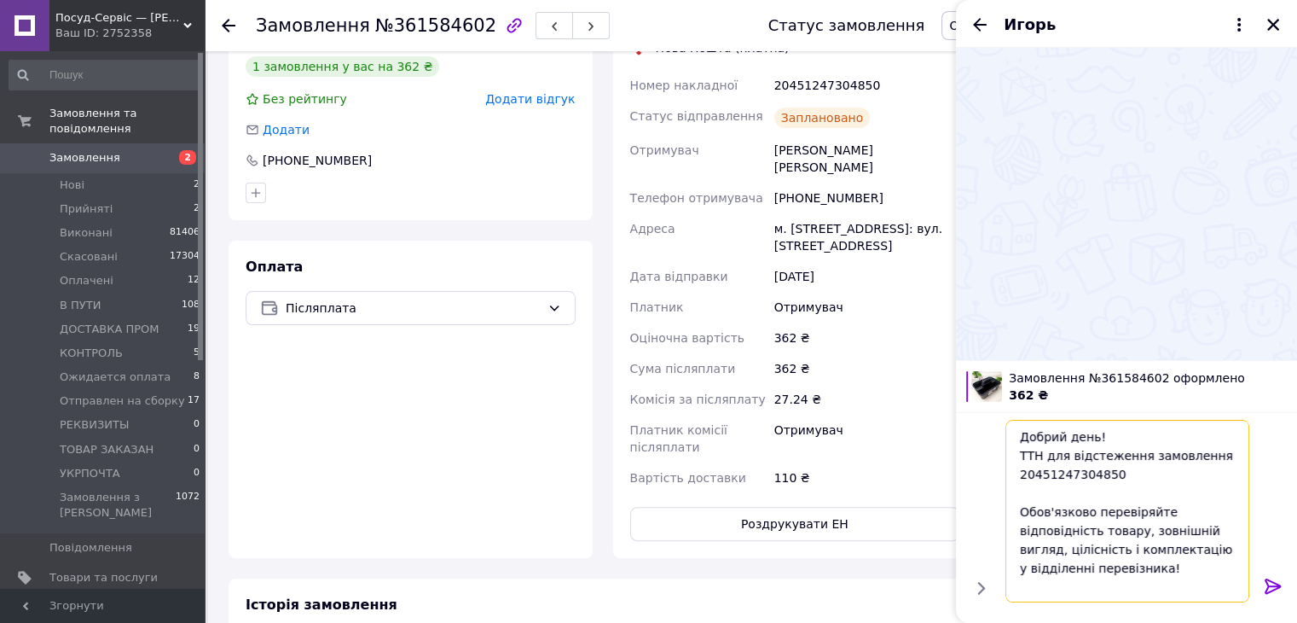
type textarea "Добрий день! ТТН для відстеження замовлення 20451247304850 Обов'язково перевіря…"
click at [1271, 583] on icon at bounding box center [1273, 586] width 20 height 20
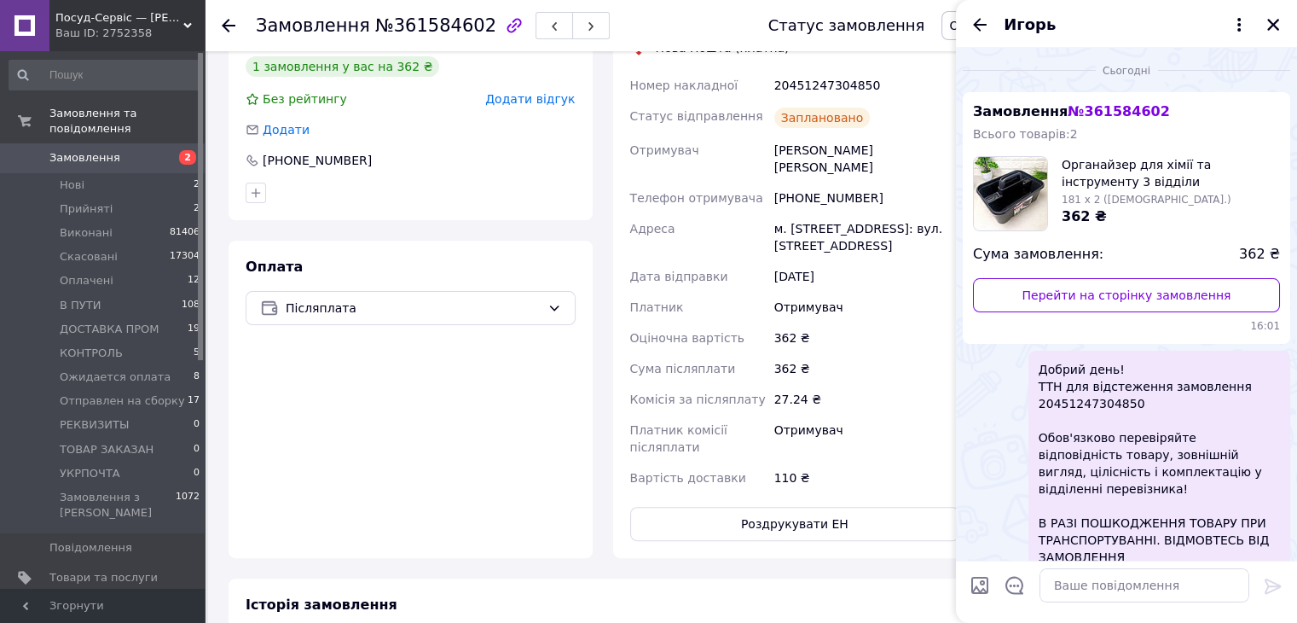
drag, startPoint x: 972, startPoint y: 18, endPoint x: 1078, endPoint y: 45, distance: 109.2
click at [972, 18] on icon "Назад" at bounding box center [980, 25] width 20 height 20
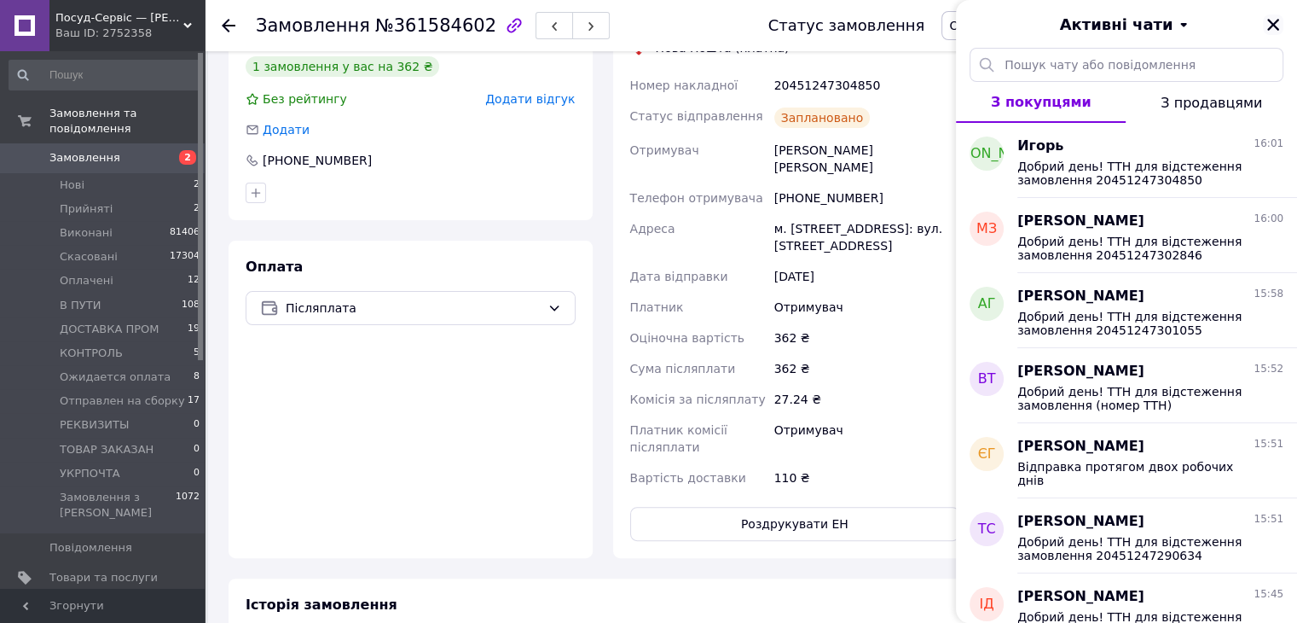
click at [1276, 26] on icon "Закрити" at bounding box center [1273, 24] width 15 height 15
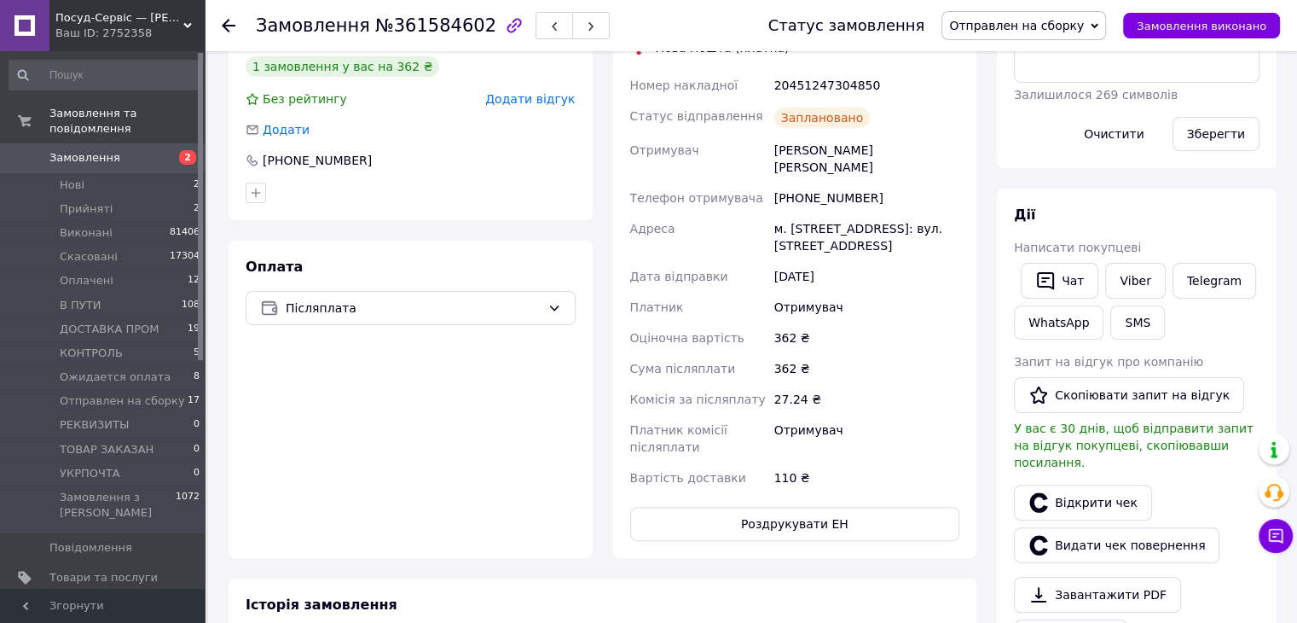
click at [1047, 25] on span "Отправлен на сборку" at bounding box center [1016, 26] width 135 height 14
click at [1027, 74] on li "Виконано" at bounding box center [1024, 86] width 163 height 26
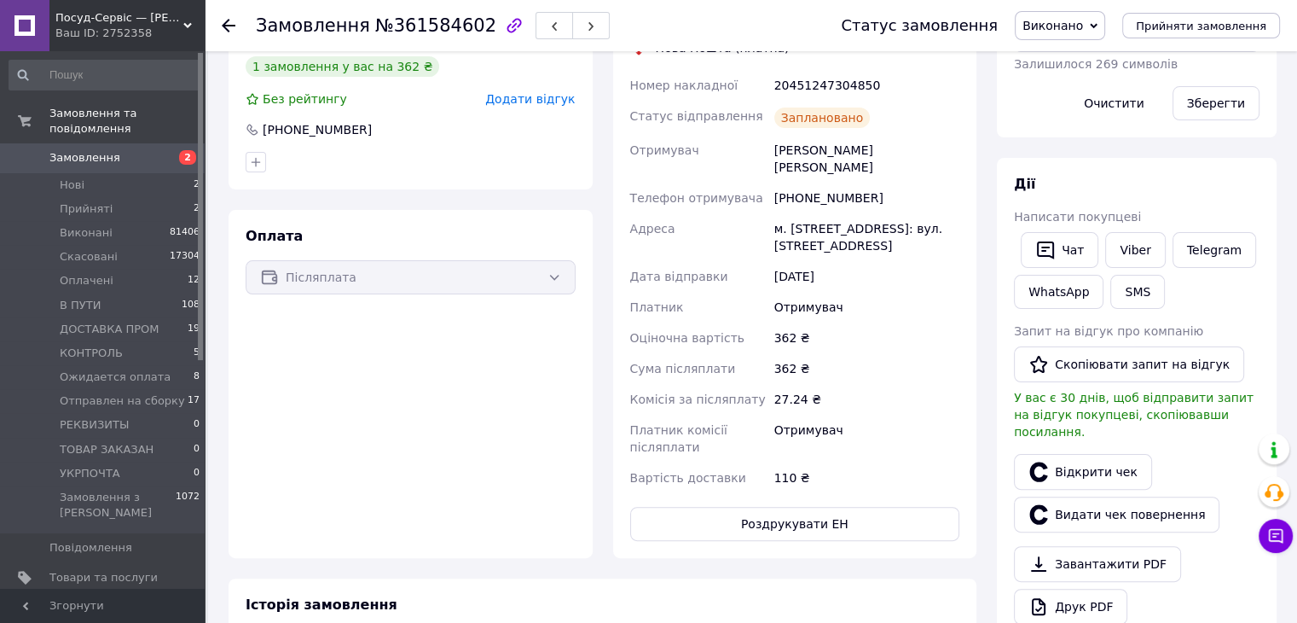
click at [84, 29] on div "Ваш ID: 2752358" at bounding box center [129, 33] width 149 height 15
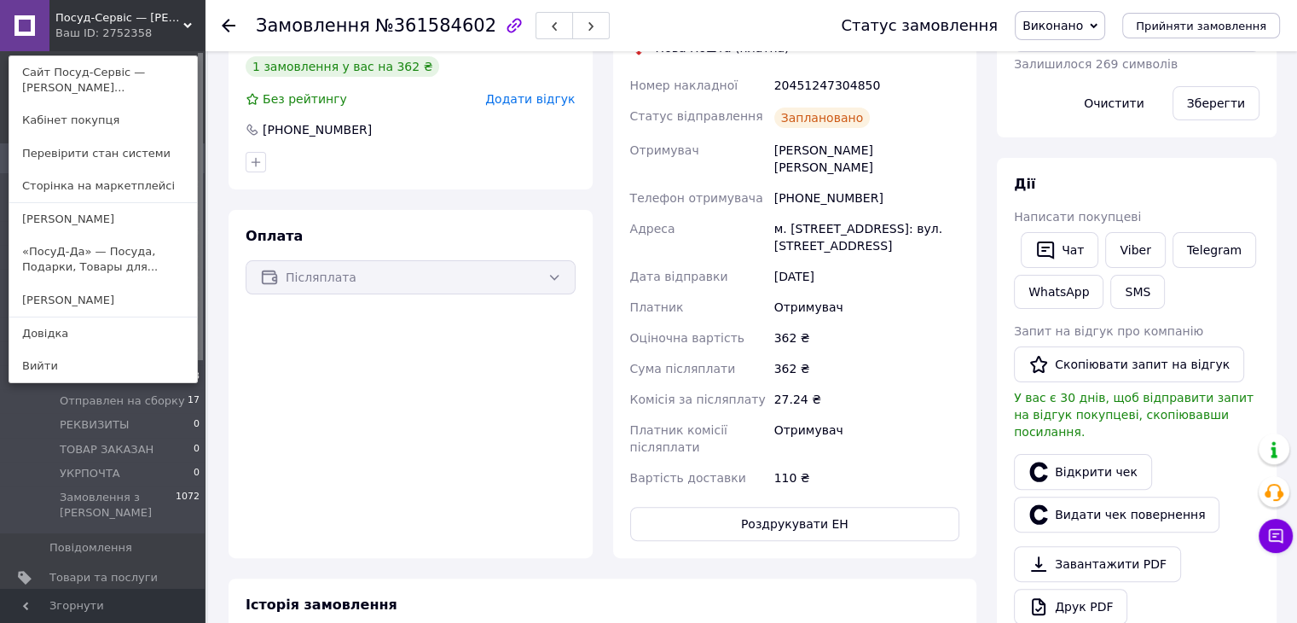
click at [77, 253] on link "«ПосуД-Да» — Посуда, Подарки, Товары для..." at bounding box center [103, 259] width 188 height 48
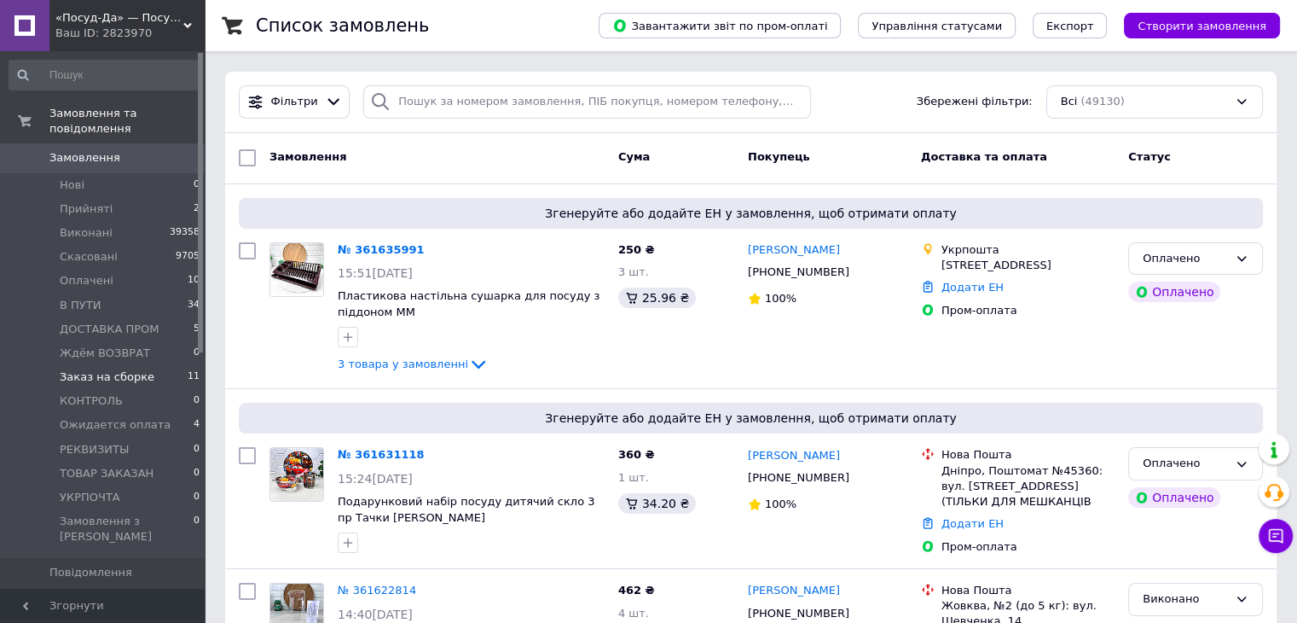
click at [127, 369] on span "Заказ на сборке" at bounding box center [107, 376] width 95 height 15
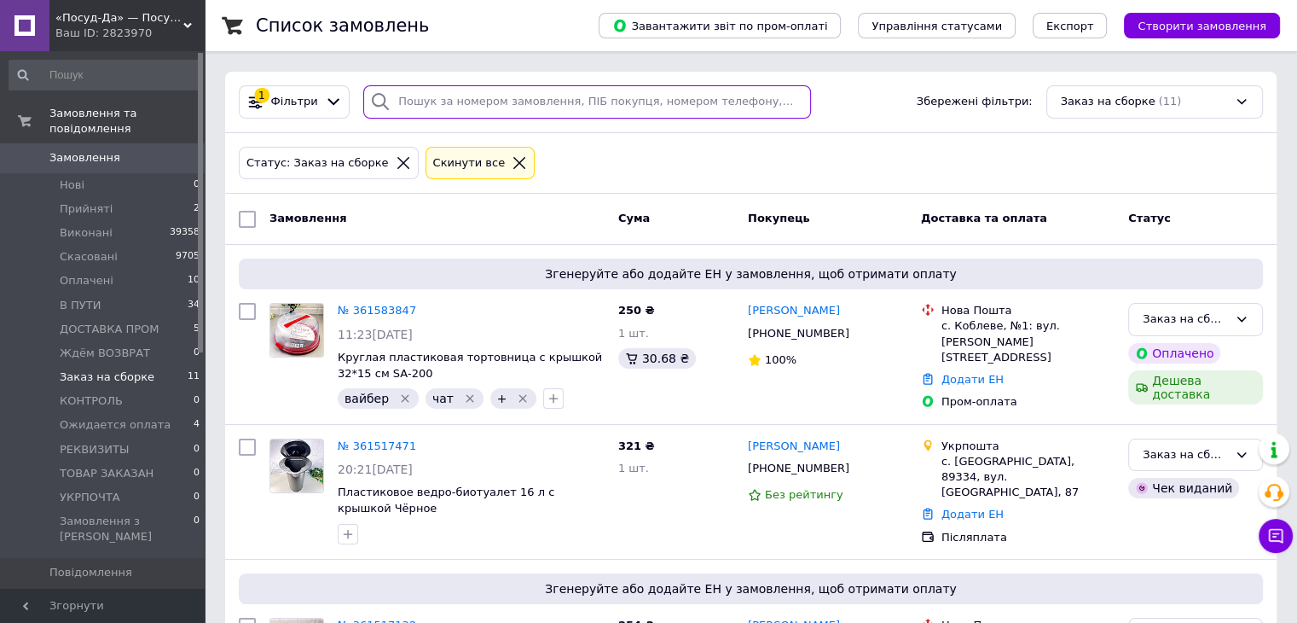
click at [491, 94] on input "search" at bounding box center [587, 101] width 448 height 33
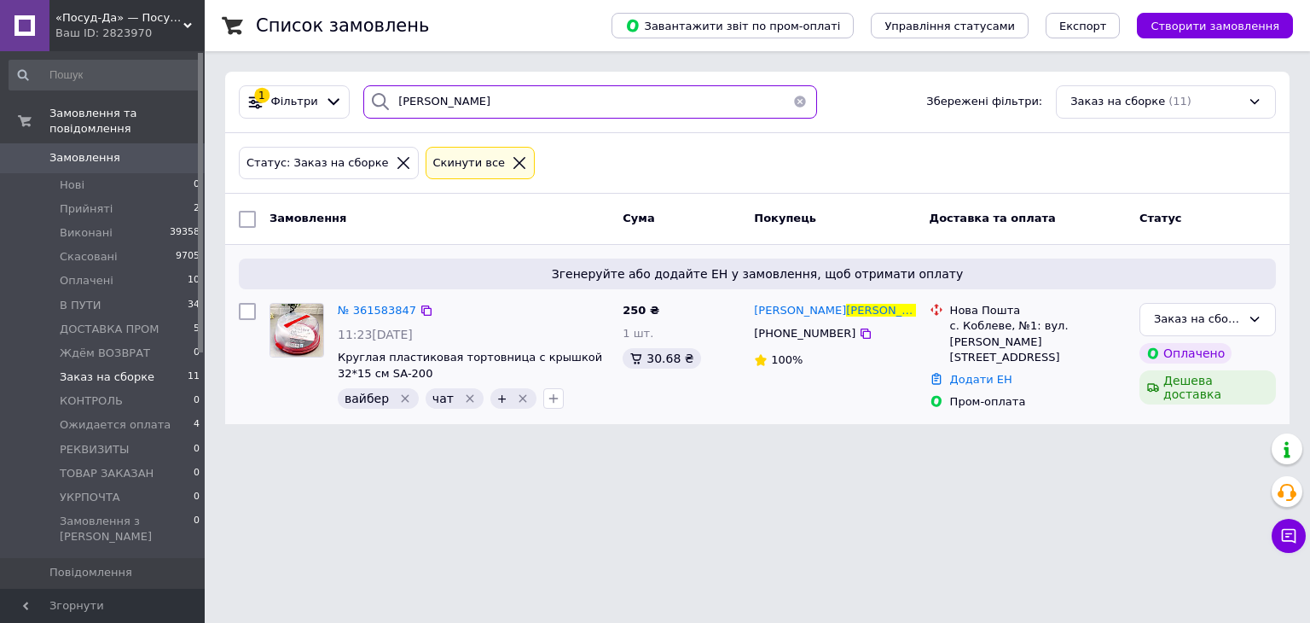
type input "Тишкевич"
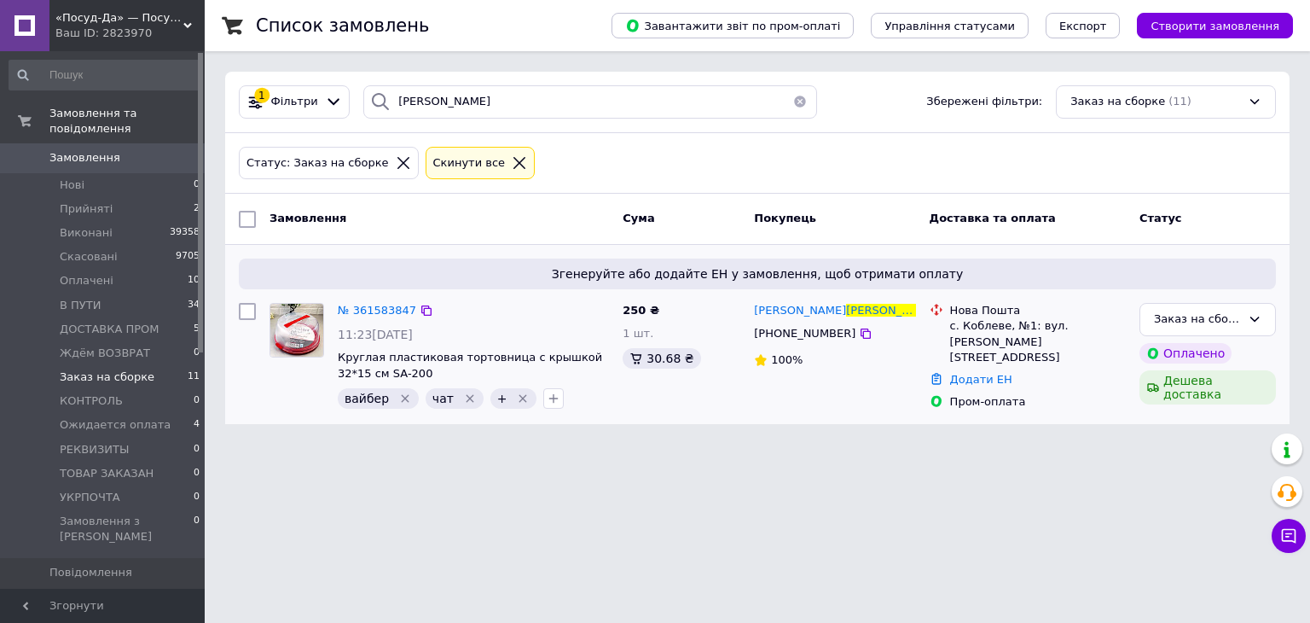
click at [364, 295] on div "Згенеруйте або додайте ЕН у замовлення, щоб отримати оплату № 361583847 11:23, …" at bounding box center [757, 334] width 1065 height 179
click at [380, 310] on span "№ 361583847" at bounding box center [377, 310] width 78 height 13
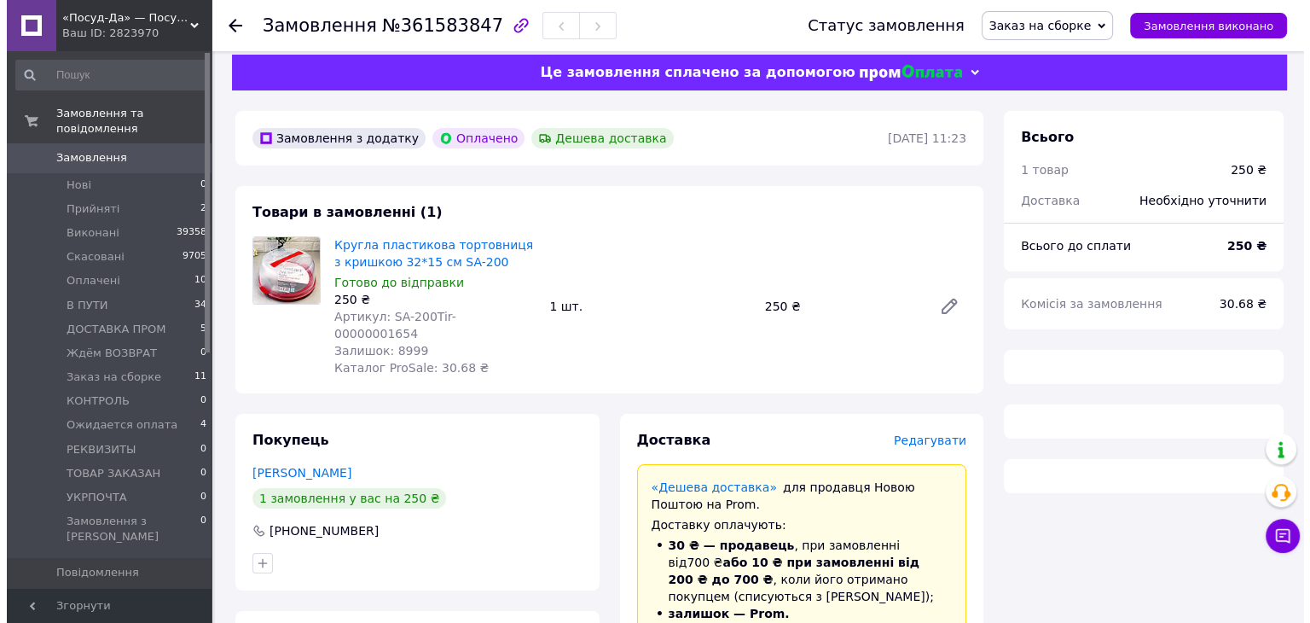
scroll to position [427, 0]
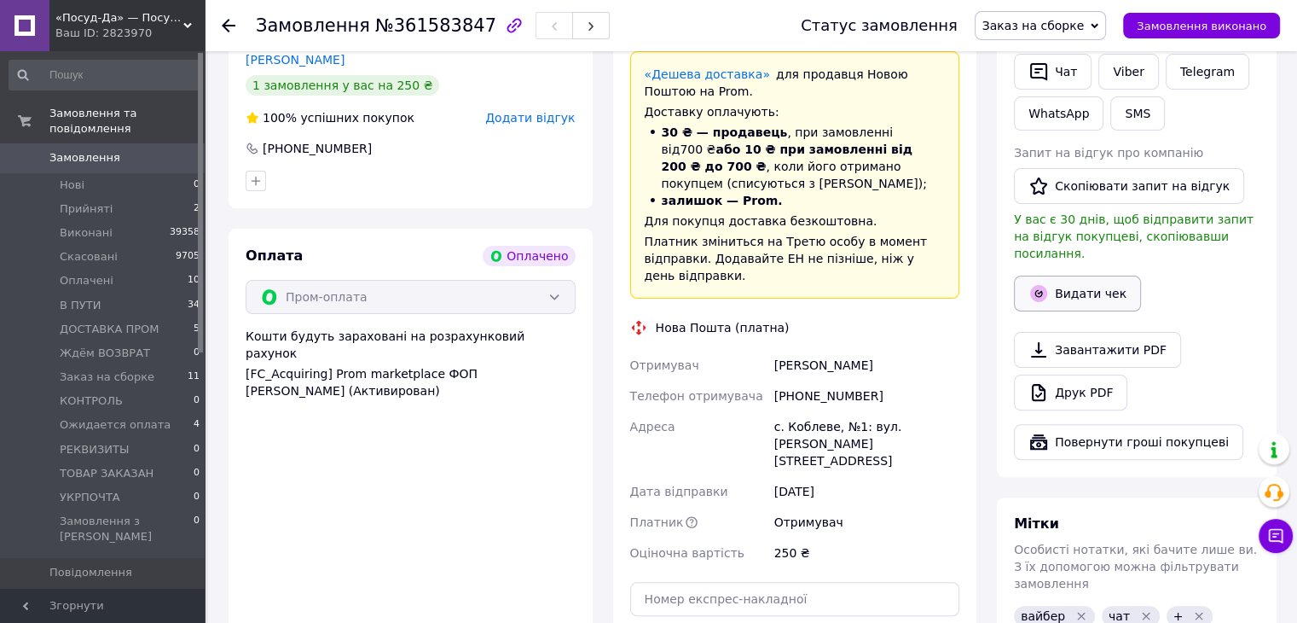
click at [1051, 284] on button "Видати чек" at bounding box center [1077, 294] width 127 height 36
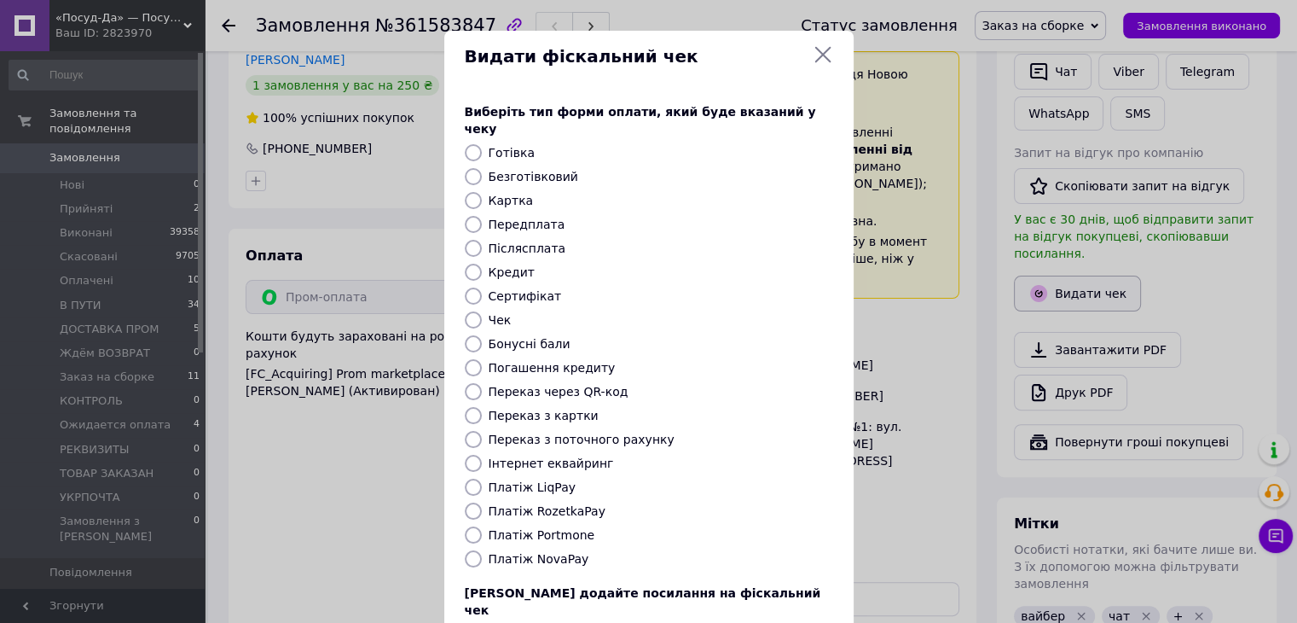
click at [1051, 284] on div "Видати фіскальний чек Виберіть тип форми оплати, який буде вказаний у чеку Готі…" at bounding box center [648, 383] width 1297 height 767
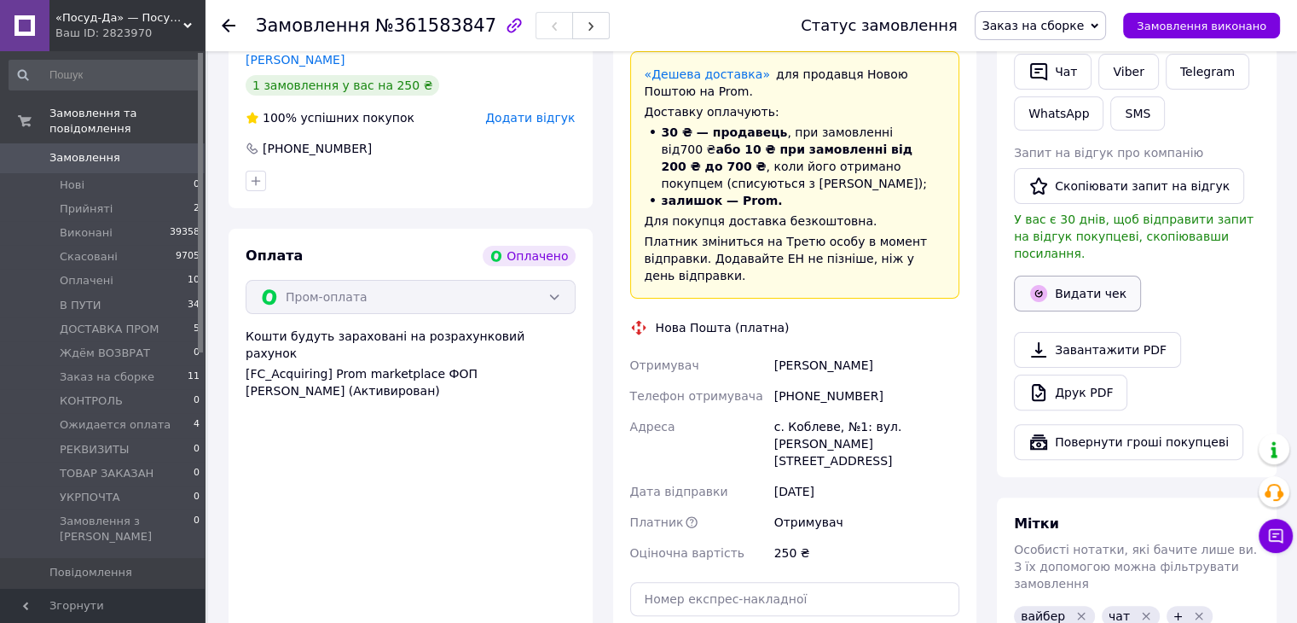
click at [1072, 282] on button "Видати чек" at bounding box center [1077, 294] width 127 height 36
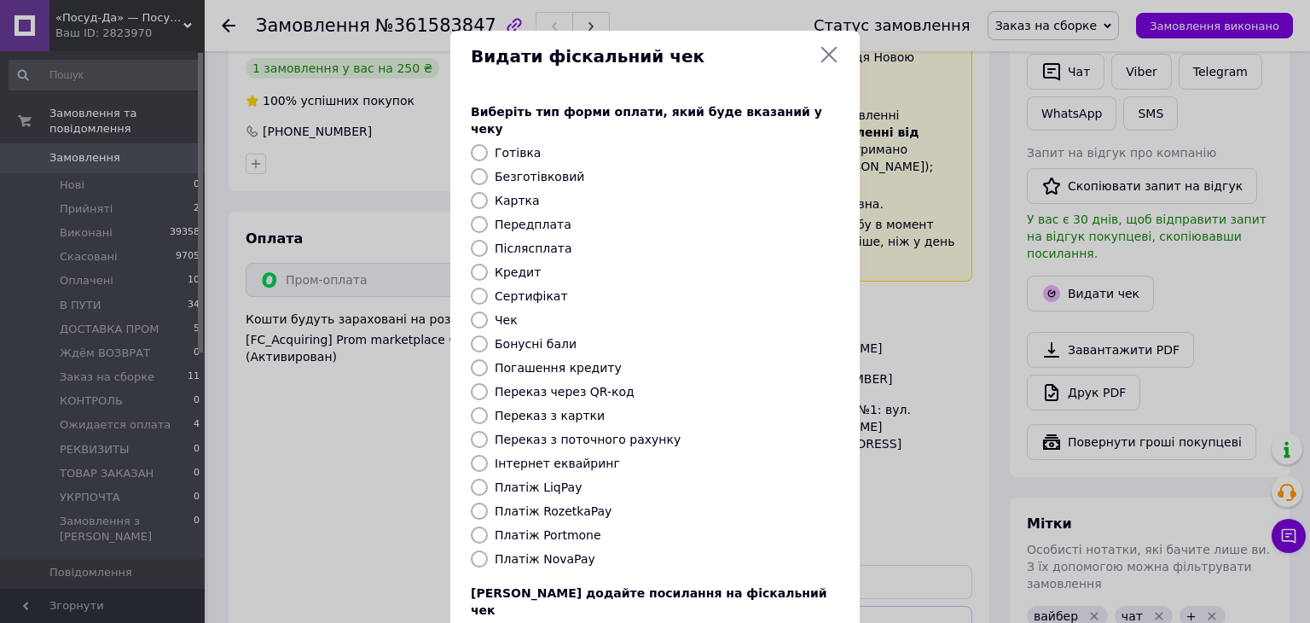
click at [474, 502] on input "Платіж RozetkaPay" at bounding box center [479, 510] width 17 height 17
radio input "true"
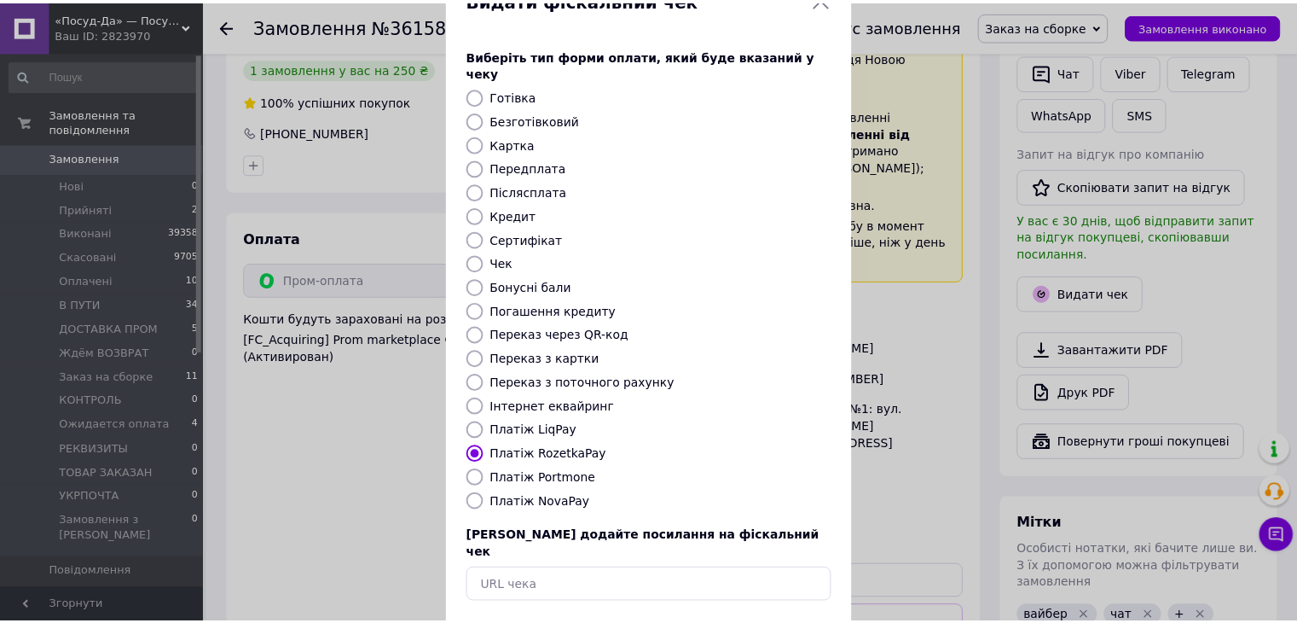
scroll to position [109, 0]
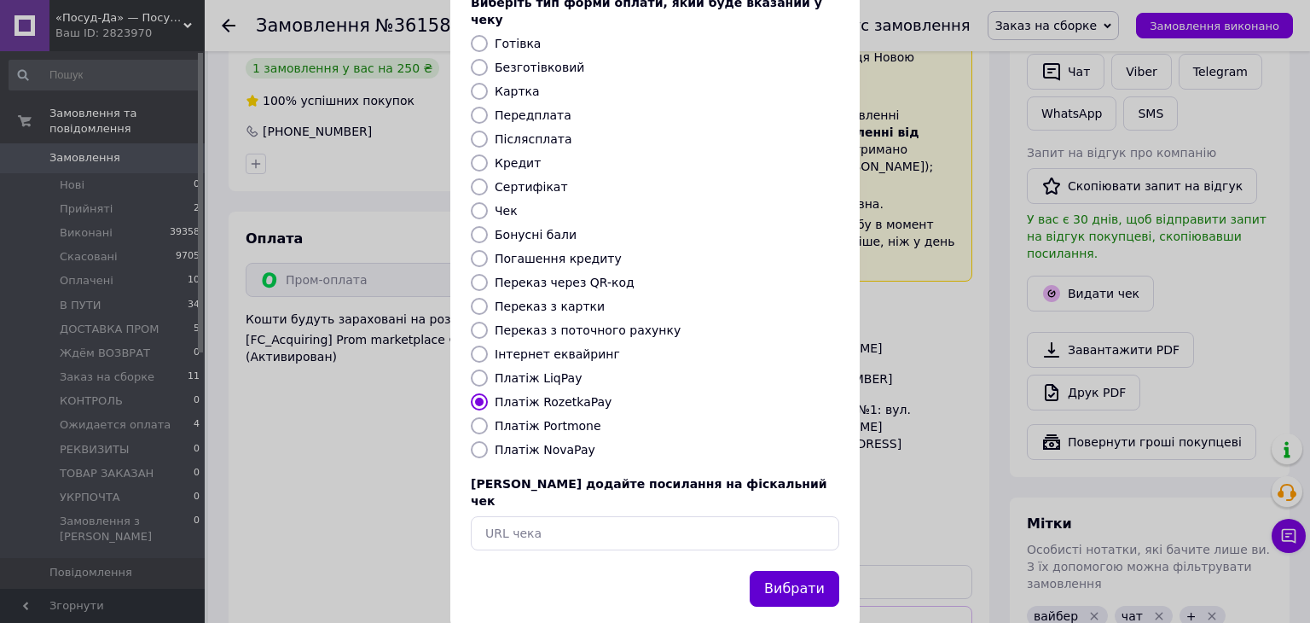
click at [820, 571] on button "Вибрати" at bounding box center [795, 589] width 90 height 37
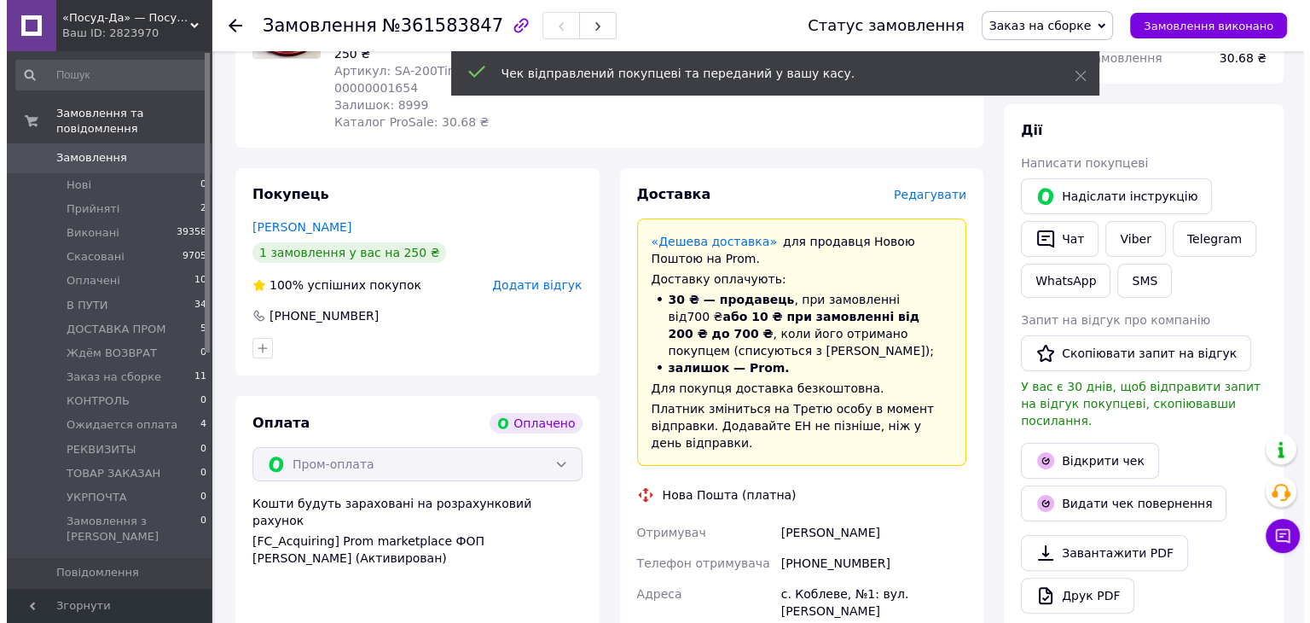
scroll to position [171, 0]
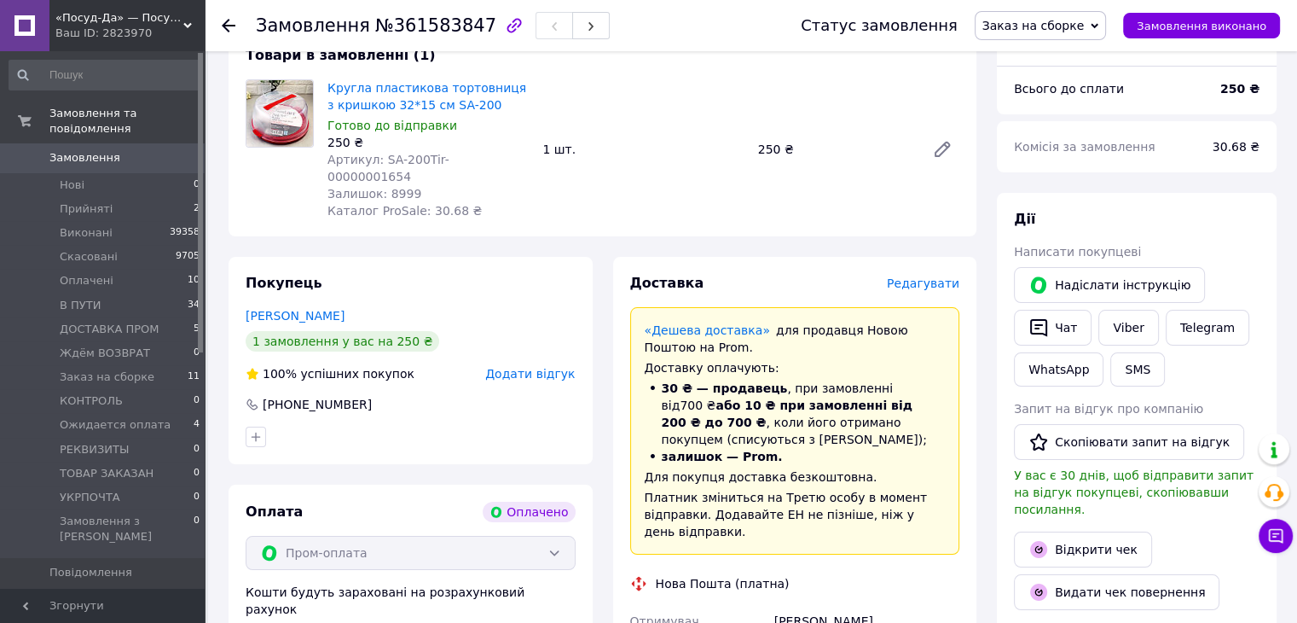
click at [935, 276] on span "Редагувати" at bounding box center [923, 283] width 73 height 14
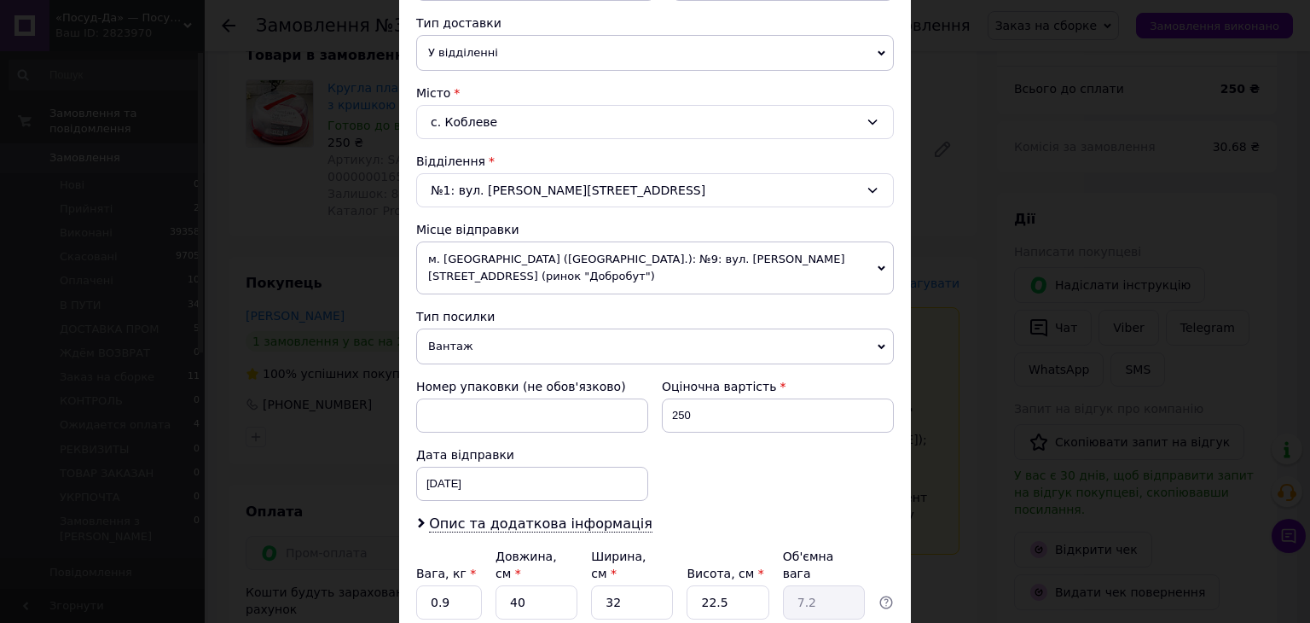
scroll to position [427, 0]
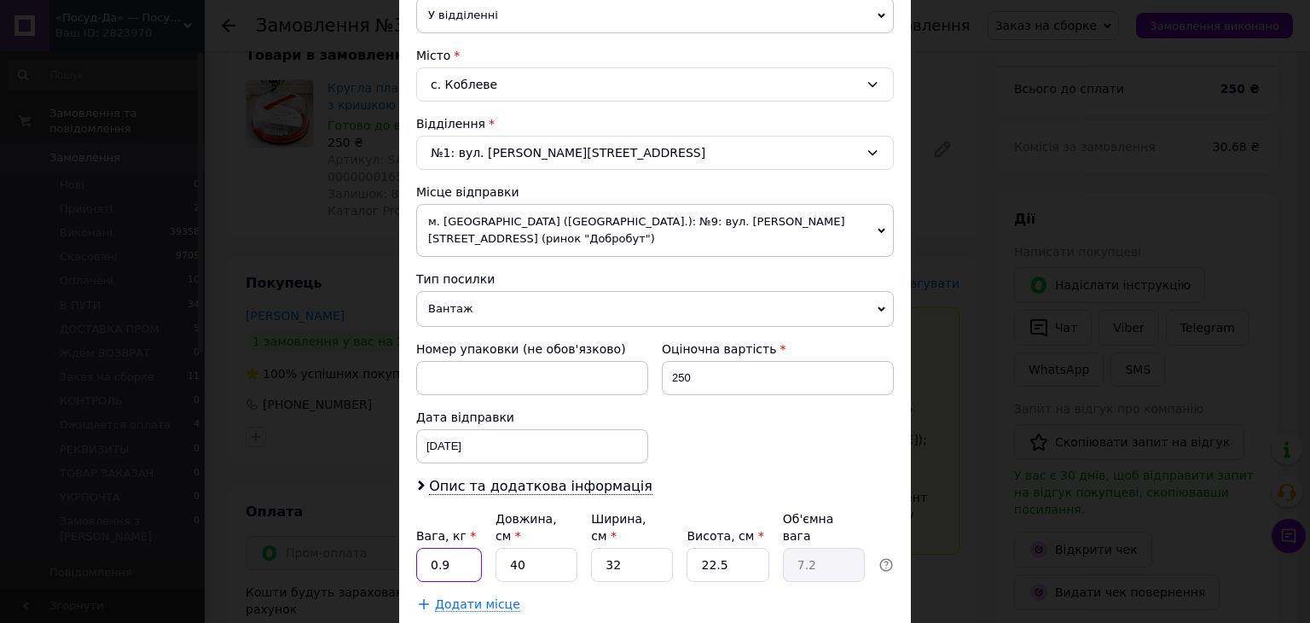
drag, startPoint x: 444, startPoint y: 524, endPoint x: 413, endPoint y: 529, distance: 31.1
click at [416, 548] on input "0.9" at bounding box center [449, 565] width 66 height 34
type input "0.9"
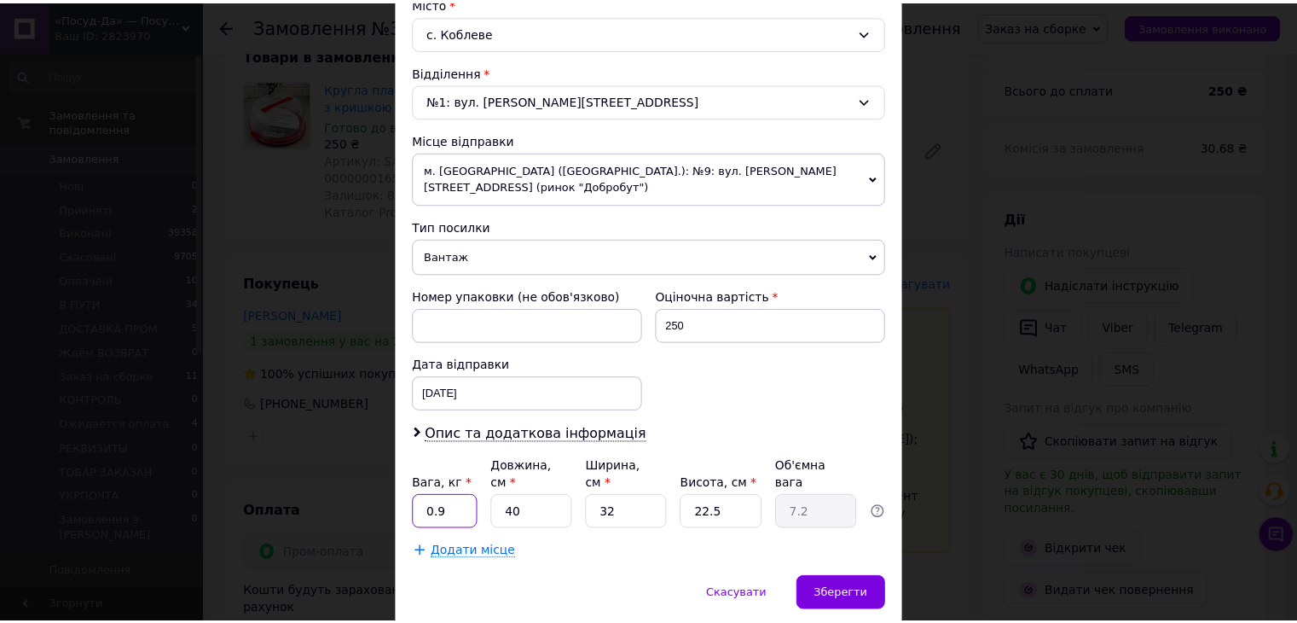
scroll to position [505, 0]
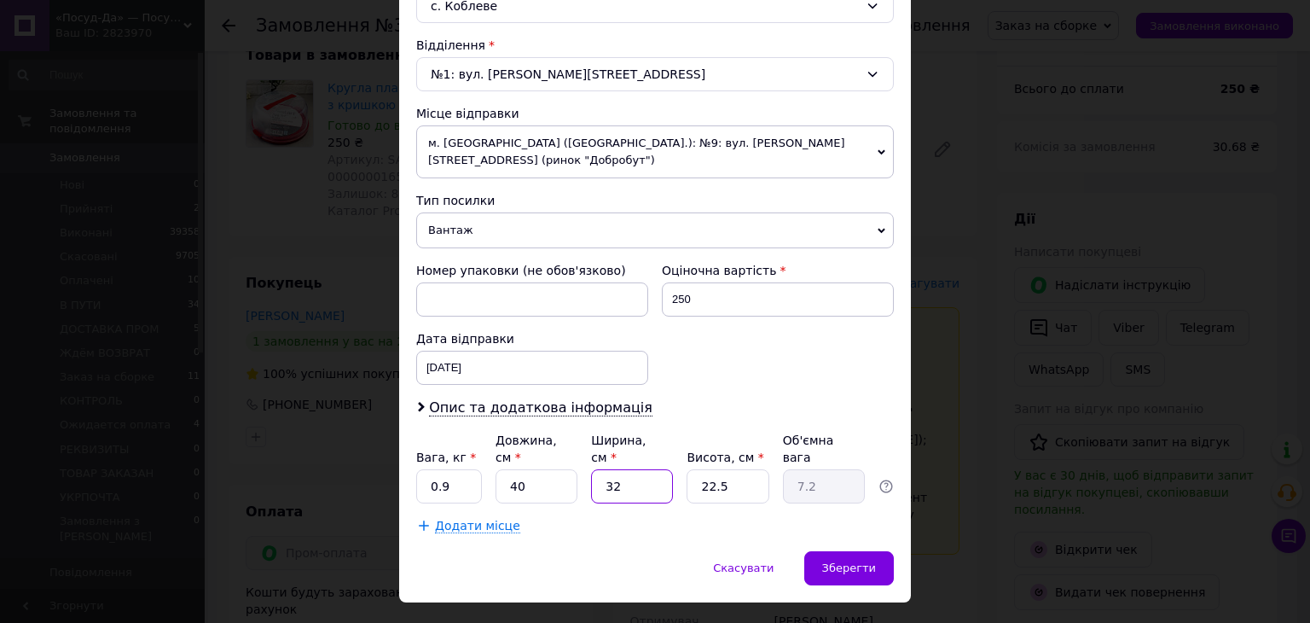
drag, startPoint x: 586, startPoint y: 455, endPoint x: 590, endPoint y: 466, distance: 11.9
click at [583, 455] on div "Вага, кг * 0.9 Довжина, см * 40 Ширина, см * 32 Висота, см * 22.5 Об'ємна вага …" at bounding box center [655, 468] width 478 height 72
type input "3"
type input "0.68"
type input "30"
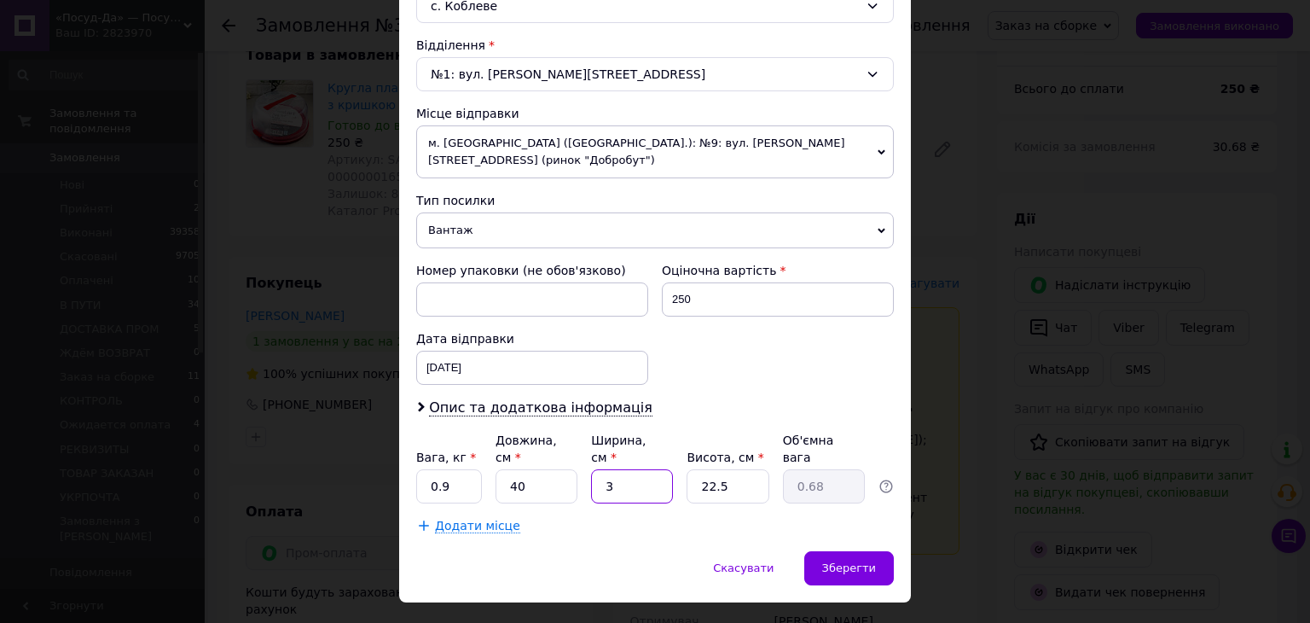
type input "6.75"
type input "30"
drag, startPoint x: 719, startPoint y: 448, endPoint x: 669, endPoint y: 447, distance: 50.3
click at [665, 446] on div "Вага, кг * 0.9 Довжина, см * 40 Ширина, см * 30 Висота, см * 22.5 Об'ємна вага …" at bounding box center [655, 468] width 478 height 72
type input "2"
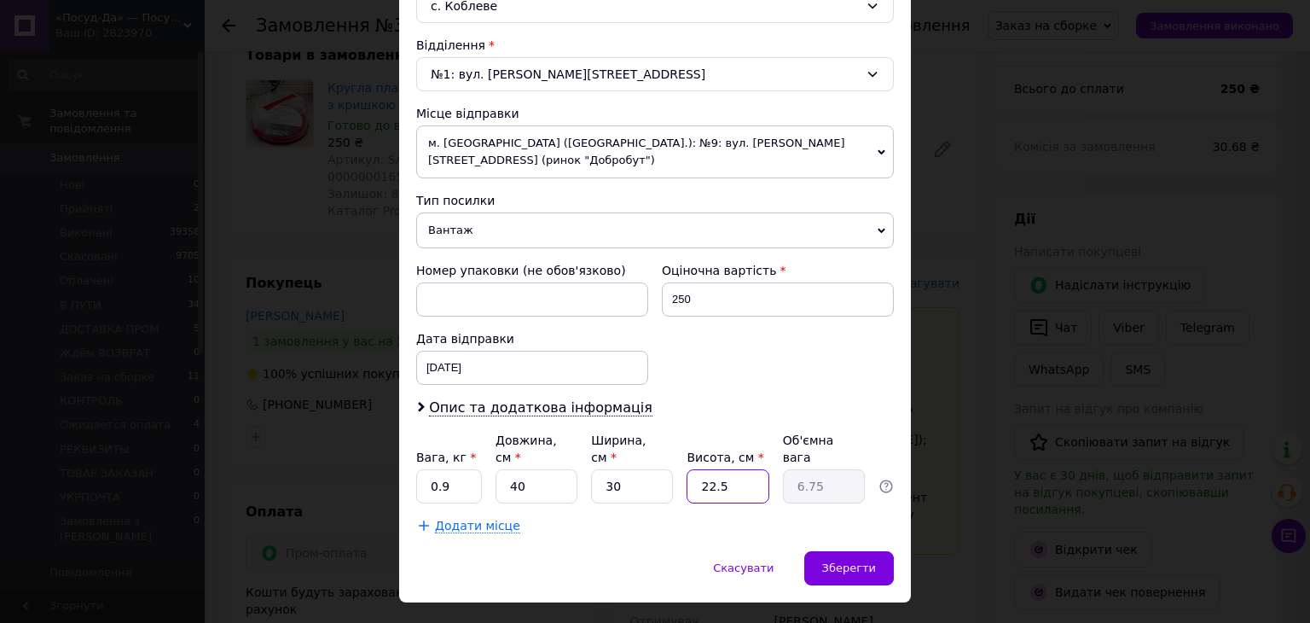
type input "0.6"
type input "25"
type input "7.5"
type input "25"
click at [843, 561] on span "Зберегти" at bounding box center [849, 567] width 54 height 13
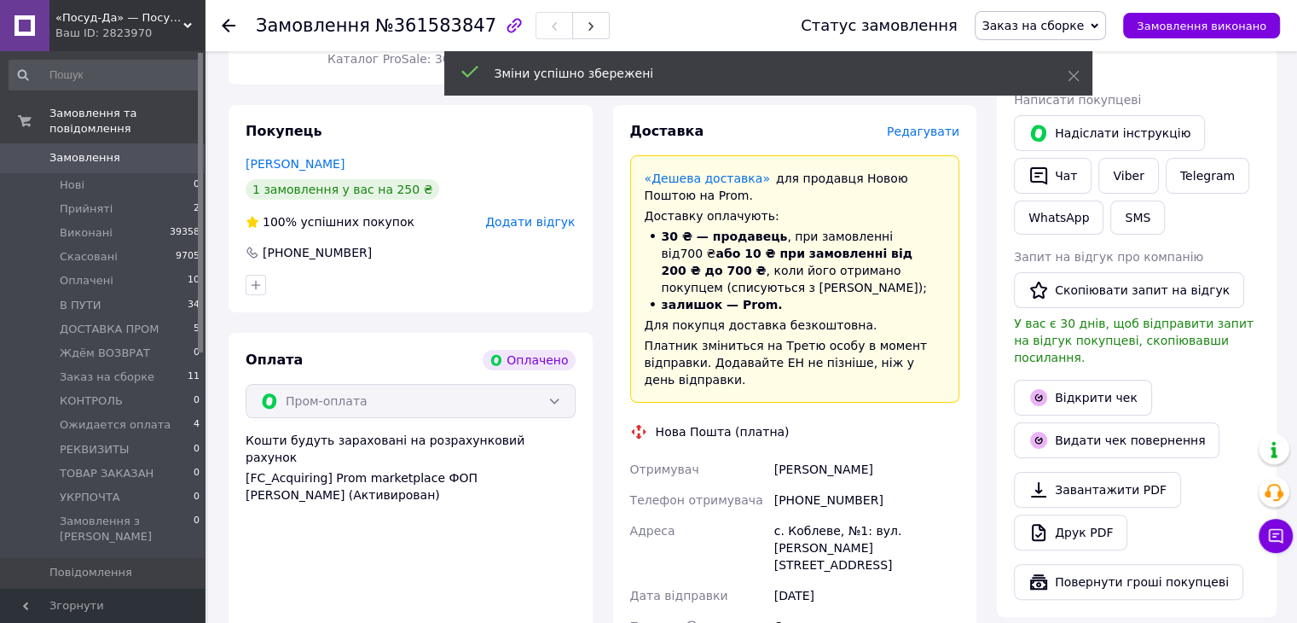
scroll to position [512, 0]
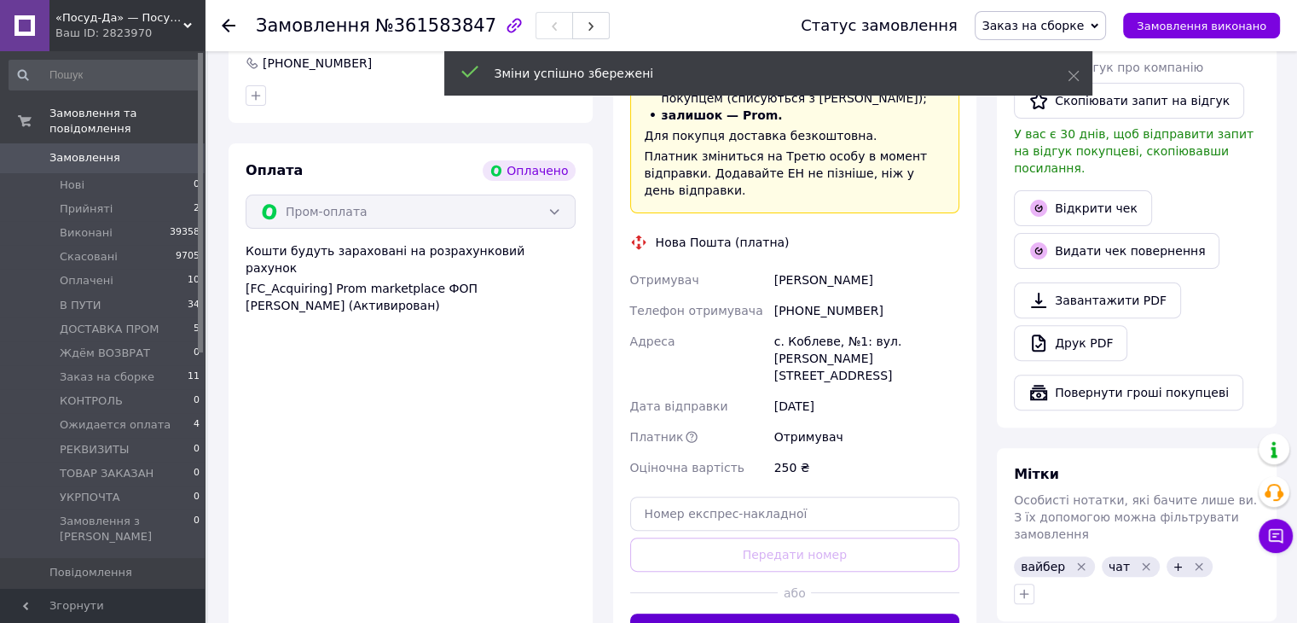
click at [791, 613] on button "Згенерувати ЕН" at bounding box center [795, 630] width 330 height 34
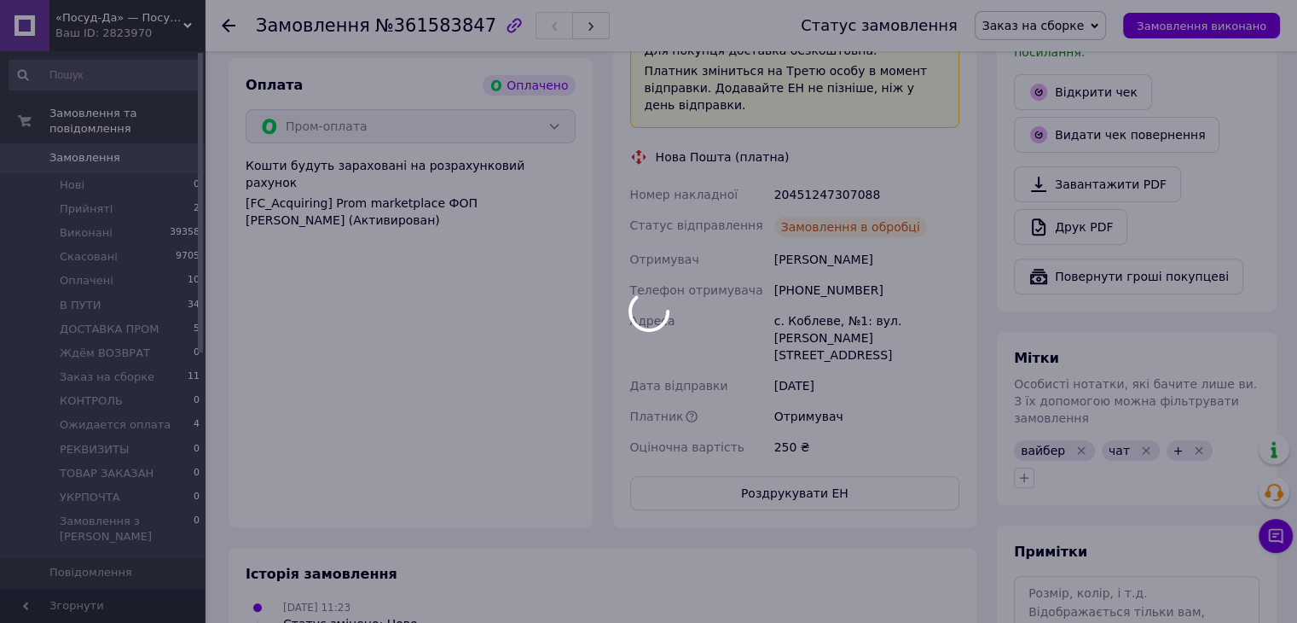
scroll to position [3, 0]
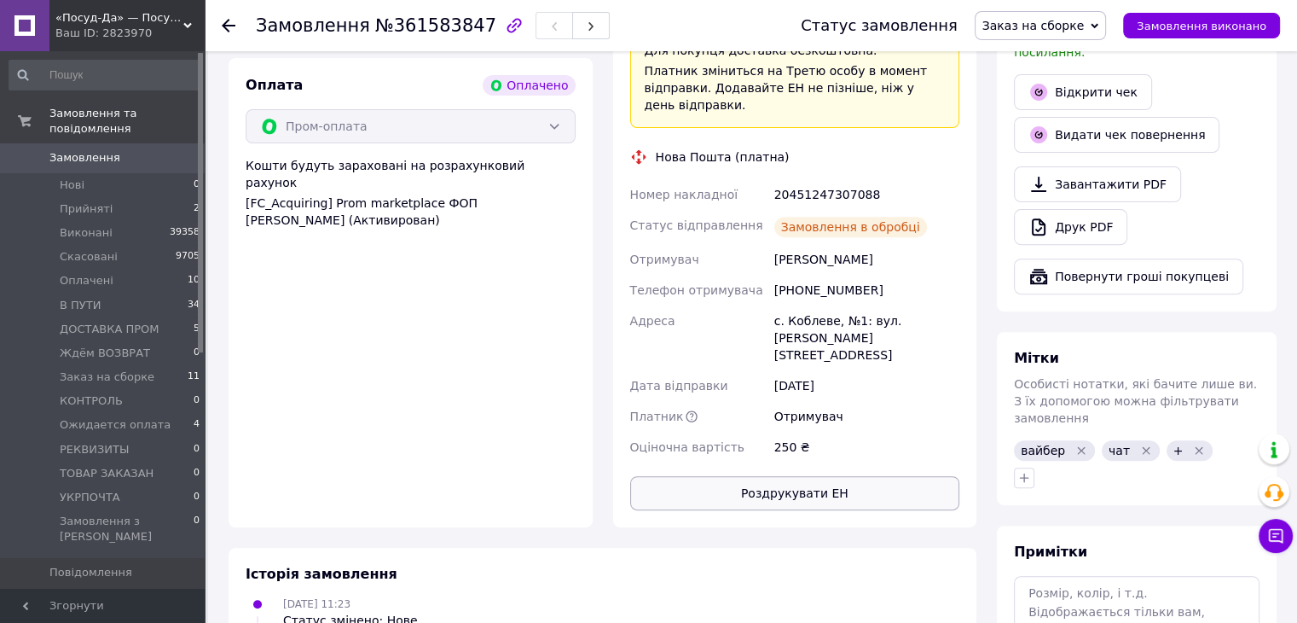
click at [804, 476] on button "Роздрукувати ЕН" at bounding box center [795, 493] width 330 height 34
click at [833, 179] on div "20451247307088" at bounding box center [867, 194] width 192 height 31
copy div "20451247307088"
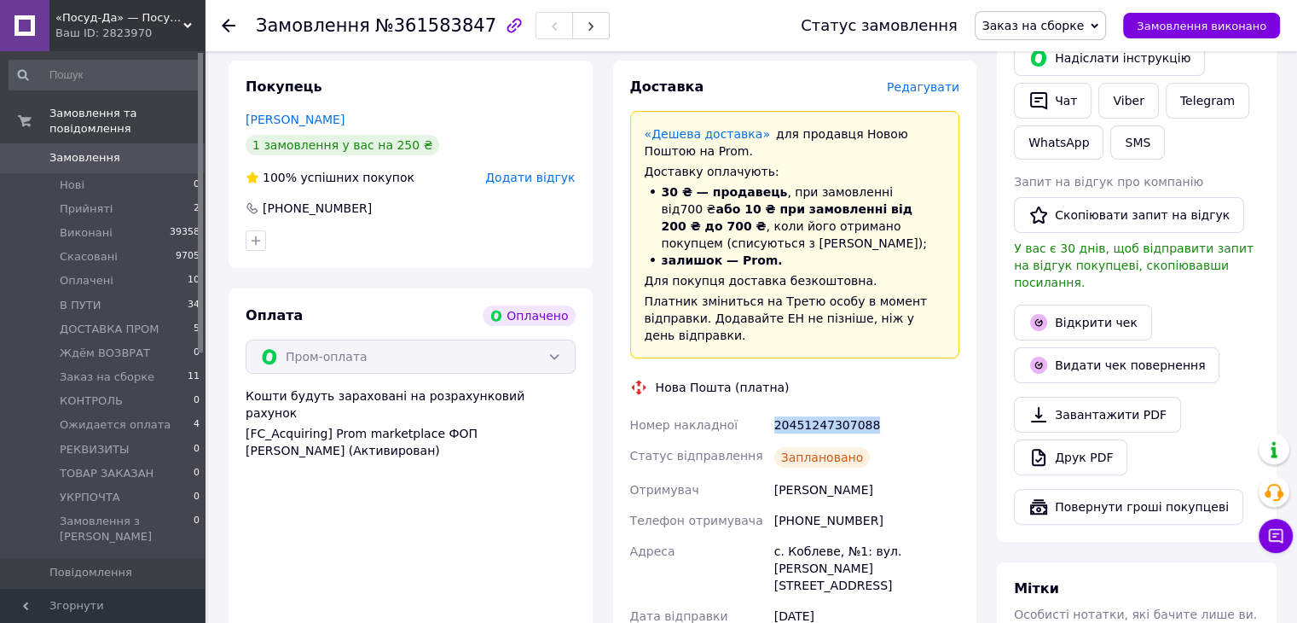
scroll to position [341, 0]
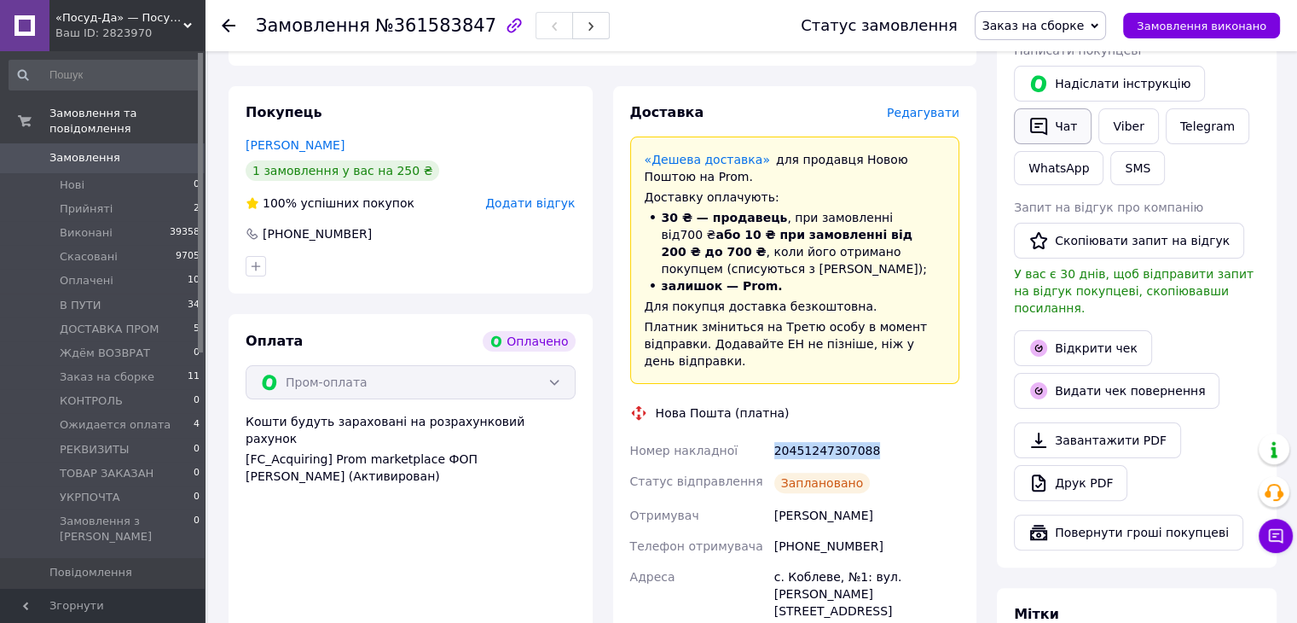
click at [1055, 135] on button "Чат" at bounding box center [1053, 126] width 78 height 36
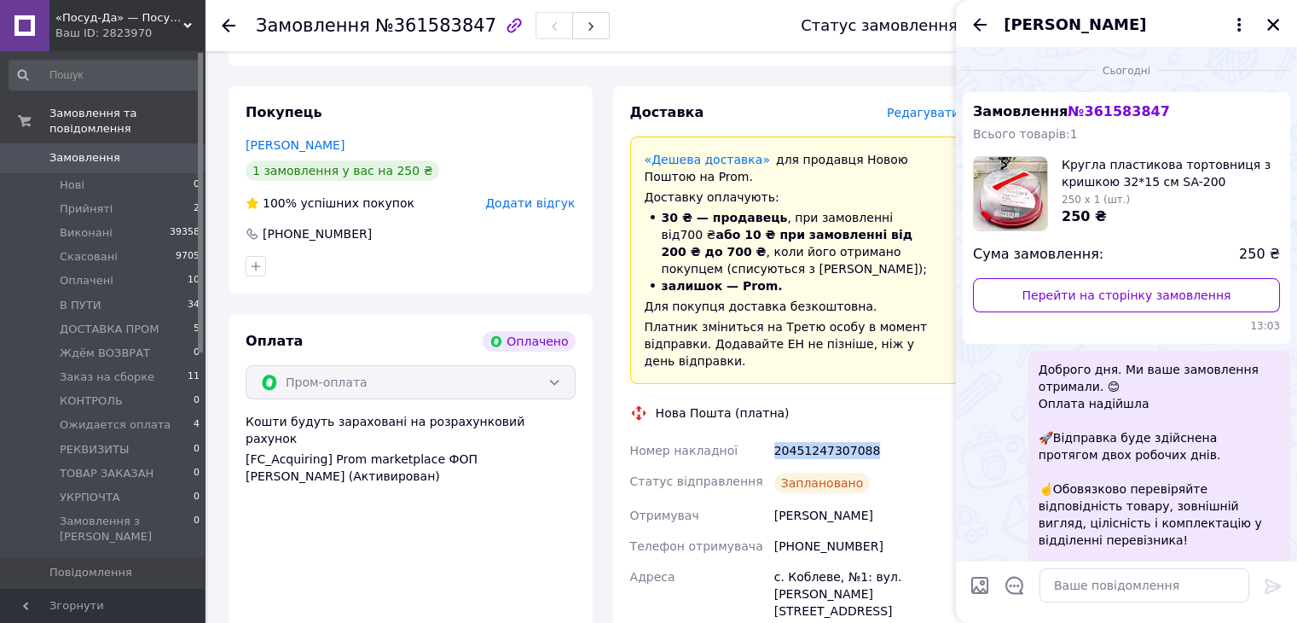
scroll to position [194, 0]
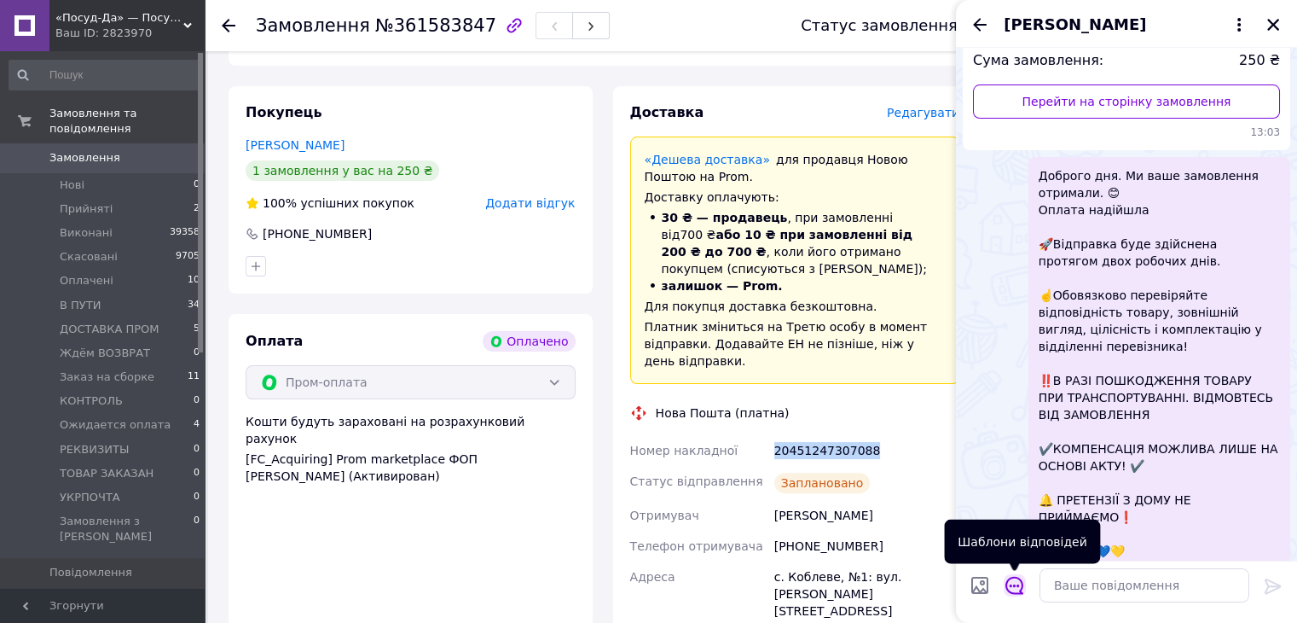
click at [1008, 584] on icon "Відкрити шаблони відповідей" at bounding box center [1015, 585] width 19 height 19
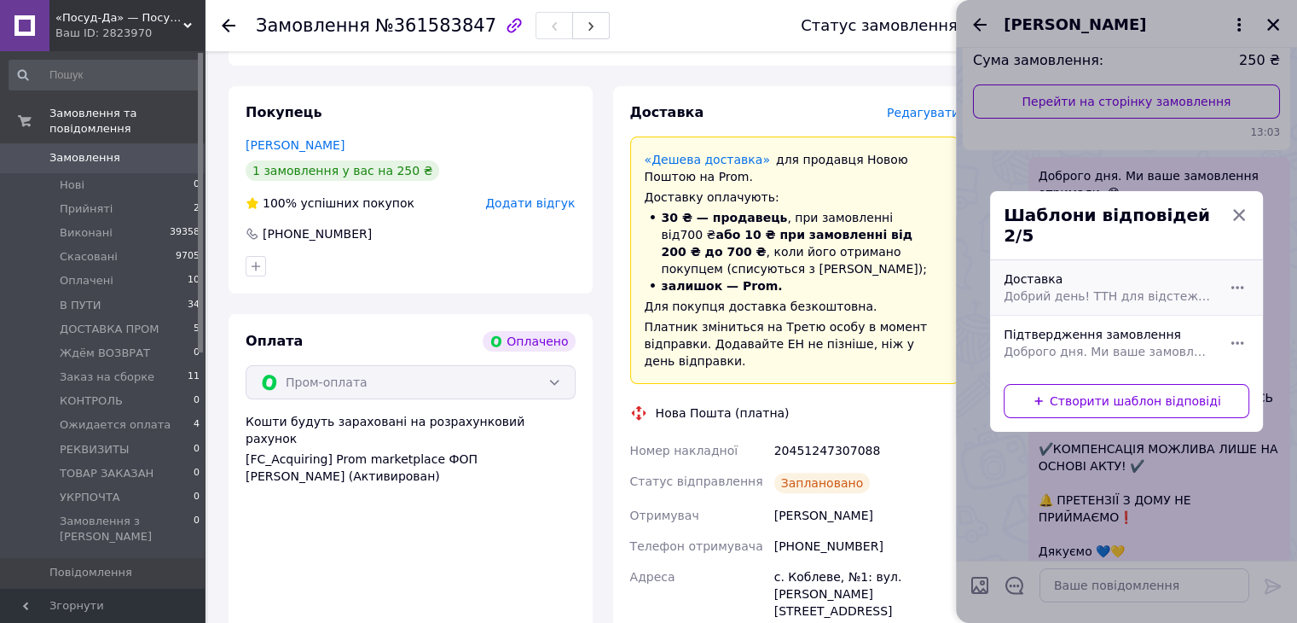
click at [1079, 293] on span "Добрий день! ТТН для відстеження замовлення (номер ТТН) Обов'язково перевіряйте…" at bounding box center [1108, 295] width 208 height 17
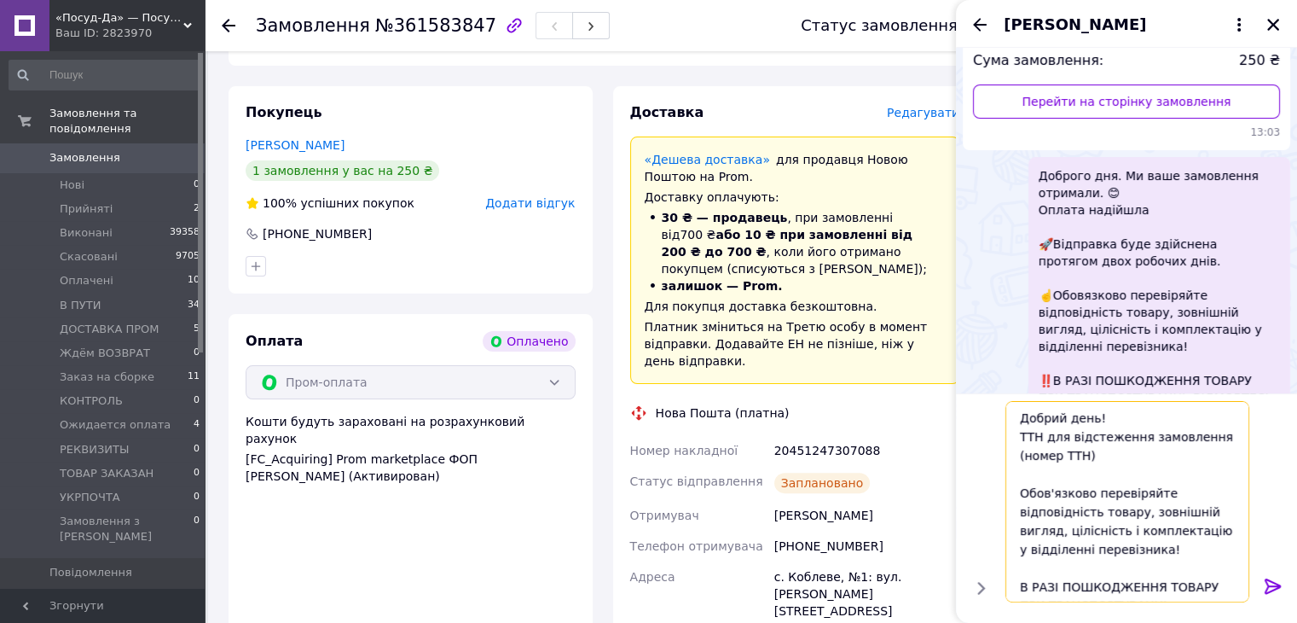
drag, startPoint x: 1013, startPoint y: 454, endPoint x: 970, endPoint y: 454, distance: 43.5
click at [971, 454] on div "Добрий день! ТТН для відстеження замовлення (номер ТТН) Обов'язково перевіряйте…" at bounding box center [1127, 501] width 328 height 215
paste textarea "20451247307088"
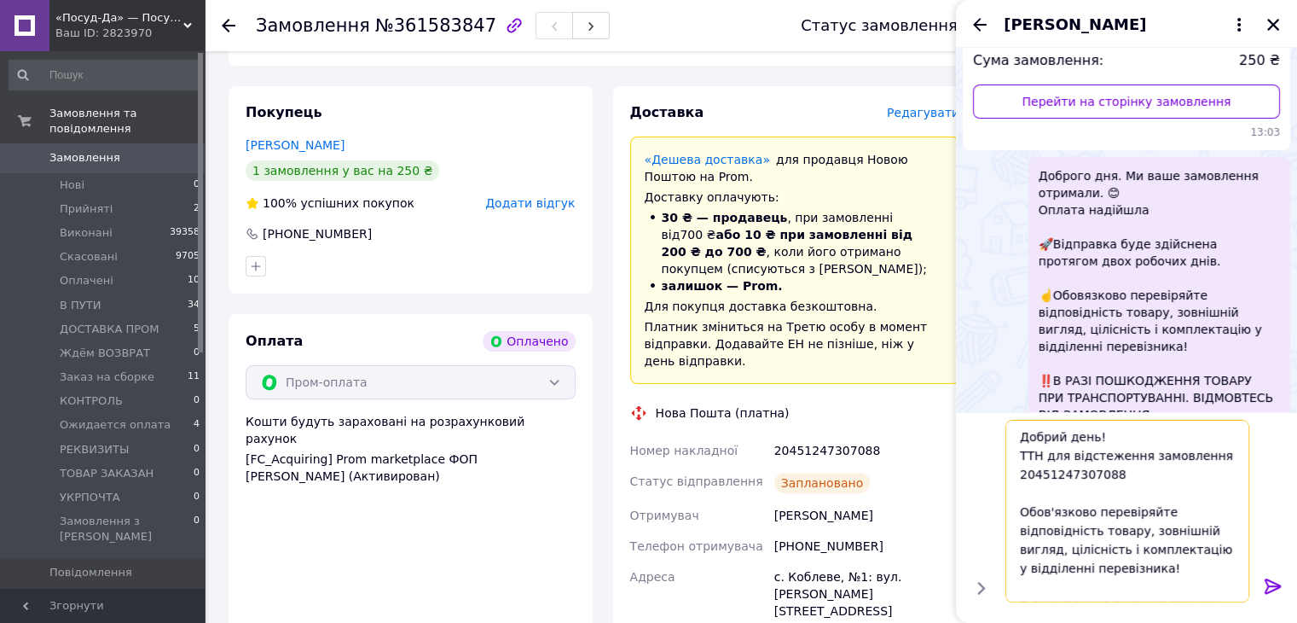
scroll to position [95, 0]
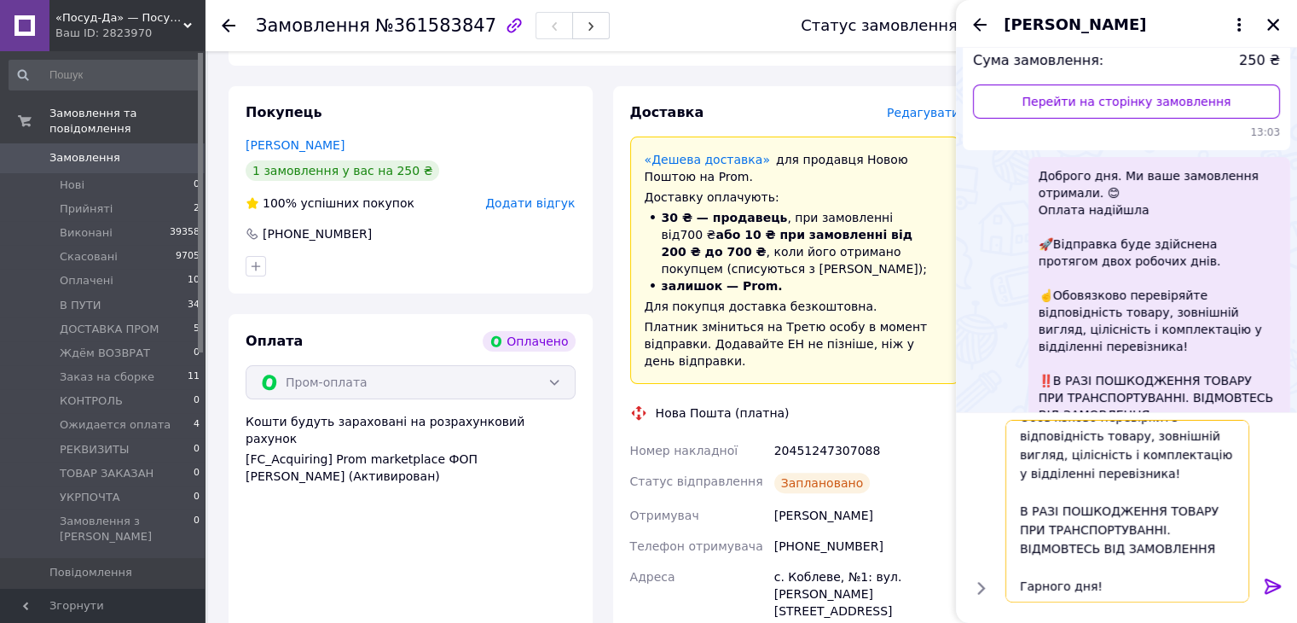
drag, startPoint x: 1013, startPoint y: 507, endPoint x: 1180, endPoint y: 601, distance: 191.4
click at [1180, 601] on textarea "Добрий день! ТТН для відстеження замовлення 20451247307088 Обов'язково перевіря…" at bounding box center [1128, 511] width 244 height 183
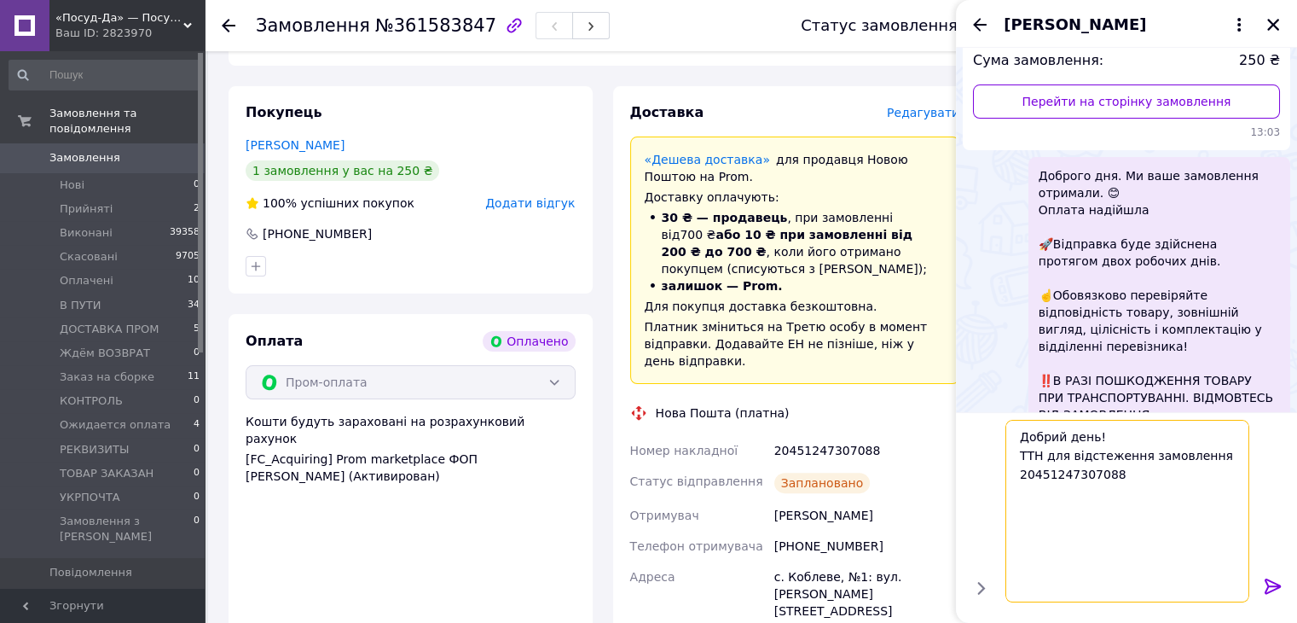
scroll to position [49, 0]
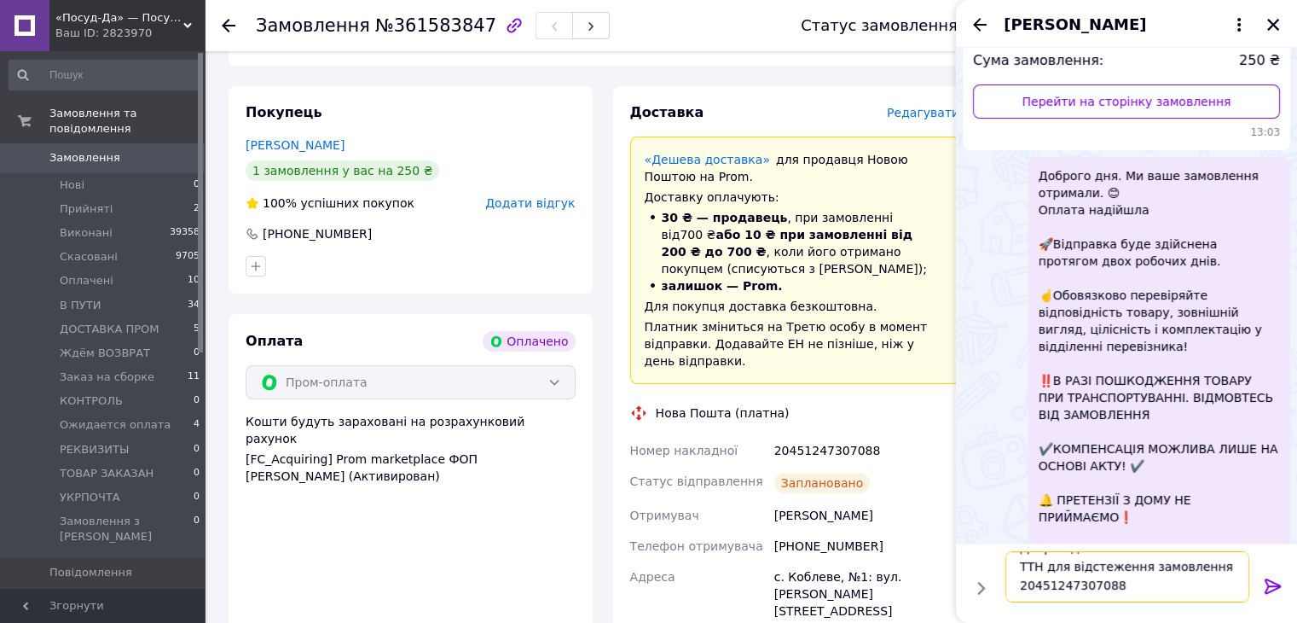
type textarea "Добрий день! ТТН для відстеження замовлення 20451247307088"
click at [1274, 586] on icon at bounding box center [1273, 585] width 16 height 15
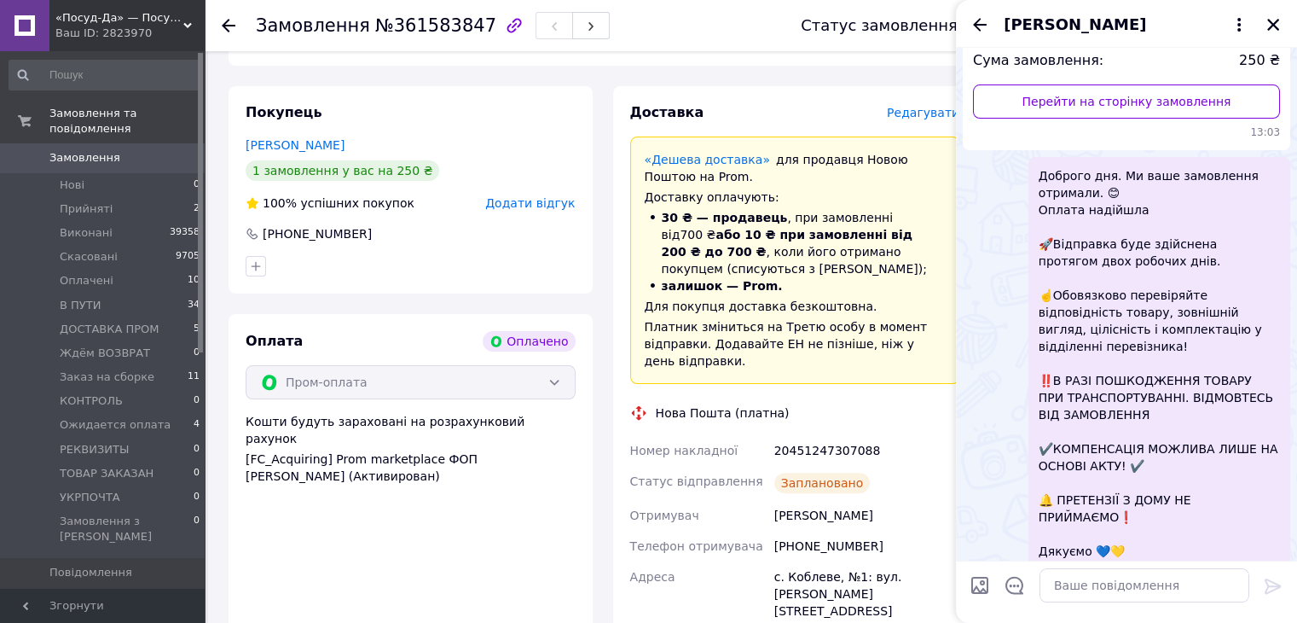
scroll to position [290, 0]
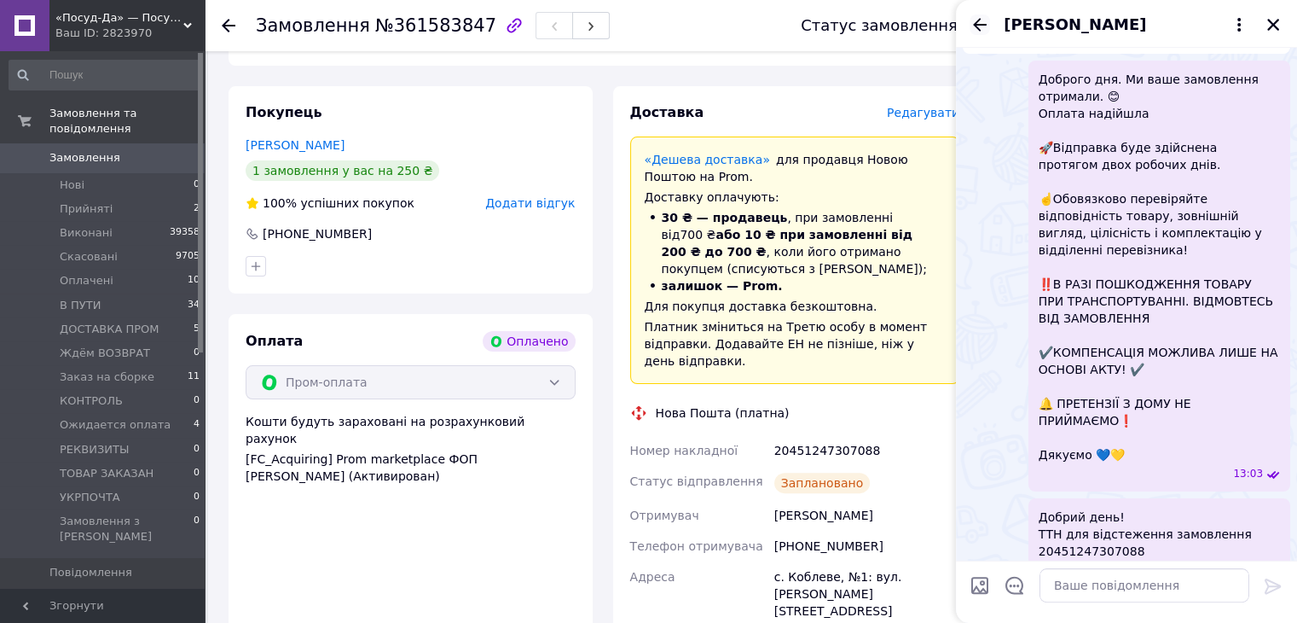
click at [988, 30] on icon "Назад" at bounding box center [980, 25] width 20 height 20
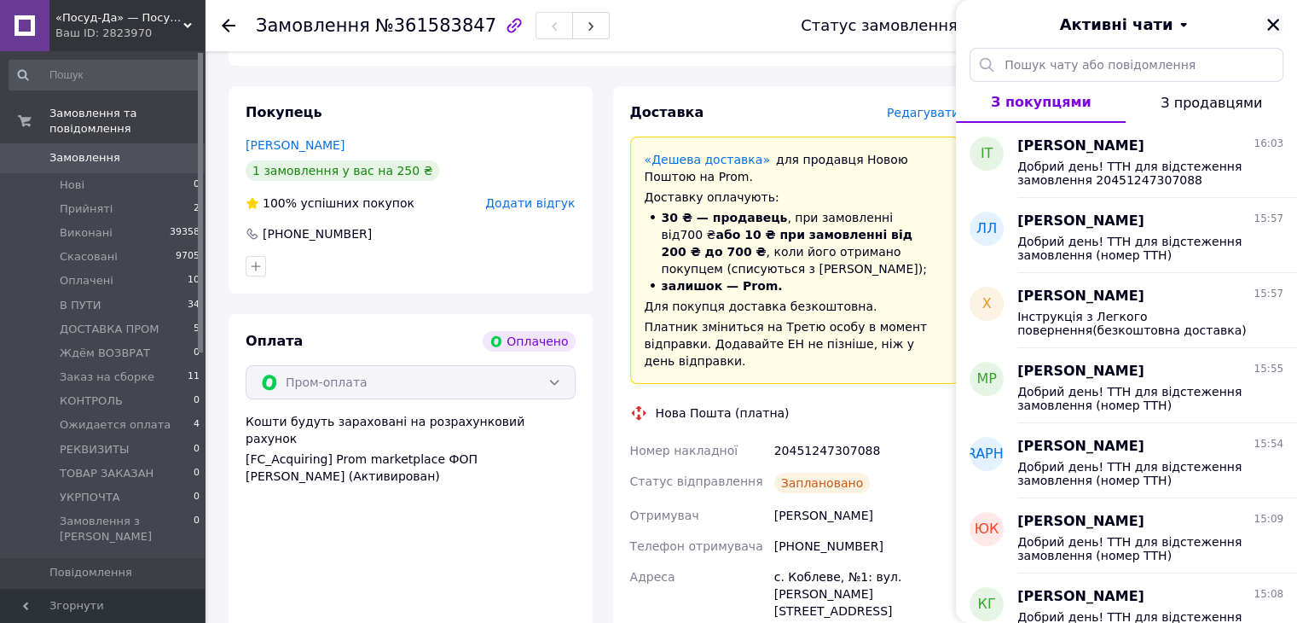
click at [1278, 22] on icon "Закрити" at bounding box center [1273, 24] width 15 height 15
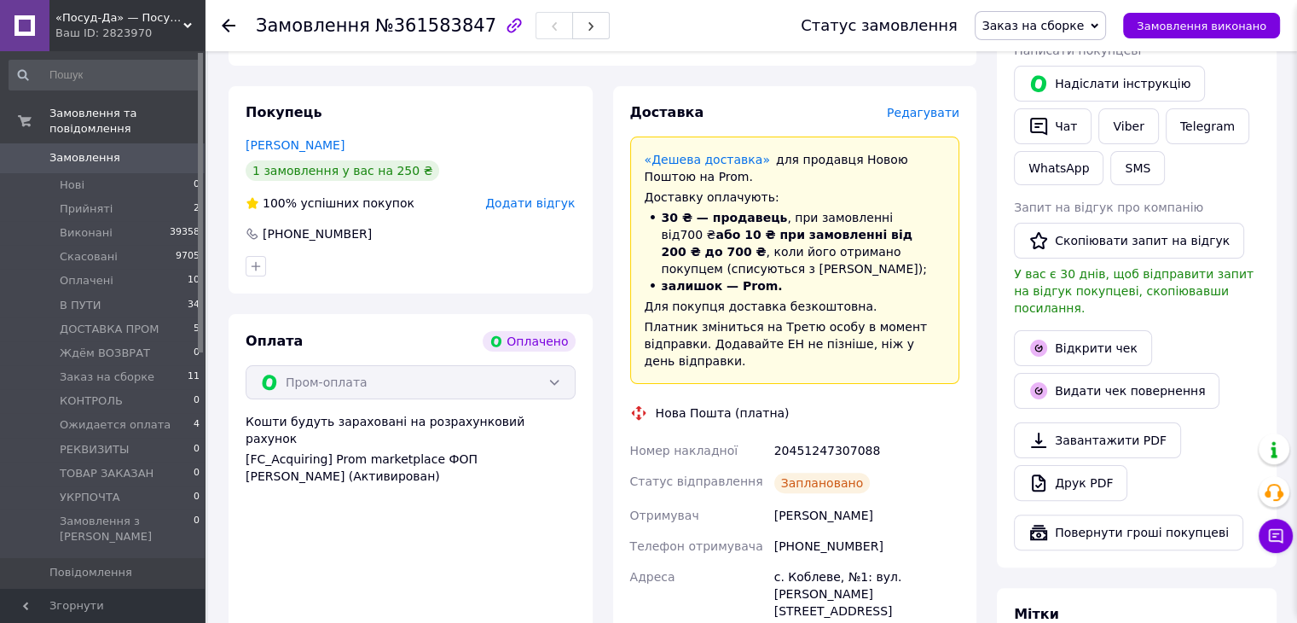
drag, startPoint x: 1055, startPoint y: 21, endPoint x: 1056, endPoint y: 42, distance: 20.5
click at [1054, 20] on span "Заказ на сборке" at bounding box center [1034, 26] width 102 height 14
drag, startPoint x: 1027, startPoint y: 157, endPoint x: 305, endPoint y: 4, distance: 738.5
click at [1010, 154] on li "В ПУТИ" at bounding box center [1041, 162] width 131 height 26
click at [122, 369] on span "Заказ на сборке" at bounding box center [107, 376] width 95 height 15
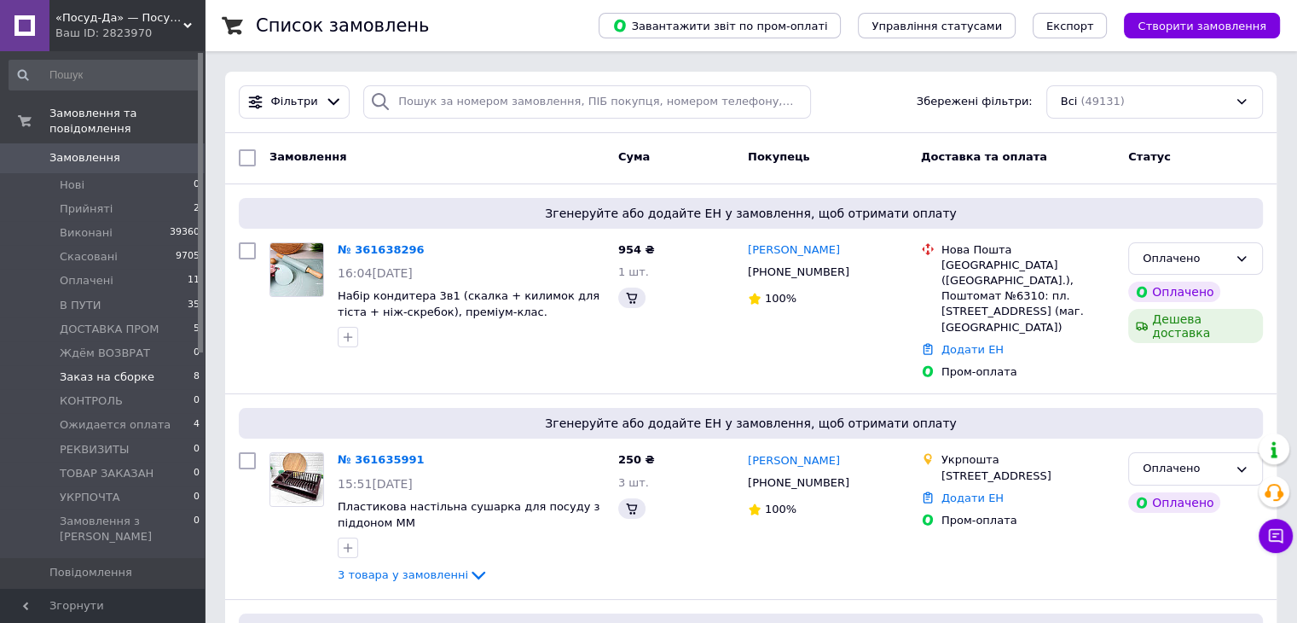
click at [119, 369] on span "Заказ на сборке" at bounding box center [107, 376] width 95 height 15
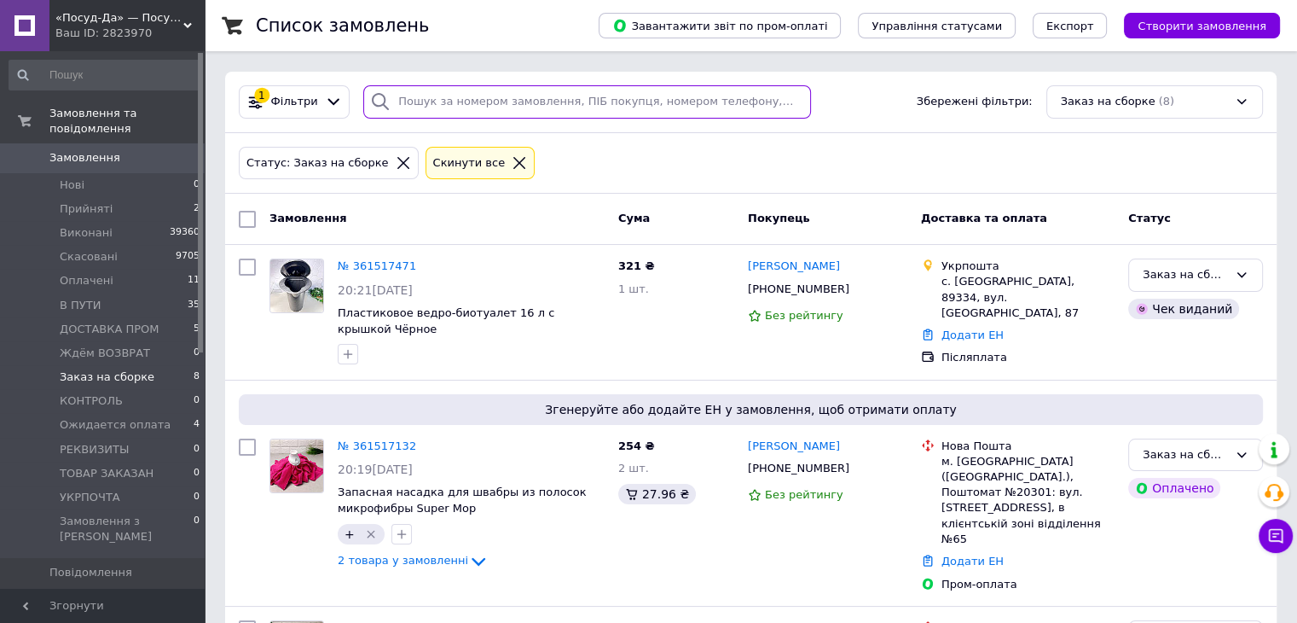
click at [464, 93] on input "search" at bounding box center [587, 101] width 448 height 33
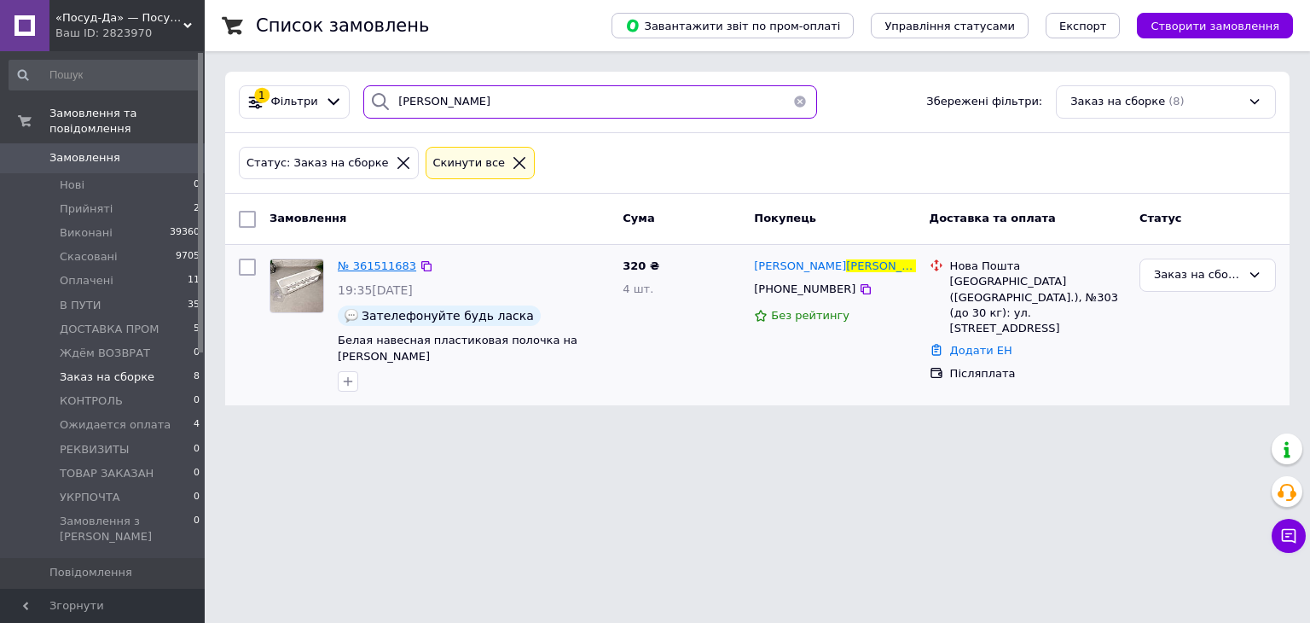
type input "Малишева"
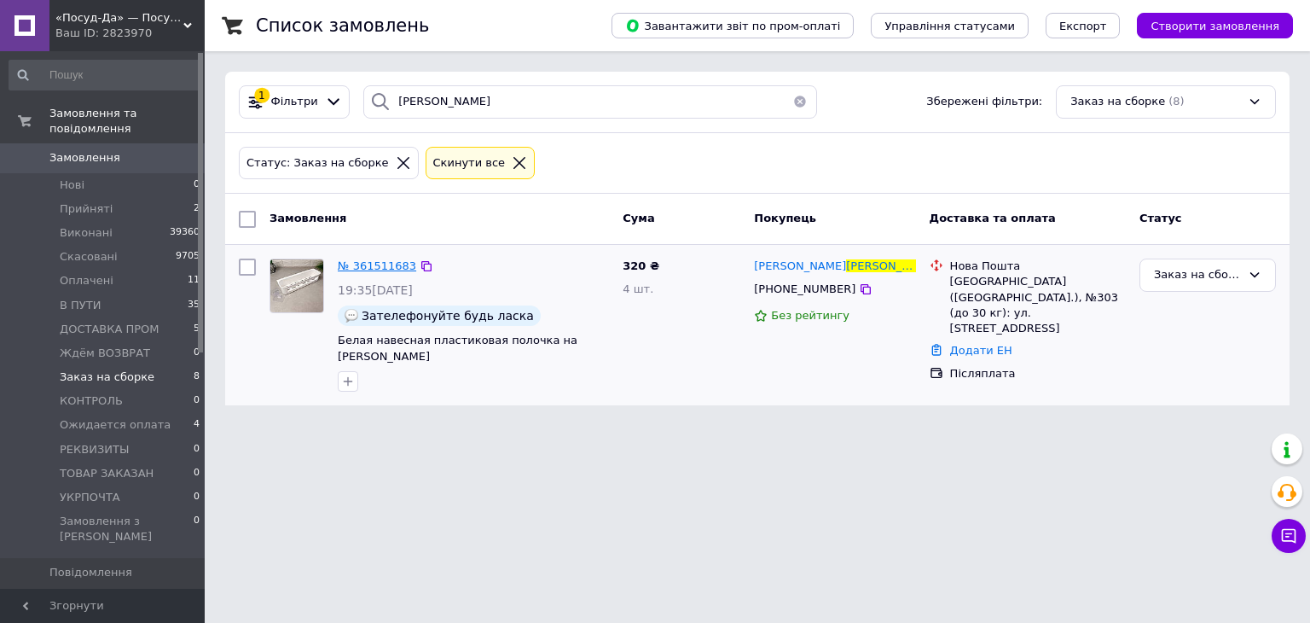
click at [360, 267] on span "№ 361511683" at bounding box center [377, 265] width 78 height 13
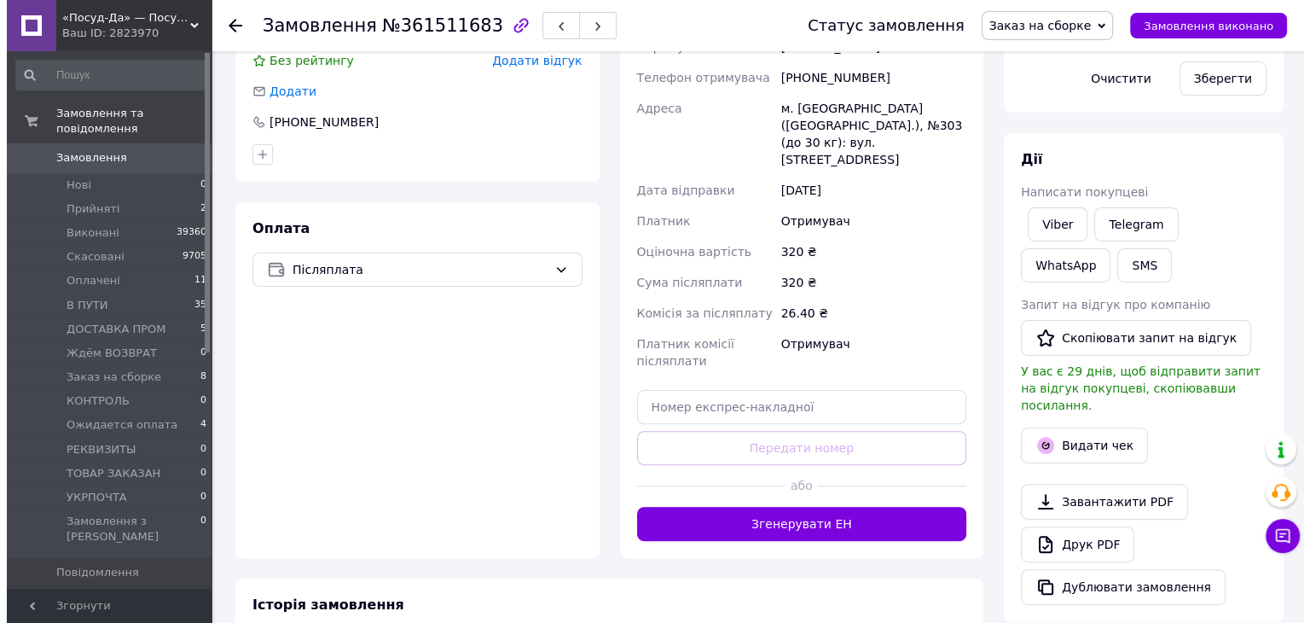
scroll to position [427, 0]
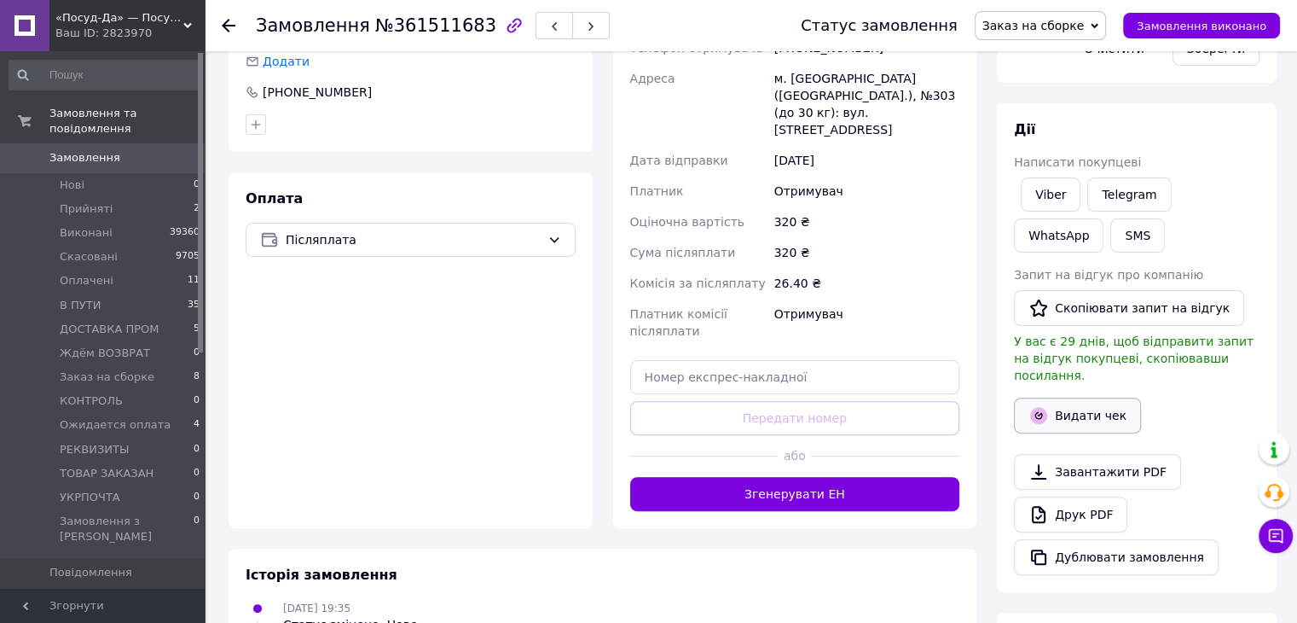
click at [1075, 399] on button "Видати чек" at bounding box center [1077, 416] width 127 height 36
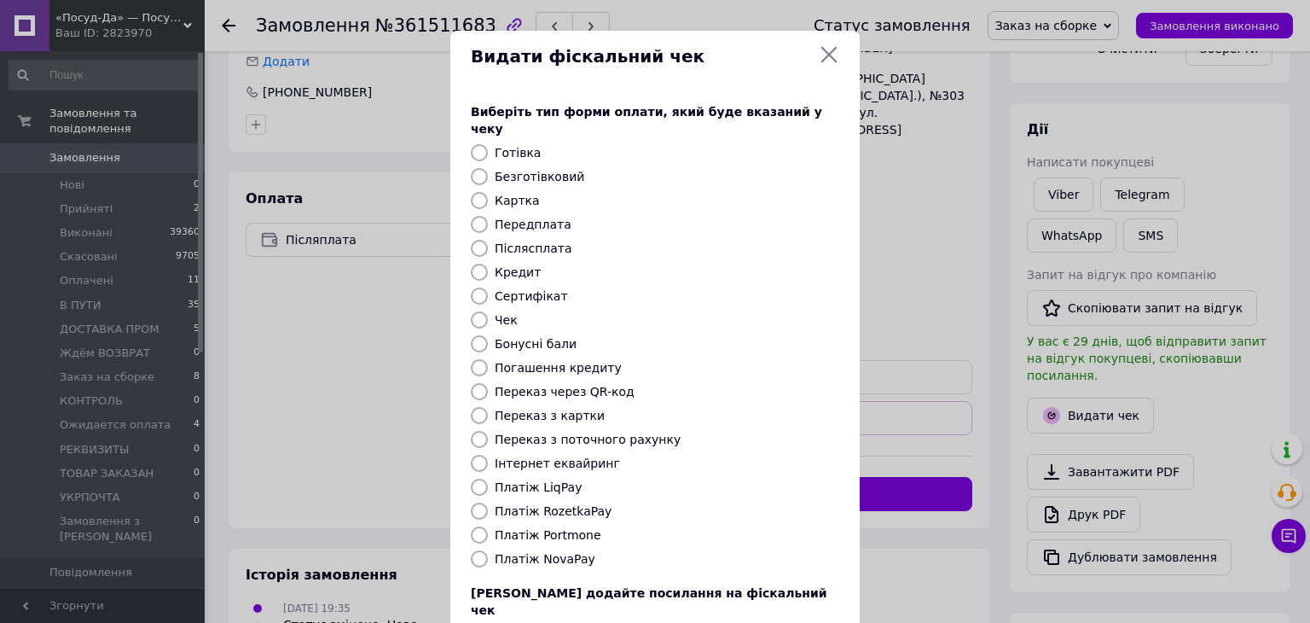
click at [471, 550] on input "Платіж NovaPay" at bounding box center [479, 558] width 17 height 17
radio input "true"
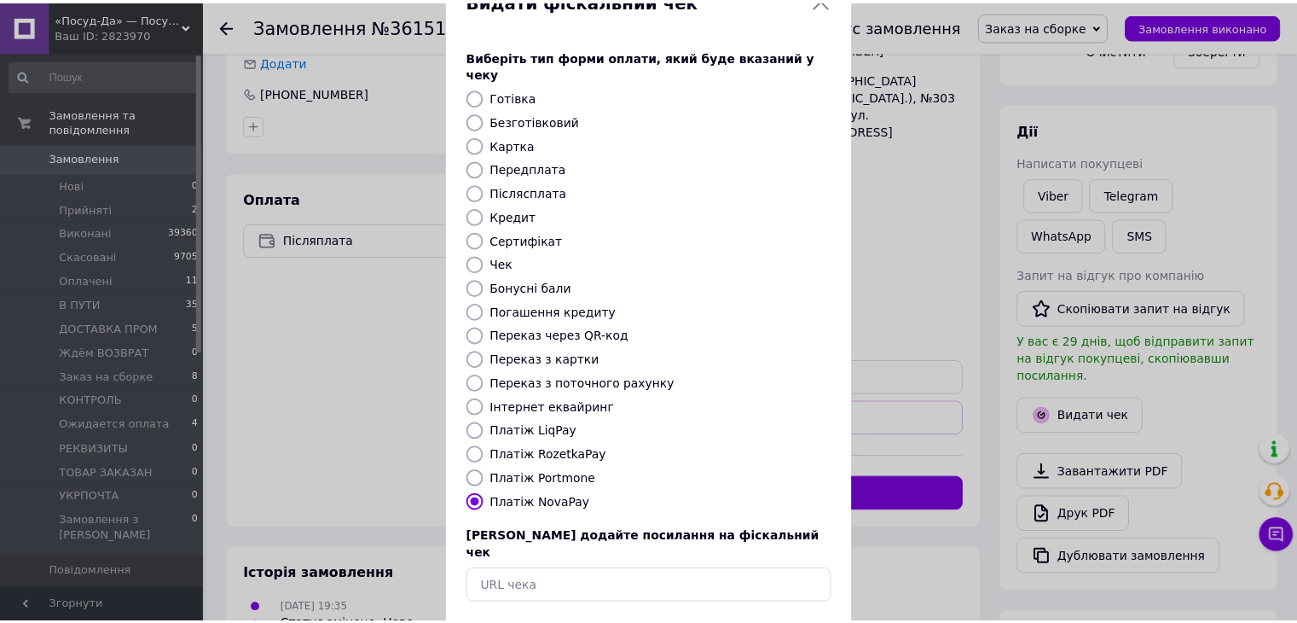
scroll to position [109, 0]
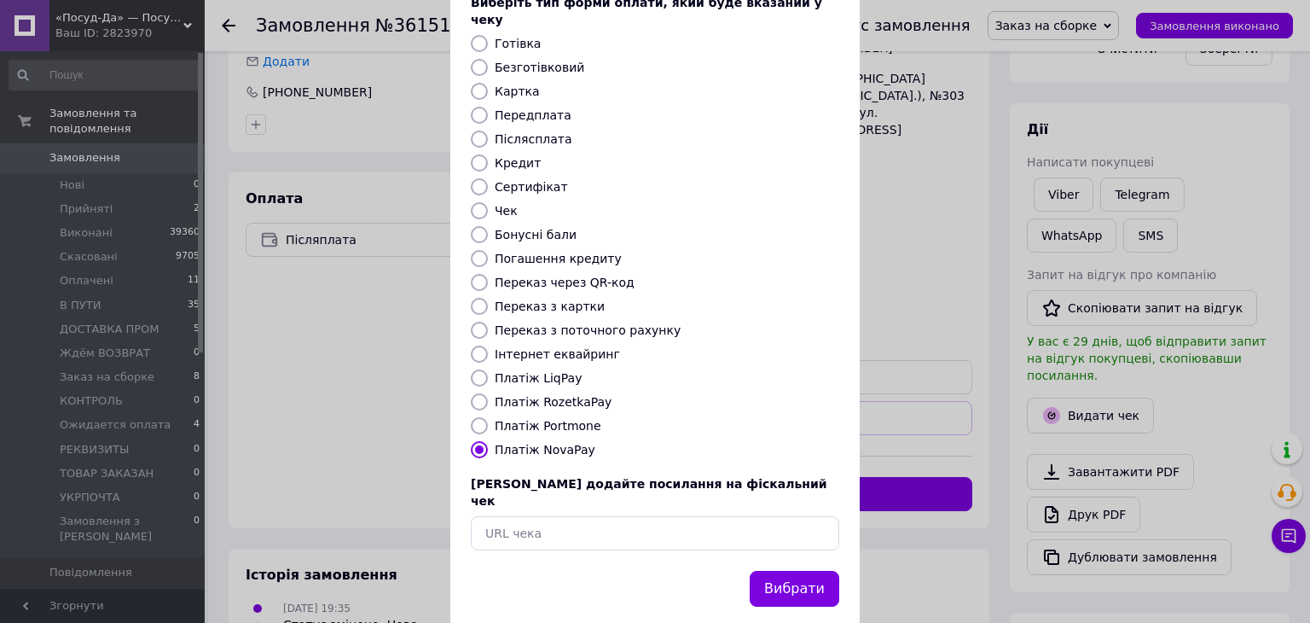
drag, startPoint x: 783, startPoint y: 549, endPoint x: 773, endPoint y: 537, distance: 15.1
click at [782, 571] on button "Вибрати" at bounding box center [795, 589] width 90 height 37
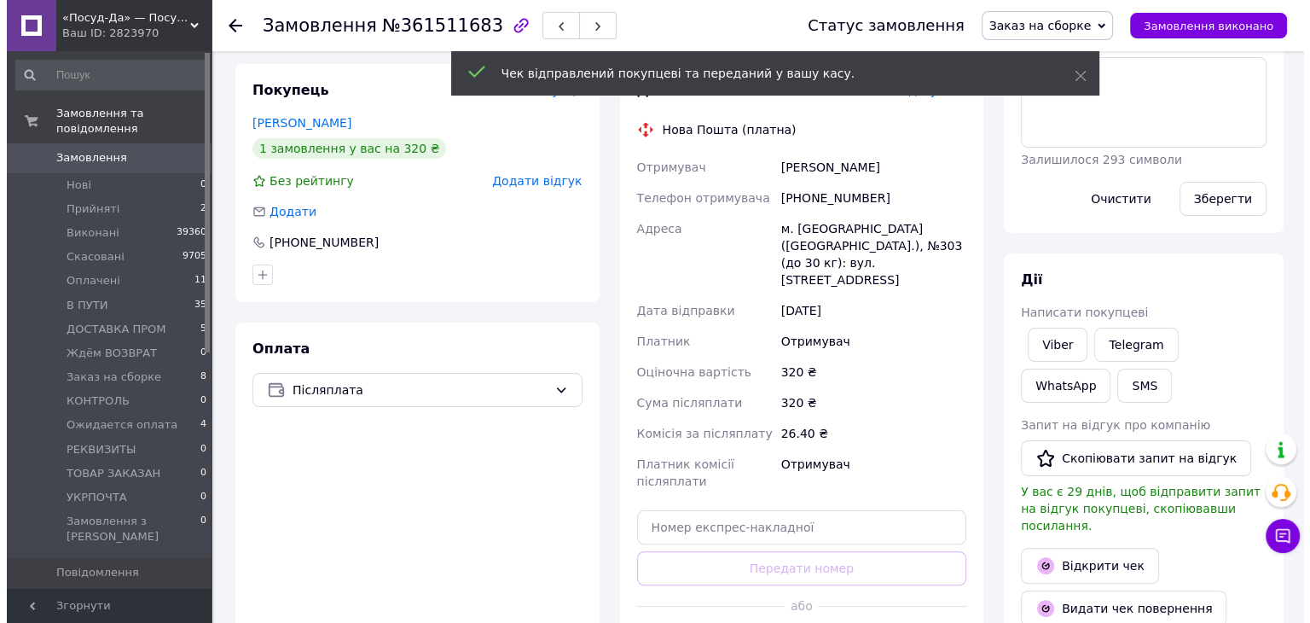
scroll to position [0, 0]
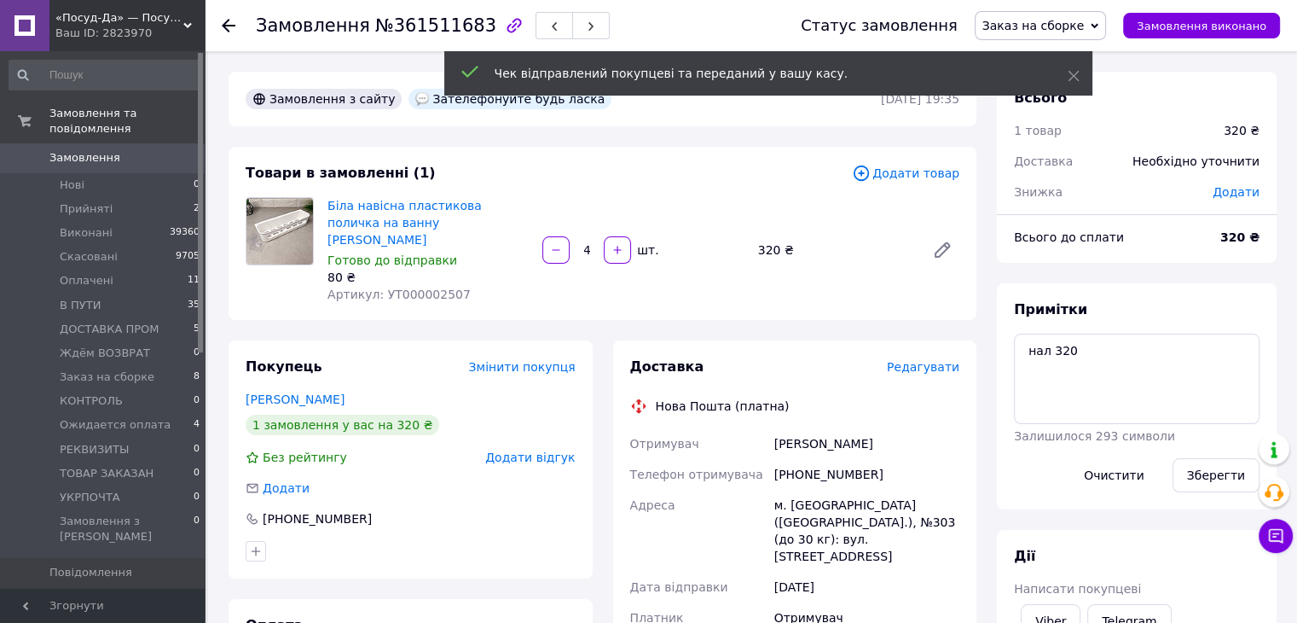
click at [929, 360] on span "Редагувати" at bounding box center [923, 367] width 73 height 14
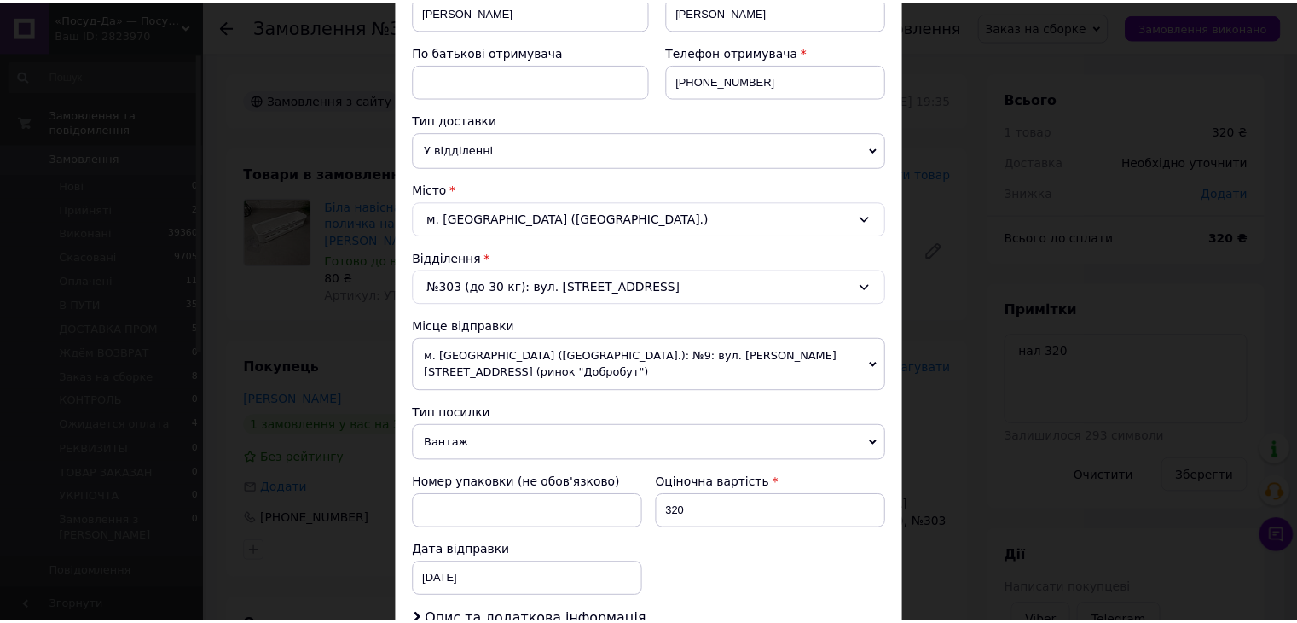
scroll to position [674, 0]
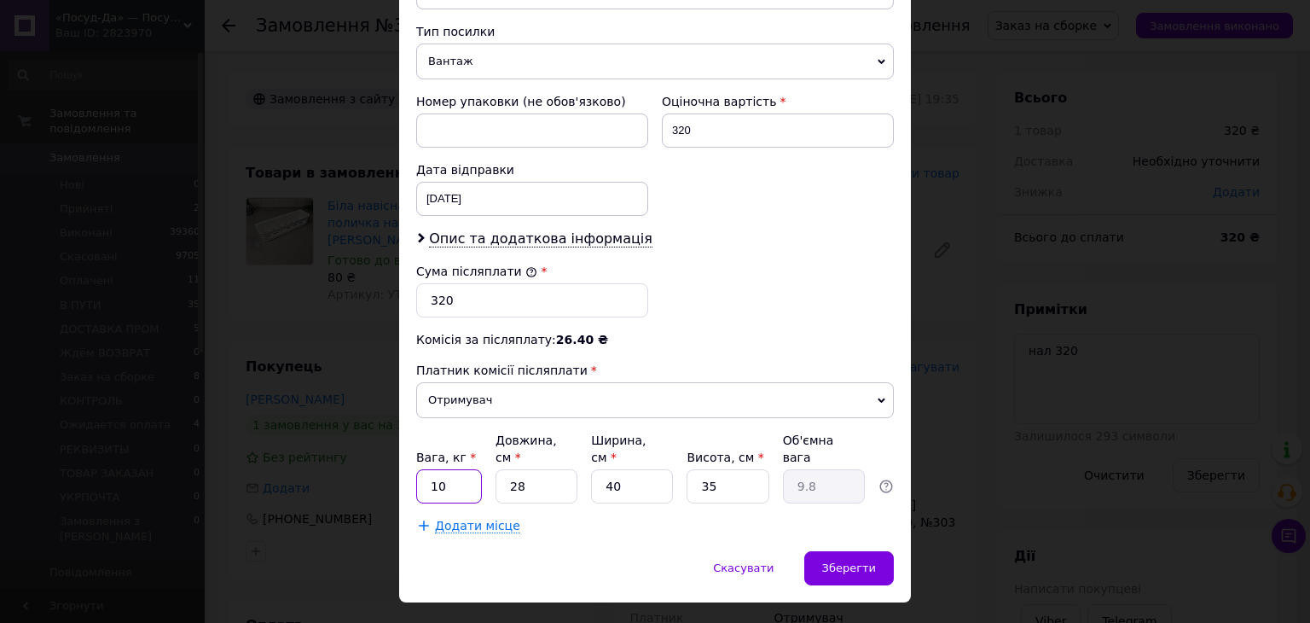
drag, startPoint x: 447, startPoint y: 452, endPoint x: 426, endPoint y: 451, distance: 21.3
click at [426, 469] on input "10" at bounding box center [449, 486] width 66 height 34
type input "0.7"
drag, startPoint x: 520, startPoint y: 458, endPoint x: 500, endPoint y: 456, distance: 19.8
click at [500, 469] on input "28" at bounding box center [537, 486] width 82 height 34
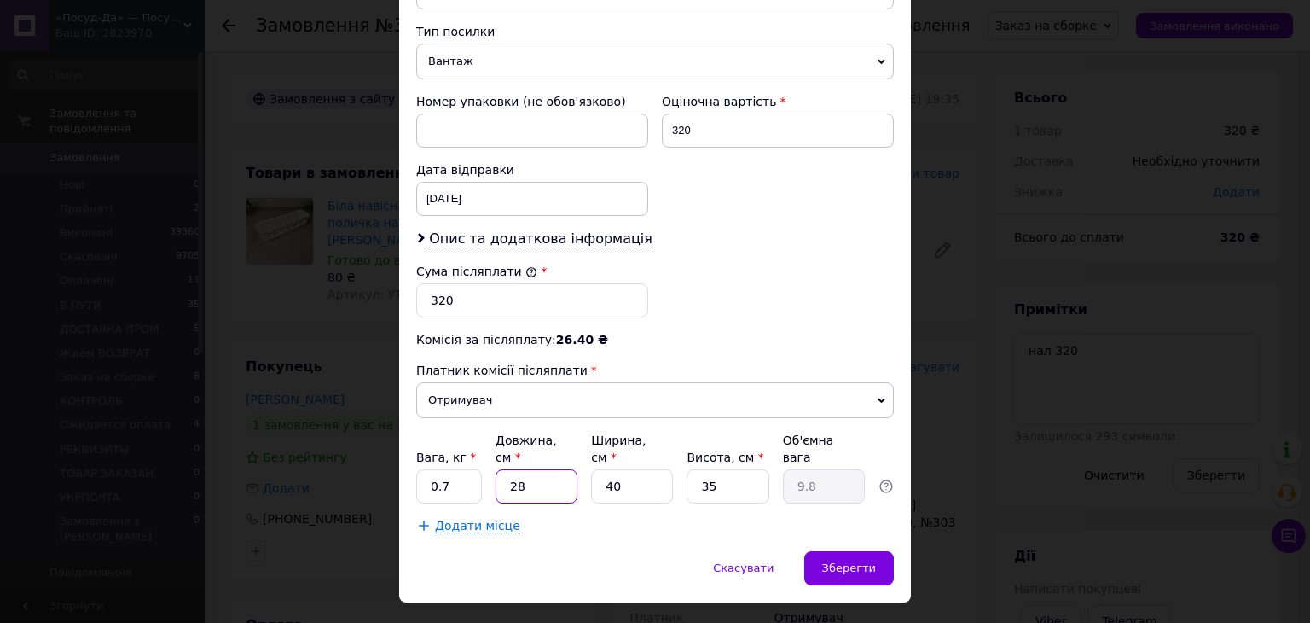
drag, startPoint x: 525, startPoint y: 456, endPoint x: 488, endPoint y: 452, distance: 37.7
click at [488, 452] on div "Вага, кг * 0.7 Довжина, см * 28 Ширина, см * 40 Висота, см * 35 Об'ємна вага 9.8" at bounding box center [655, 468] width 478 height 72
type input "3"
type input "1.05"
type input "37"
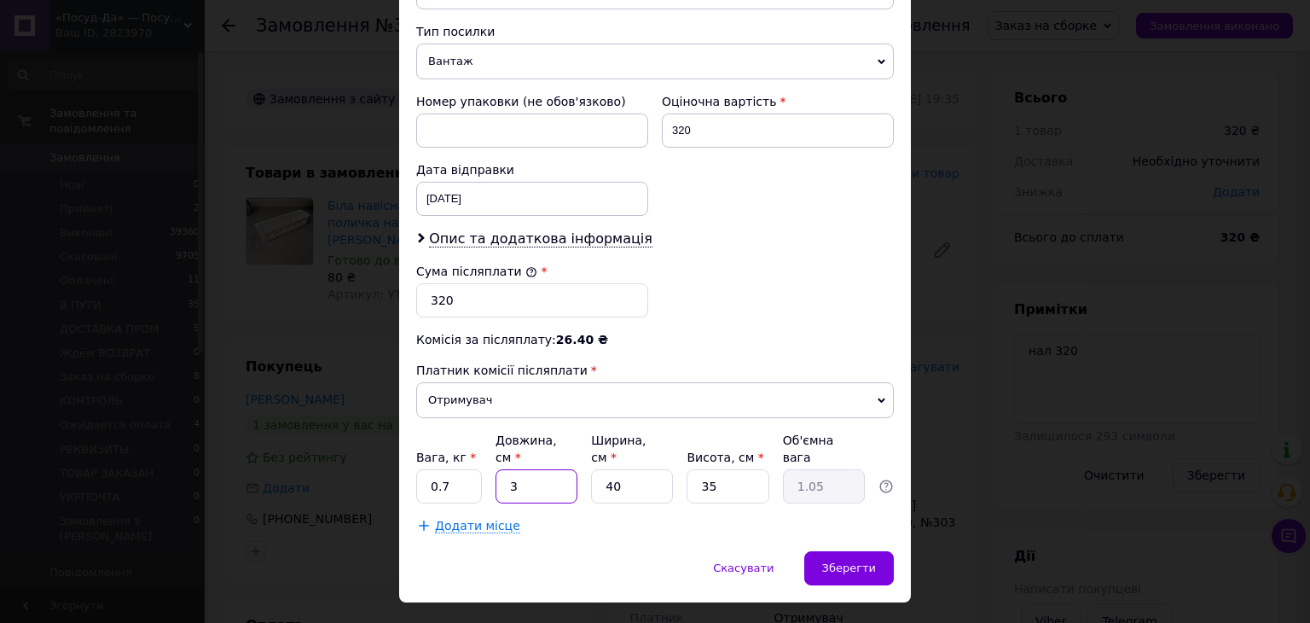
type input "12.95"
type input "37"
drag, startPoint x: 540, startPoint y: 453, endPoint x: 517, endPoint y: 461, distance: 24.3
click at [519, 460] on div "Вага, кг * 0.7 Довжина, см * 37 Ширина, см * 40 Висота, см * 35 Об'ємна вага 12…" at bounding box center [655, 468] width 478 height 72
type input "2"
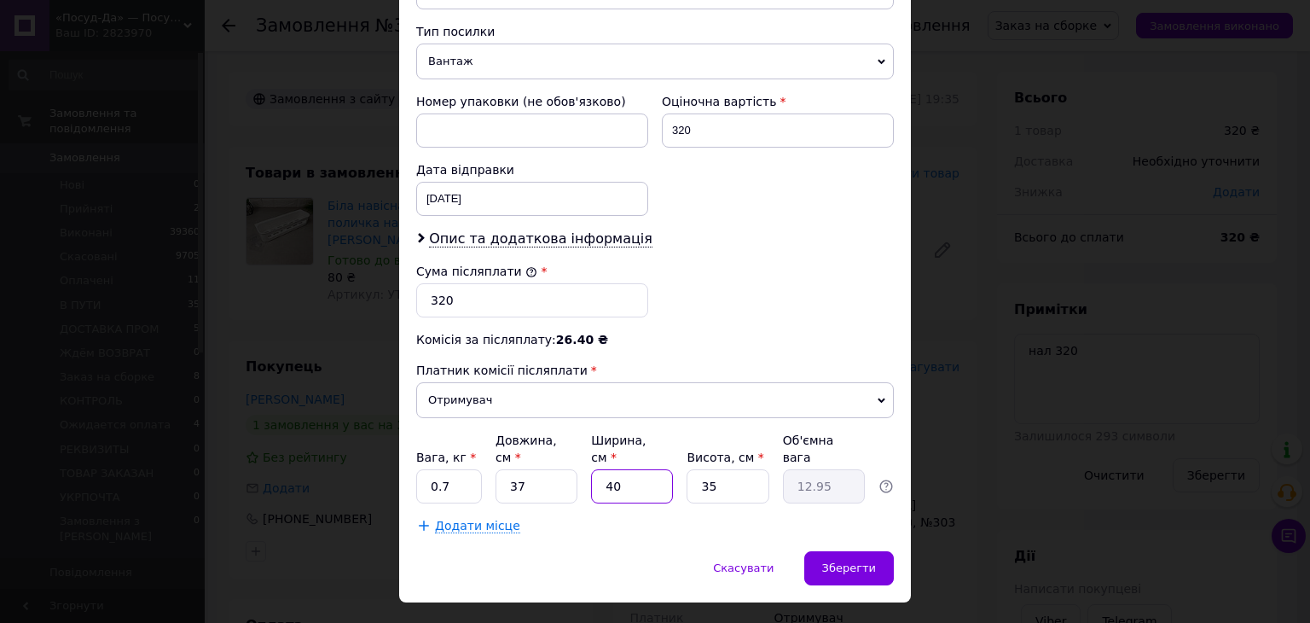
type input "0.65"
type input "20"
type input "6.48"
type input "20"
drag, startPoint x: 717, startPoint y: 446, endPoint x: 656, endPoint y: 451, distance: 60.8
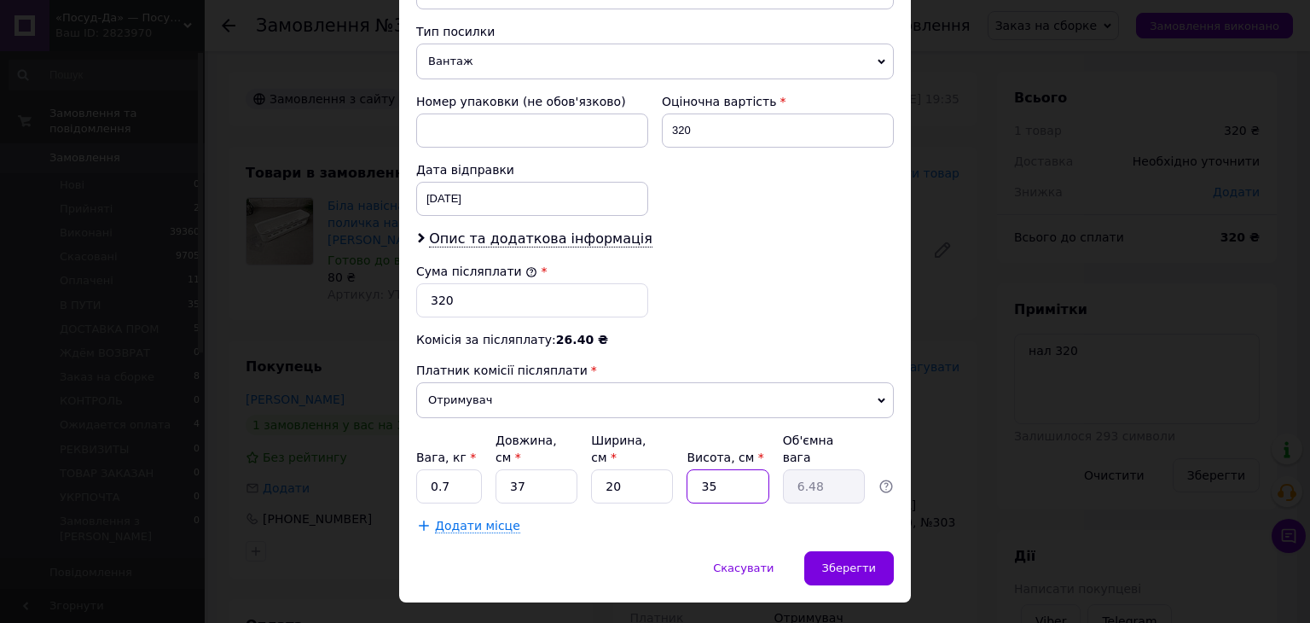
click at [661, 450] on div "Вага, кг * 0.7 Довжина, см * 37 Ширина, см * 20 Висота, см * 35 Об'ємна вага 6.…" at bounding box center [655, 468] width 478 height 72
type input "2"
type input "0.37"
type input "20"
type input "3.7"
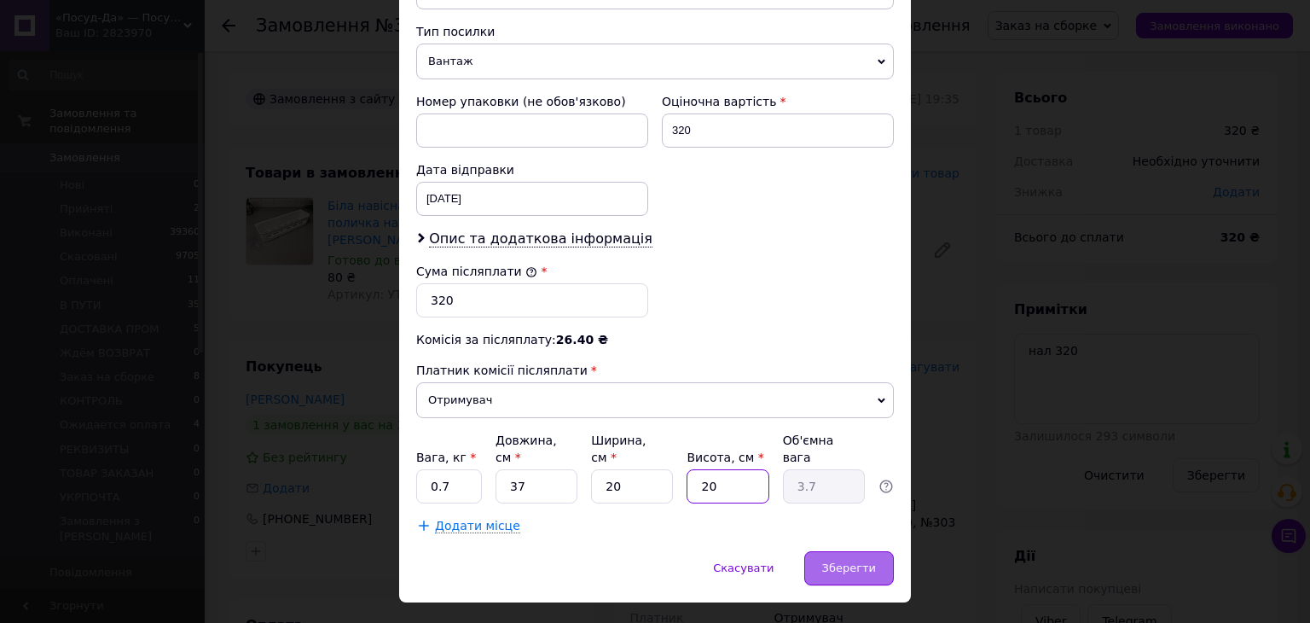
type input "20"
click at [854, 551] on div "Зберегти" at bounding box center [849, 568] width 90 height 34
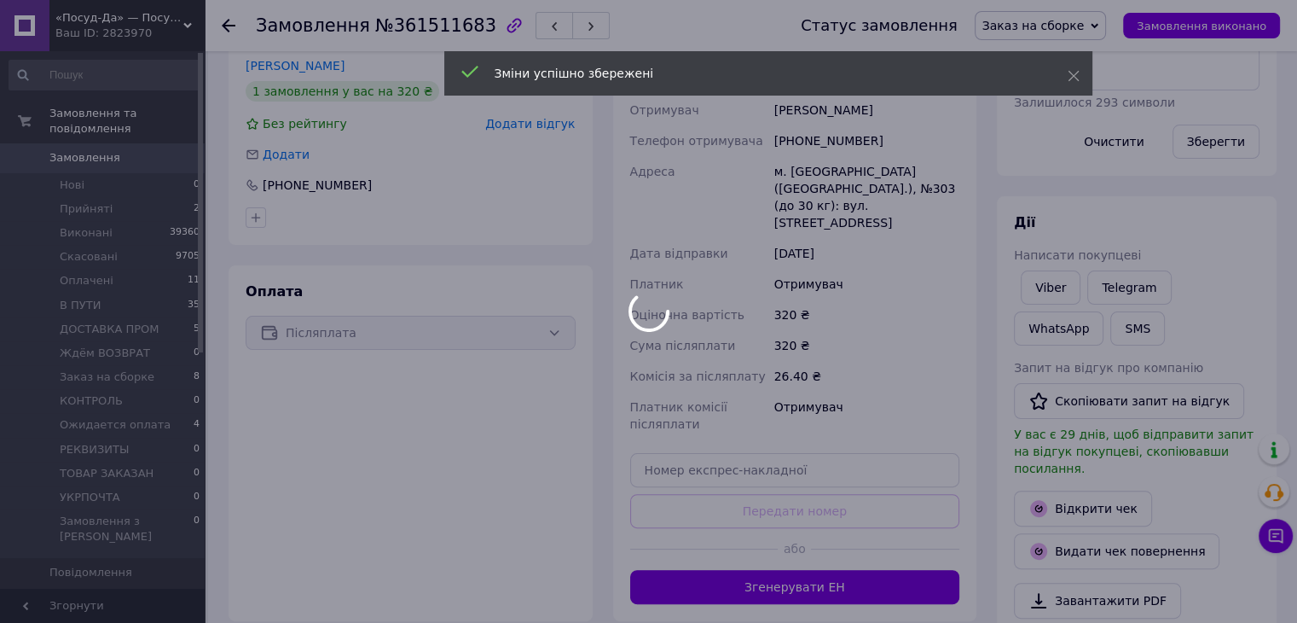
scroll to position [427, 0]
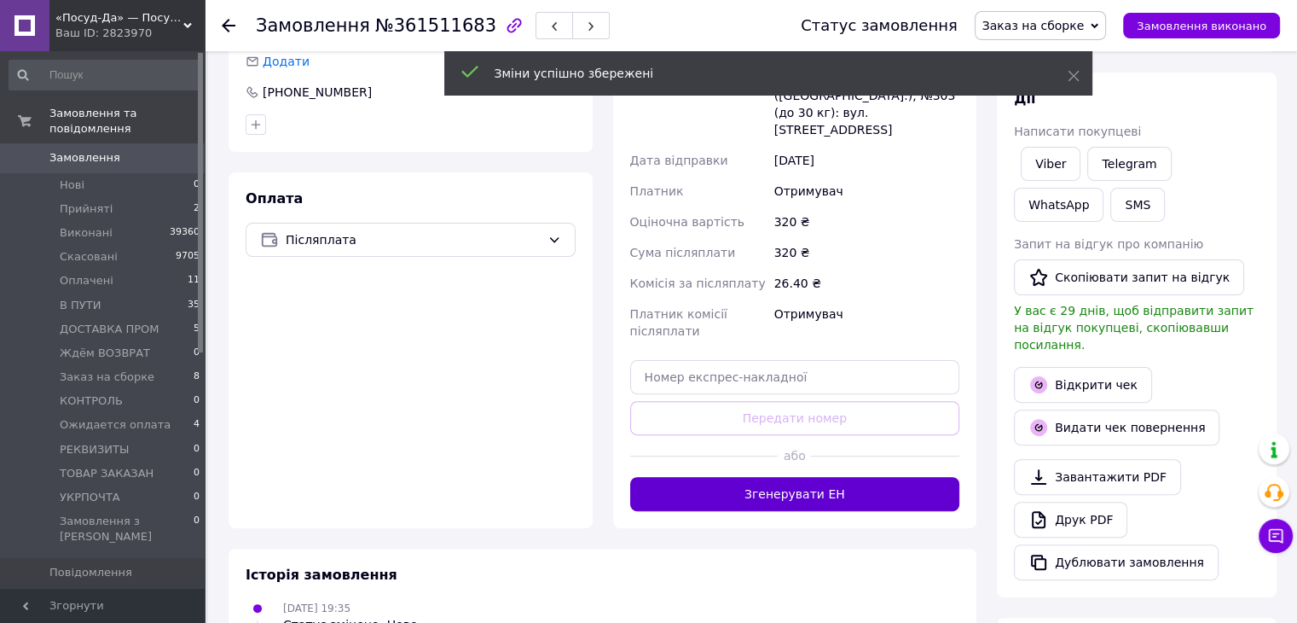
click at [824, 477] on button "Згенерувати ЕН" at bounding box center [795, 494] width 330 height 34
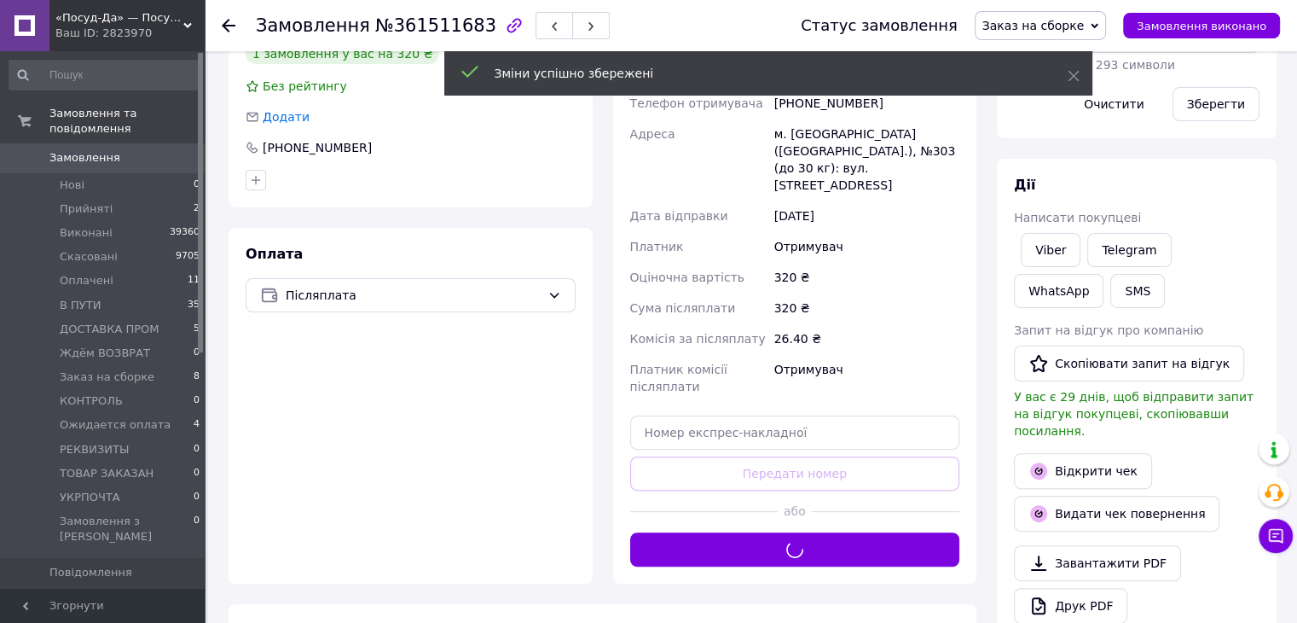
scroll to position [341, 0]
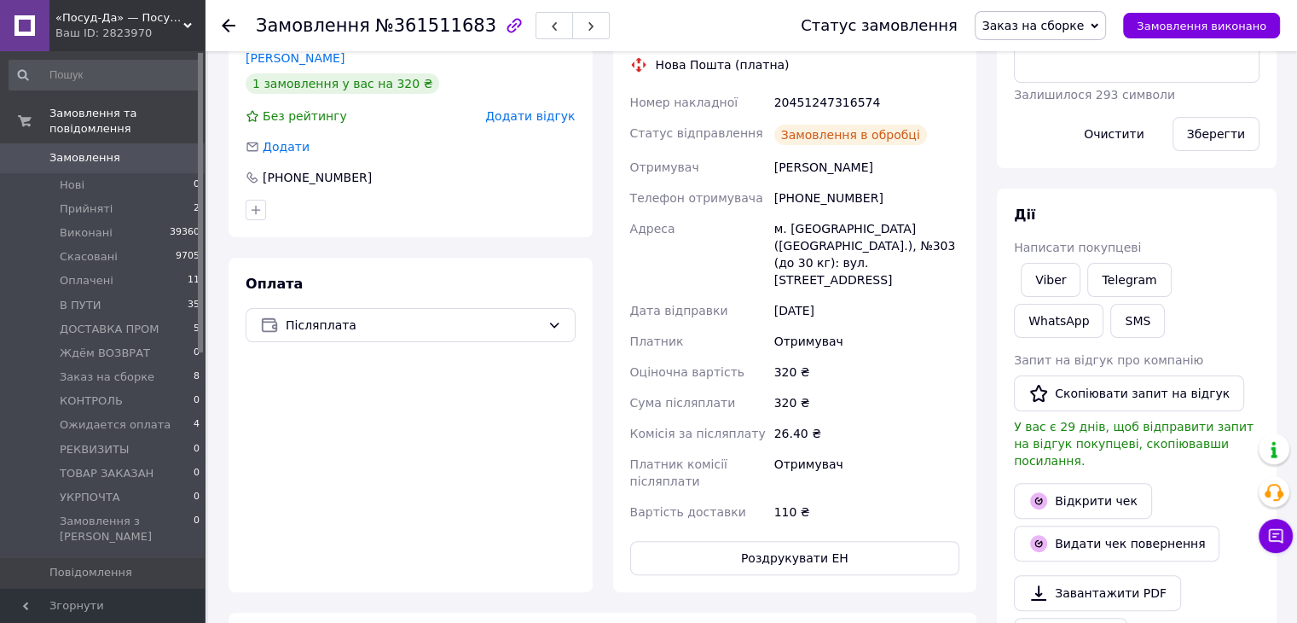
click at [780, 541] on button "Роздрукувати ЕН" at bounding box center [795, 558] width 330 height 34
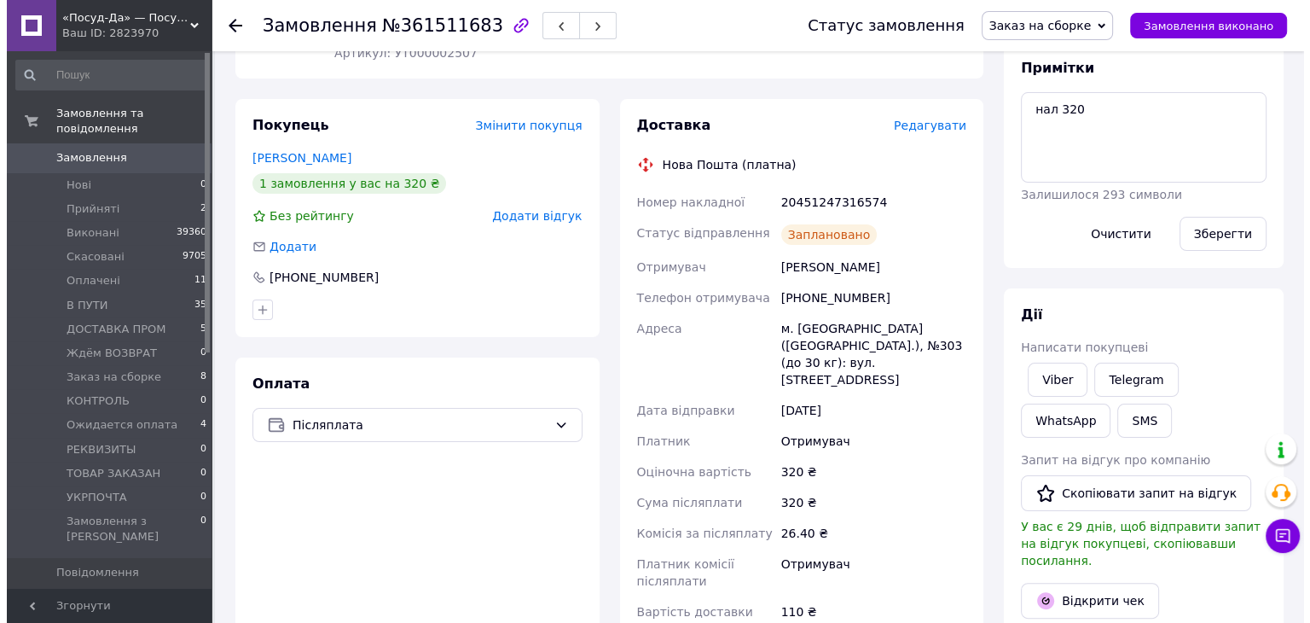
scroll to position [171, 0]
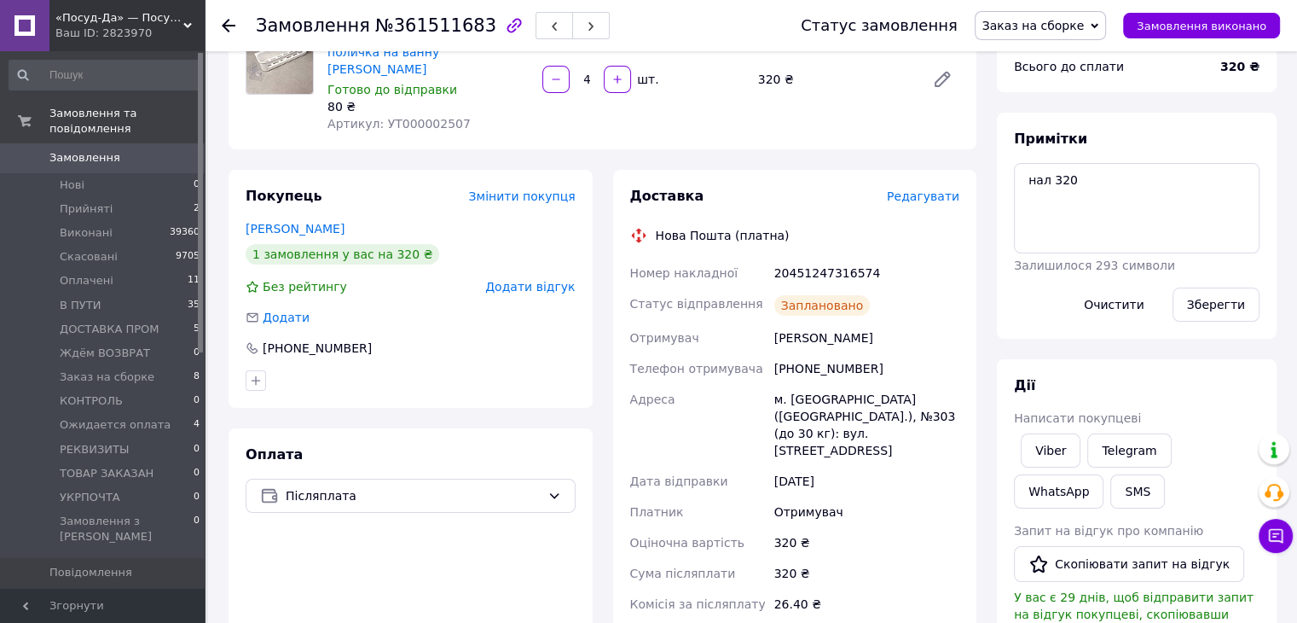
click at [820, 288] on div "Заплановано" at bounding box center [867, 305] width 192 height 34
click at [831, 260] on div "20451247316574" at bounding box center [867, 273] width 192 height 31
copy div "20451247316574"
drag, startPoint x: 1045, startPoint y: 486, endPoint x: 921, endPoint y: 454, distance: 127.9
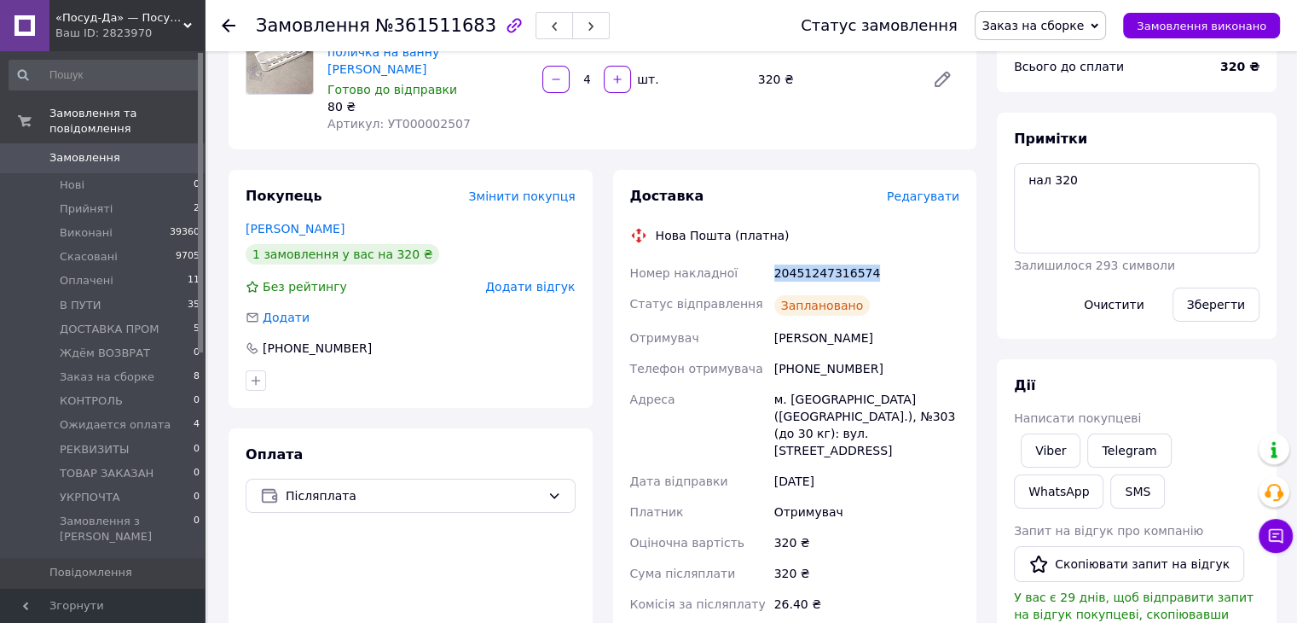
click at [1111, 486] on button "SMS" at bounding box center [1138, 491] width 55 height 34
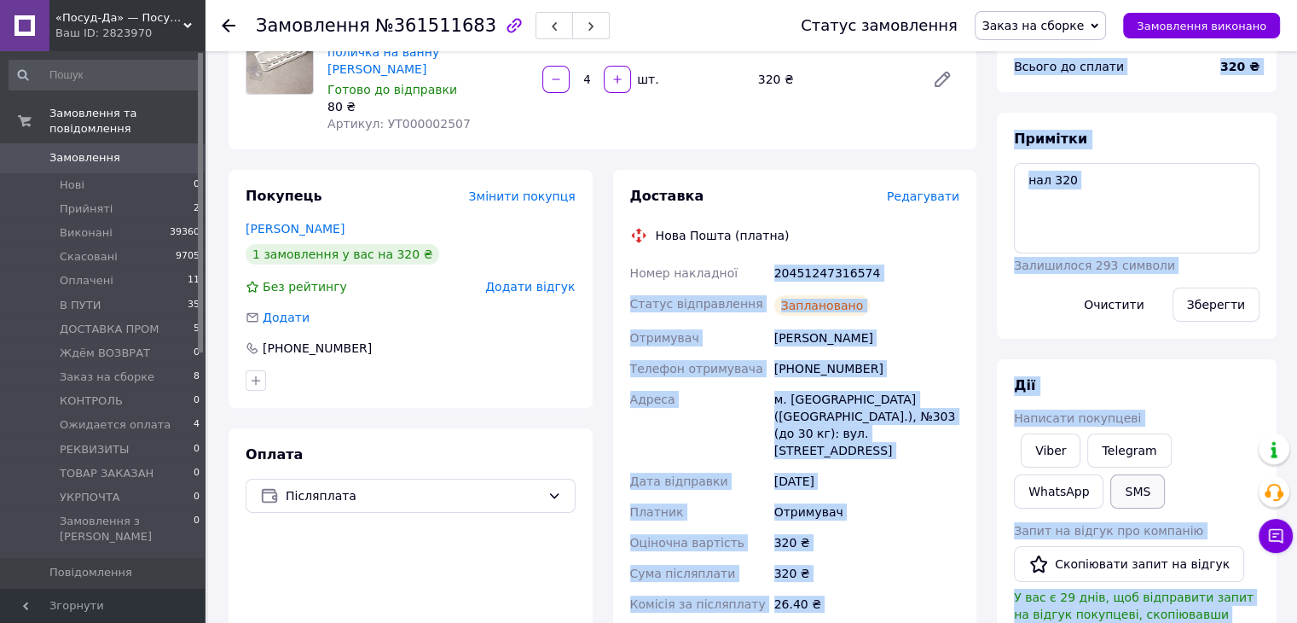
click at [1111, 503] on button "SMS" at bounding box center [1138, 491] width 55 height 34
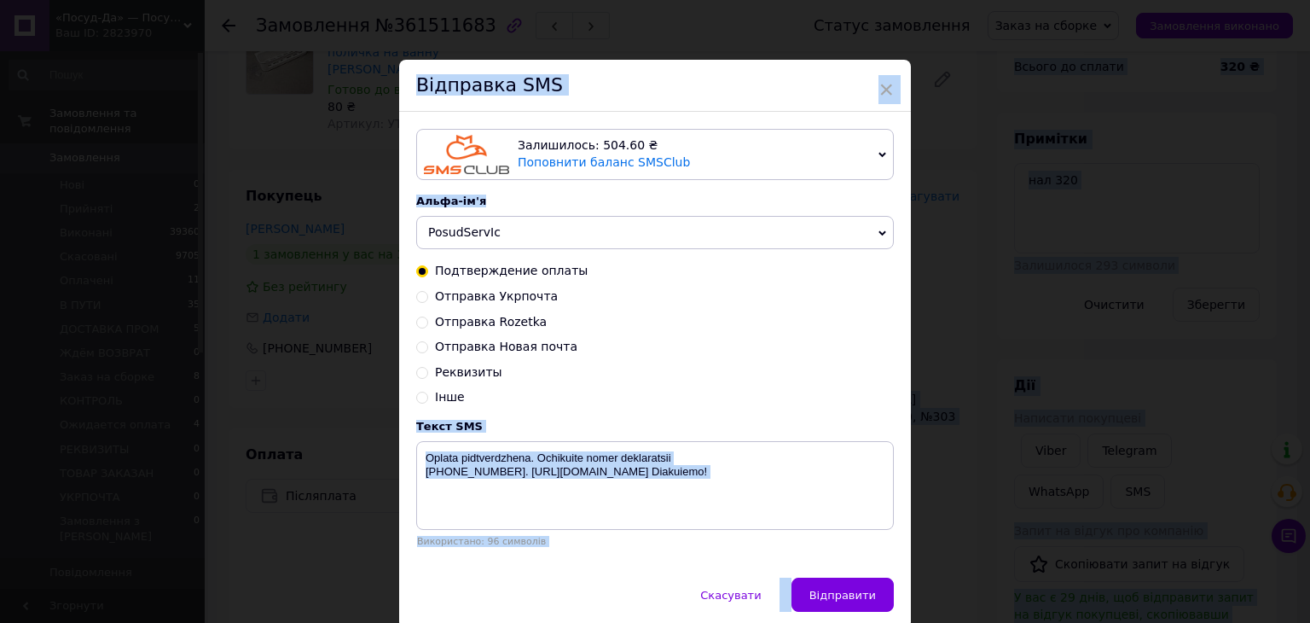
click at [424, 343] on input "Отправка Новая почта" at bounding box center [422, 346] width 12 height 12
radio input "true"
radio input "false"
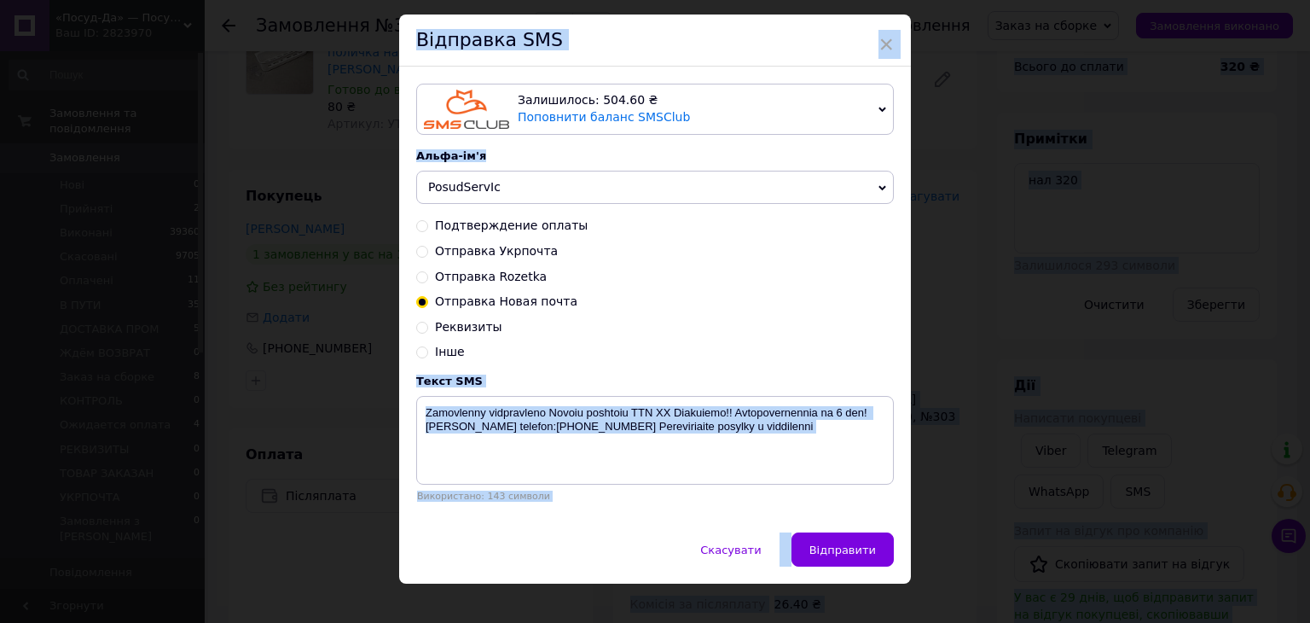
scroll to position [69, 0]
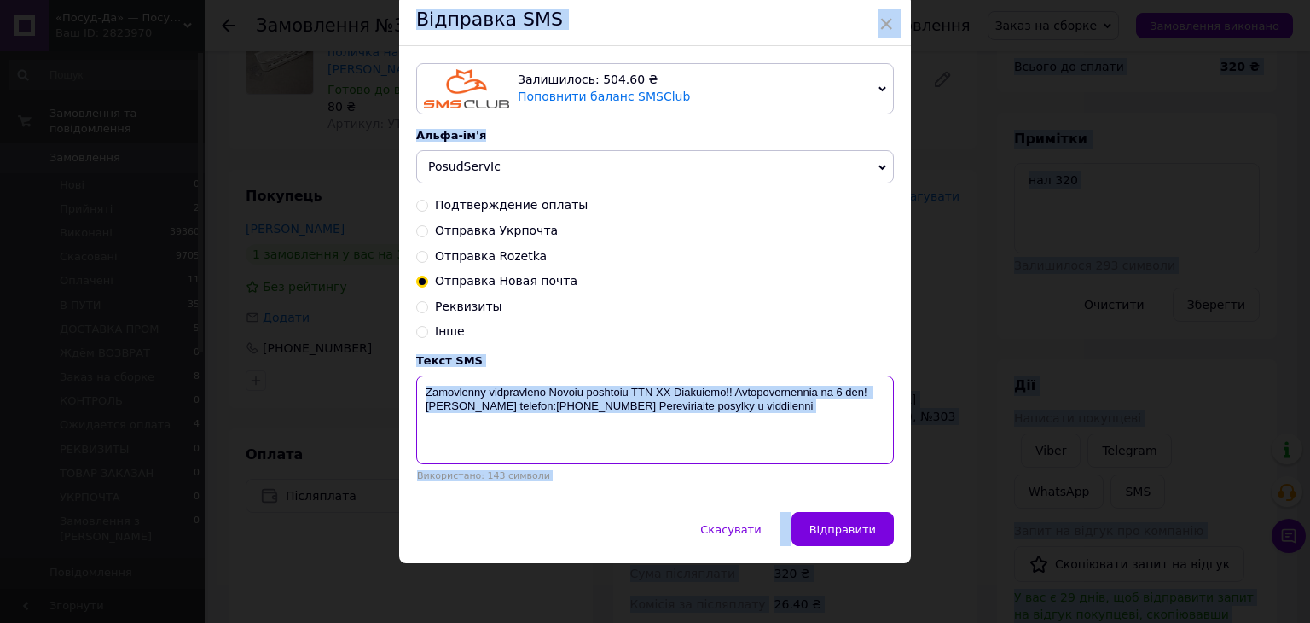
click at [651, 391] on textarea "Zamovlenny vidpravleno Novoiu poshtoiu TTN ХХ Diakuiemo!! Avtopovernennia na 6 …" at bounding box center [655, 419] width 478 height 89
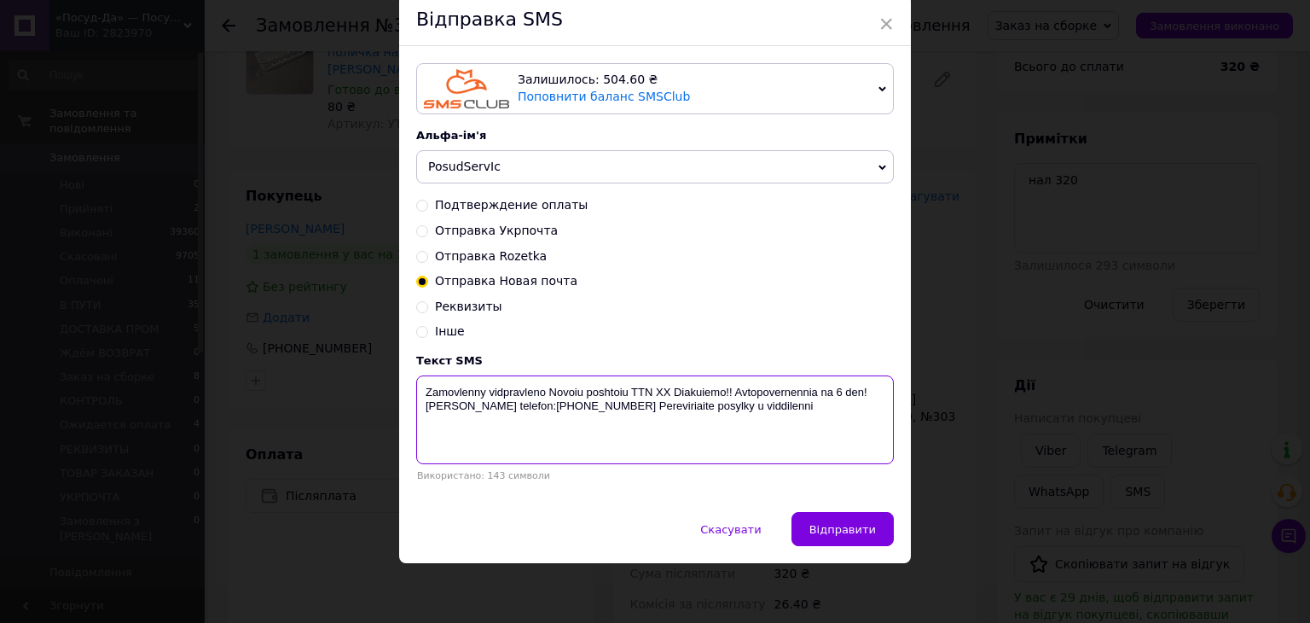
click at [651, 391] on textarea "Zamovlenny vidpravleno Novoiu poshtoiu TTN ХХ Diakuiemo!! Avtopovernennia na 6 …" at bounding box center [655, 419] width 478 height 89
click at [657, 390] on textarea "Zamovlenny vidpravleno Novoiu poshtoiu TTN ХХ Diakuiemo!! Avtopovernennia na 6 …" at bounding box center [655, 419] width 478 height 89
paste textarea "20451247316574"
type textarea "Zamovlenny vidpravleno Novoiu poshtoiu TTN 20451247316574 Diakuiemo!! Avtopover…"
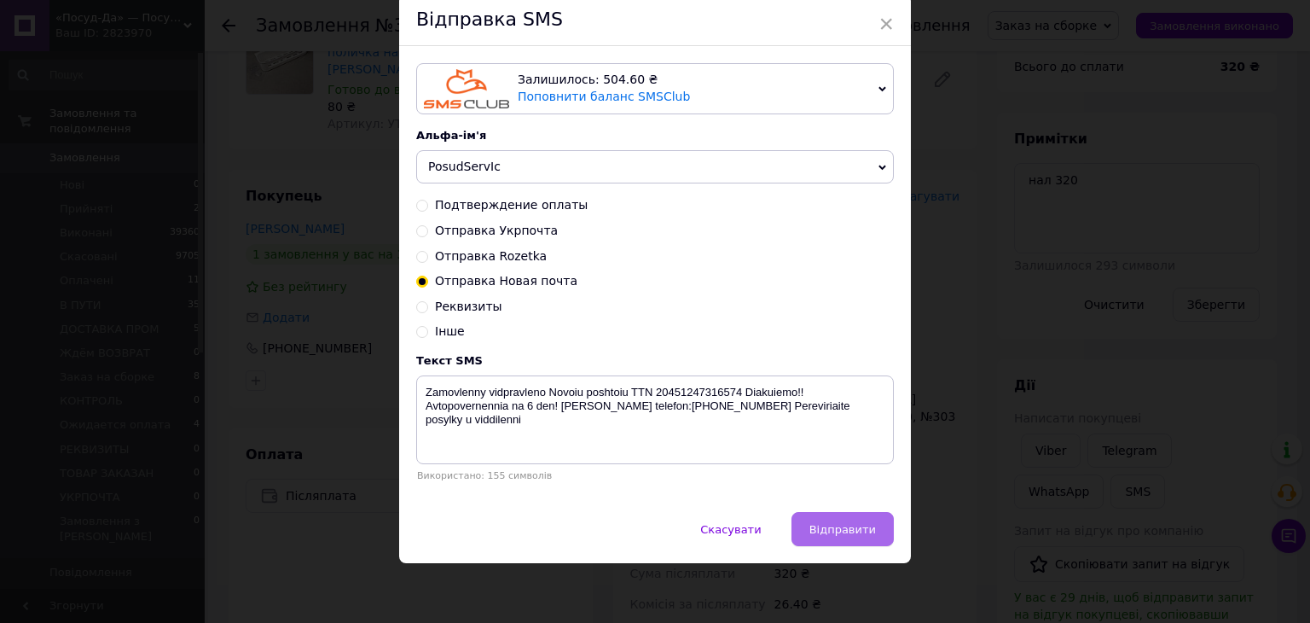
click at [863, 530] on span "Відправити" at bounding box center [843, 529] width 67 height 13
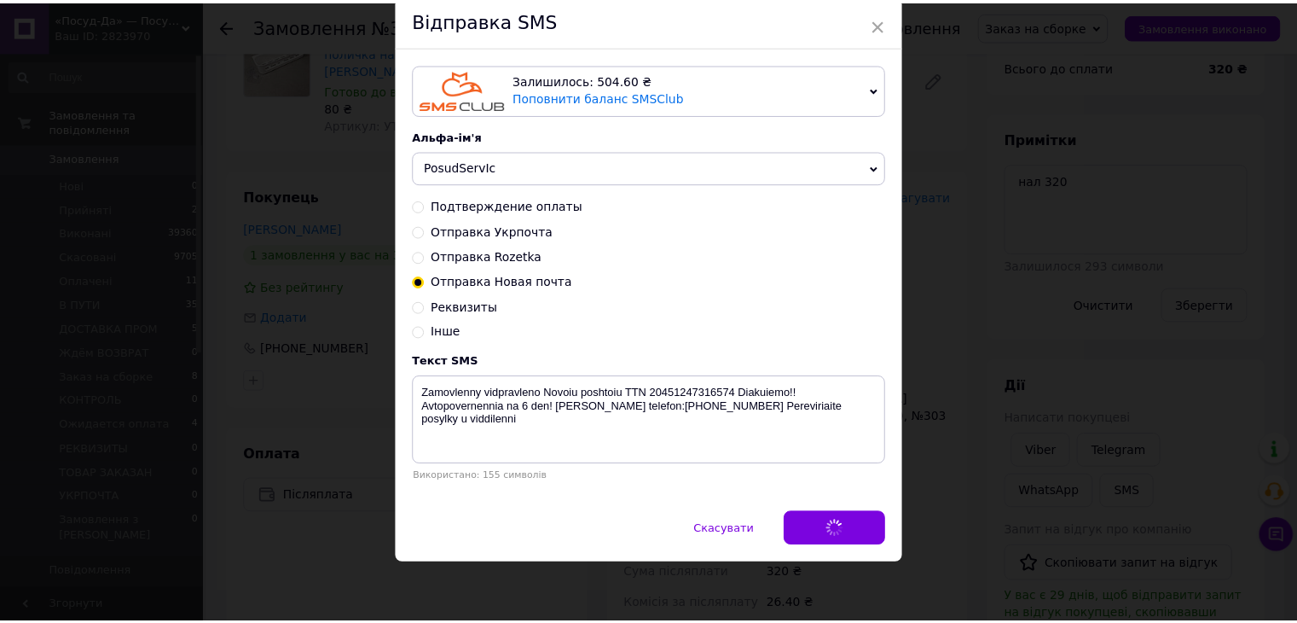
scroll to position [0, 0]
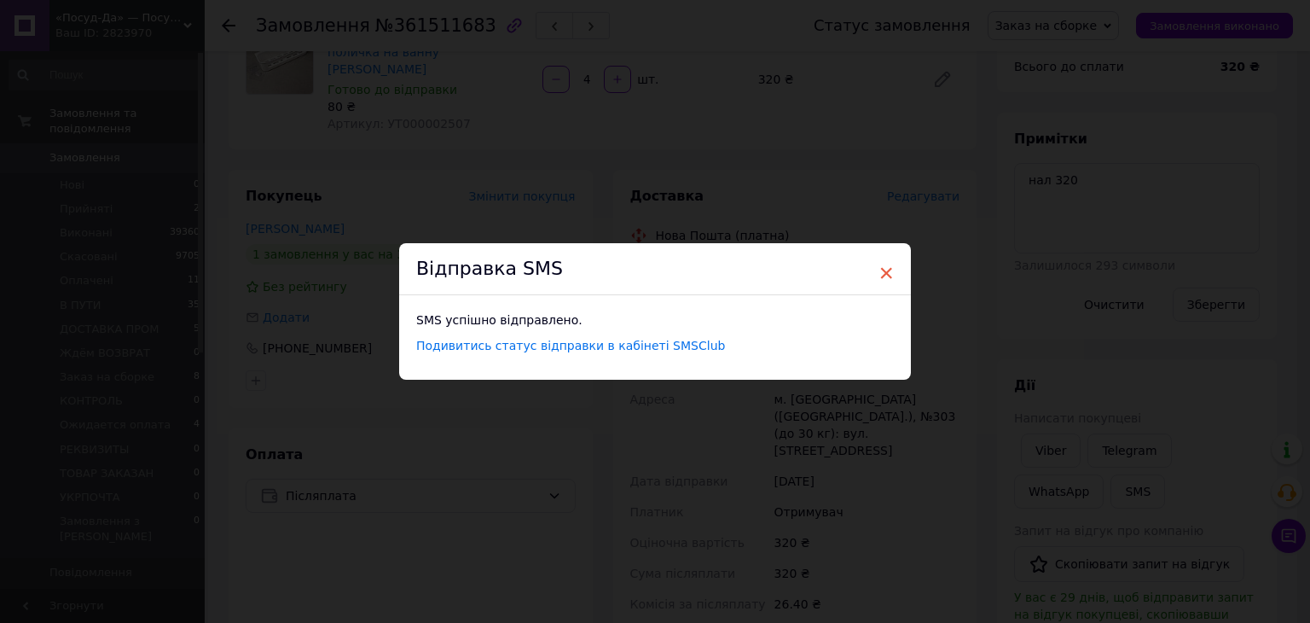
click at [889, 265] on span "×" at bounding box center [886, 272] width 15 height 29
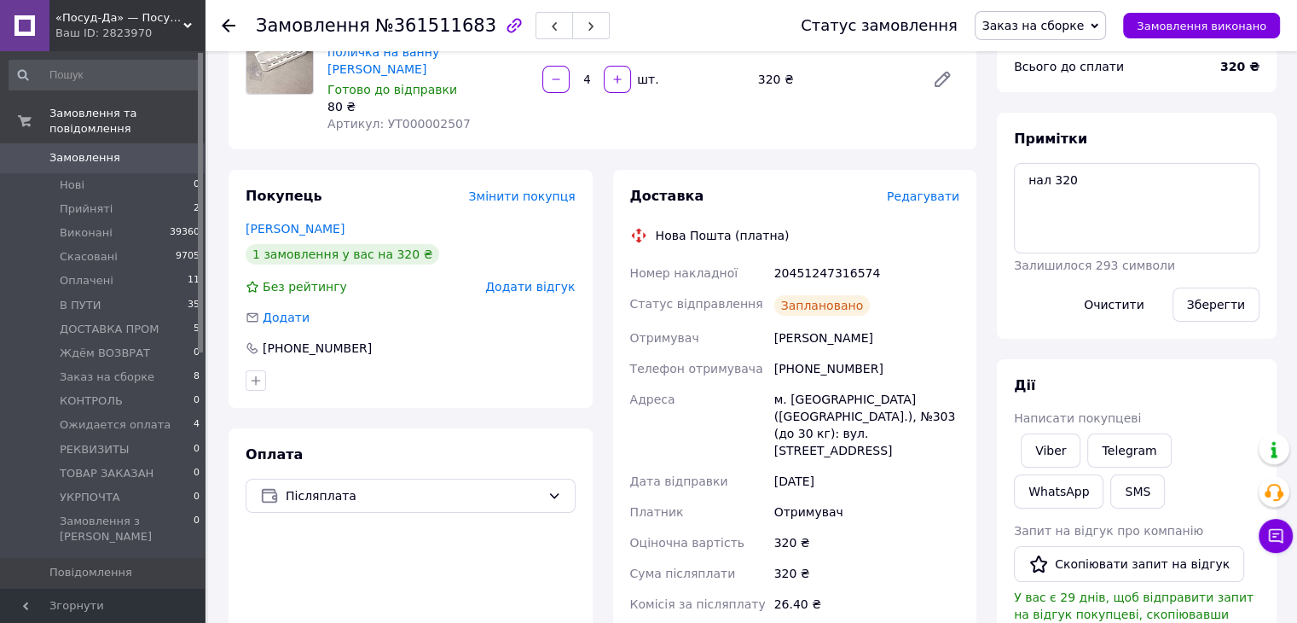
click at [1043, 32] on span "Заказ на сборке" at bounding box center [1034, 26] width 102 height 14
drag, startPoint x: 1048, startPoint y: 77, endPoint x: 194, endPoint y: 241, distance: 868.8
click at [1048, 78] on li "Виконано" at bounding box center [1041, 86] width 131 height 26
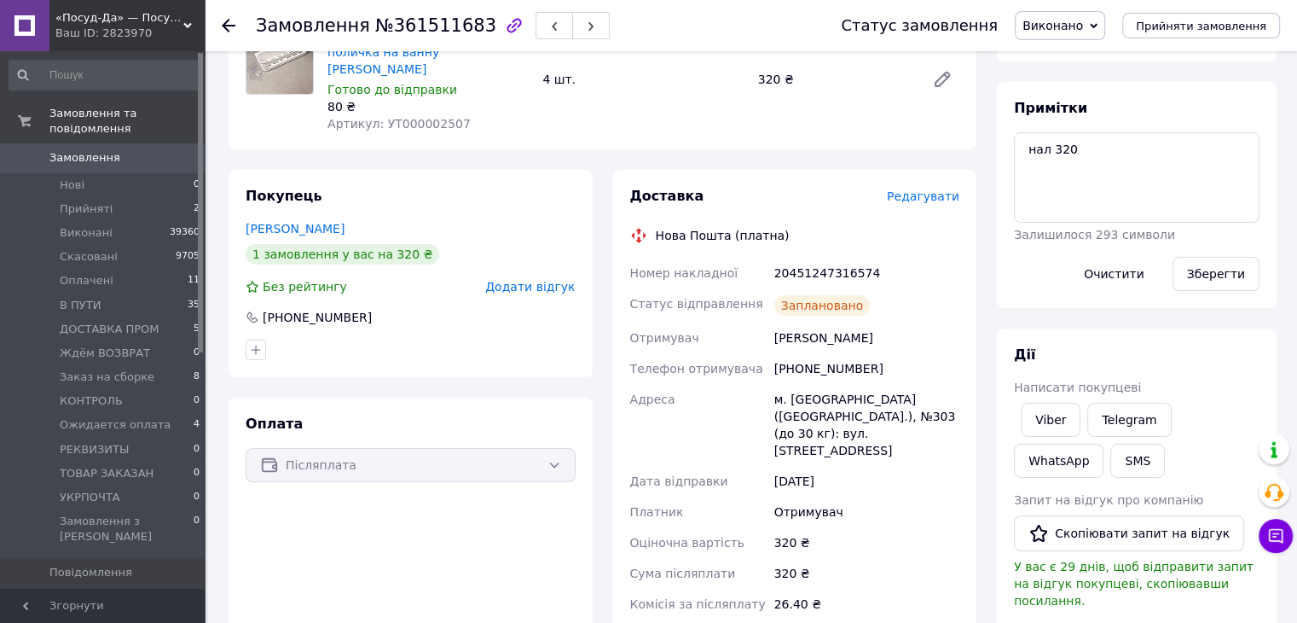
scroll to position [78, 0]
click at [135, 369] on span "Заказ на сборке" at bounding box center [107, 376] width 95 height 15
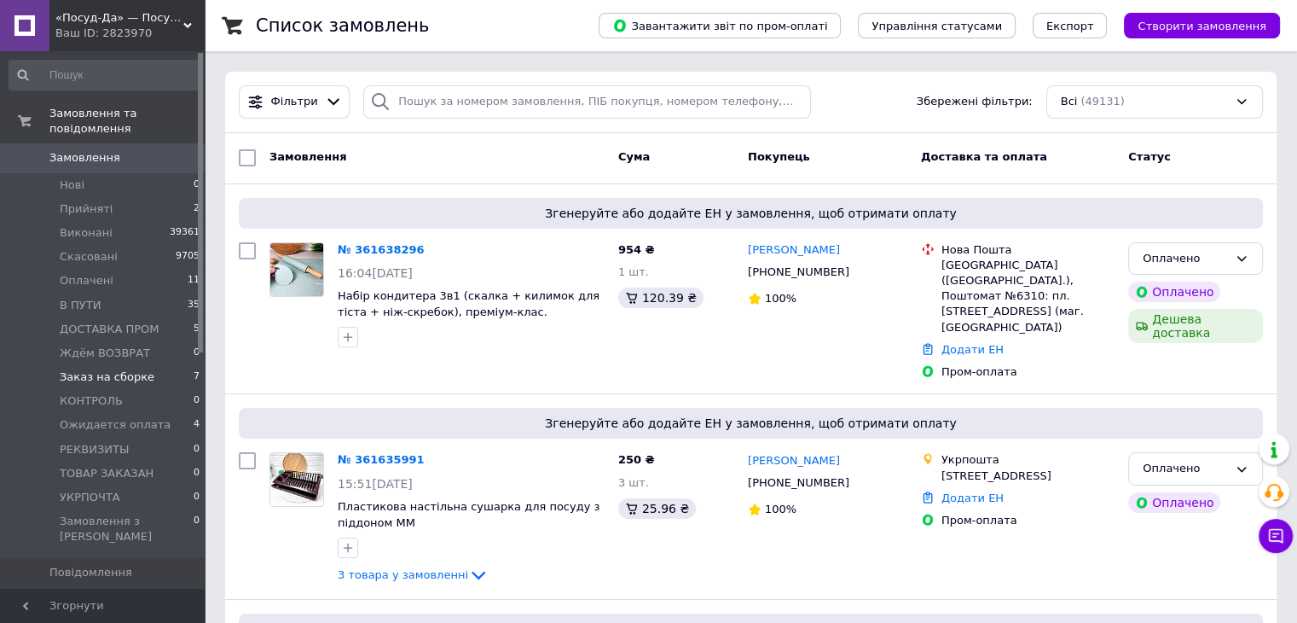
click at [143, 365] on li "Заказ на сборке 7" at bounding box center [105, 377] width 210 height 24
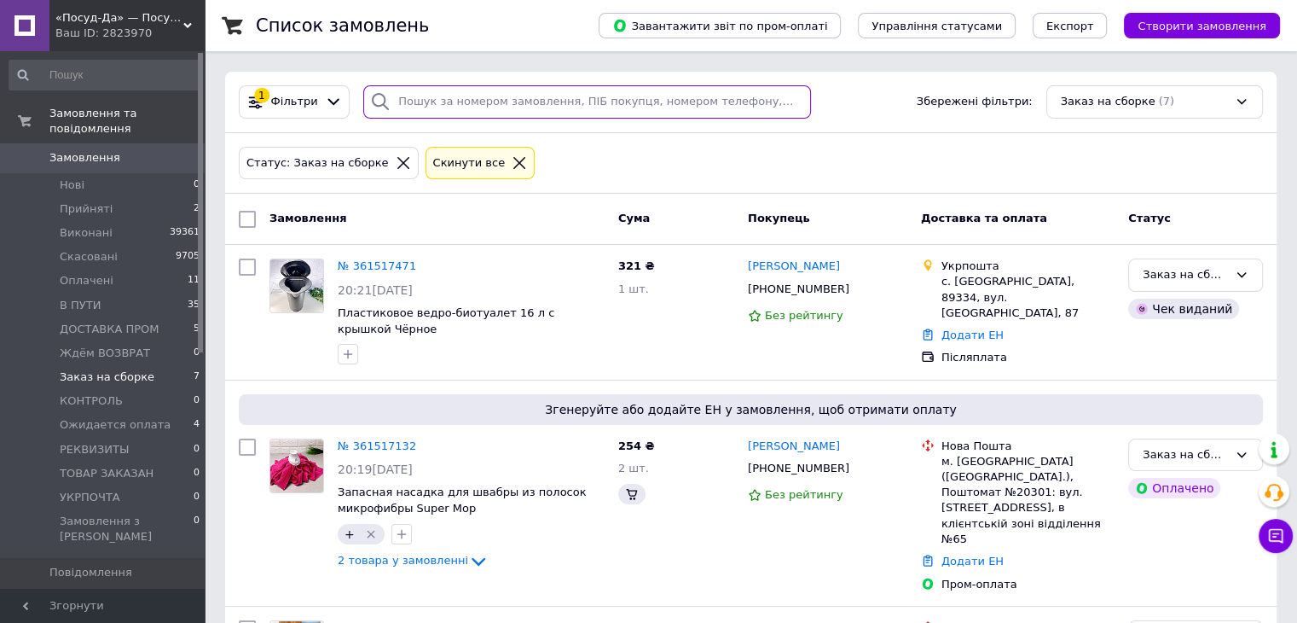
click at [459, 110] on input "search" at bounding box center [587, 101] width 448 height 33
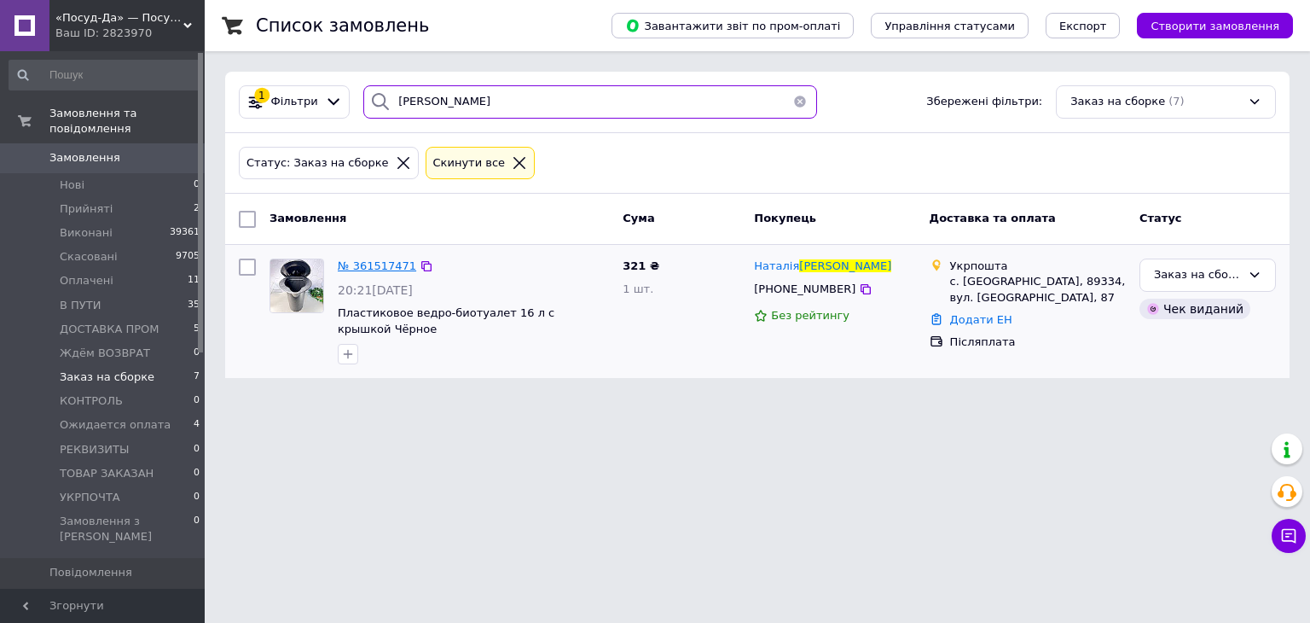
type input "Гольченко"
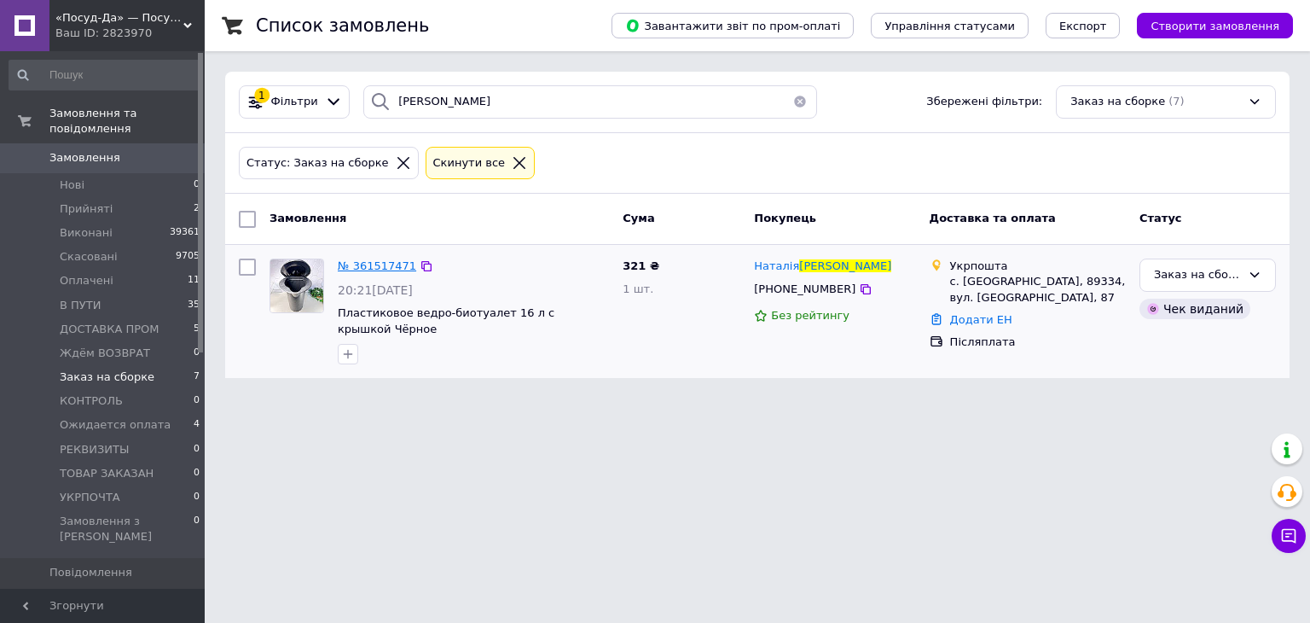
click at [367, 263] on span "№ 361517471" at bounding box center [377, 265] width 78 height 13
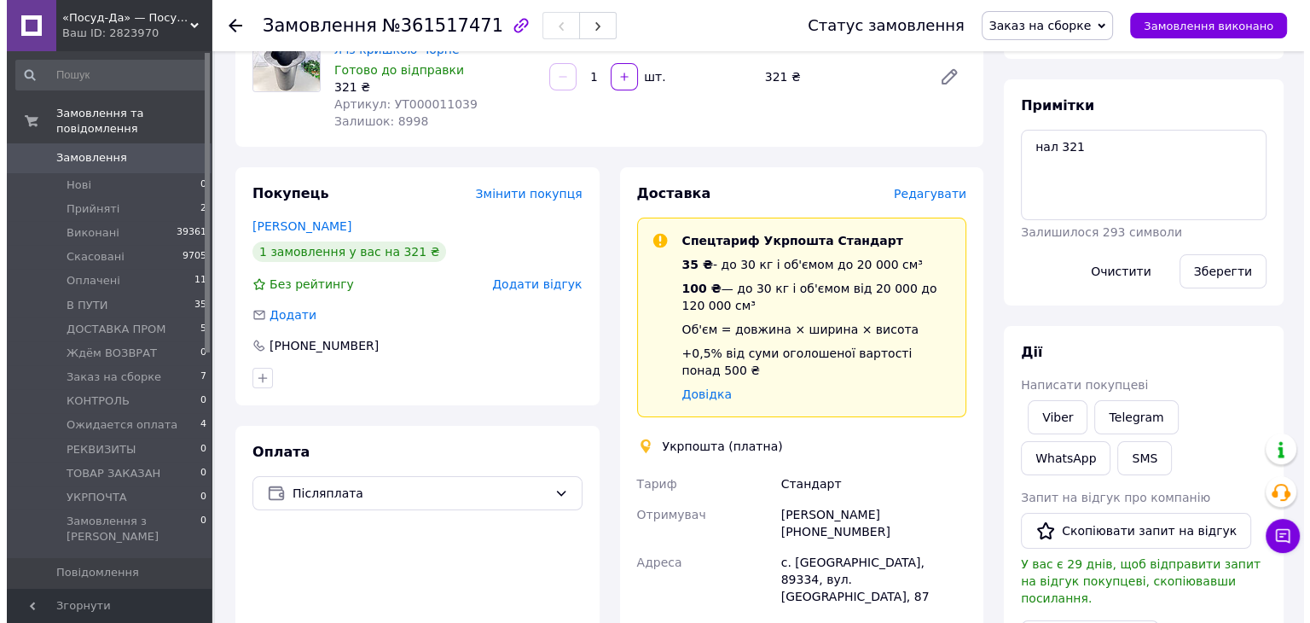
scroll to position [123, 0]
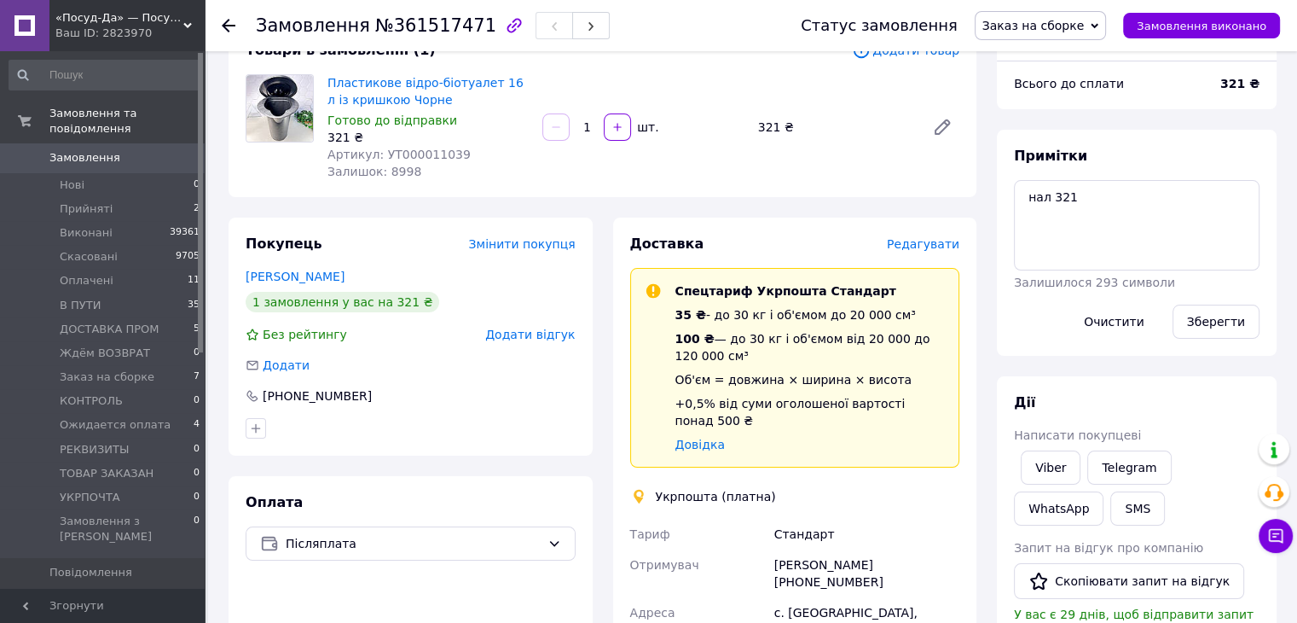
click at [929, 250] on span "Редагувати" at bounding box center [923, 244] width 73 height 14
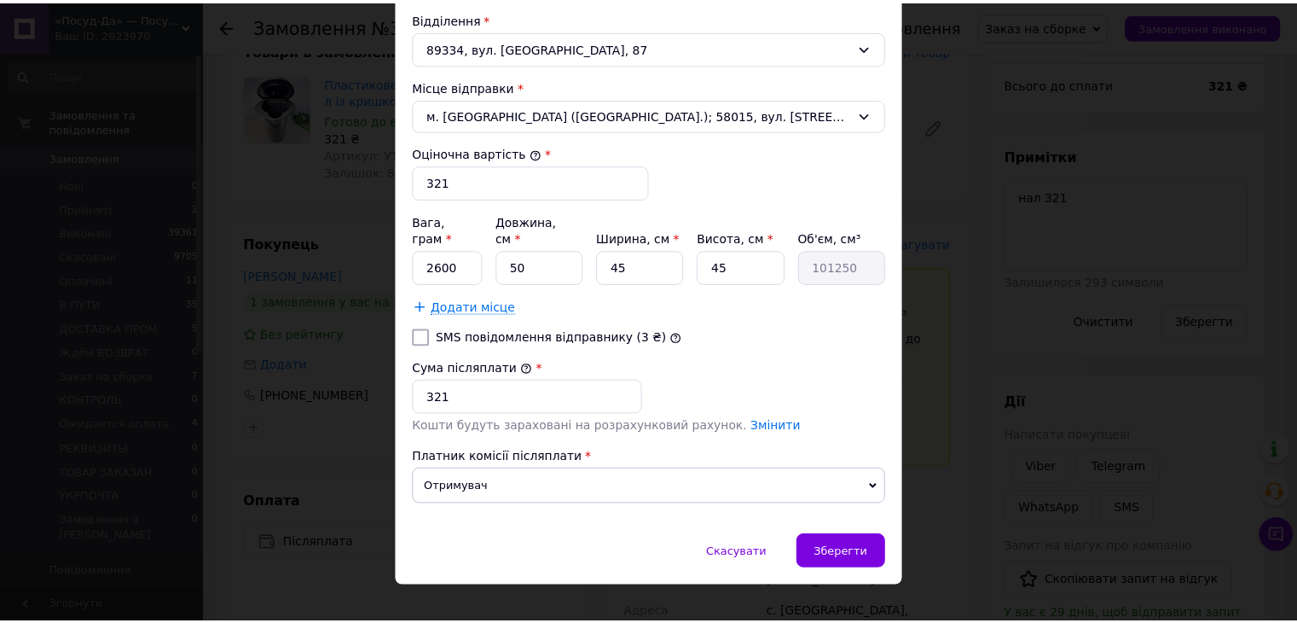
scroll to position [598, 0]
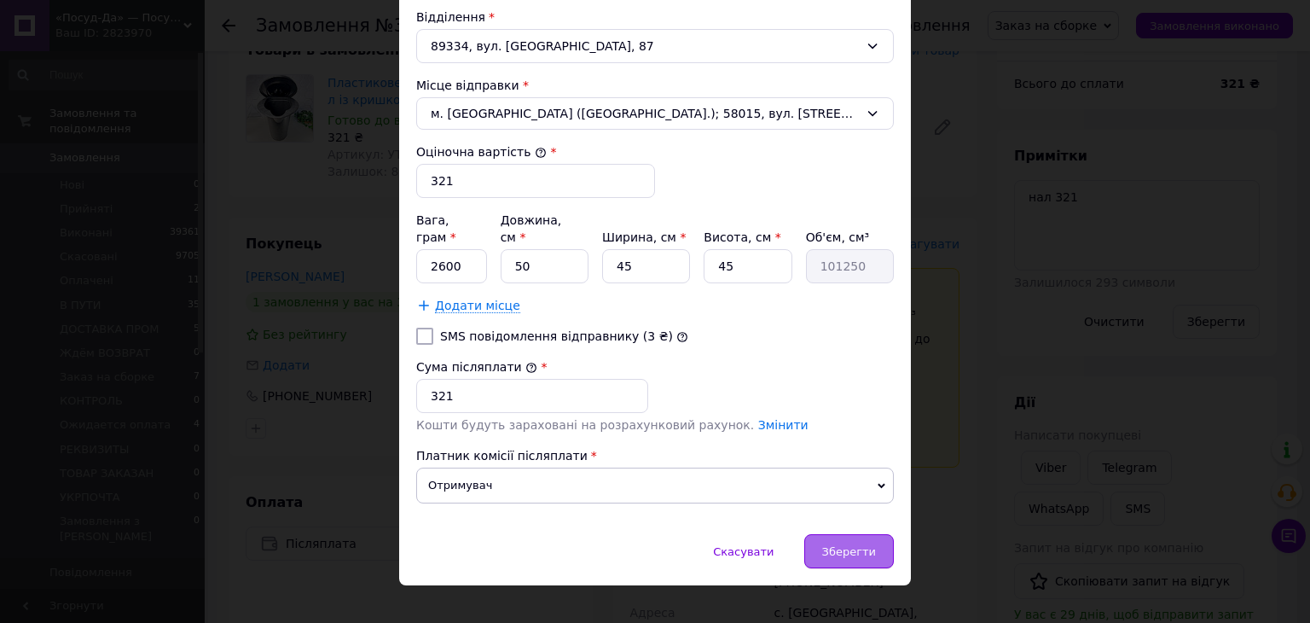
click at [823, 534] on div "Зберегти" at bounding box center [849, 551] width 90 height 34
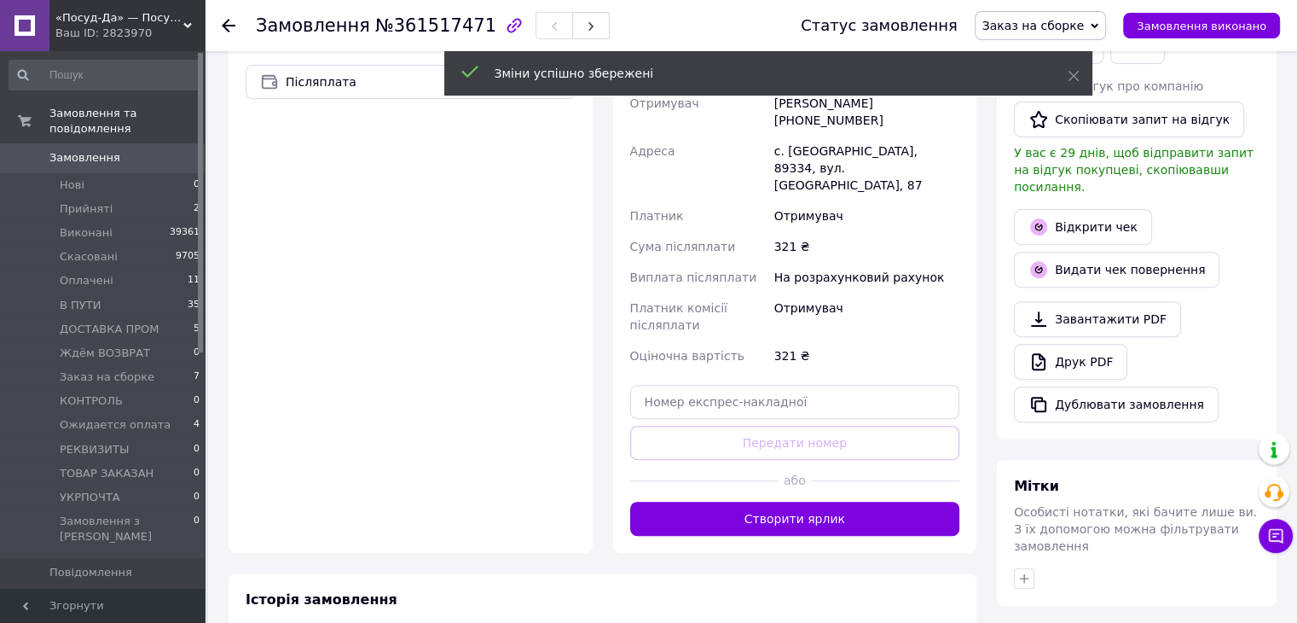
scroll to position [635, 0]
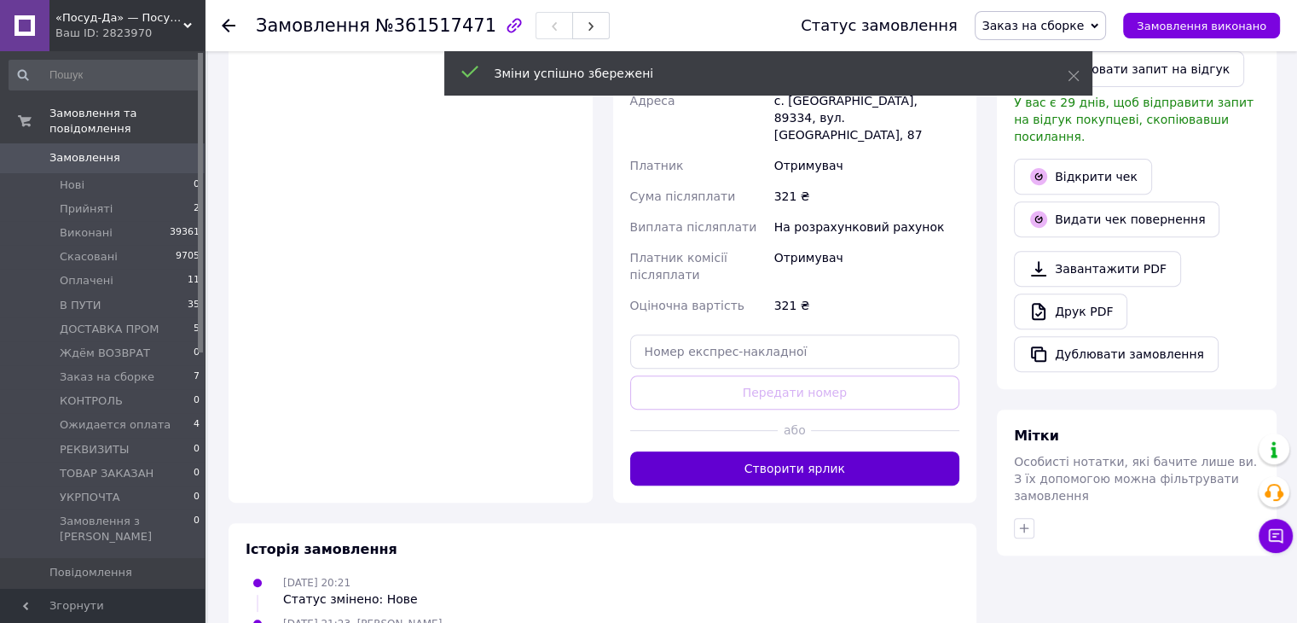
click at [816, 451] on button "Створити ярлик" at bounding box center [795, 468] width 330 height 34
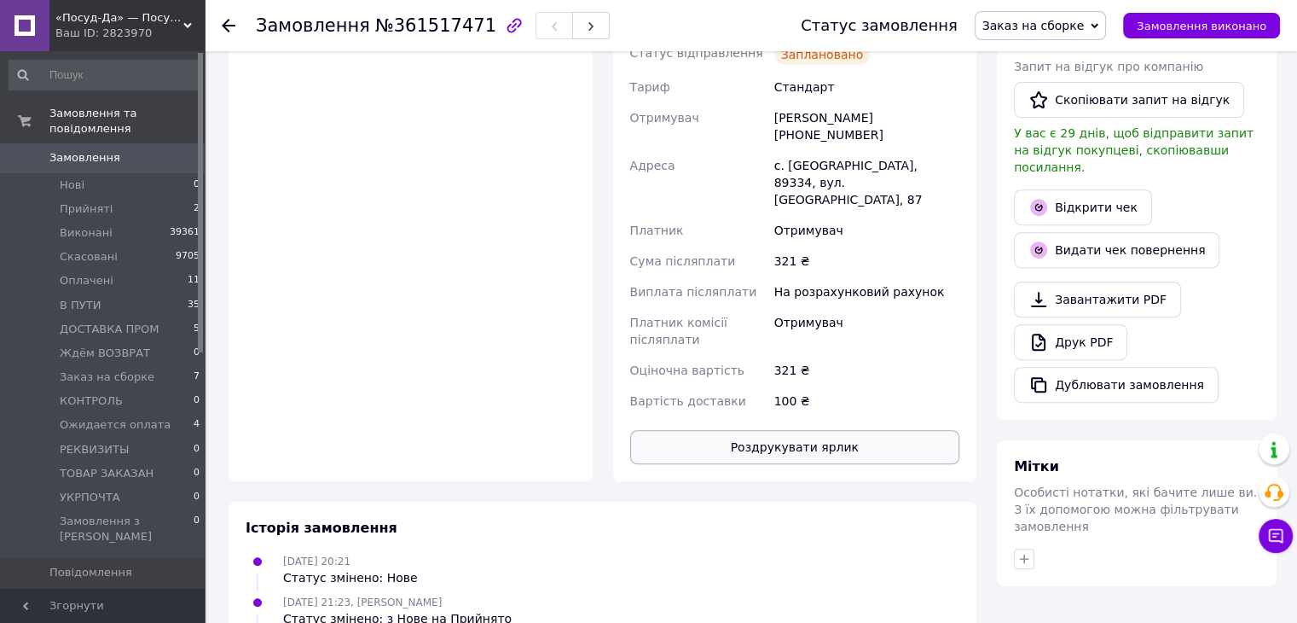
click at [809, 430] on button "Роздрукувати ярлик" at bounding box center [795, 447] width 330 height 34
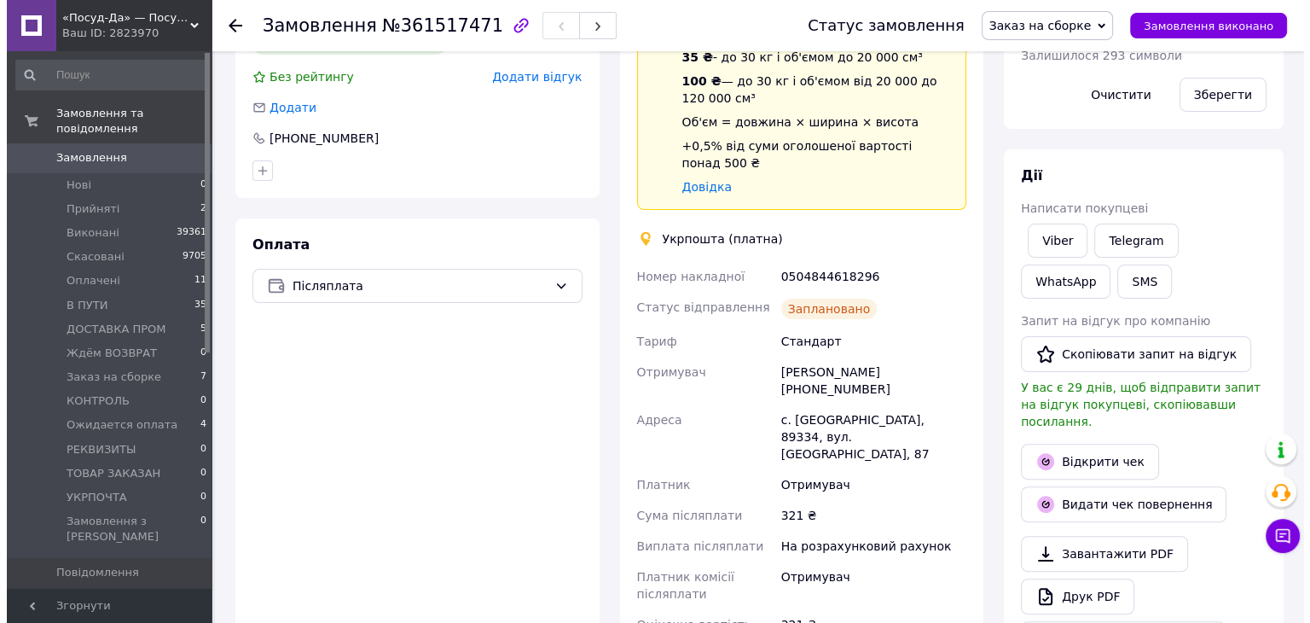
scroll to position [379, 0]
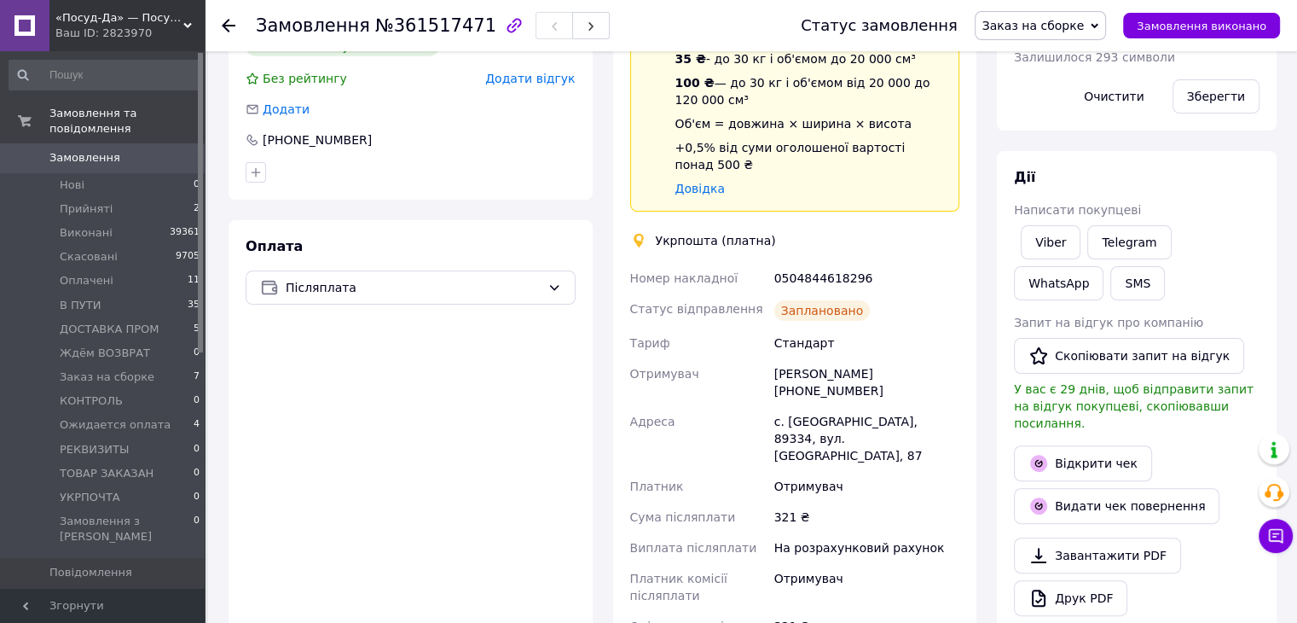
click at [818, 263] on div "0504844618296" at bounding box center [867, 278] width 192 height 31
copy div "0504844618296"
drag, startPoint x: 818, startPoint y: 253, endPoint x: 1103, endPoint y: 274, distance: 285.7
click at [895, 293] on div "Заплановано" at bounding box center [867, 310] width 192 height 34
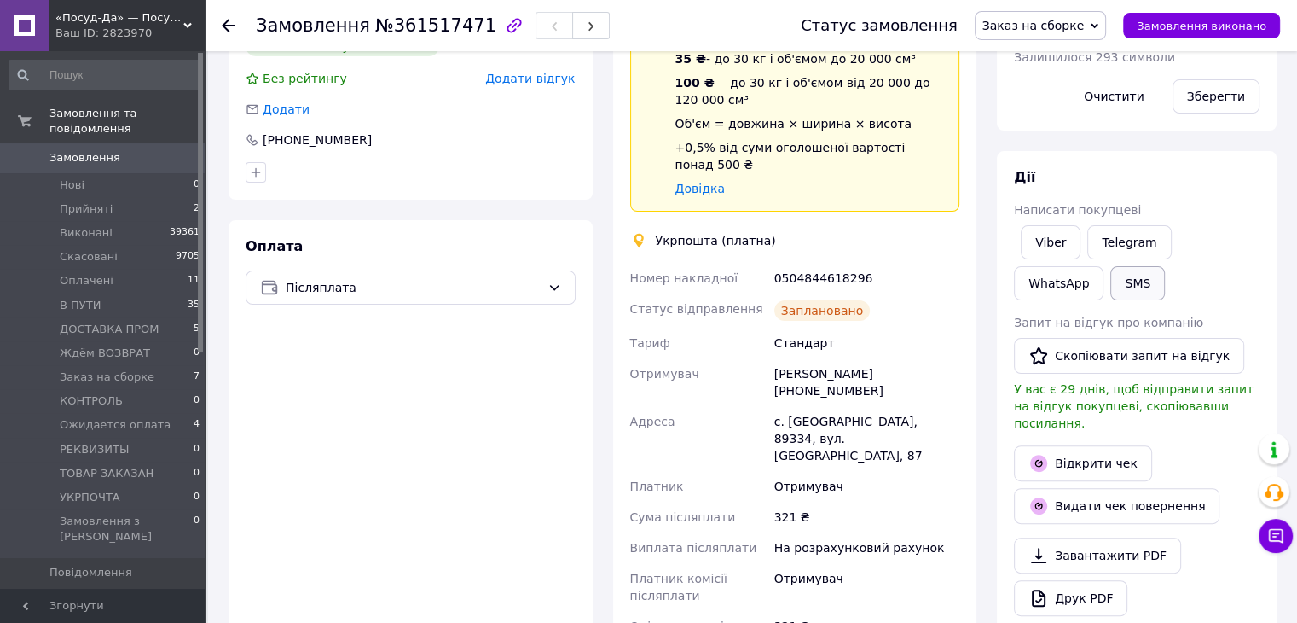
click at [1111, 289] on button "SMS" at bounding box center [1138, 283] width 55 height 34
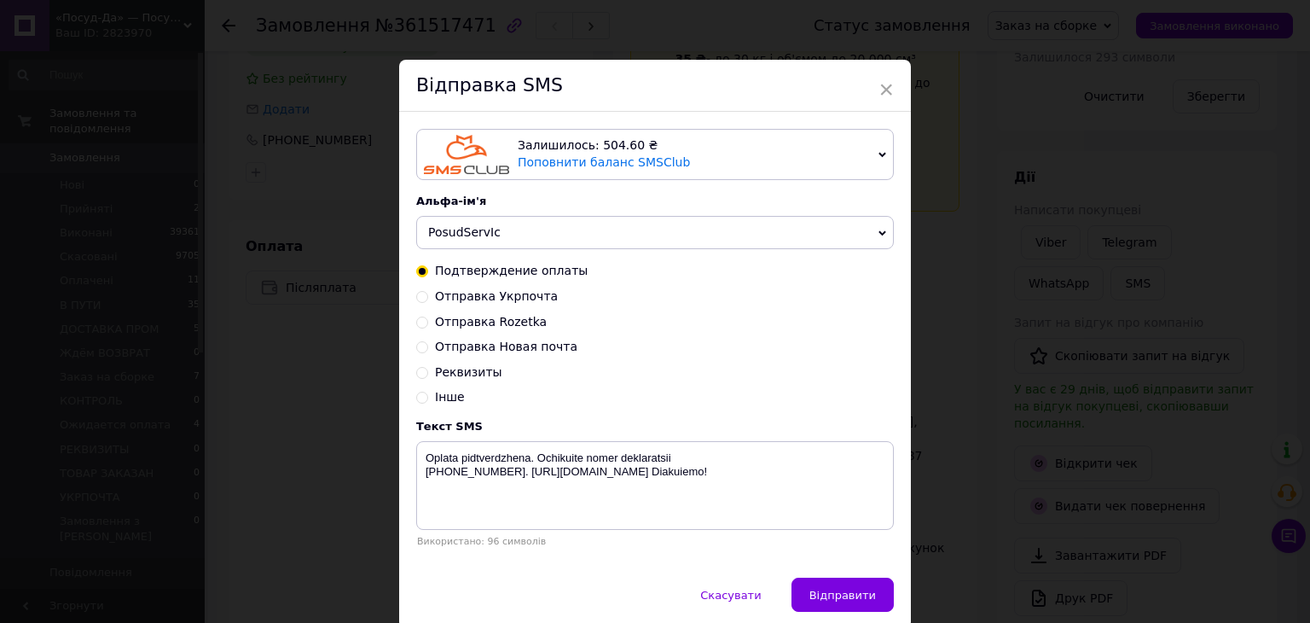
click at [420, 299] on input "Отправка Укрпочта" at bounding box center [422, 295] width 12 height 12
radio input "true"
radio input "false"
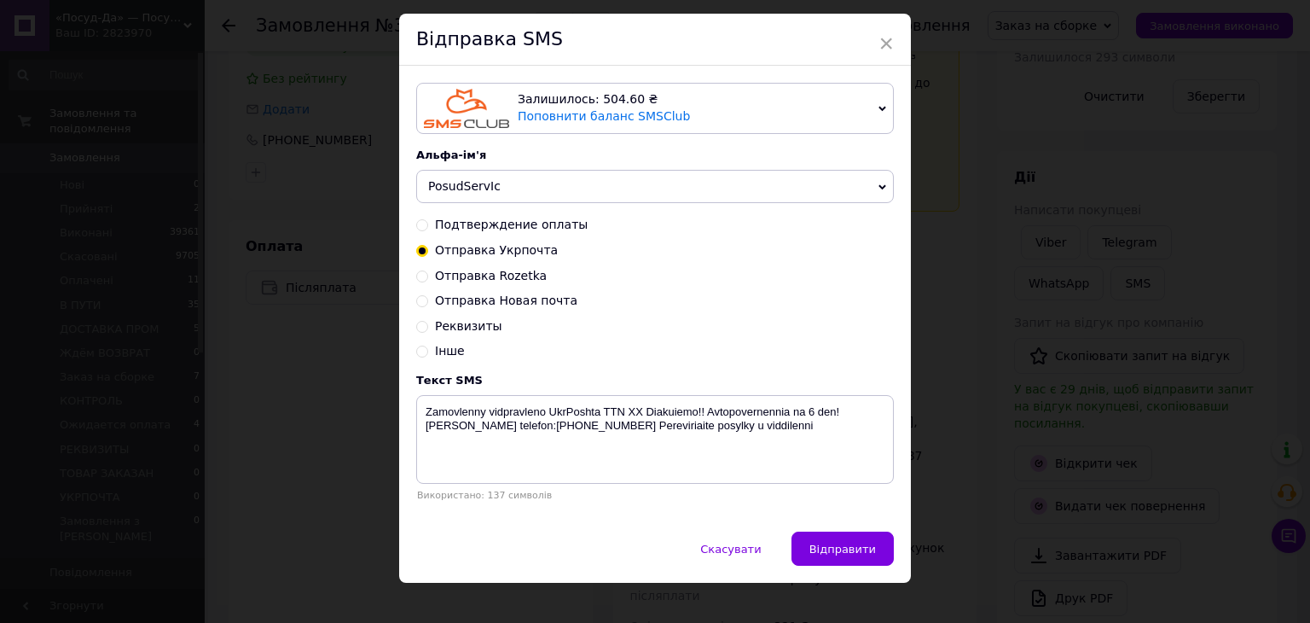
scroll to position [69, 0]
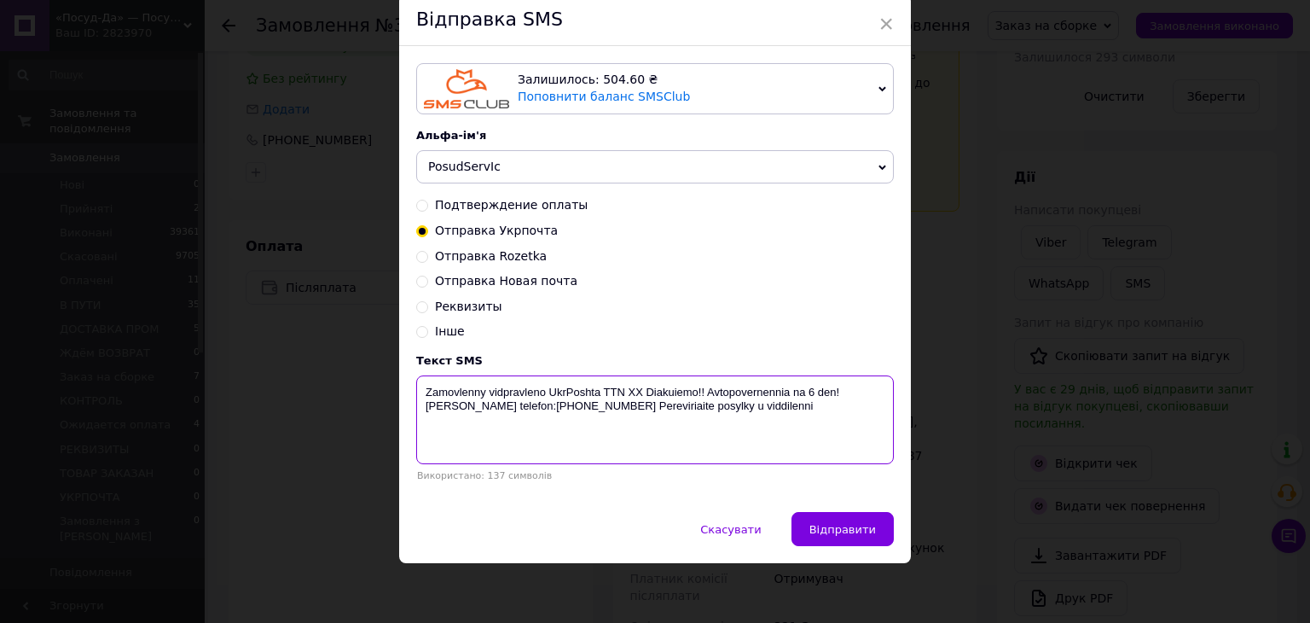
click at [630, 390] on textarea "Zamovlenny vidpravleno UkrPoshta TTN ХХ Diakuiemo!! Avtopovernennia na 6 den! N…" at bounding box center [655, 419] width 478 height 89
paste textarea "0504844618296"
type textarea "Zamovlenny vidpravleno UkrPoshta TTN 0504844618296 Diakuiemo!! Avtopovernennia …"
drag, startPoint x: 843, startPoint y: 534, endPoint x: 815, endPoint y: 528, distance: 28.8
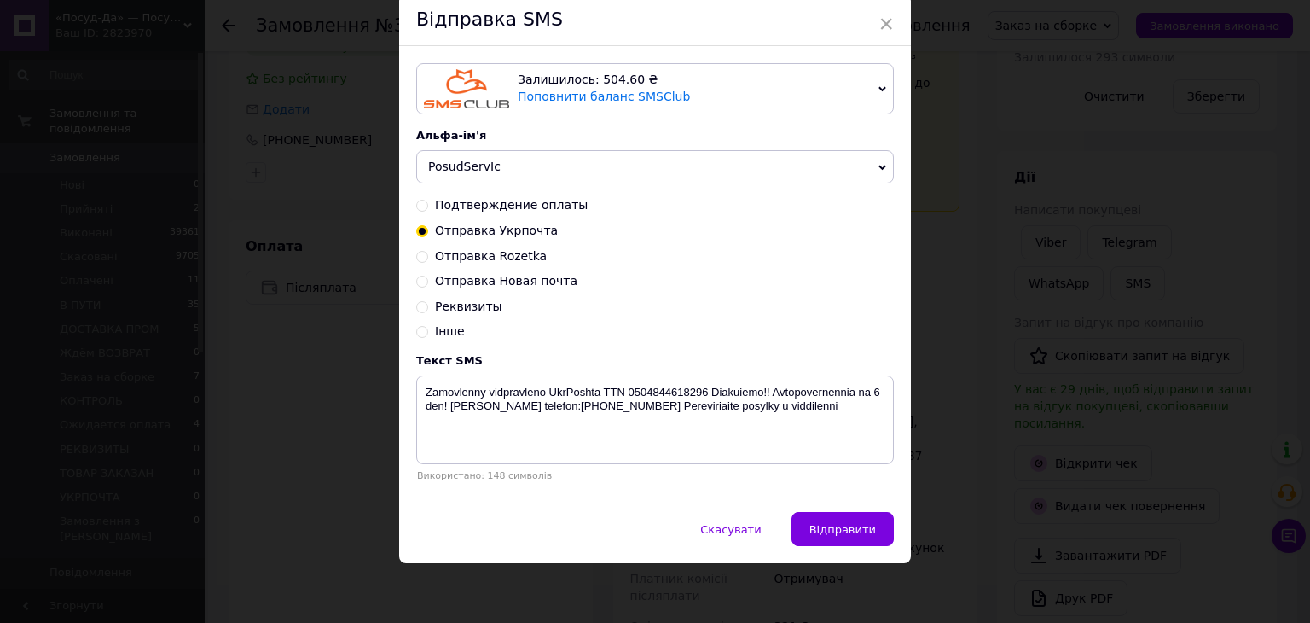
click at [842, 534] on span "Відправити" at bounding box center [843, 529] width 67 height 13
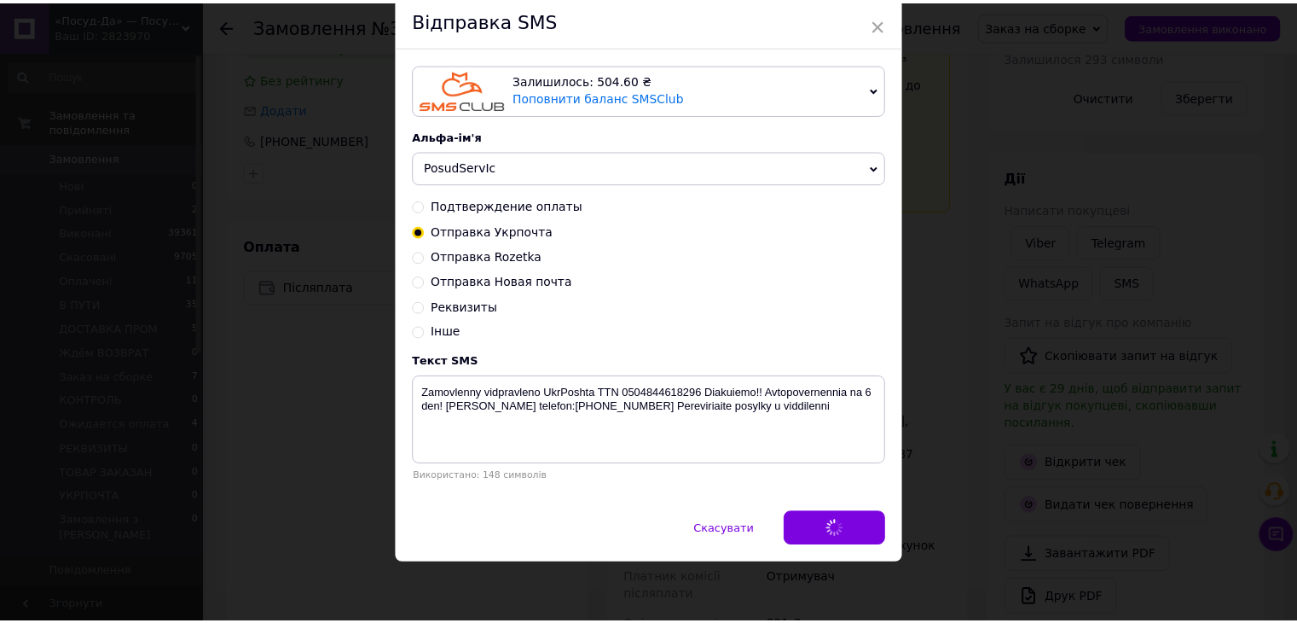
scroll to position [0, 0]
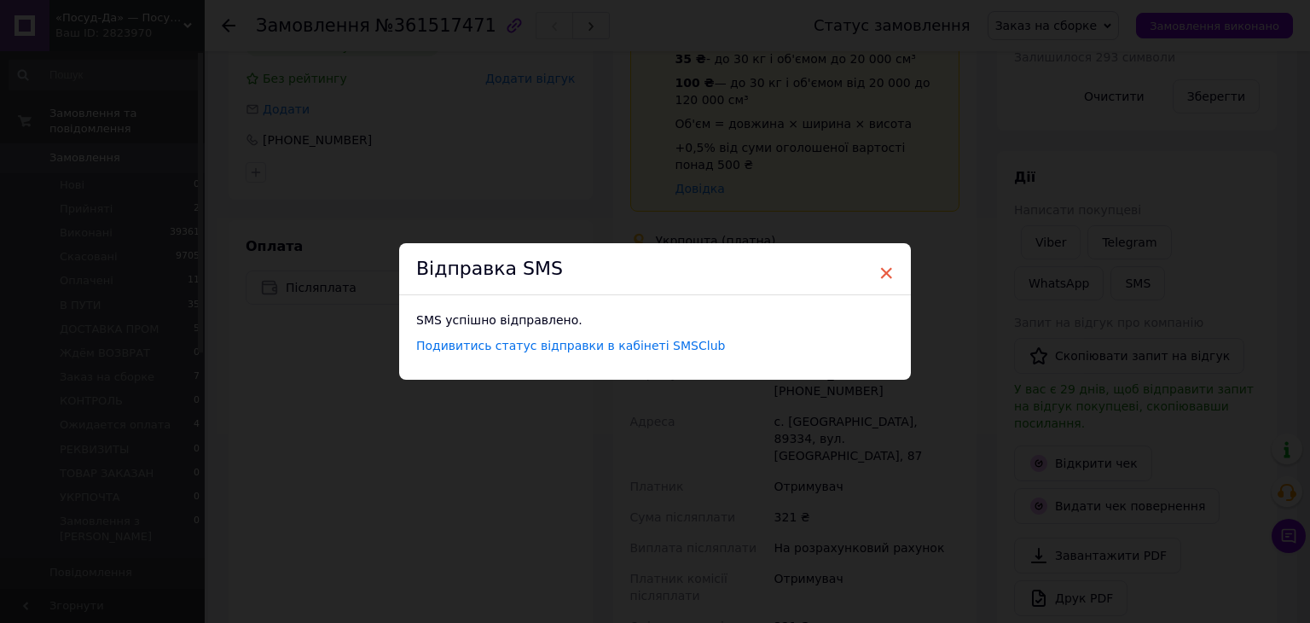
click at [885, 272] on span "×" at bounding box center [886, 272] width 15 height 29
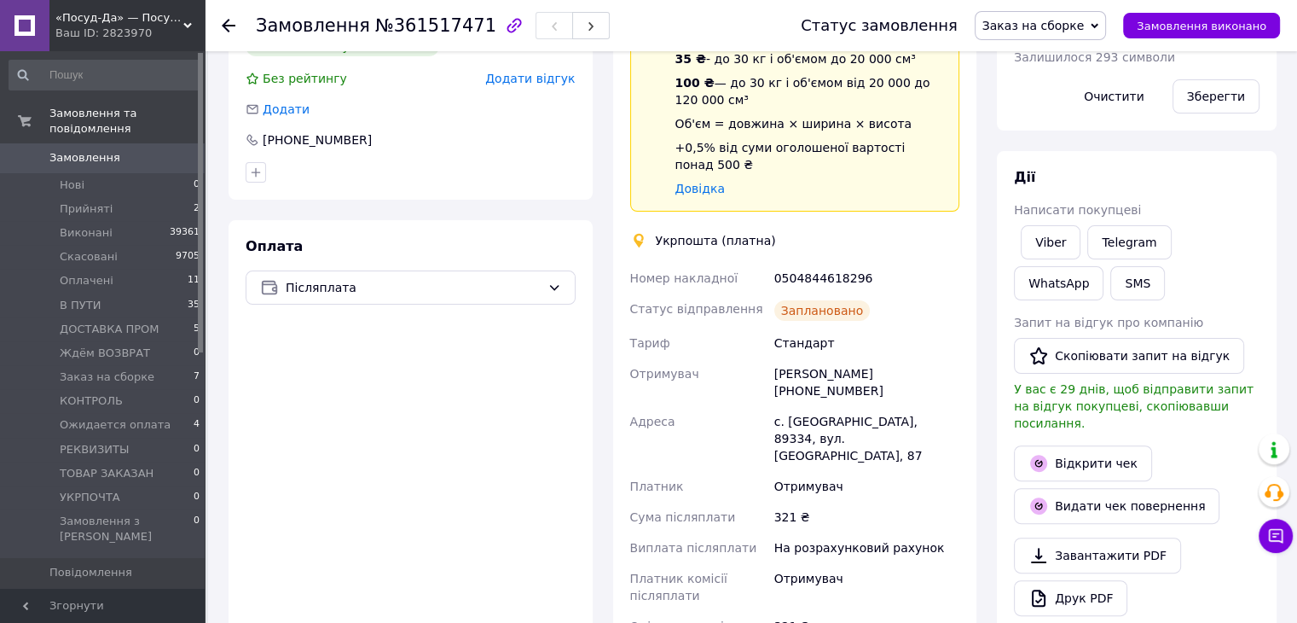
click at [1052, 15] on span "Заказ на сборке" at bounding box center [1041, 25] width 132 height 29
click at [1033, 165] on li "В ПУТИ" at bounding box center [1041, 162] width 131 height 26
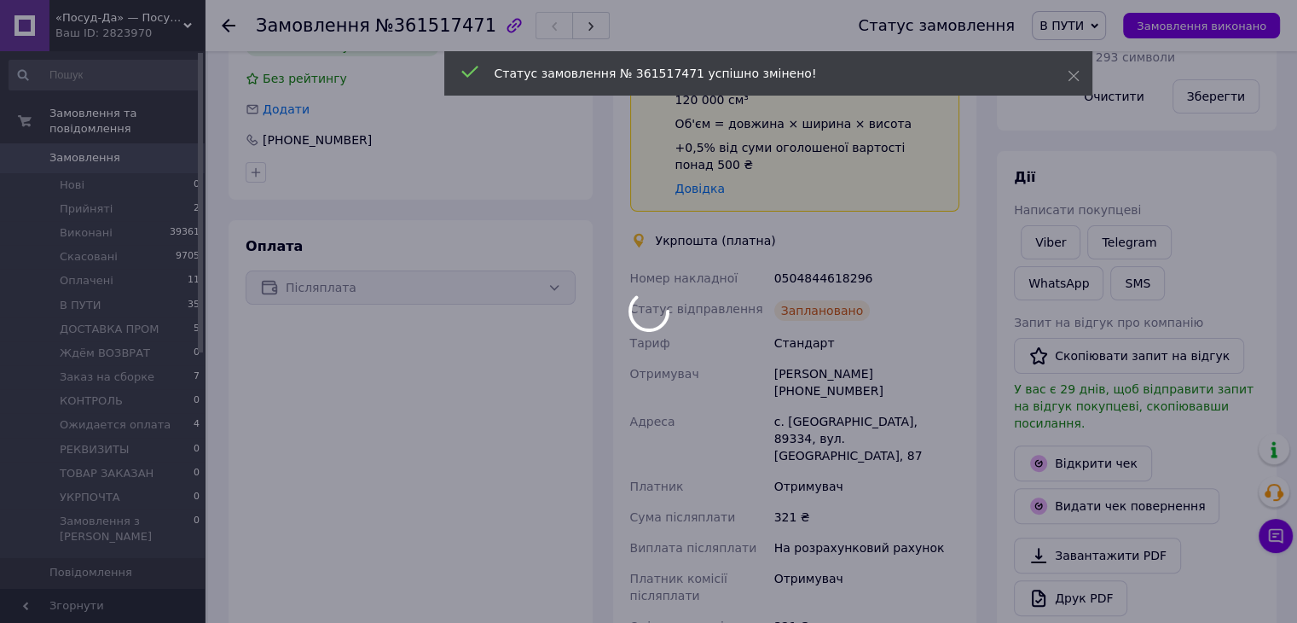
click at [107, 33] on div "Ваш ID: 2823970" at bounding box center [129, 33] width 149 height 15
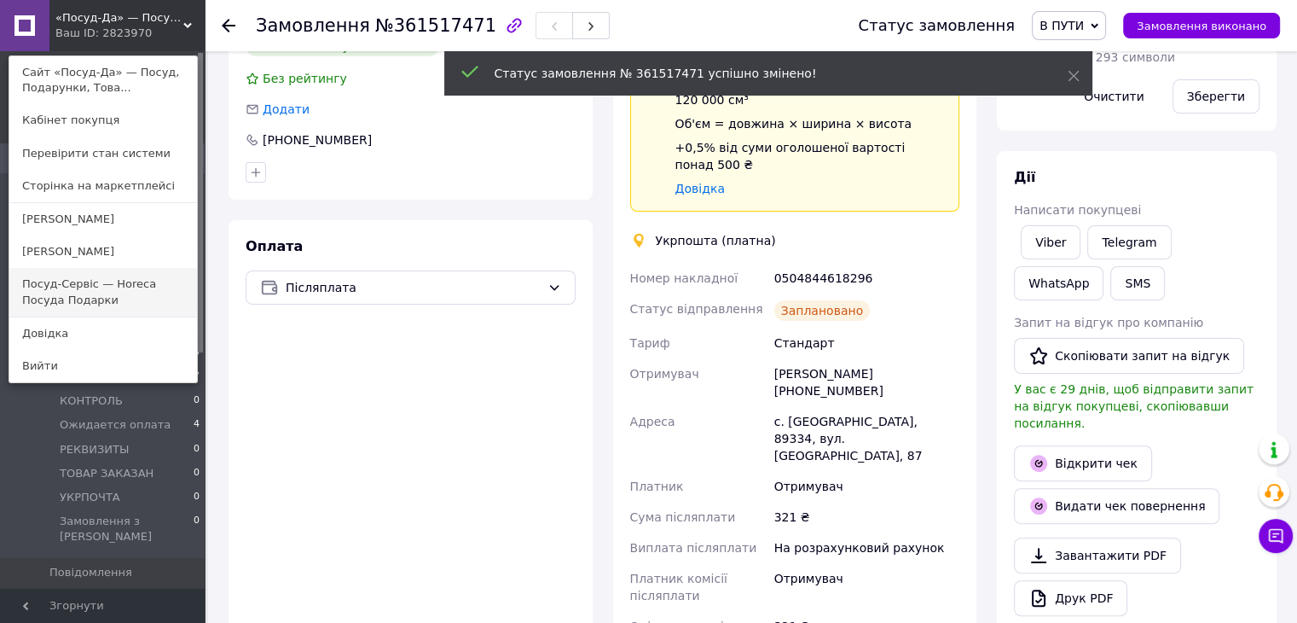
click at [104, 278] on link "Посуд-Сервіс — Horeca Посуда Подарки" at bounding box center [103, 292] width 188 height 48
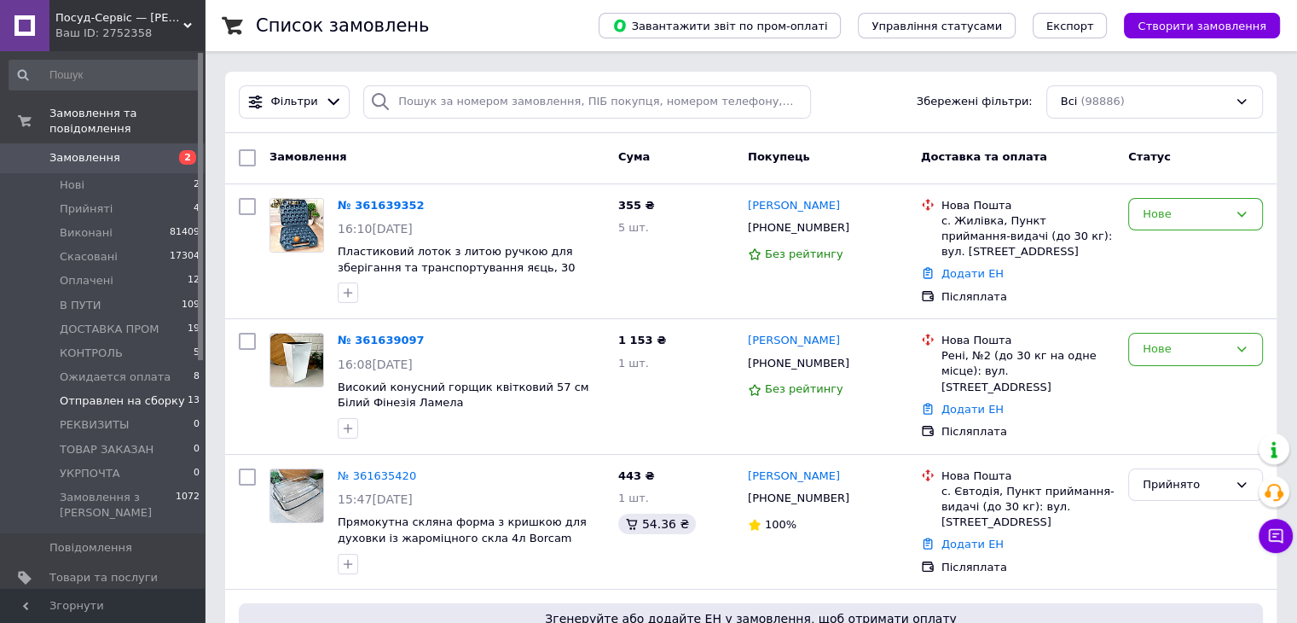
click at [152, 393] on span "Отправлен на сборку" at bounding box center [122, 400] width 125 height 15
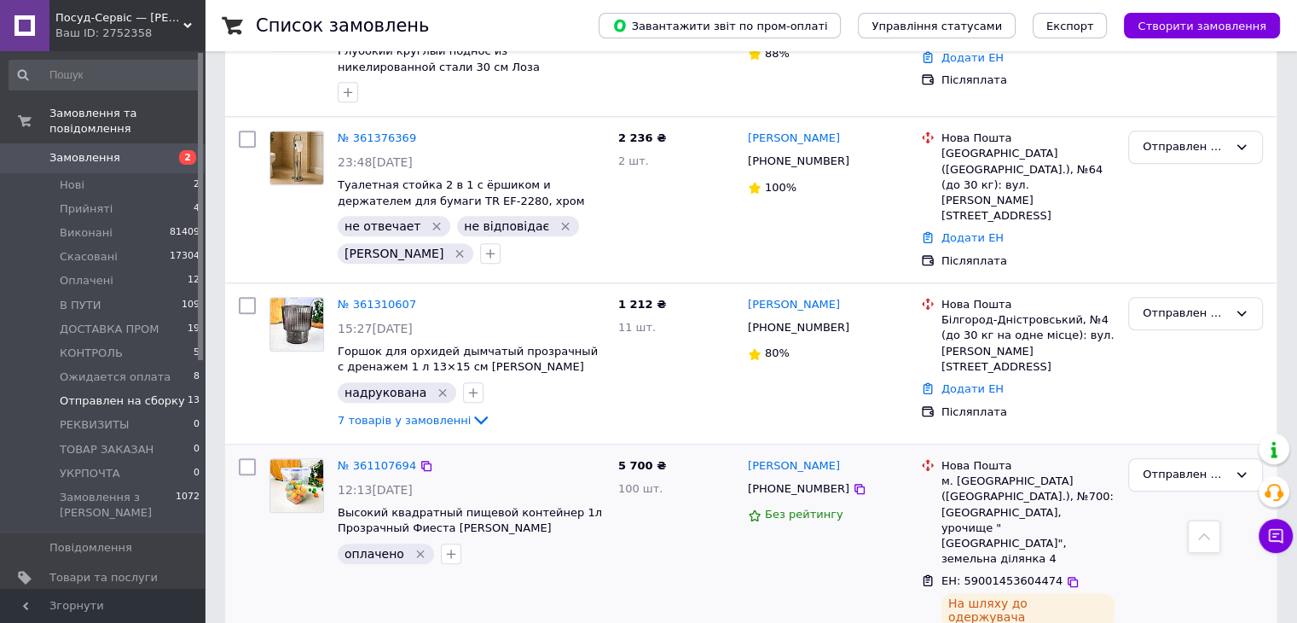
scroll to position [1926, 0]
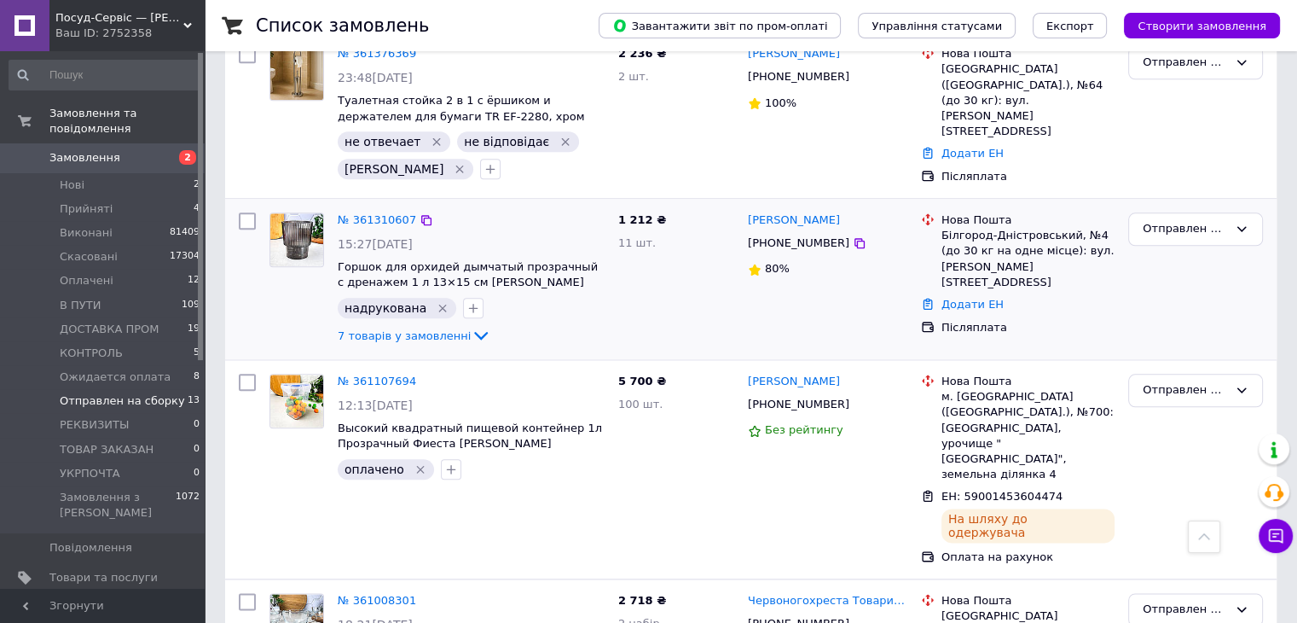
click at [436, 301] on icon "Видалити мітку" at bounding box center [443, 308] width 14 height 14
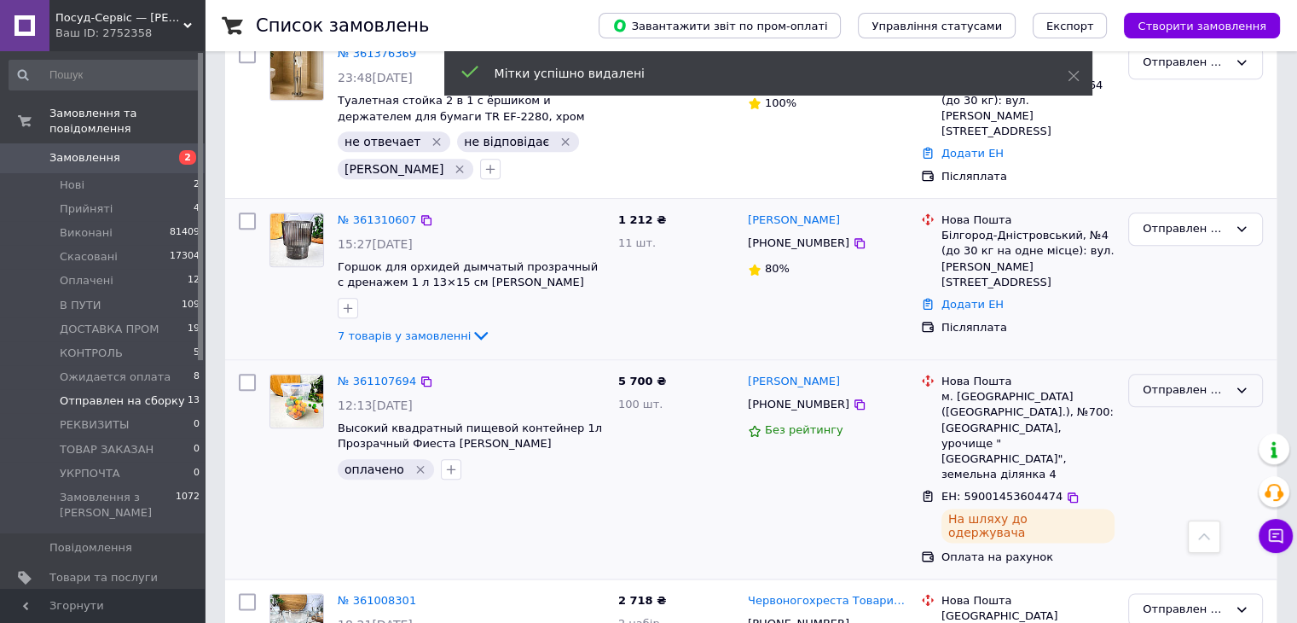
click at [1180, 381] on div "Отправлен на сборку" at bounding box center [1185, 390] width 85 height 18
click at [1170, 441] on li "Виконано" at bounding box center [1195, 457] width 133 height 32
click at [363, 594] on link "№ 361008301" at bounding box center [377, 600] width 78 height 13
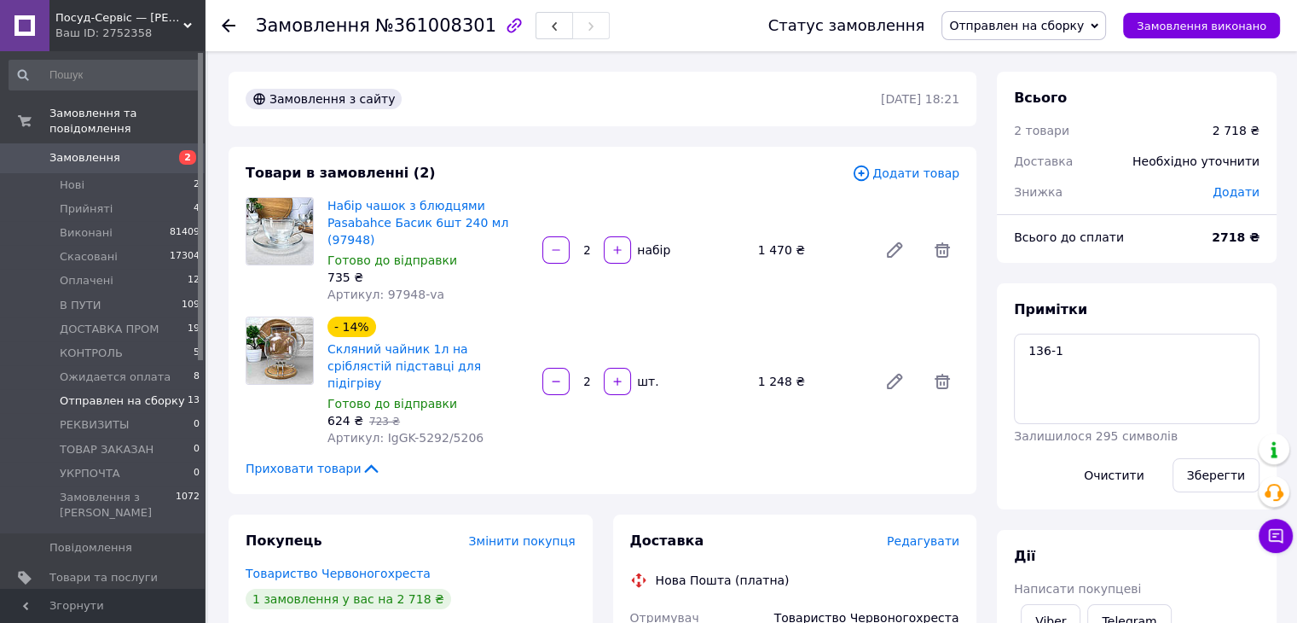
click at [116, 393] on span "Отправлен на сборку" at bounding box center [122, 400] width 125 height 15
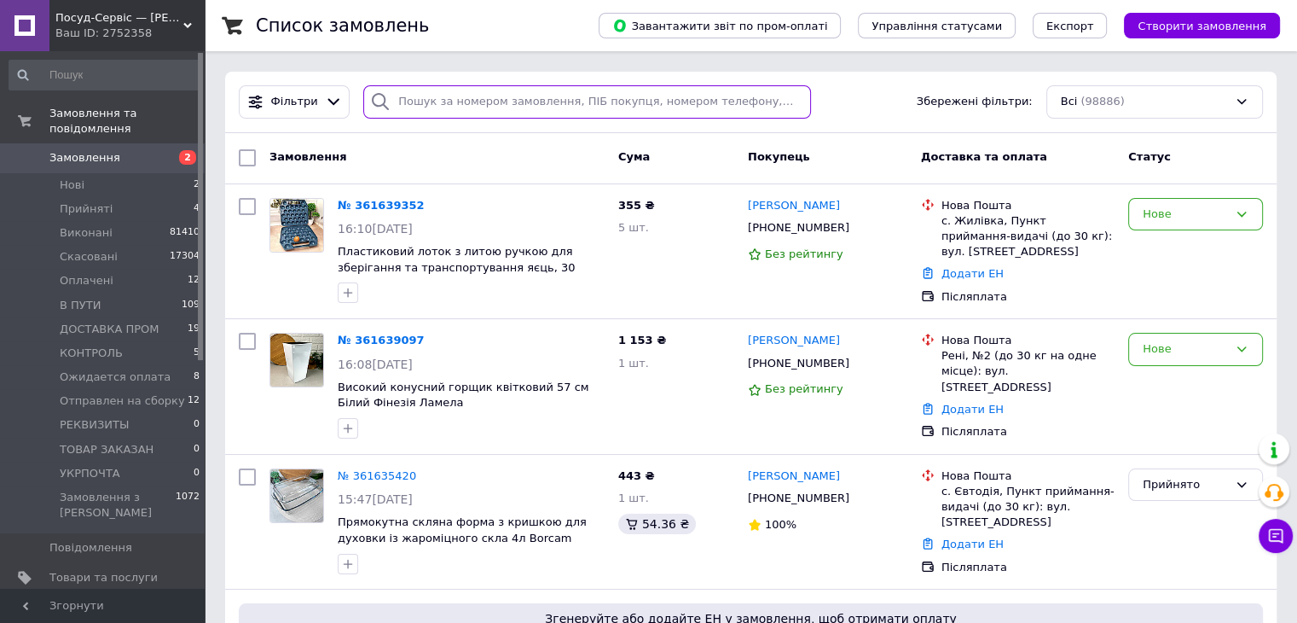
click at [447, 103] on input "search" at bounding box center [587, 101] width 448 height 33
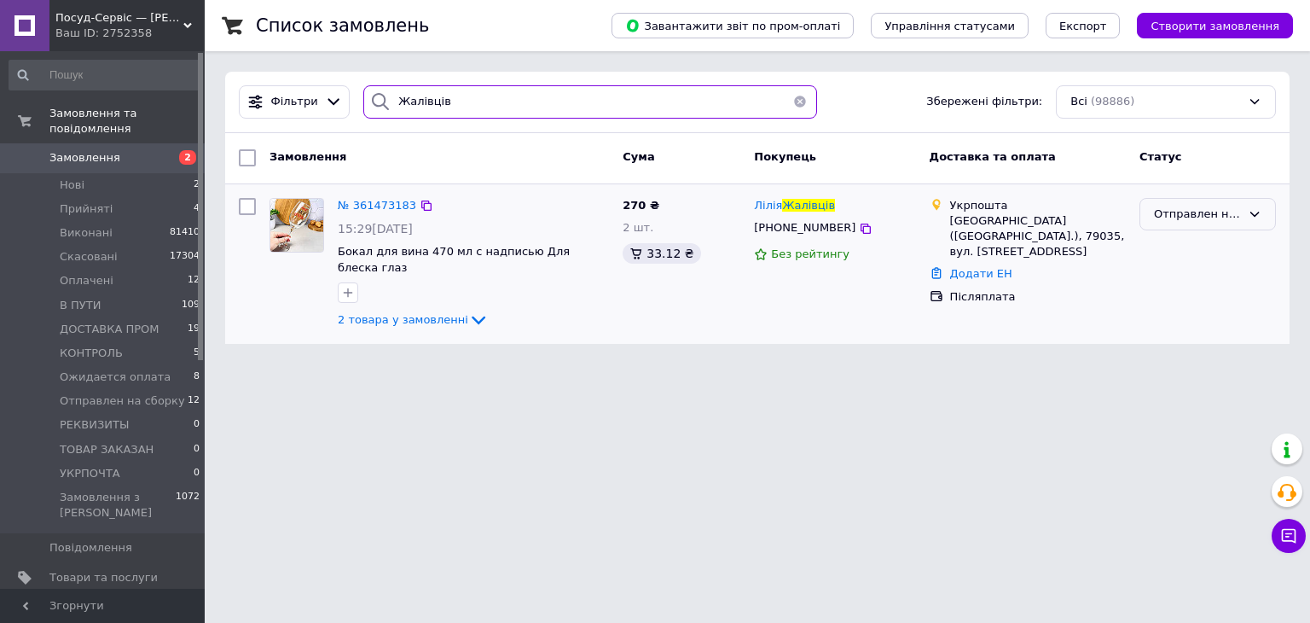
type input "Жалівців"
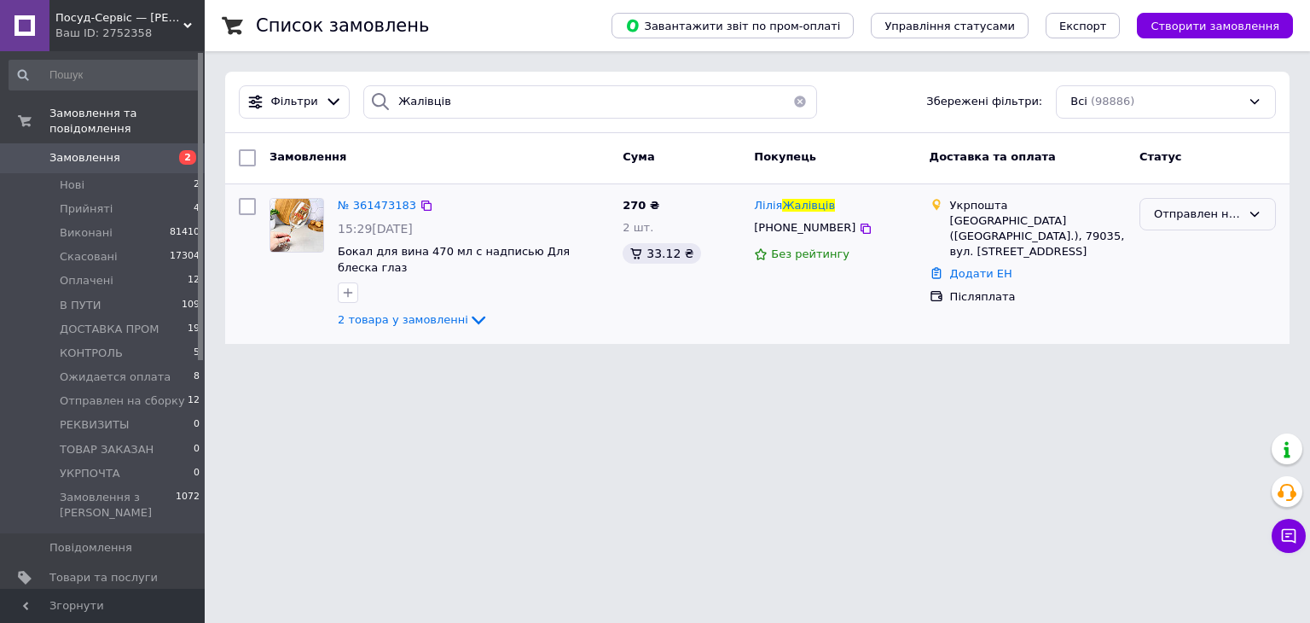
click at [1187, 218] on div "Отправлен на сборку" at bounding box center [1197, 215] width 87 height 18
drag, startPoint x: 1147, startPoint y: 339, endPoint x: 968, endPoint y: 328, distance: 179.4
click at [1147, 339] on li "Оплачено" at bounding box center [1208, 344] width 135 height 32
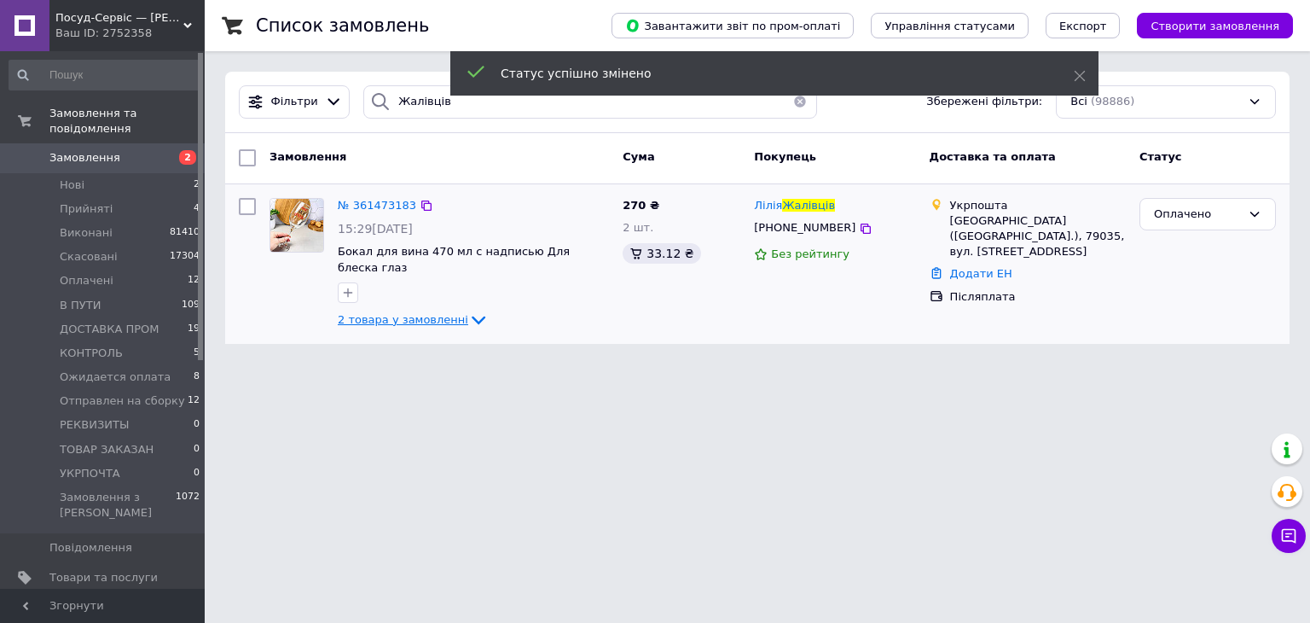
click at [409, 313] on span "2 товара у замовленні" at bounding box center [403, 319] width 131 height 13
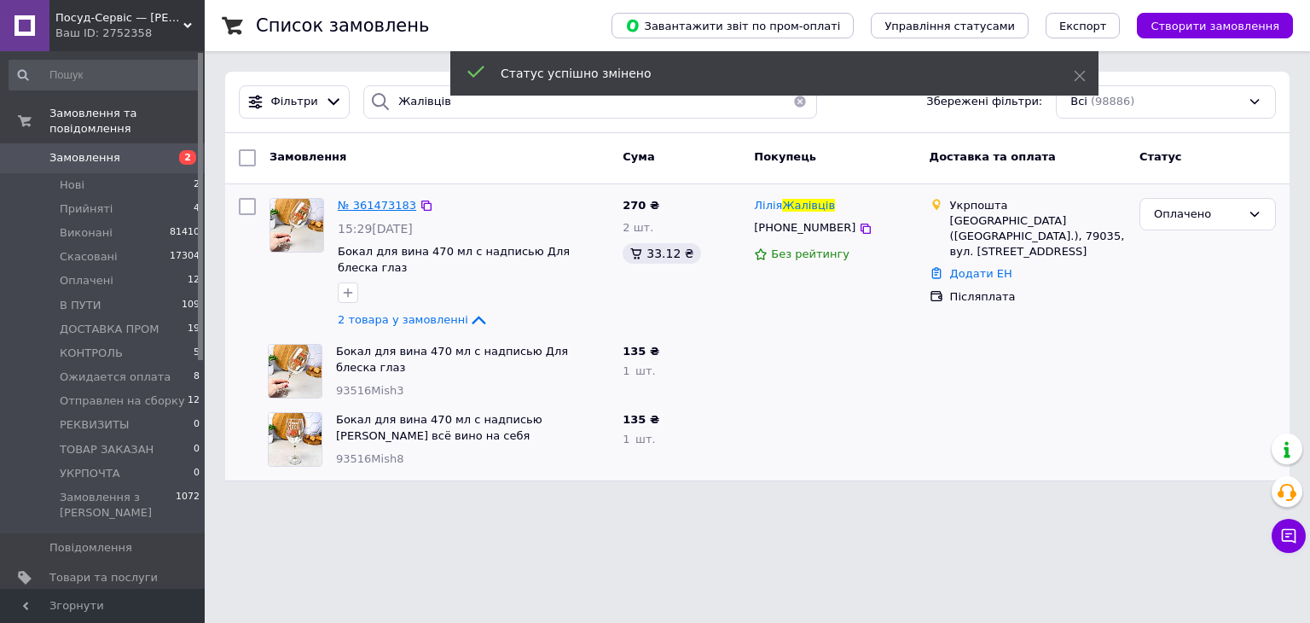
click at [380, 206] on span "№ 361473183" at bounding box center [377, 205] width 78 height 13
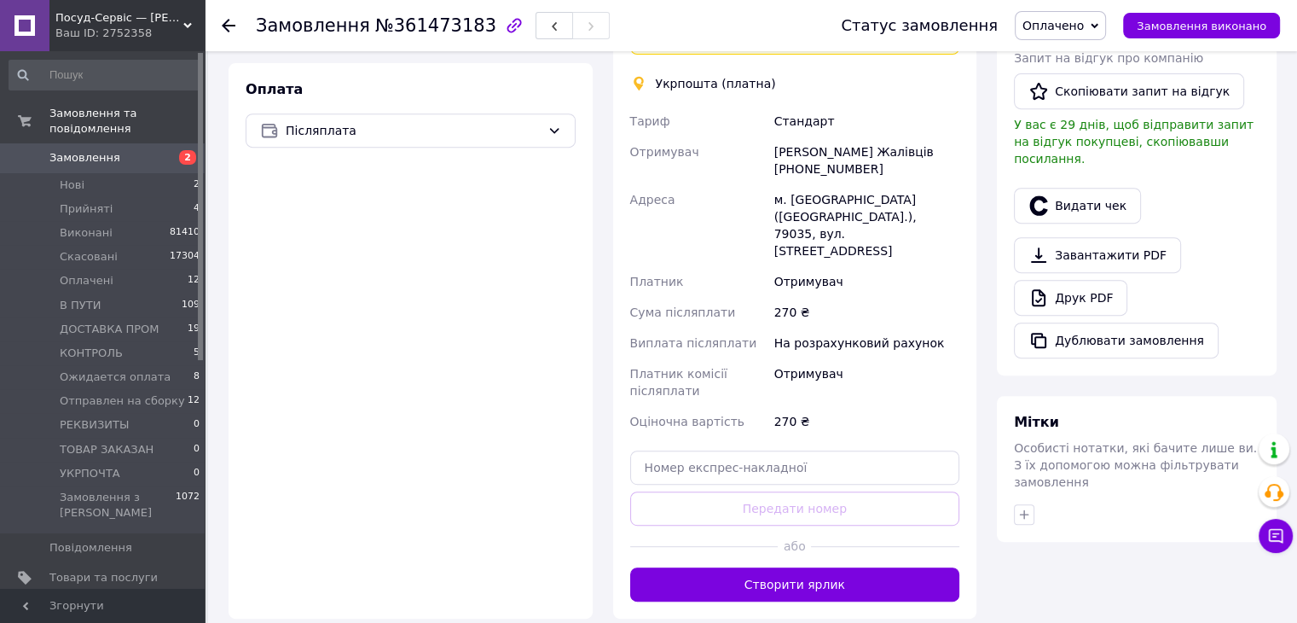
scroll to position [768, 0]
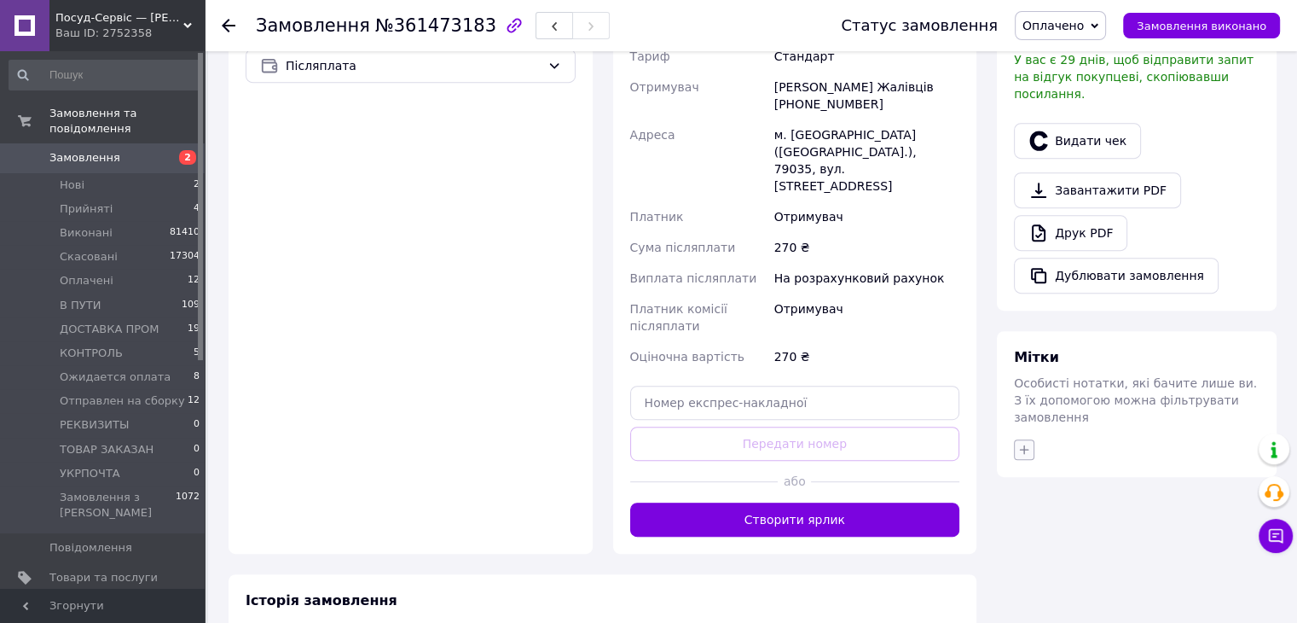
click at [1015, 439] on button "button" at bounding box center [1024, 449] width 20 height 20
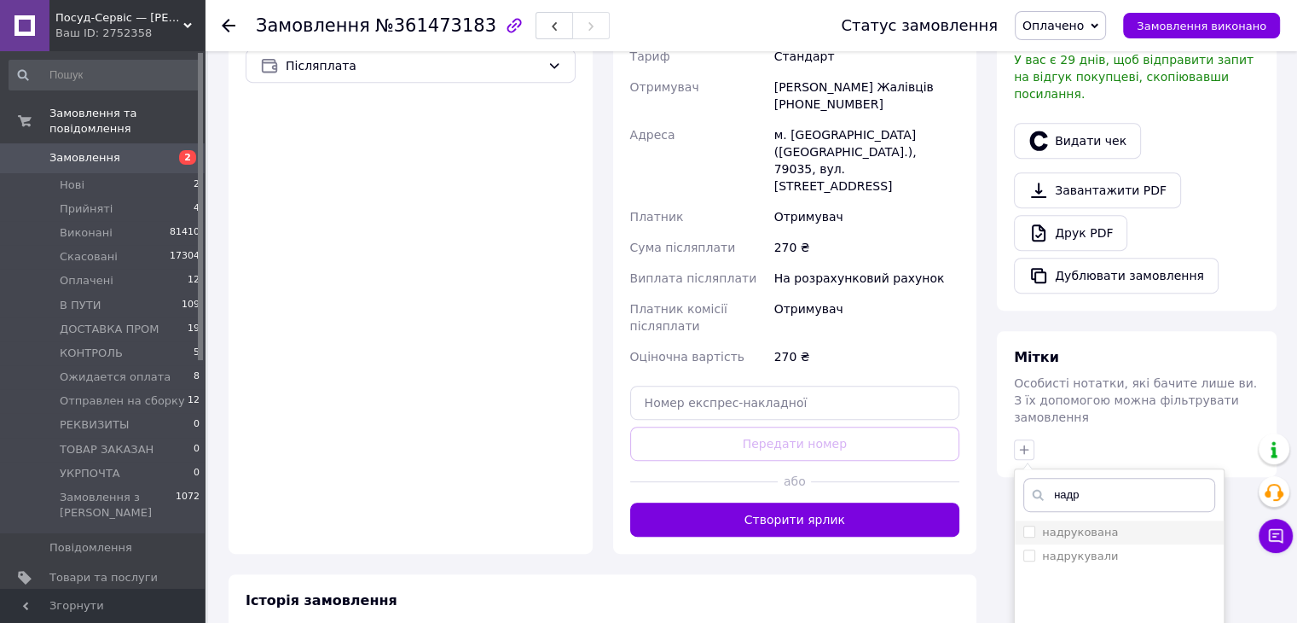
type input "надр"
click at [1027, 525] on input "надрукована" at bounding box center [1029, 530] width 11 height 11
checkbox input "true"
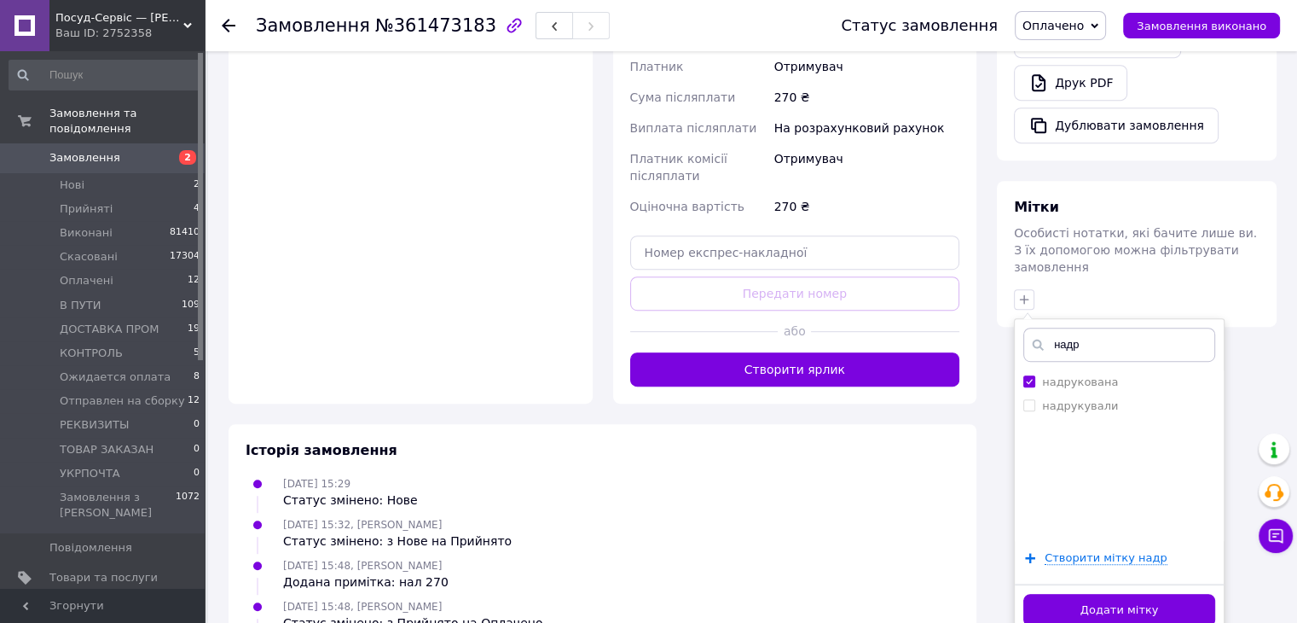
scroll to position [1002, 0]
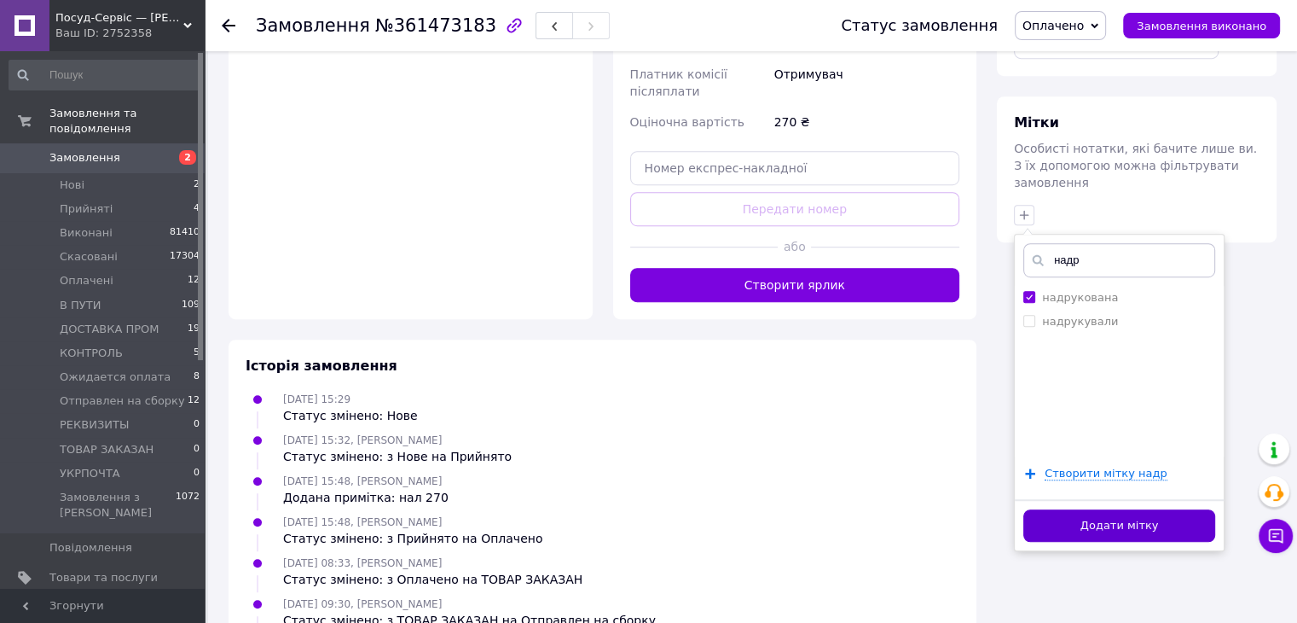
drag, startPoint x: 1102, startPoint y: 507, endPoint x: 1121, endPoint y: 497, distance: 21.0
click at [1105, 507] on div "Додати мітку" at bounding box center [1119, 525] width 209 height 52
click at [1121, 509] on button "Додати мітку" at bounding box center [1120, 525] width 192 height 33
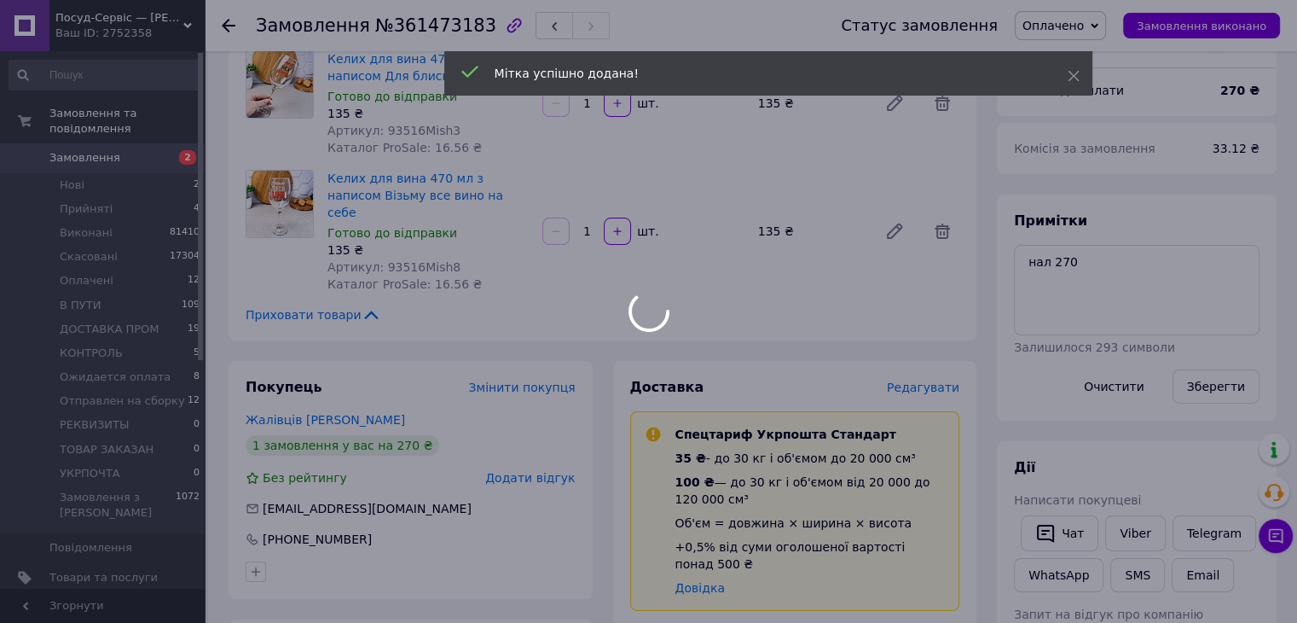
scroll to position [0, 0]
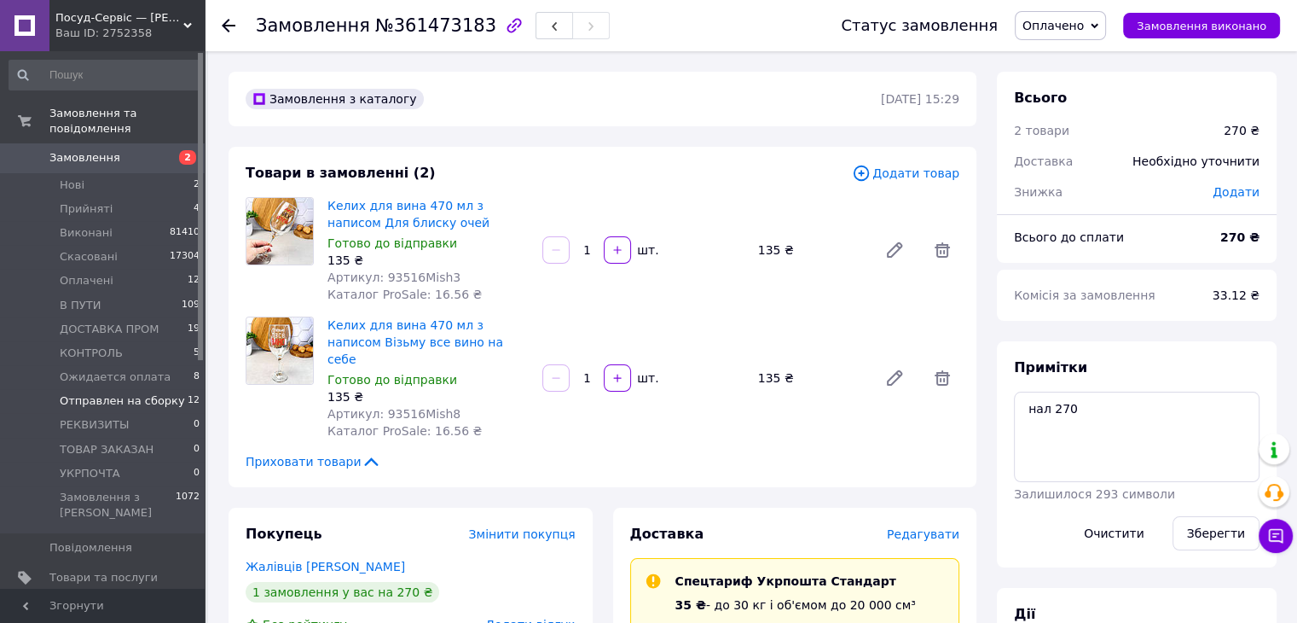
click at [127, 393] on span "Отправлен на сборку" at bounding box center [122, 400] width 125 height 15
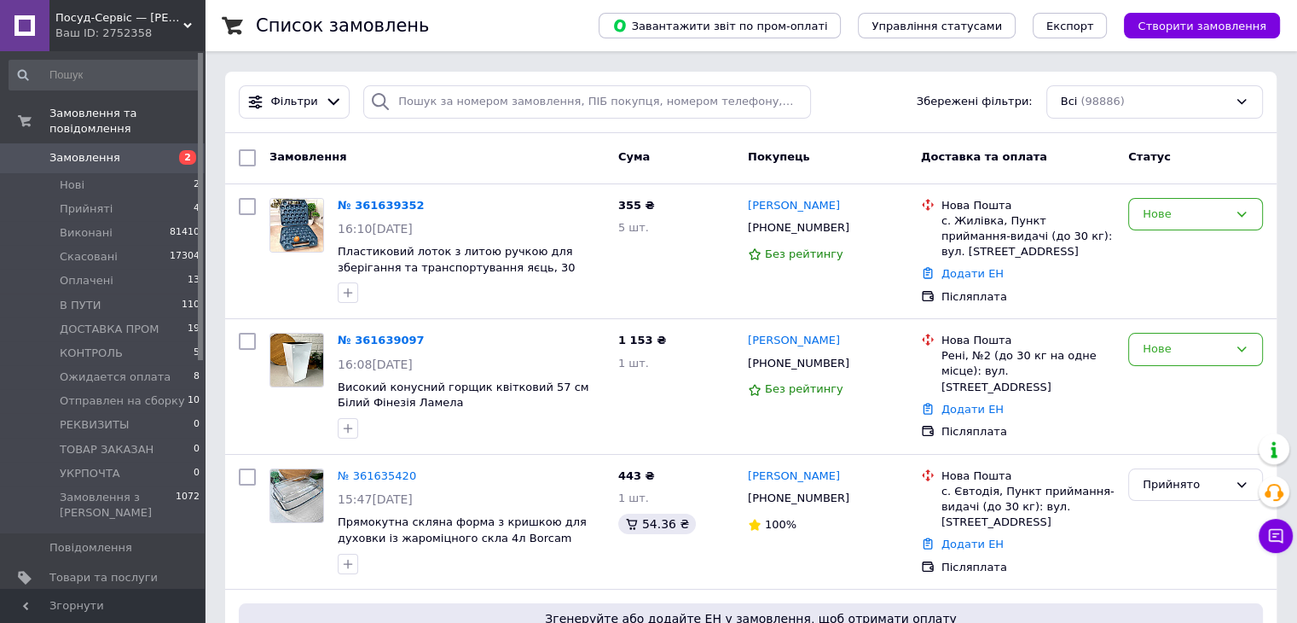
click at [427, 119] on div "Фільтри Збережені фільтри: Всі (98886)" at bounding box center [751, 102] width 1052 height 61
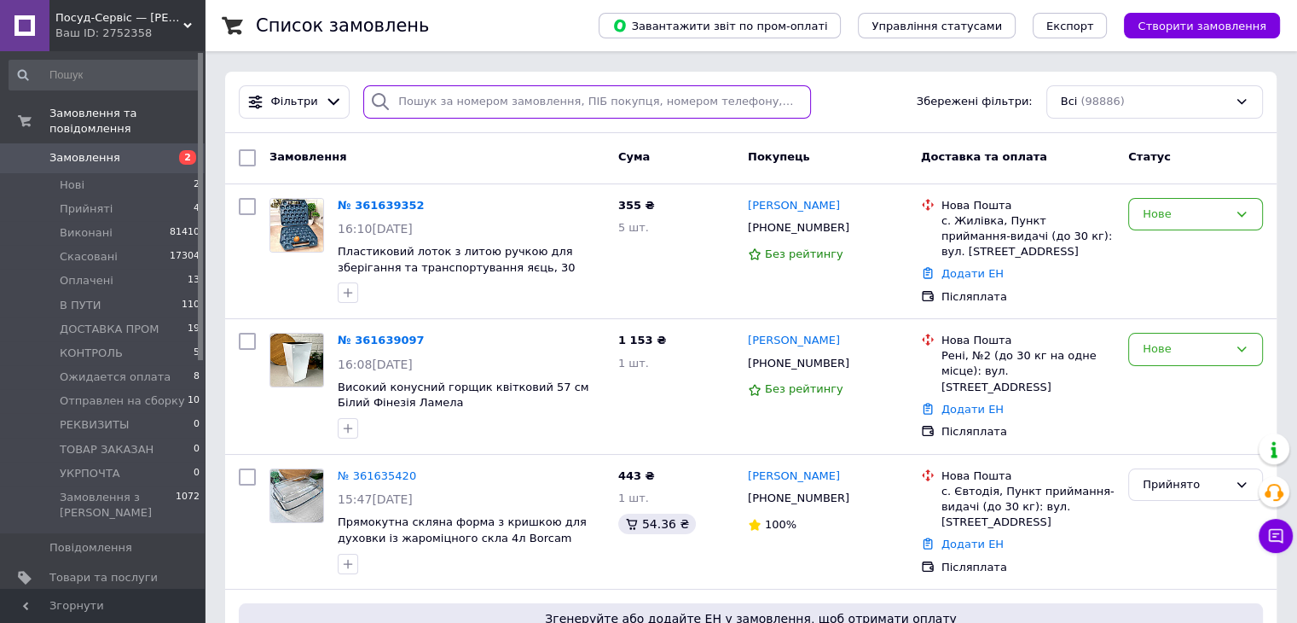
click at [424, 96] on input "search" at bounding box center [587, 101] width 448 height 33
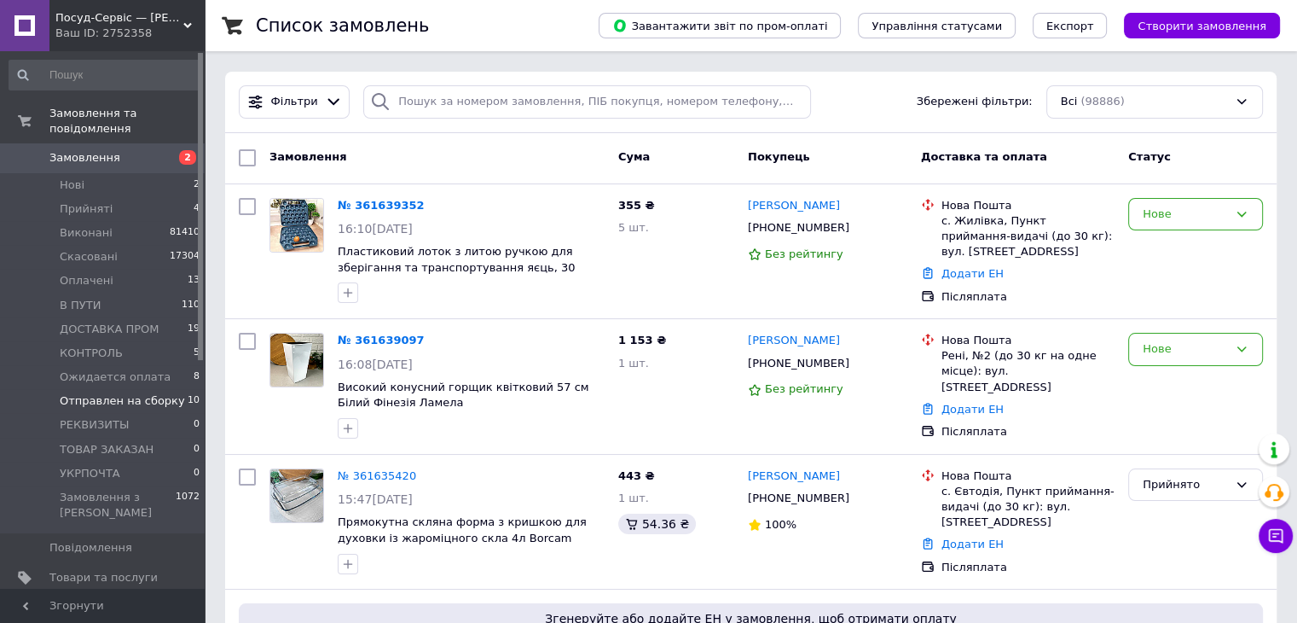
click at [154, 393] on span "Отправлен на сборку" at bounding box center [122, 400] width 125 height 15
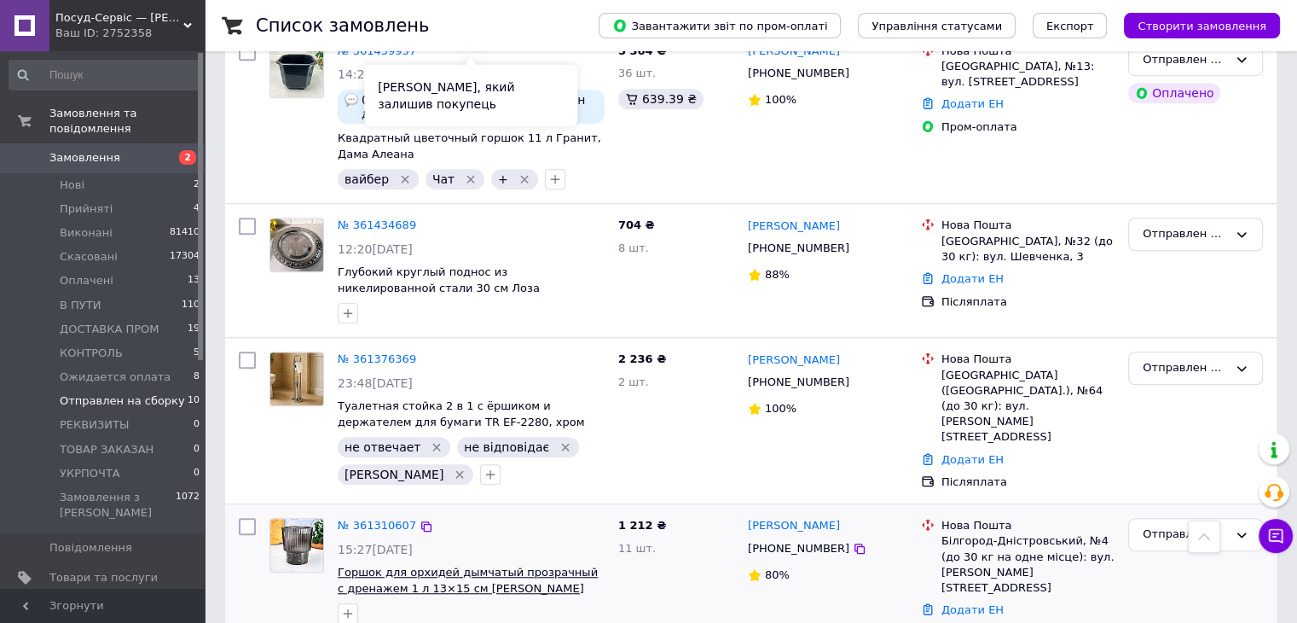
scroll to position [1374, 0]
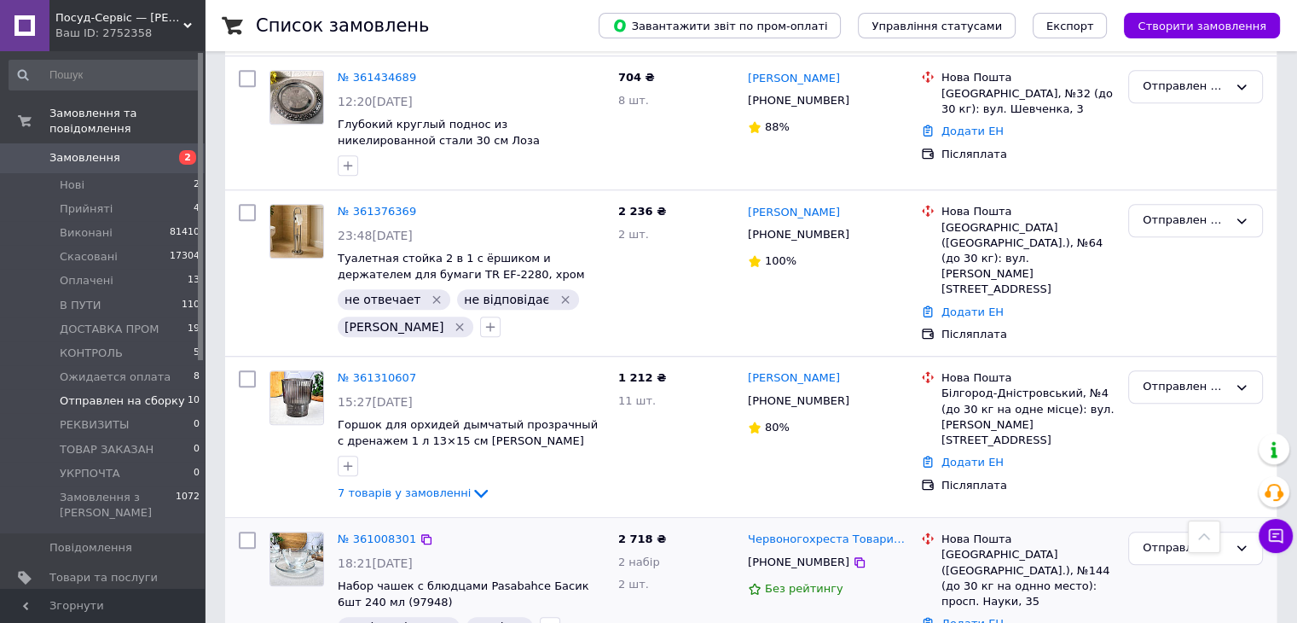
click at [365, 530] on div "№ 361008301" at bounding box center [377, 540] width 82 height 20
click at [379, 532] on link "№ 361008301" at bounding box center [377, 538] width 78 height 13
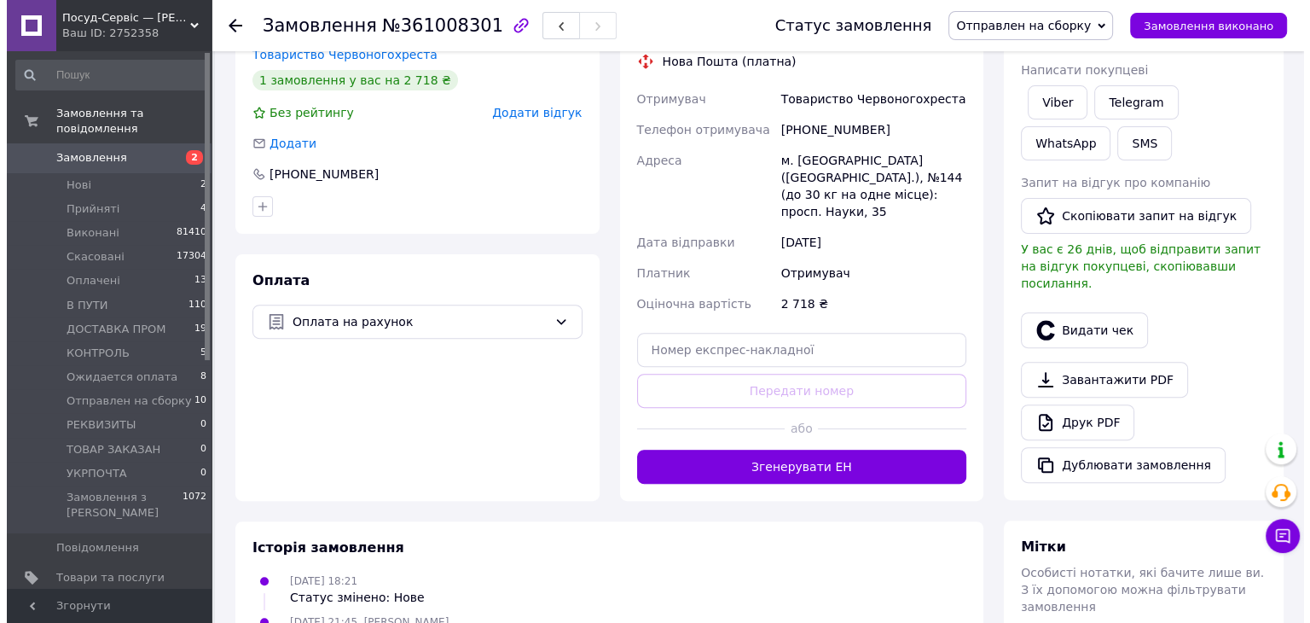
scroll to position [218, 0]
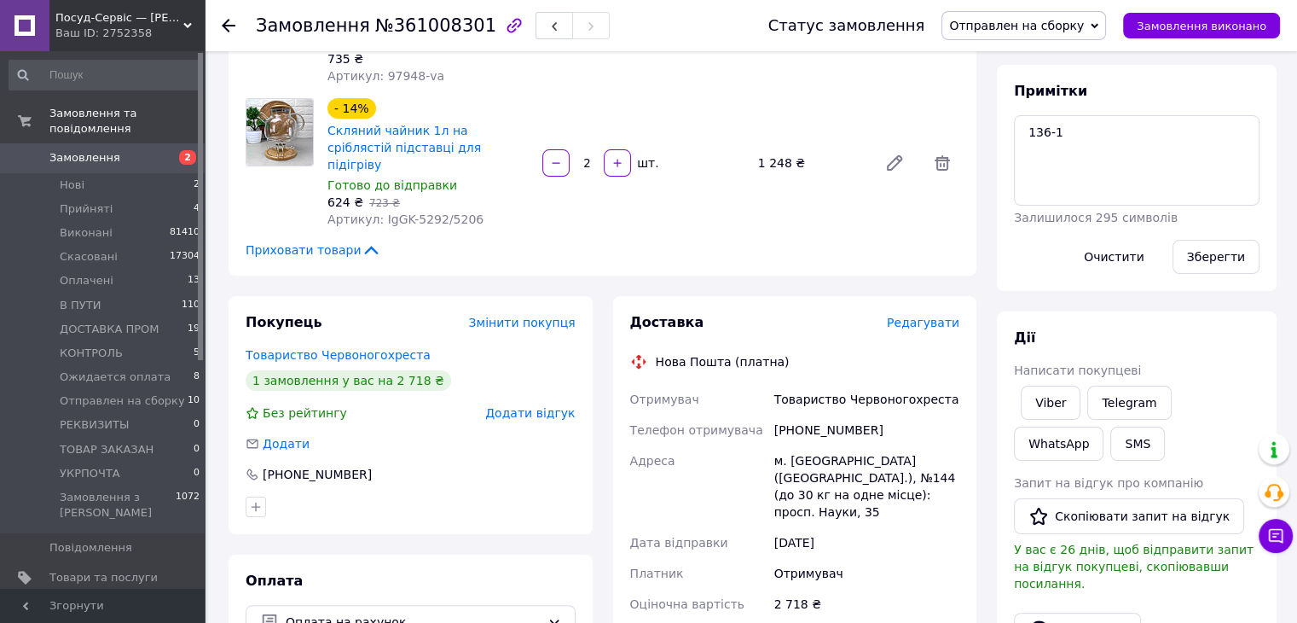
click at [949, 316] on span "Редагувати" at bounding box center [923, 323] width 73 height 14
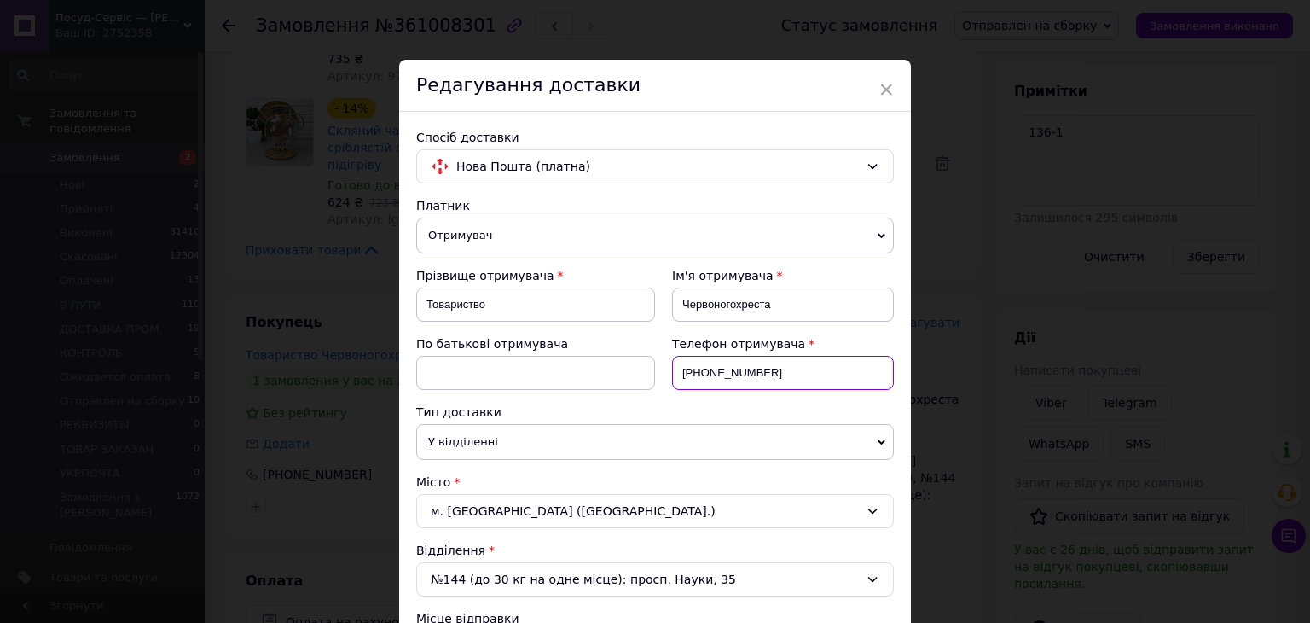
drag, startPoint x: 752, startPoint y: 369, endPoint x: 565, endPoint y: 369, distance: 187.7
click at [565, 369] on div "Прізвище отримувача Товариство Ім'я отримувача Червоногохреста По батькові отри…" at bounding box center [655, 335] width 478 height 136
paste input "634253661"
type input "[PHONE_NUMBER]"
drag, startPoint x: 453, startPoint y: 306, endPoint x: 423, endPoint y: 306, distance: 29.9
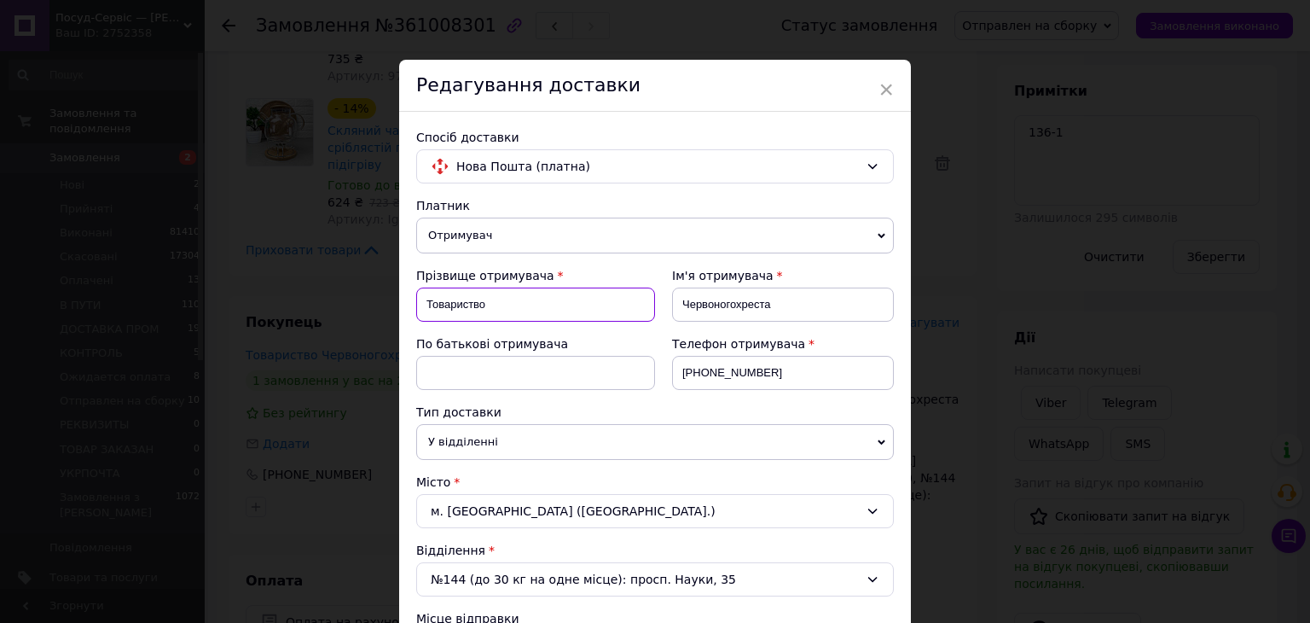
click at [423, 306] on input "Товариство" at bounding box center [535, 304] width 239 height 34
type input "[PERSON_NAME]"
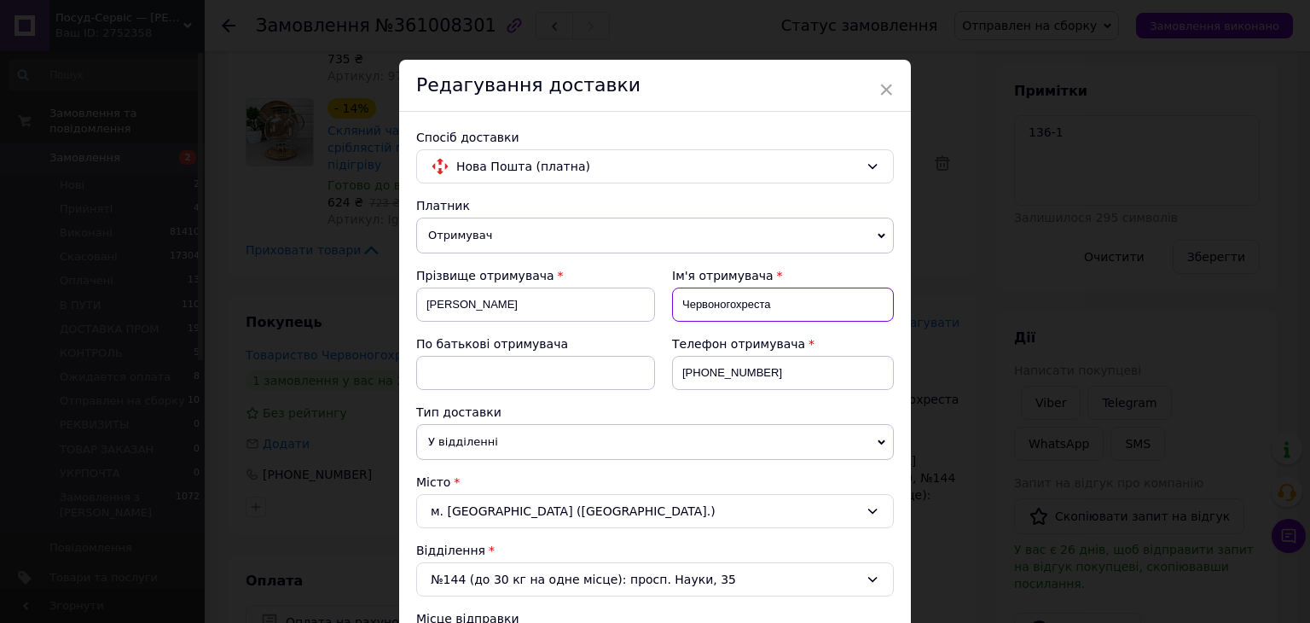
drag, startPoint x: 723, startPoint y: 294, endPoint x: 655, endPoint y: 304, distance: 68.9
click at [657, 303] on div "Ім'я отримувача Червоногохреста" at bounding box center [774, 301] width 239 height 68
type input "[PERSON_NAME]"
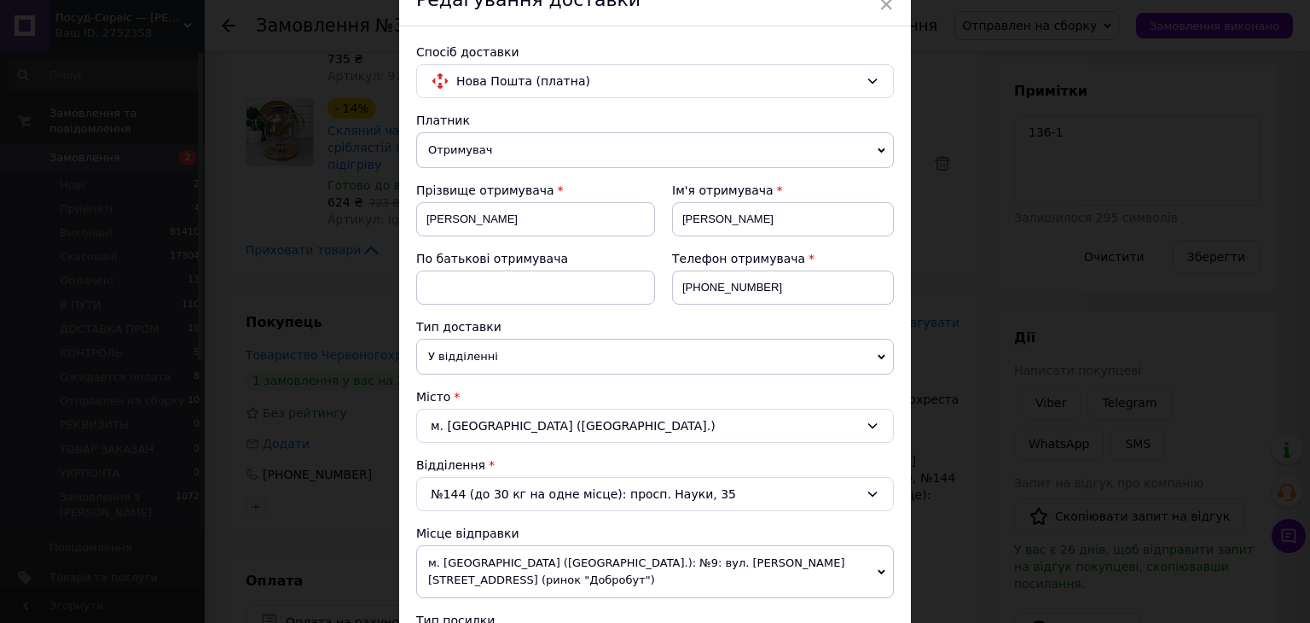
click at [566, 427] on div "м. [GEOGRAPHIC_DATA] ([GEOGRAPHIC_DATA].)" at bounding box center [655, 426] width 478 height 34
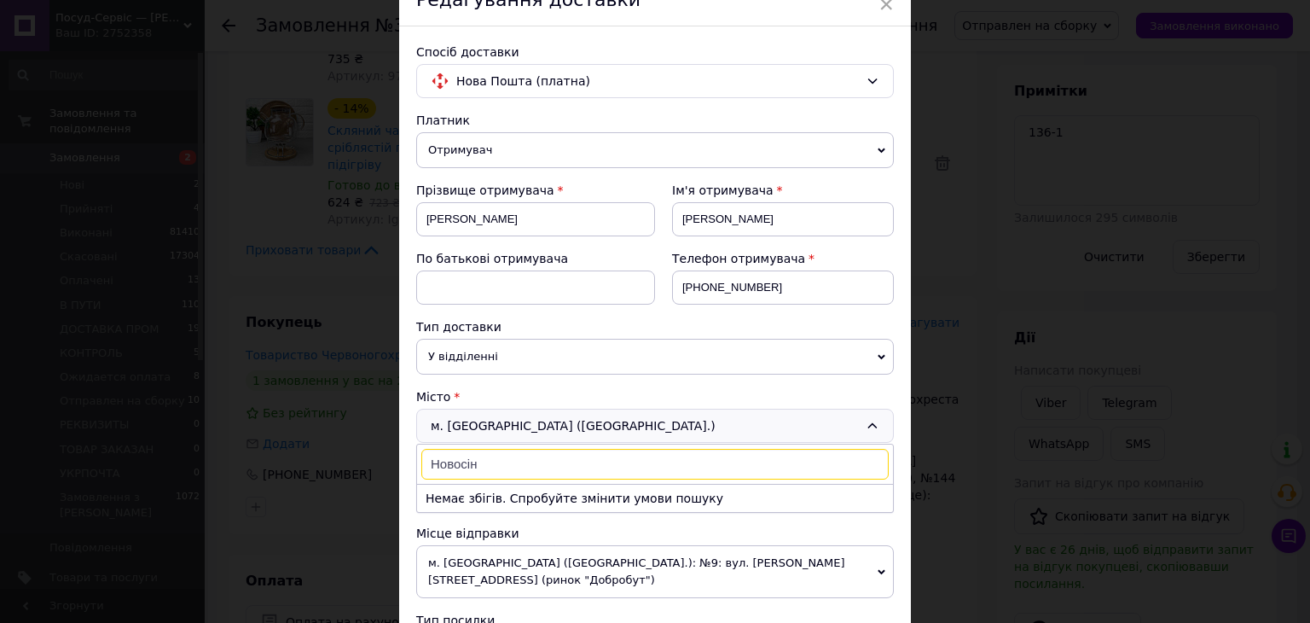
drag, startPoint x: 492, startPoint y: 459, endPoint x: 469, endPoint y: 461, distance: 23.1
click at [469, 461] on input "Новосін" at bounding box center [654, 464] width 467 height 31
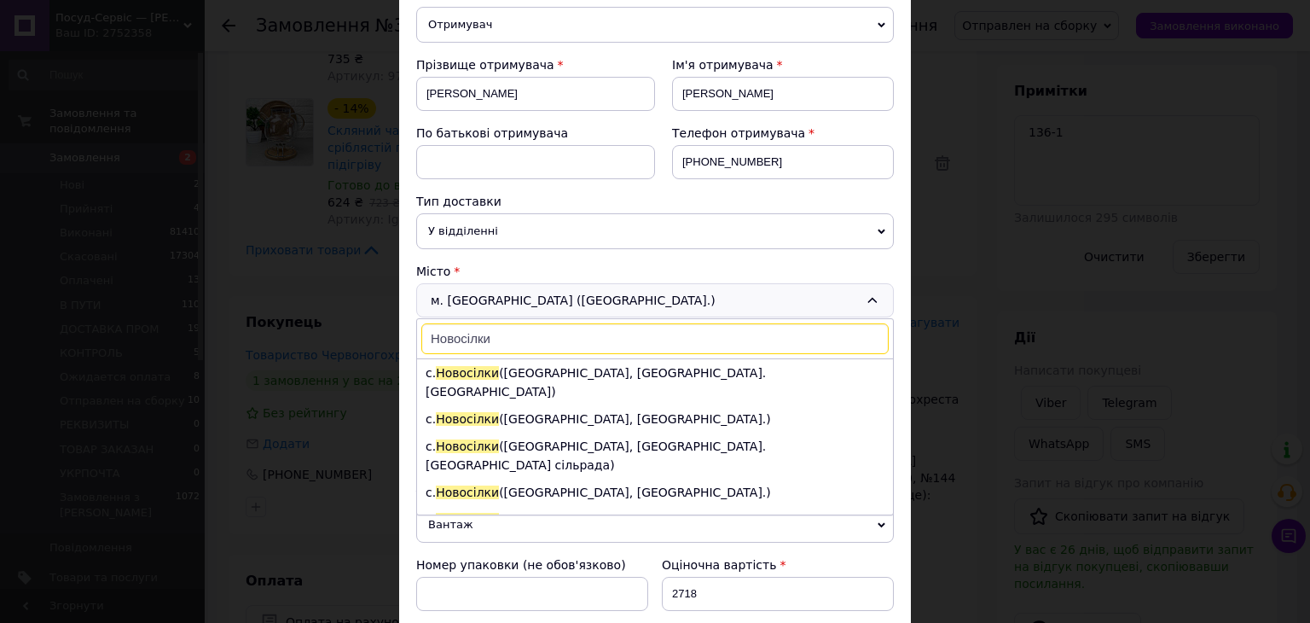
scroll to position [256, 0]
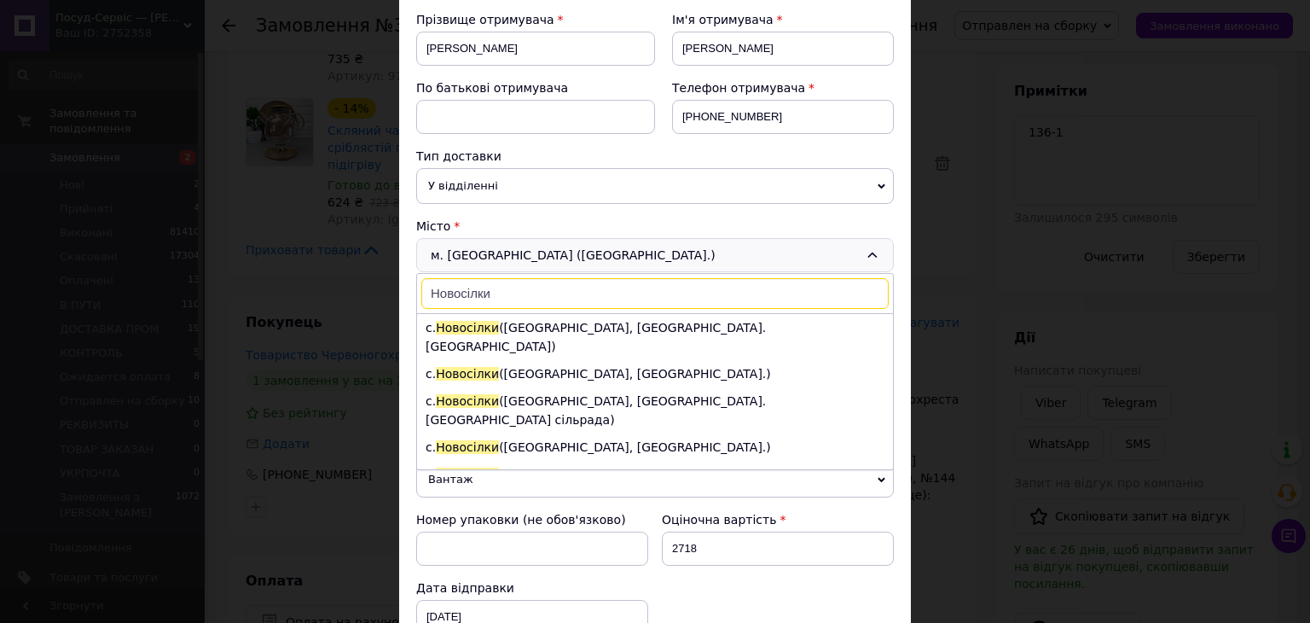
type input "Новосілки"
click at [628, 326] on li "с. [GEOGRAPHIC_DATA] ([GEOGRAPHIC_DATA], [GEOGRAPHIC_DATA]. [GEOGRAPHIC_DATA])" at bounding box center [655, 337] width 476 height 46
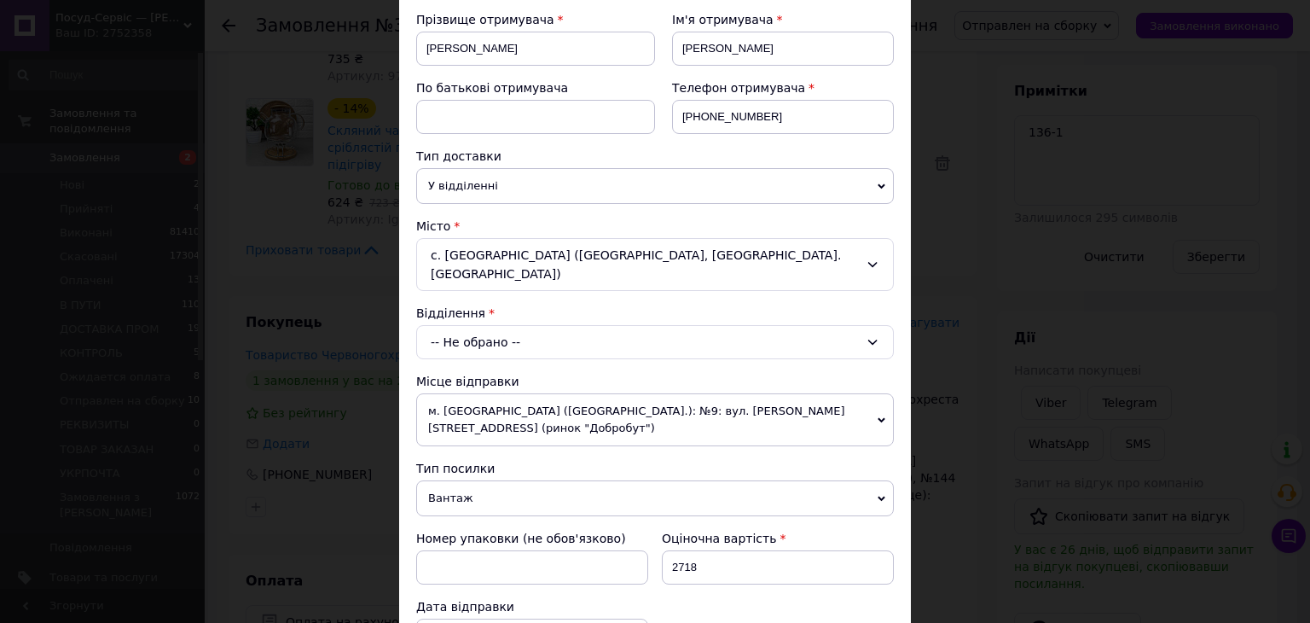
click at [587, 328] on div "-- Не обрано --" at bounding box center [655, 342] width 478 height 34
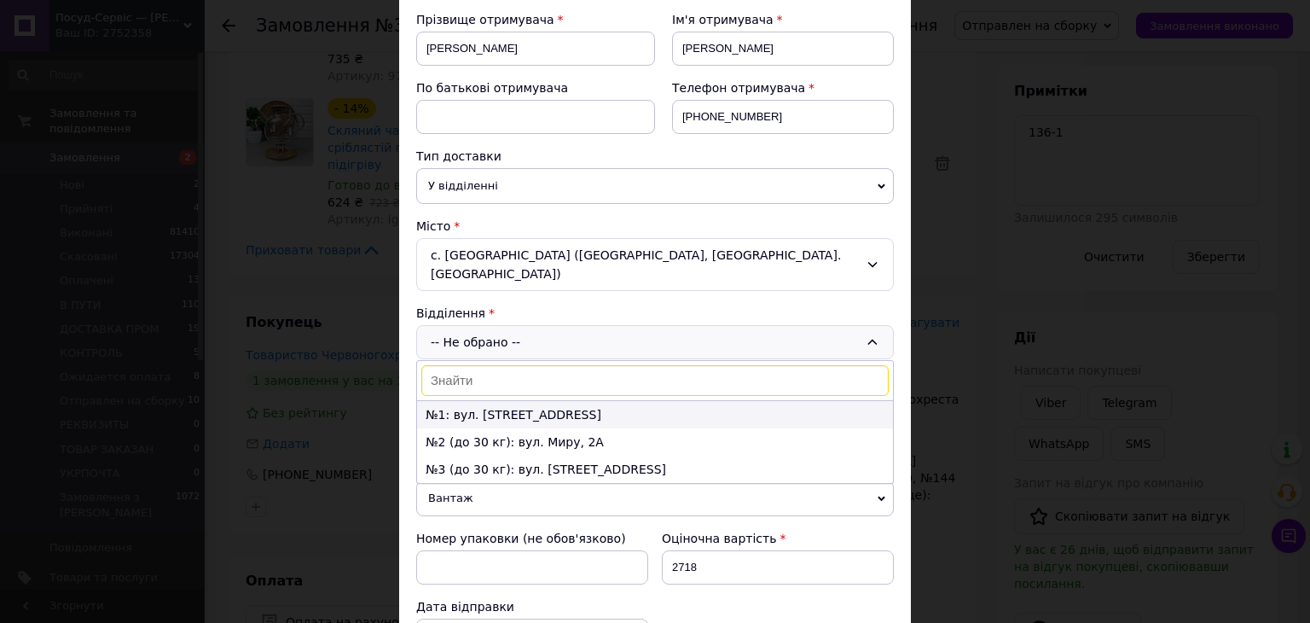
click at [581, 401] on li "№1: вул. [STREET_ADDRESS]" at bounding box center [655, 414] width 476 height 27
click at [581, 393] on span "м. [GEOGRAPHIC_DATA] ([GEOGRAPHIC_DATA].): №9: вул. [PERSON_NAME][STREET_ADDRES…" at bounding box center [655, 419] width 478 height 53
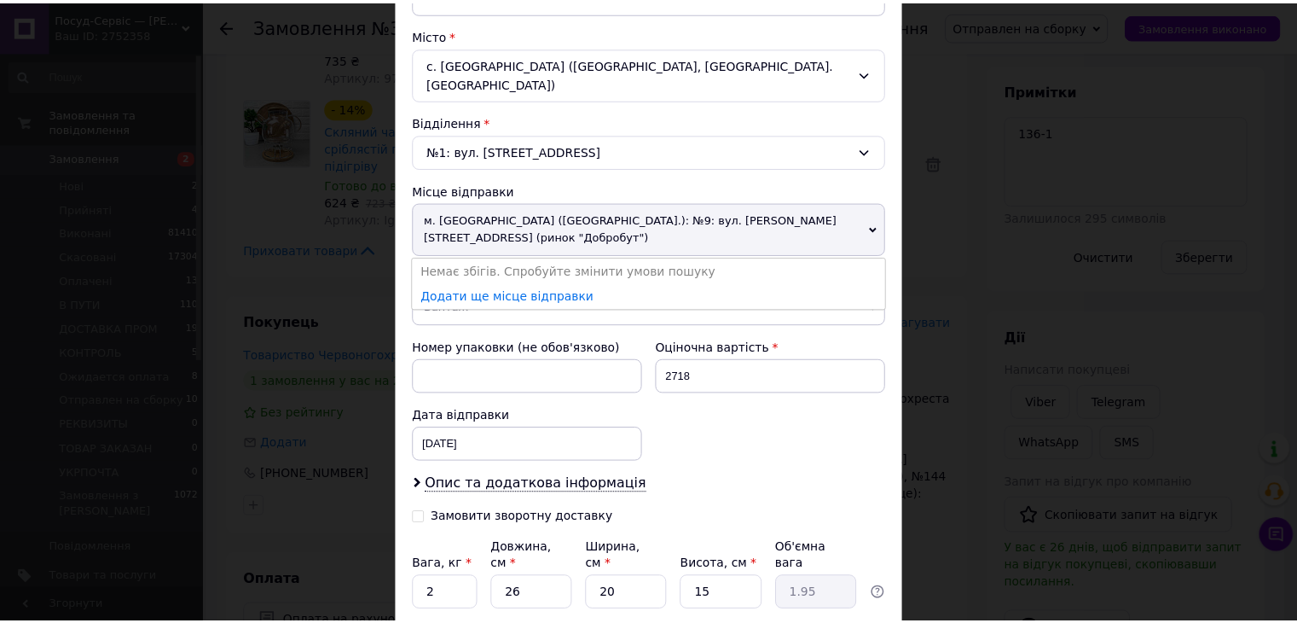
scroll to position [536, 0]
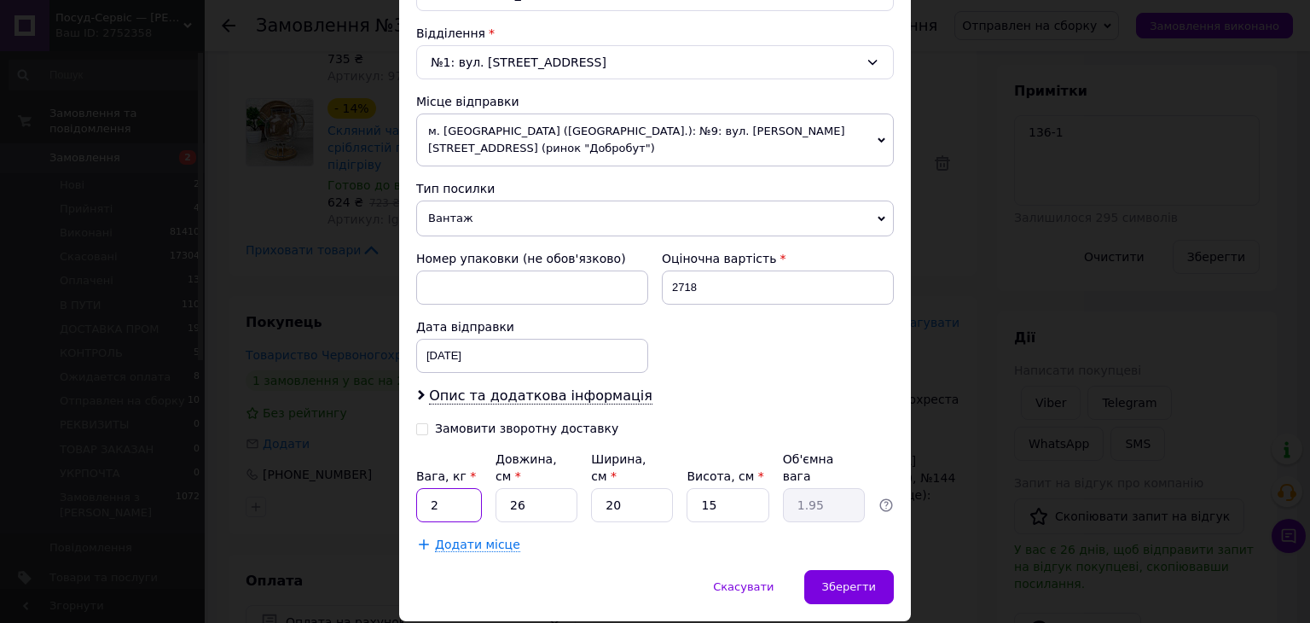
drag, startPoint x: 451, startPoint y: 445, endPoint x: 418, endPoint y: 452, distance: 34.0
click at [418, 488] on input "2" at bounding box center [449, 505] width 66 height 34
type input "9"
drag, startPoint x: 544, startPoint y: 457, endPoint x: 496, endPoint y: 456, distance: 48.7
click at [496, 488] on input "26" at bounding box center [537, 505] width 82 height 34
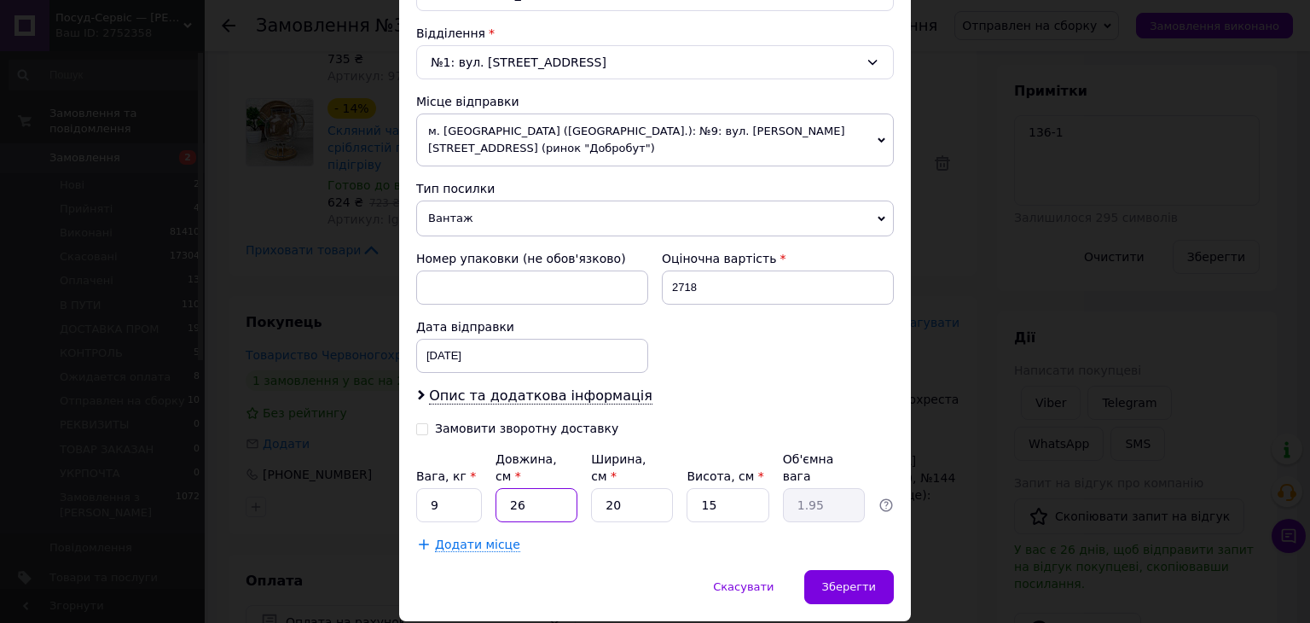
type input "4"
type input "0.3"
type input "40"
type input "3"
type input "40"
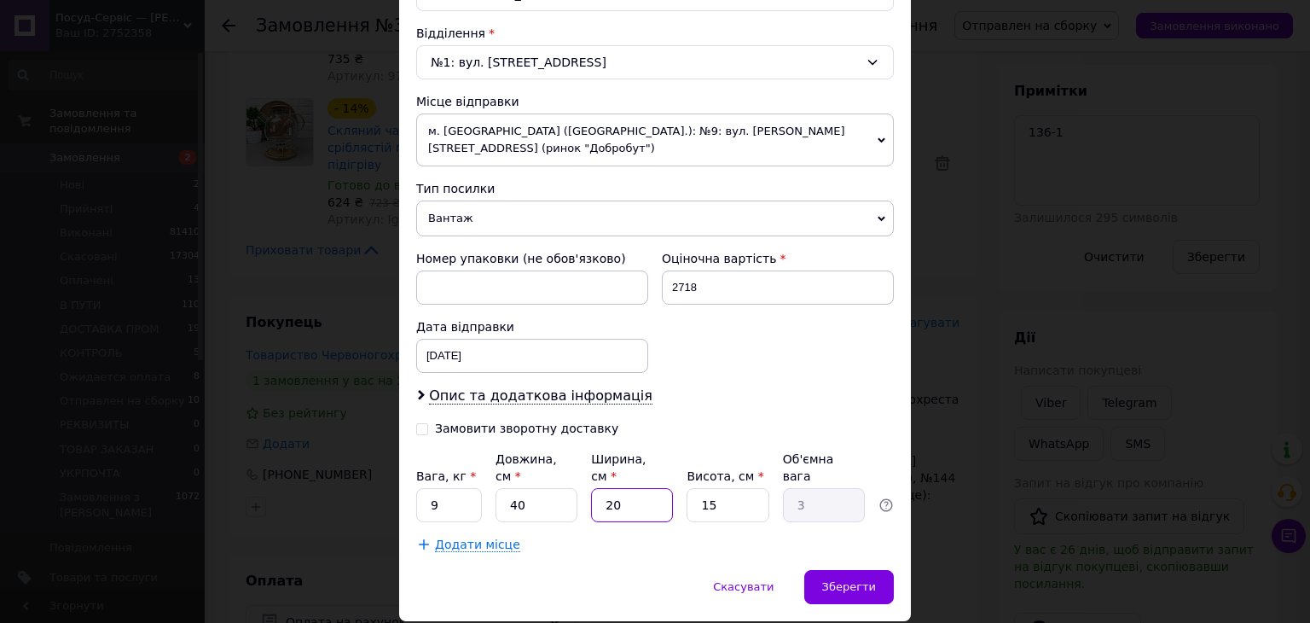
drag, startPoint x: 620, startPoint y: 443, endPoint x: 573, endPoint y: 461, distance: 50.5
click at [556, 451] on div "Вага, кг * 9 Довжина, см * 40 Ширина, см * 20 Висота, см * 15 Об'ємна вага 3" at bounding box center [655, 486] width 478 height 72
type input "3"
type input "0.45"
type input "35"
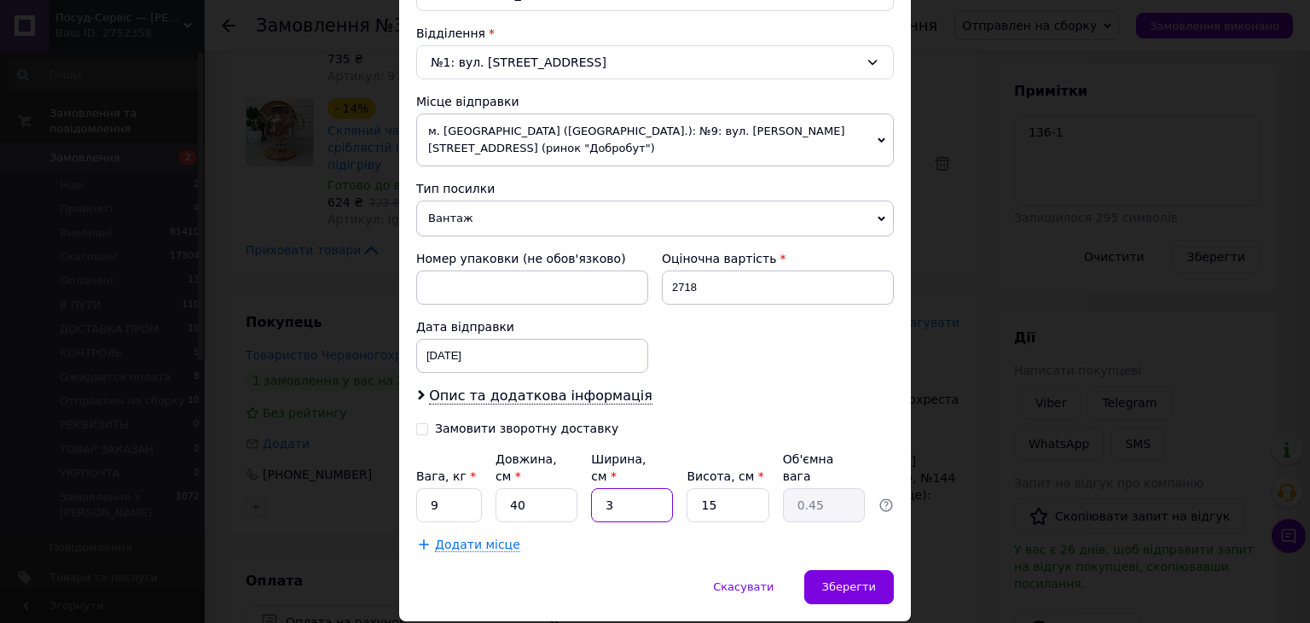
type input "5.25"
type input "35"
drag, startPoint x: 688, startPoint y: 450, endPoint x: 667, endPoint y: 456, distance: 22.1
click at [667, 456] on div "Вага, кг * 9 Довжина, см * 40 Ширина, см * 35 Висота, см * 15 Об'ємна вага 5.25" at bounding box center [655, 486] width 478 height 72
type input "3"
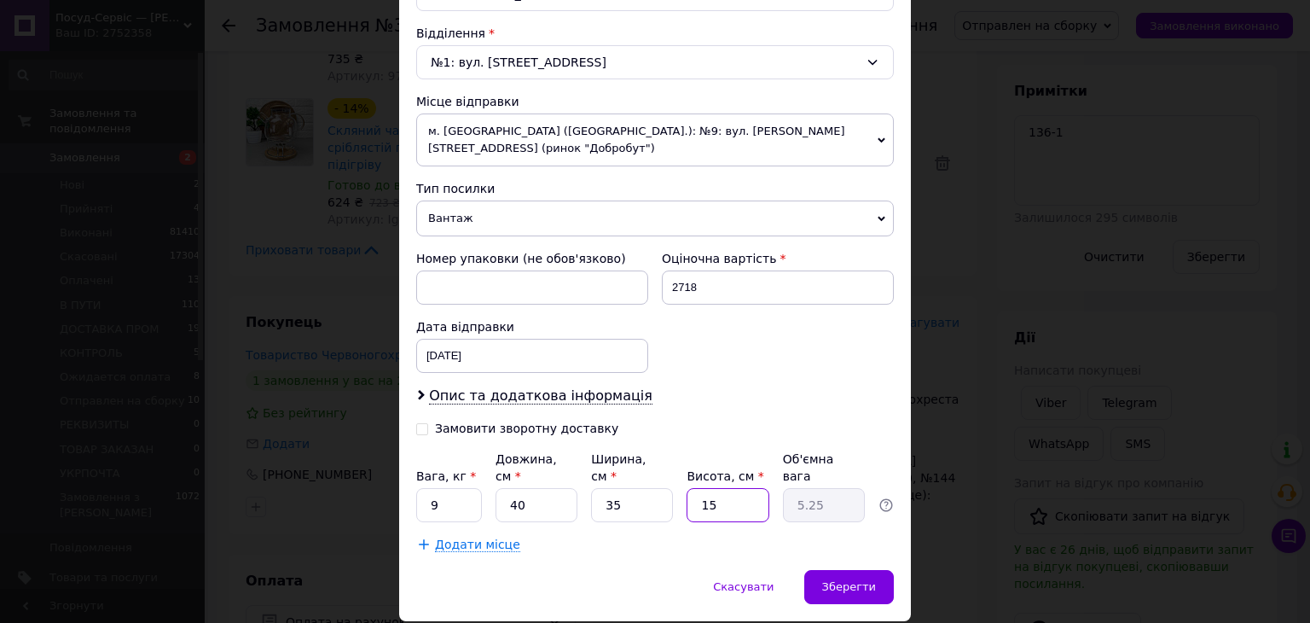
type input "1.05"
type input "35"
type input "12.25"
type input "35"
drag, startPoint x: 836, startPoint y: 526, endPoint x: 826, endPoint y: 525, distance: 10.3
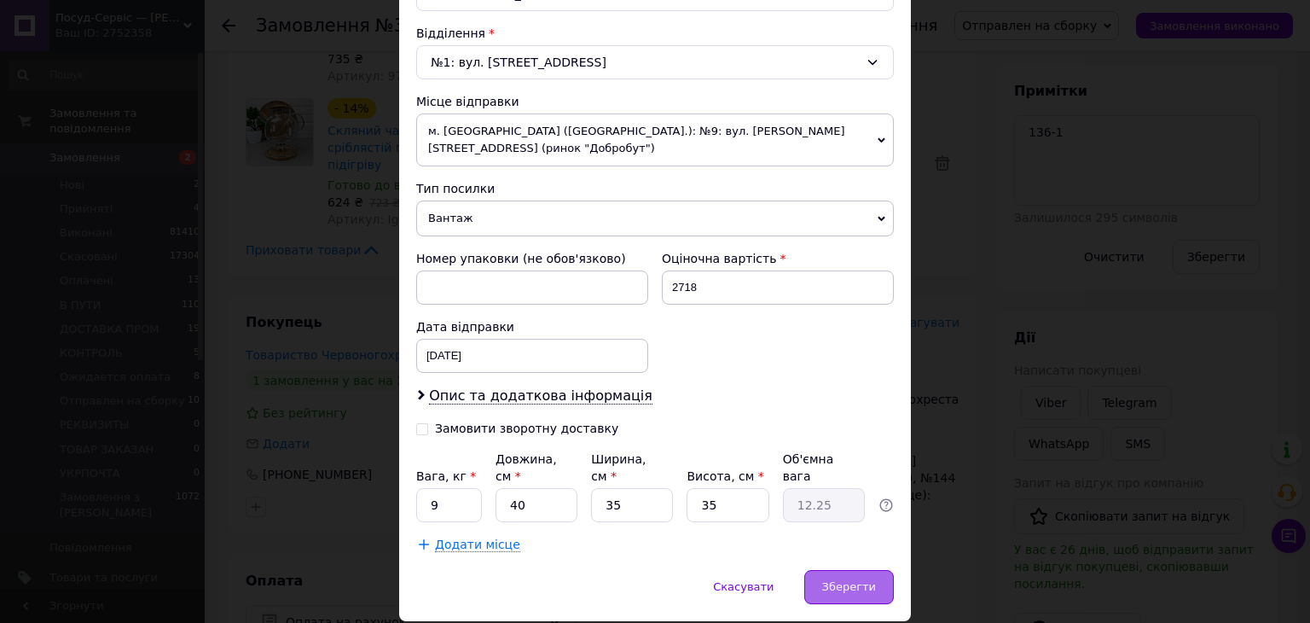
click at [837, 580] on span "Зберегти" at bounding box center [849, 586] width 54 height 13
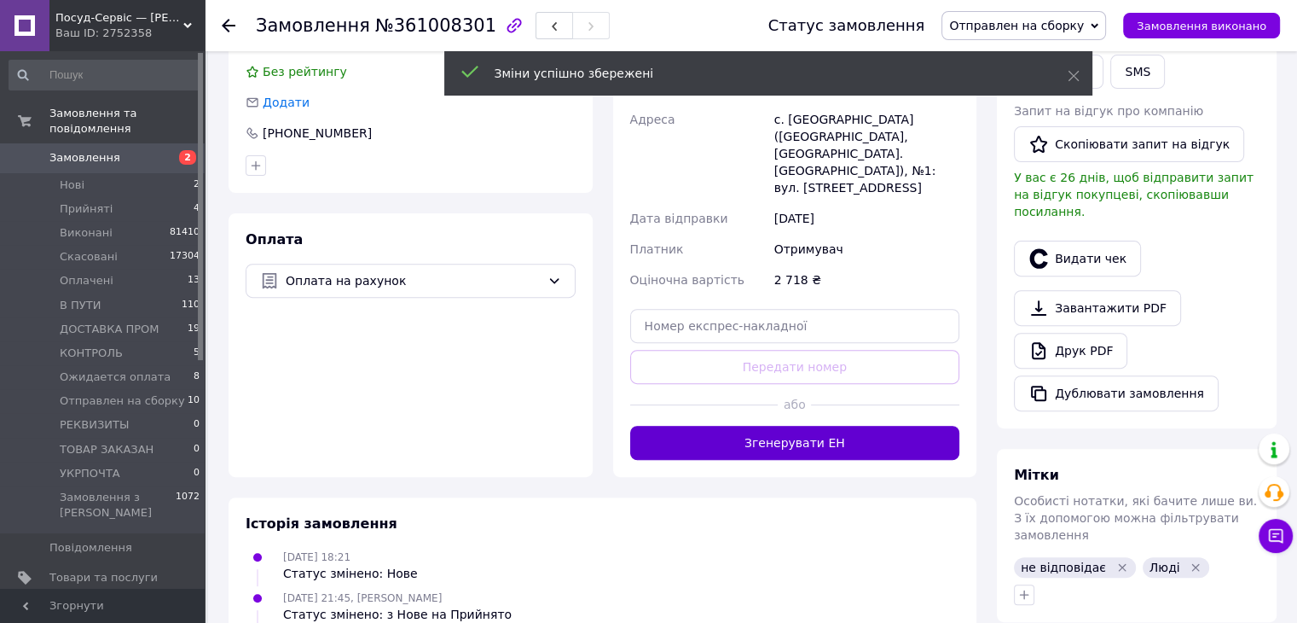
scroll to position [78, 0]
click at [807, 426] on button "Згенерувати ЕН" at bounding box center [795, 443] width 330 height 34
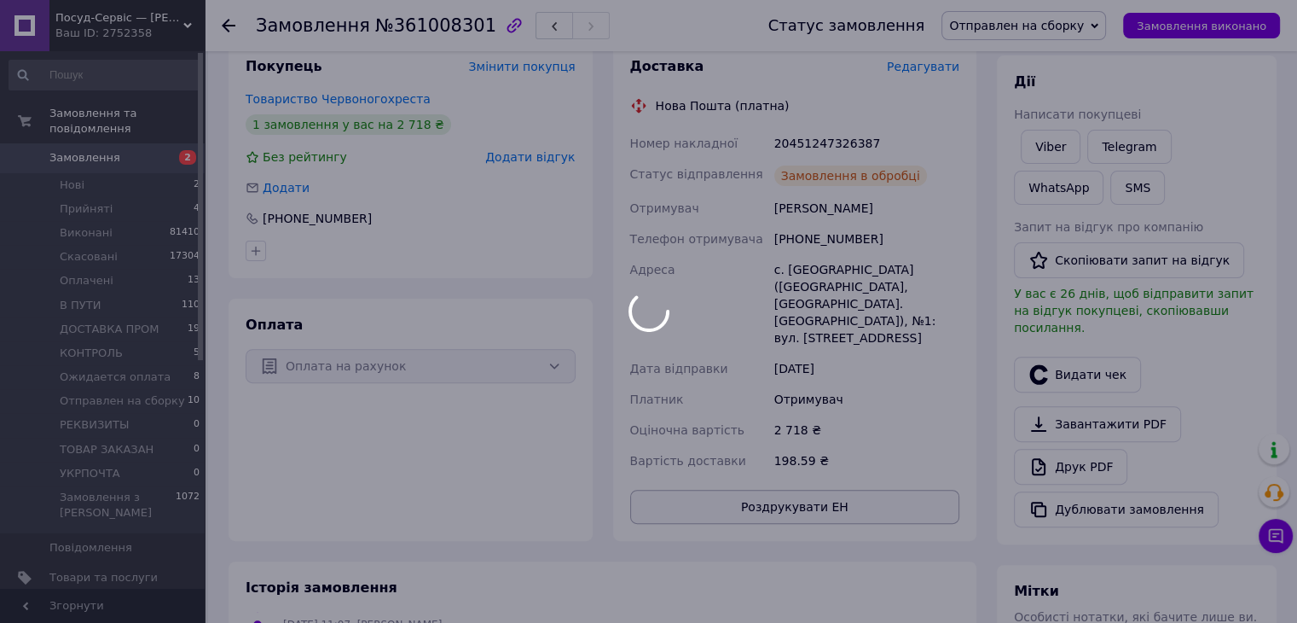
scroll to position [119, 0]
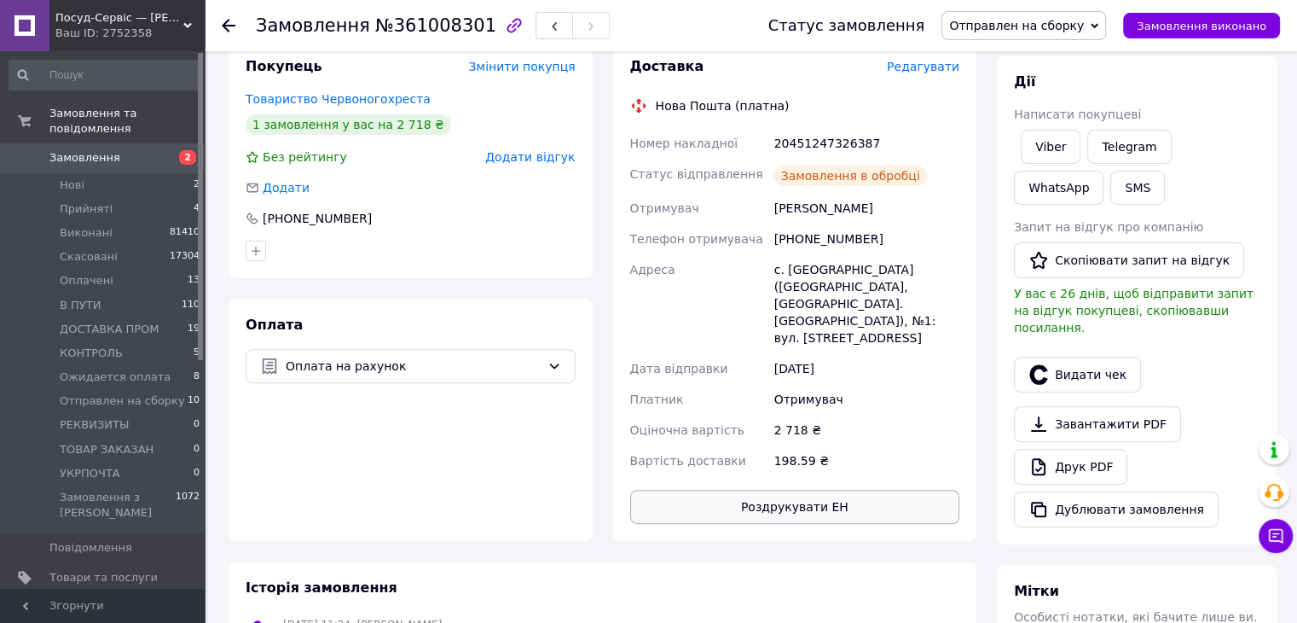
click at [771, 490] on button "Роздрукувати ЕН" at bounding box center [795, 507] width 330 height 34
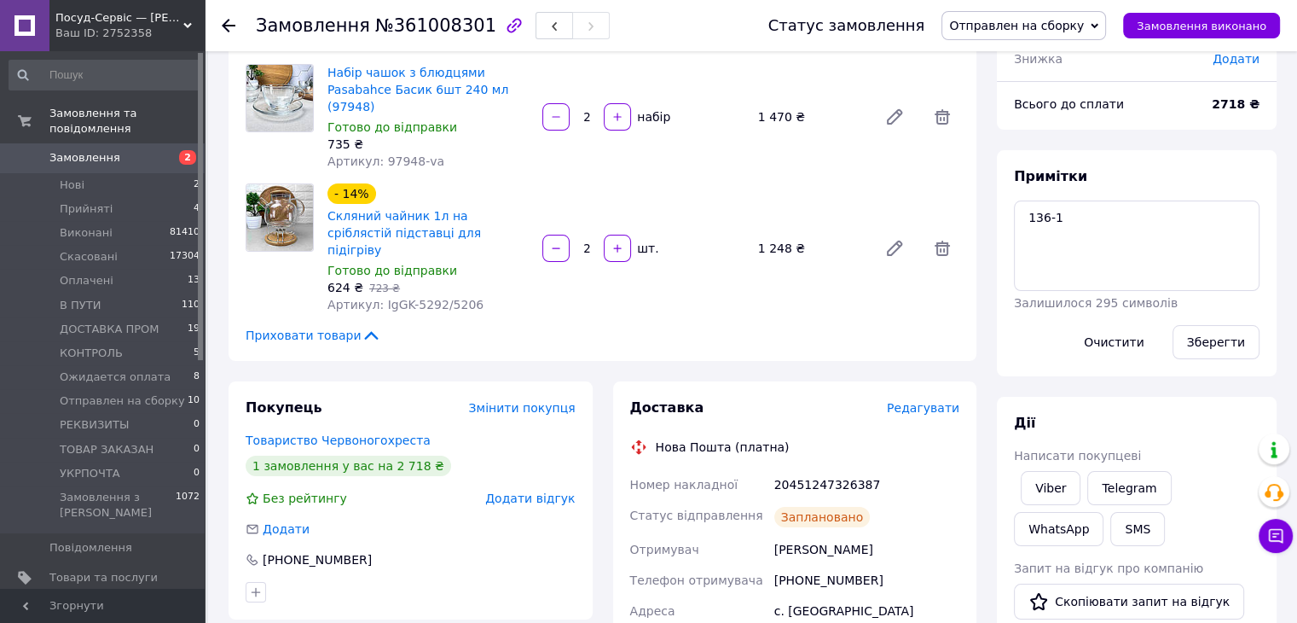
scroll to position [85, 0]
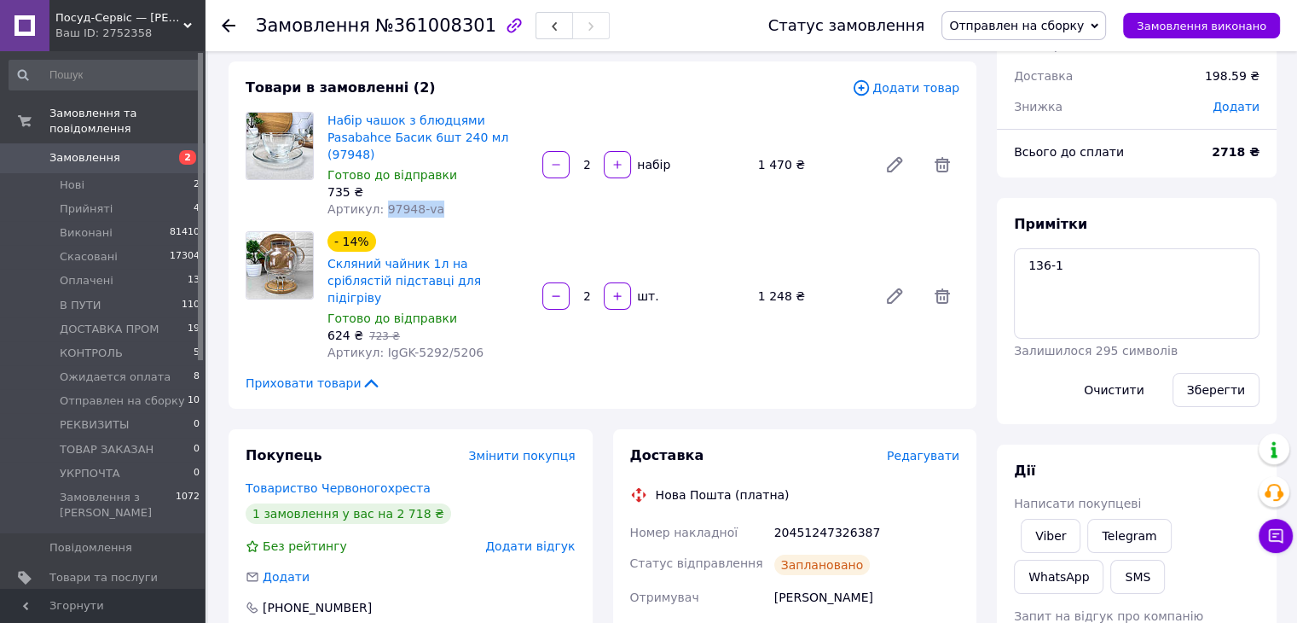
drag, startPoint x: 445, startPoint y: 192, endPoint x: 380, endPoint y: 193, distance: 65.7
click at [380, 200] on div "Артикул: 97948-va" at bounding box center [428, 208] width 201 height 17
copy span "97948-va"
drag, startPoint x: 488, startPoint y: 322, endPoint x: 382, endPoint y: 323, distance: 105.8
click at [380, 344] on div "Артикул: IgGK-5292/5206" at bounding box center [428, 352] width 201 height 17
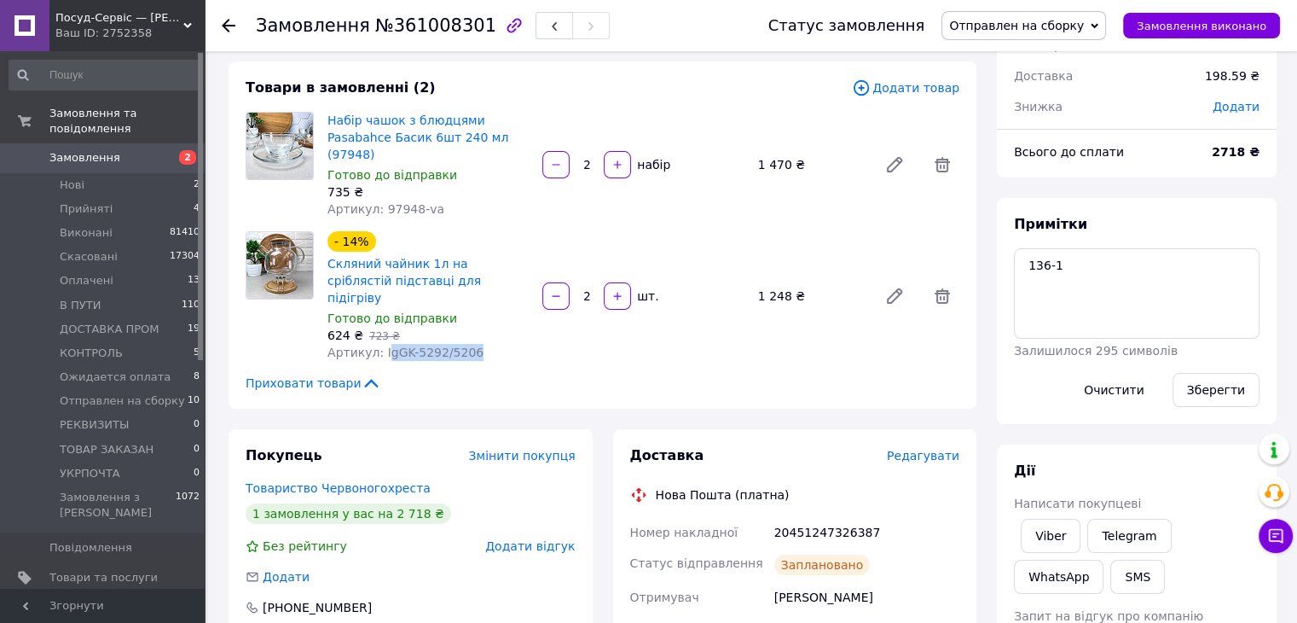
copy span "gGK-5292/5206"
click at [1063, 13] on span "Отправлен на сборку" at bounding box center [1024, 25] width 165 height 29
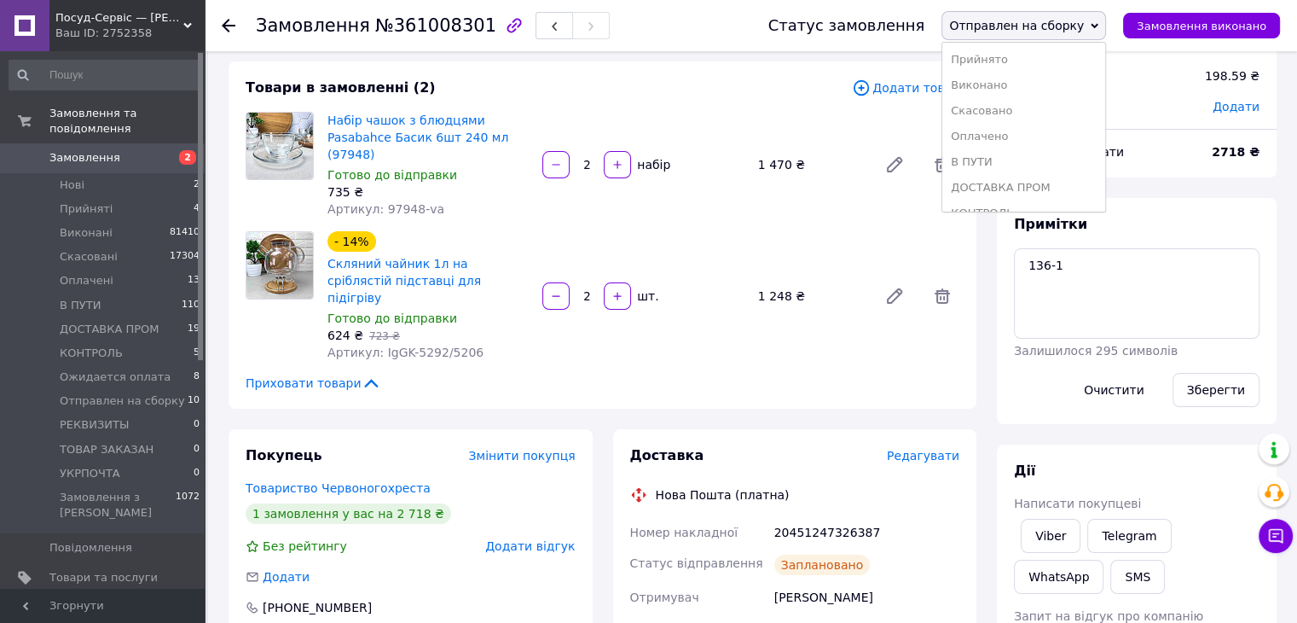
drag, startPoint x: 1034, startPoint y: 83, endPoint x: 866, endPoint y: 99, distance: 168.8
click at [1031, 84] on li "Виконано" at bounding box center [1024, 86] width 163 height 26
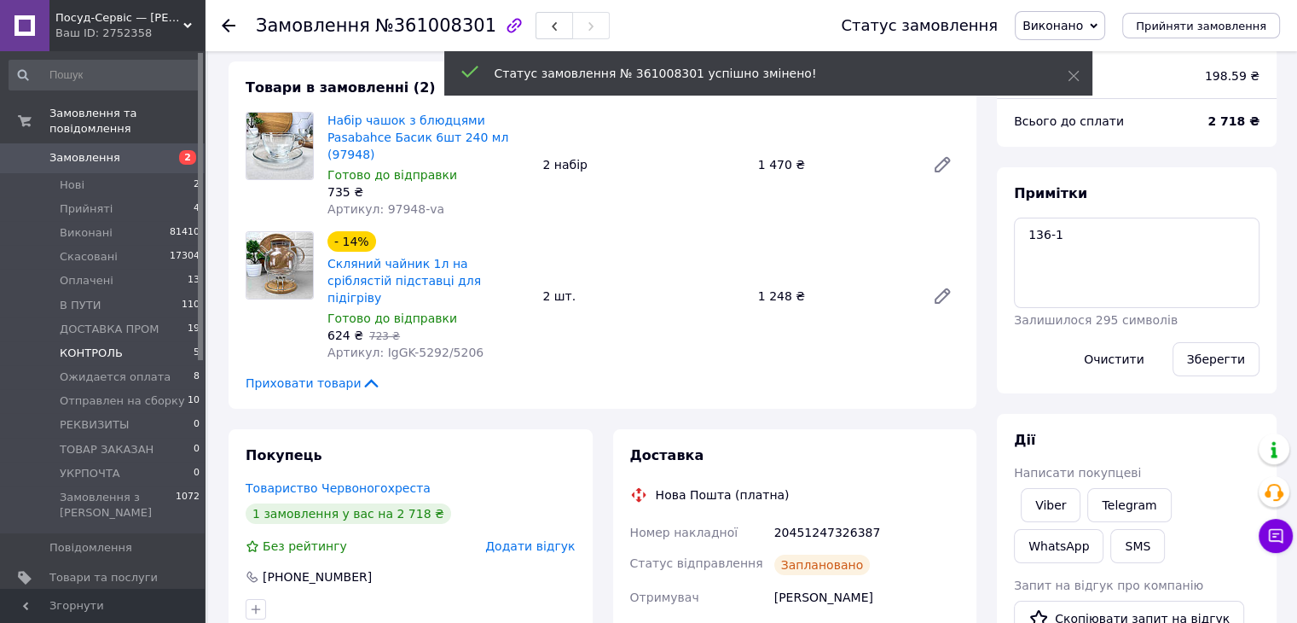
scroll to position [160, 0]
click at [107, 393] on span "Отправлен на сборку" at bounding box center [122, 400] width 125 height 15
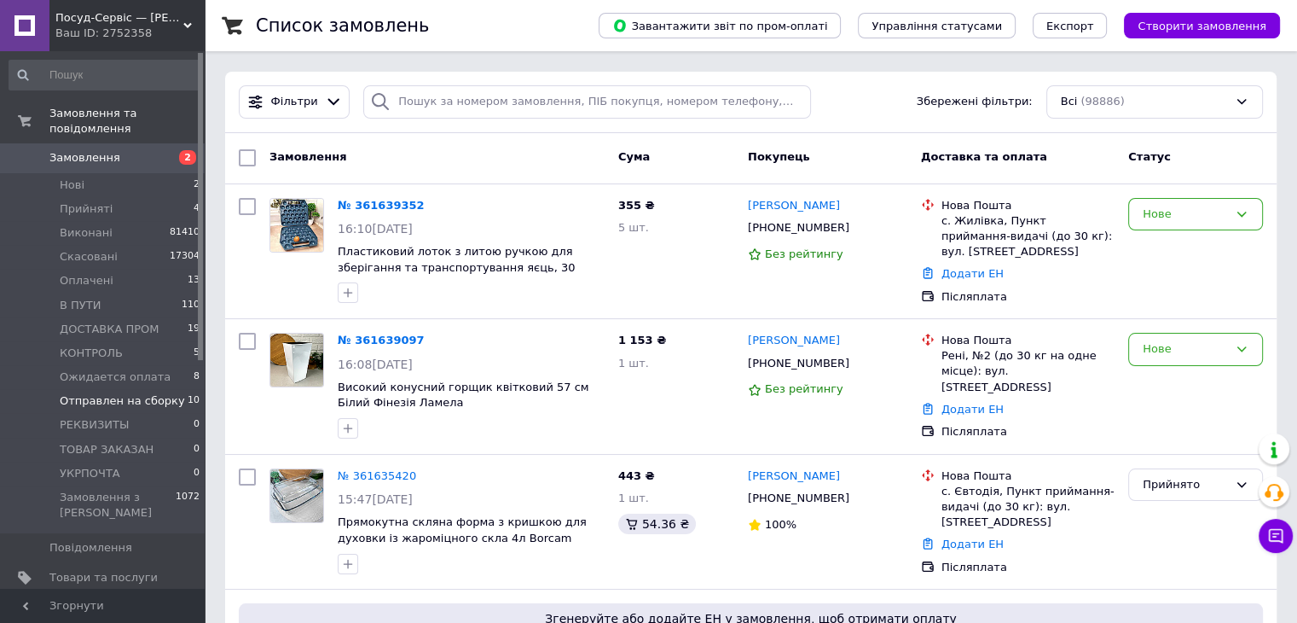
click at [116, 393] on span "Отправлен на сборку" at bounding box center [122, 400] width 125 height 15
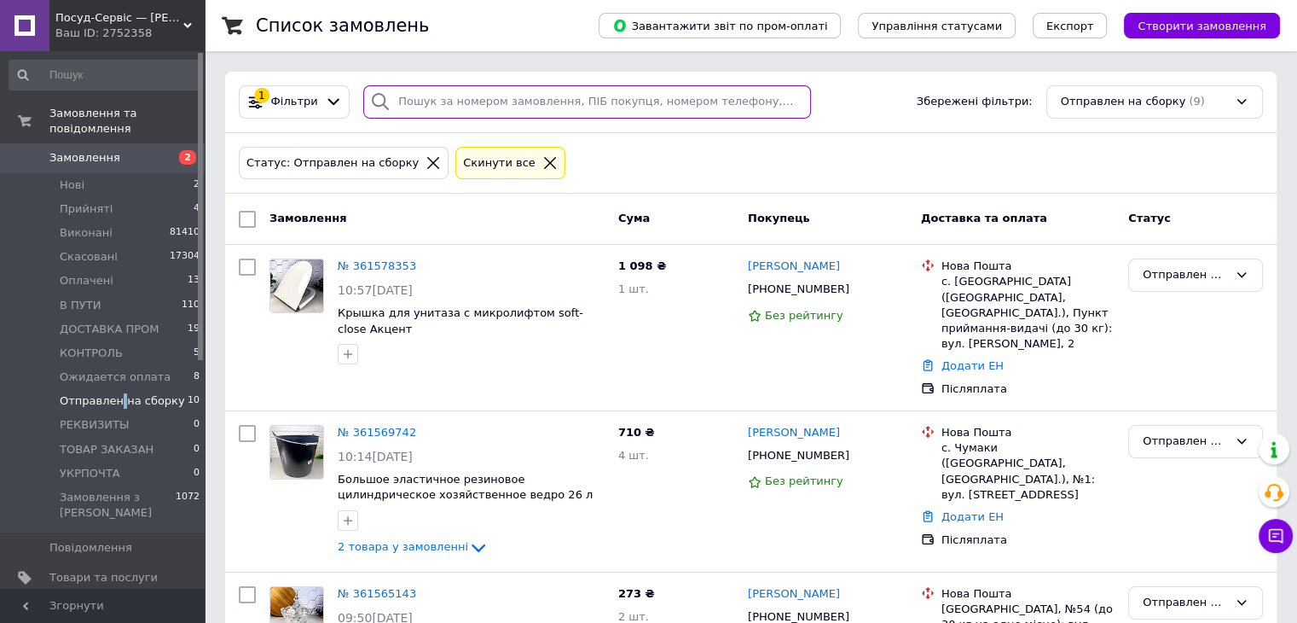
click at [406, 96] on input "search" at bounding box center [587, 101] width 448 height 33
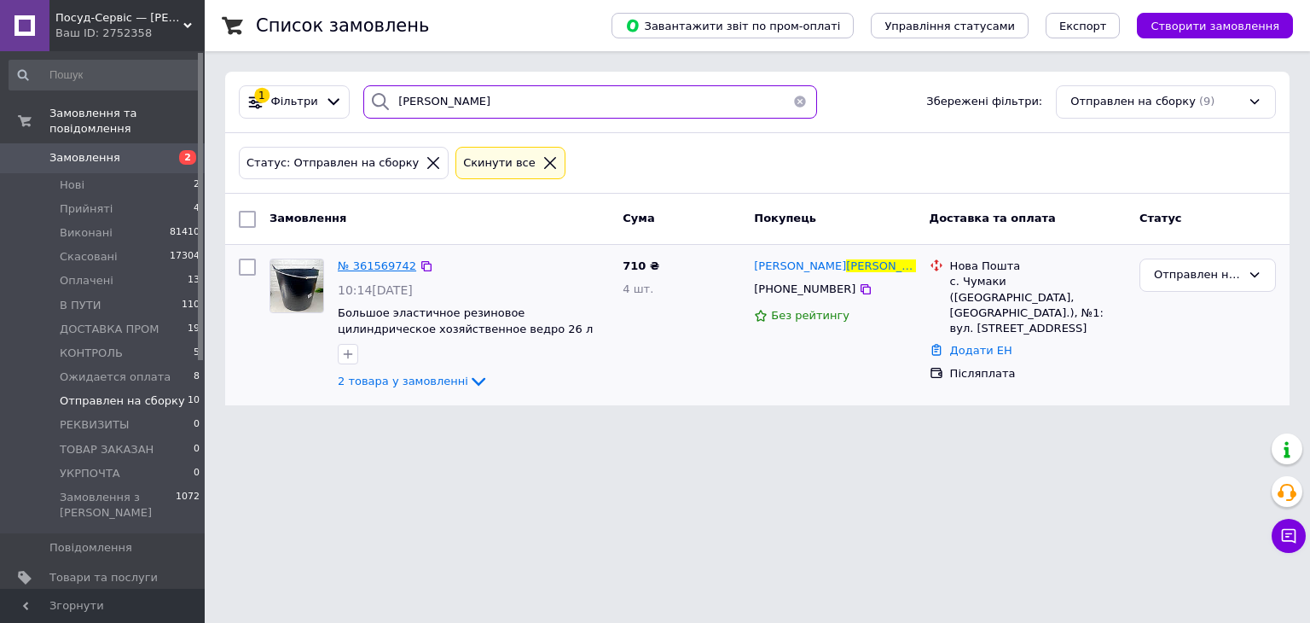
type input "Пономаренко"
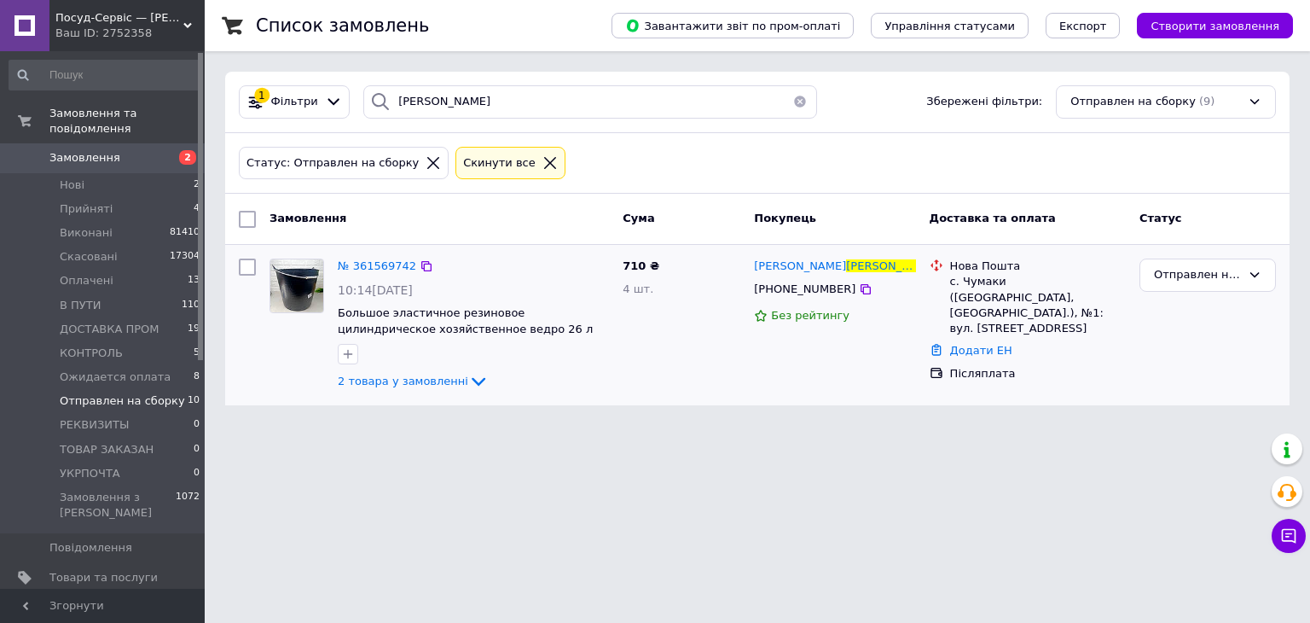
click at [359, 257] on div "№ 361569742" at bounding box center [377, 267] width 82 height 20
click at [379, 262] on span "№ 361569742" at bounding box center [377, 265] width 78 height 13
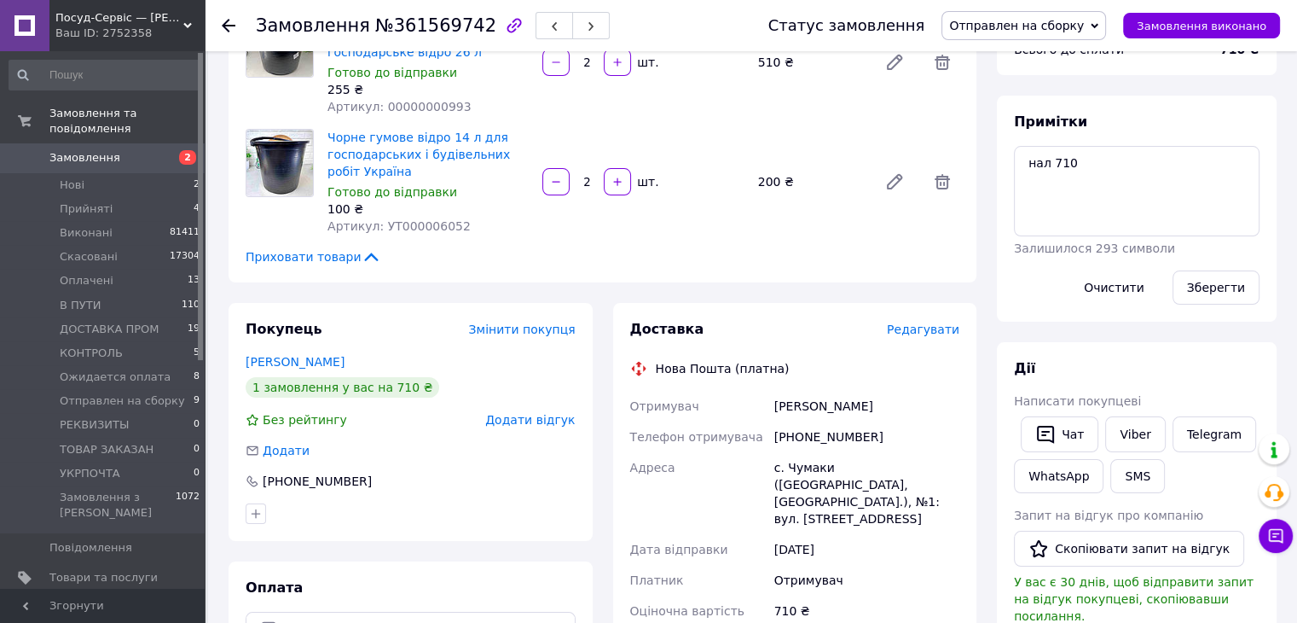
scroll to position [256, 0]
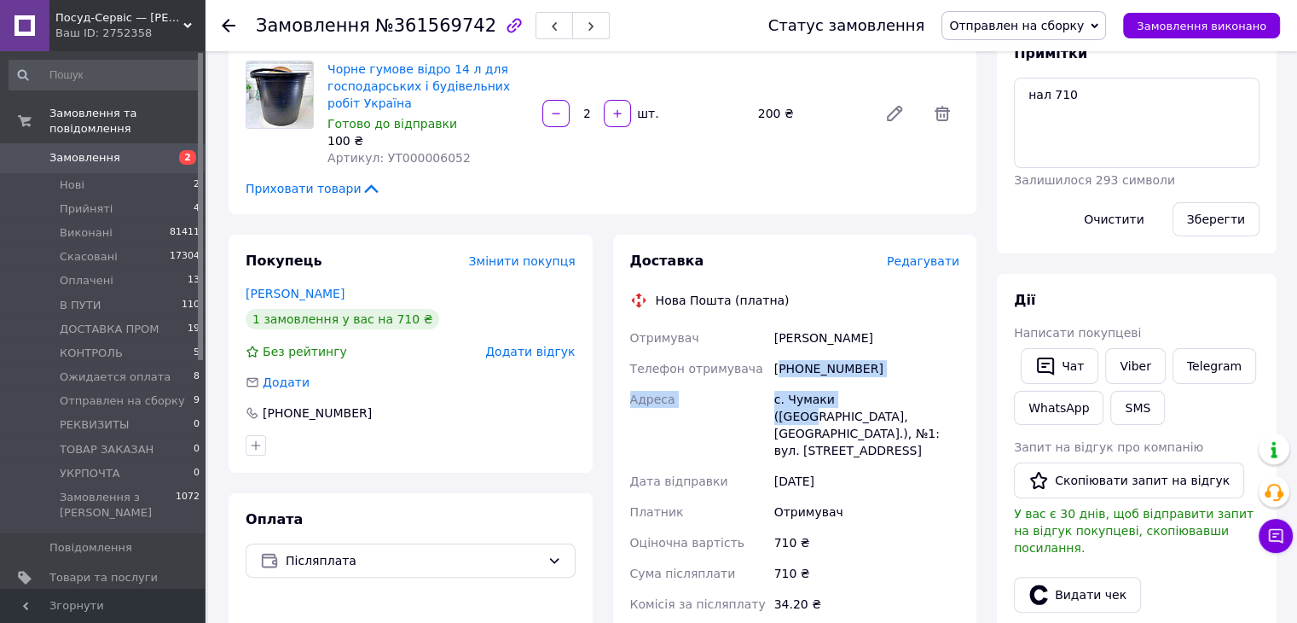
click at [778, 375] on div "Отримувач Пономаренко Олександр Телефон отримувача +380952823593 Адреса с. Чума…" at bounding box center [795, 494] width 337 height 345
click at [868, 380] on div "[PHONE_NUMBER]" at bounding box center [867, 368] width 192 height 31
drag, startPoint x: 884, startPoint y: 369, endPoint x: 786, endPoint y: 367, distance: 98.1
click at [775, 366] on div "[PHONE_NUMBER]" at bounding box center [867, 368] width 192 height 31
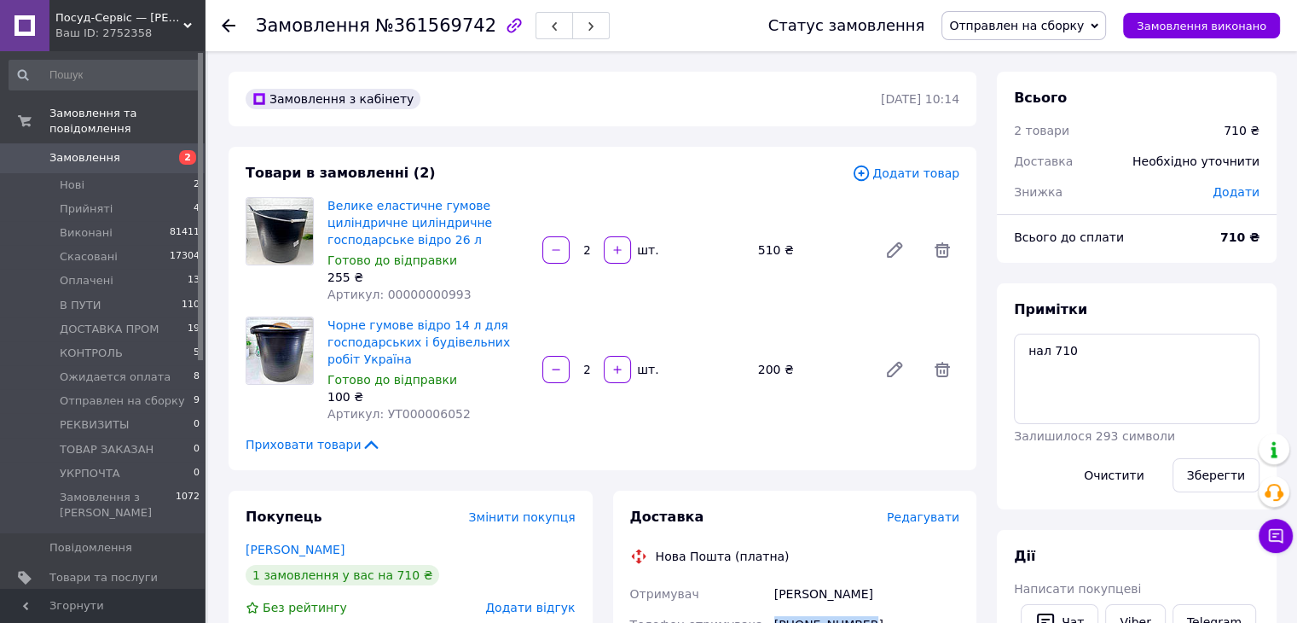
scroll to position [85, 0]
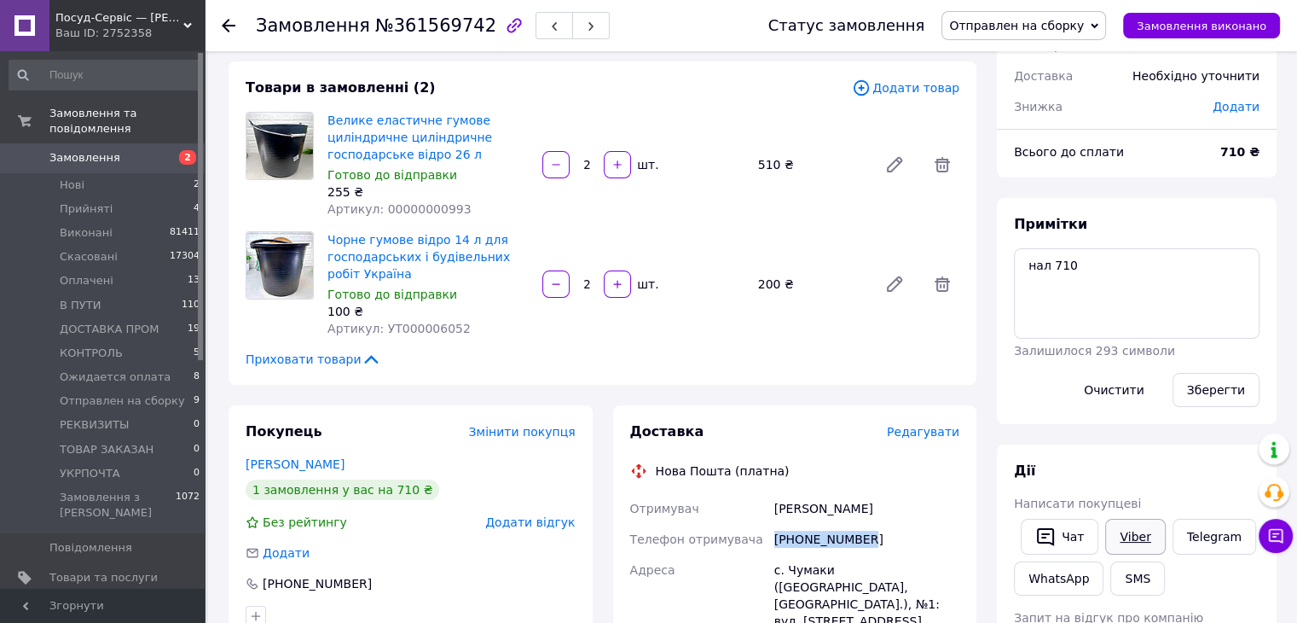
click at [1125, 533] on link "Viber" at bounding box center [1136, 537] width 60 height 36
drag, startPoint x: 116, startPoint y: 141, endPoint x: 220, endPoint y: 145, distance: 104.2
click at [116, 150] on span "Замовлення" at bounding box center [103, 157] width 108 height 15
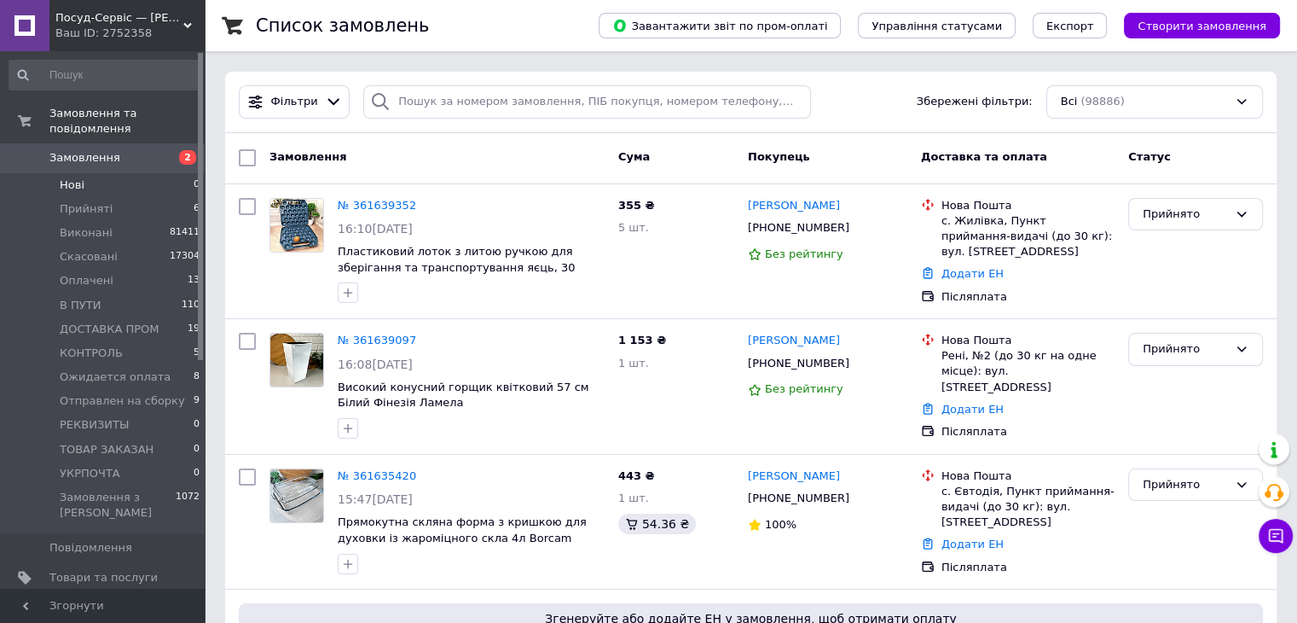
click at [100, 173] on li "Нові 0" at bounding box center [105, 185] width 210 height 24
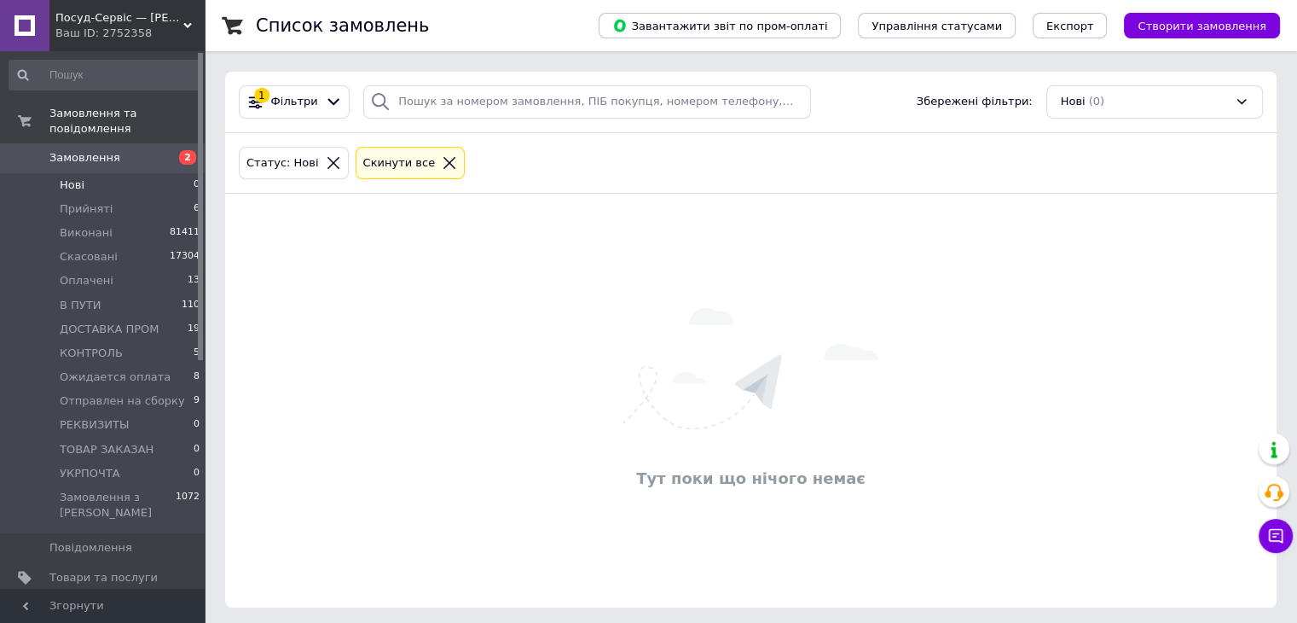
click at [119, 173] on li "Нові 0" at bounding box center [105, 185] width 210 height 24
click at [442, 169] on icon at bounding box center [449, 162] width 15 height 15
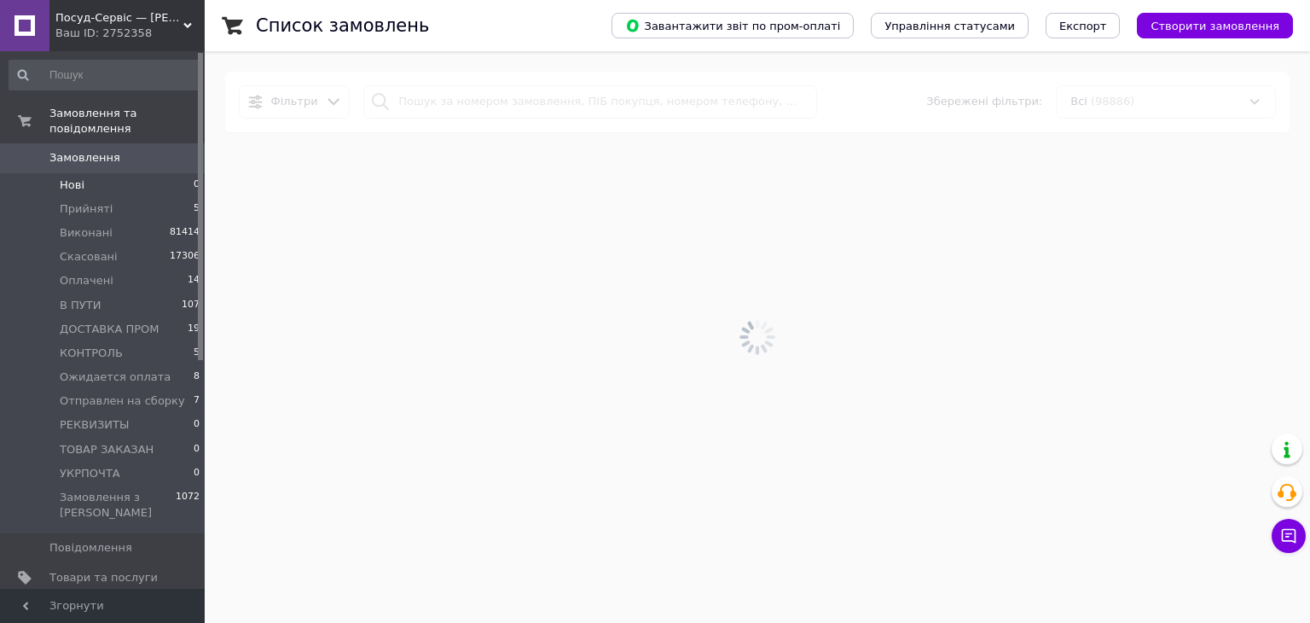
click at [428, 104] on div at bounding box center [758, 337] width 1106 height 572
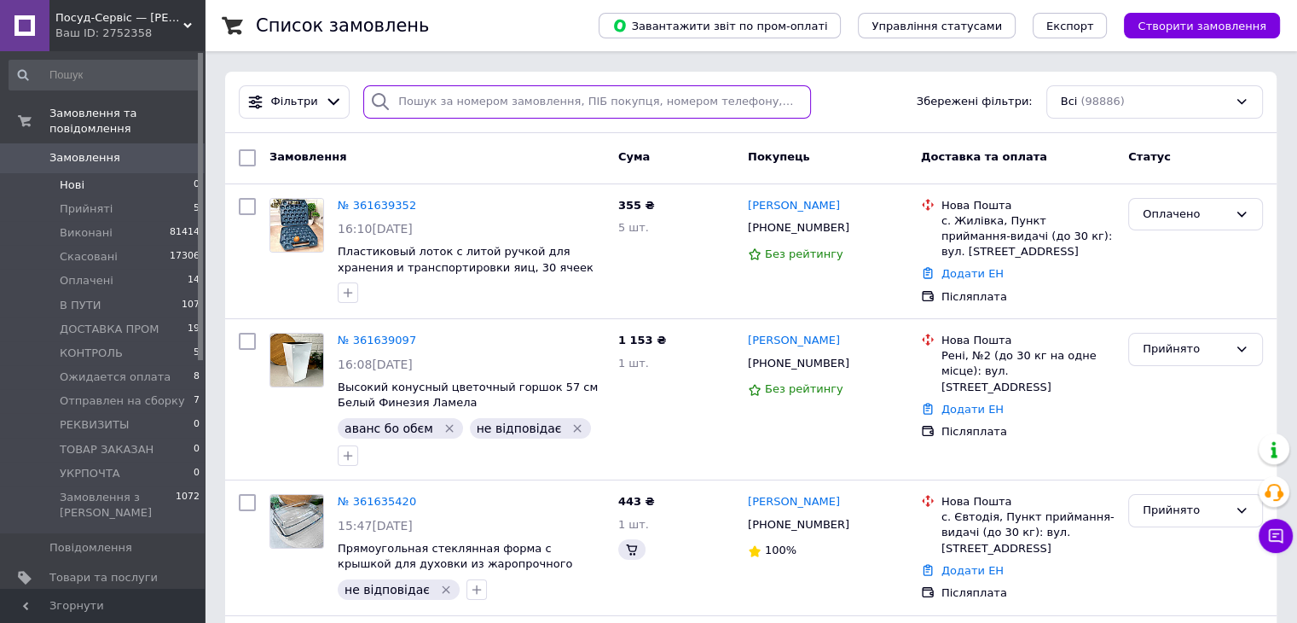
click at [425, 109] on input "search" at bounding box center [587, 101] width 448 height 33
paste input "360872981"
type input "360872981"
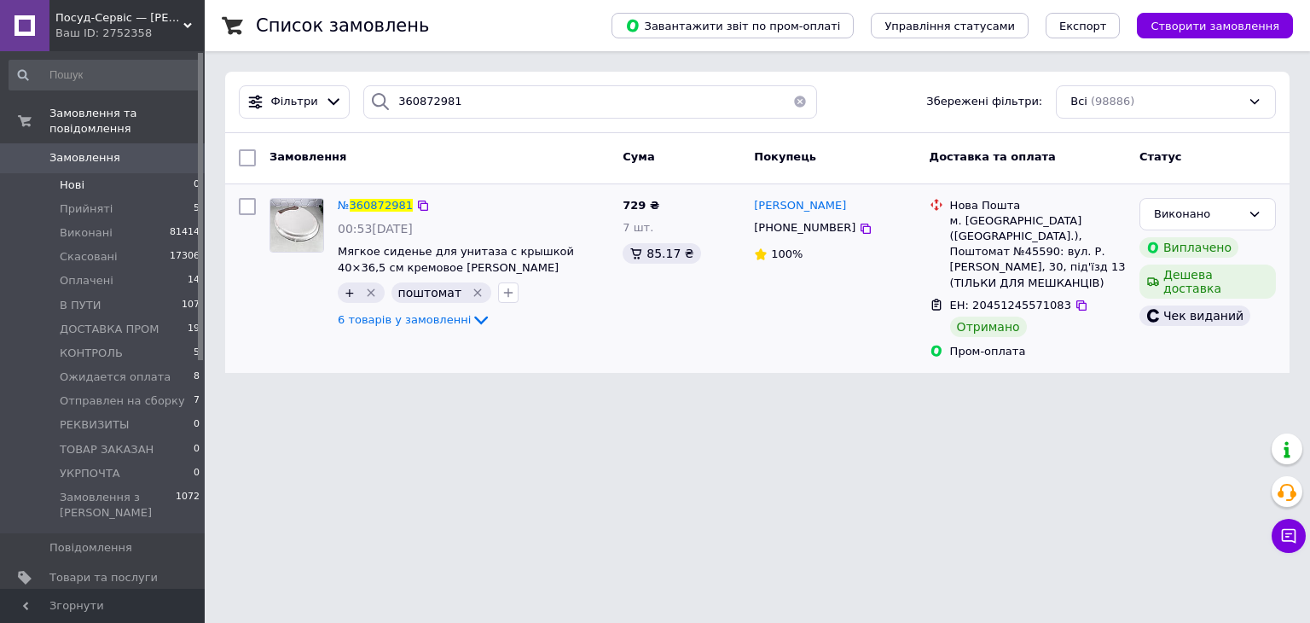
click at [360, 192] on div "№ 360872981 00:53[DATE] Мягкое сиденье для унитаза с крышкой 40×36,5 см кремово…" at bounding box center [473, 264] width 285 height 147
drag, startPoint x: 351, startPoint y: 216, endPoint x: 380, endPoint y: 201, distance: 31.7
click at [351, 216] on div "№ 360872981 00:53[DATE] Мягкое сиденье для унитаза с крышкой 40×36,5 см кремово…" at bounding box center [473, 264] width 285 height 147
click at [380, 201] on span "360872981" at bounding box center [381, 205] width 63 height 13
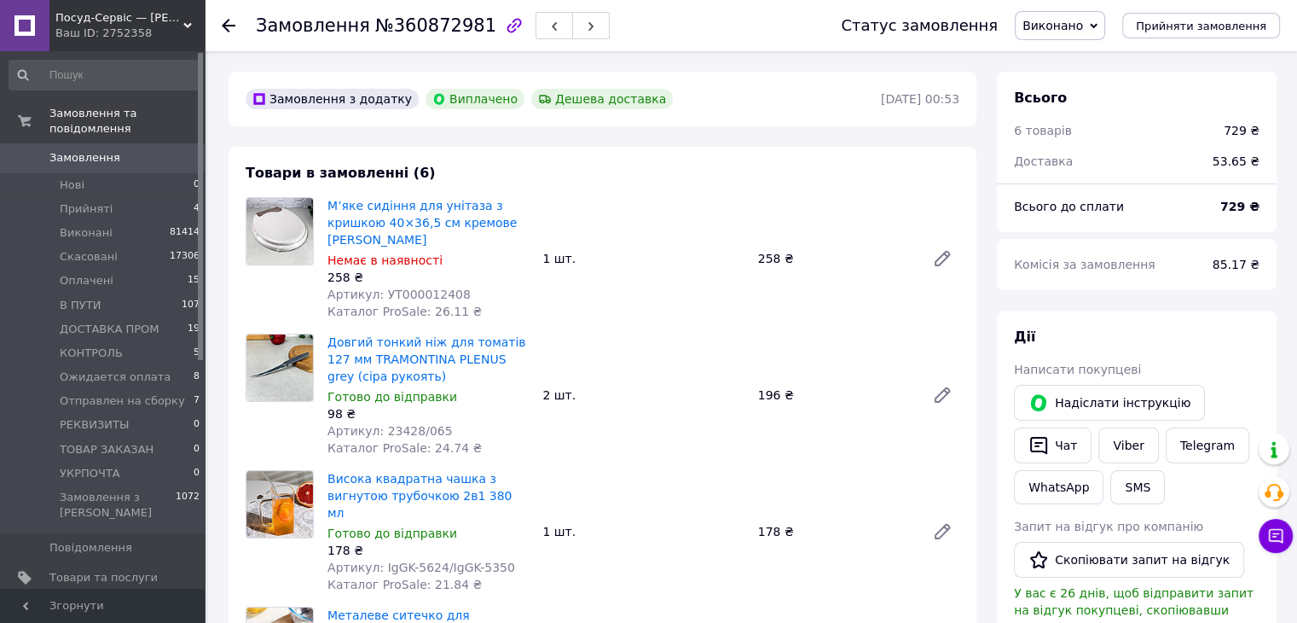
click at [406, 26] on span "№360872981" at bounding box center [435, 25] width 121 height 20
copy span "360872981"
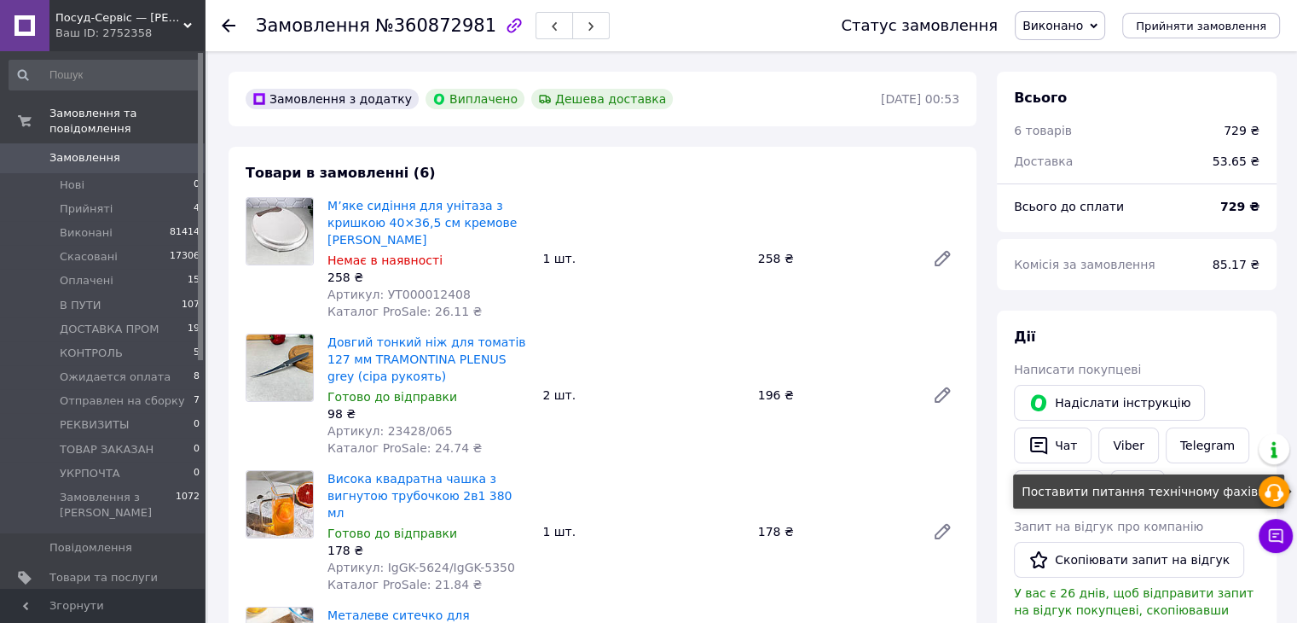
click at [1271, 492] on icon at bounding box center [1274, 492] width 20 height 20
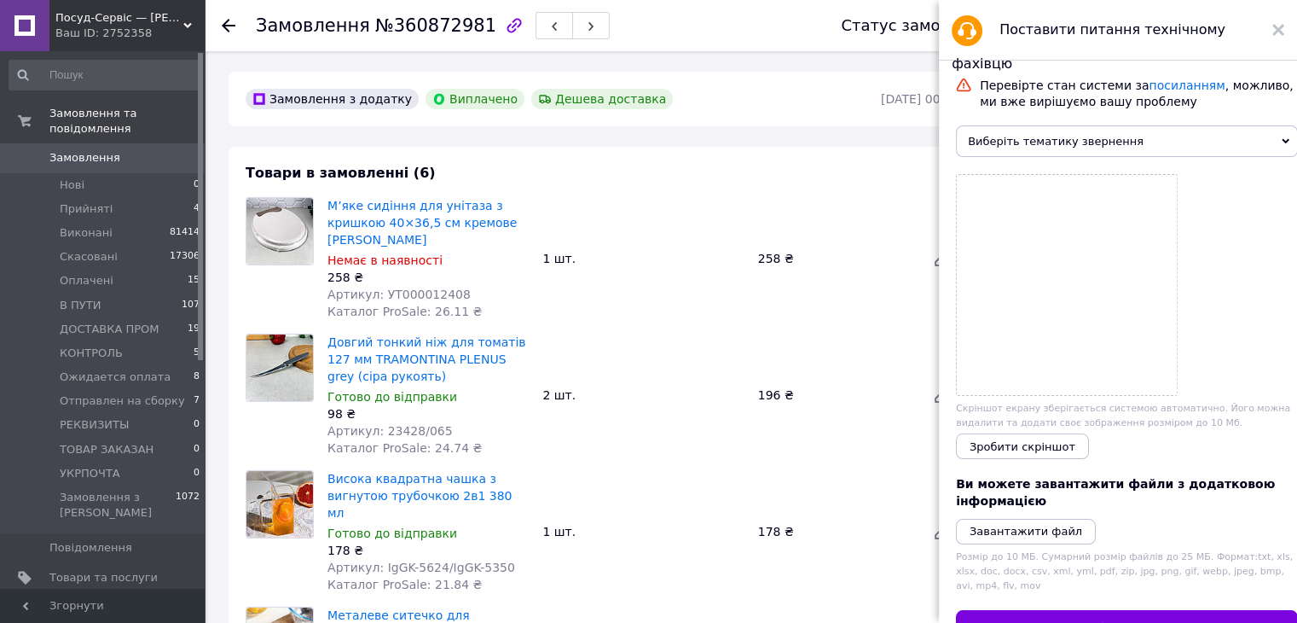
scroll to position [129, 0]
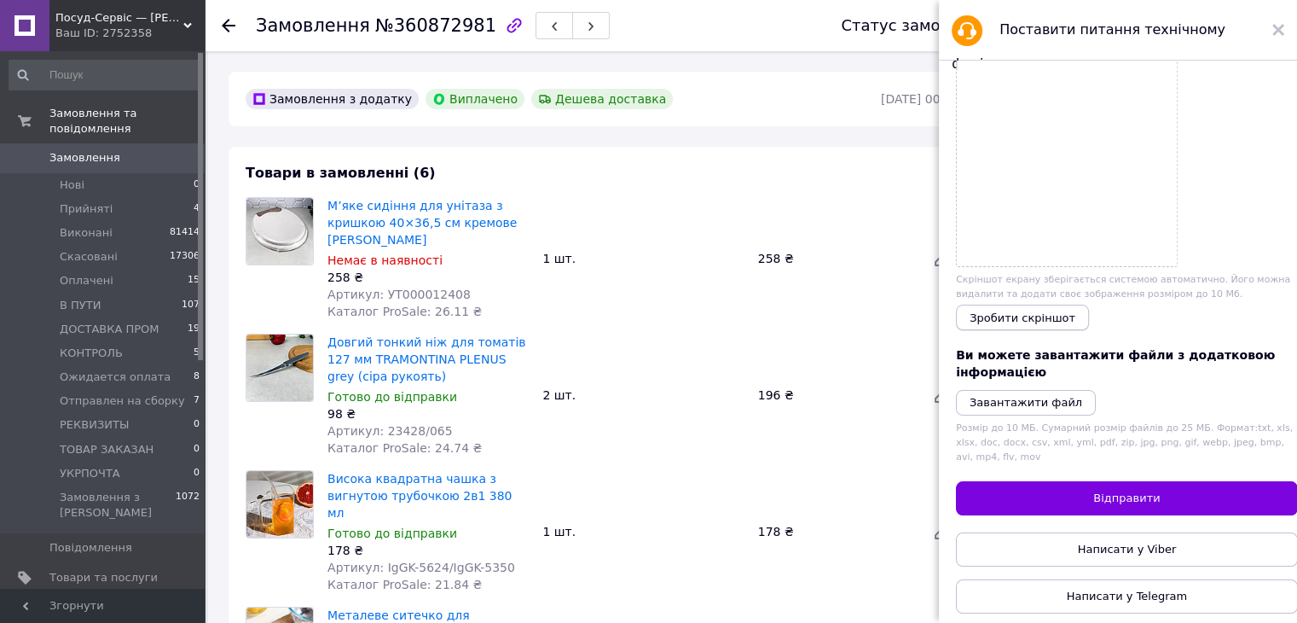
click at [1024, 324] on span "Зробити скріншот" at bounding box center [1023, 317] width 106 height 13
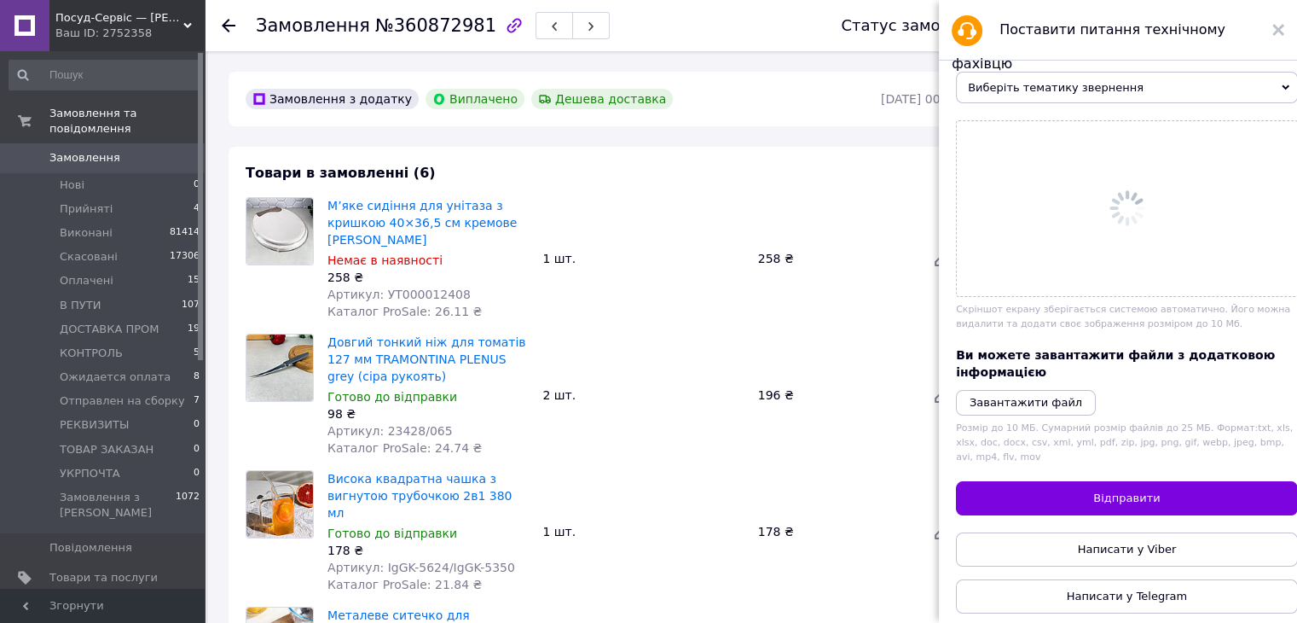
scroll to position [0, 0]
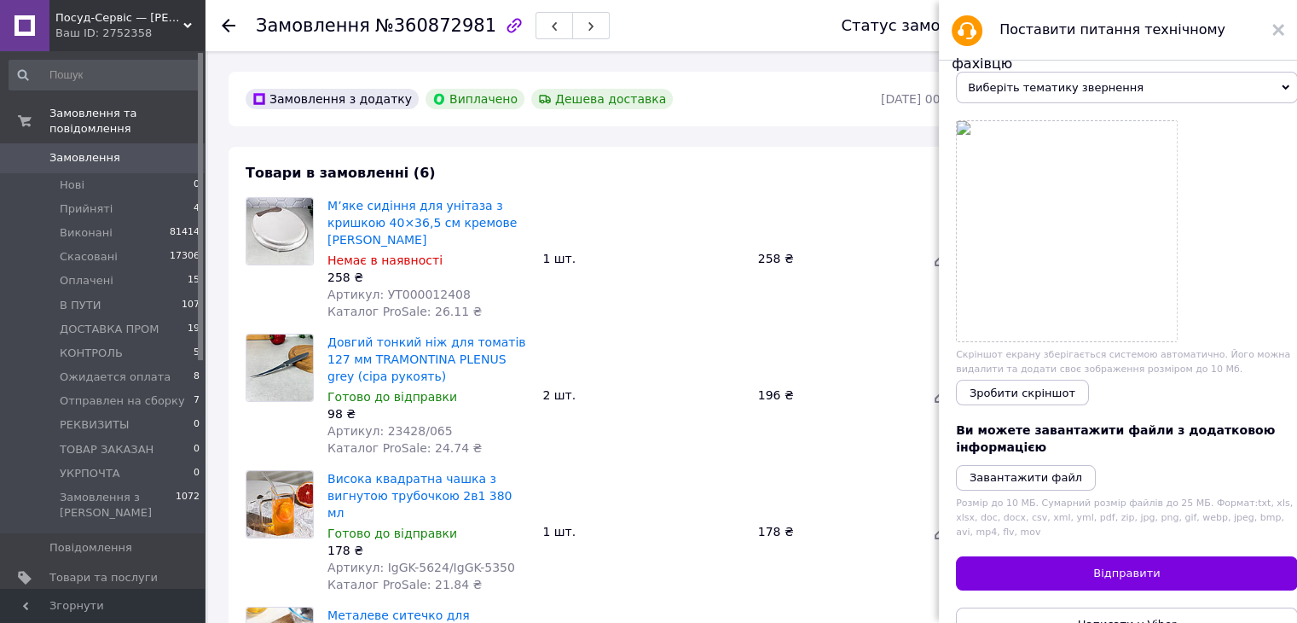
click at [1211, 312] on div at bounding box center [1127, 231] width 342 height 222
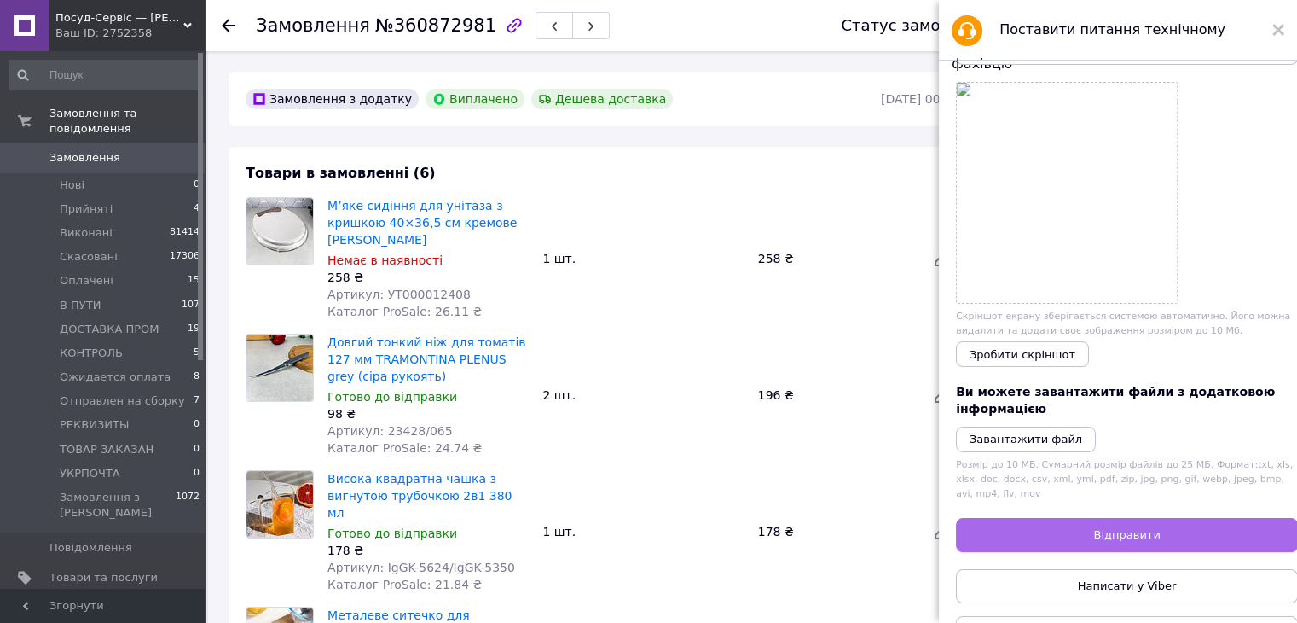
scroll to position [129, 0]
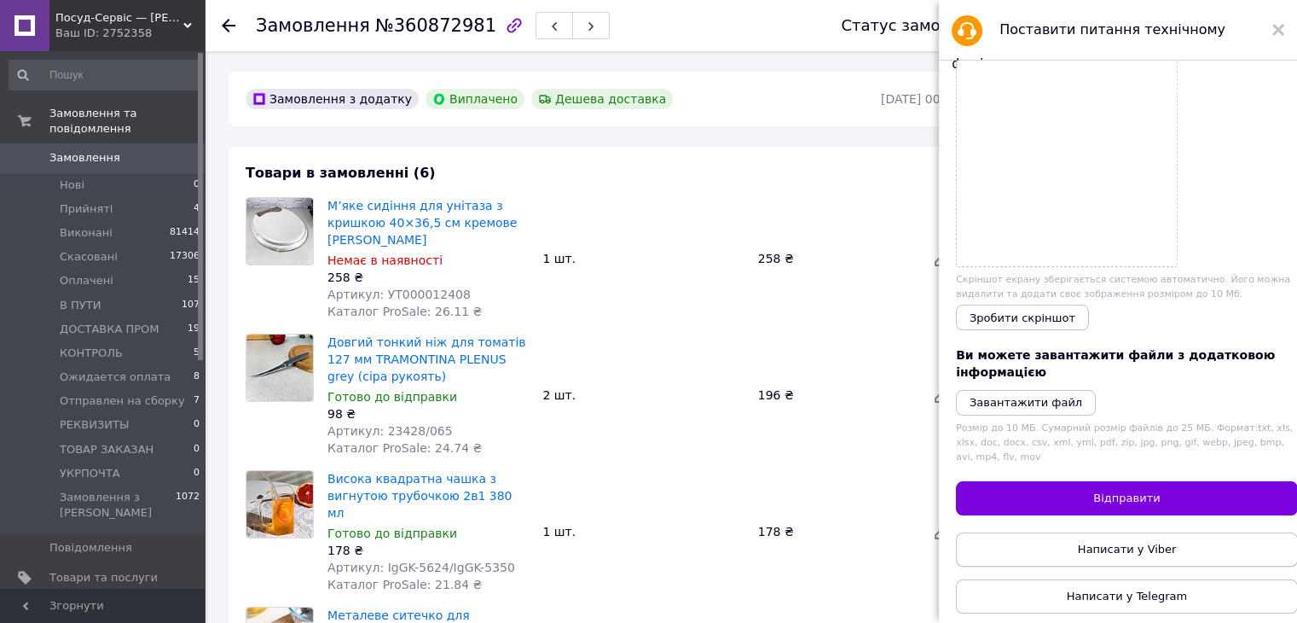
click at [1174, 555] on link "Написати у Viber" at bounding box center [1127, 549] width 342 height 34
drag, startPoint x: 139, startPoint y: 34, endPoint x: 85, endPoint y: 36, distance: 53.8
click at [79, 36] on div "Ваш ID: 2752358" at bounding box center [129, 33] width 149 height 15
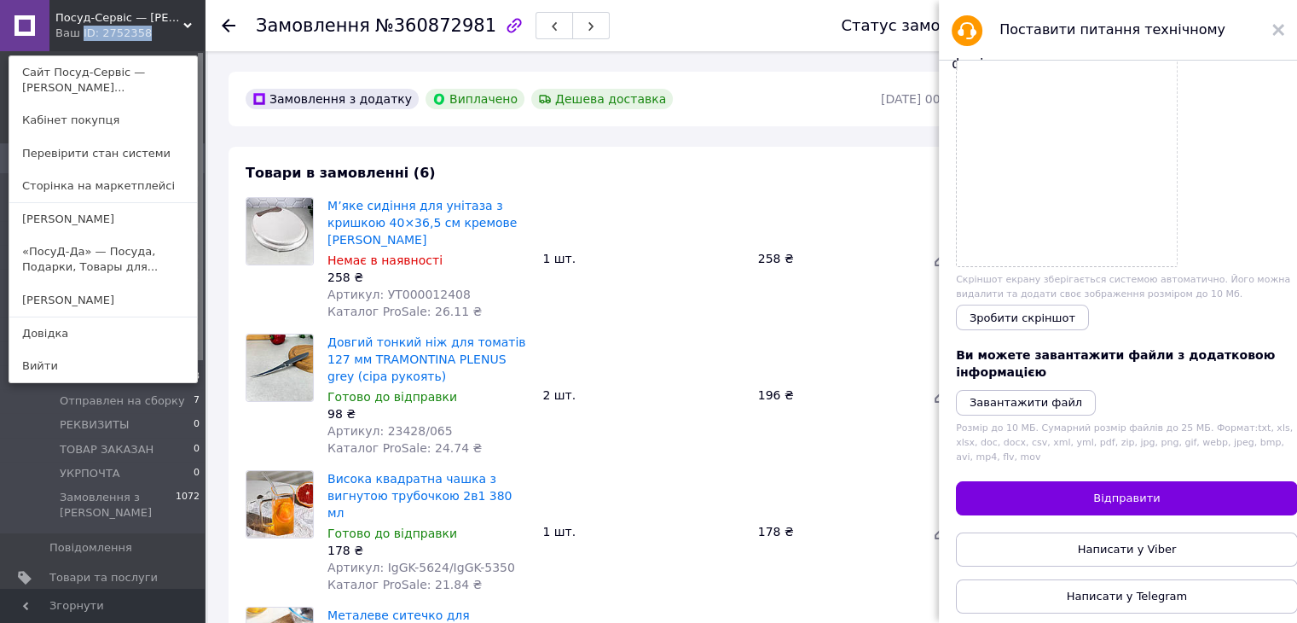
copy div "ID: 2752358"
click at [412, 32] on span "№360872981" at bounding box center [435, 25] width 121 height 20
click at [411, 32] on span "№360872981" at bounding box center [435, 25] width 121 height 20
copy span "360872981"
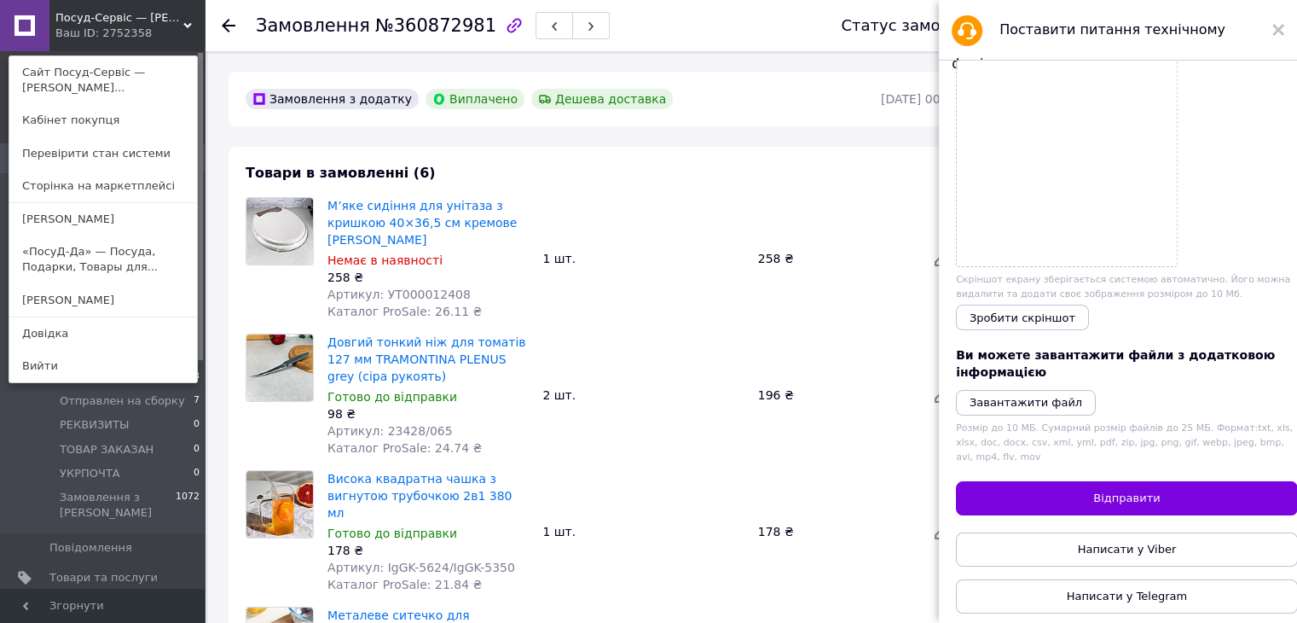
click at [415, 295] on span "Артикул: УТ000012408" at bounding box center [399, 294] width 143 height 14
click at [415, 294] on span "Артикул: УТ000012408" at bounding box center [399, 294] width 143 height 14
copy span "УТ000012408"
drag, startPoint x: 1286, startPoint y: 28, endPoint x: 1220, endPoint y: 45, distance: 68.7
click at [1286, 28] on div "Поставити питання технічному фахівцю" at bounding box center [1118, 30] width 358 height 61
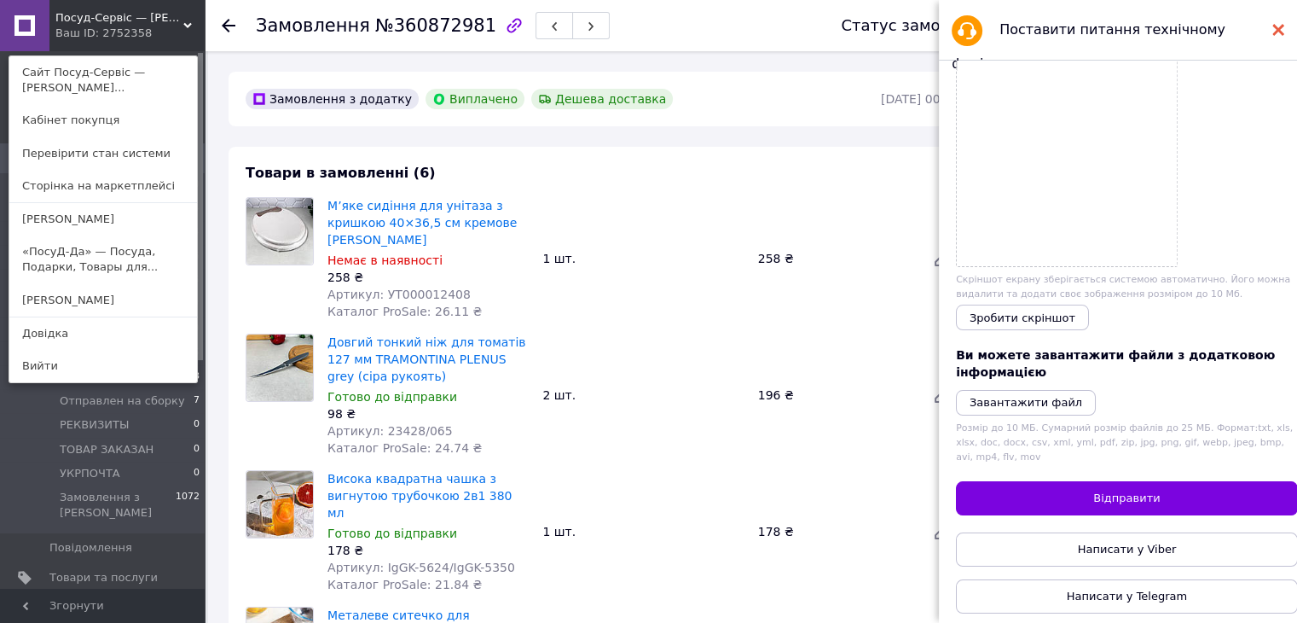
click at [1279, 30] on use at bounding box center [1279, 30] width 12 height 12
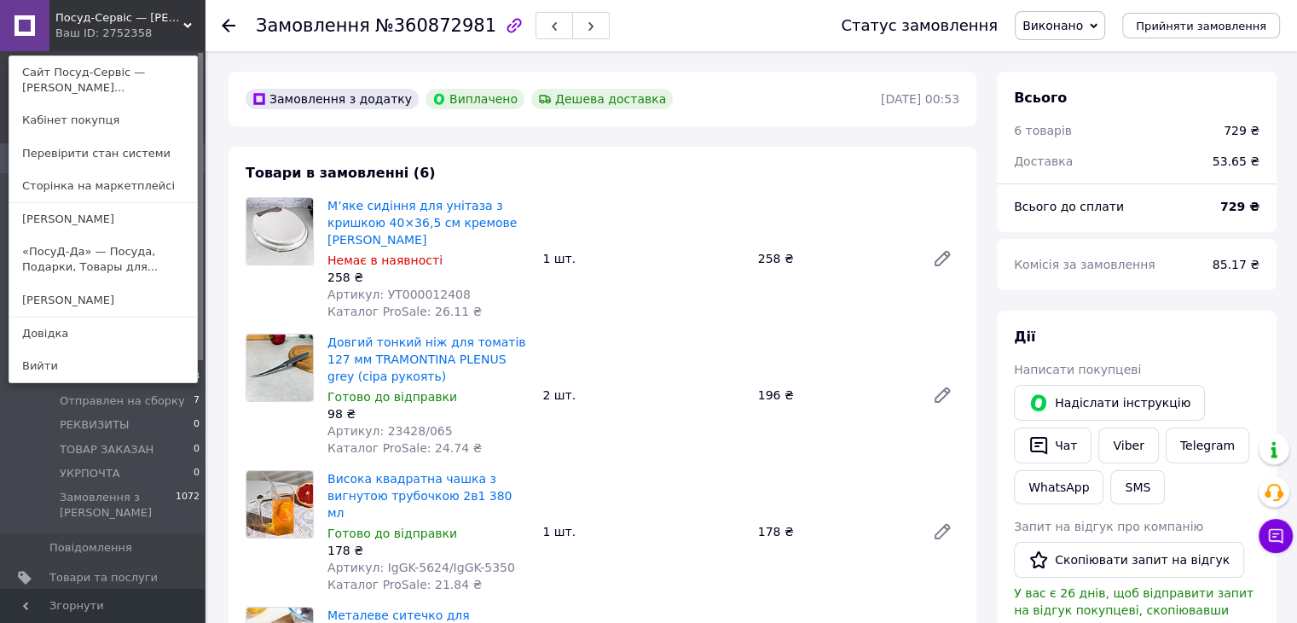
drag, startPoint x: 106, startPoint y: 34, endPoint x: 104, endPoint y: 178, distance: 144.2
click at [107, 35] on div "Ваш ID: 2752358" at bounding box center [91, 33] width 72 height 15
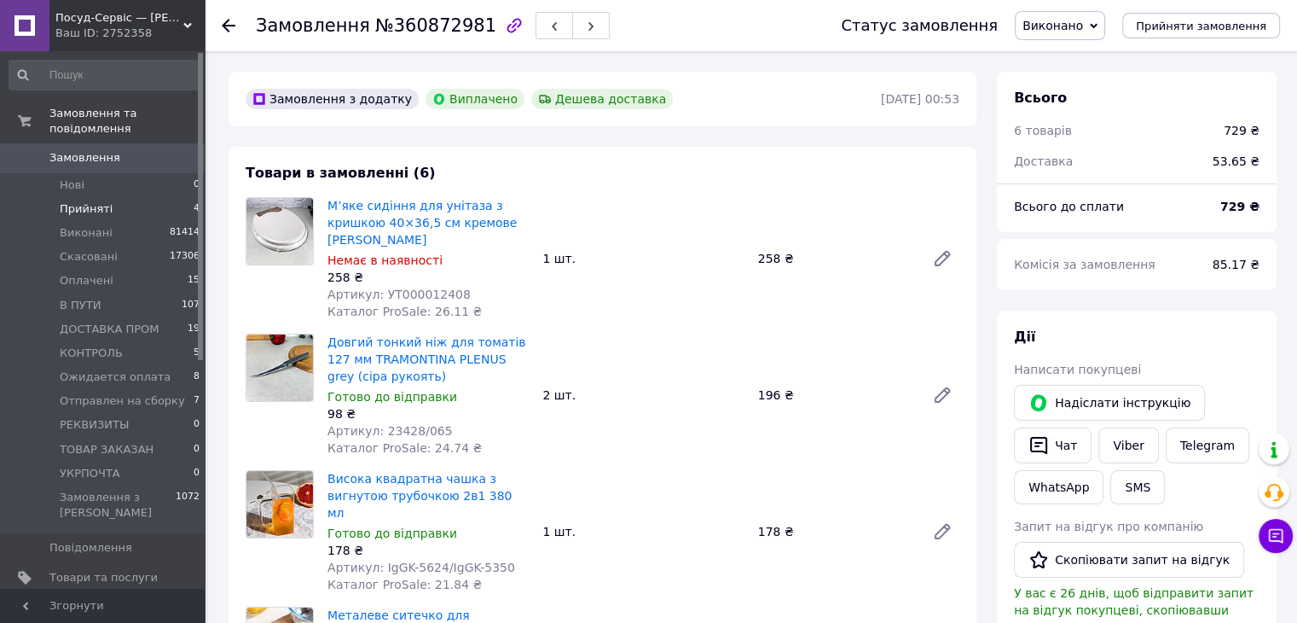
drag, startPoint x: 98, startPoint y: 186, endPoint x: 160, endPoint y: 202, distance: 64.3
click at [97, 201] on span "Прийняті" at bounding box center [86, 208] width 53 height 15
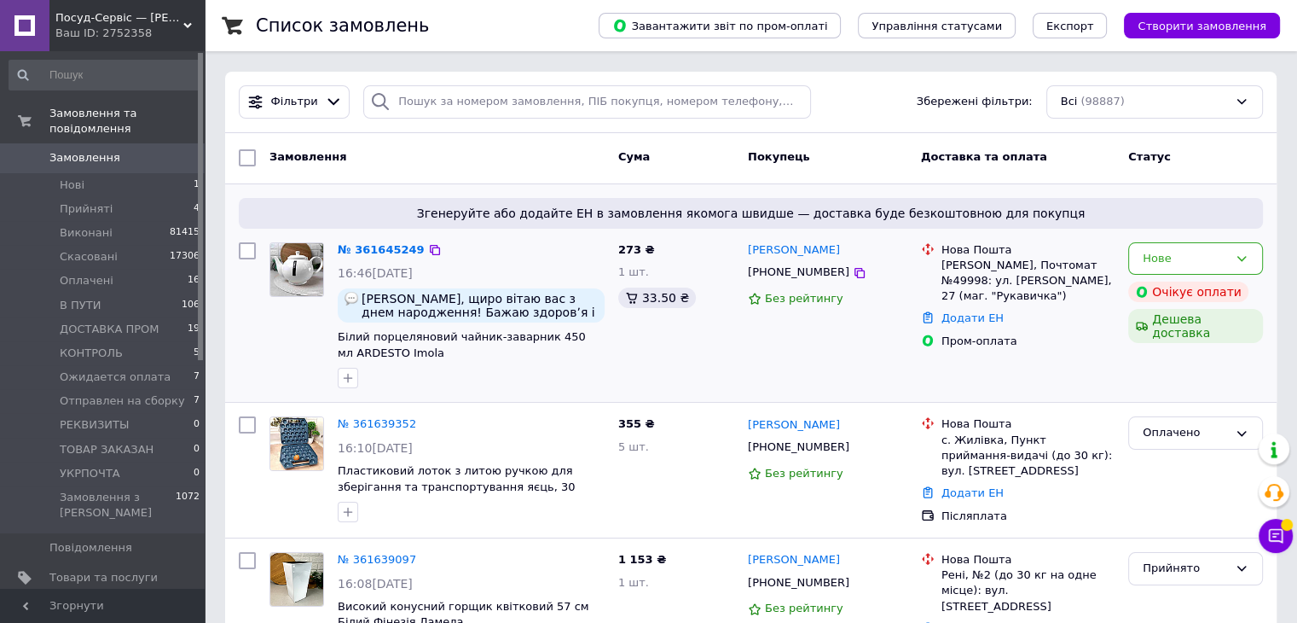
click at [362, 241] on div "№ 361645249" at bounding box center [381, 251] width 90 height 20
click at [363, 243] on link "№ 361645249" at bounding box center [381, 249] width 87 height 13
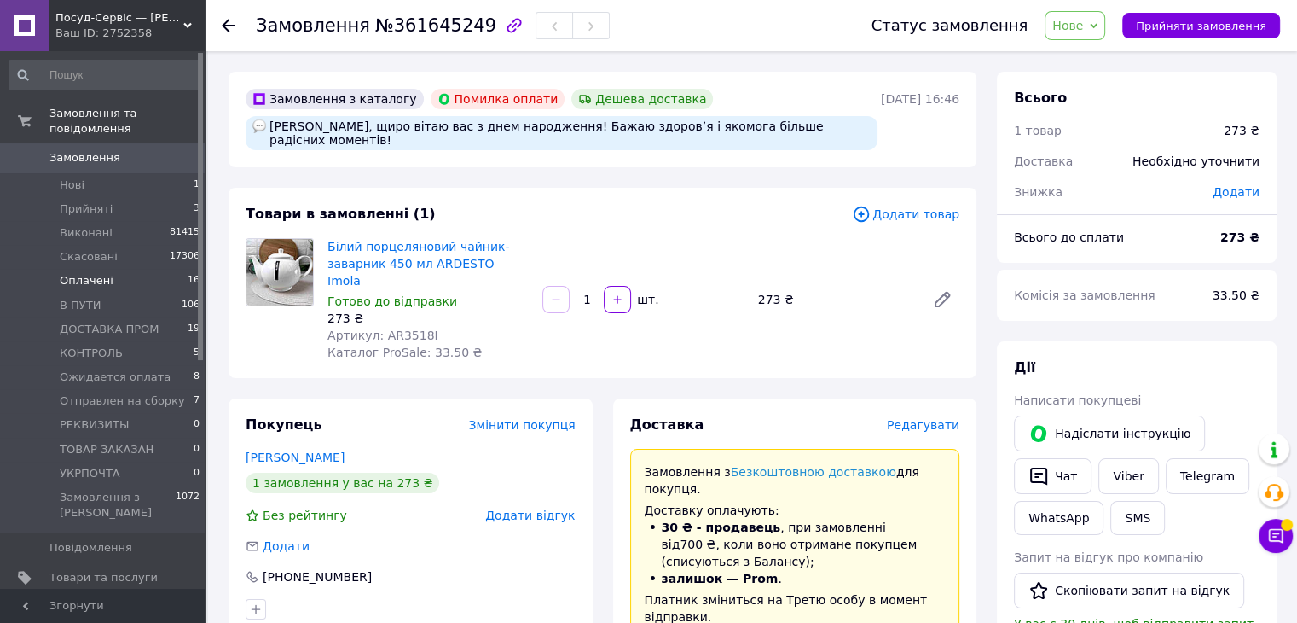
click at [85, 273] on span "Оплачені" at bounding box center [87, 280] width 54 height 15
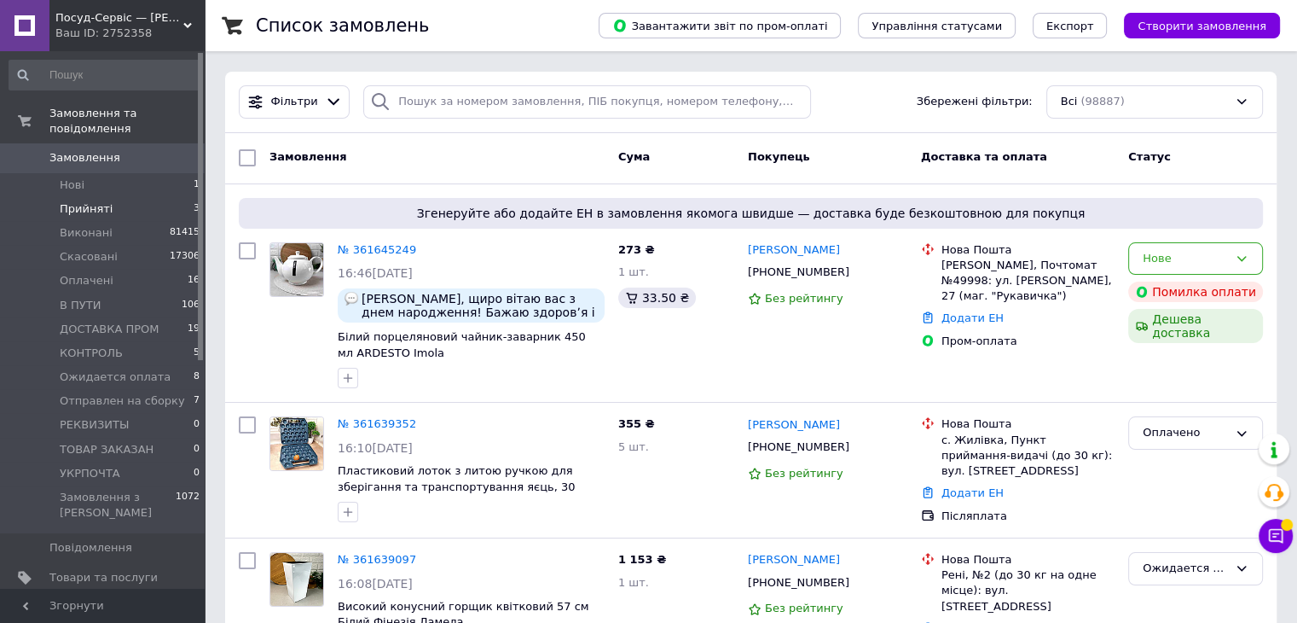
click at [80, 201] on span "Прийняті" at bounding box center [86, 208] width 53 height 15
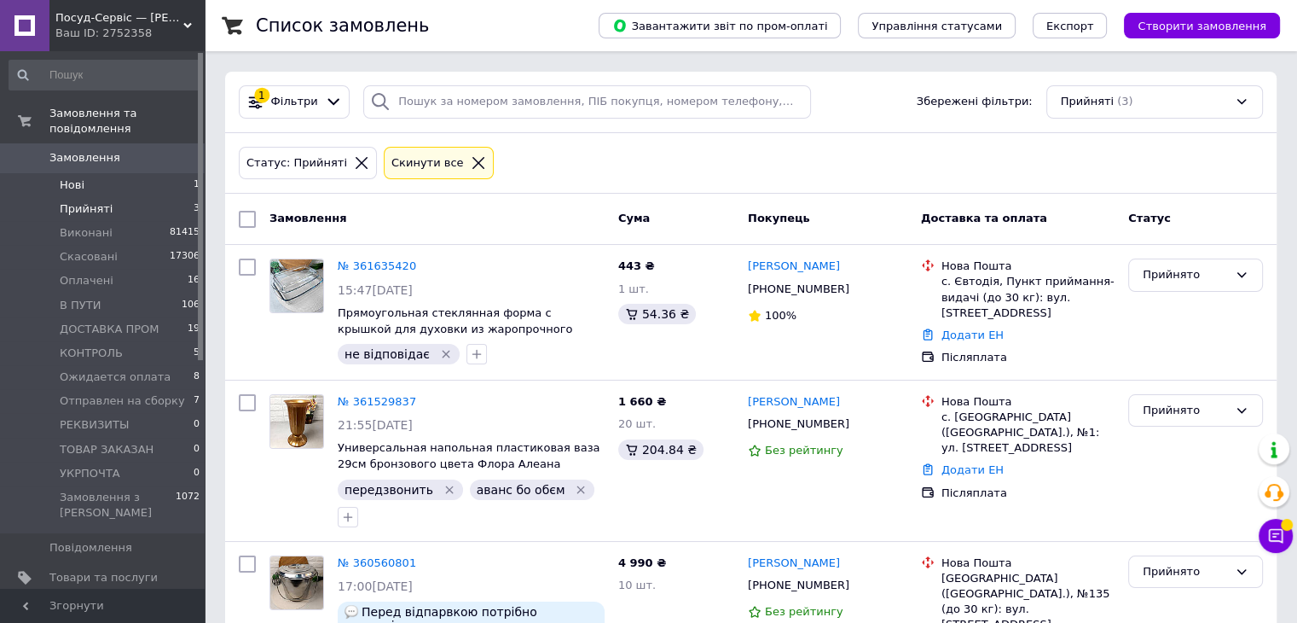
click at [120, 174] on li "Нові 1" at bounding box center [105, 185] width 210 height 24
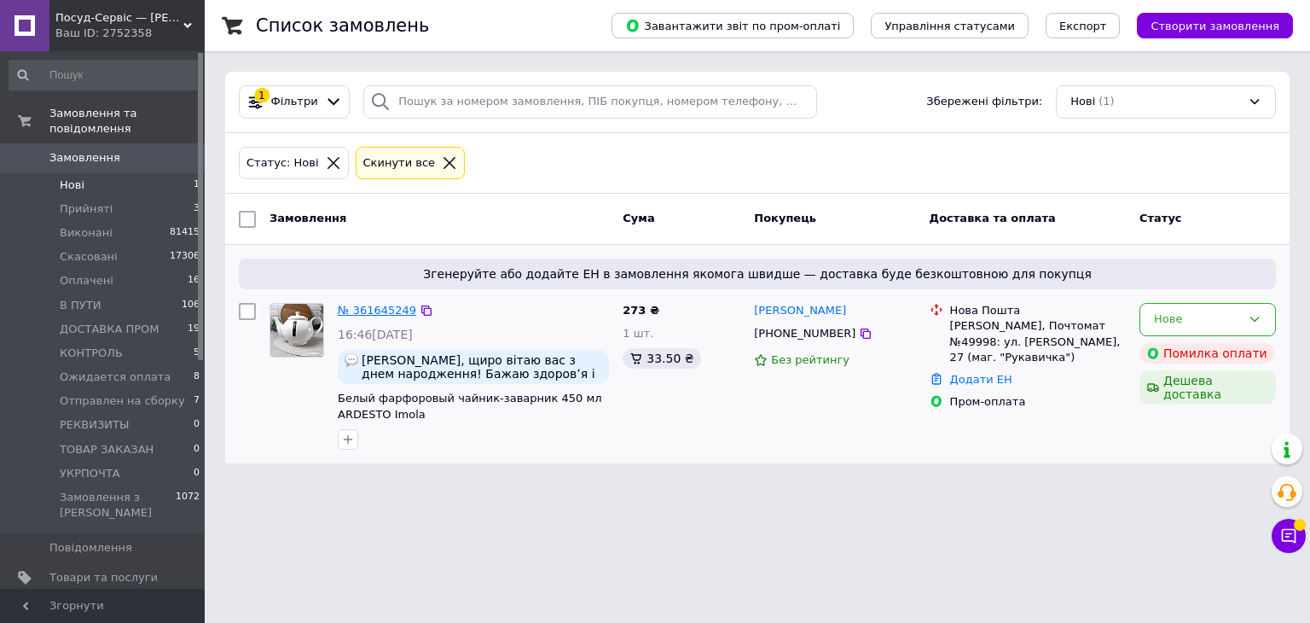
click at [384, 316] on link "№ 361645249" at bounding box center [377, 310] width 78 height 13
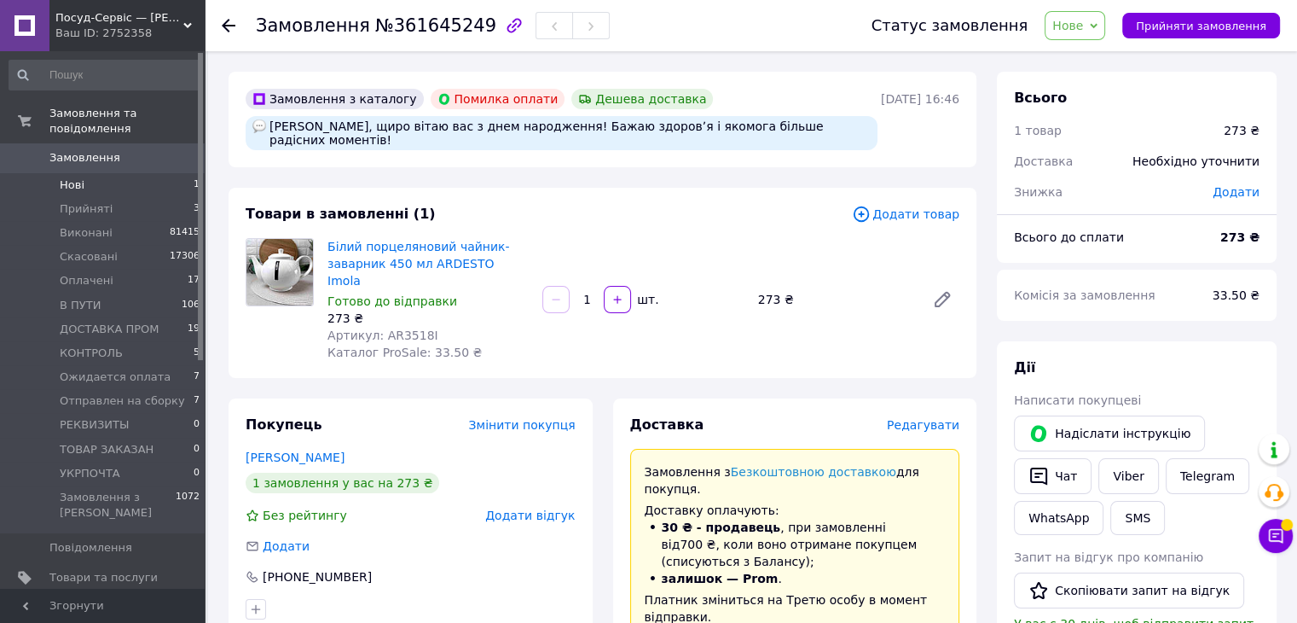
click at [96, 173] on li "Нові 1" at bounding box center [105, 185] width 210 height 24
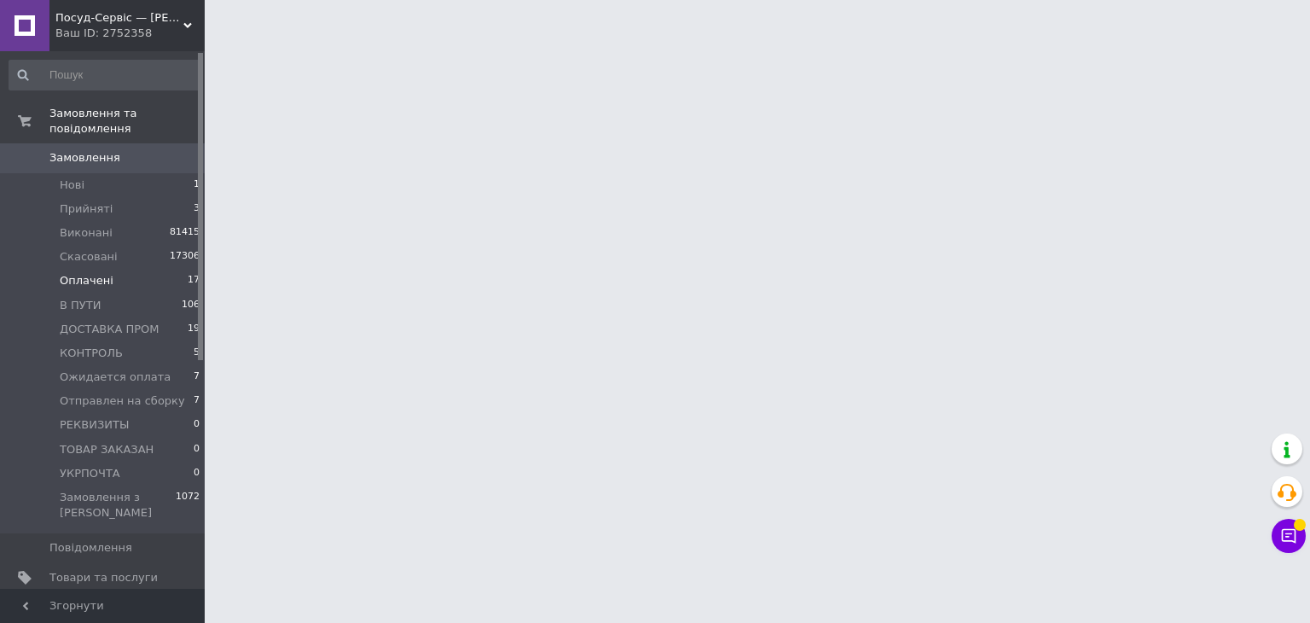
click at [77, 276] on li "Оплачені 17" at bounding box center [105, 281] width 210 height 24
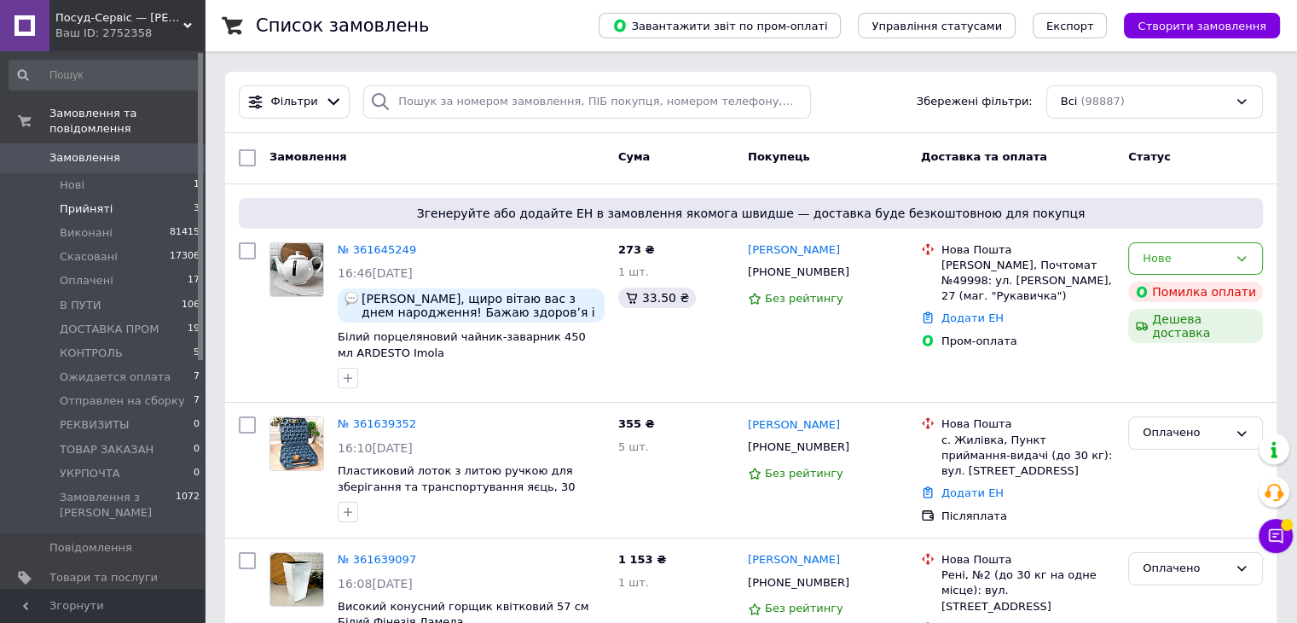
click at [109, 197] on li "Прийняті 3" at bounding box center [105, 209] width 210 height 24
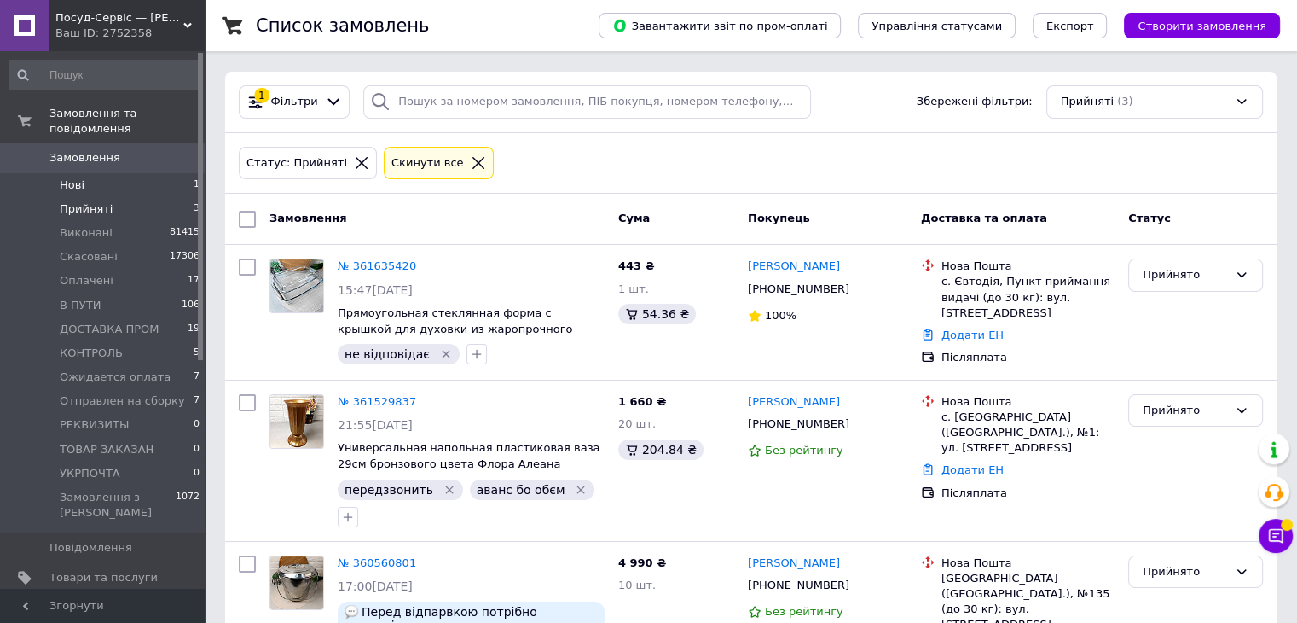
click at [99, 173] on li "Нові 1" at bounding box center [105, 185] width 210 height 24
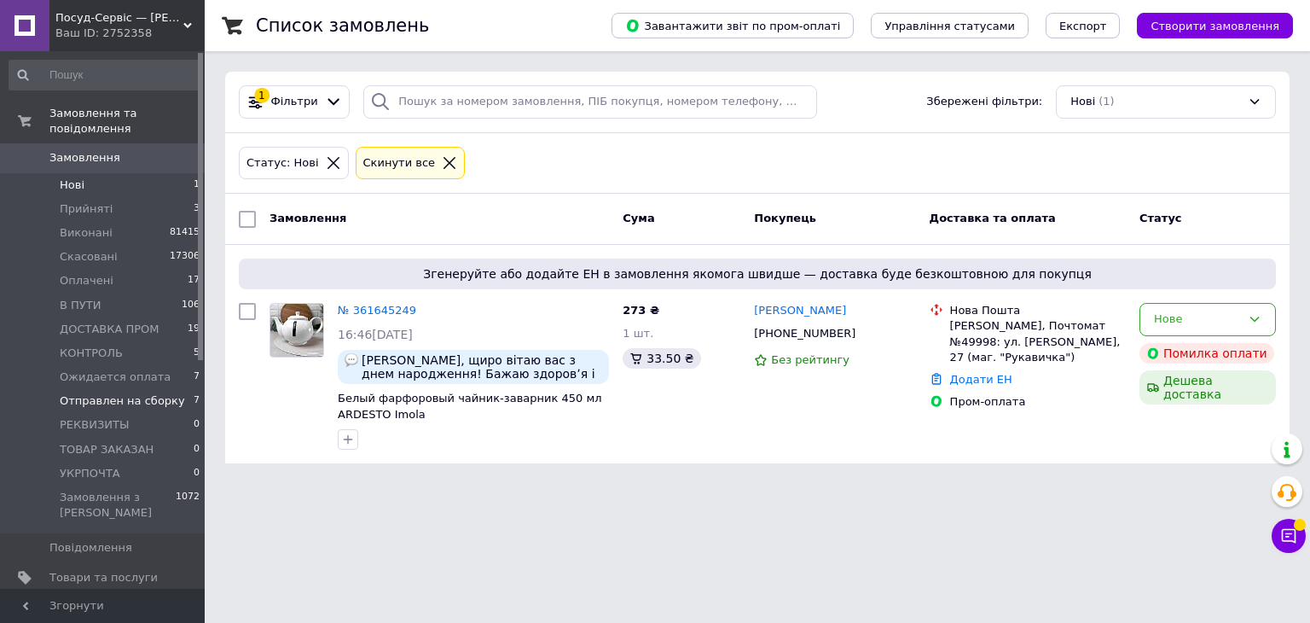
drag, startPoint x: 100, startPoint y: 380, endPoint x: 167, endPoint y: 380, distance: 67.4
click at [101, 393] on span "Отправлен на сборку" at bounding box center [122, 400] width 125 height 15
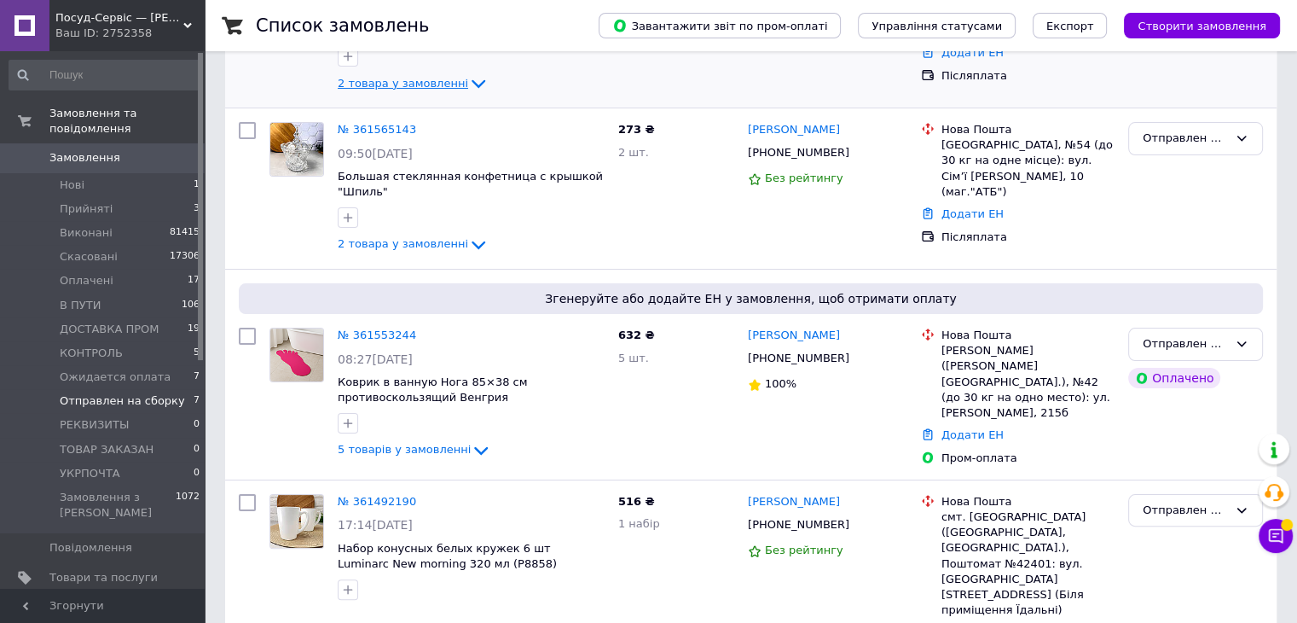
scroll to position [597, 0]
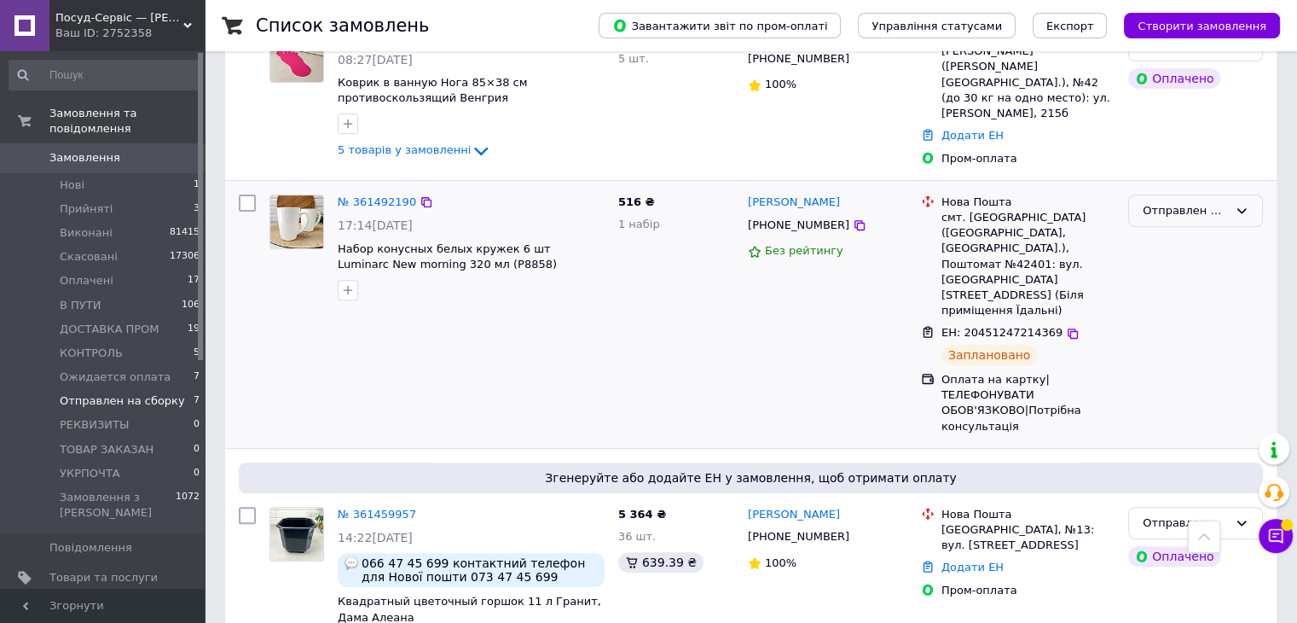
drag, startPoint x: 1218, startPoint y: 189, endPoint x: 1201, endPoint y: 214, distance: 30.1
click at [1218, 194] on div "Отправлен на сборку" at bounding box center [1196, 210] width 135 height 33
click at [1172, 270] on li "Виконано" at bounding box center [1195, 278] width 133 height 32
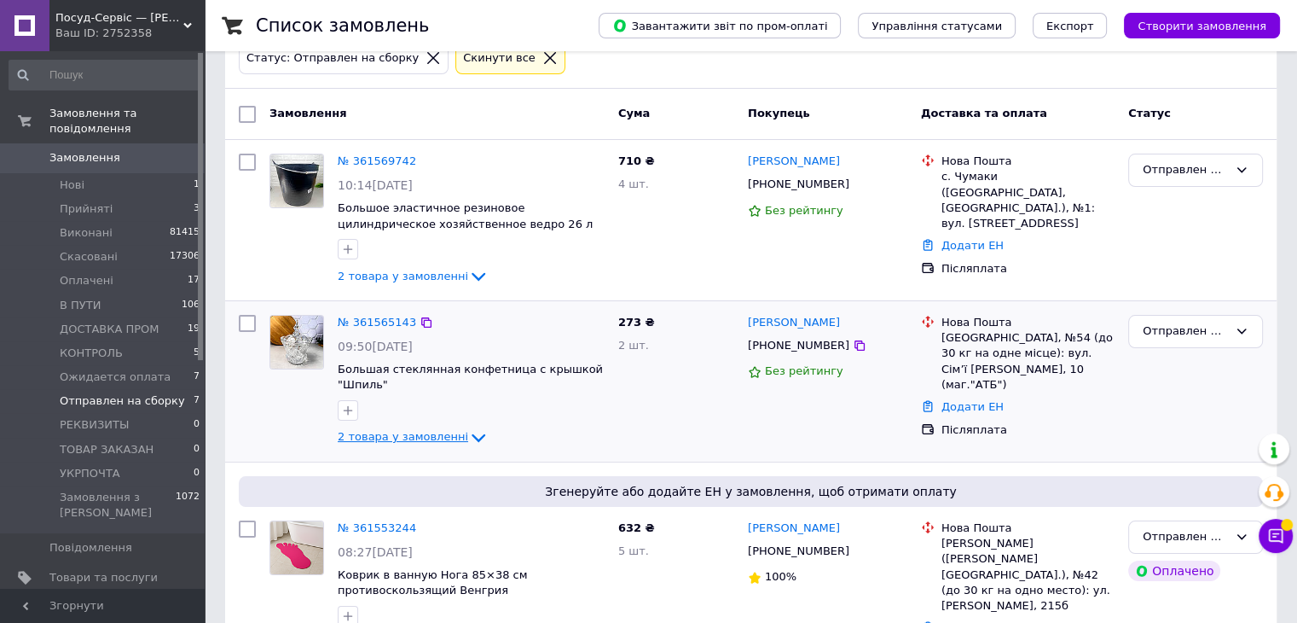
scroll to position [134, 0]
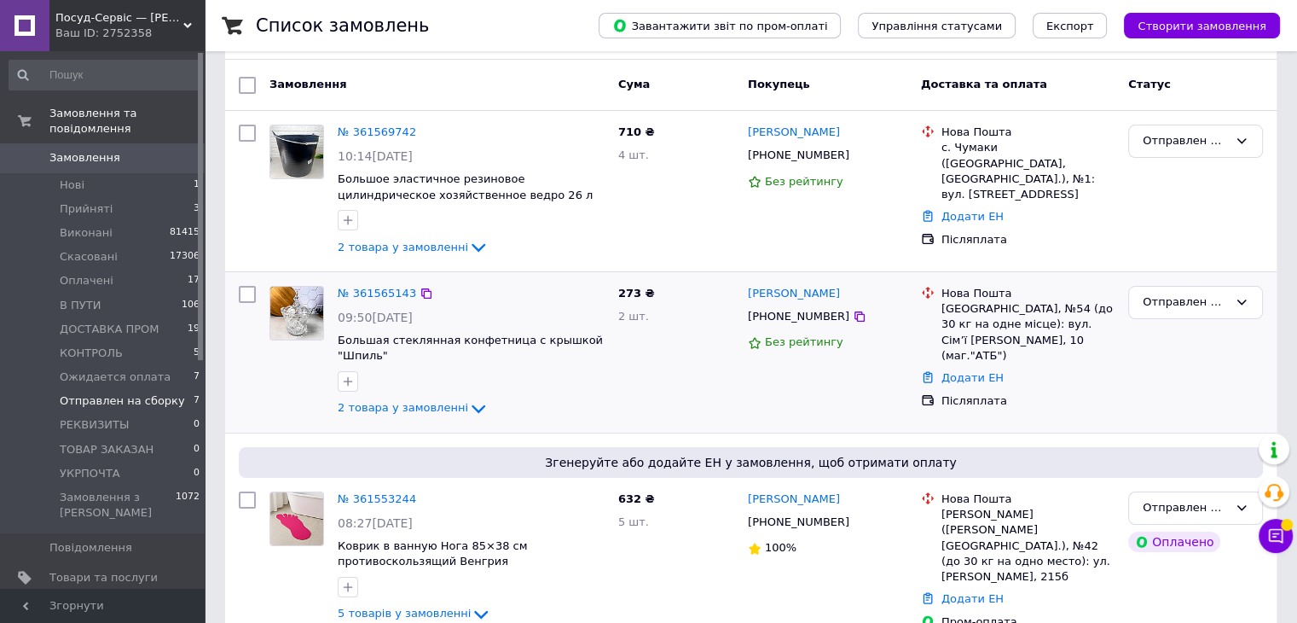
click at [411, 398] on div "2 товара у замовленні" at bounding box center [471, 408] width 267 height 20
click at [436, 410] on span "2 товара у замовленні" at bounding box center [403, 408] width 131 height 13
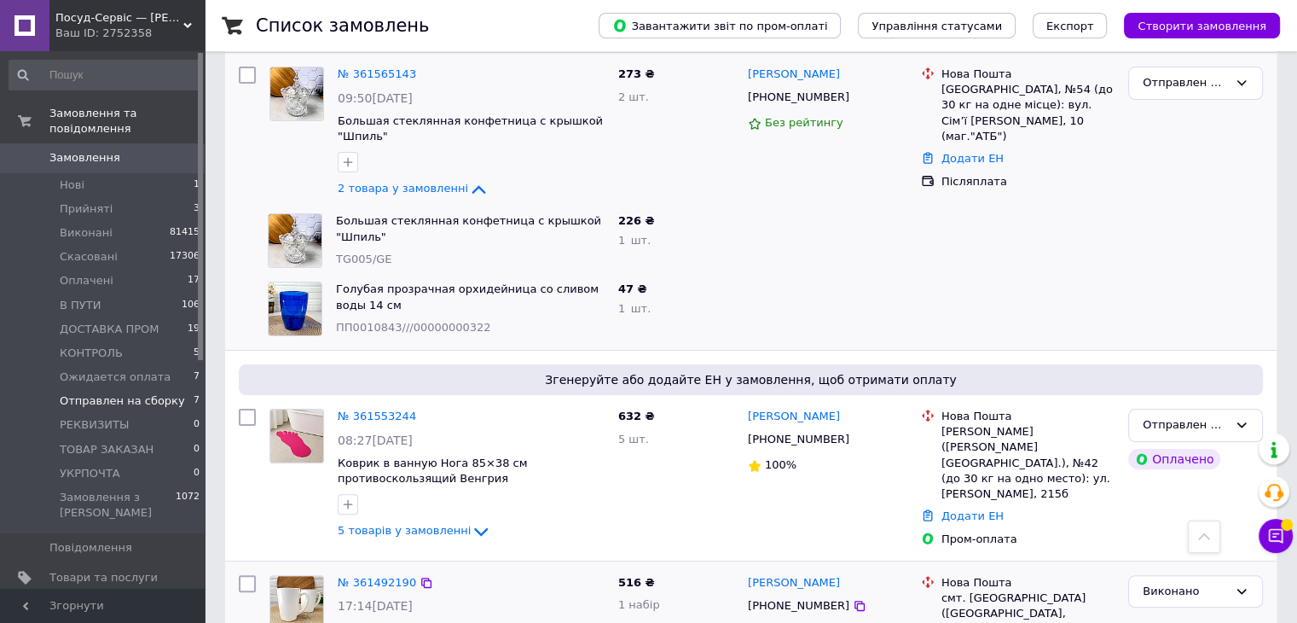
scroll to position [305, 0]
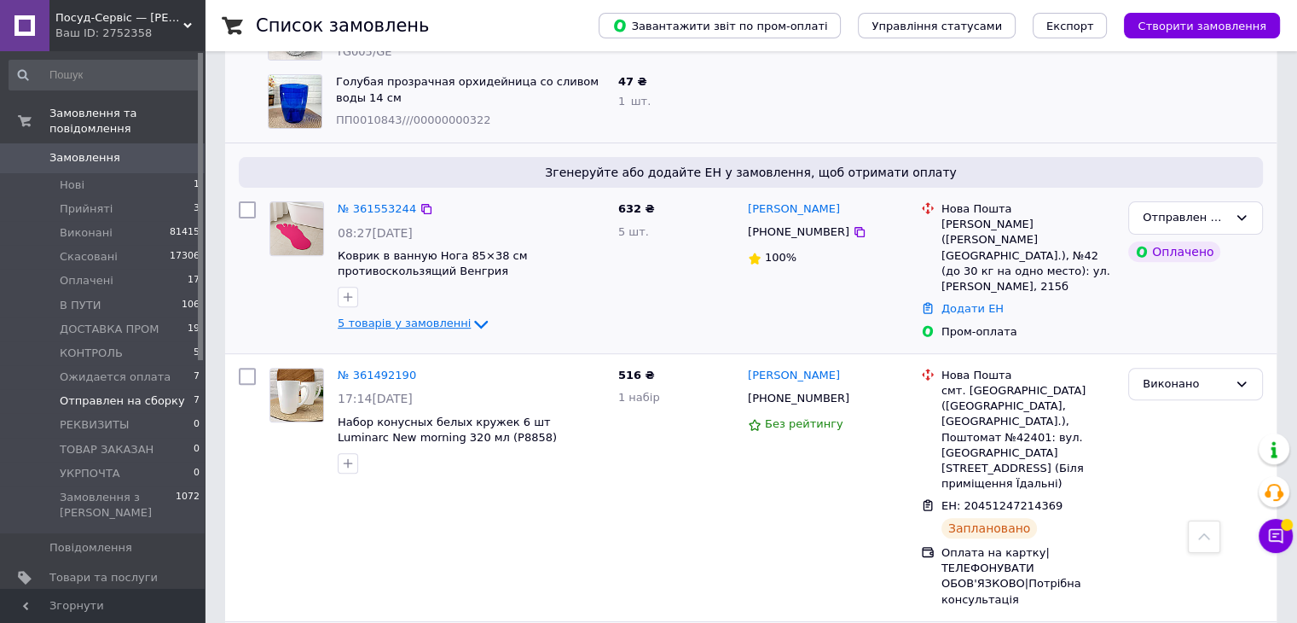
click at [439, 316] on link "5 товарів у замовленні" at bounding box center [415, 322] width 154 height 13
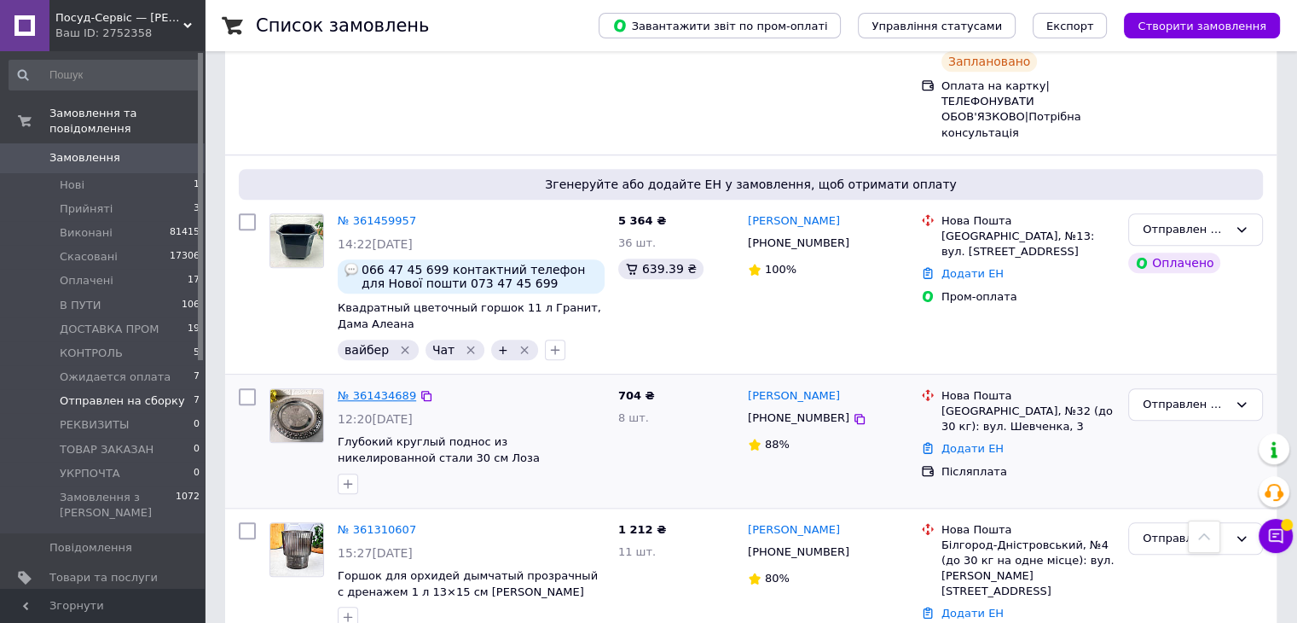
scroll to position [1379, 0]
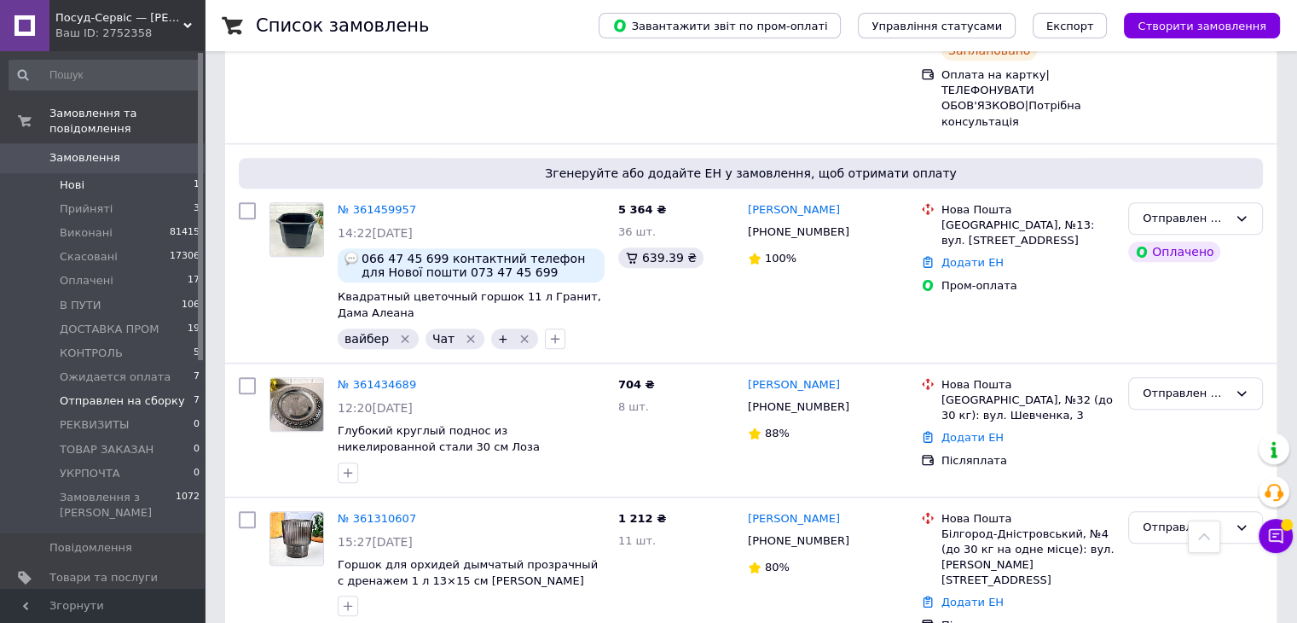
click at [112, 173] on li "Нові 1" at bounding box center [105, 185] width 210 height 24
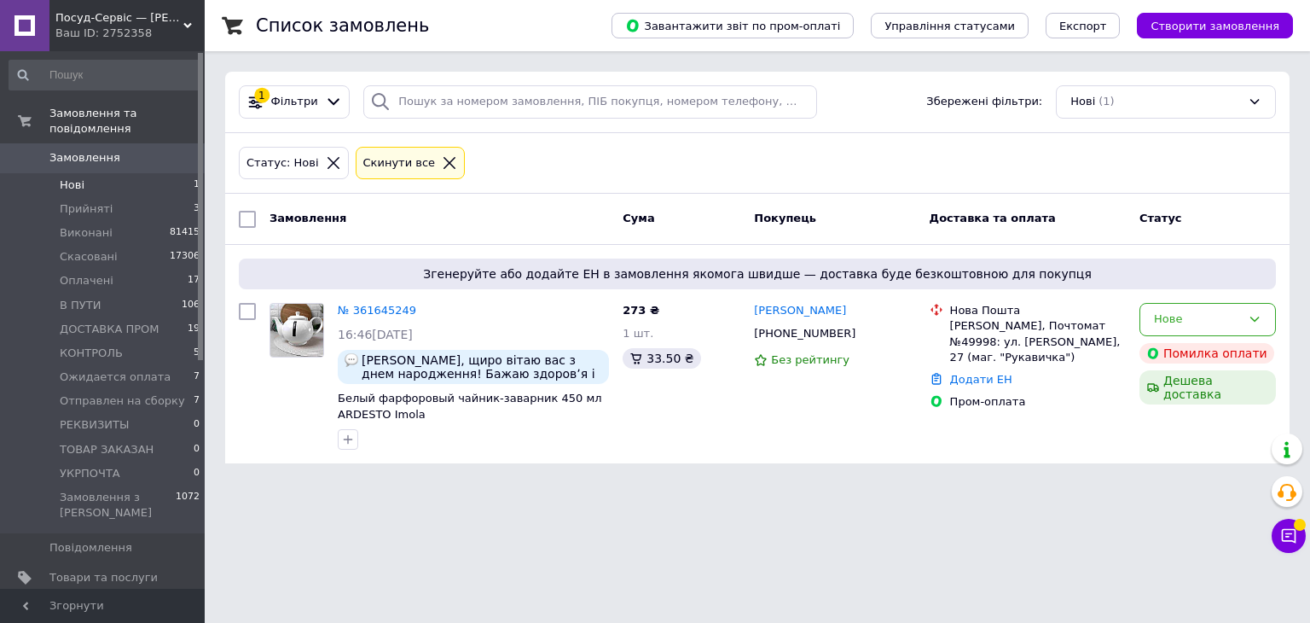
drag, startPoint x: 140, startPoint y: 15, endPoint x: 151, endPoint y: 23, distance: 14.0
click at [142, 15] on span "Посуд-Сервіс — Horeca Посуд Подарунки" at bounding box center [119, 17] width 128 height 15
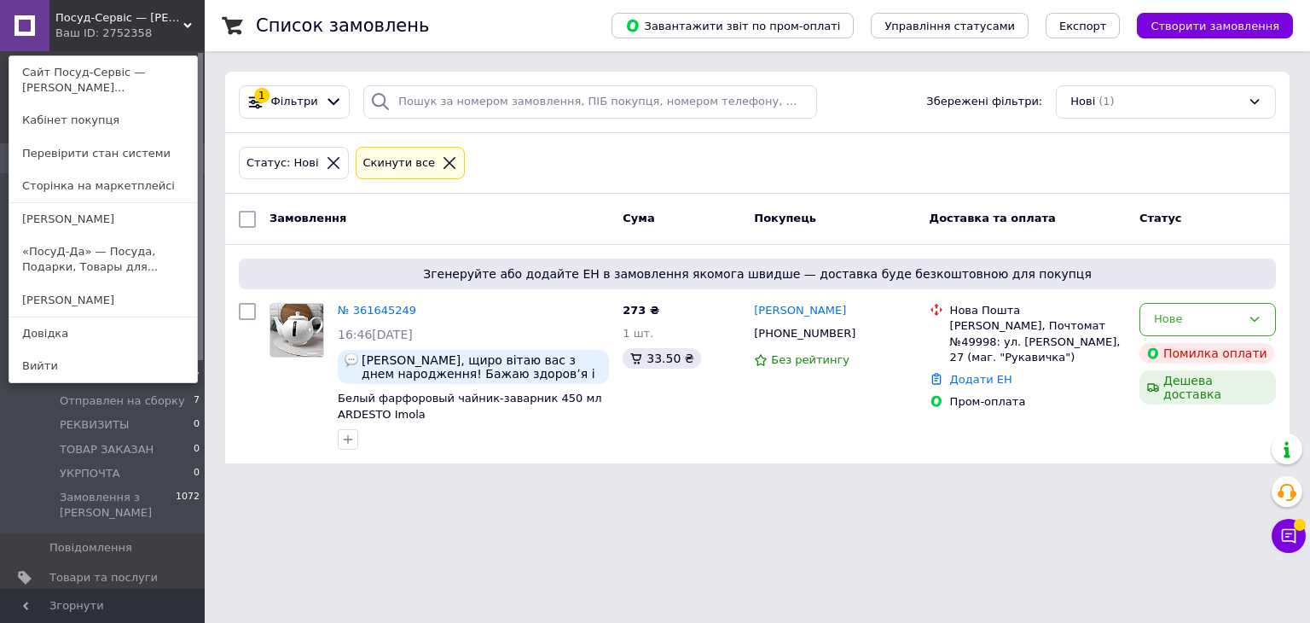
click at [133, 261] on link "«ПосуД-Да» — Посуда, Подарки, Товары для..." at bounding box center [103, 259] width 188 height 48
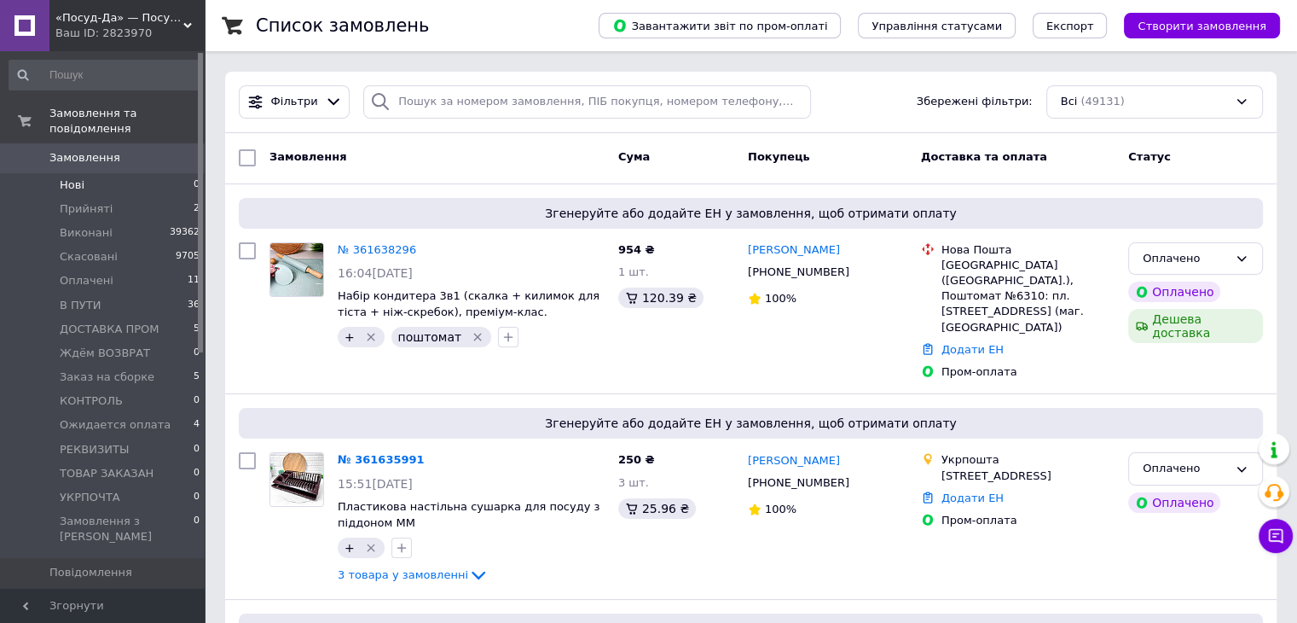
click at [119, 173] on li "Нові 0" at bounding box center [105, 185] width 210 height 24
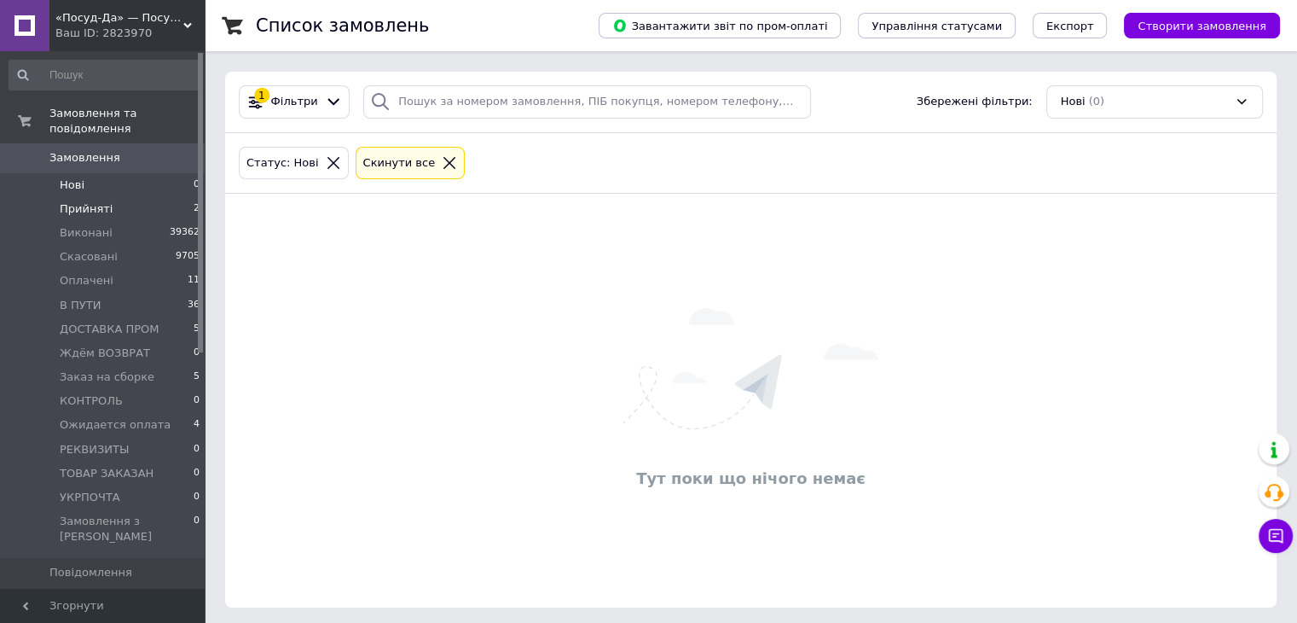
click at [101, 201] on span "Прийняті" at bounding box center [86, 208] width 53 height 15
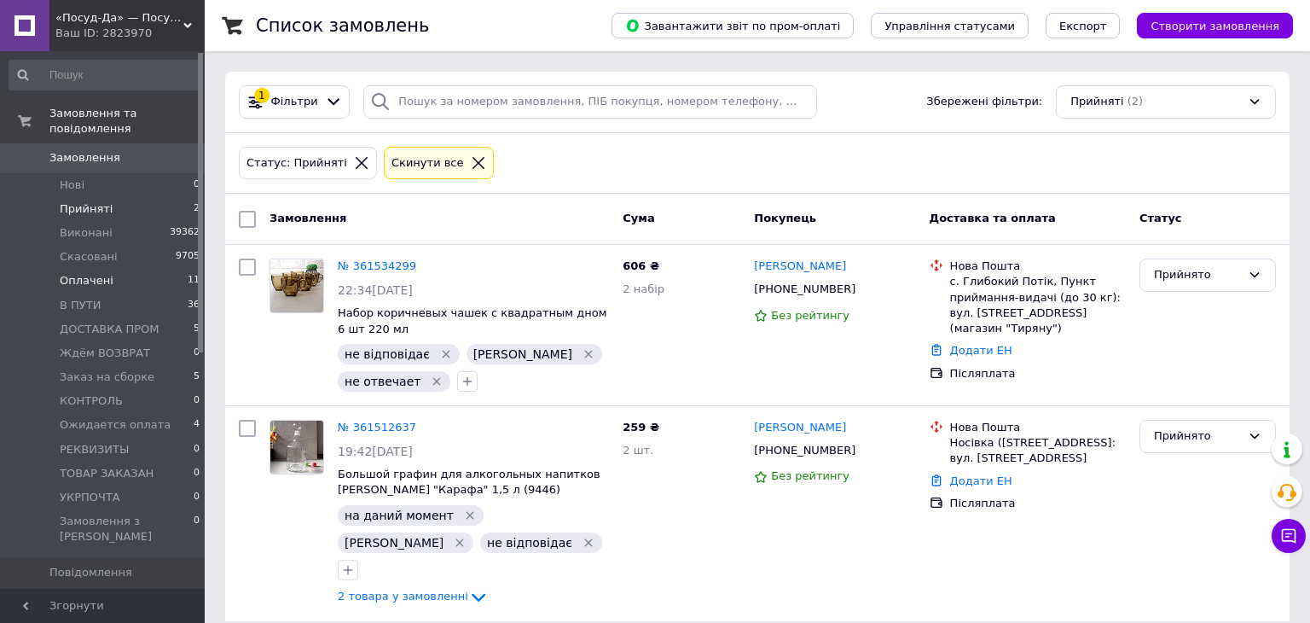
click at [131, 276] on li "Оплачені 11" at bounding box center [105, 281] width 210 height 24
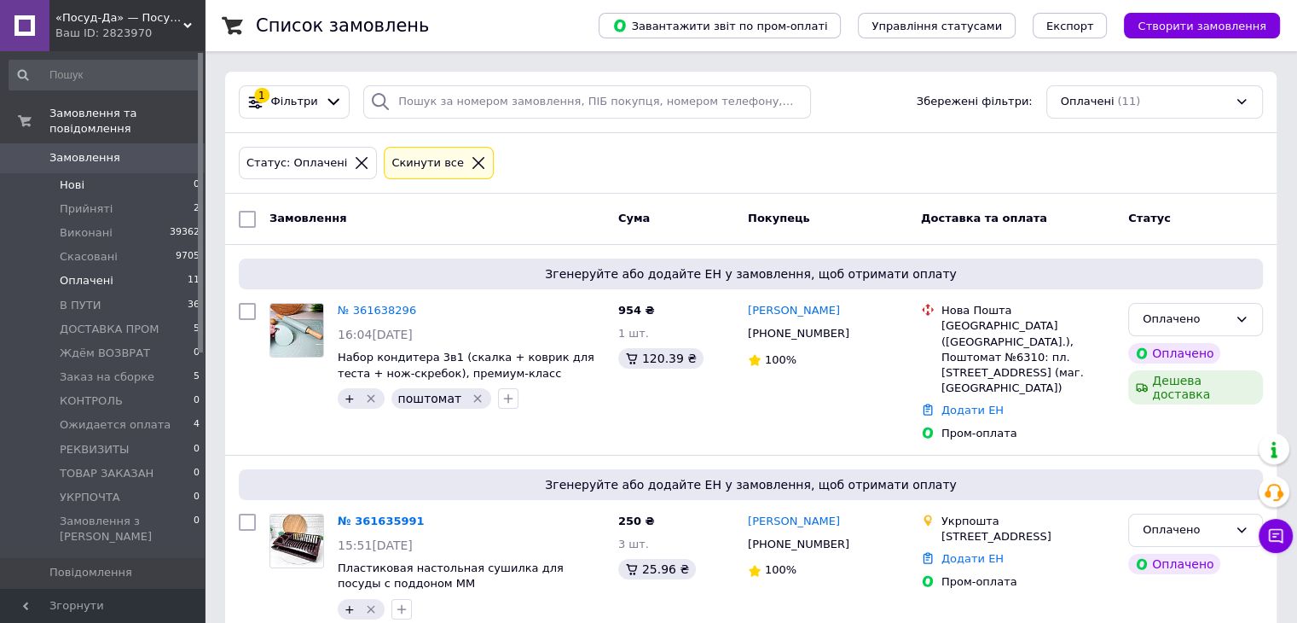
click at [121, 173] on li "Нові 0" at bounding box center [105, 185] width 210 height 24
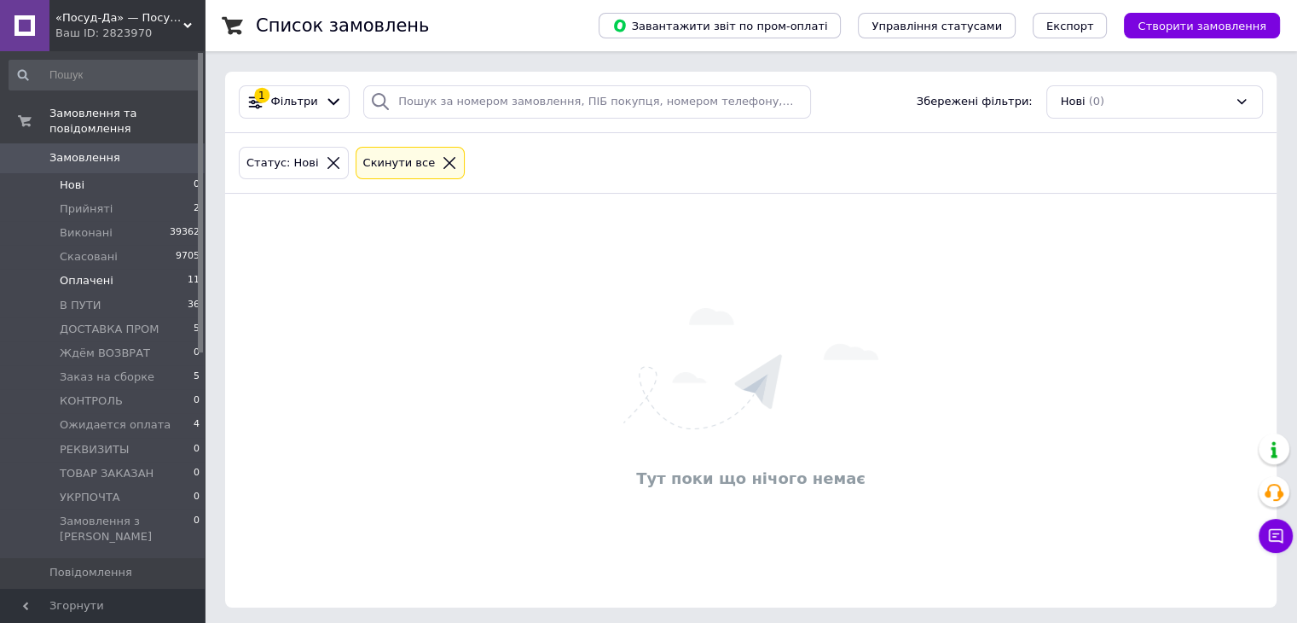
click at [140, 269] on li "Оплачені 11" at bounding box center [105, 281] width 210 height 24
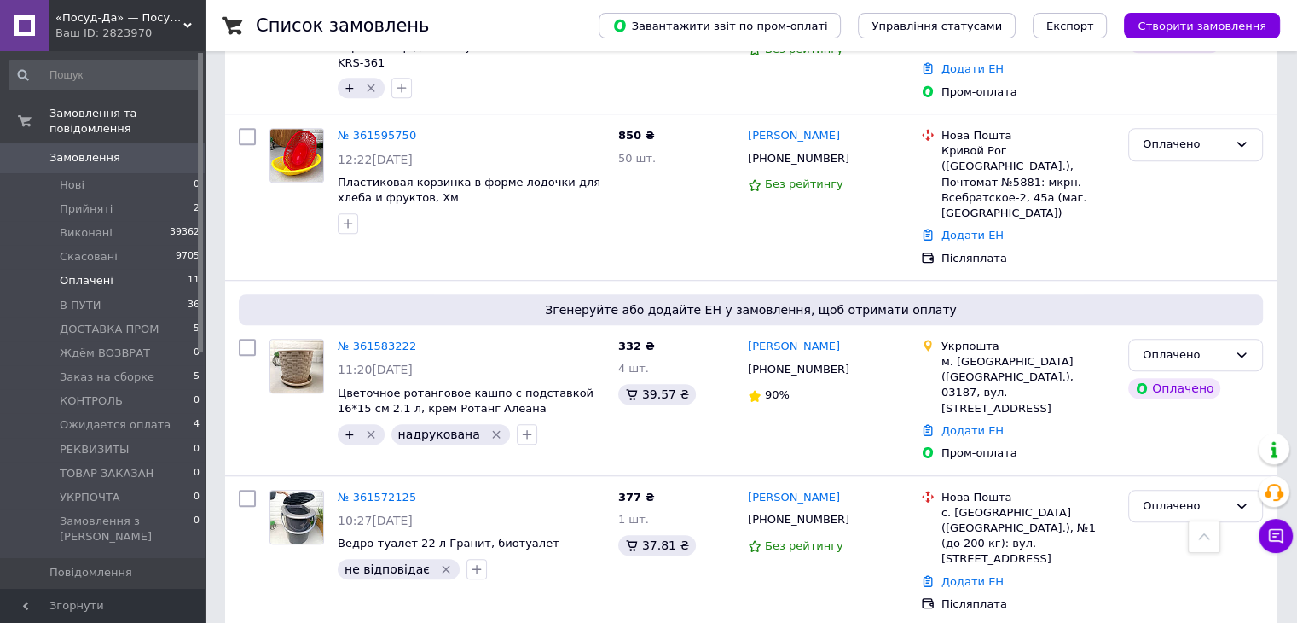
scroll to position [1252, 0]
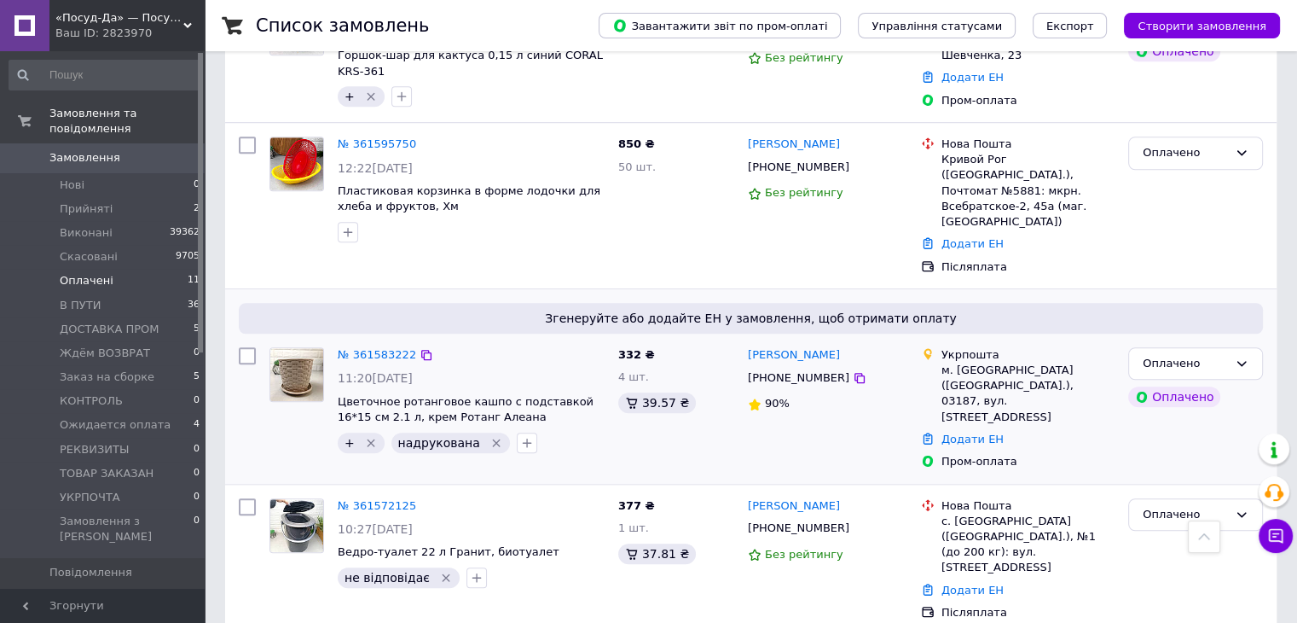
drag, startPoint x: 150, startPoint y: 201, endPoint x: 461, endPoint y: 308, distance: 328.3
click at [150, 202] on li "Прийняті 2" at bounding box center [105, 209] width 210 height 24
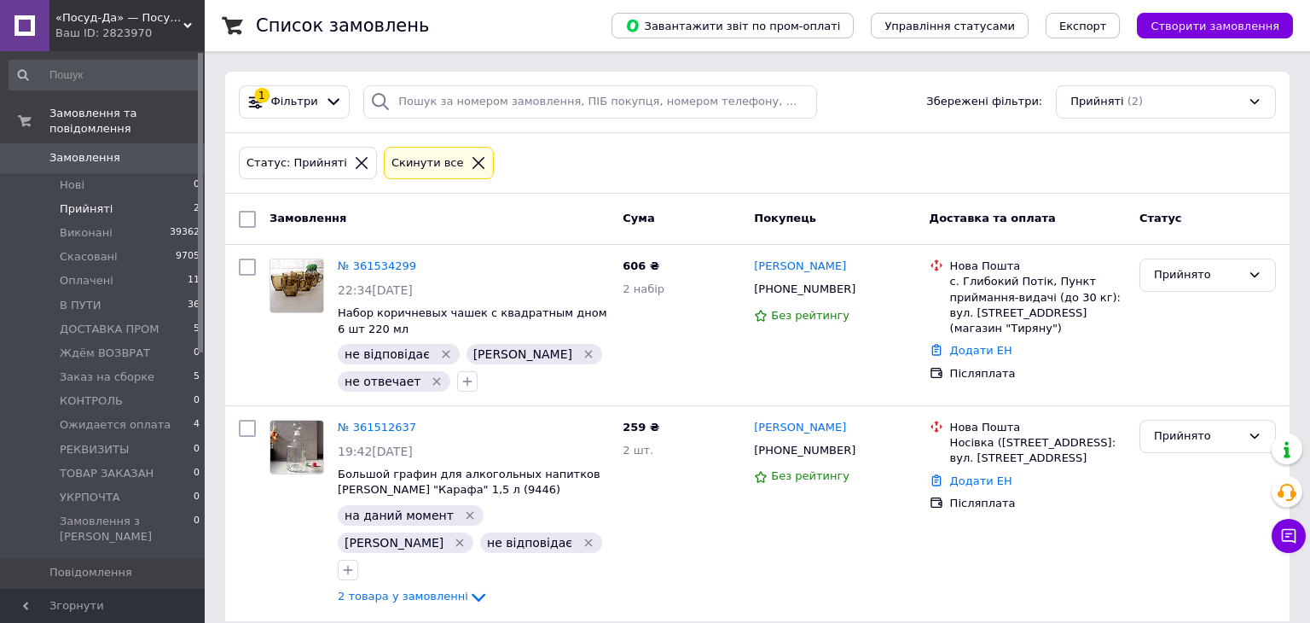
click at [821, 187] on div "Статус: Прийняті Cкинути все" at bounding box center [757, 163] width 1065 height 61
click at [821, 188] on div "Статус: Прийняті Cкинути все" at bounding box center [757, 163] width 1065 height 61
